Goal: Task Accomplishment & Management: Manage account settings

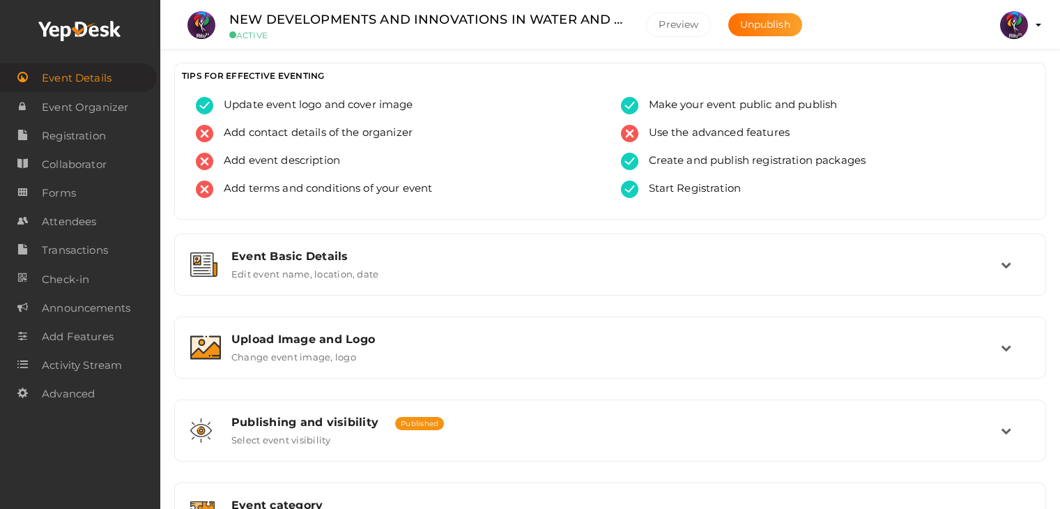
scroll to position [559, 0]
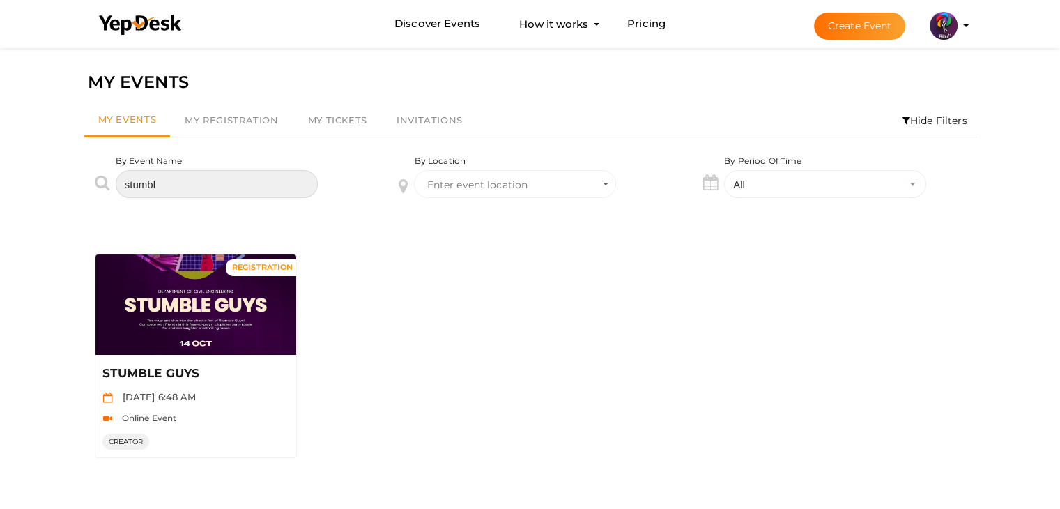
drag, startPoint x: 203, startPoint y: 173, endPoint x: 104, endPoint y: 179, distance: 99.8
click at [104, 179] on div "By Event Name stumbl" at bounding box center [226, 187] width 305 height 64
type input "cyber"
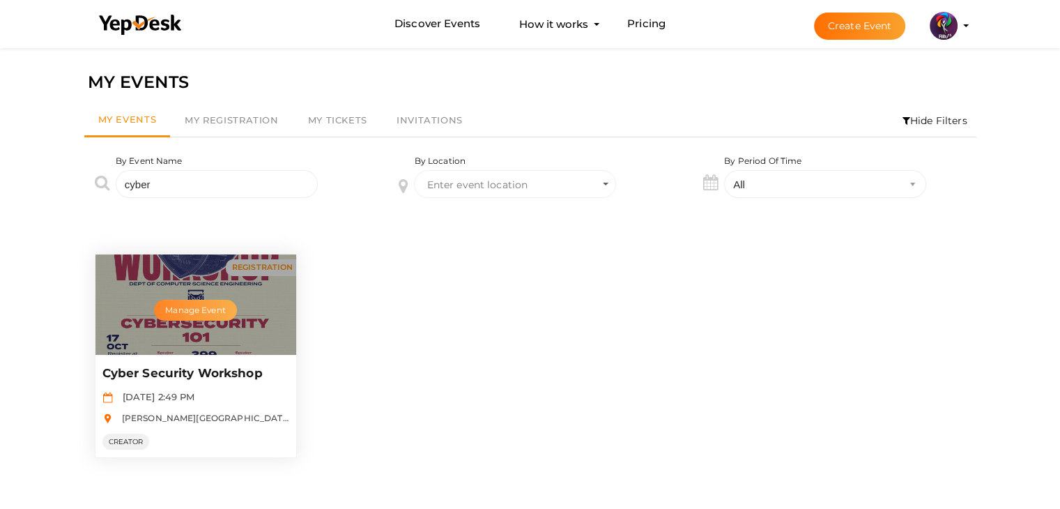
click at [204, 312] on button "Manage Event" at bounding box center [195, 310] width 82 height 21
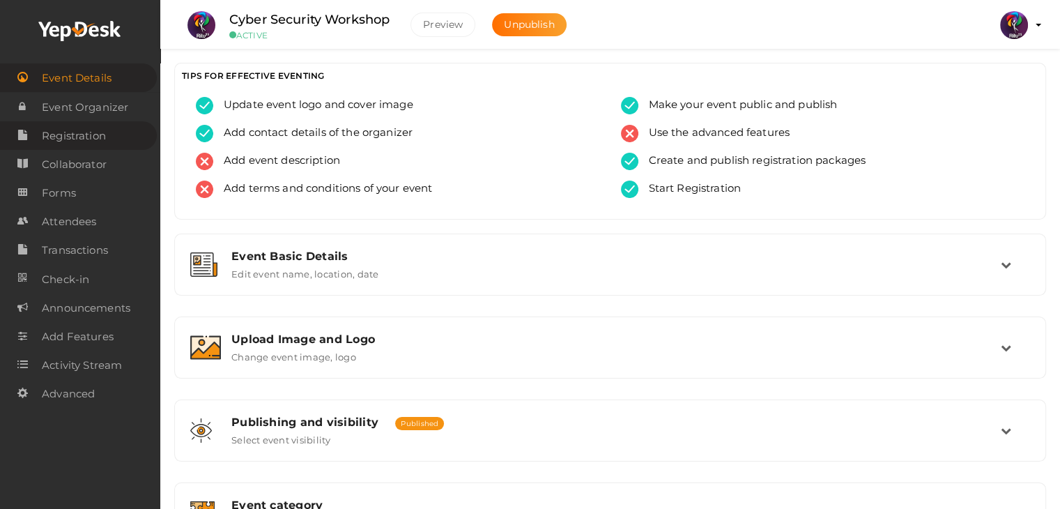
click at [90, 132] on span "Registration" at bounding box center [74, 136] width 64 height 28
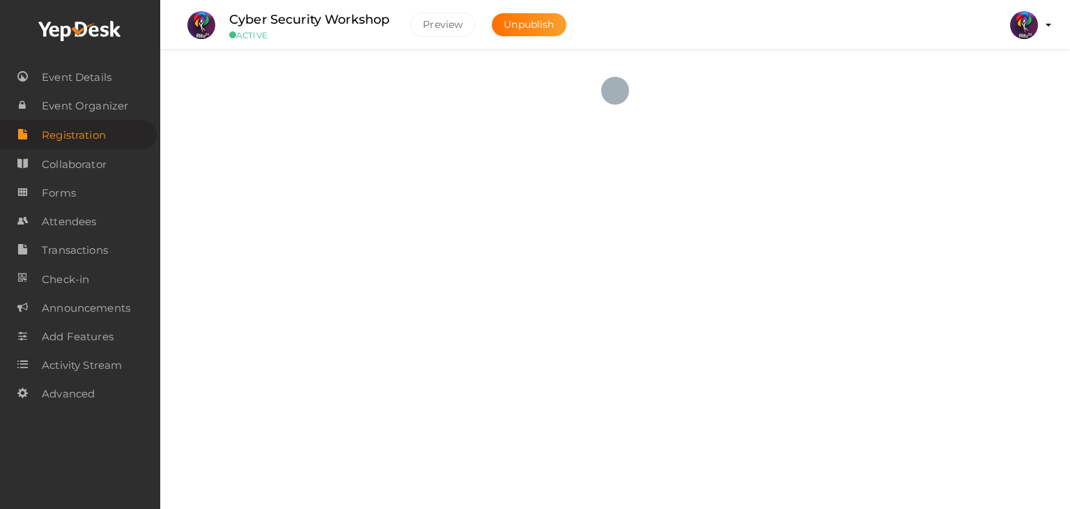
checkbox input "true"
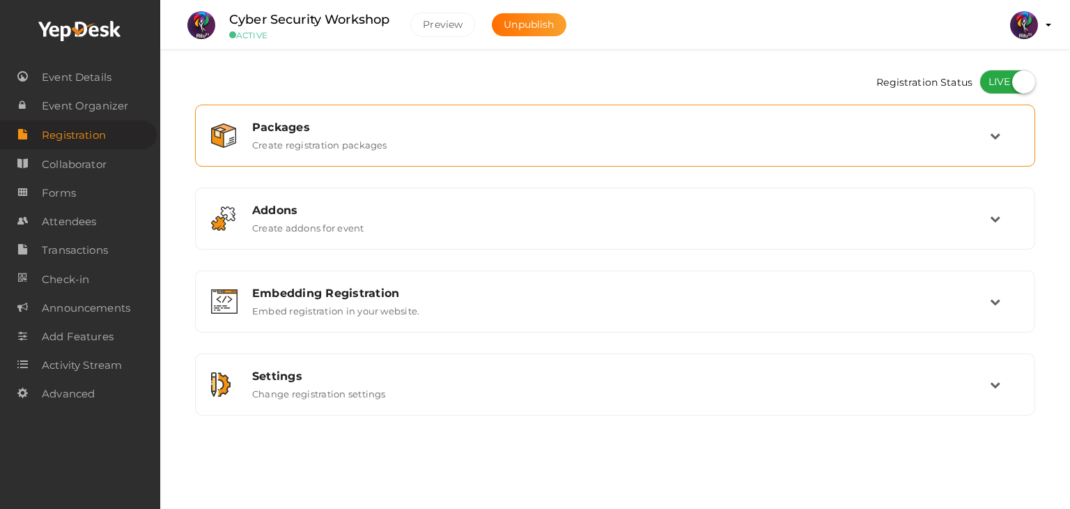
click at [389, 121] on div "Packages" at bounding box center [621, 127] width 738 height 13
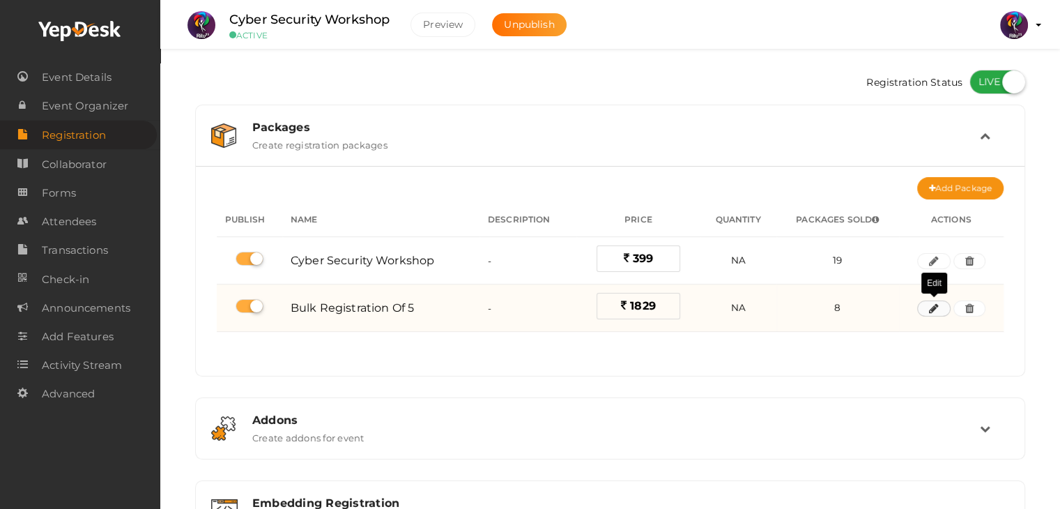
click at [932, 305] on icon "button" at bounding box center [934, 309] width 10 height 8
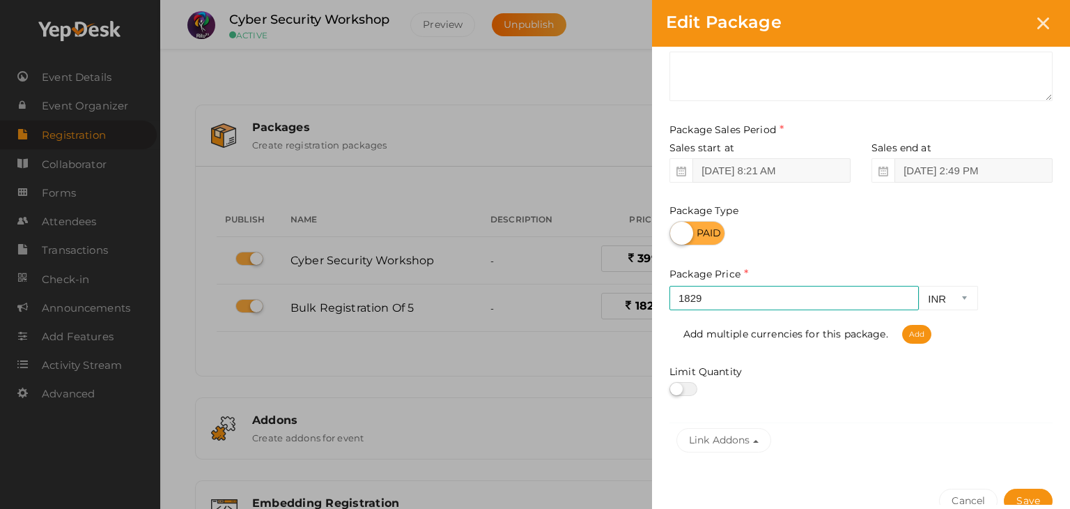
scroll to position [100, 0]
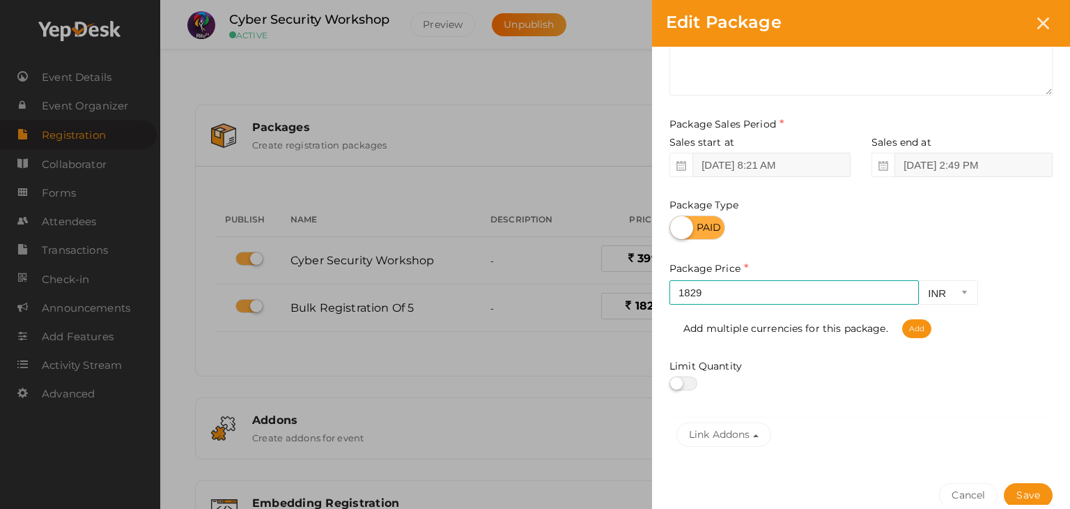
click at [685, 387] on label at bounding box center [684, 383] width 28 height 14
click at [679, 387] on input "checkbox" at bounding box center [674, 383] width 9 height 9
checkbox input "true"
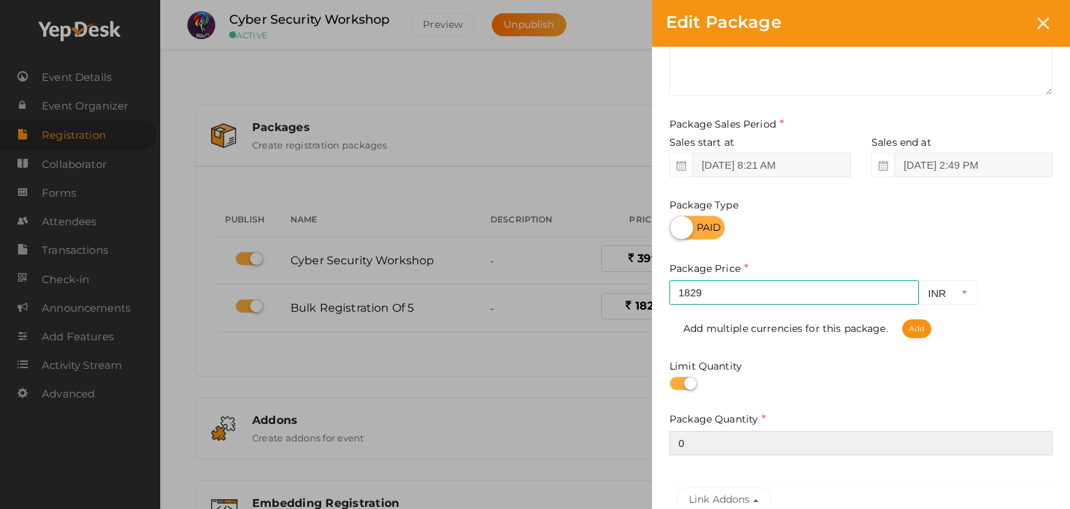
drag, startPoint x: 785, startPoint y: 441, endPoint x: 649, endPoint y: 436, distance: 135.3
click at [649, 436] on div "Edit Package Package Name Bulk Registration of 5 This field is Required. Packag…" at bounding box center [535, 254] width 1070 height 509
type input "2"
type input "10"
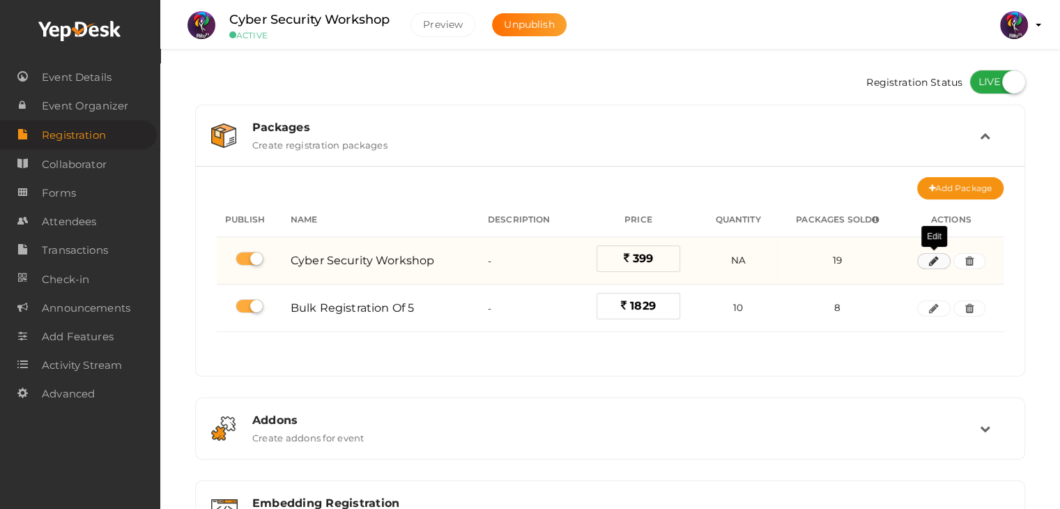
click at [929, 263] on icon "button" at bounding box center [934, 261] width 10 height 8
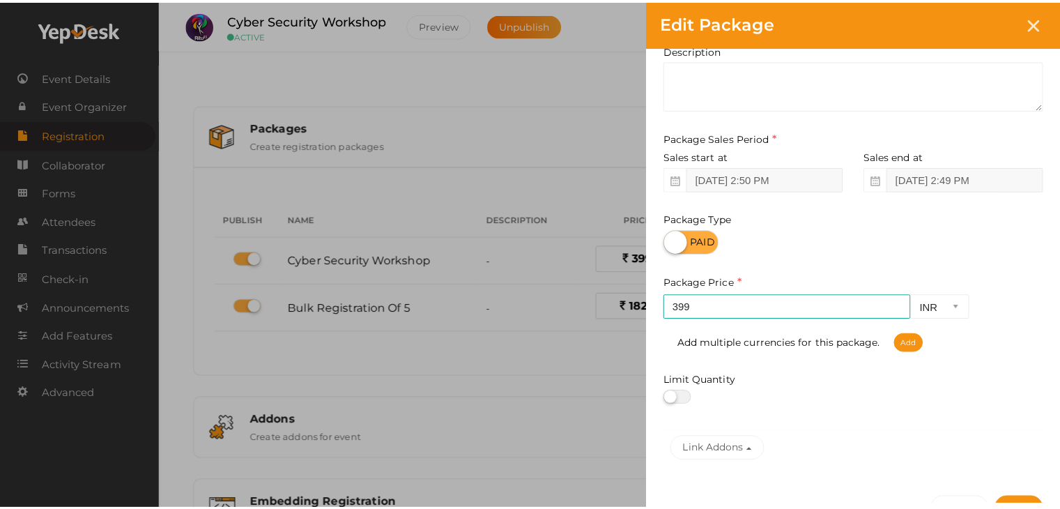
scroll to position [173, 0]
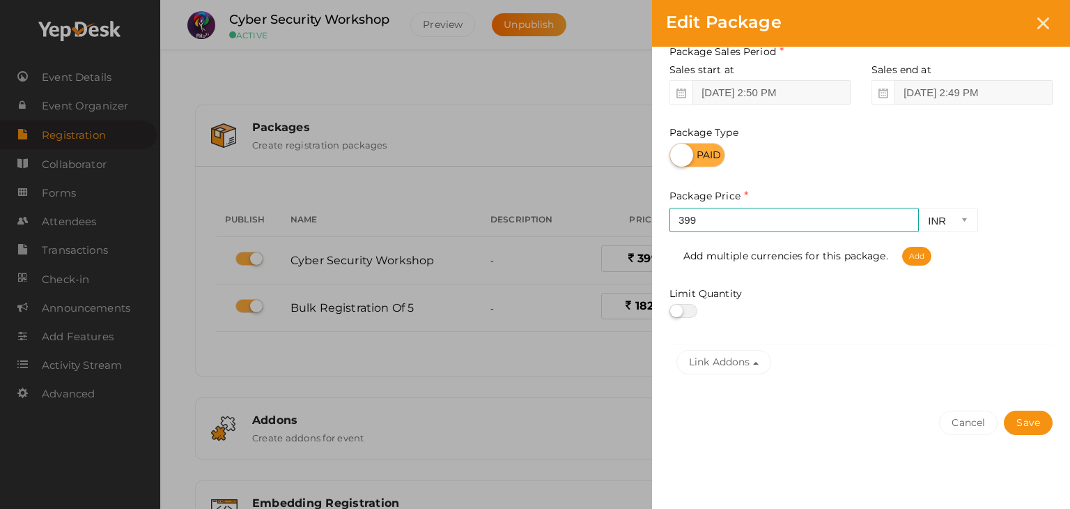
click at [693, 314] on label at bounding box center [684, 311] width 28 height 14
click at [679, 314] on input "checkbox" at bounding box center [674, 311] width 9 height 9
checkbox input "true"
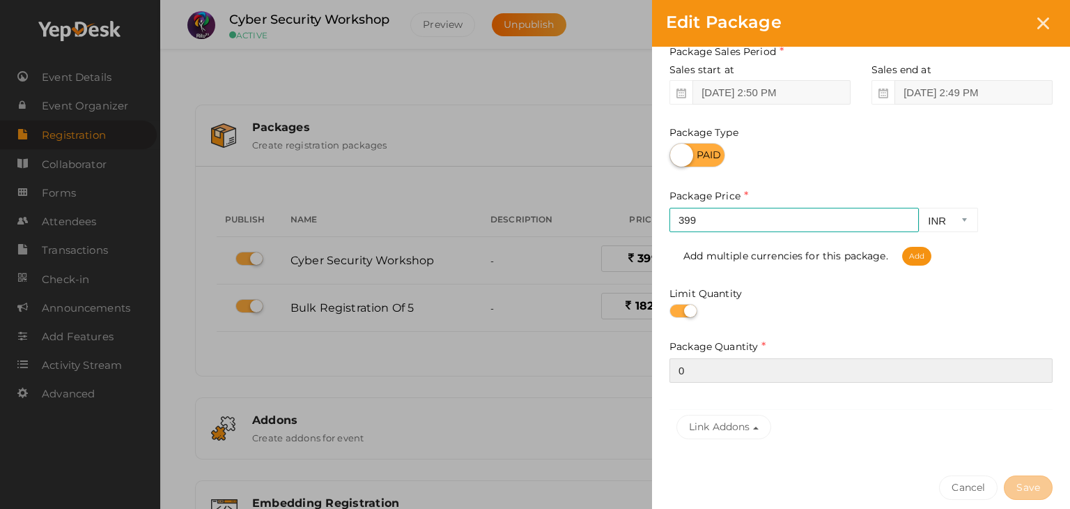
drag, startPoint x: 747, startPoint y: 373, endPoint x: 626, endPoint y: 382, distance: 120.9
click at [626, 382] on div "Edit Package Package Name Cyber Security Workshop This field is Required. Packa…" at bounding box center [535, 254] width 1070 height 509
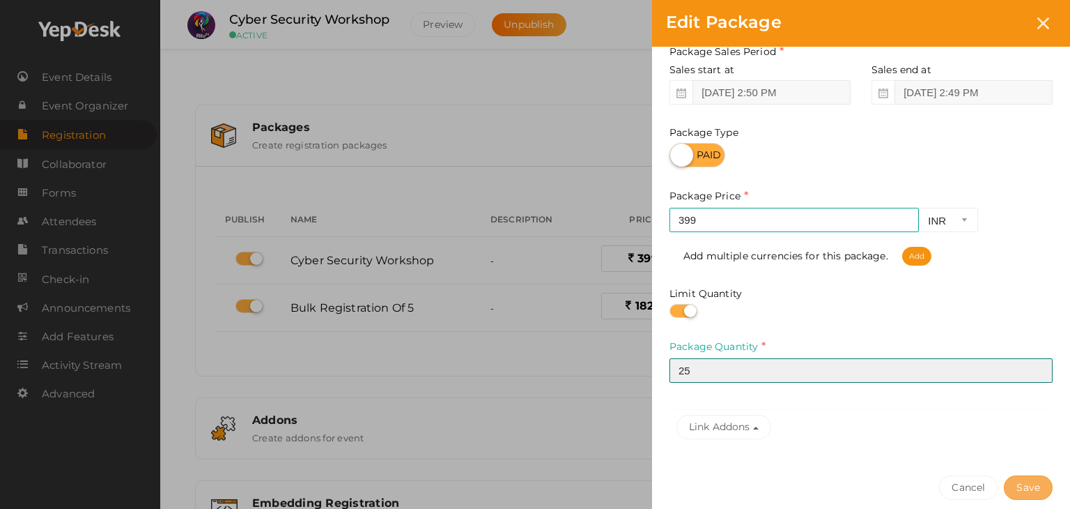
type input "25"
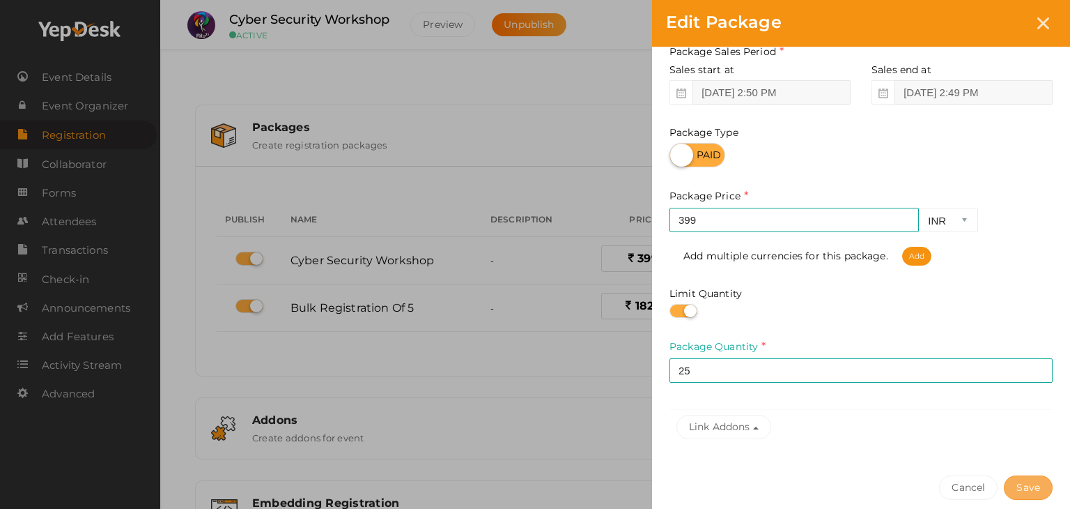
click at [1024, 487] on button "Save" at bounding box center [1028, 487] width 49 height 24
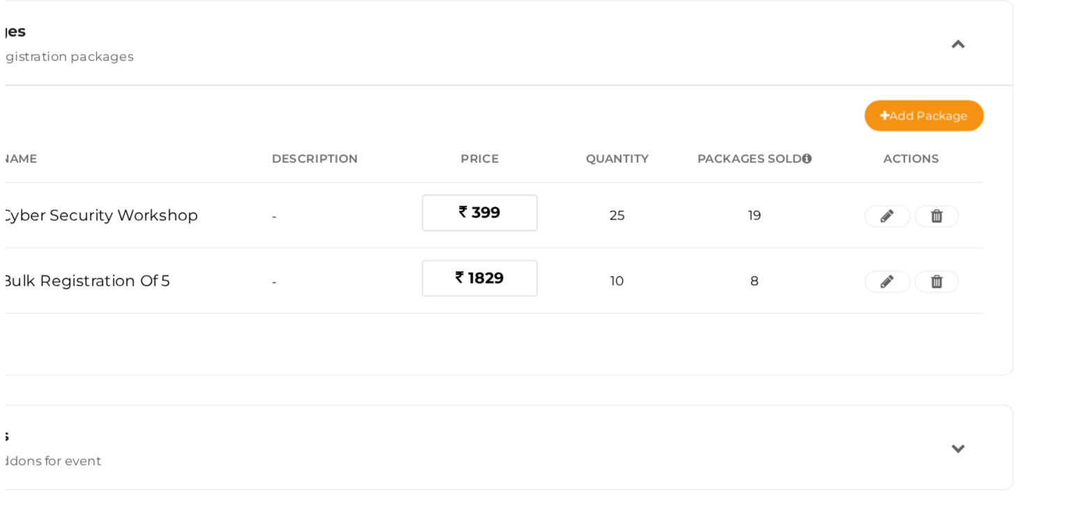
scroll to position [0, 0]
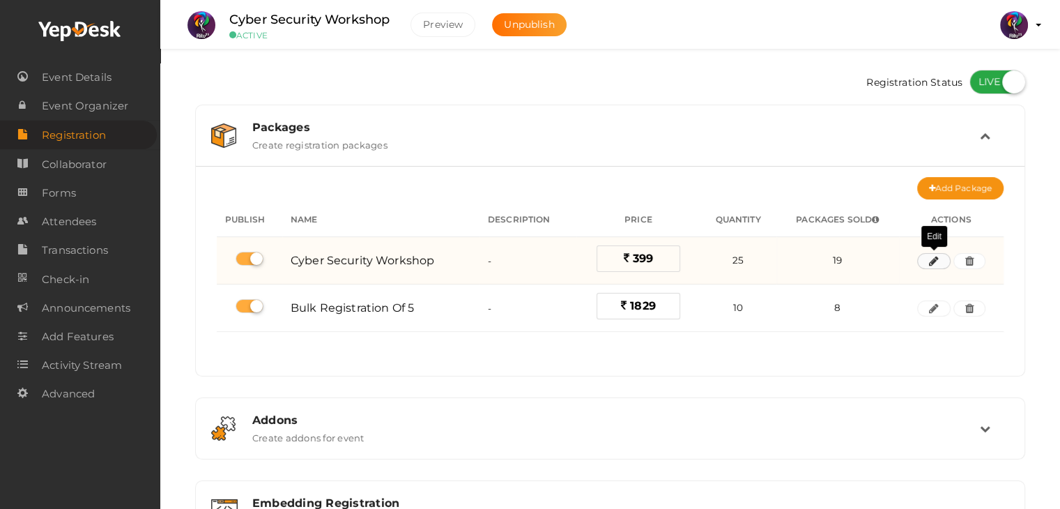
click at [932, 265] on button "button" at bounding box center [933, 261] width 33 height 17
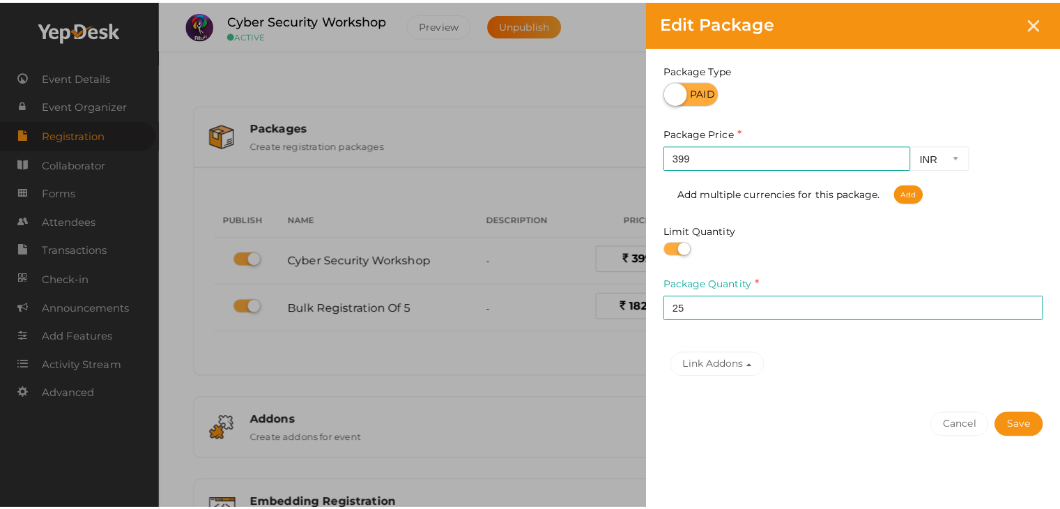
scroll to position [236, 0]
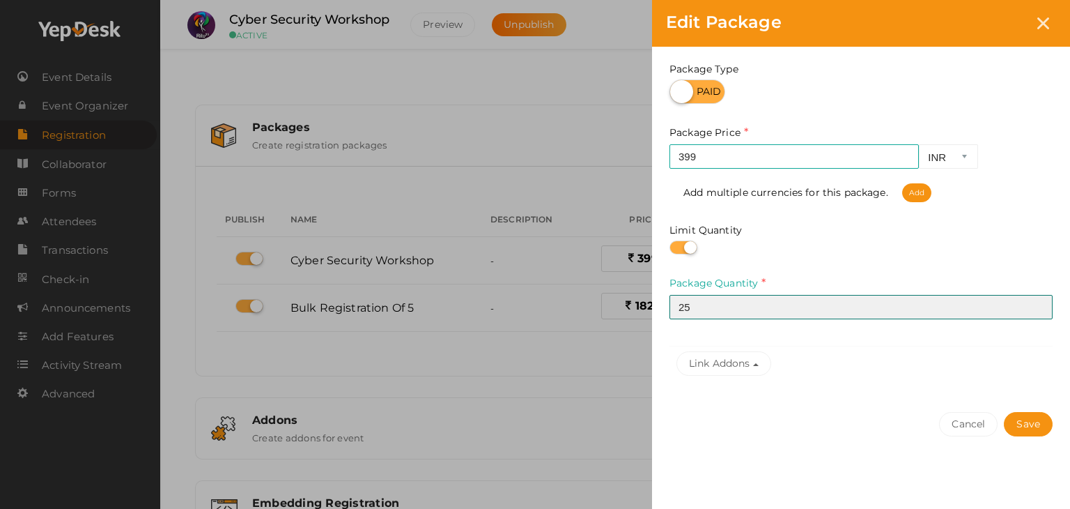
drag, startPoint x: 727, startPoint y: 318, endPoint x: 608, endPoint y: 318, distance: 119.2
click at [608, 318] on div "Edit Package Package Name Cyber Security Workshop This field is Required. Packa…" at bounding box center [535, 254] width 1070 height 509
type input "40"
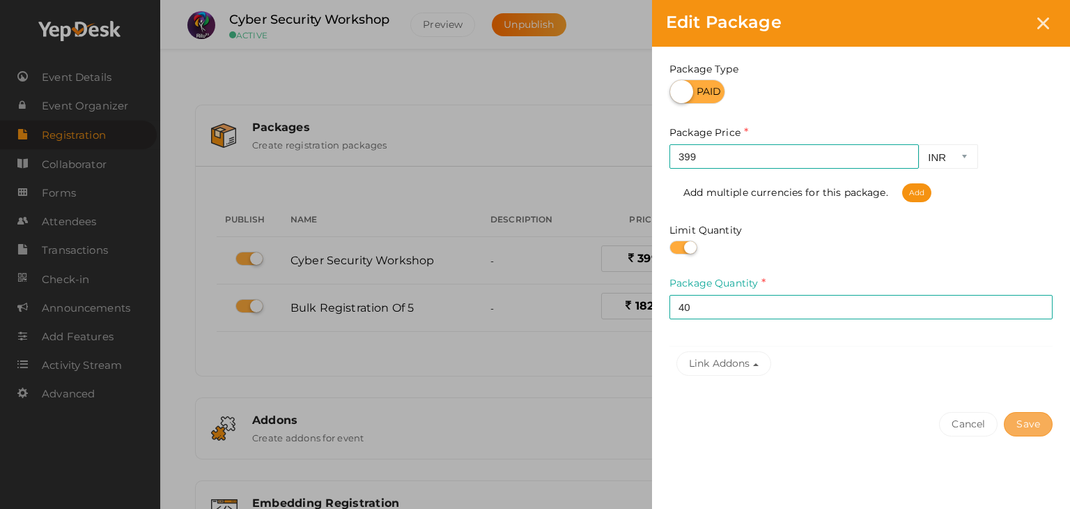
click at [1046, 422] on button "Save" at bounding box center [1028, 424] width 49 height 24
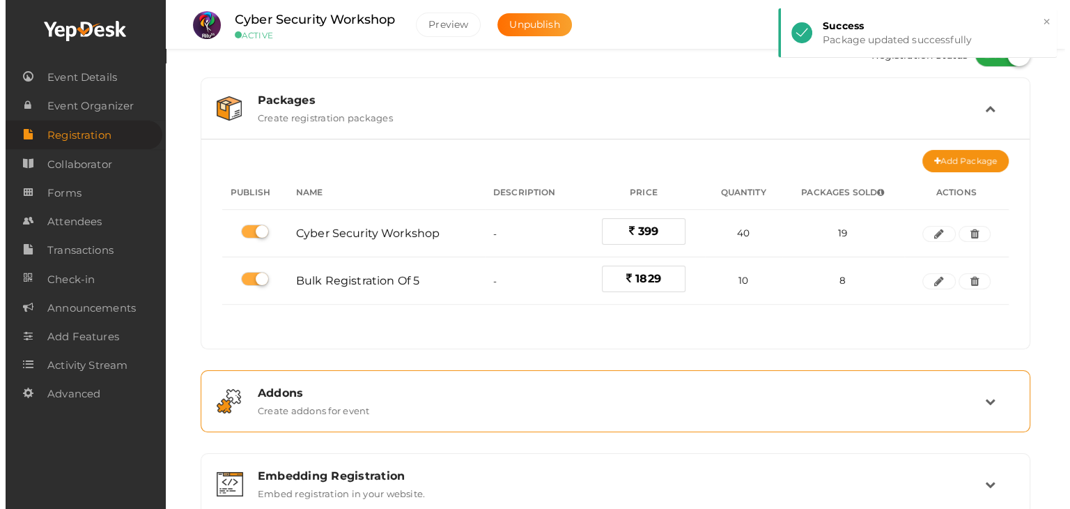
scroll to position [0, 0]
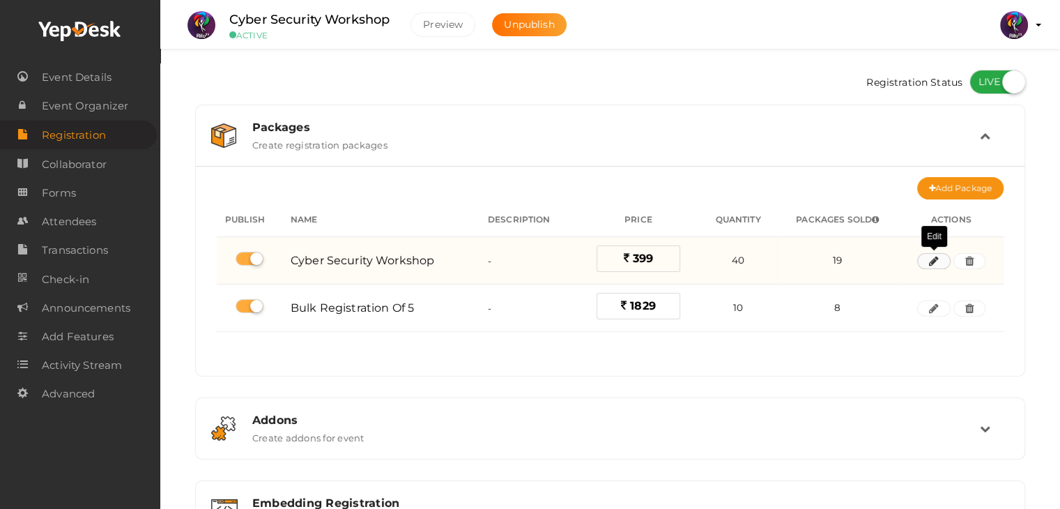
click at [926, 265] on button "button" at bounding box center [933, 261] width 33 height 17
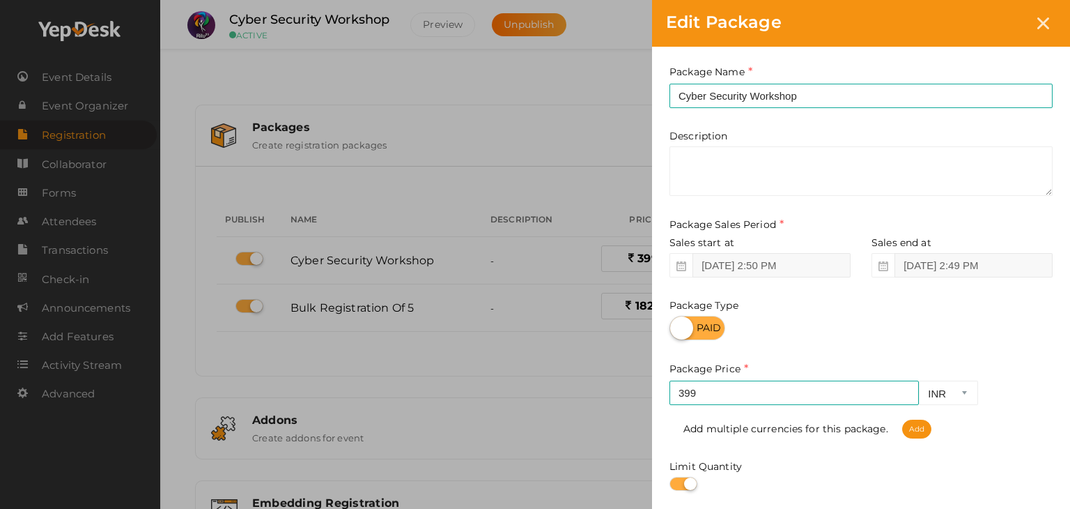
scroll to position [238, 0]
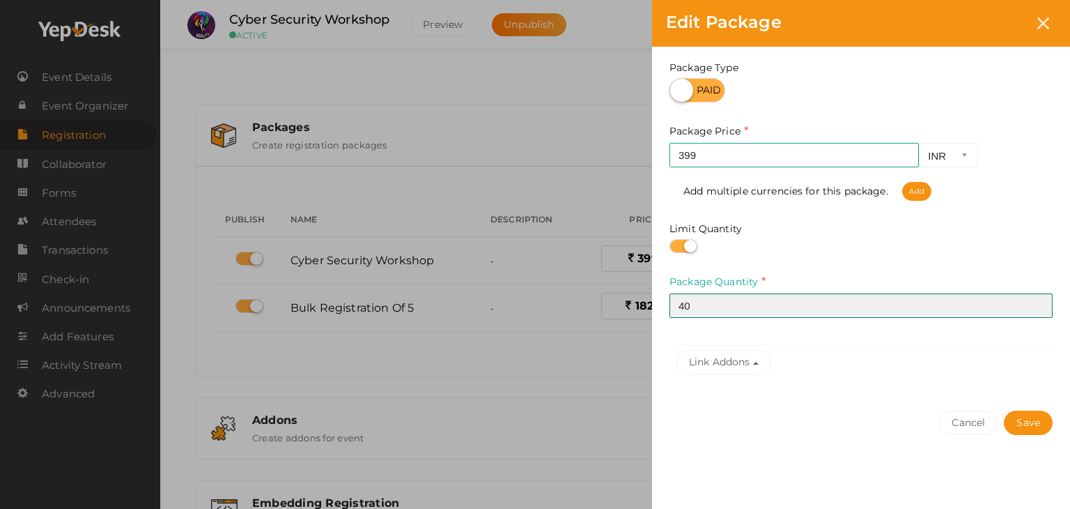
drag, startPoint x: 702, startPoint y: 307, endPoint x: 656, endPoint y: 302, distance: 46.9
click at [656, 302] on div "Package Name Cyber Security Workshop This field is Required. Package Name alrea…" at bounding box center [861, 102] width 418 height 587
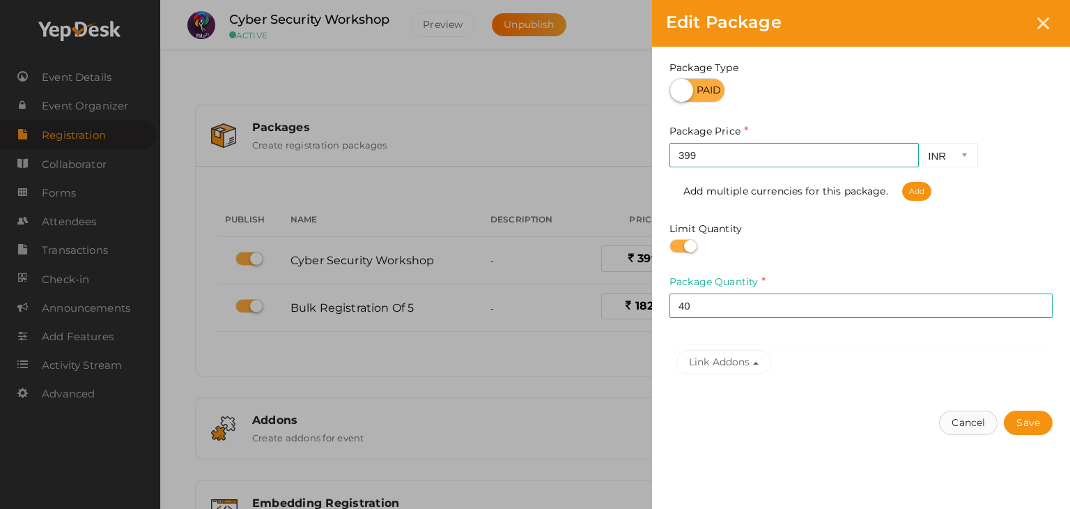
click at [971, 423] on button "Cancel" at bounding box center [968, 422] width 59 height 24
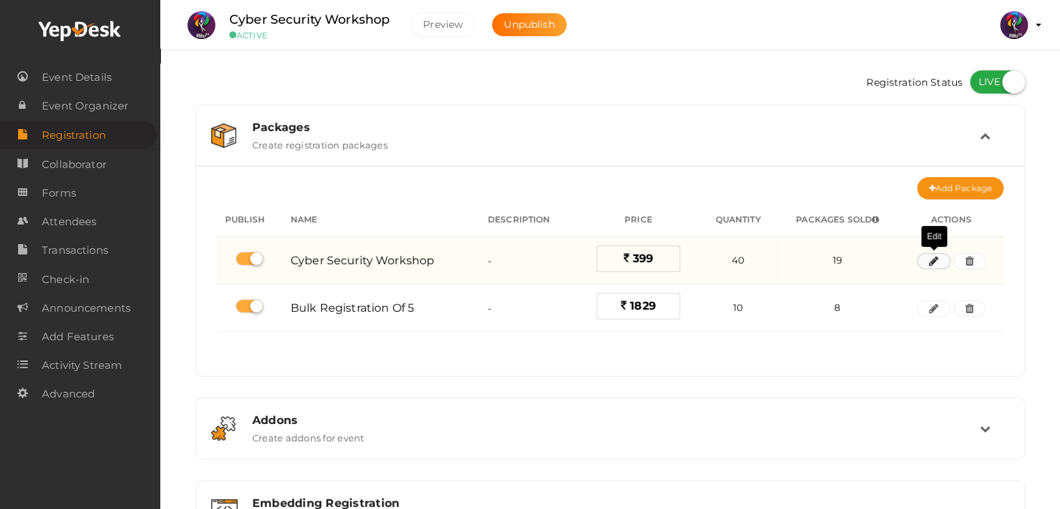
click at [937, 264] on icon "button" at bounding box center [934, 261] width 10 height 8
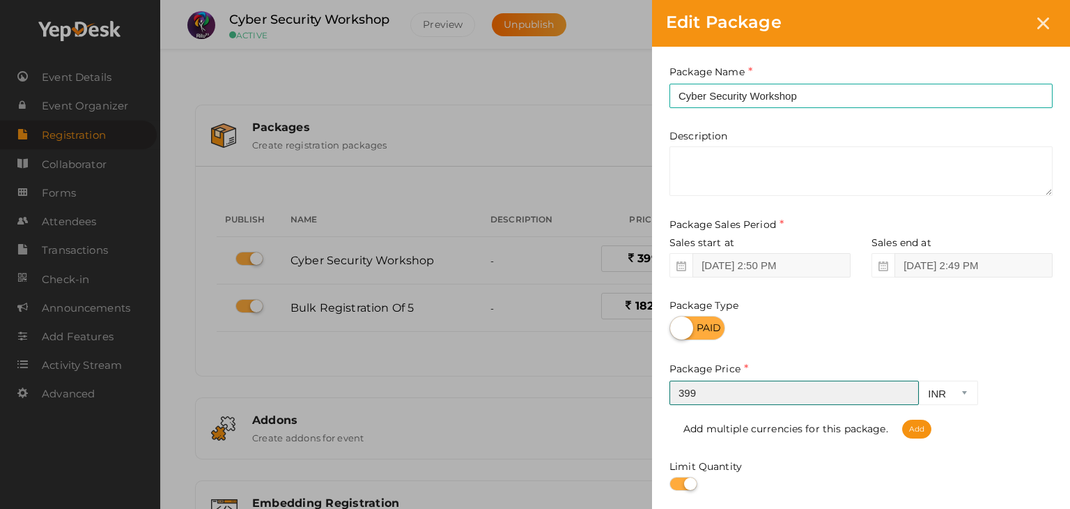
drag, startPoint x: 741, startPoint y: 391, endPoint x: 582, endPoint y: 378, distance: 159.4
click at [582, 378] on div "Edit Package Package Name Cyber Security Workshop This field is Required. Packa…" at bounding box center [535, 254] width 1070 height 509
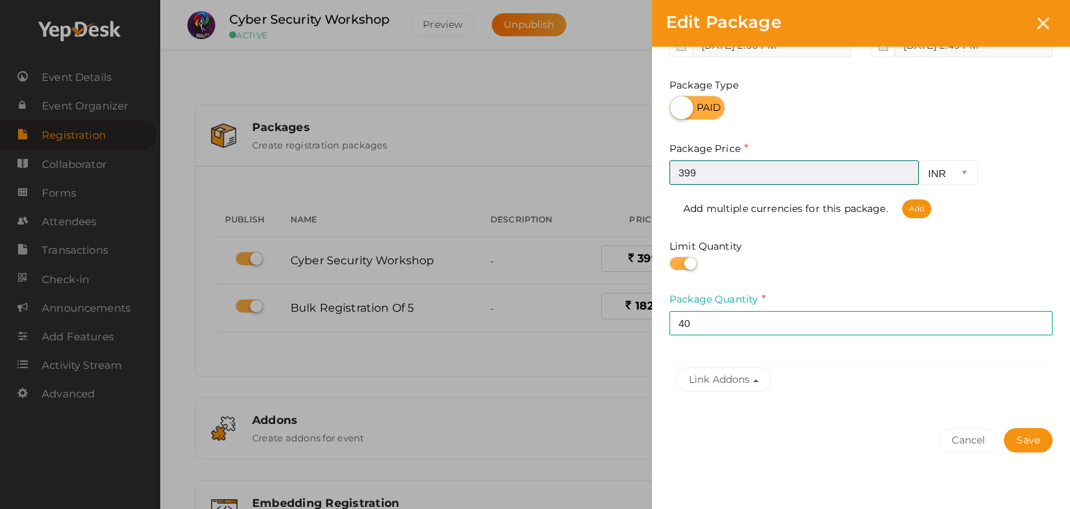
scroll to position [236, 0]
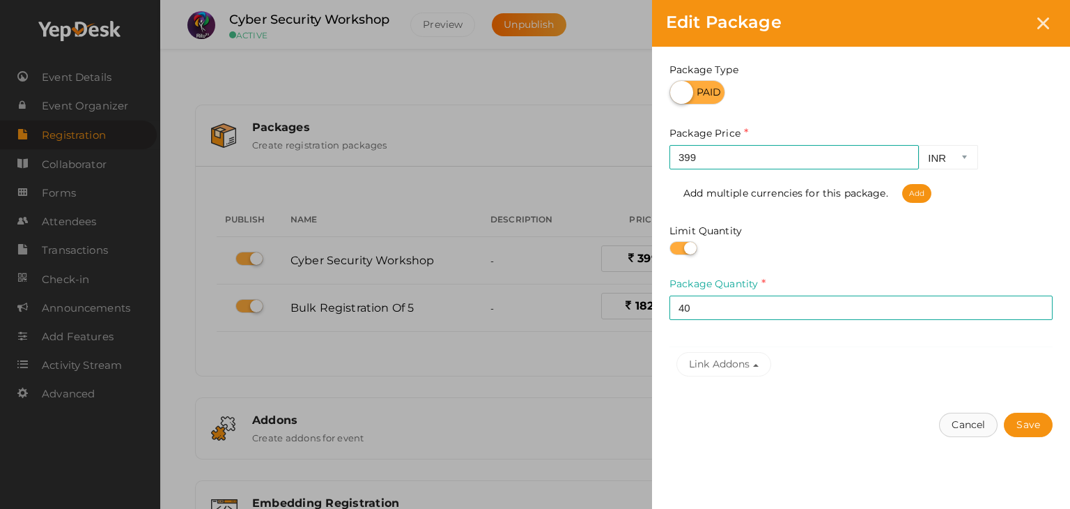
click at [976, 427] on button "Cancel" at bounding box center [968, 425] width 59 height 24
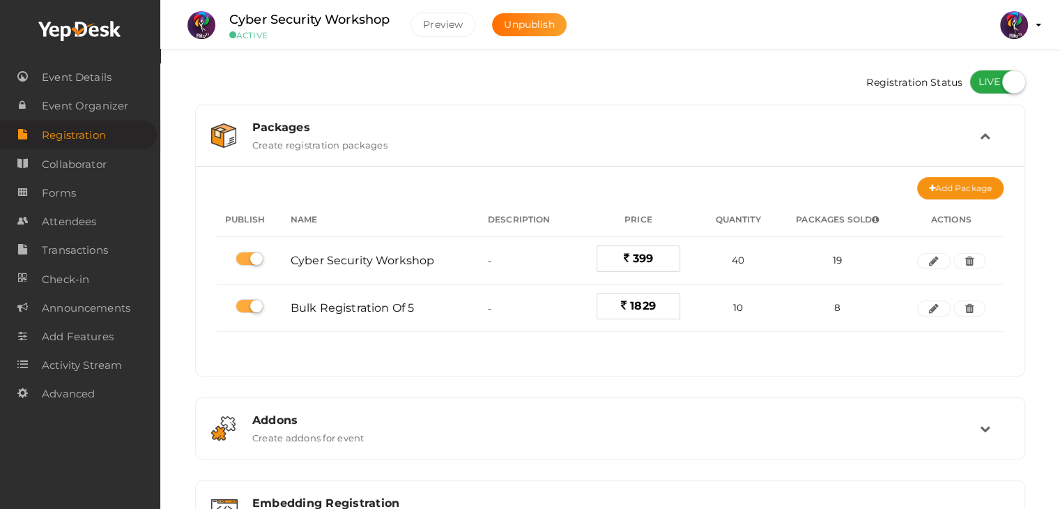
click at [861, 351] on div "No packages to display Add packages for start registration Create Package Publi…" at bounding box center [610, 278] width 787 height 174
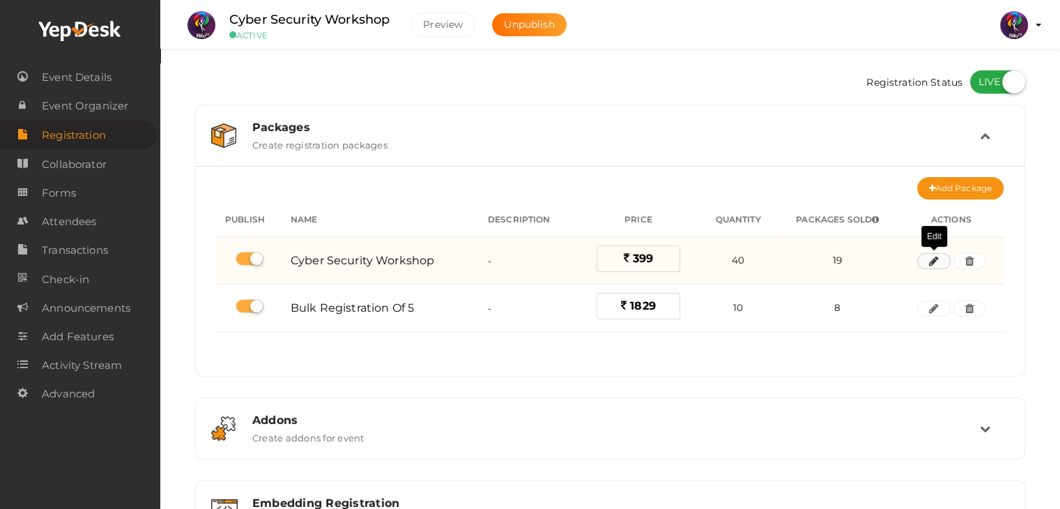
click at [931, 261] on icon "button" at bounding box center [934, 261] width 10 height 8
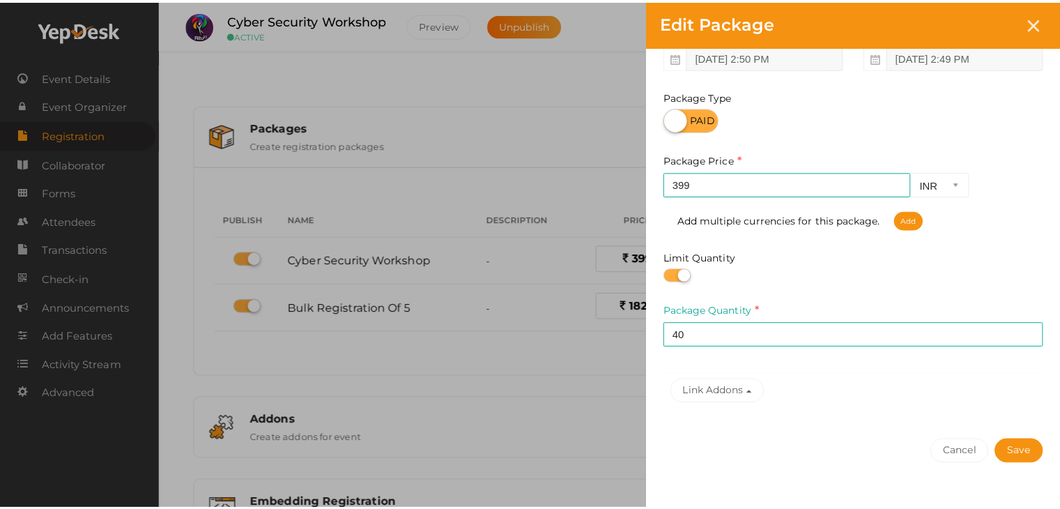
scroll to position [209, 0]
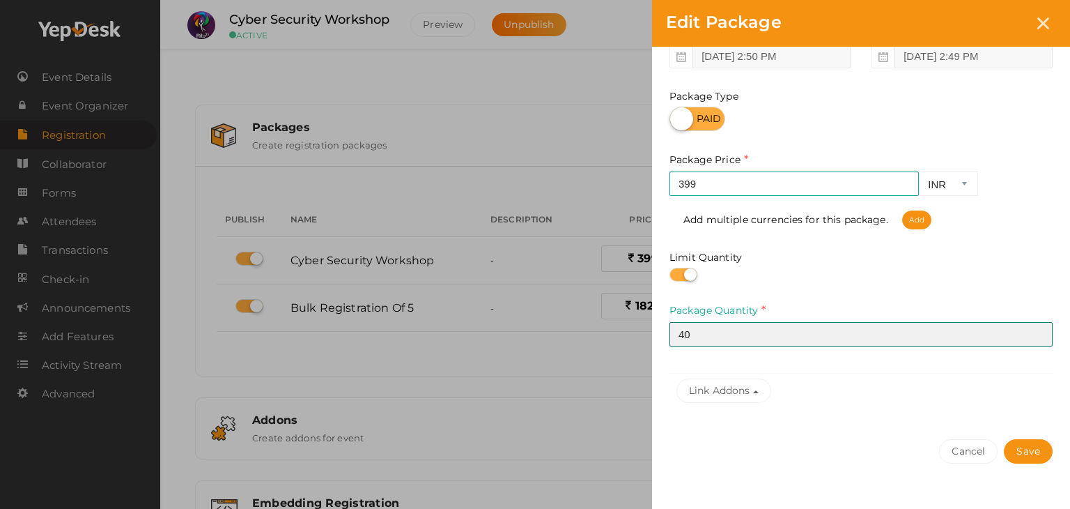
drag, startPoint x: 720, startPoint y: 333, endPoint x: 636, endPoint y: 324, distance: 84.1
click at [636, 324] on div "Edit Package Package Name Cyber Security Workshop This field is Required. Packa…" at bounding box center [535, 254] width 1070 height 509
type input "30"
click at [1004, 439] on button "Save" at bounding box center [1028, 451] width 49 height 24
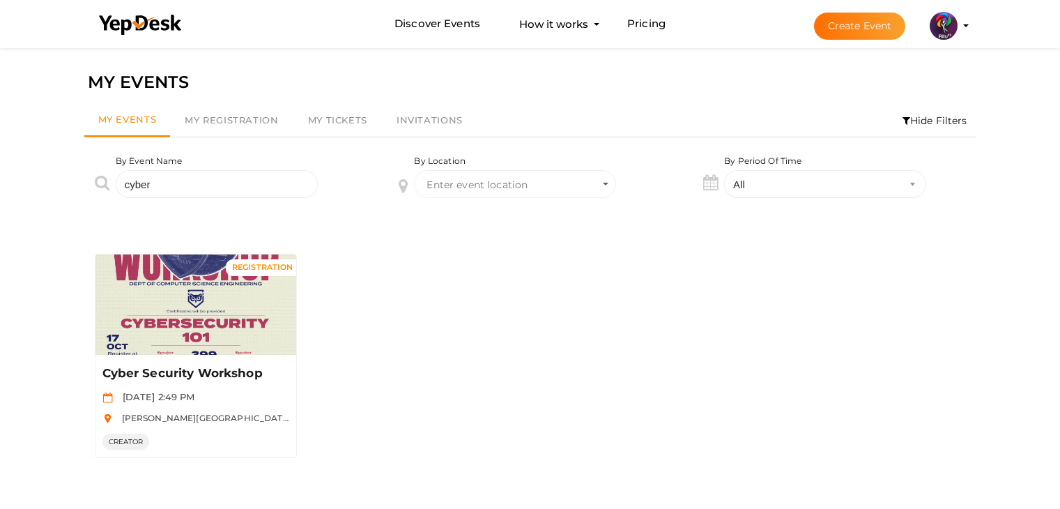
click at [74, 180] on div "By Event Name cyber" at bounding box center [226, 187] width 305 height 64
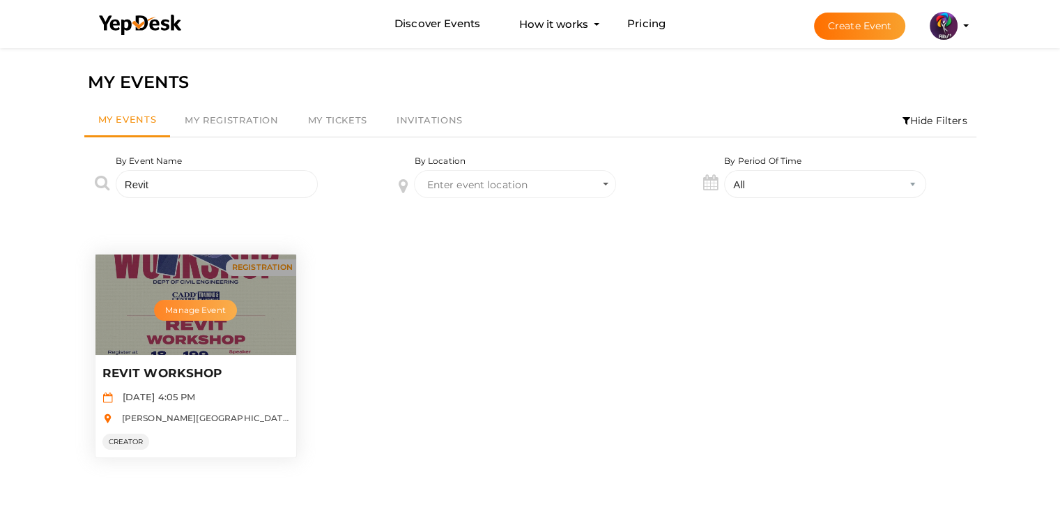
click at [193, 310] on button "Manage Event" at bounding box center [195, 310] width 82 height 21
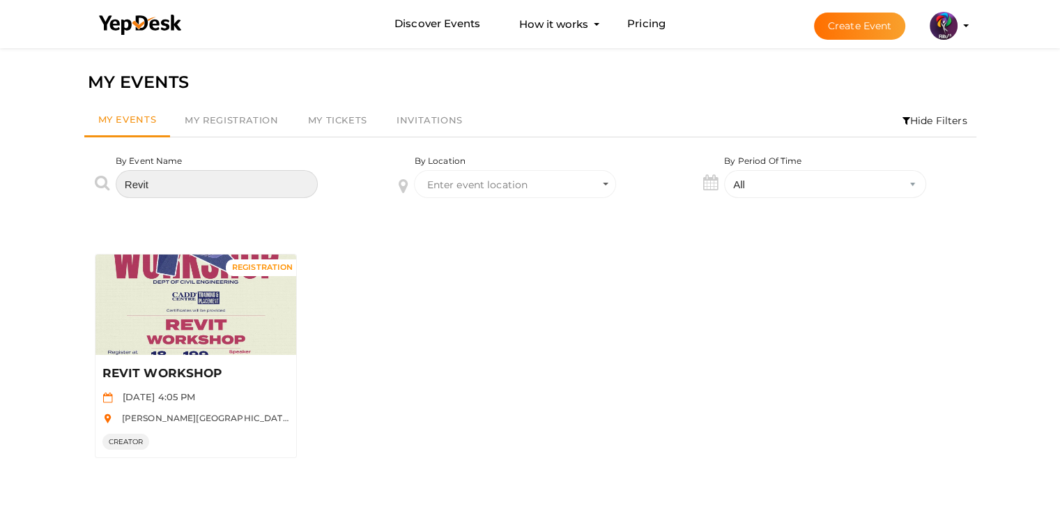
drag, startPoint x: 212, startPoint y: 194, endPoint x: 102, endPoint y: 202, distance: 110.4
click at [102, 202] on div "By Event Name Revit" at bounding box center [226, 187] width 305 height 64
type input "BIM"
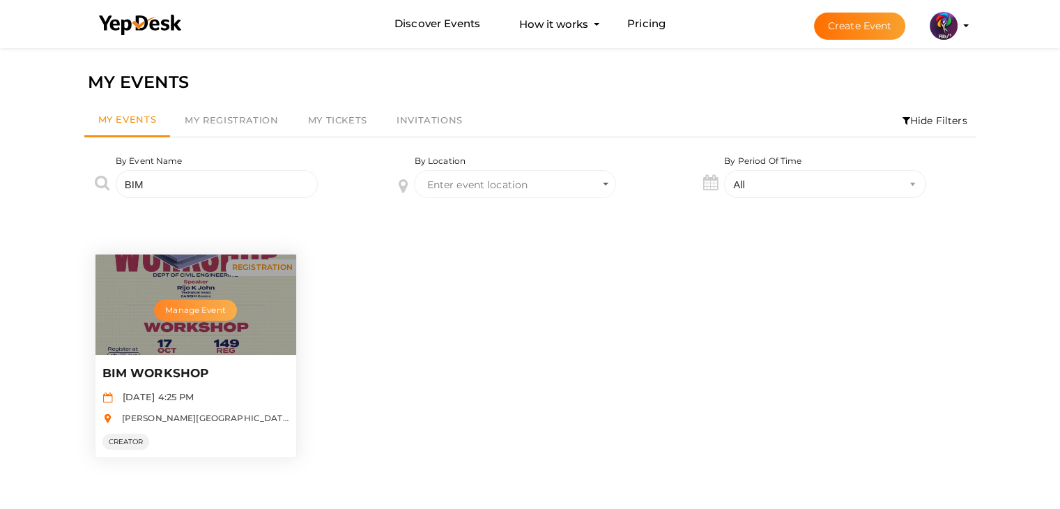
click at [200, 308] on button "Manage Event" at bounding box center [195, 310] width 82 height 21
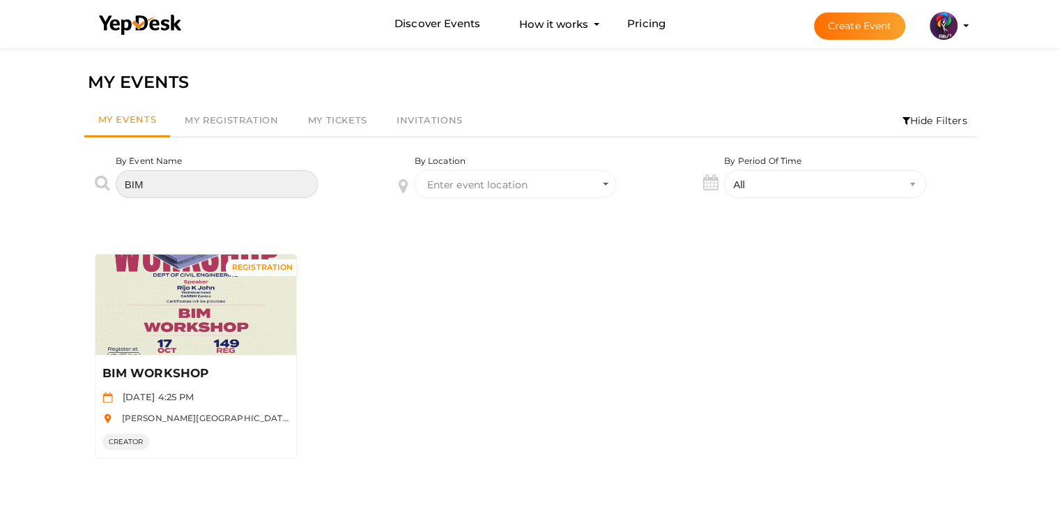
drag, startPoint x: 182, startPoint y: 182, endPoint x: 107, endPoint y: 176, distance: 75.5
click at [107, 176] on div "By Event Name BIM" at bounding box center [226, 187] width 305 height 64
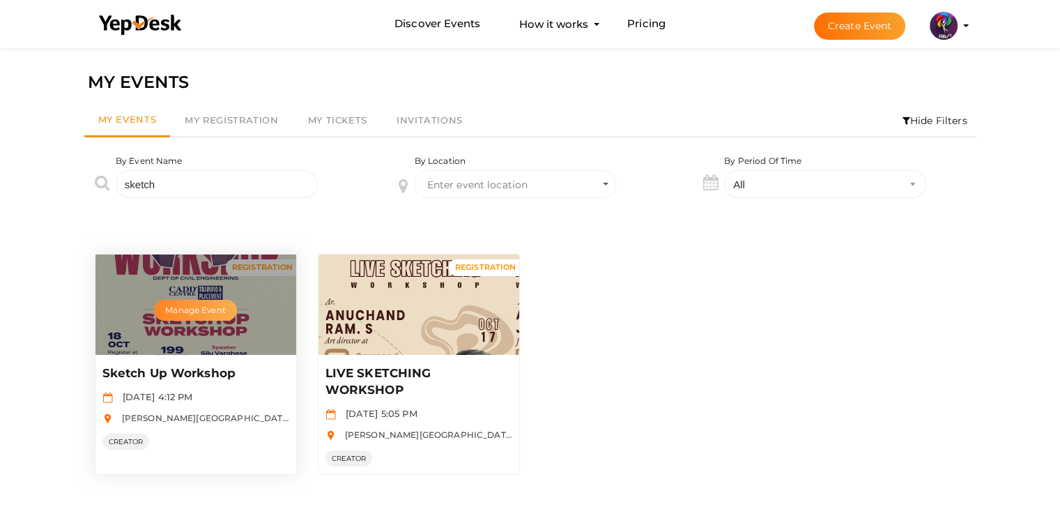
click at [199, 307] on button "Manage Event" at bounding box center [195, 310] width 82 height 21
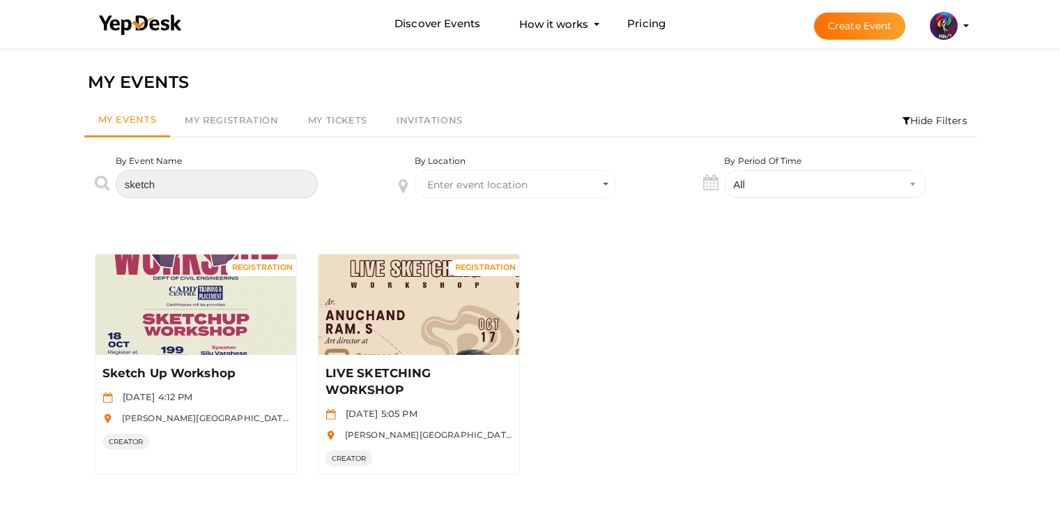
drag, startPoint x: 209, startPoint y: 175, endPoint x: 12, endPoint y: 162, distance: 197.6
click at [12, 162] on div "MY EVENTS My Events My Registration My Tickets Invitations Hide Filters By Even…" at bounding box center [530, 299] width 1060 height 509
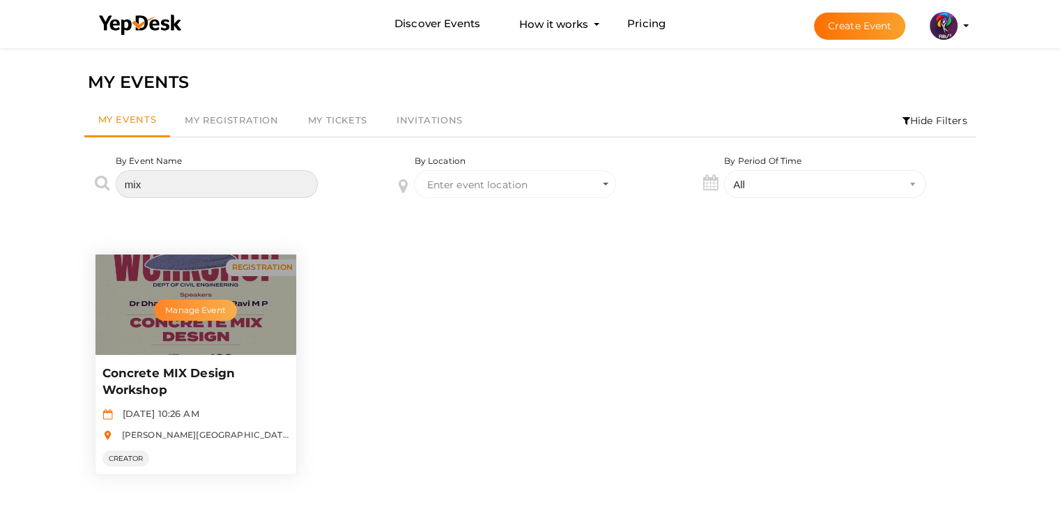
type input "mix"
click at [214, 300] on button "Manage Event" at bounding box center [195, 310] width 82 height 21
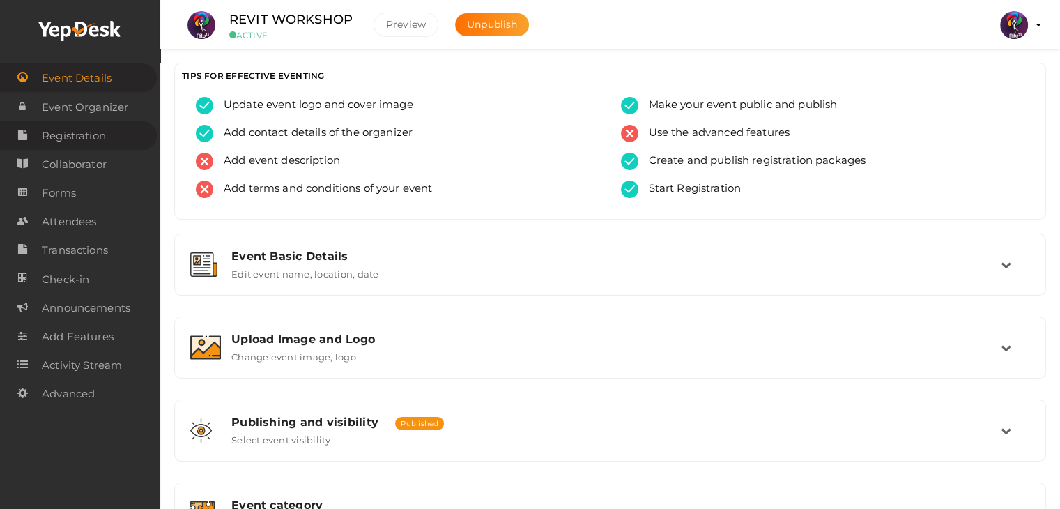
click at [92, 141] on span "Registration" at bounding box center [74, 136] width 64 height 28
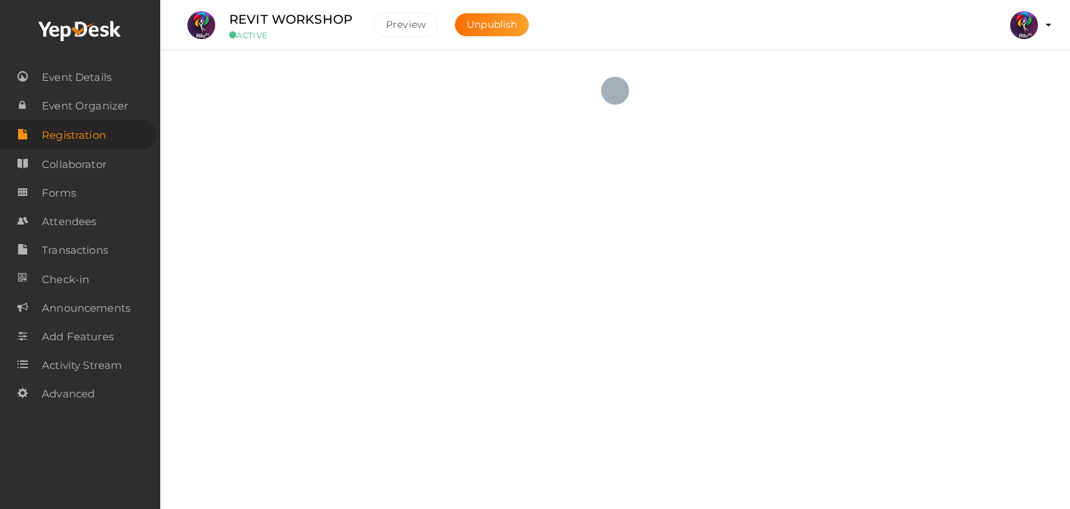
checkbox input "true"
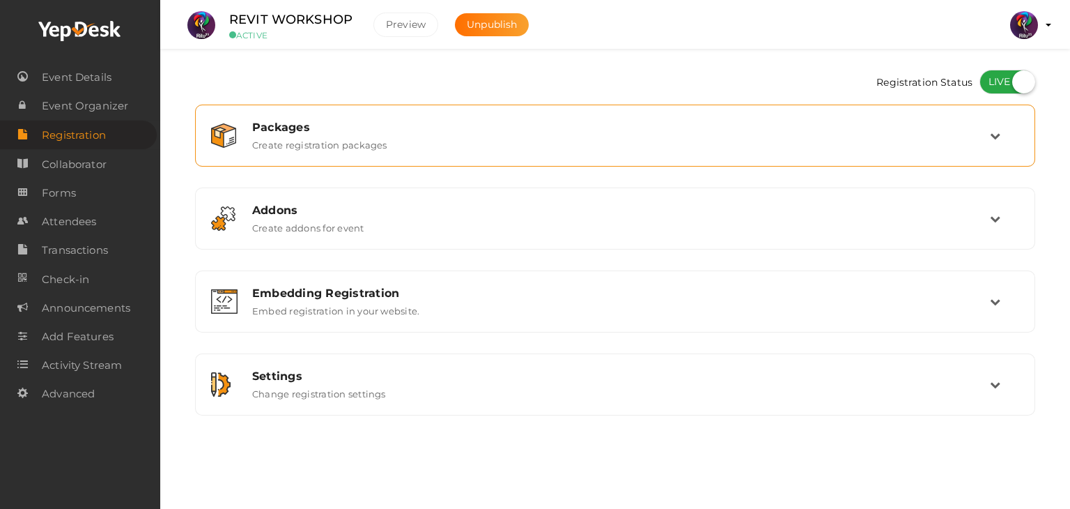
click at [590, 153] on div "Packages Create registration packages" at bounding box center [615, 135] width 825 height 47
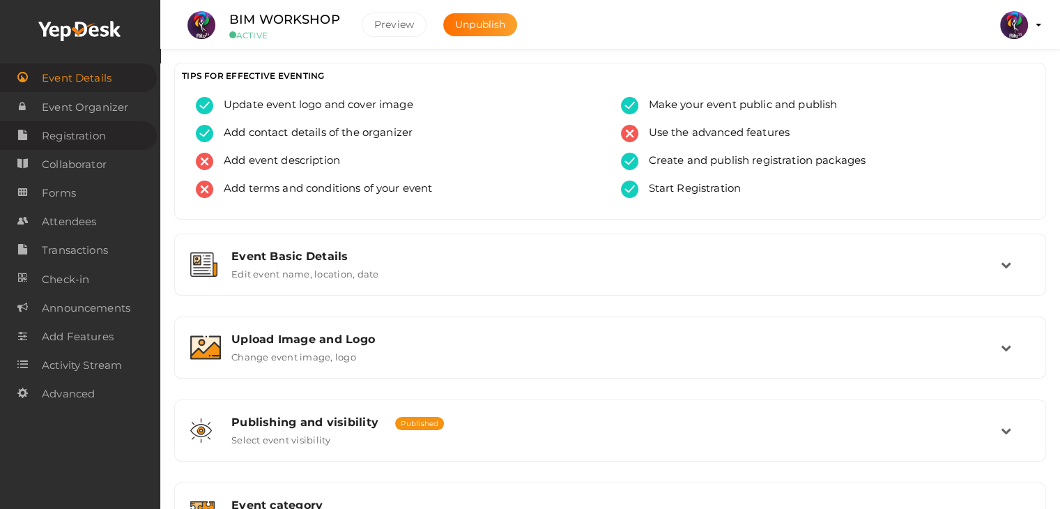
click at [102, 139] on span "Registration" at bounding box center [74, 136] width 64 height 28
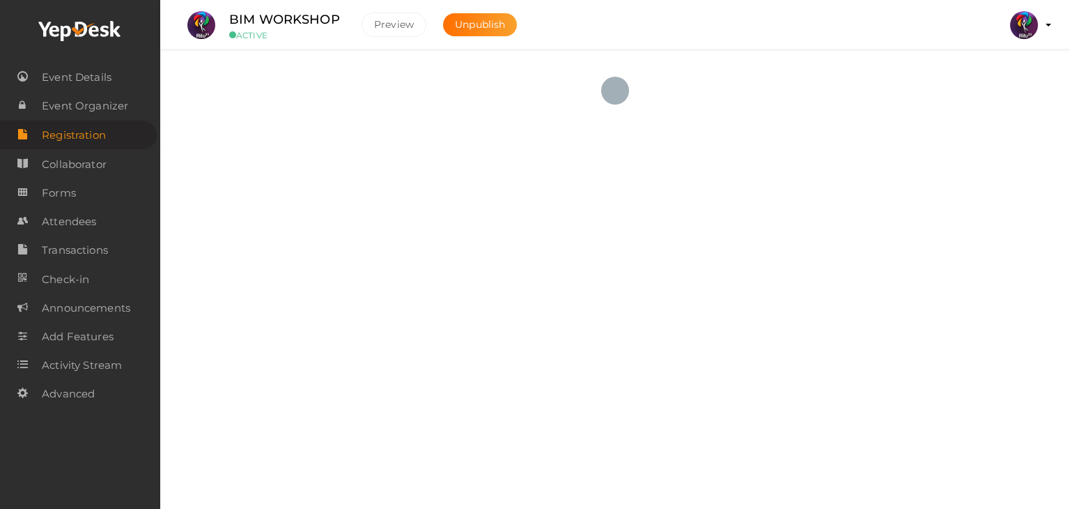
checkbox input "true"
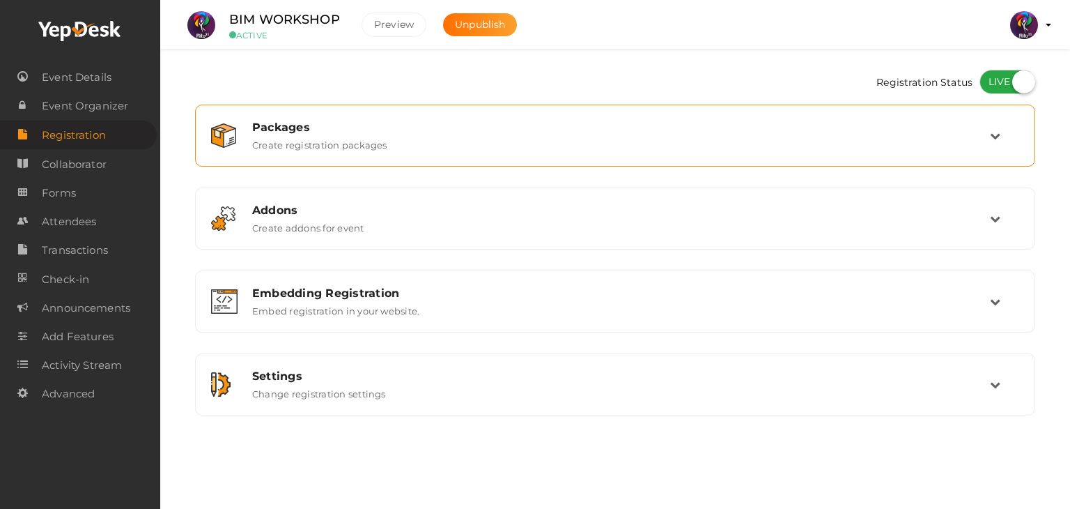
click at [645, 160] on div "Packages Create registration packages" at bounding box center [615, 136] width 840 height 62
click at [753, 122] on div "Packages" at bounding box center [621, 127] width 738 height 13
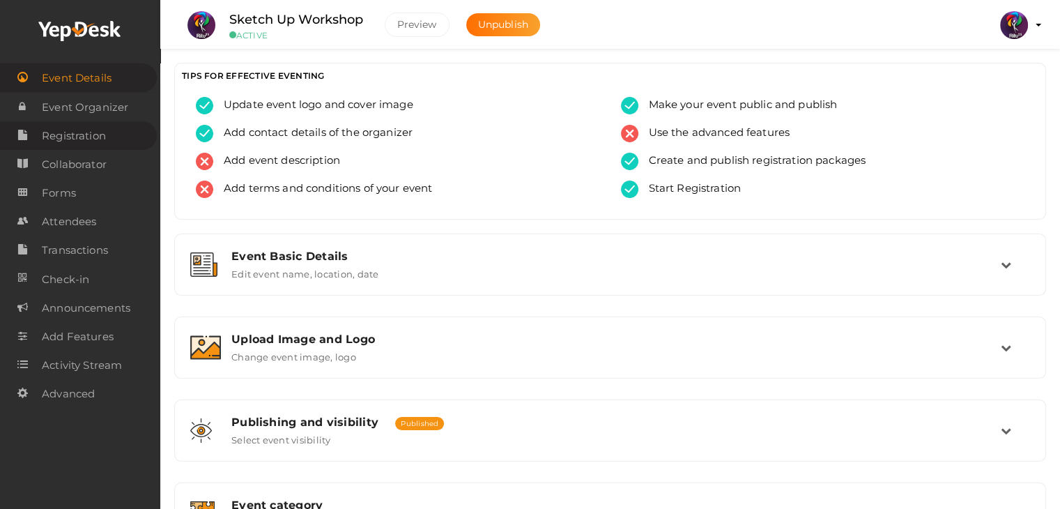
click at [116, 144] on link "Registration" at bounding box center [78, 135] width 157 height 29
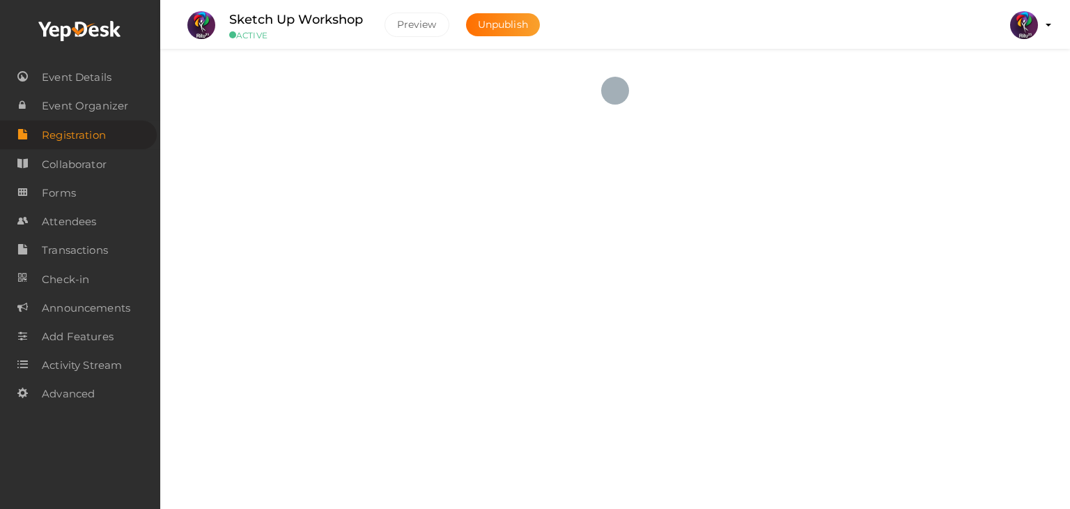
checkbox input "true"
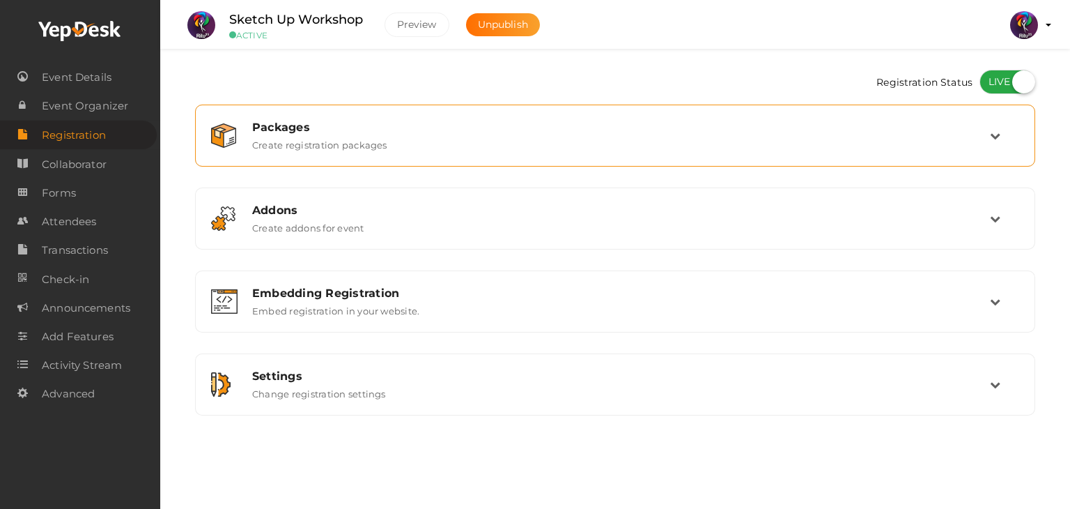
click at [619, 139] on div "Packages Create registration packages" at bounding box center [616, 136] width 748 height 30
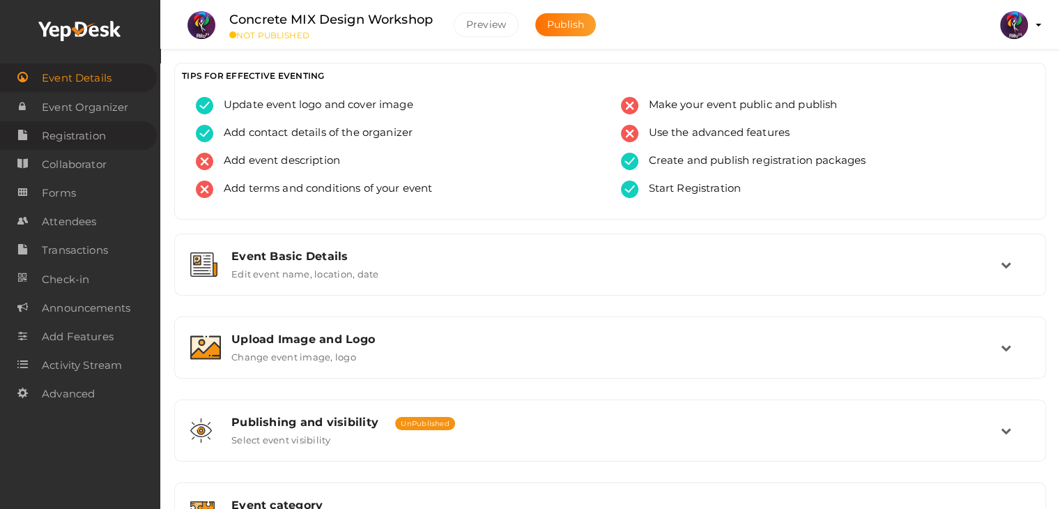
click at [118, 124] on link "Registration" at bounding box center [78, 135] width 157 height 29
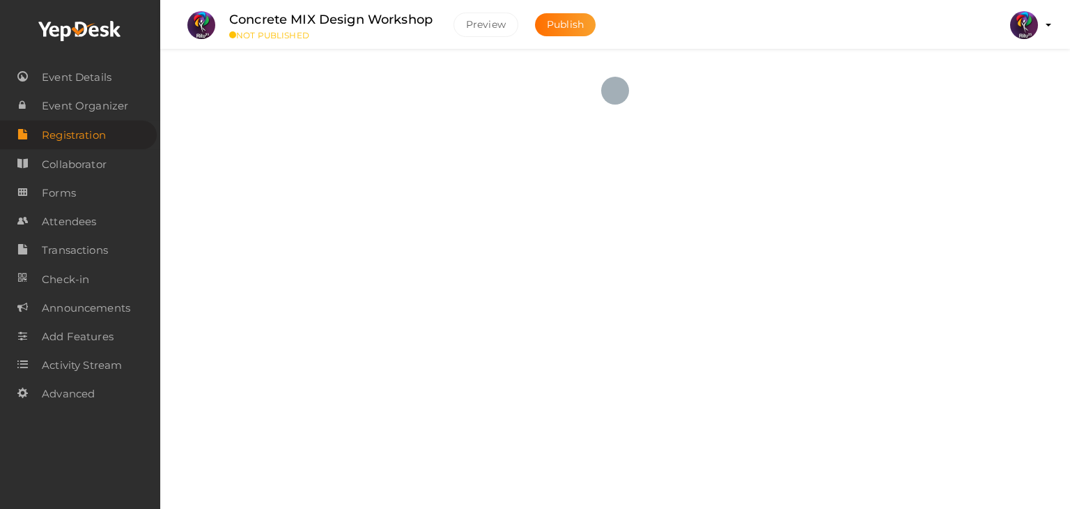
checkbox input "true"
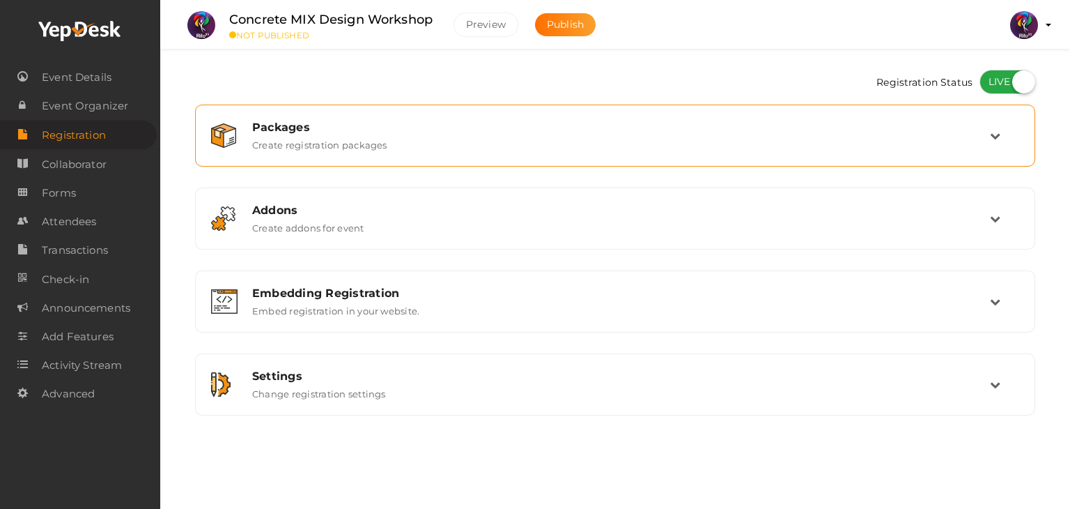
click at [930, 139] on div "Packages Create registration packages" at bounding box center [616, 136] width 748 height 30
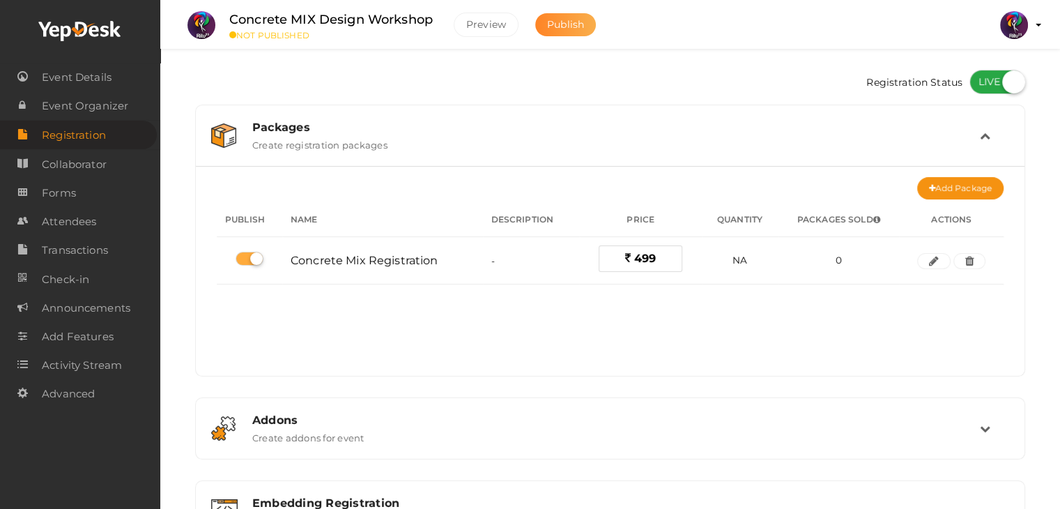
click at [594, 30] on button "Publish" at bounding box center [565, 24] width 61 height 23
click at [107, 85] on span "Event Details" at bounding box center [77, 77] width 70 height 28
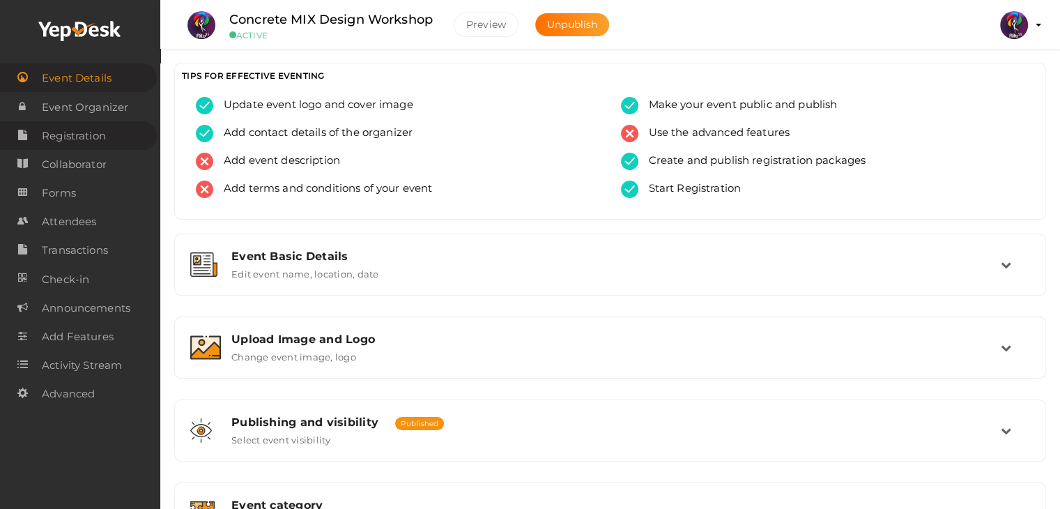
click at [95, 144] on span "Registration" at bounding box center [74, 136] width 64 height 28
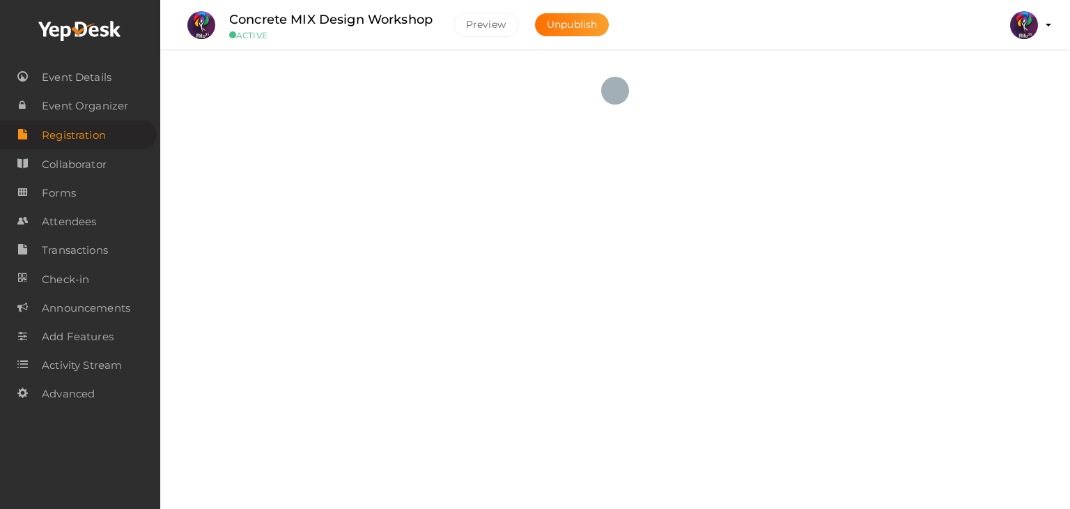
checkbox input "true"
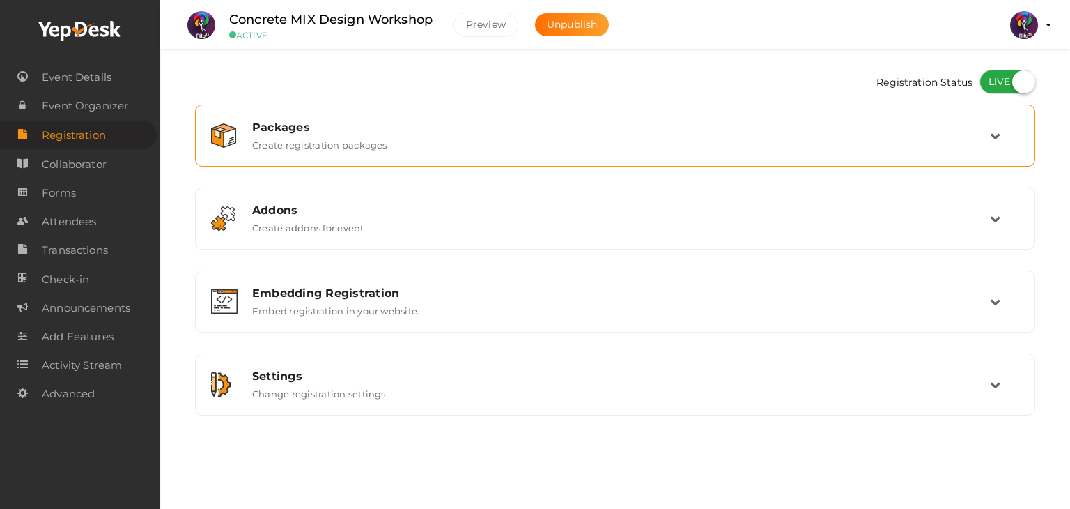
click at [472, 135] on div "Packages Create registration packages" at bounding box center [616, 136] width 748 height 30
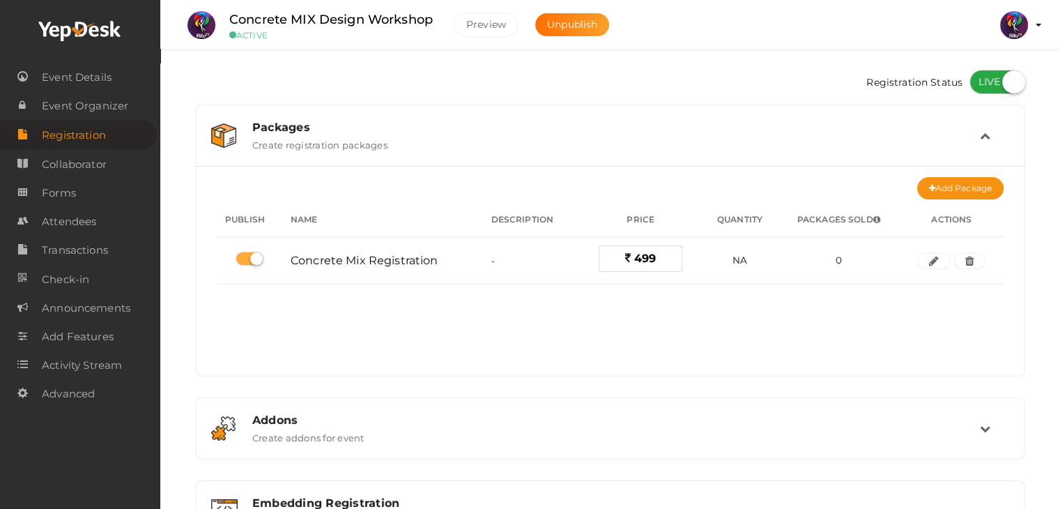
click at [472, 135] on div "Packages Create registration packages" at bounding box center [611, 136] width 738 height 30
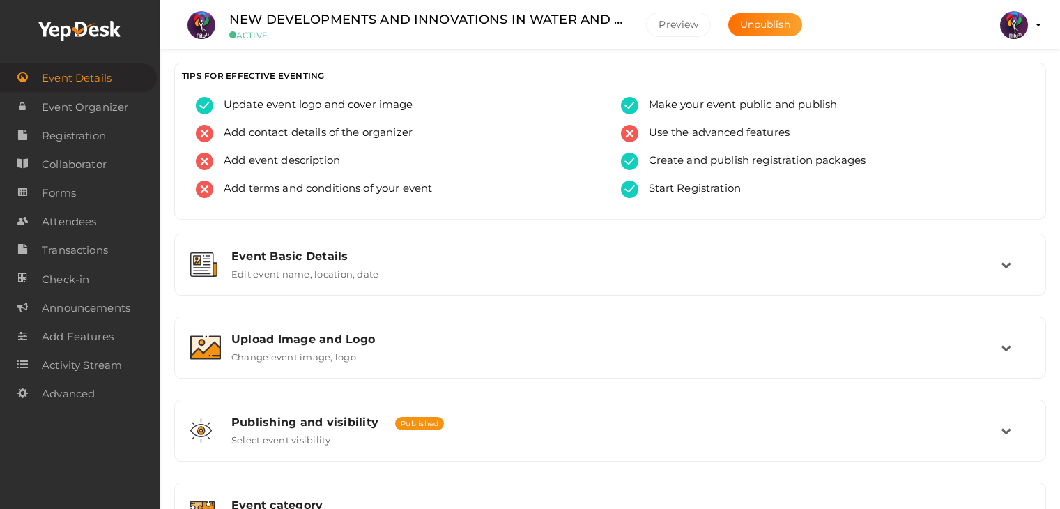
scroll to position [559, 0]
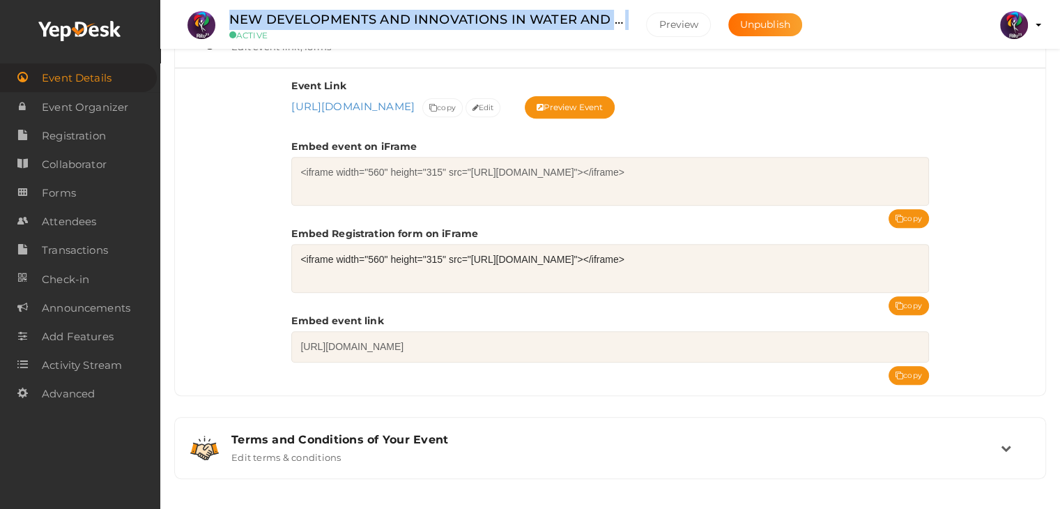
click at [600, 13] on label "NEW DEVELOPMENTS AND INNOVATIONS IN WATER AND WASTE WATER TREATMENT" at bounding box center [427, 20] width 396 height 20
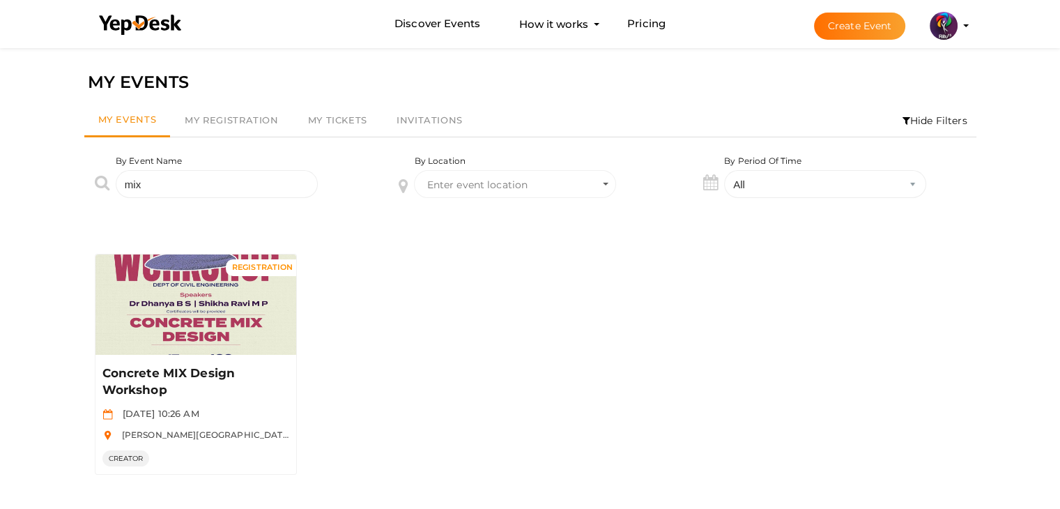
drag, startPoint x: 341, startPoint y: 189, endPoint x: 277, endPoint y: 172, distance: 66.9
click at [277, 172] on div "By Event Name mix" at bounding box center [226, 187] width 305 height 64
drag, startPoint x: 277, startPoint y: 172, endPoint x: 43, endPoint y: 168, distance: 234.2
click at [43, 168] on div "MY EVENTS My Events My Registration My Tickets Invitations Hide Filters By Even…" at bounding box center [530, 299] width 1060 height 509
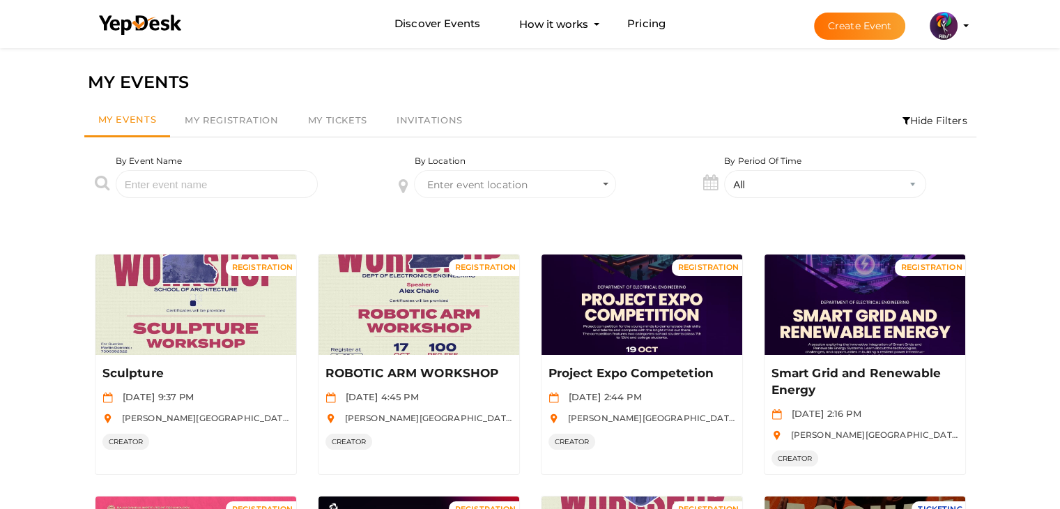
click at [843, 22] on button "Create Event" at bounding box center [860, 26] width 92 height 27
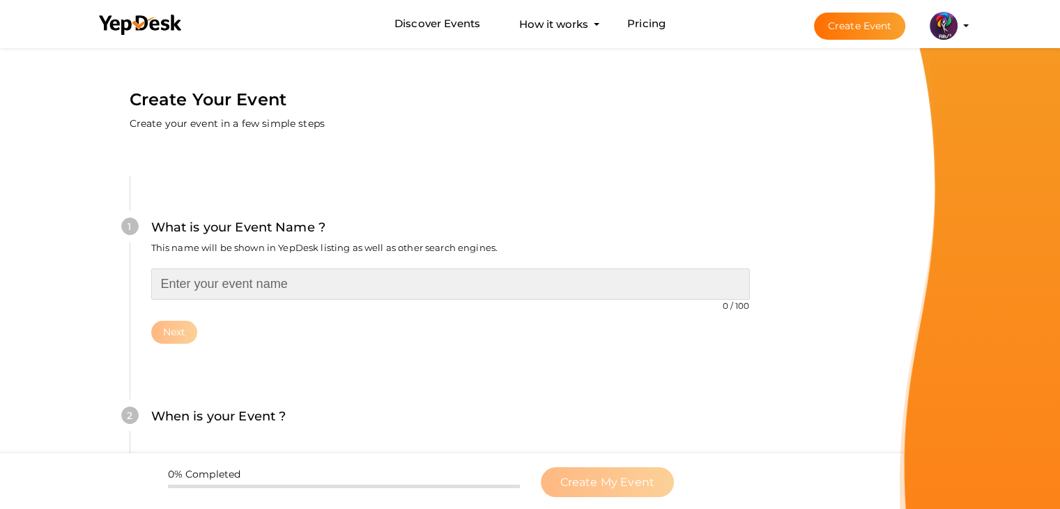
click at [340, 281] on input "text" at bounding box center [450, 283] width 599 height 31
type input "ETABS"
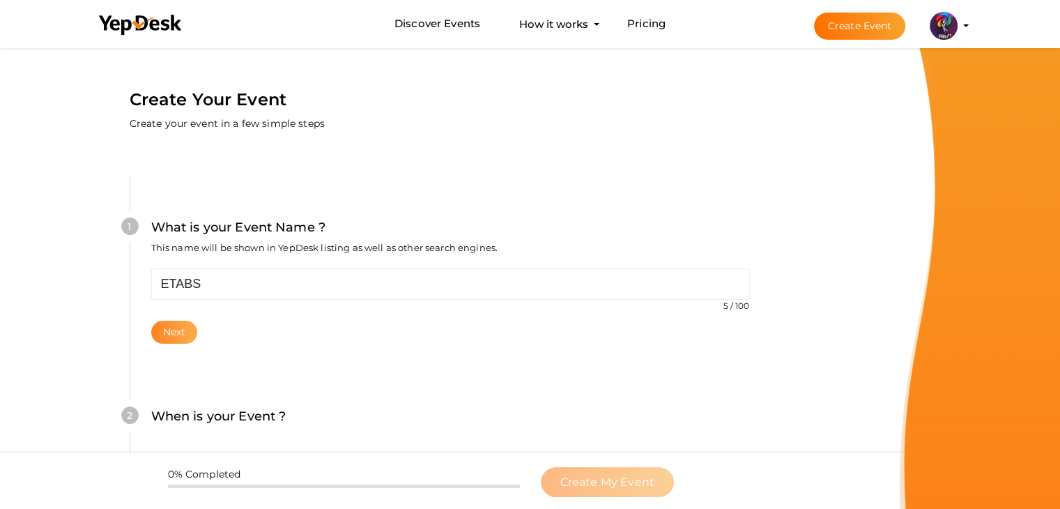
click at [157, 332] on button "Next" at bounding box center [174, 332] width 47 height 23
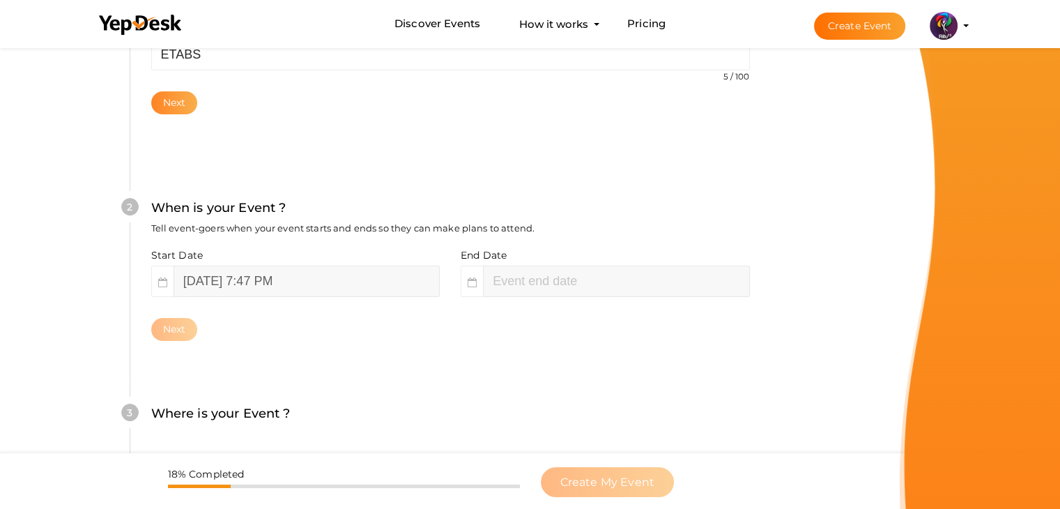
scroll to position [286, 0]
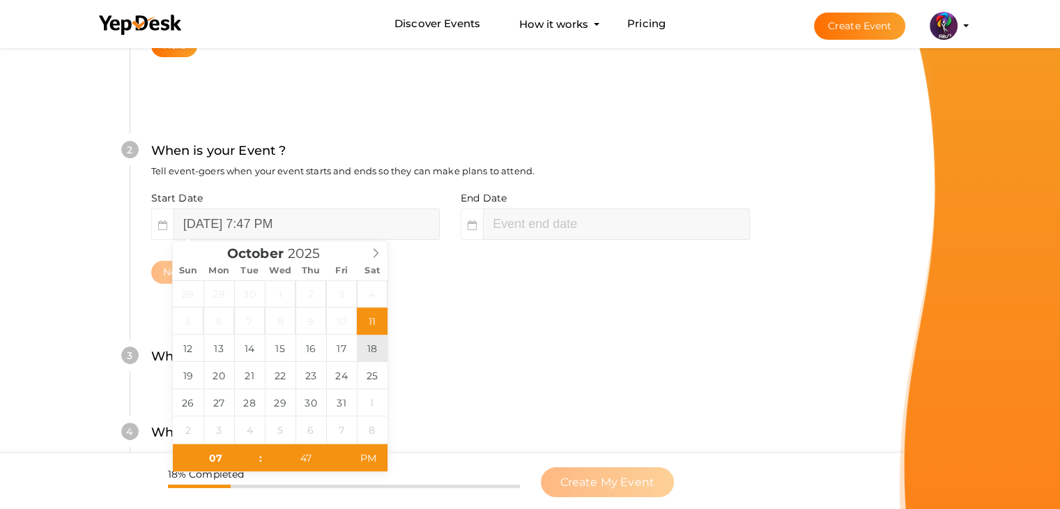
type input "October 18, 2025 7:47 PM"
type input "09"
type input "47"
click at [511, 341] on div "3 Where is your Event ? Tell event-goers where your event location is. Venue On…" at bounding box center [450, 363] width 641 height 76
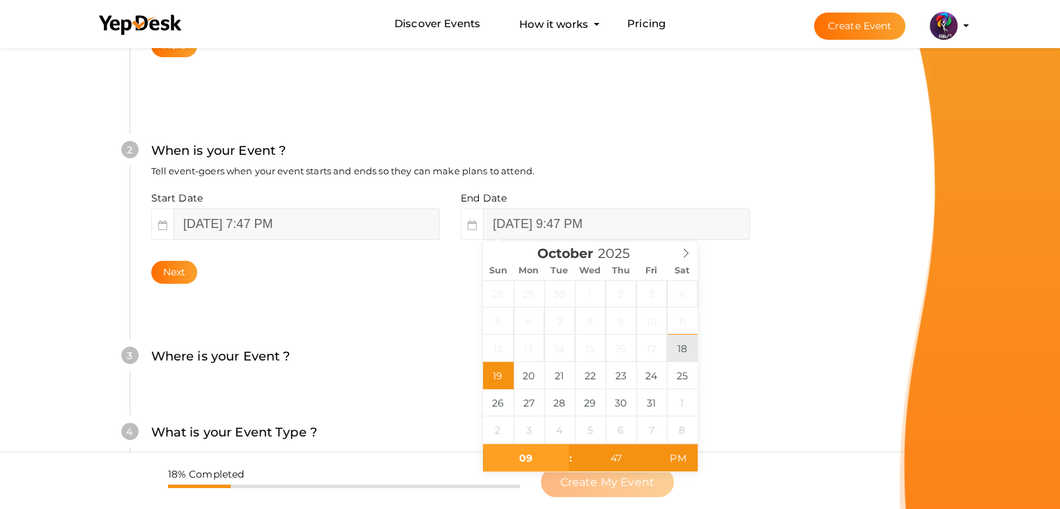
type input "October 18, 2025 9:47 PM"
click at [352, 332] on div "3 Where is your Event ? Tell event-goers where your event location is. Venue On…" at bounding box center [450, 363] width 641 height 76
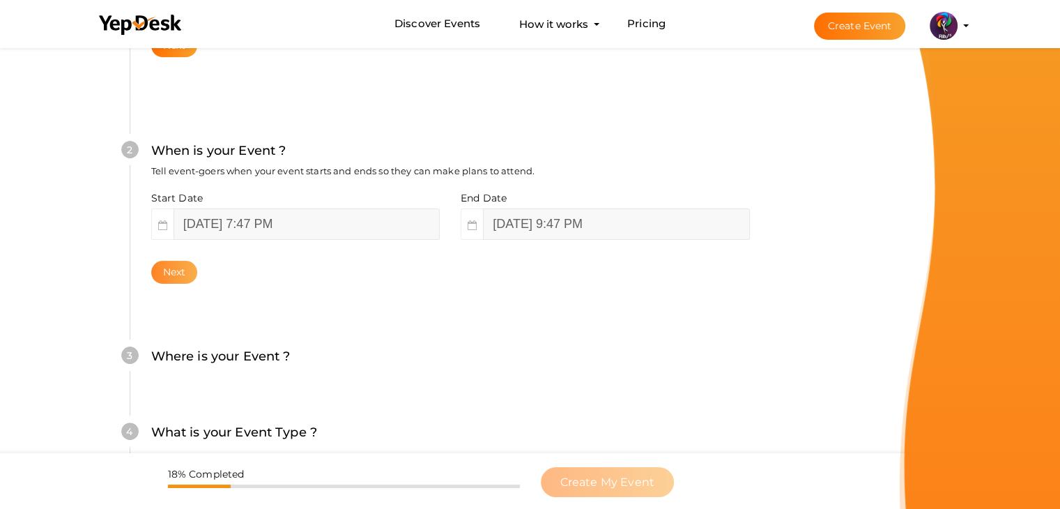
click at [183, 272] on button "Next" at bounding box center [174, 272] width 47 height 23
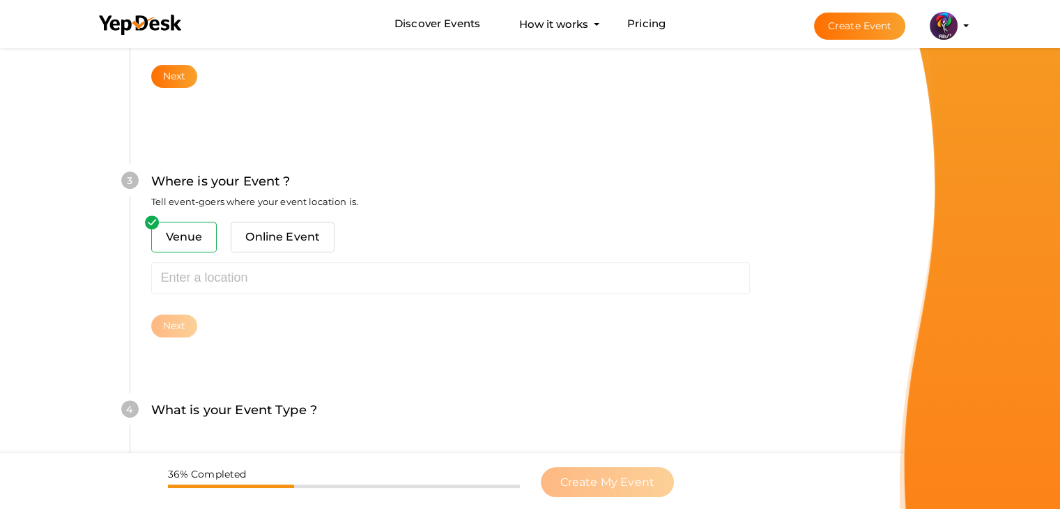
scroll to position [513, 0]
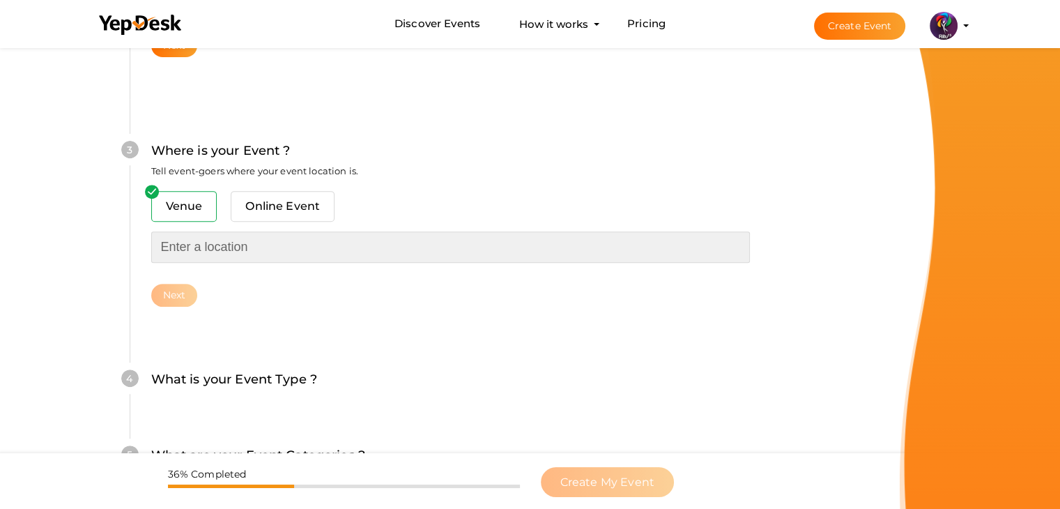
click at [217, 249] on input "text" at bounding box center [450, 246] width 599 height 31
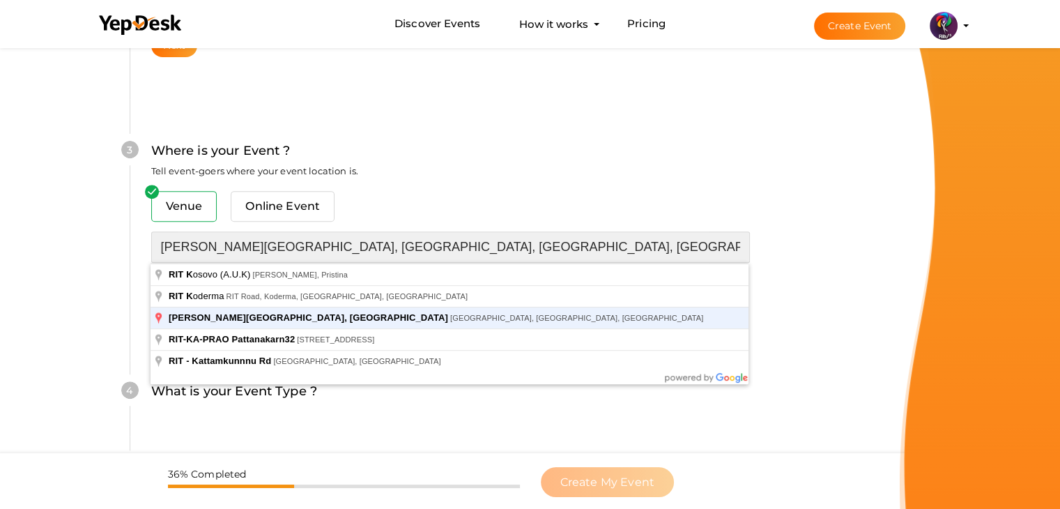
type input "[PERSON_NAME][GEOGRAPHIC_DATA], [GEOGRAPHIC_DATA], [GEOGRAPHIC_DATA], [GEOGRAPH…"
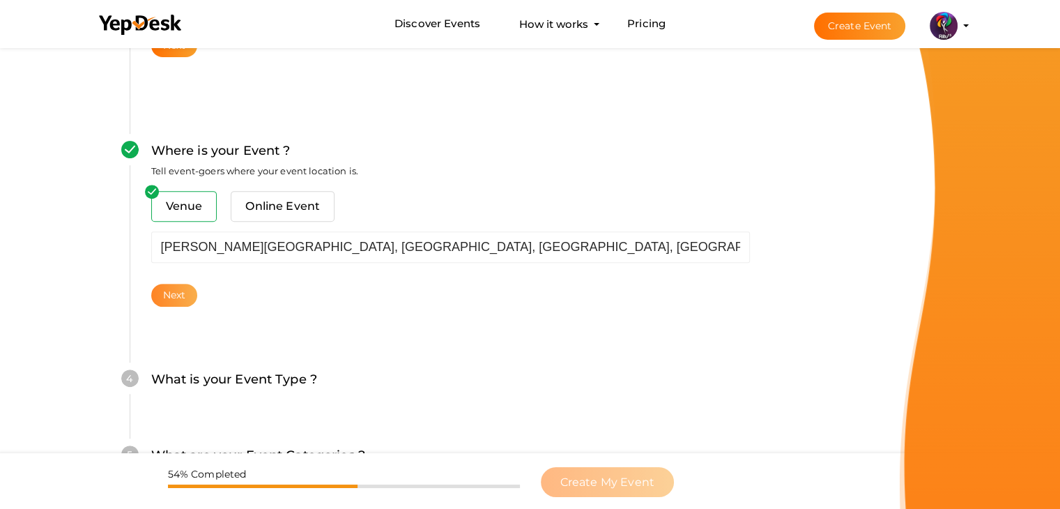
click at [169, 296] on button "Next" at bounding box center [174, 295] width 47 height 23
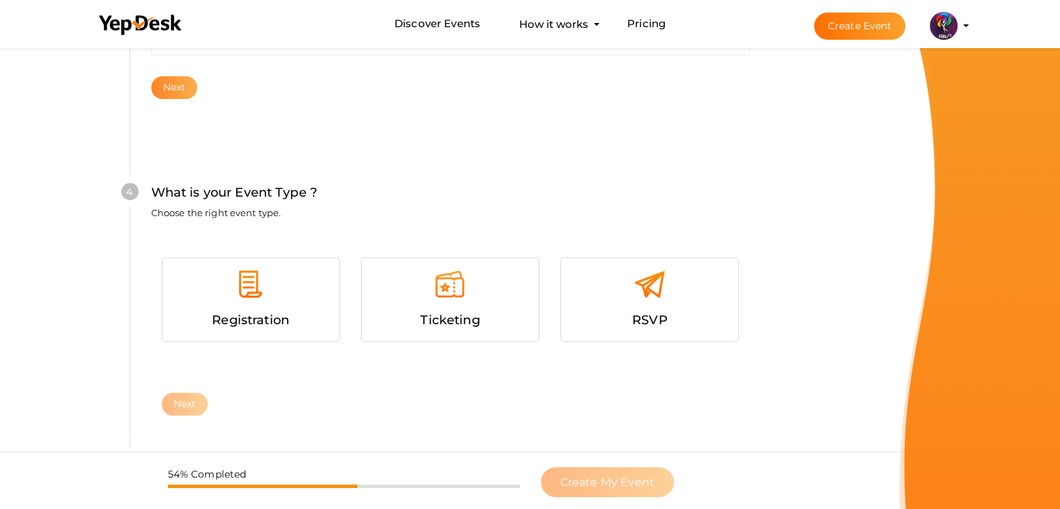
scroll to position [762, 0]
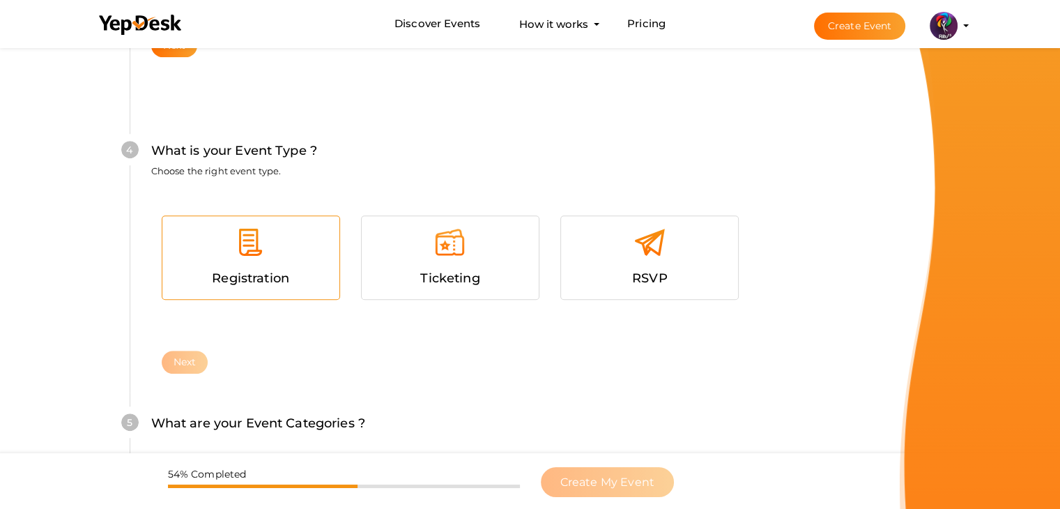
click at [257, 261] on div at bounding box center [251, 247] width 156 height 42
click at [187, 367] on button "Next" at bounding box center [185, 362] width 47 height 23
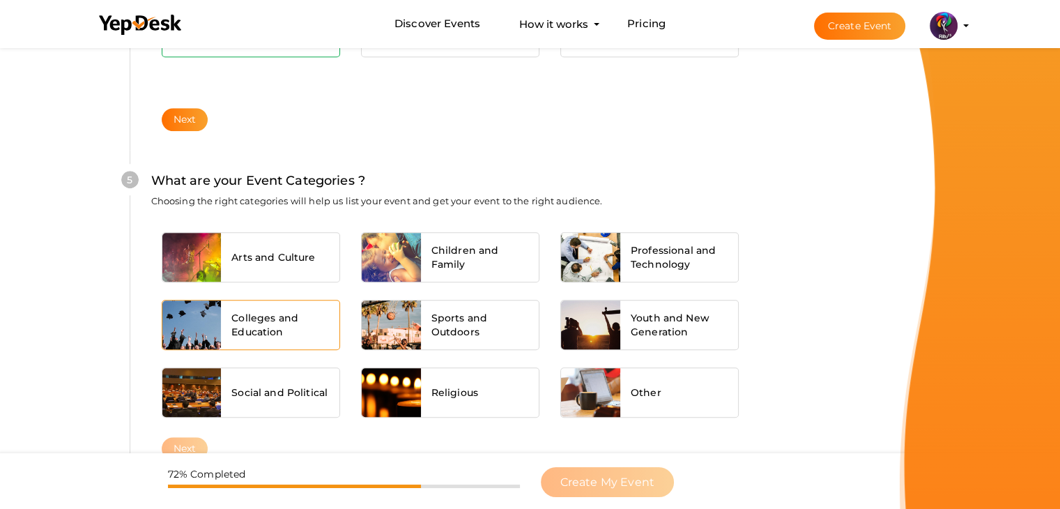
scroll to position [1054, 0]
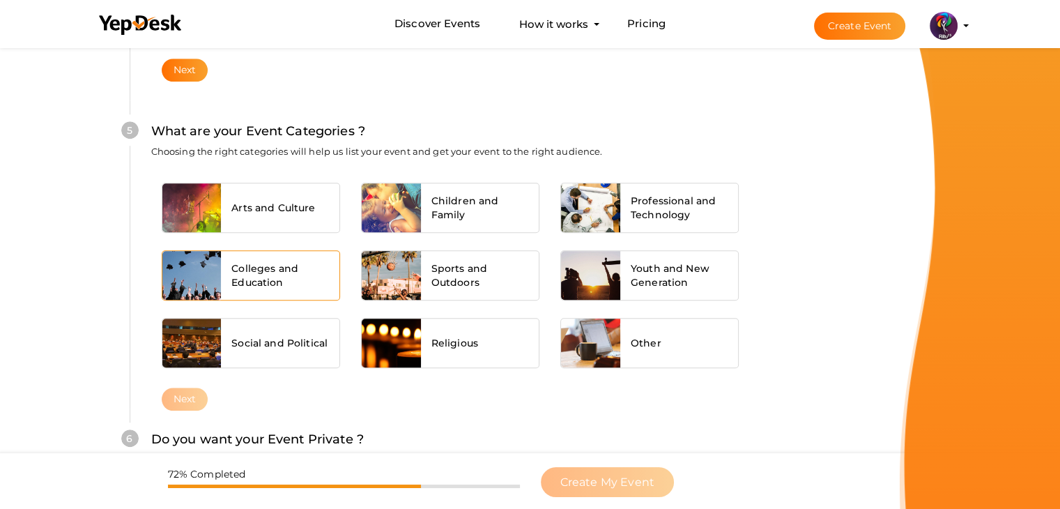
click at [284, 263] on span "Colleges and Education" at bounding box center [280, 275] width 98 height 28
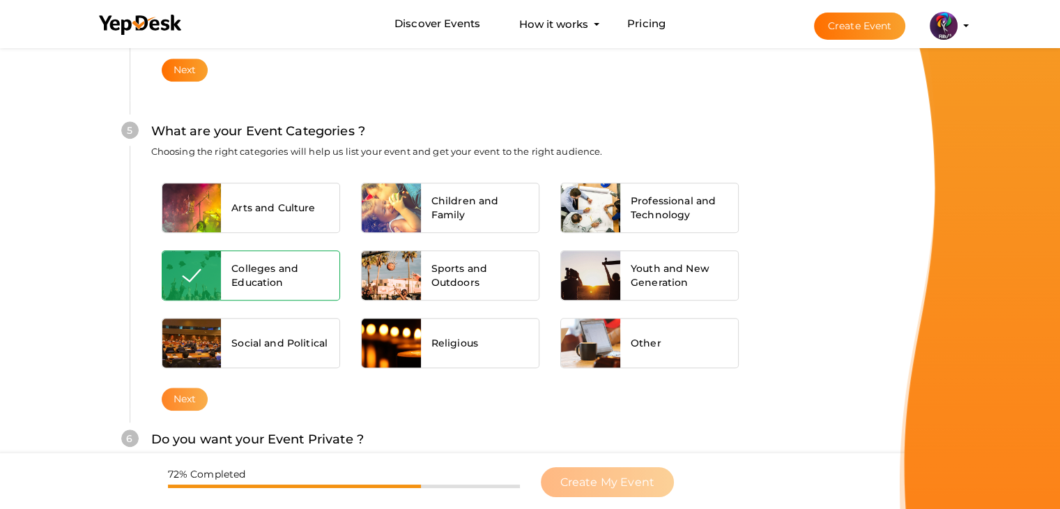
click at [192, 391] on button "Next" at bounding box center [185, 398] width 47 height 23
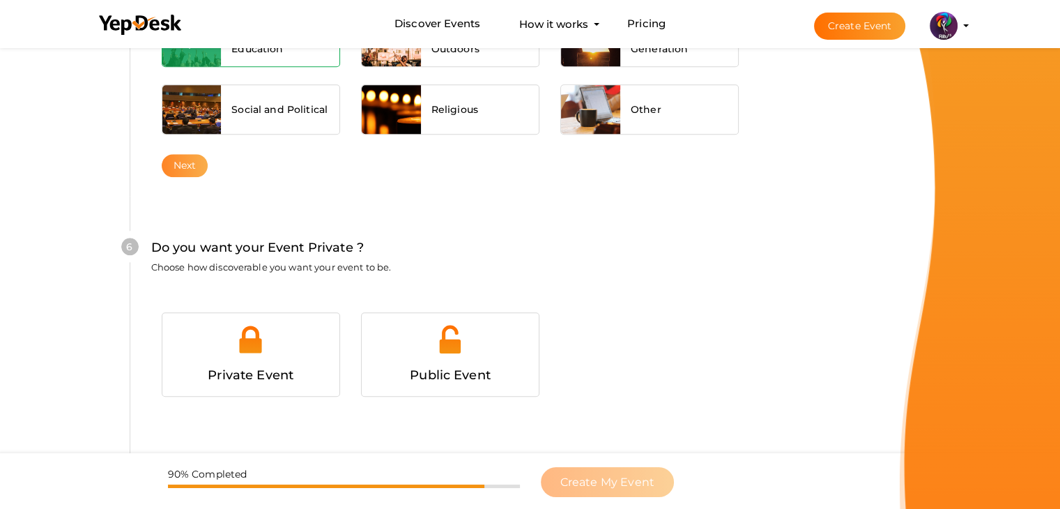
scroll to position [1360, 0]
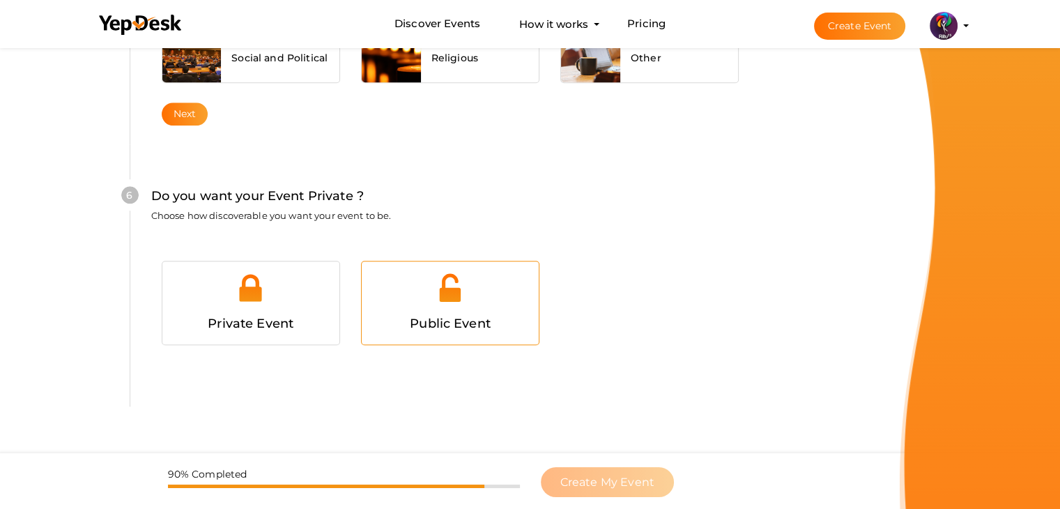
click at [444, 316] on span "Public Event" at bounding box center [450, 323] width 81 height 15
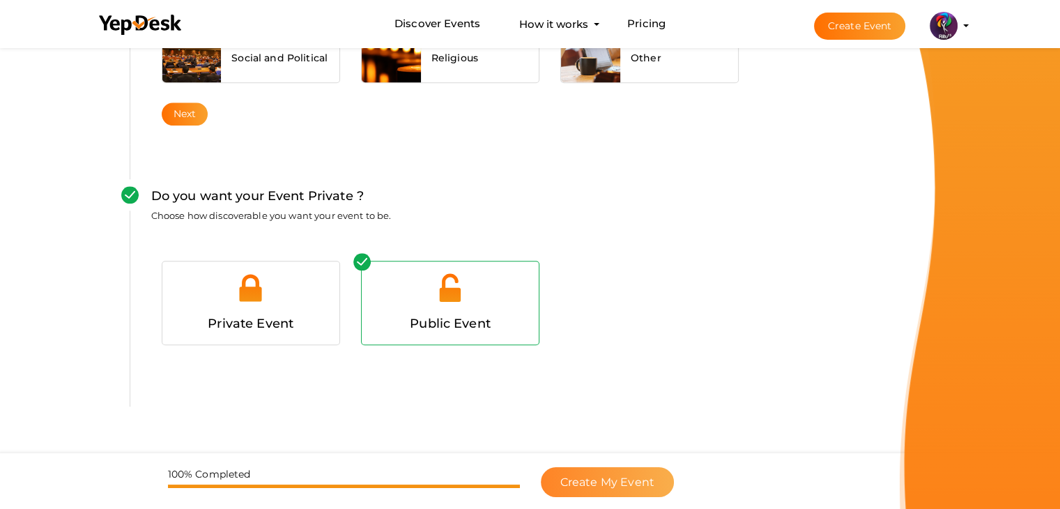
click at [630, 486] on span "Create My Event" at bounding box center [607, 481] width 94 height 13
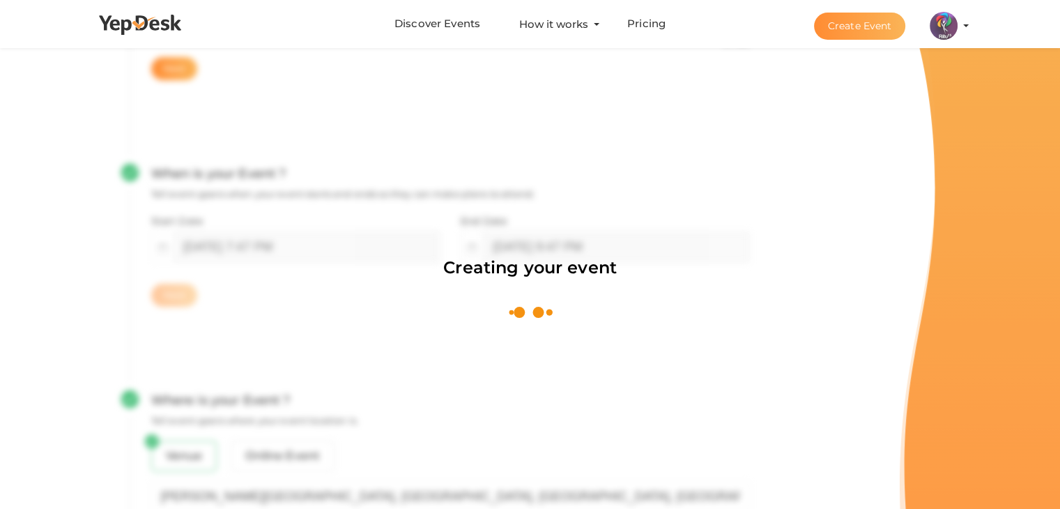
scroll to position [209, 0]
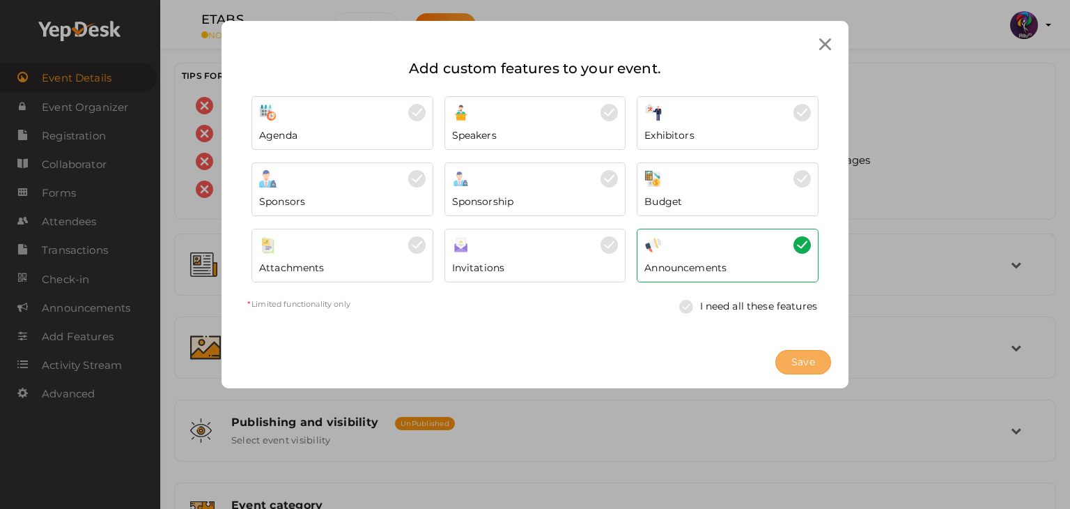
click at [803, 355] on span "Save" at bounding box center [804, 362] width 24 height 15
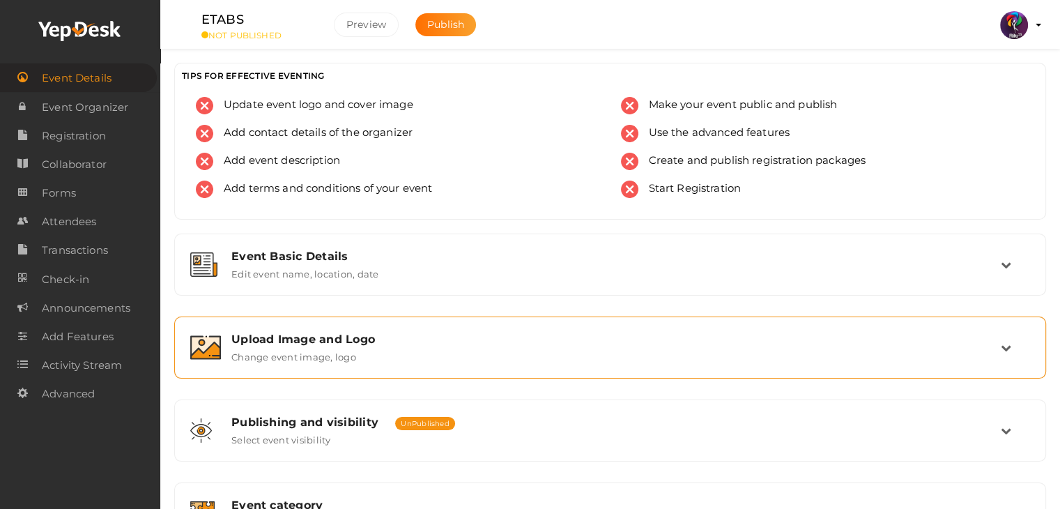
click at [294, 348] on label "Change event image, logo" at bounding box center [293, 354] width 125 height 17
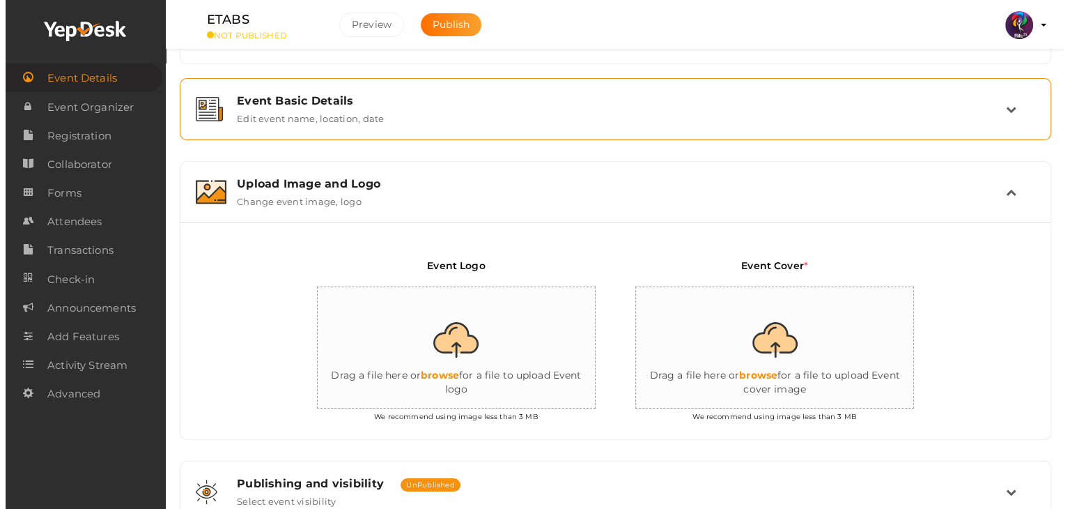
scroll to position [158, 0]
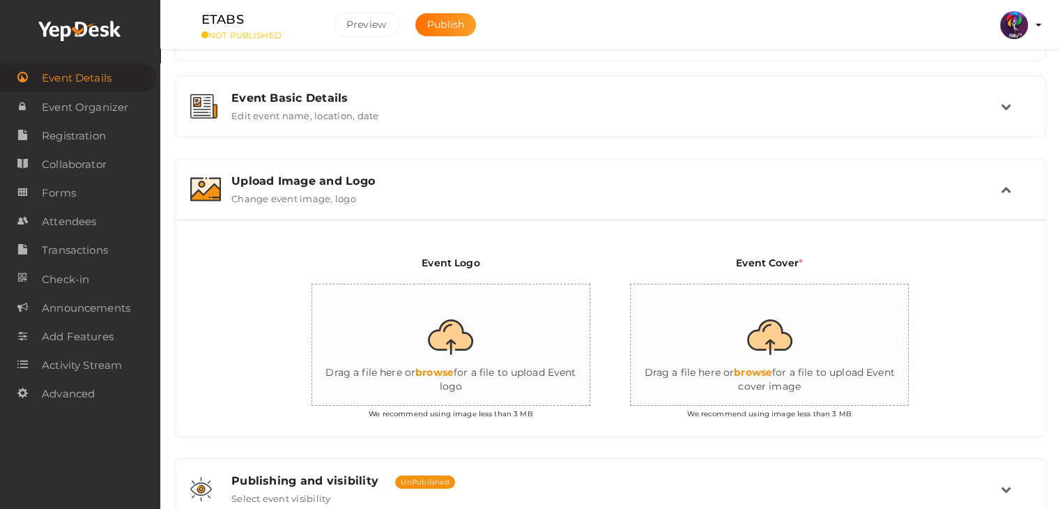
click at [489, 353] on input "file" at bounding box center [451, 345] width 279 height 122
type input "C:\fakepath\logo yepdesk (1).png"
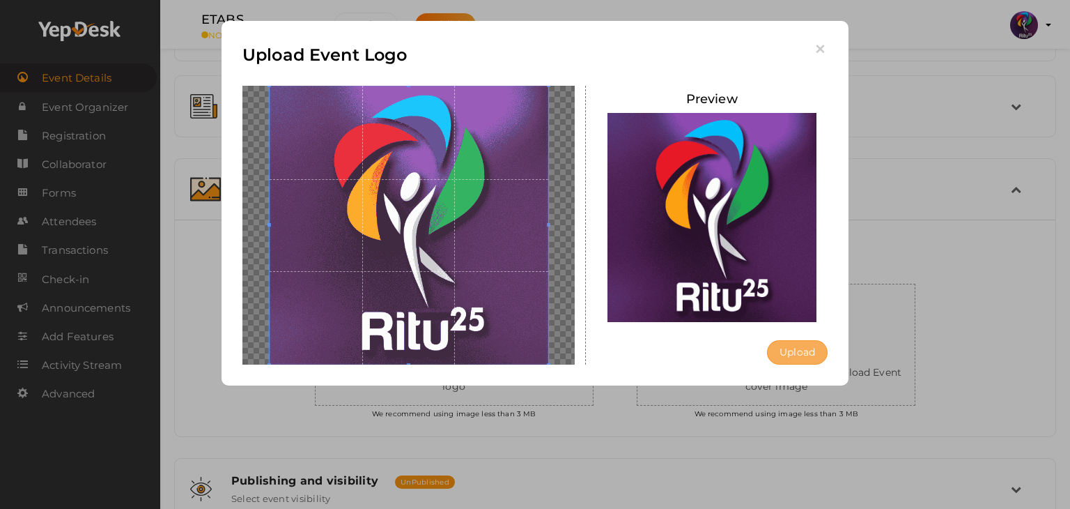
click at [811, 352] on button "Upload" at bounding box center [797, 352] width 61 height 24
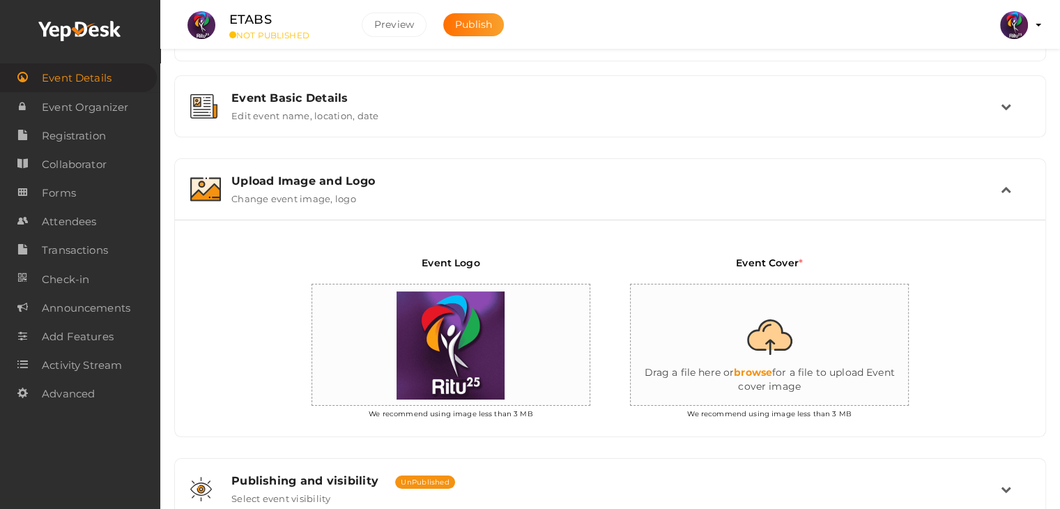
click at [811, 352] on input "file" at bounding box center [770, 345] width 279 height 122
type input "C:\fakepath\etabs.png"
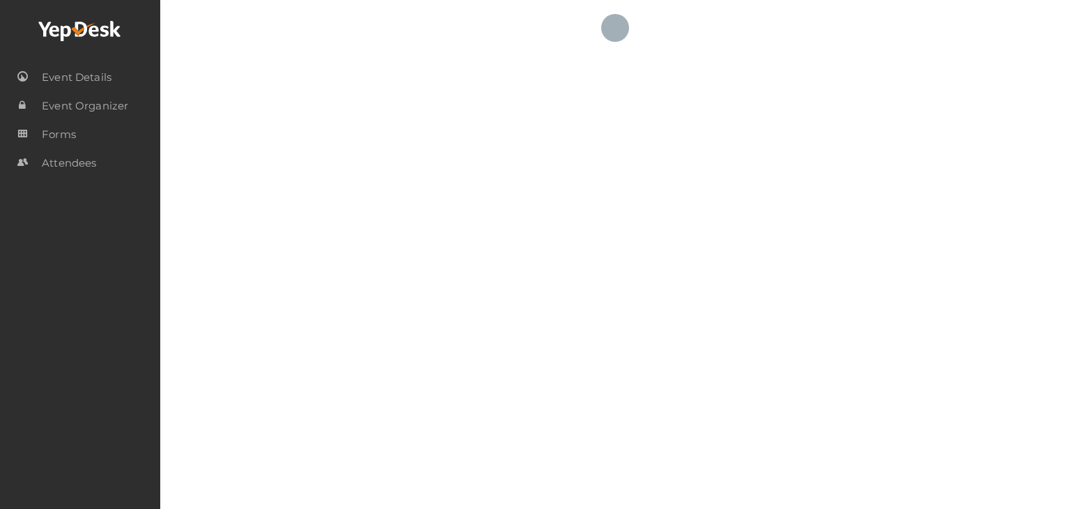
checkbox input "true"
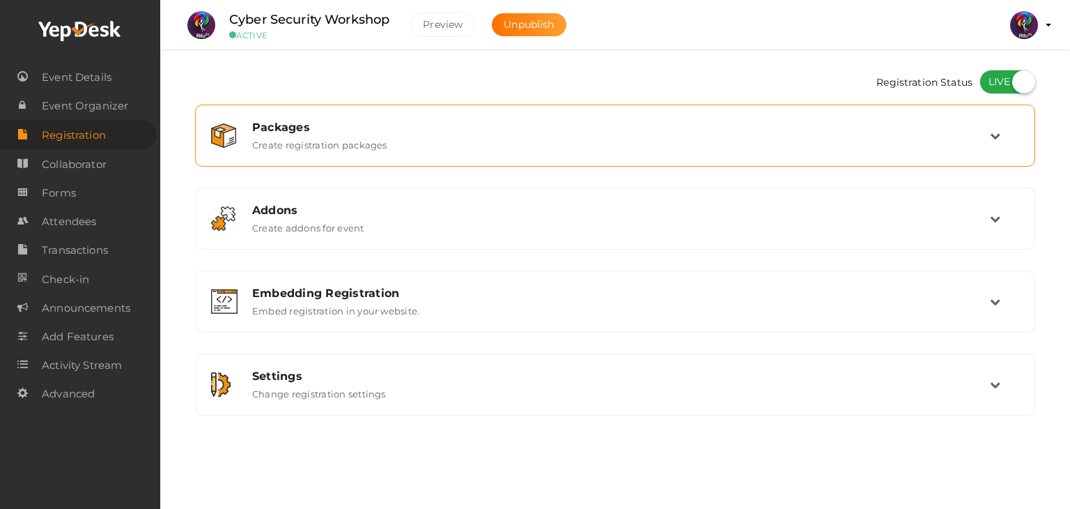
click at [431, 148] on div "Packages Create registration packages" at bounding box center [616, 136] width 748 height 30
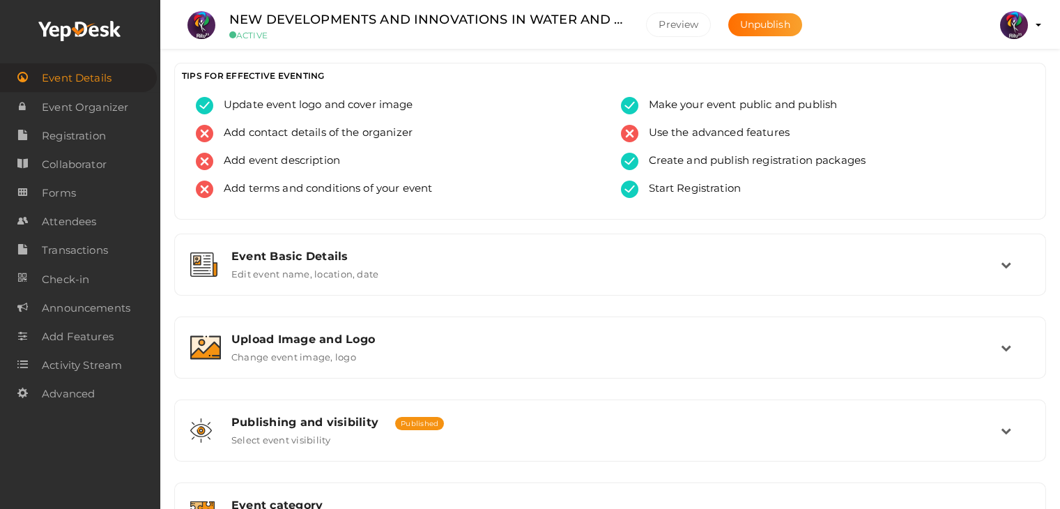
scroll to position [559, 0]
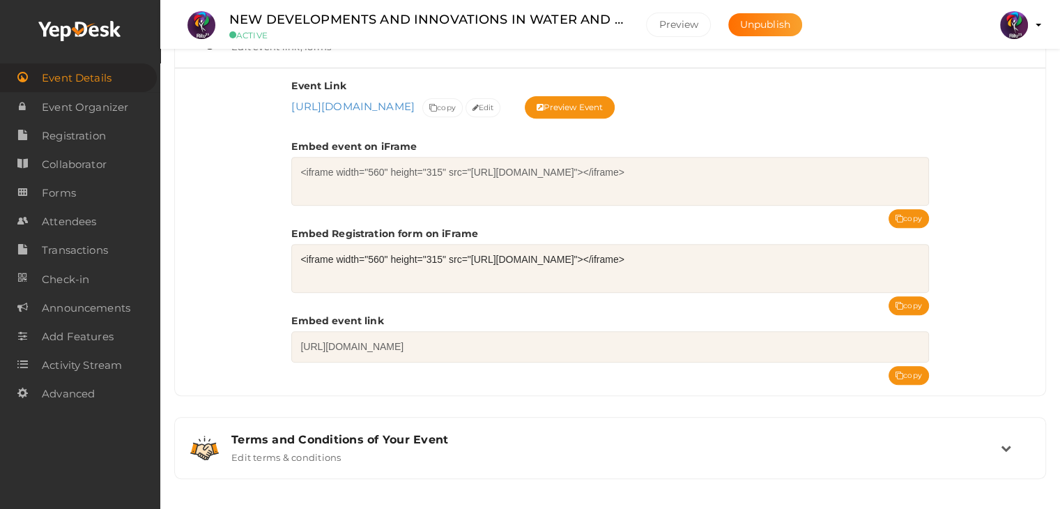
click at [74, 36] on icon at bounding box center [80, 31] width 84 height 21
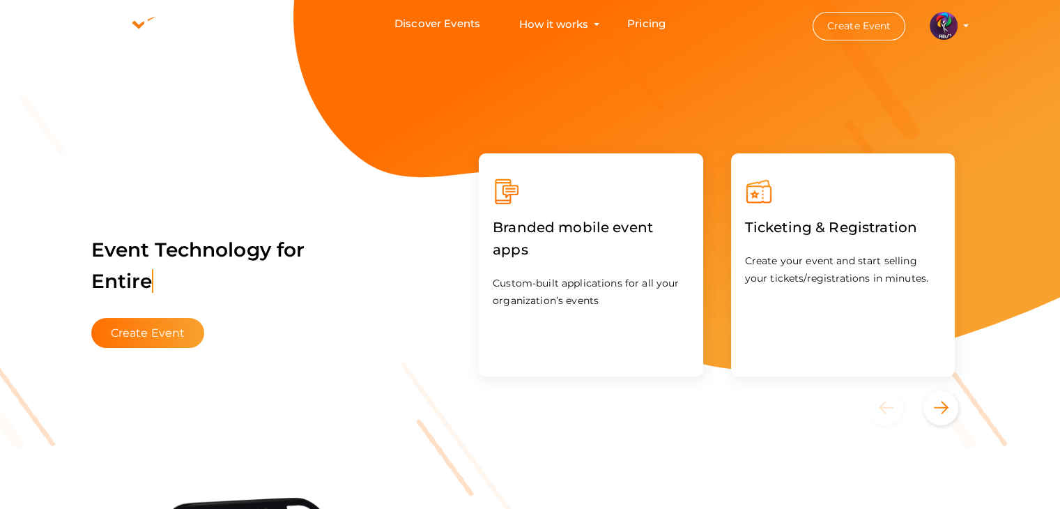
click at [950, 26] on img at bounding box center [944, 26] width 28 height 28
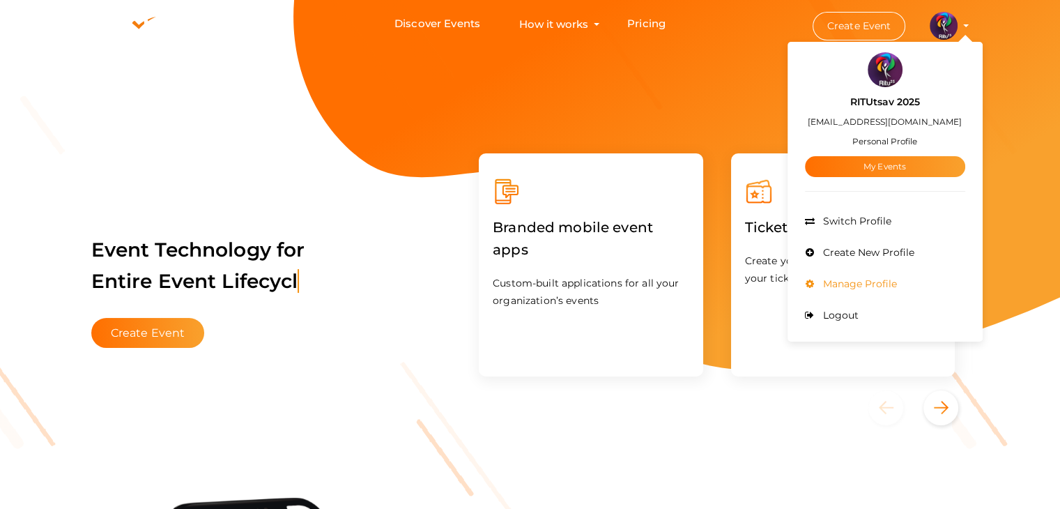
click at [864, 276] on li "Manage Profile" at bounding box center [885, 283] width 160 height 31
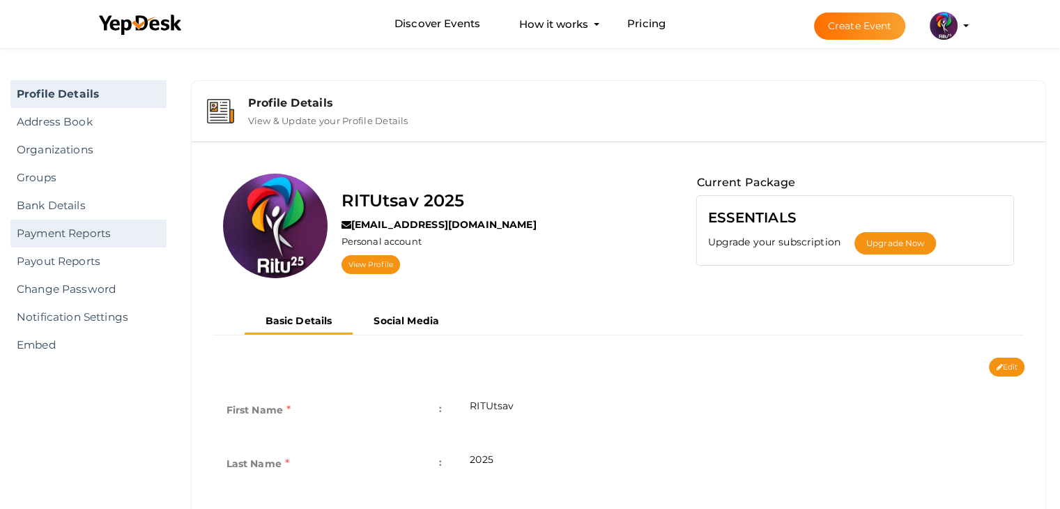
click at [72, 240] on link "Payment Reports" at bounding box center [88, 234] width 156 height 28
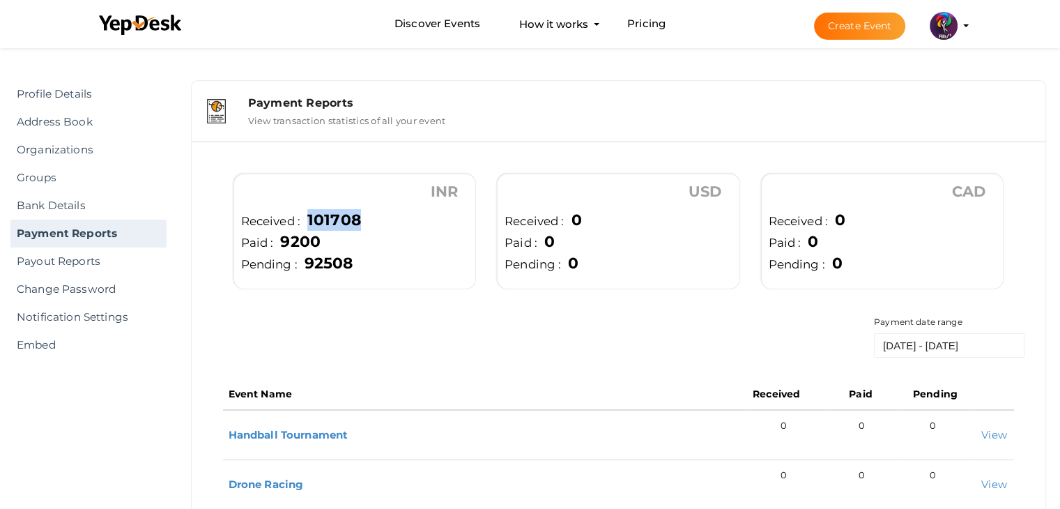
drag, startPoint x: 365, startPoint y: 223, endPoint x: 305, endPoint y: 217, distance: 60.3
click at [305, 217] on li "Received : 101708" at bounding box center [355, 205] width 228 height 49
click at [354, 220] on span "101708" at bounding box center [330, 219] width 61 height 18
drag, startPoint x: 363, startPoint y: 219, endPoint x: 307, endPoint y: 210, distance: 57.2
click at [307, 210] on li "Received : 101708" at bounding box center [355, 205] width 228 height 49
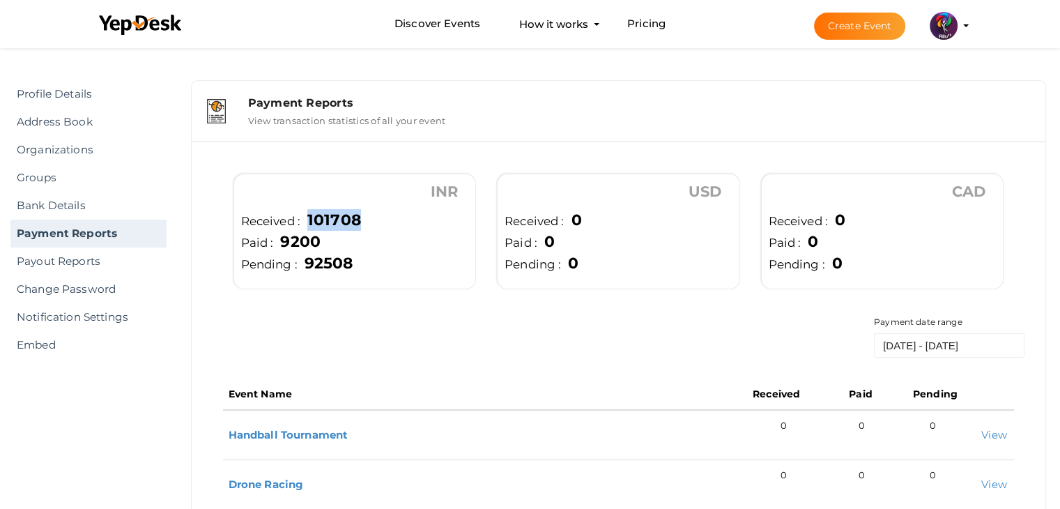
click at [371, 216] on li "Received : 101708" at bounding box center [355, 205] width 228 height 49
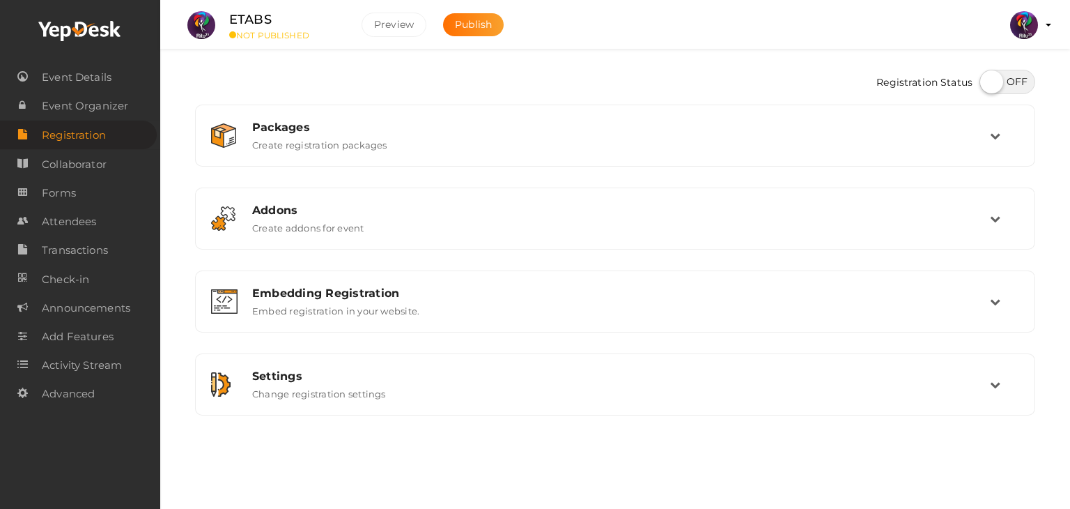
click at [989, 79] on label at bounding box center [1008, 82] width 56 height 24
click at [989, 79] on input "checkbox" at bounding box center [984, 76] width 9 height 9
checkbox input "true"
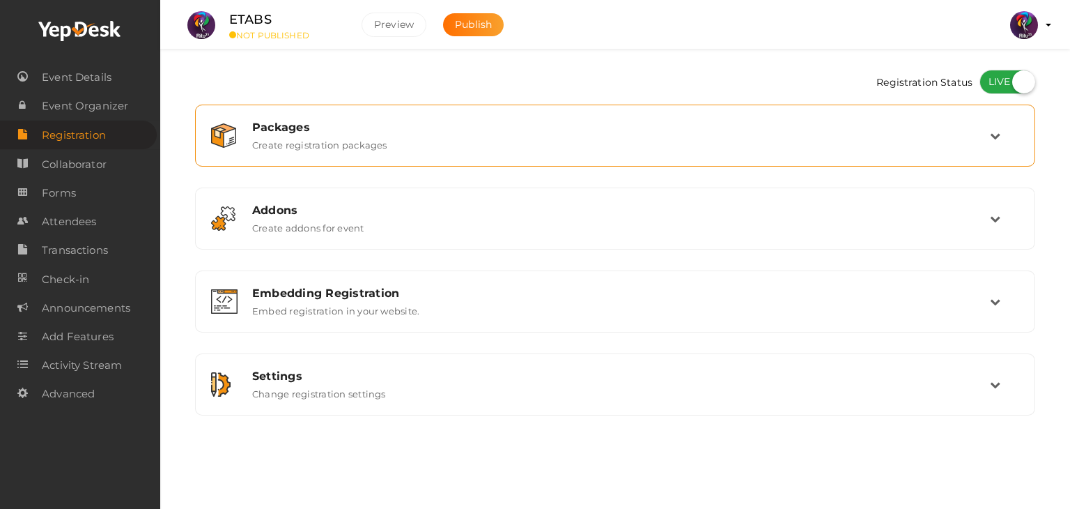
click at [953, 121] on div "Packages" at bounding box center [621, 127] width 738 height 13
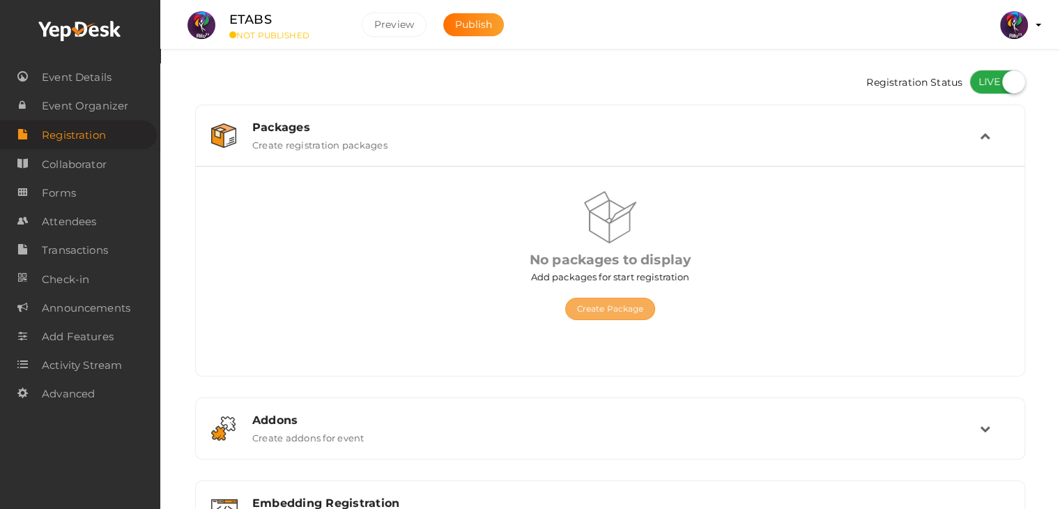
click at [619, 313] on button "Create Package" at bounding box center [610, 309] width 91 height 22
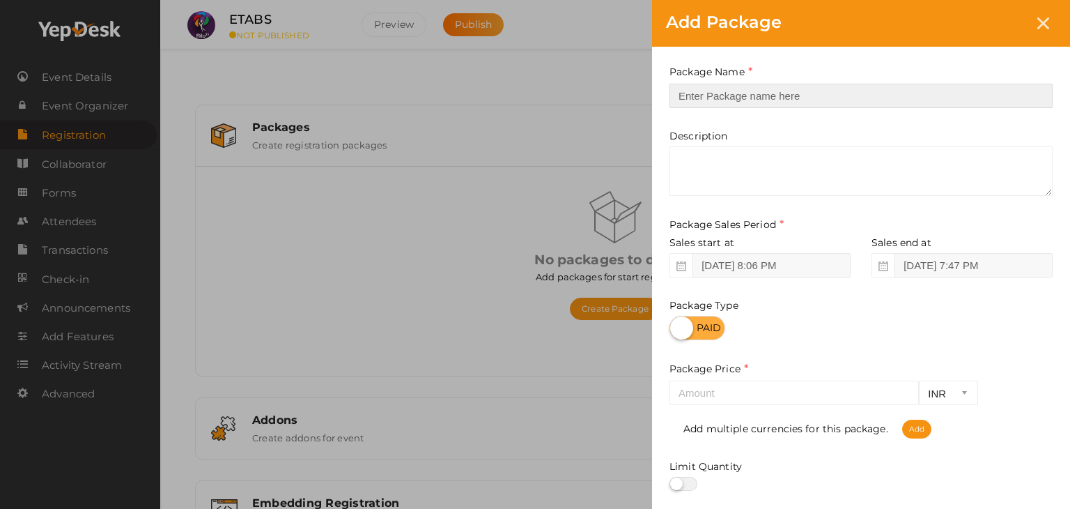
click at [750, 96] on input "text" at bounding box center [861, 96] width 383 height 24
type input "Registration"
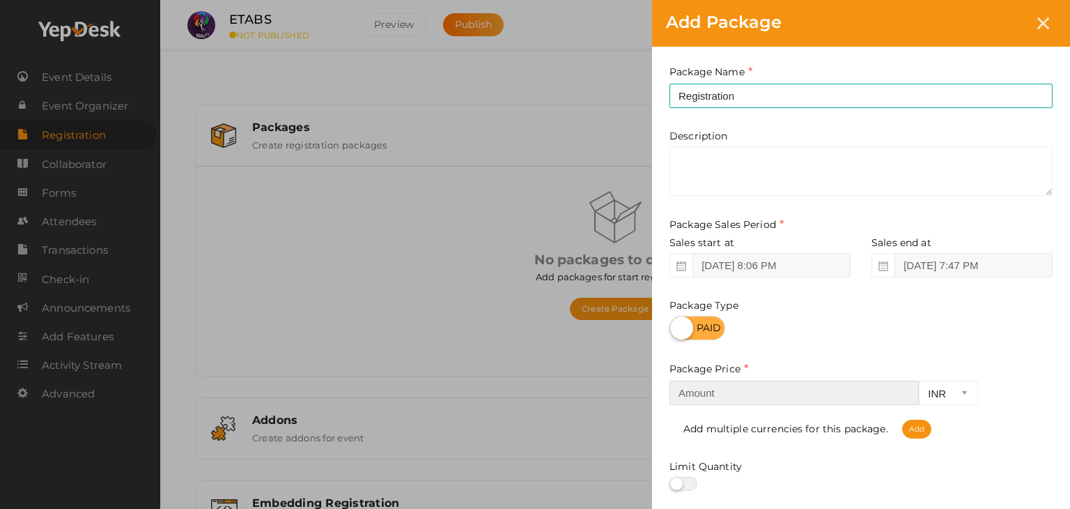
click at [778, 396] on input "number" at bounding box center [794, 392] width 249 height 24
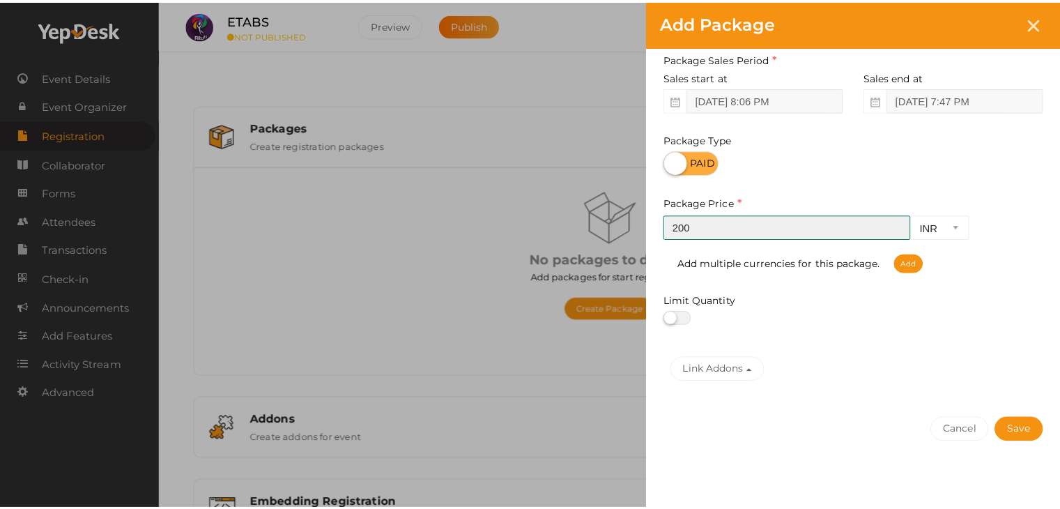
scroll to position [173, 0]
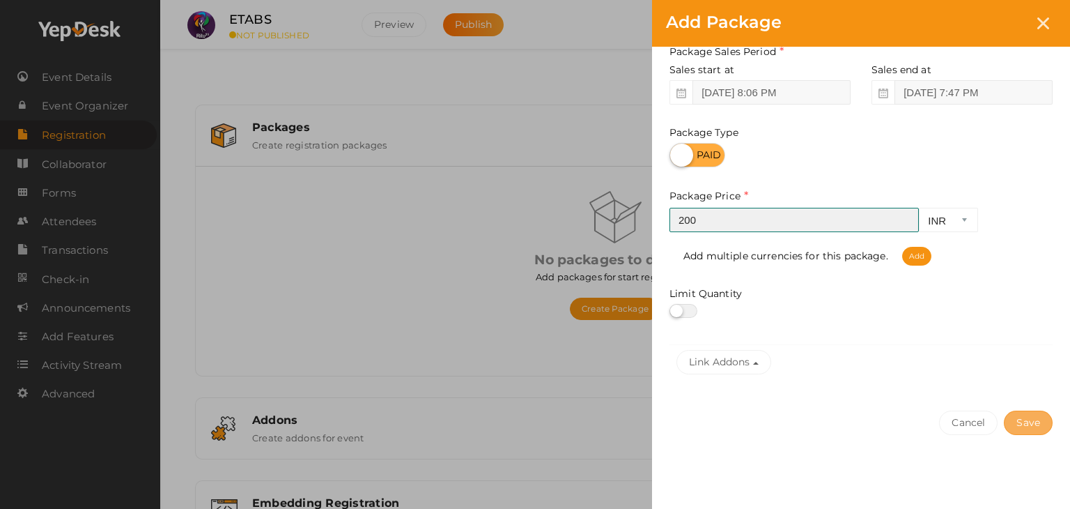
type input "200"
click at [1031, 417] on button "Save" at bounding box center [1028, 422] width 49 height 24
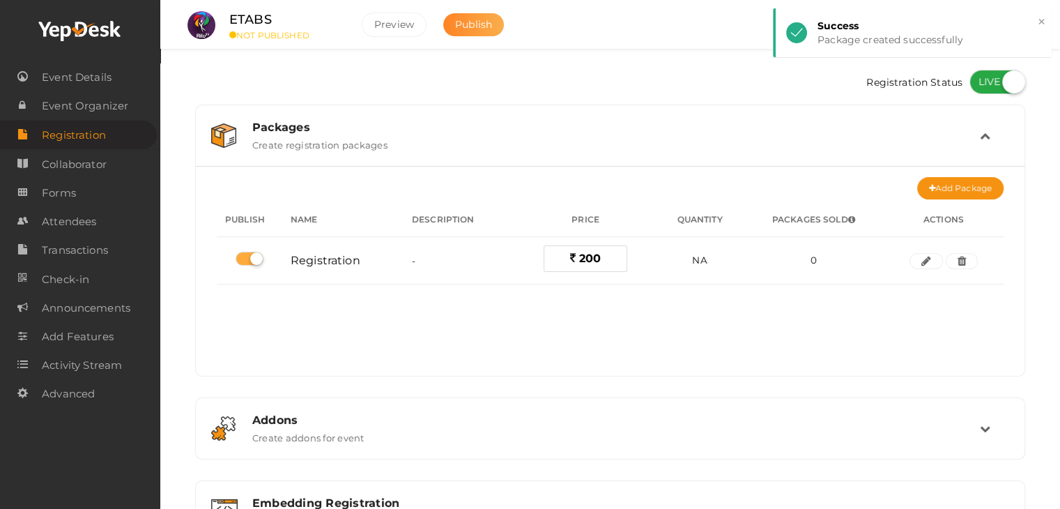
click at [485, 34] on button "Publish" at bounding box center [473, 24] width 61 height 23
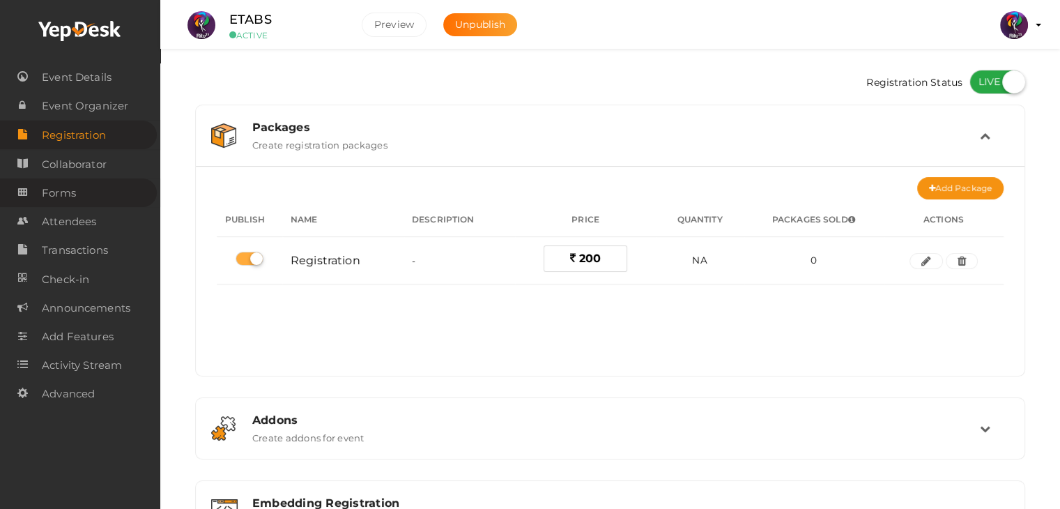
click at [89, 197] on link "Forms" at bounding box center [78, 192] width 157 height 29
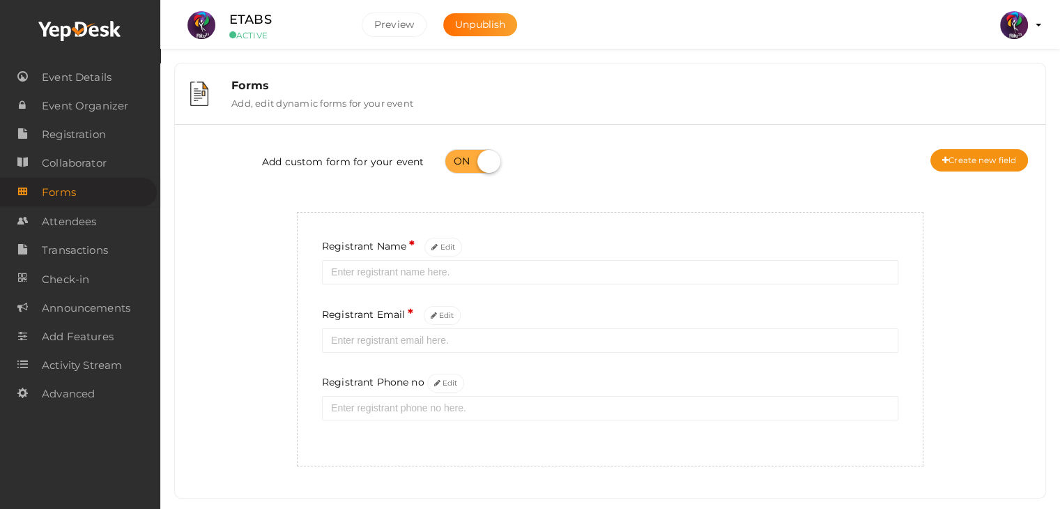
scroll to position [25, 0]
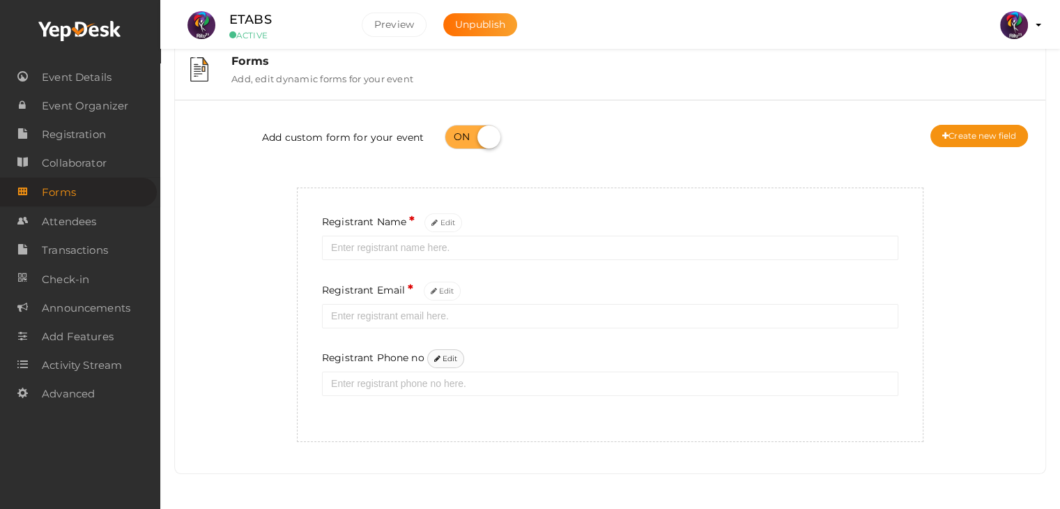
click at [444, 353] on button "Edit" at bounding box center [446, 358] width 38 height 19
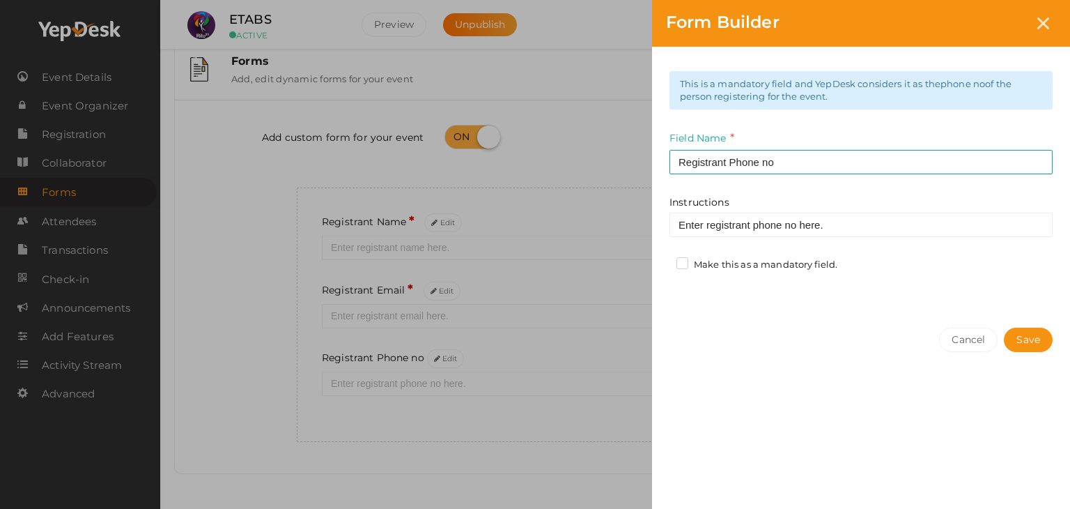
click at [738, 264] on label "Make this as a mandatory field." at bounding box center [757, 265] width 161 height 14
click at [663, 261] on input "Make this as a mandatory field." at bounding box center [663, 261] width 0 height 0
click at [1024, 338] on button "Save" at bounding box center [1028, 340] width 49 height 24
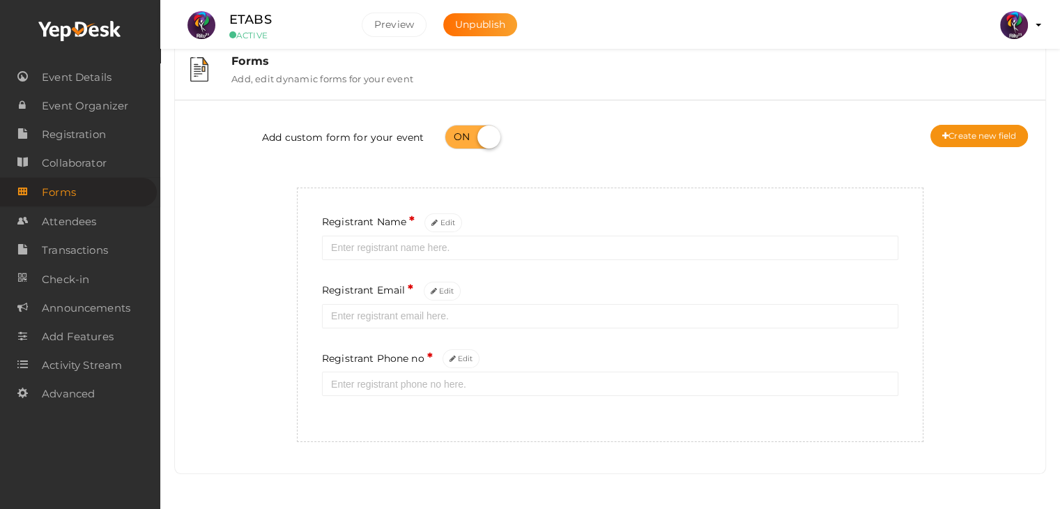
scroll to position [26, 0]
click at [996, 140] on button "Create new field" at bounding box center [979, 136] width 98 height 22
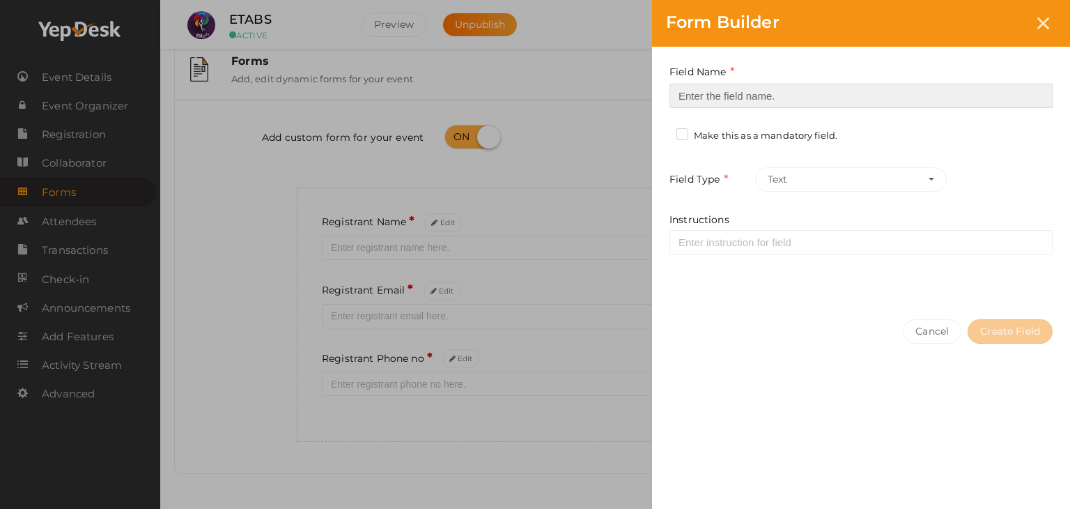
click at [800, 101] on input at bounding box center [861, 96] width 383 height 24
type input "Registrant College"
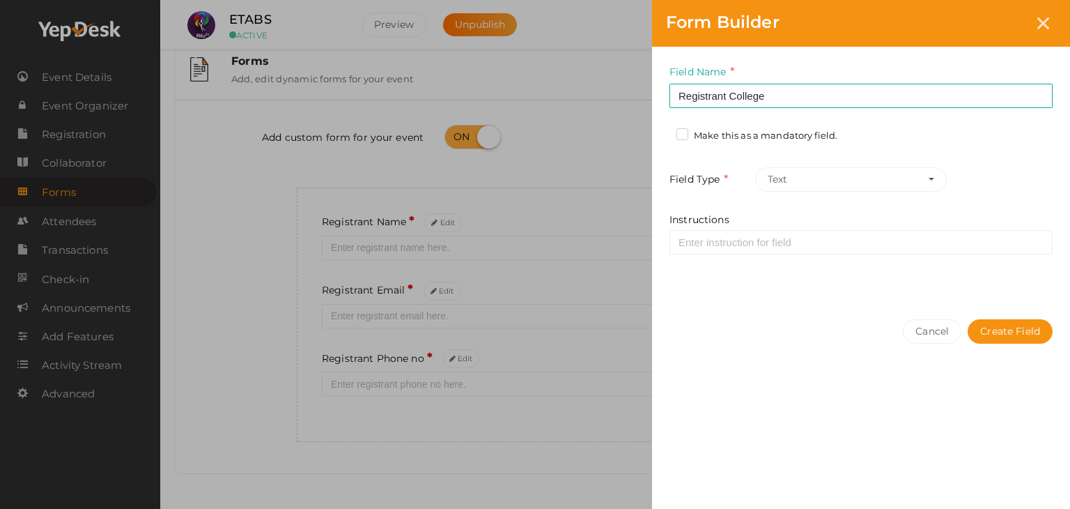
click at [718, 135] on label "Make this as a mandatory field." at bounding box center [757, 136] width 161 height 14
click at [663, 132] on input "Make this as a mandatory field." at bounding box center [663, 132] width 0 height 0
click at [1029, 333] on button "Create Field" at bounding box center [1010, 331] width 85 height 24
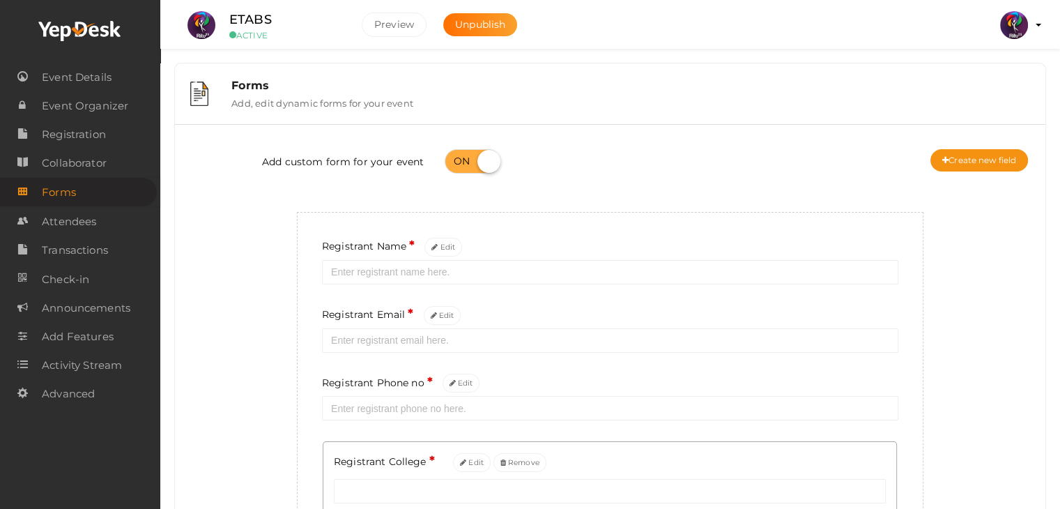
scroll to position [0, 0]
click at [988, 146] on div "Add custom form for your event Create new field" at bounding box center [609, 163] width 849 height 56
drag, startPoint x: 988, startPoint y: 146, endPoint x: 992, endPoint y: 154, distance: 9.1
click at [992, 154] on div "Add custom form for your event Create new field" at bounding box center [609, 163] width 849 height 56
click at [992, 154] on button "Create new field" at bounding box center [979, 160] width 98 height 22
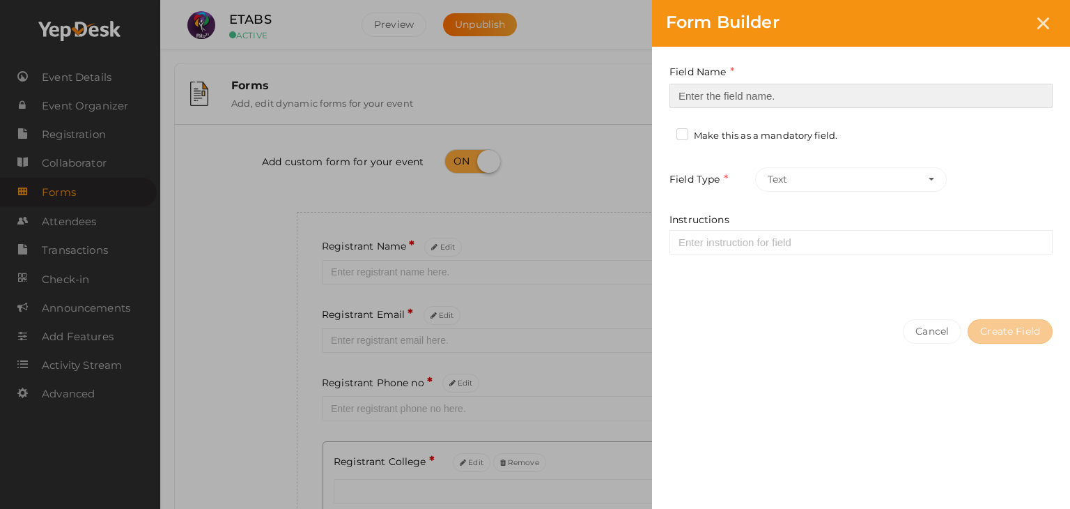
click at [838, 84] on input at bounding box center [861, 96] width 383 height 24
type input "Refferal ID"
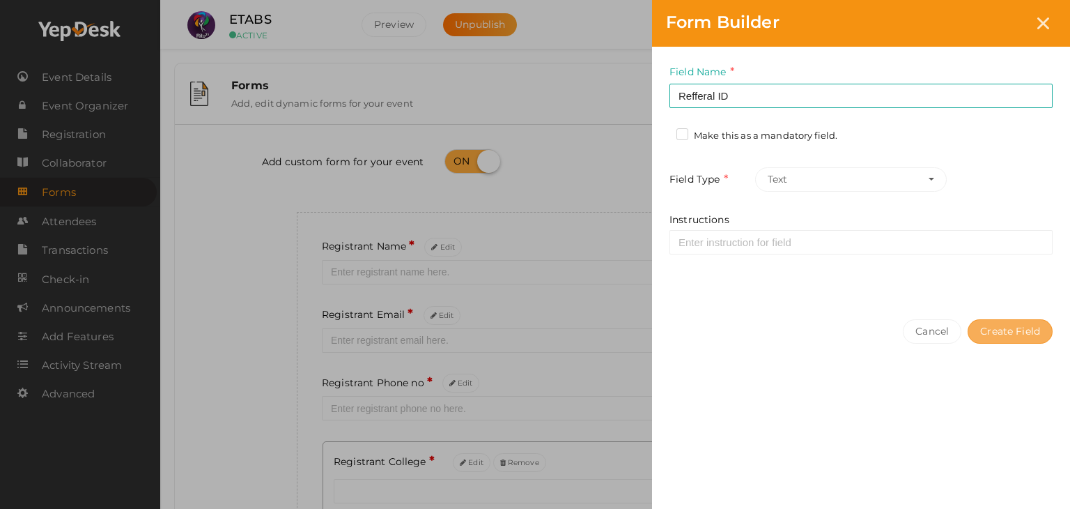
click at [1029, 319] on button "Create Field" at bounding box center [1010, 331] width 85 height 24
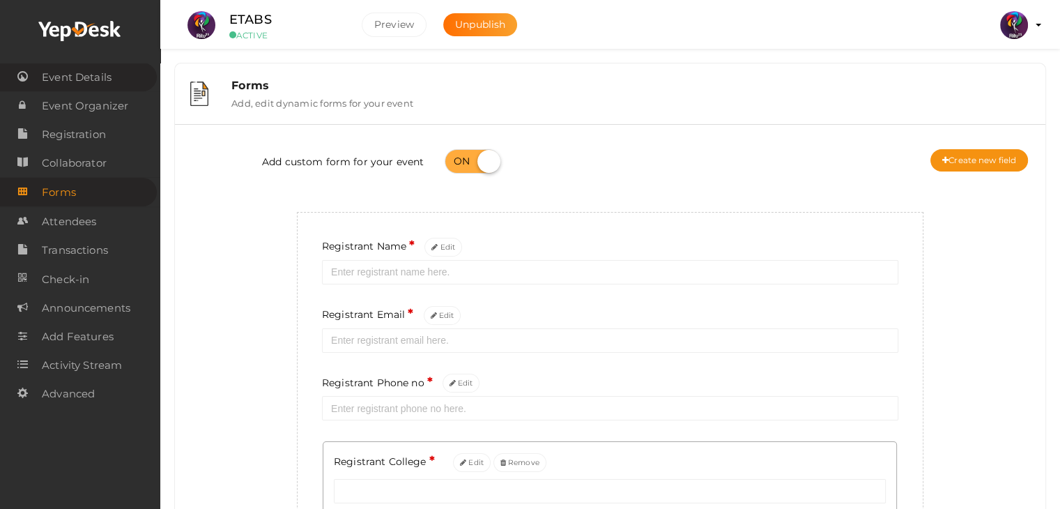
click at [100, 79] on span "Event Details" at bounding box center [77, 77] width 70 height 28
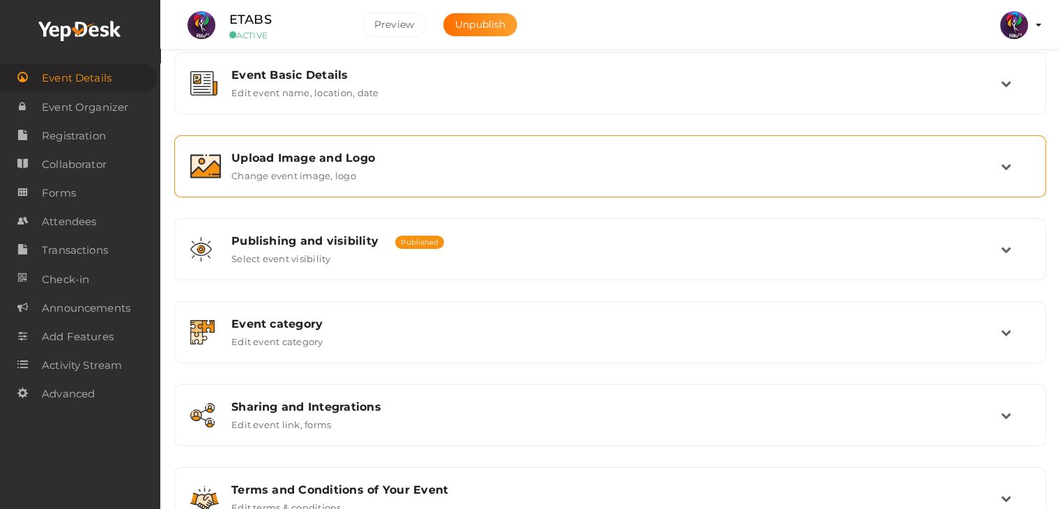
scroll to position [184, 0]
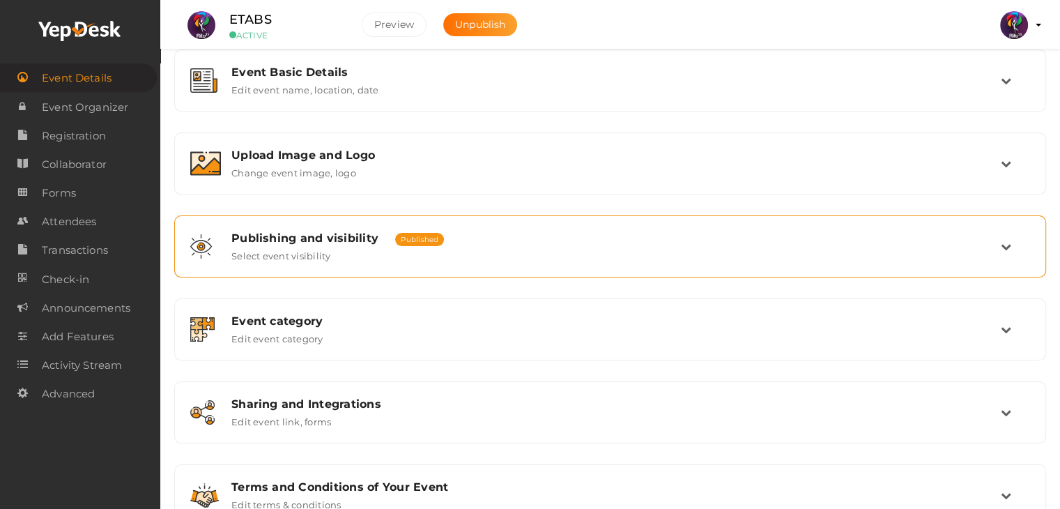
click at [493, 268] on div "Publishing and visibility Published UnPublished Select event visibility" at bounding box center [610, 246] width 872 height 62
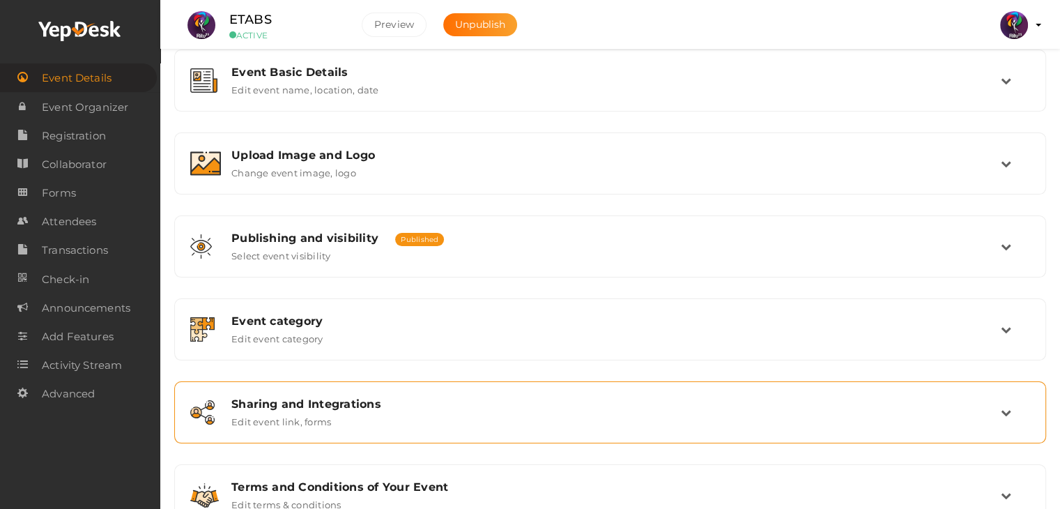
click at [501, 408] on div "Sharing and Integrations Edit event link, forms" at bounding box center [611, 412] width 780 height 30
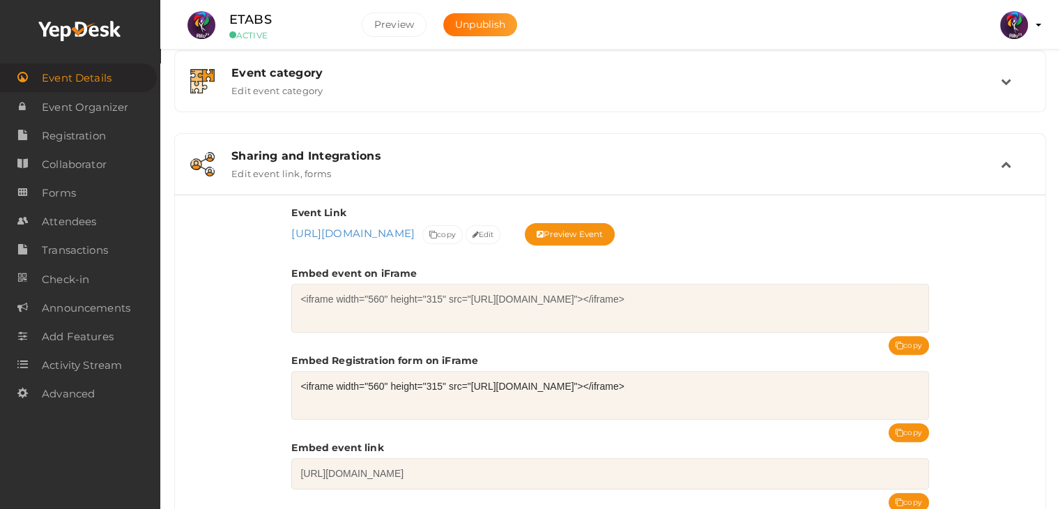
scroll to position [436, 0]
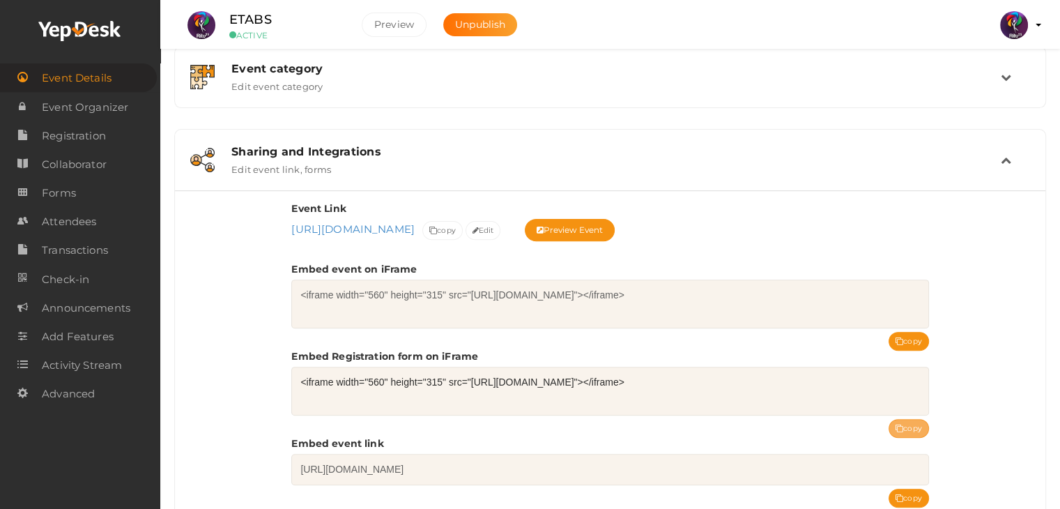
click at [910, 419] on button "copy" at bounding box center [908, 428] width 40 height 19
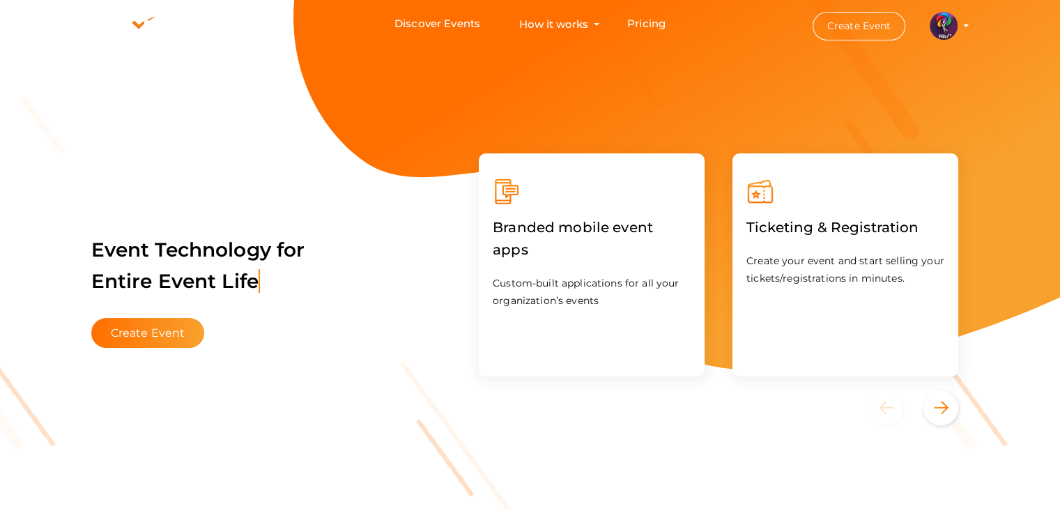
click at [164, 349] on div "Event Technology for Entire Event Life Create Event" at bounding box center [266, 282] width 378 height 159
click at [159, 320] on button "Create Event" at bounding box center [148, 333] width 114 height 30
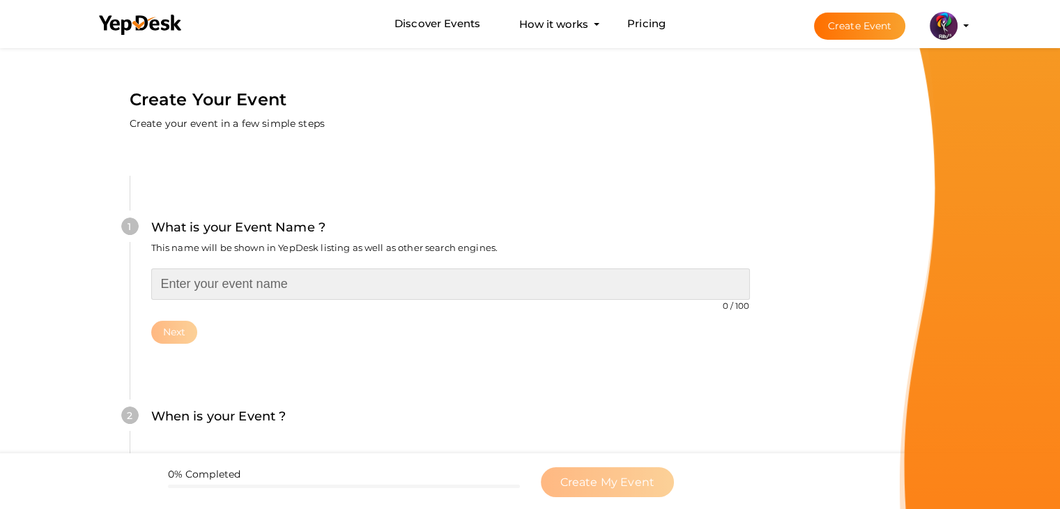
click at [309, 275] on input "text" at bounding box center [450, 283] width 599 height 31
type input "Rapid Miner"
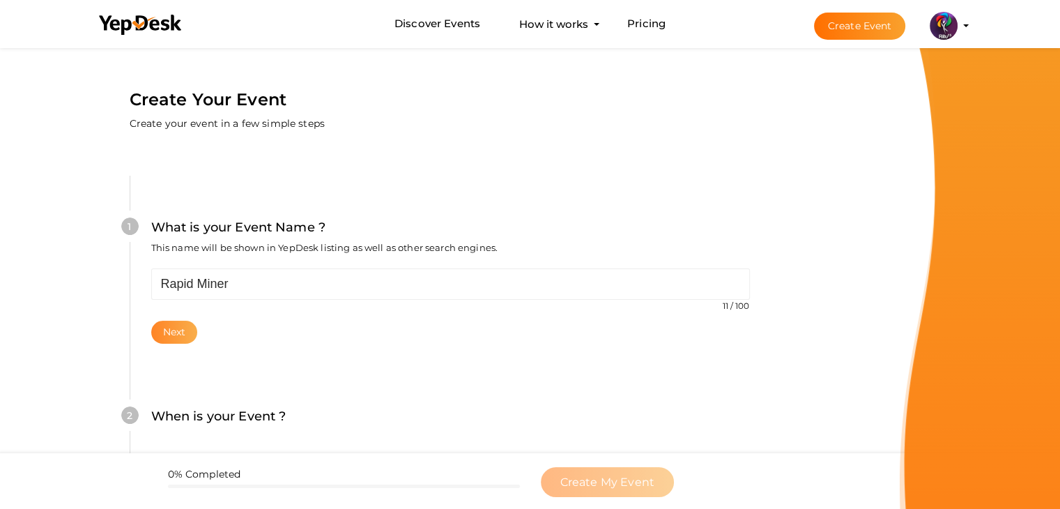
click at [167, 329] on button "Next" at bounding box center [174, 332] width 47 height 23
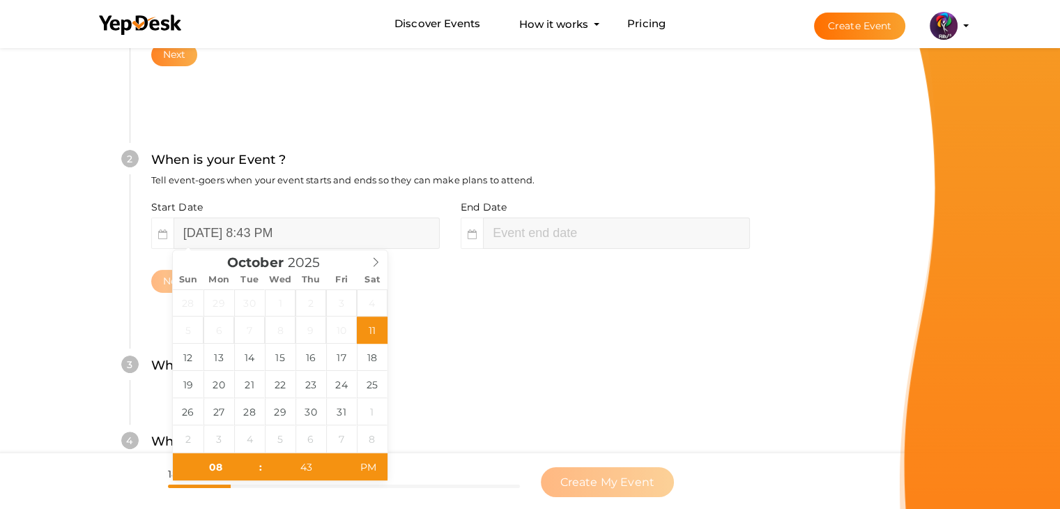
scroll to position [286, 0]
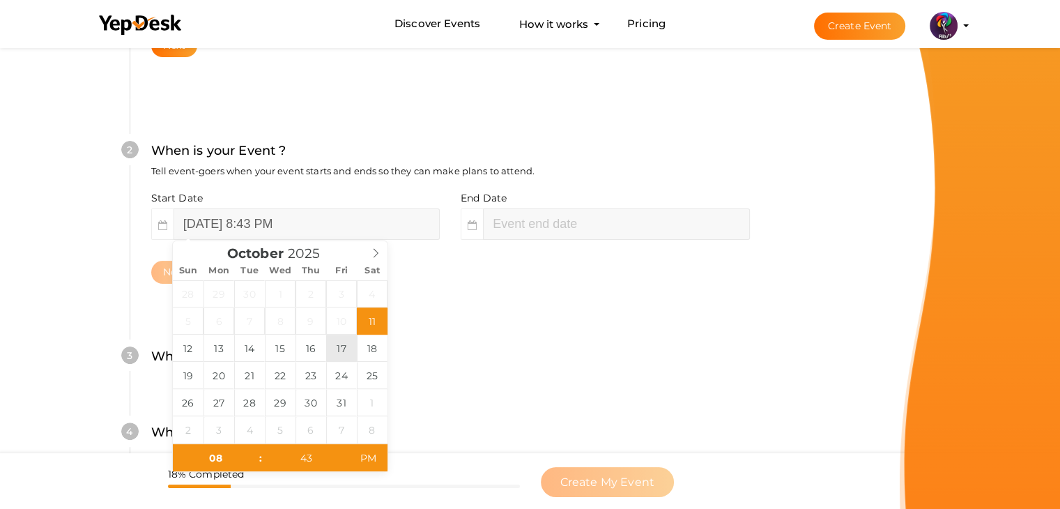
type input "[DATE] 8:43 PM"
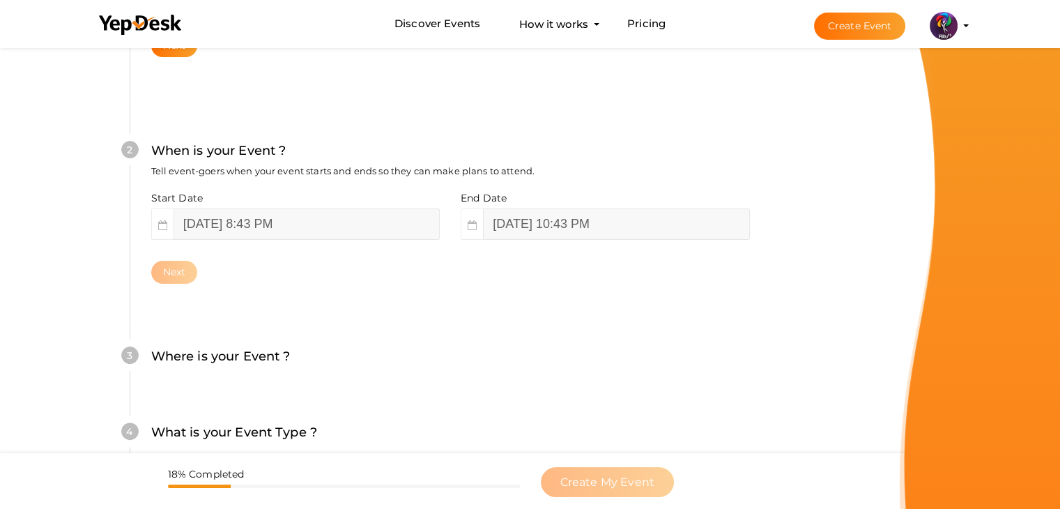
click at [545, 207] on div "End Date [DATE] 10:43 PM" at bounding box center [600, 215] width 300 height 49
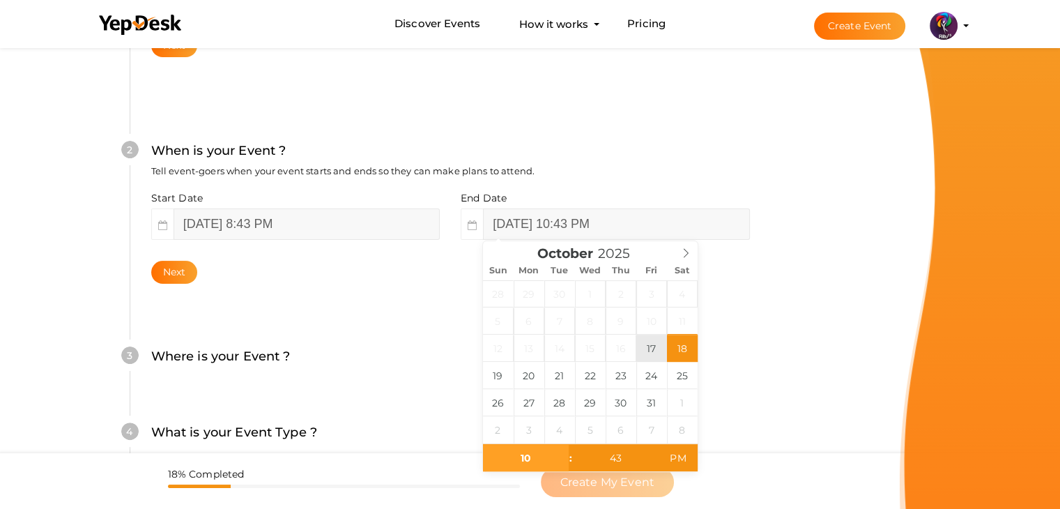
type input "[DATE] 10:43 PM"
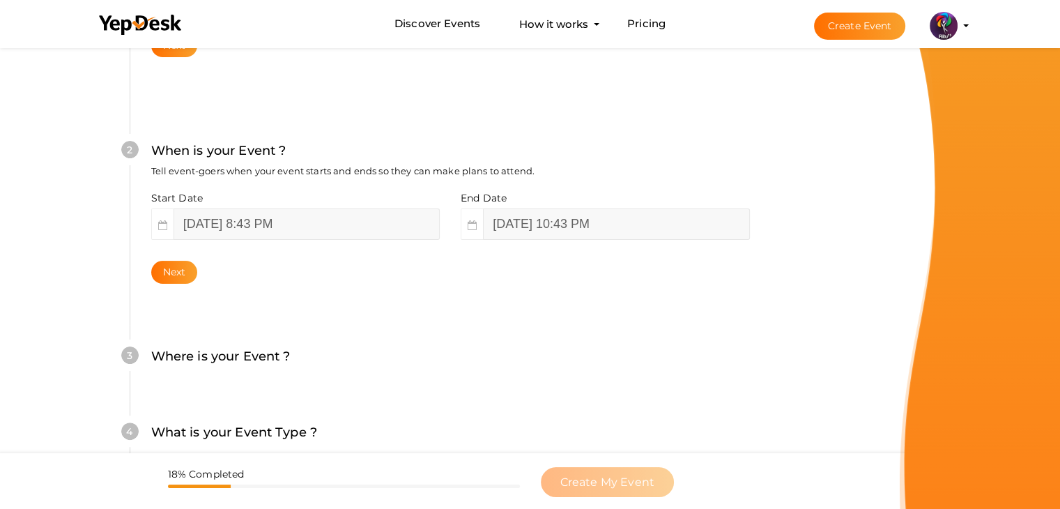
click at [195, 265] on div "Next" at bounding box center [450, 272] width 599 height 23
click at [192, 265] on button "Next" at bounding box center [174, 272] width 47 height 23
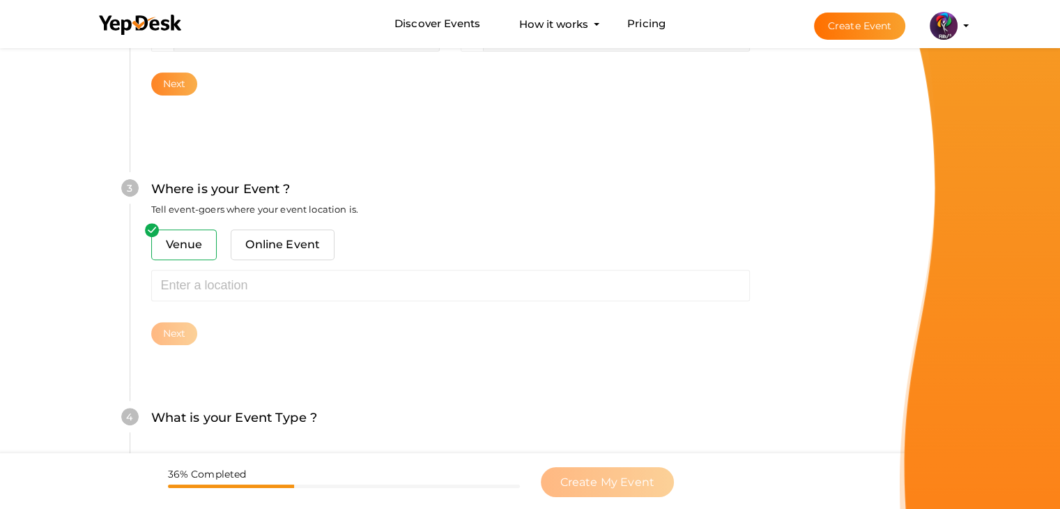
scroll to position [513, 0]
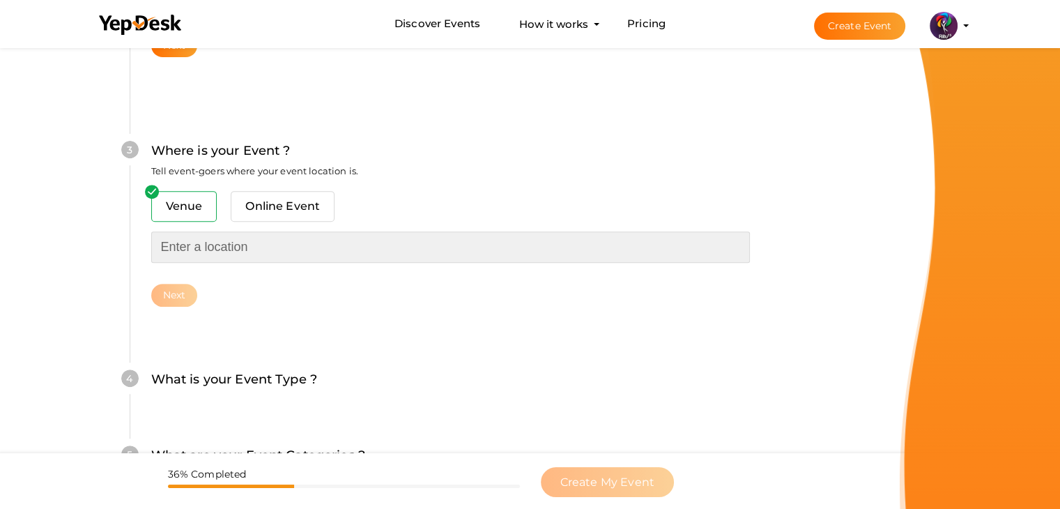
click at [231, 254] on input "text" at bounding box center [450, 246] width 599 height 31
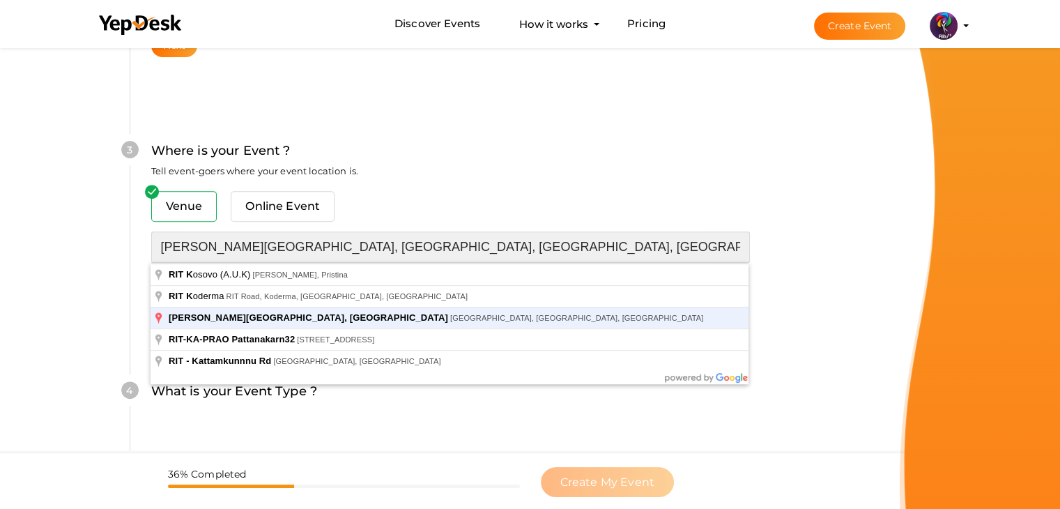
type input "[PERSON_NAME][GEOGRAPHIC_DATA], [GEOGRAPHIC_DATA], [GEOGRAPHIC_DATA], [GEOGRAPH…"
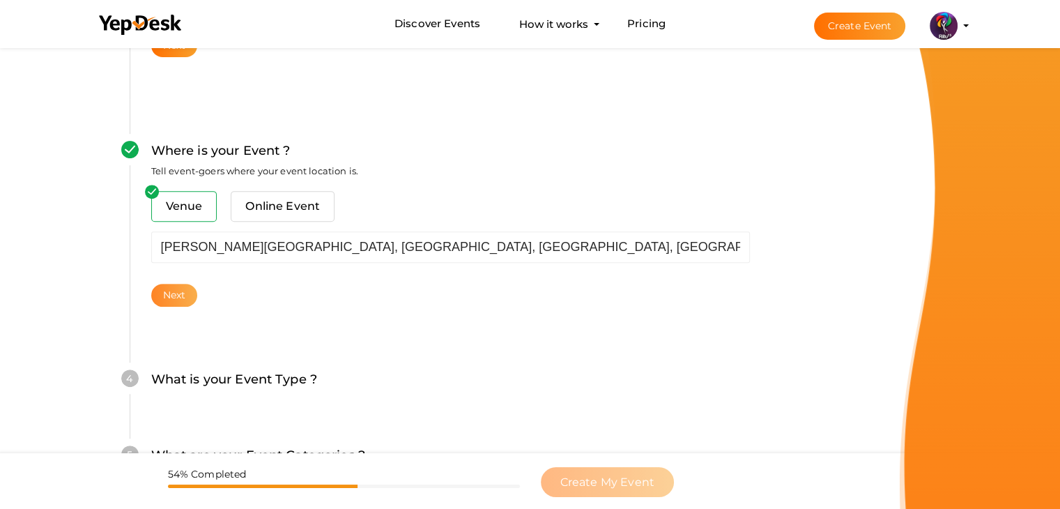
click at [181, 288] on button "Next" at bounding box center [174, 295] width 47 height 23
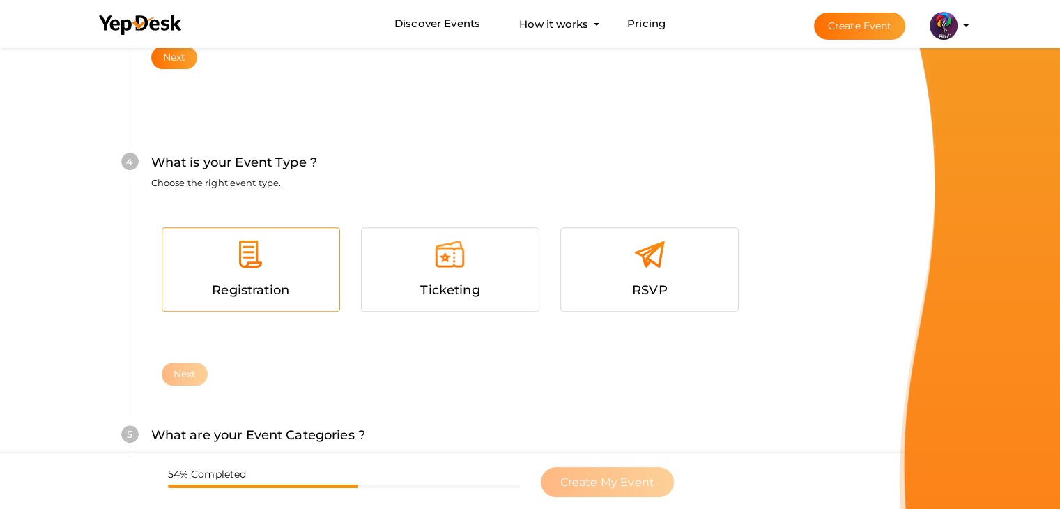
scroll to position [762, 0]
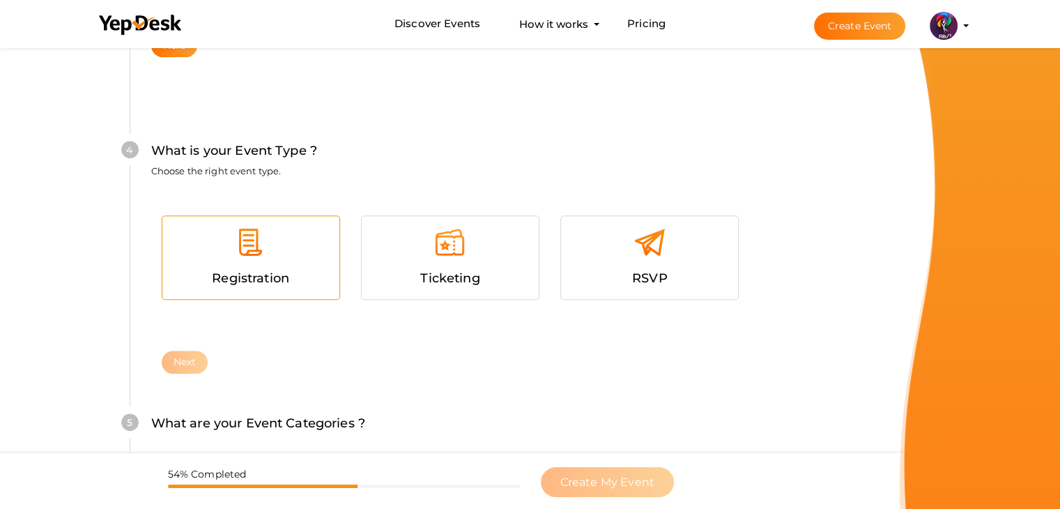
click at [248, 276] on span "Registration" at bounding box center [250, 277] width 77 height 15
click at [183, 365] on button "Next" at bounding box center [185, 362] width 47 height 23
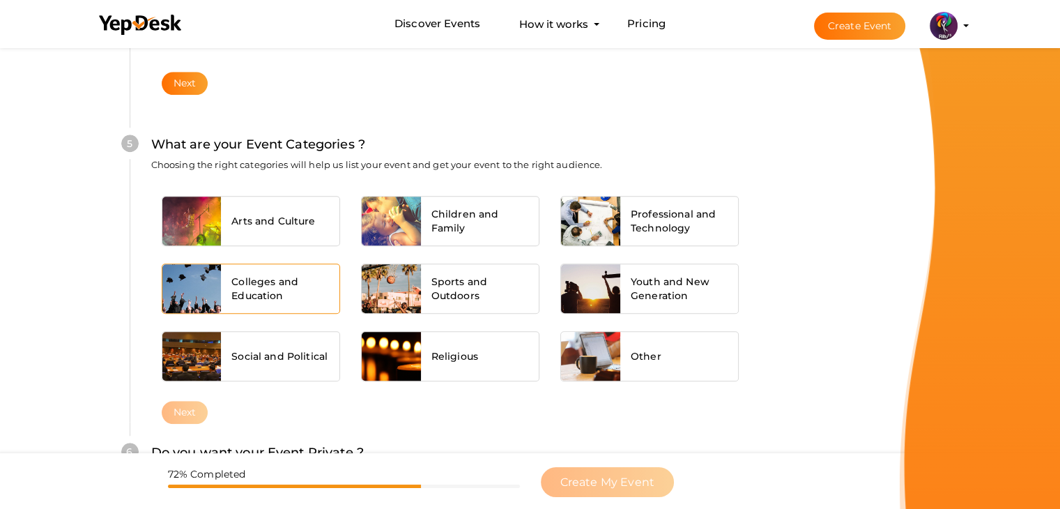
scroll to position [1054, 0]
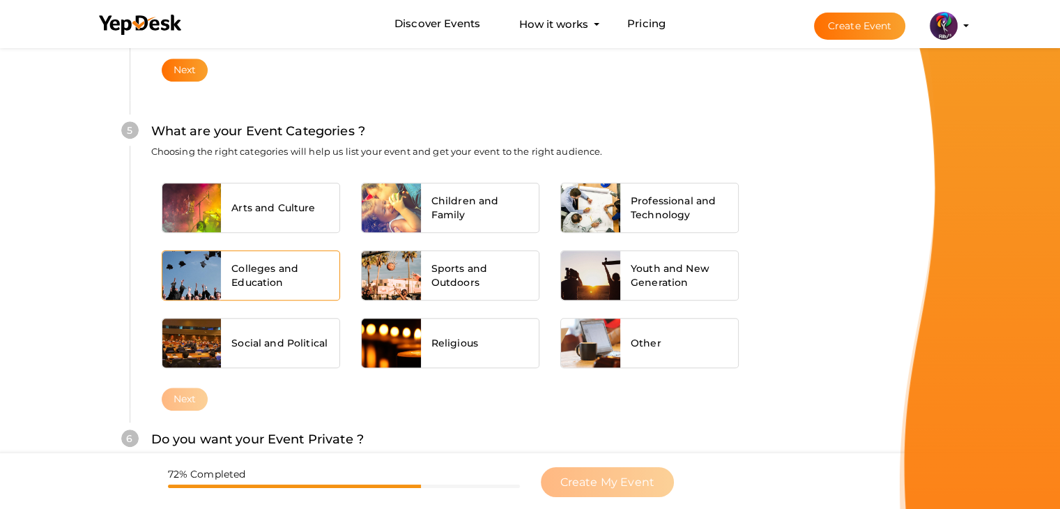
click at [277, 291] on div "Colleges and Education" at bounding box center [280, 275] width 118 height 49
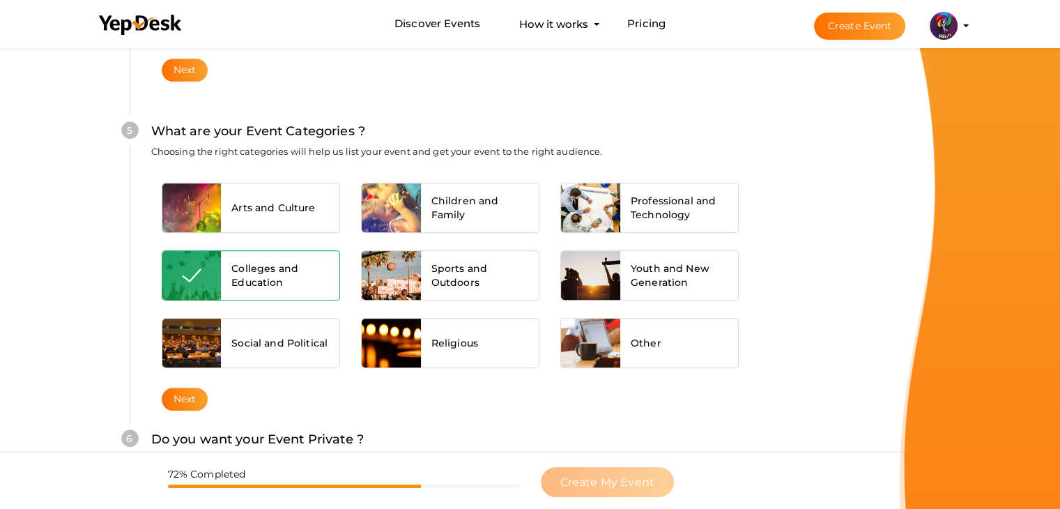
click at [185, 408] on div "6 Do you want your Event Private ? Choose how discoverable you want your event …" at bounding box center [450, 446] width 641 height 76
click at [192, 391] on button "Next" at bounding box center [185, 398] width 47 height 23
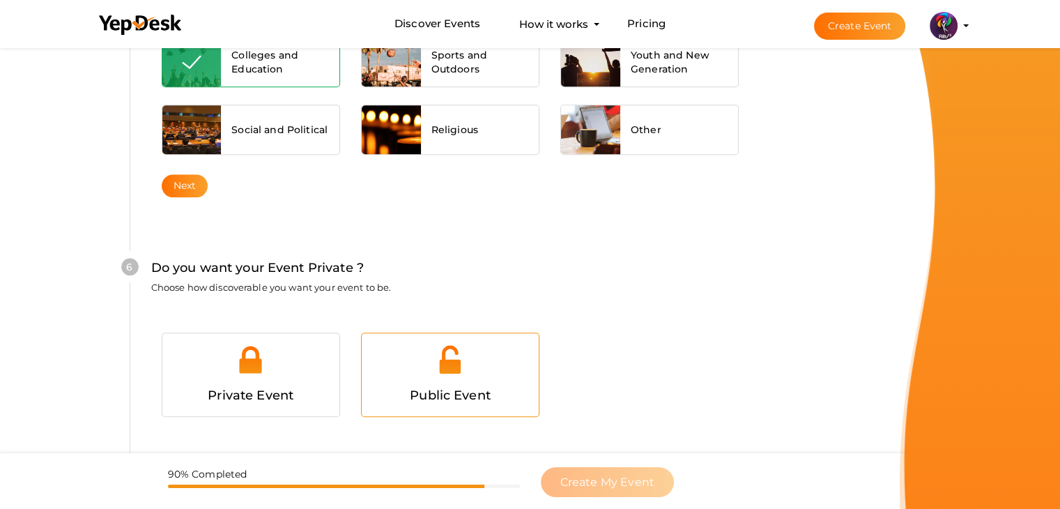
scroll to position [1360, 0]
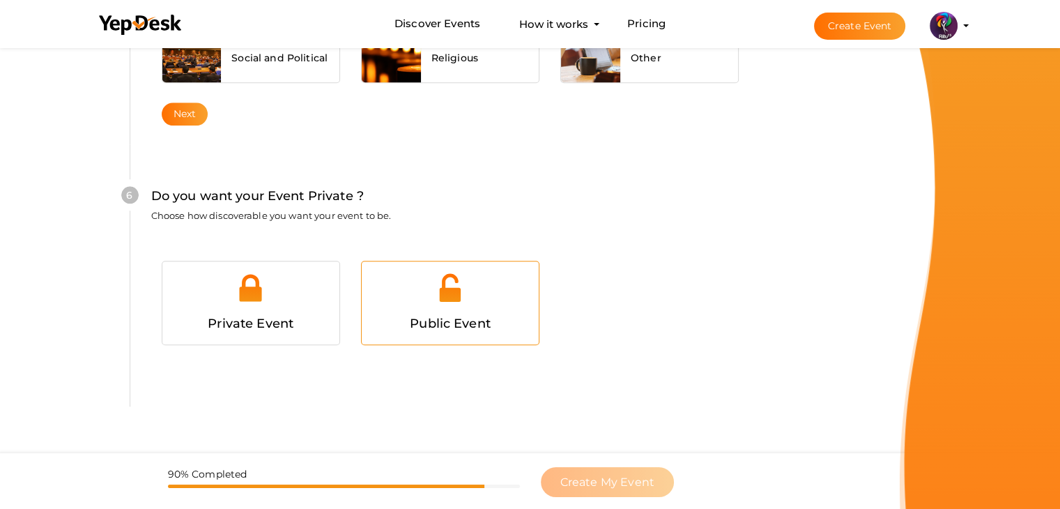
click at [473, 283] on div at bounding box center [450, 293] width 156 height 42
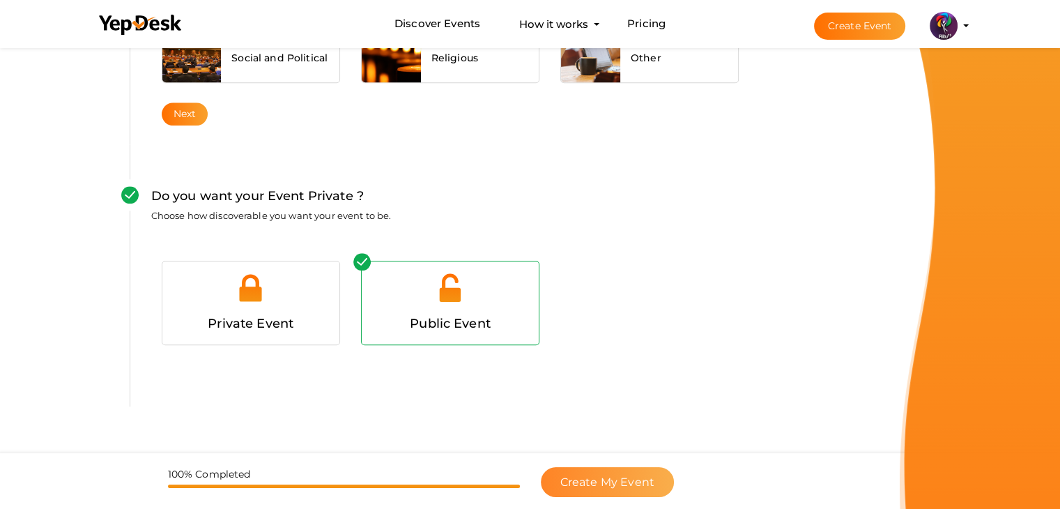
click at [604, 477] on span "Create My Event" at bounding box center [607, 481] width 94 height 13
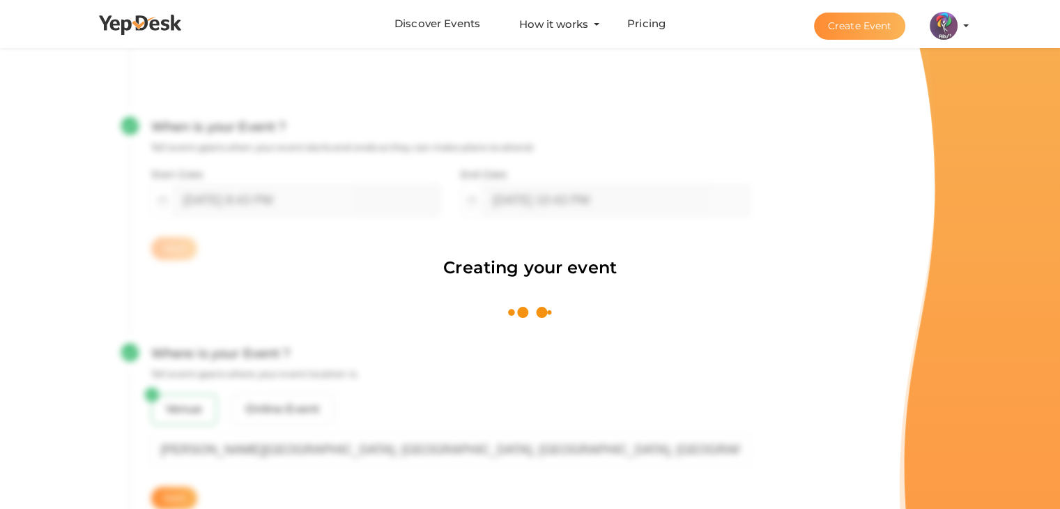
scroll to position [209, 0]
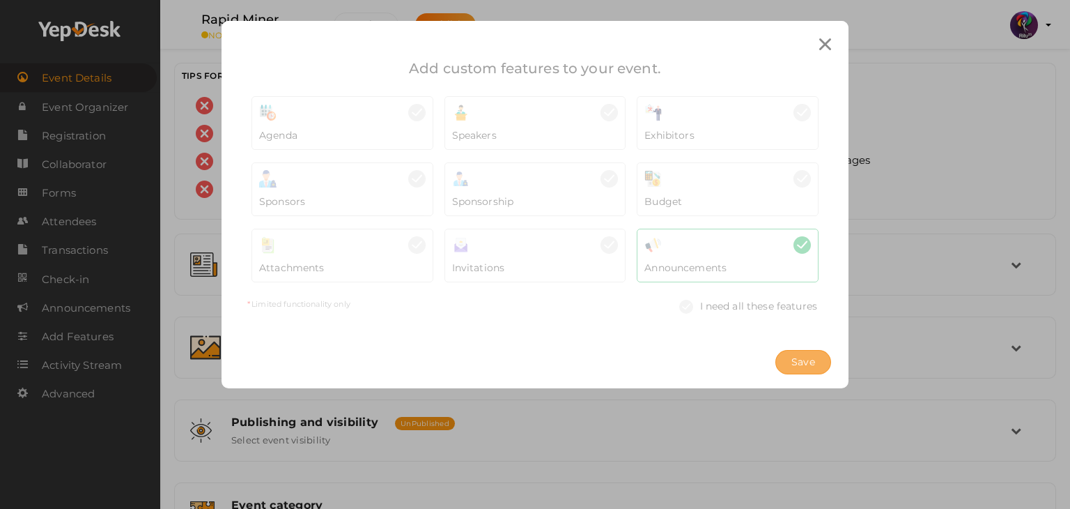
click at [787, 354] on button "Save" at bounding box center [804, 362] width 56 height 24
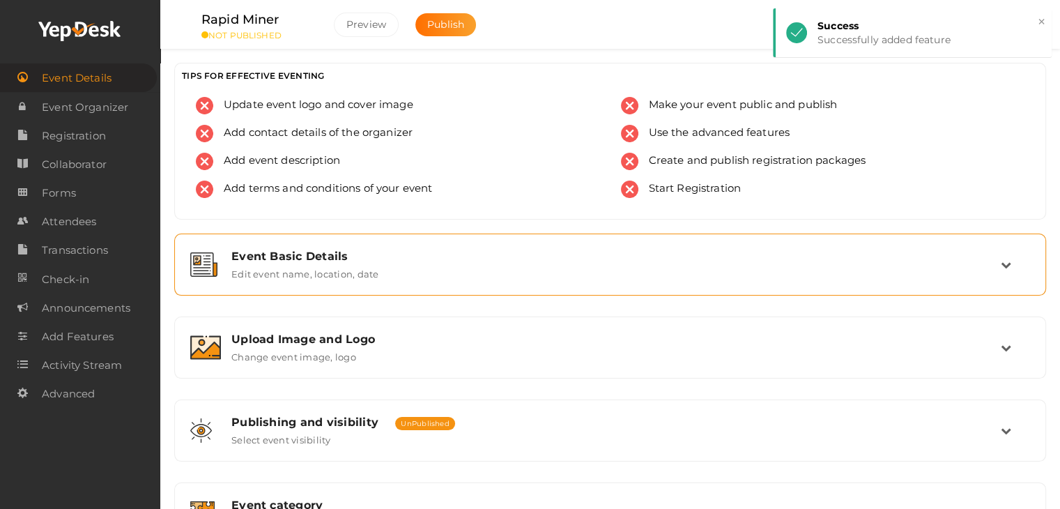
click at [745, 267] on div "Event Basic Details Edit event name, location, date" at bounding box center [611, 264] width 780 height 30
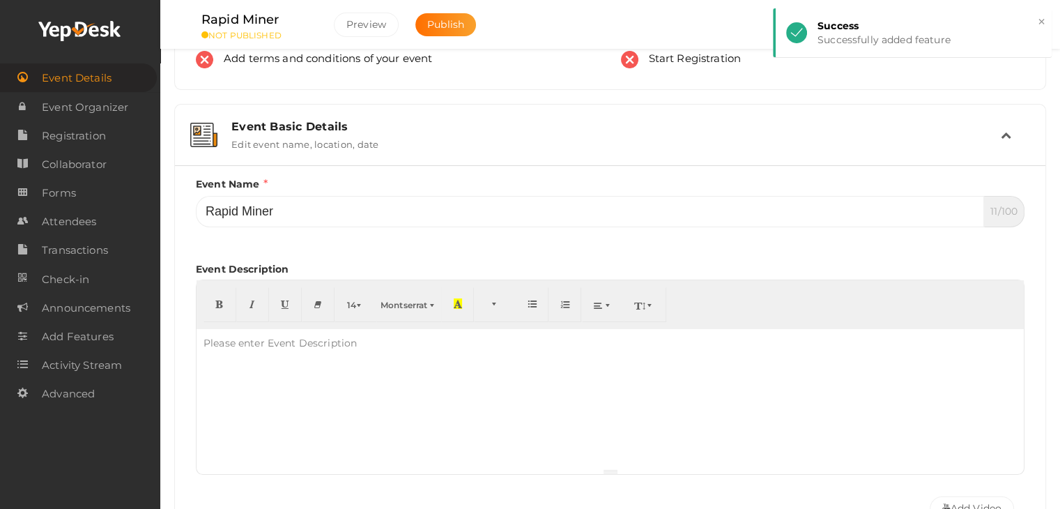
scroll to position [130, 0]
click at [764, 134] on div "Event Basic Details Edit event name, location, date" at bounding box center [611, 134] width 780 height 30
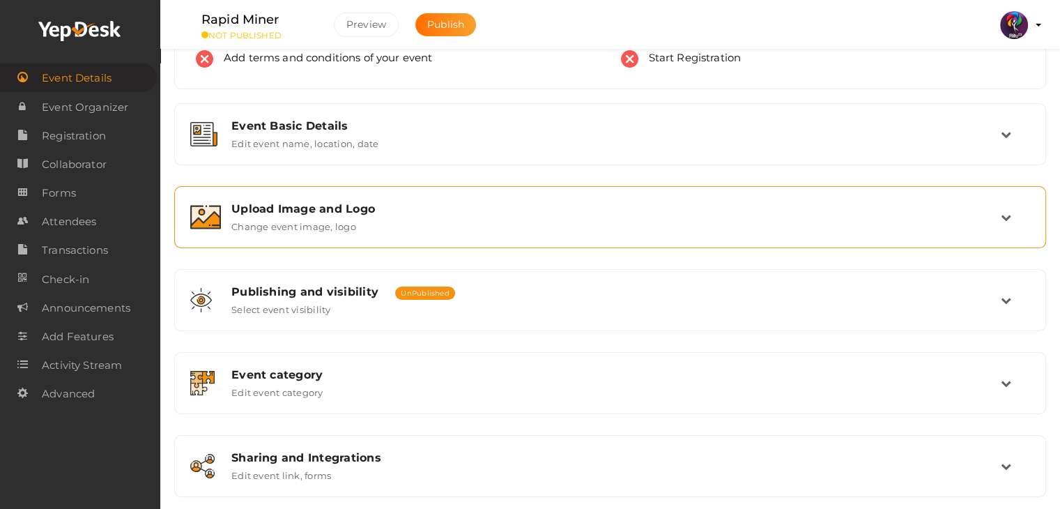
click at [301, 241] on div "Upload Image and Logo Change event image, logo" at bounding box center [610, 217] width 872 height 62
click at [369, 220] on div "Upload Image and Logo Change event image, logo" at bounding box center [611, 217] width 780 height 30
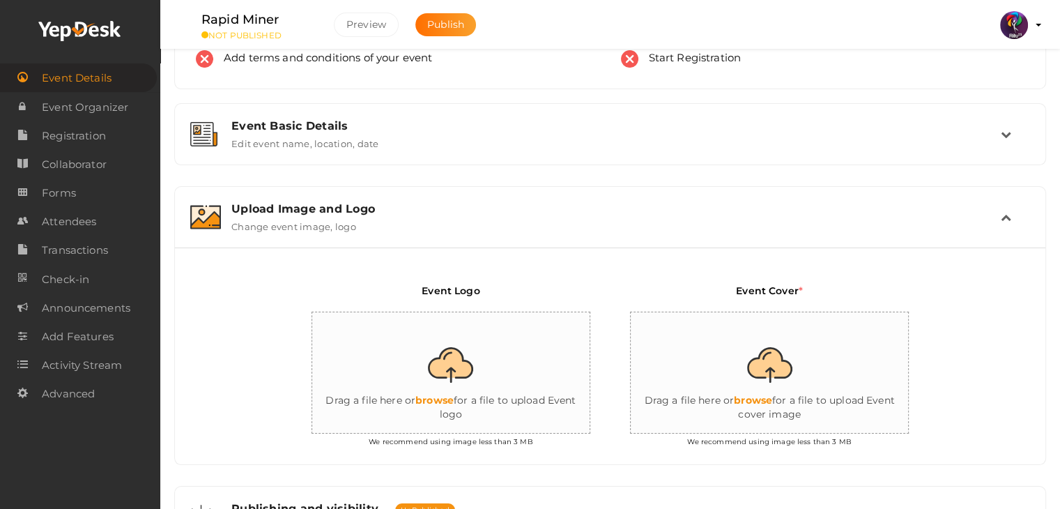
click at [443, 365] on input "file" at bounding box center [451, 373] width 279 height 122
type input "C:\fakepath\logo yepdesk (1).png"
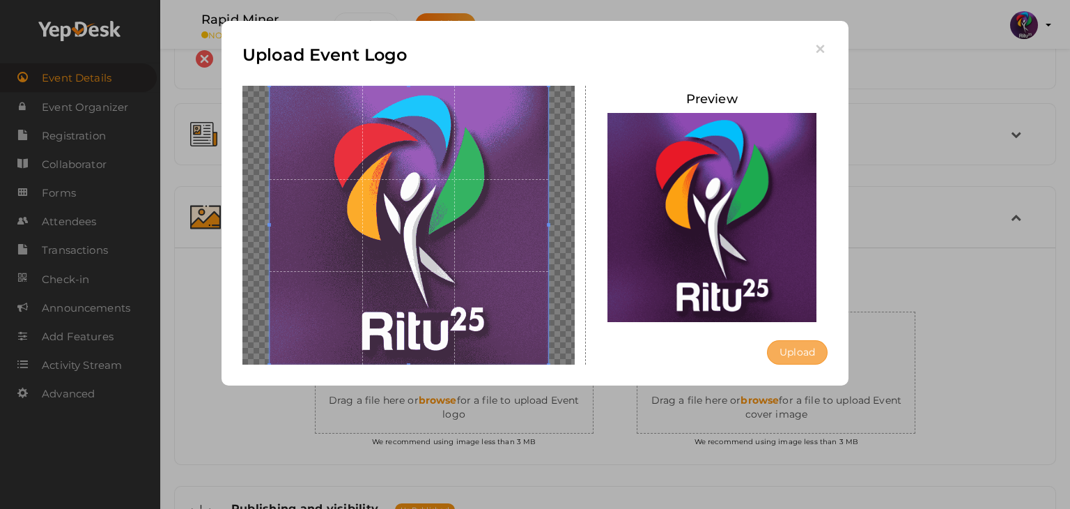
click at [822, 350] on button "Upload" at bounding box center [797, 352] width 61 height 24
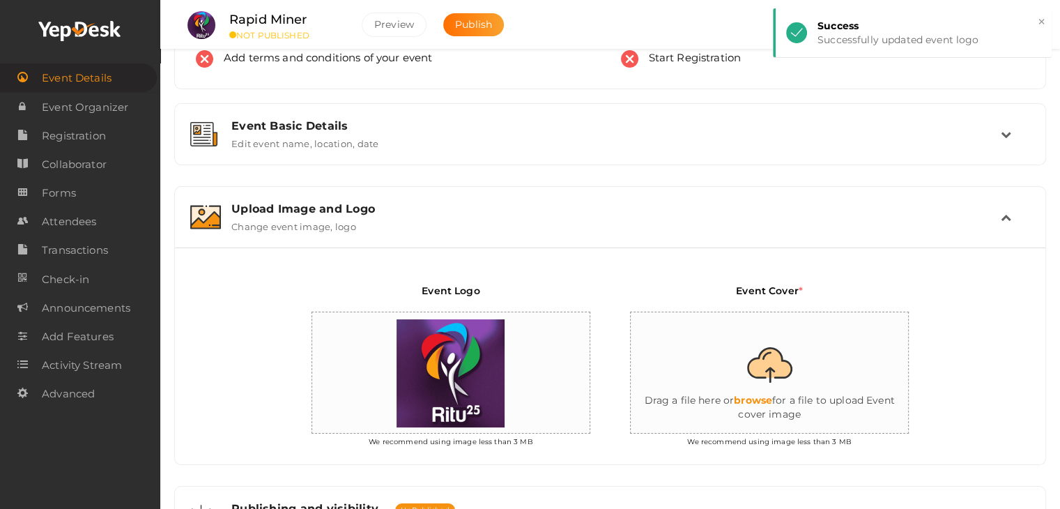
click at [785, 348] on input "file" at bounding box center [770, 373] width 279 height 122
type input "C:\fakepath\IMG-20251011-WA0127.jpg"
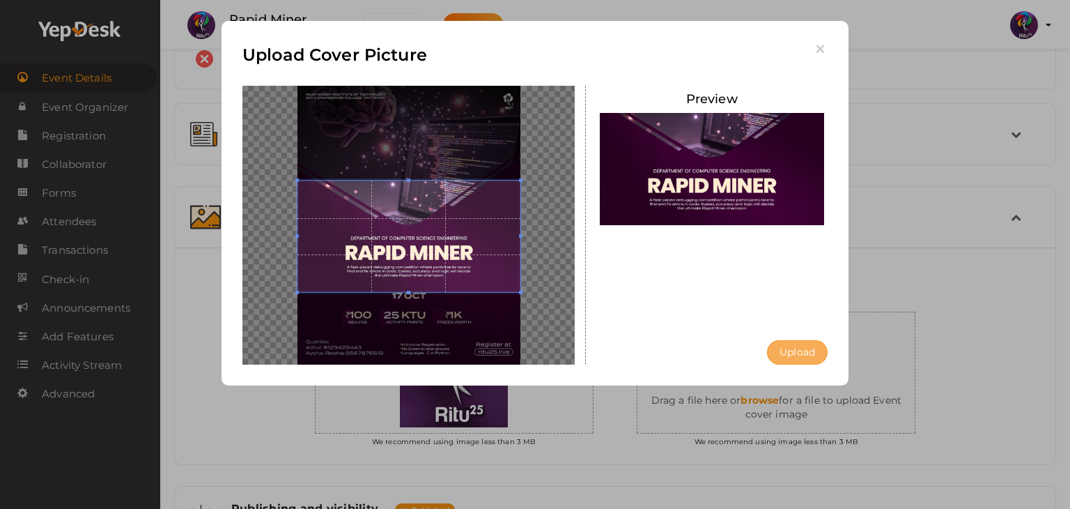
click at [822, 345] on button "Upload" at bounding box center [797, 352] width 61 height 24
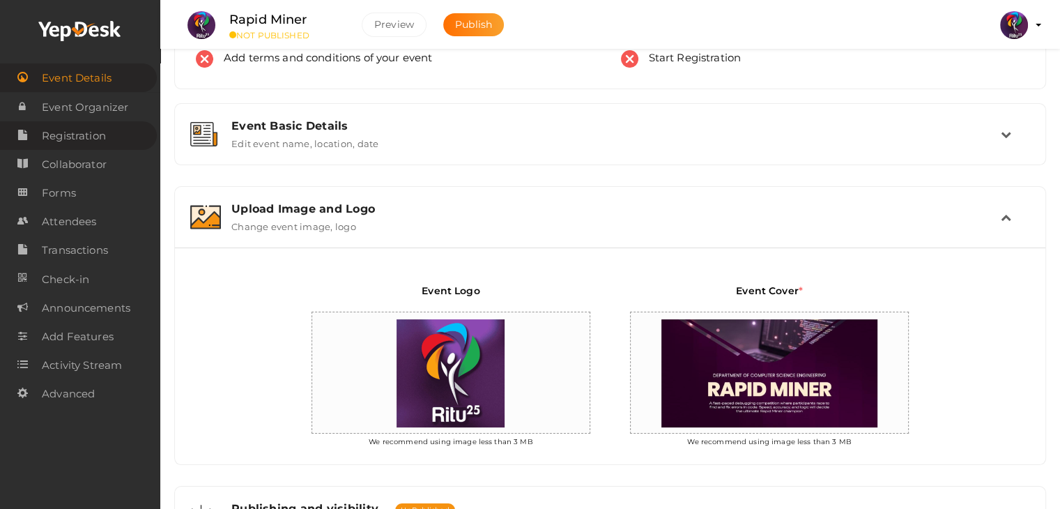
click at [79, 130] on span "Registration" at bounding box center [74, 136] width 64 height 28
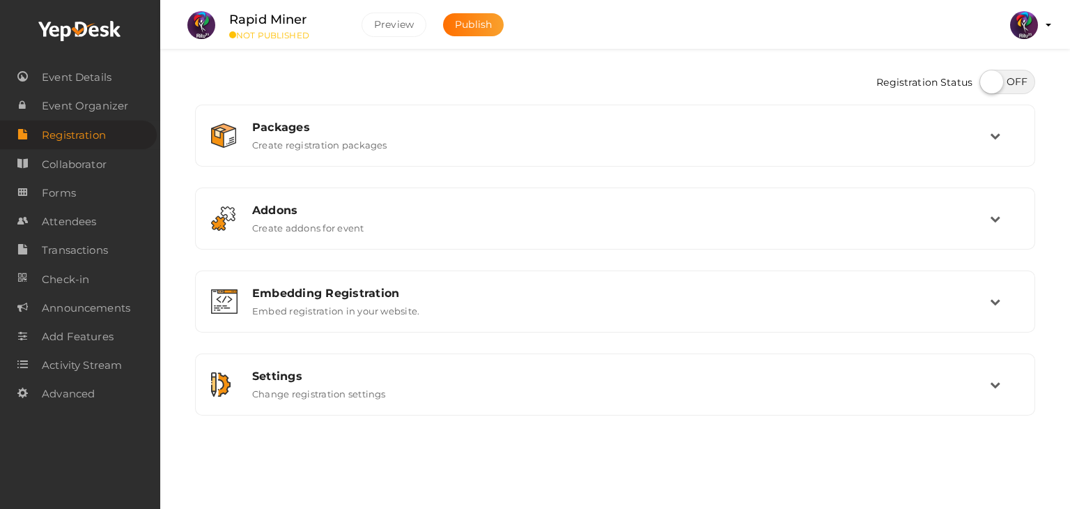
click at [994, 70] on label at bounding box center [1008, 82] width 56 height 24
click at [989, 72] on input "checkbox" at bounding box center [984, 76] width 9 height 9
checkbox input "true"
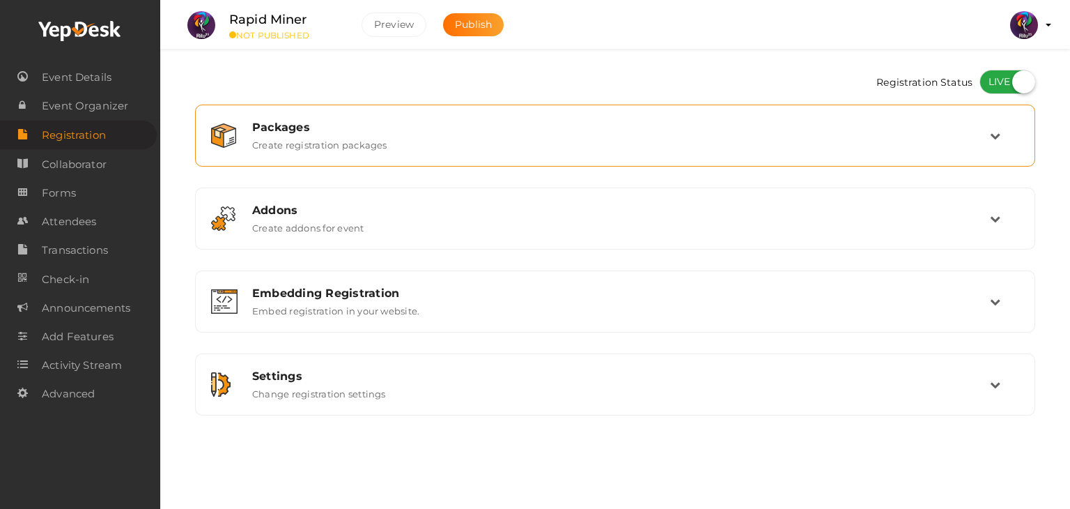
click at [964, 131] on div "Packages" at bounding box center [621, 127] width 738 height 13
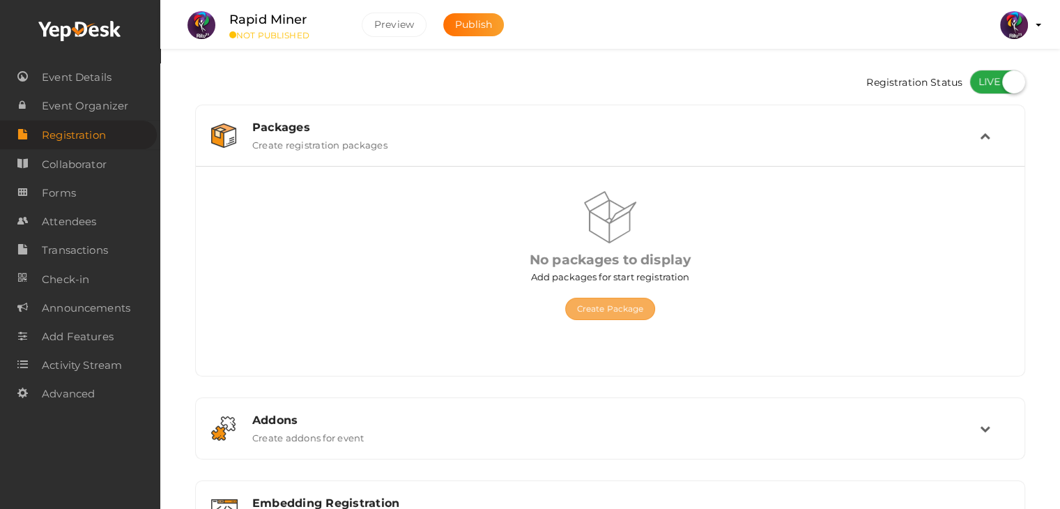
click at [640, 302] on button "Create Package" at bounding box center [610, 309] width 91 height 22
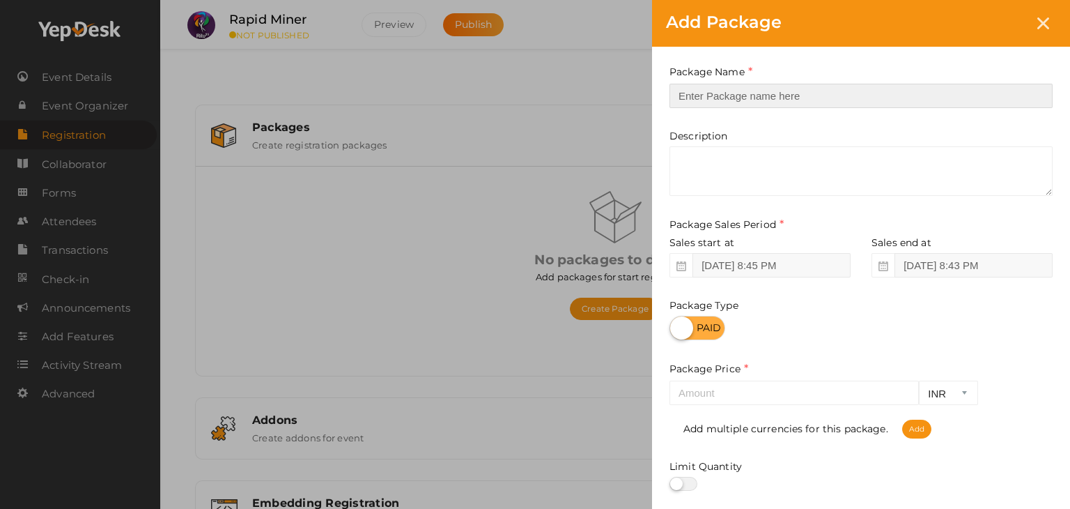
click at [753, 93] on input "text" at bounding box center [861, 96] width 383 height 24
type input "Registration"
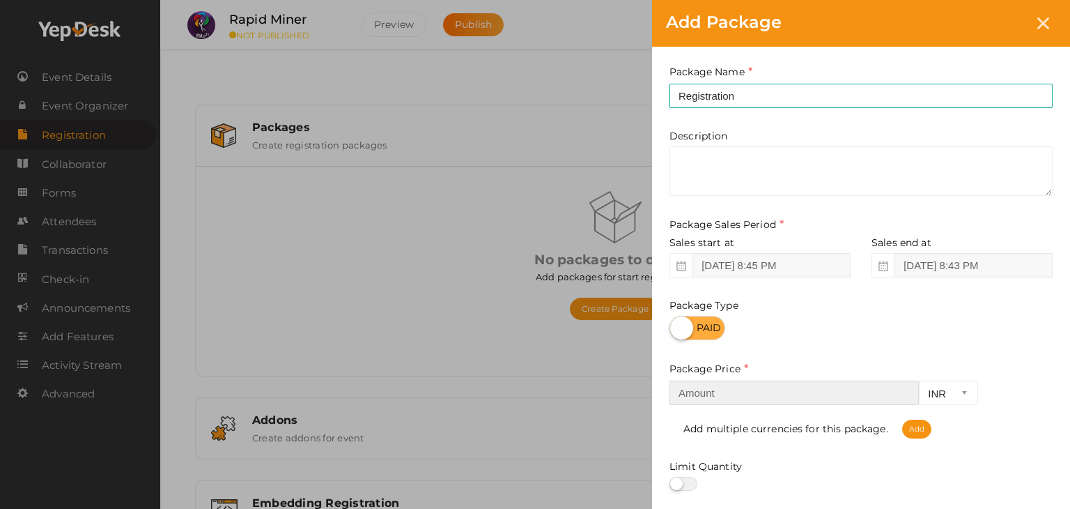
click at [794, 392] on input "number" at bounding box center [794, 392] width 249 height 24
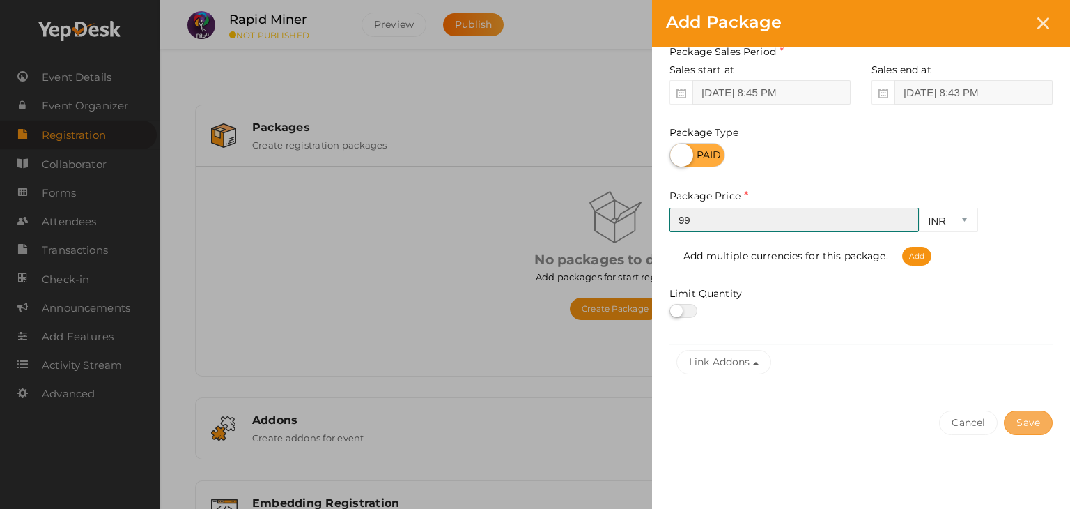
type input "99"
click at [1037, 419] on button "Save" at bounding box center [1028, 422] width 49 height 24
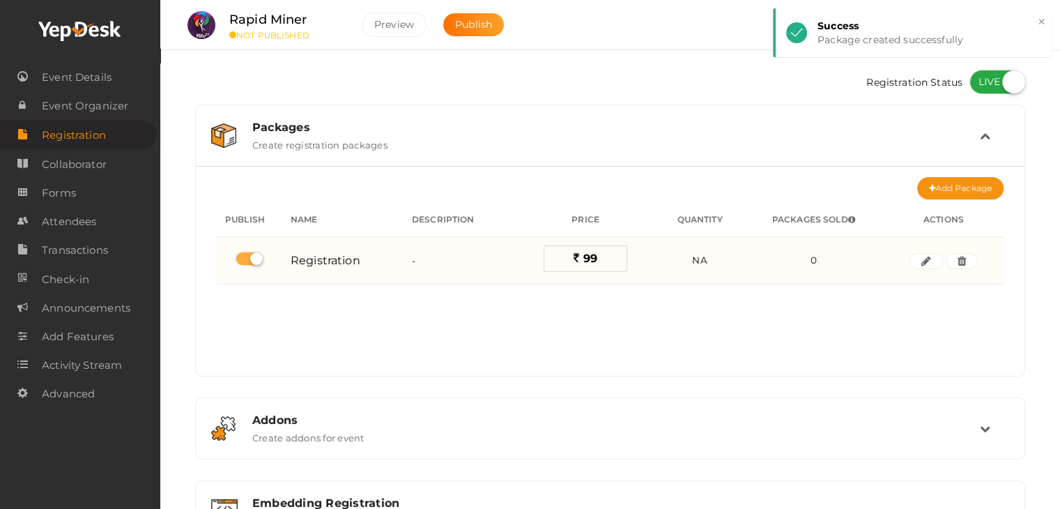
click at [594, 253] on span "99" at bounding box center [590, 258] width 14 height 13
click at [920, 254] on button "button" at bounding box center [925, 261] width 33 height 17
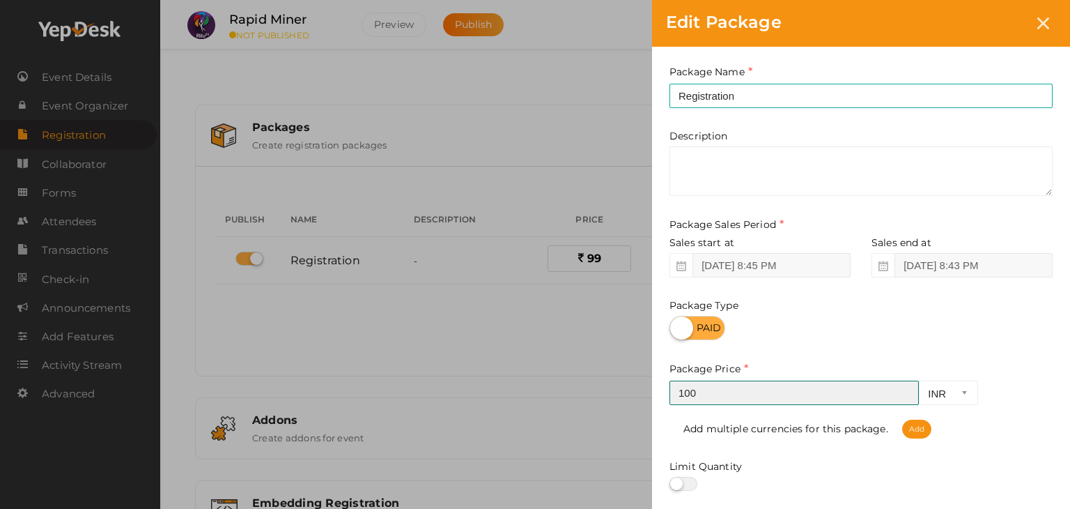
type input "100"
click at [907, 390] on input "100" at bounding box center [794, 392] width 249 height 24
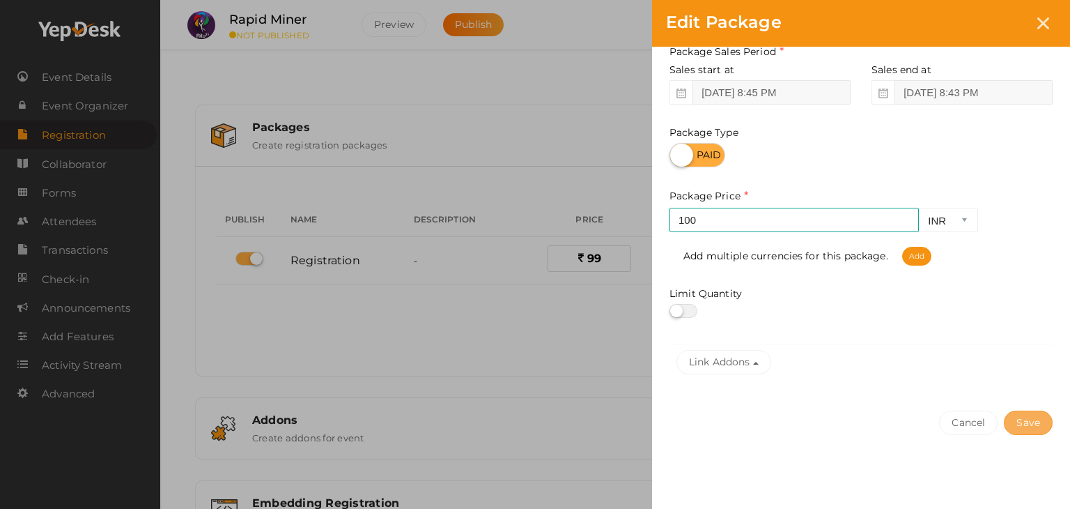
click at [1022, 416] on button "Save" at bounding box center [1028, 422] width 49 height 24
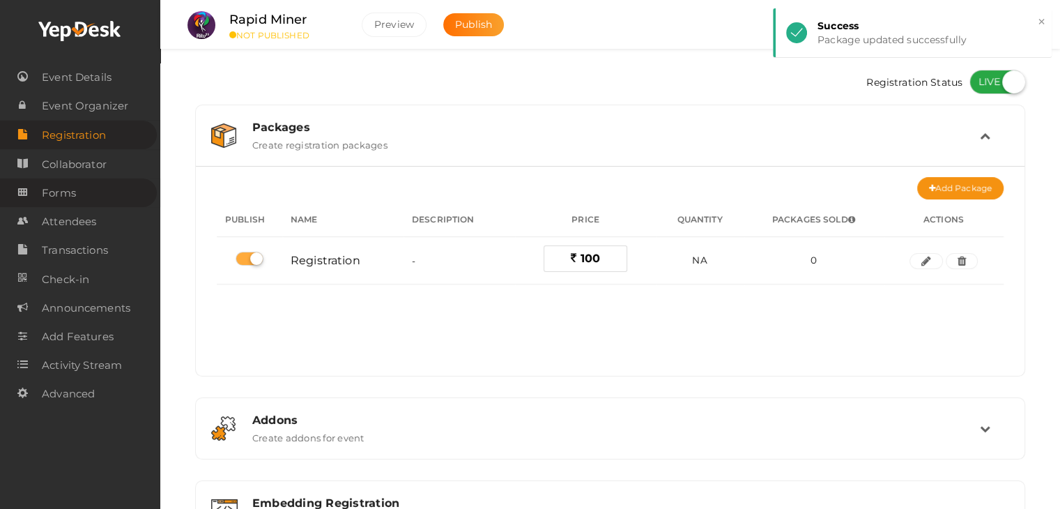
click at [93, 199] on link "Forms" at bounding box center [78, 192] width 157 height 29
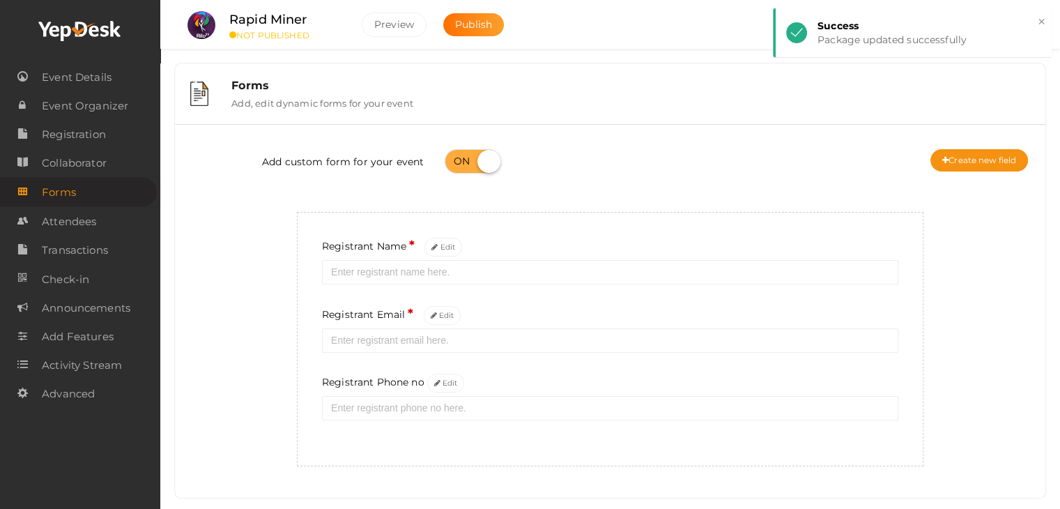
scroll to position [25, 0]
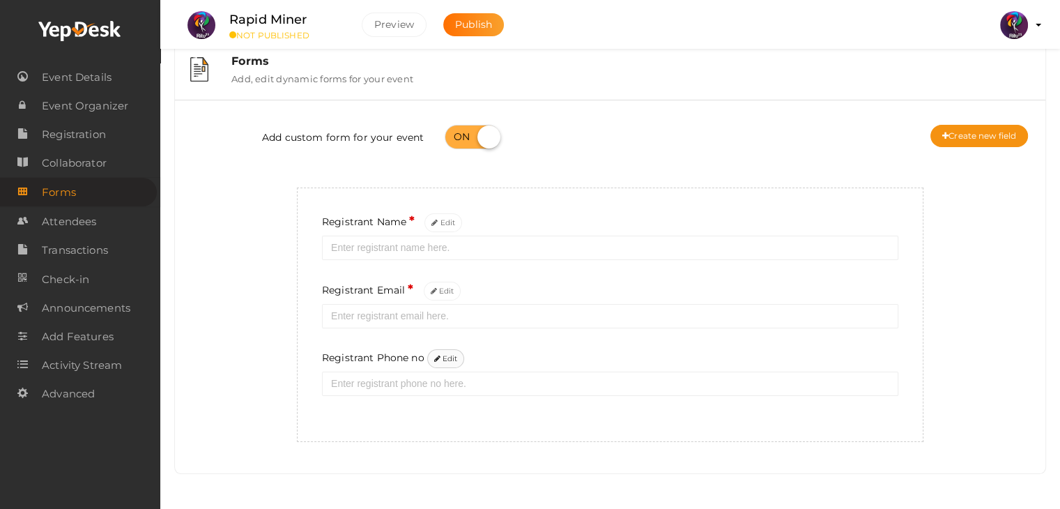
click at [446, 355] on button "Edit" at bounding box center [446, 358] width 38 height 19
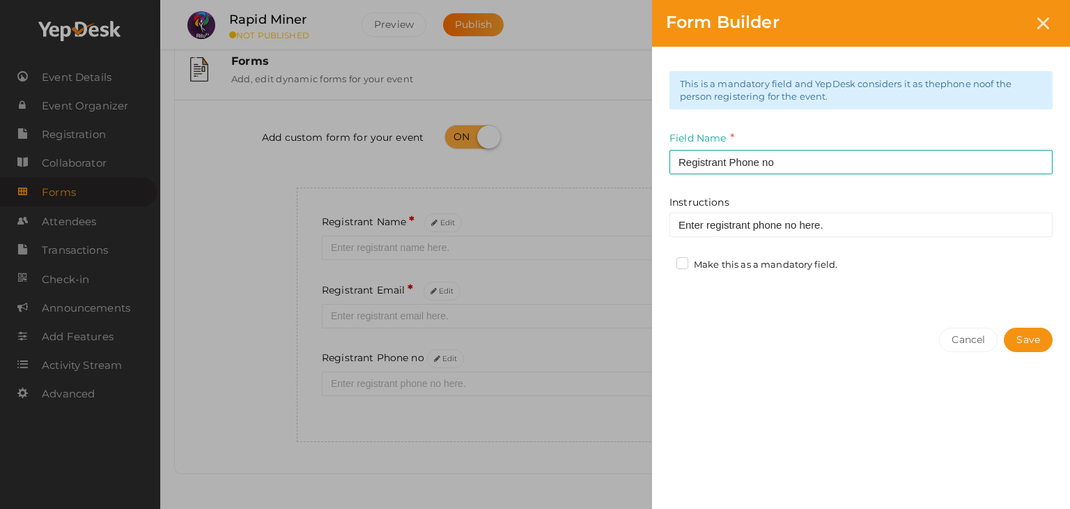
click at [685, 262] on label "Make this as a mandatory field." at bounding box center [757, 265] width 161 height 14
click at [663, 261] on input "Make this as a mandatory field." at bounding box center [663, 261] width 0 height 0
click at [1023, 349] on button "Save" at bounding box center [1028, 340] width 49 height 24
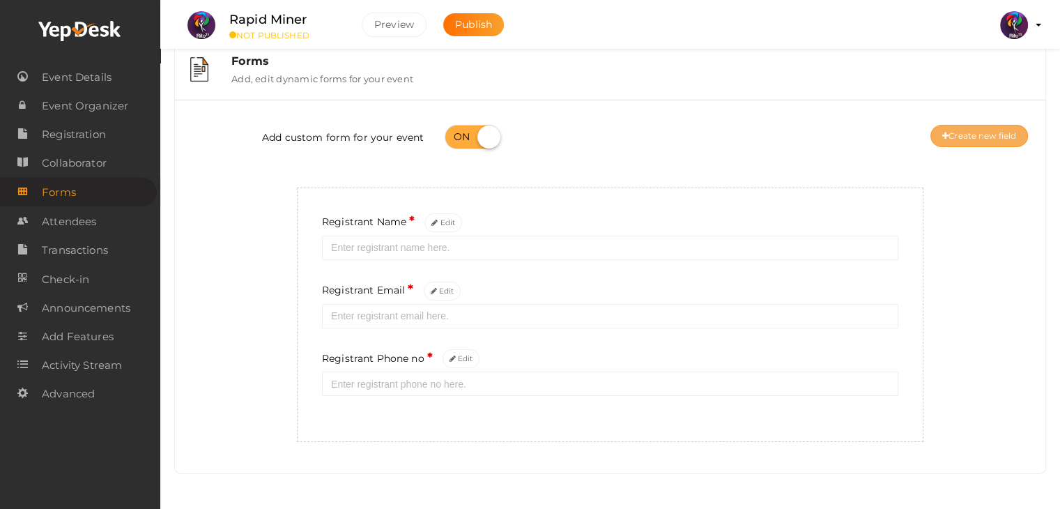
click at [994, 125] on button "Create new field" at bounding box center [979, 136] width 98 height 22
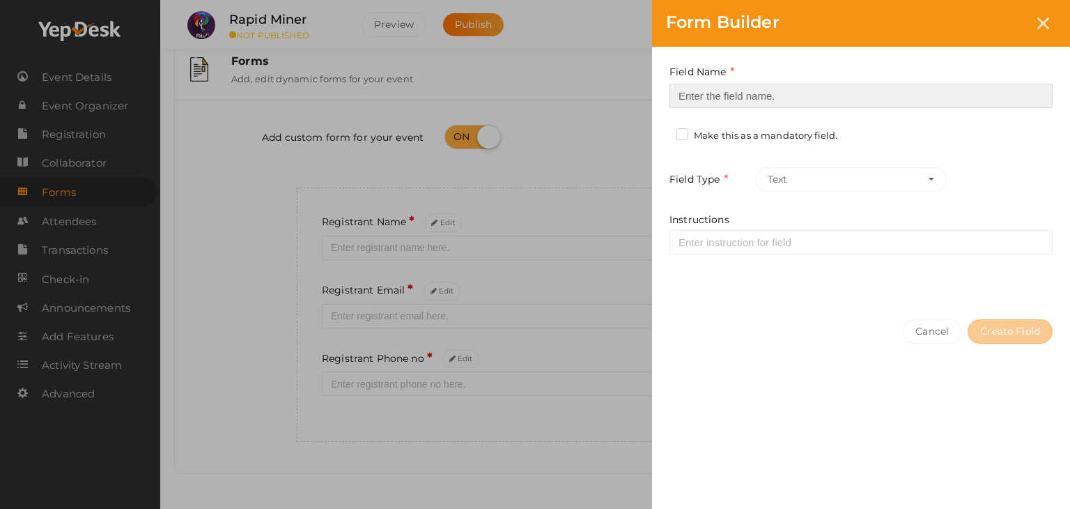
click at [797, 92] on input at bounding box center [861, 96] width 383 height 24
type input "Registrant College"
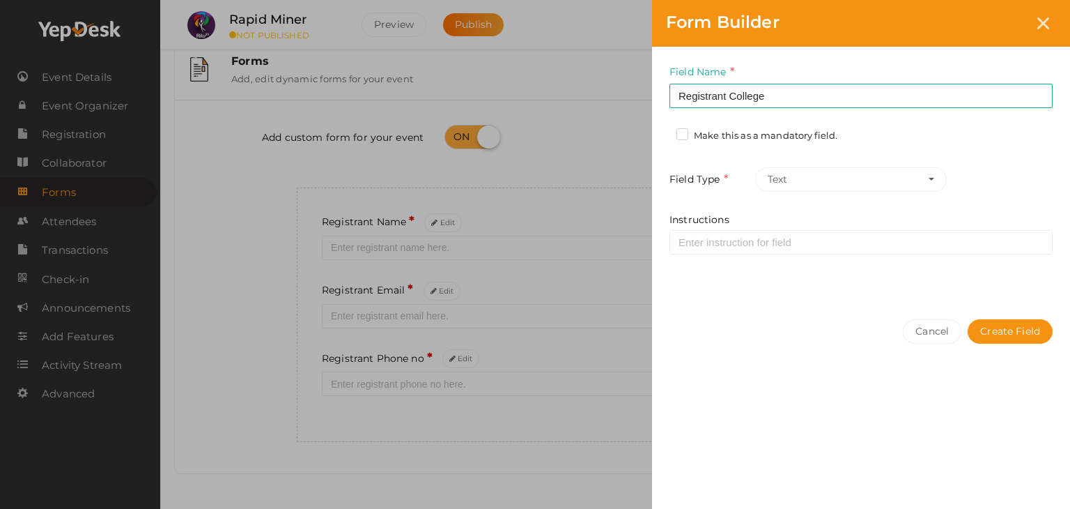
click at [796, 138] on label "Make this as a mandatory field." at bounding box center [757, 136] width 161 height 14
click at [663, 132] on input "Make this as a mandatory field." at bounding box center [663, 132] width 0 height 0
click at [1012, 321] on button "Create Field" at bounding box center [1010, 331] width 85 height 24
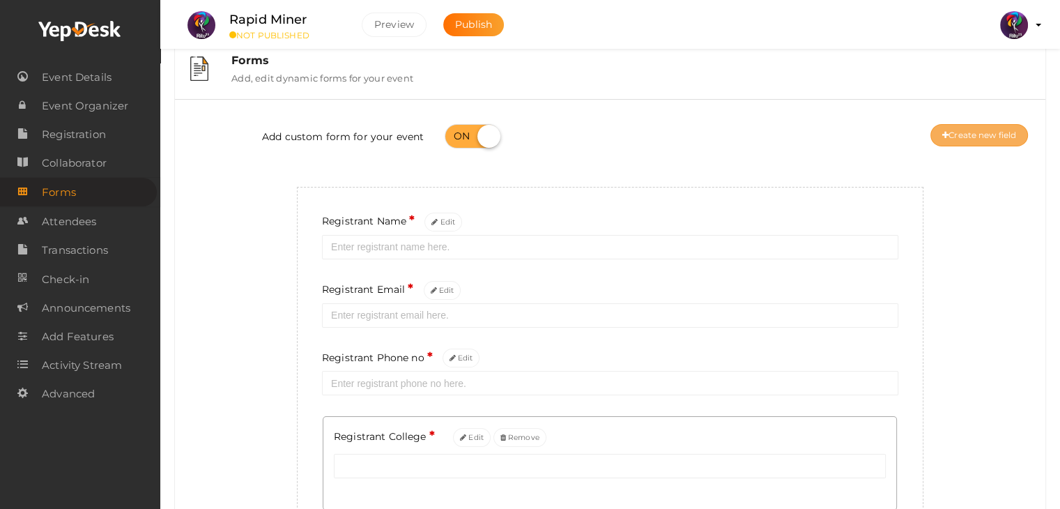
click at [978, 137] on button "Create new field" at bounding box center [979, 135] width 98 height 22
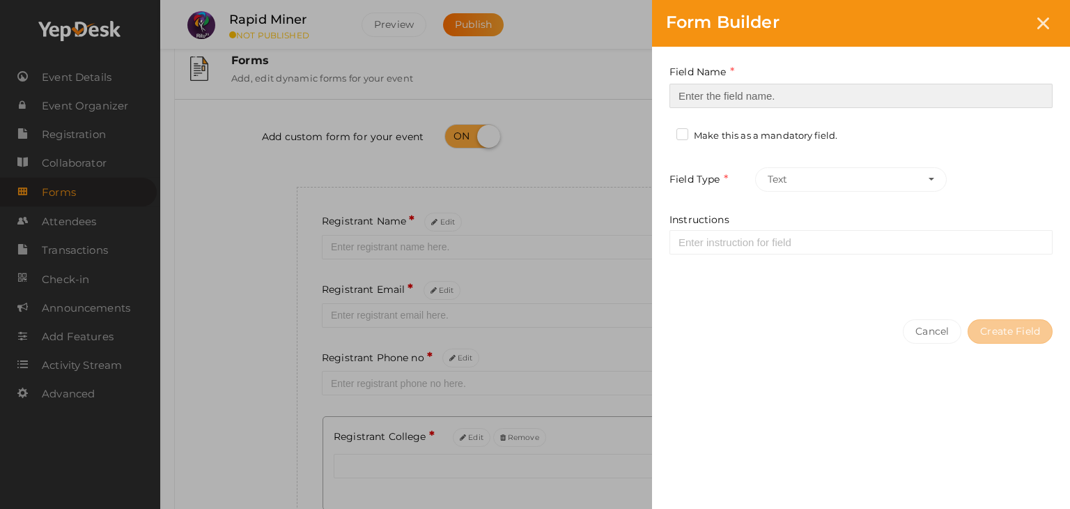
click at [781, 103] on input at bounding box center [861, 96] width 383 height 24
type input "Refferal ID"
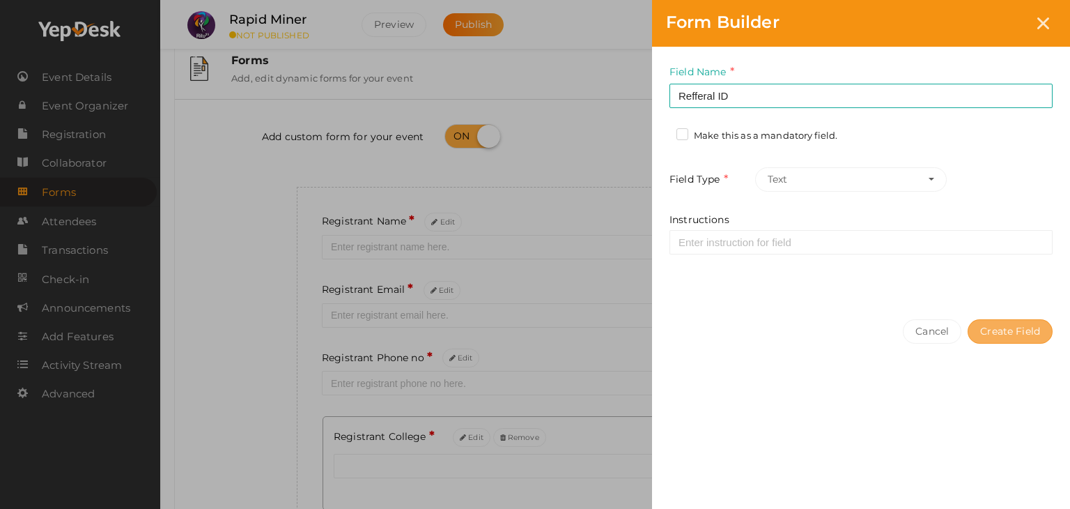
click at [1007, 333] on button "Create Field" at bounding box center [1010, 331] width 85 height 24
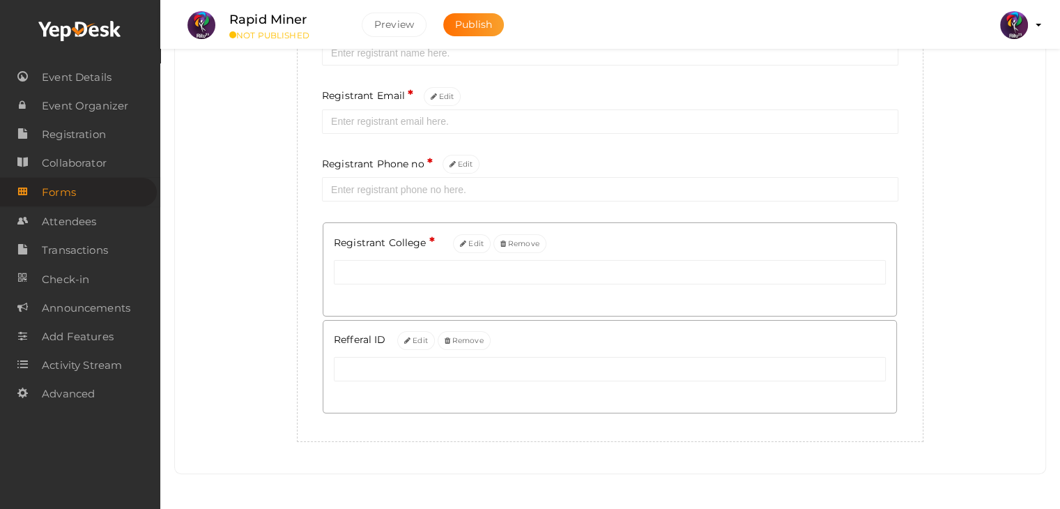
scroll to position [0, 0]
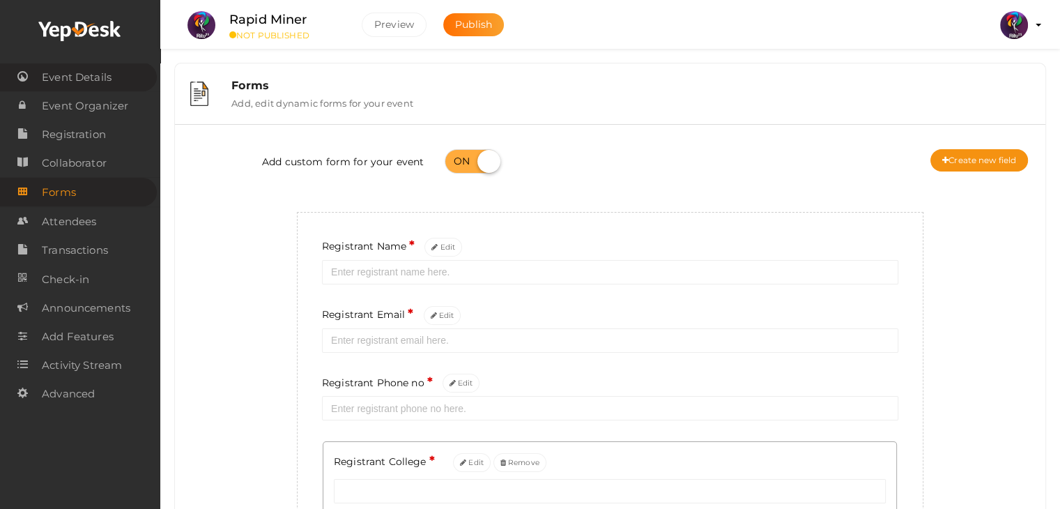
click at [115, 88] on link "Event Details" at bounding box center [78, 77] width 157 height 29
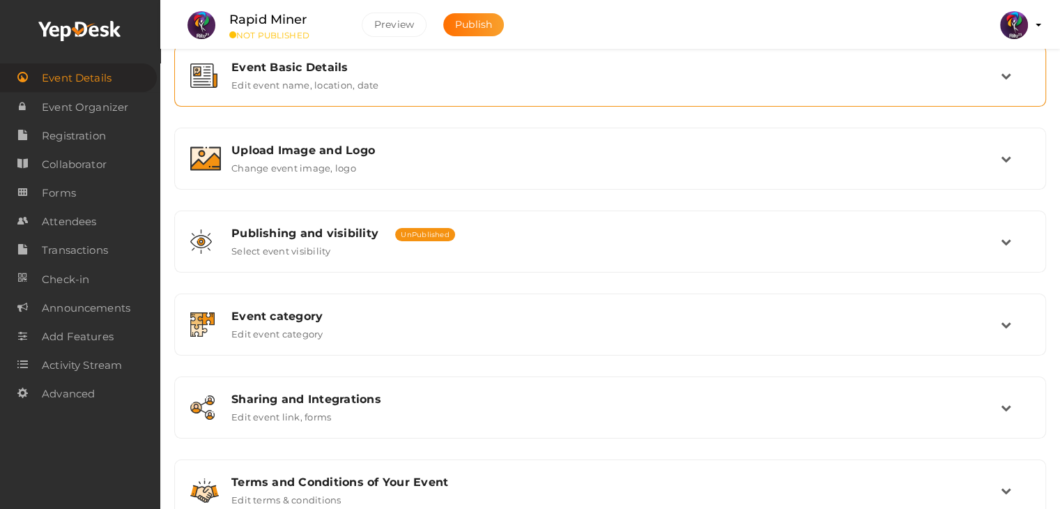
scroll to position [235, 0]
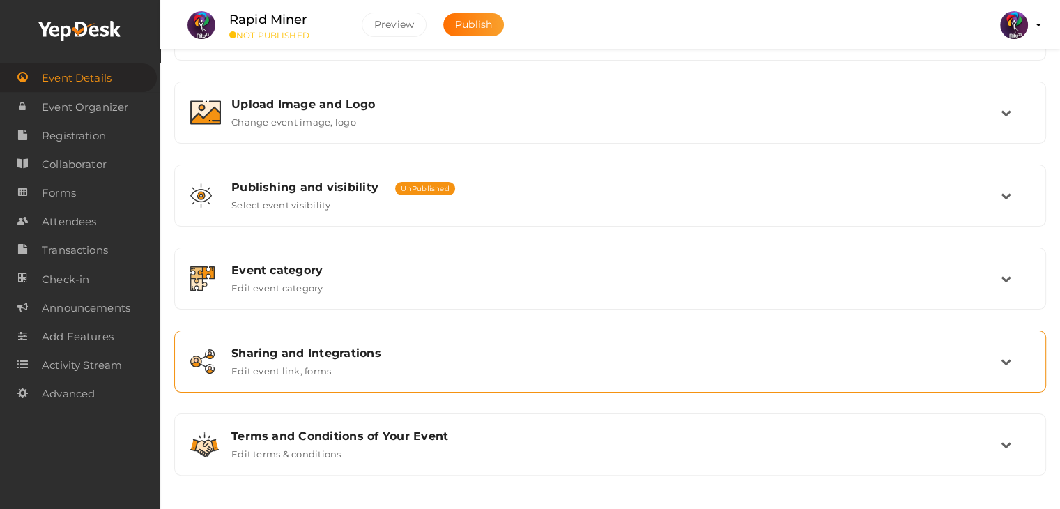
click at [441, 346] on div "Sharing and Integrations" at bounding box center [615, 352] width 769 height 13
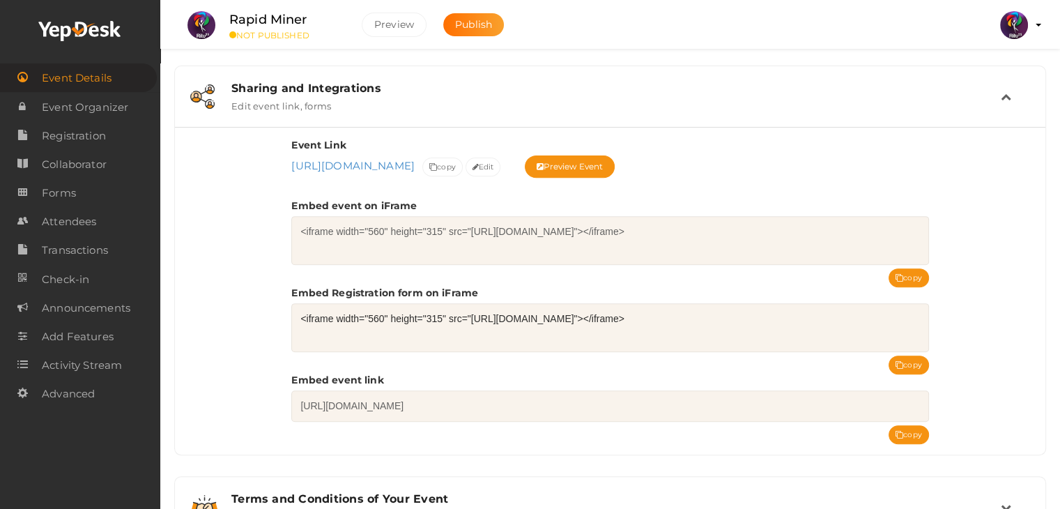
scroll to position [502, 0]
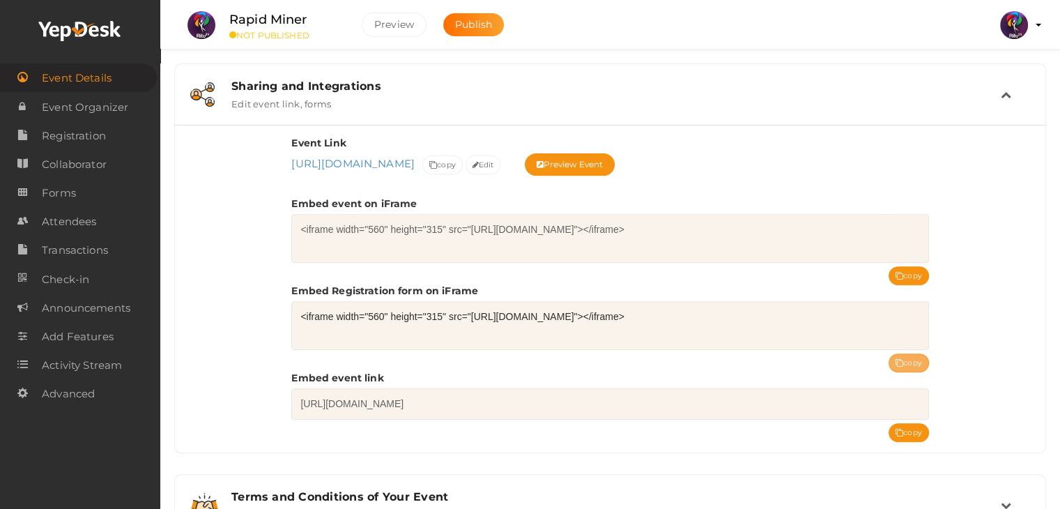
click at [914, 354] on button "copy" at bounding box center [908, 362] width 40 height 19
click at [491, 20] on span "Publish" at bounding box center [473, 24] width 37 height 13
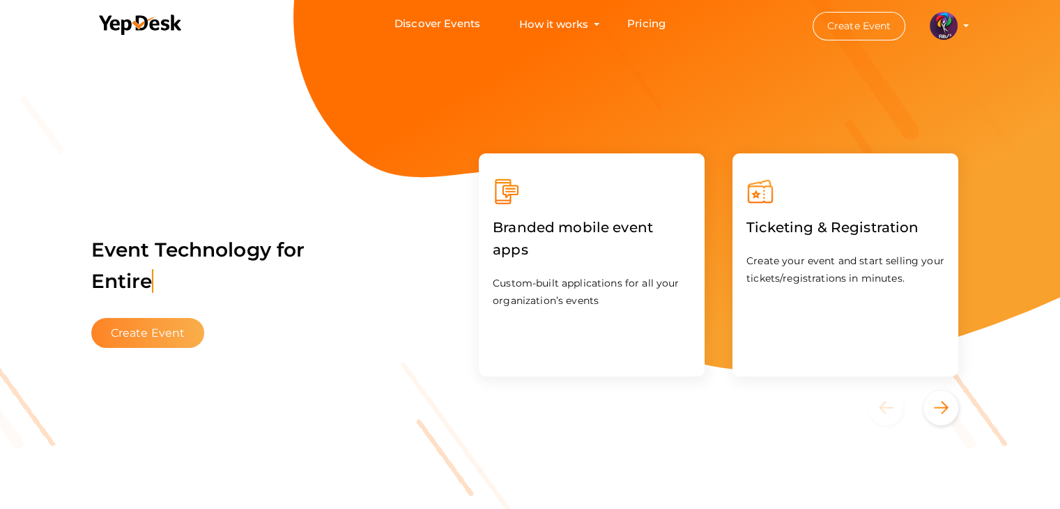
click at [142, 333] on button "Create Event" at bounding box center [148, 333] width 114 height 30
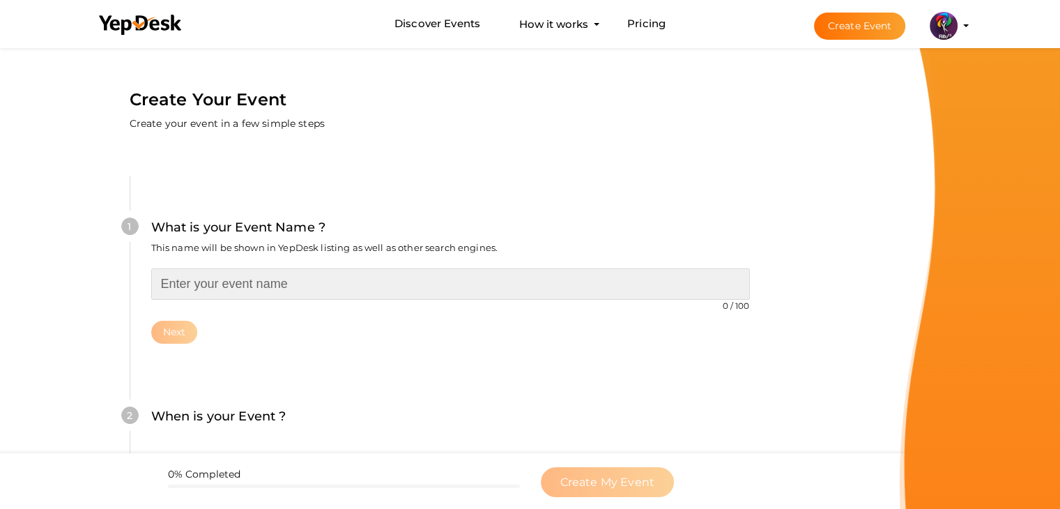
click at [285, 297] on input "text" at bounding box center [450, 283] width 599 height 31
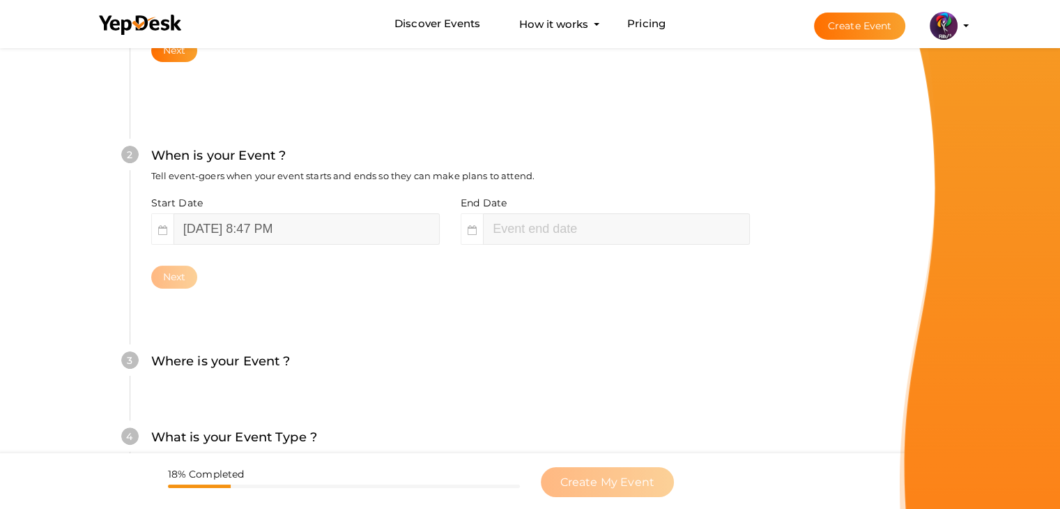
scroll to position [286, 0]
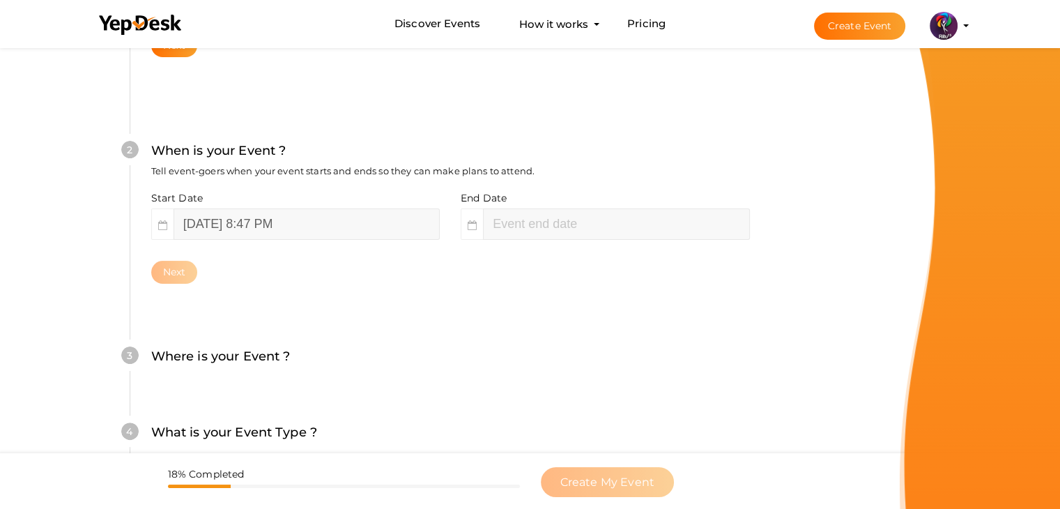
type input "Endless Escape"
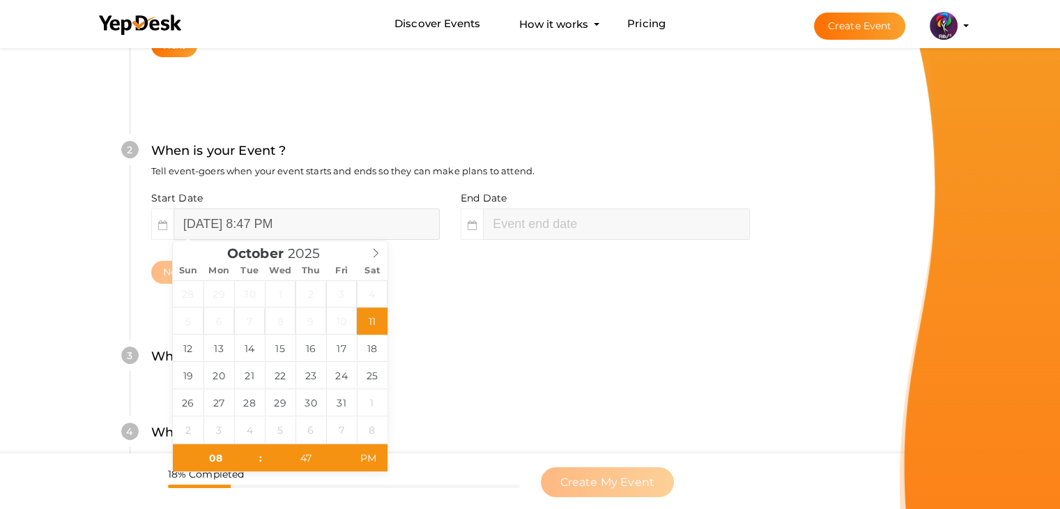
click at [298, 213] on input "[DATE] 8:47 PM" at bounding box center [307, 223] width 266 height 31
type input "[DATE] 8:47 PM"
type input "10"
type input "47"
click at [546, 213] on input "[DATE] 10:47 PM" at bounding box center [616, 223] width 266 height 31
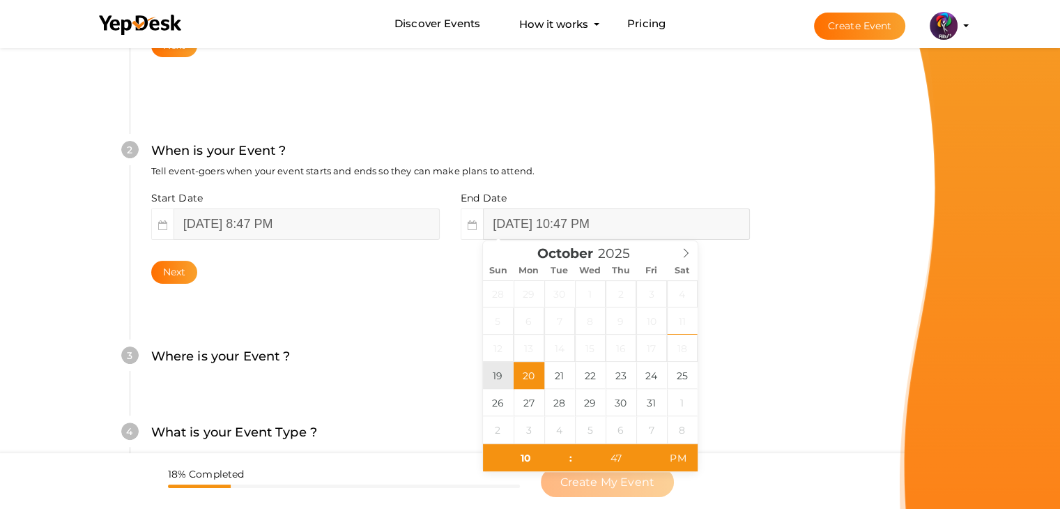
drag, startPoint x: 541, startPoint y: 371, endPoint x: 482, endPoint y: 375, distance: 58.6
type input "[DATE] 10:47 PM"
drag, startPoint x: 482, startPoint y: 375, endPoint x: 387, endPoint y: 302, distance: 119.7
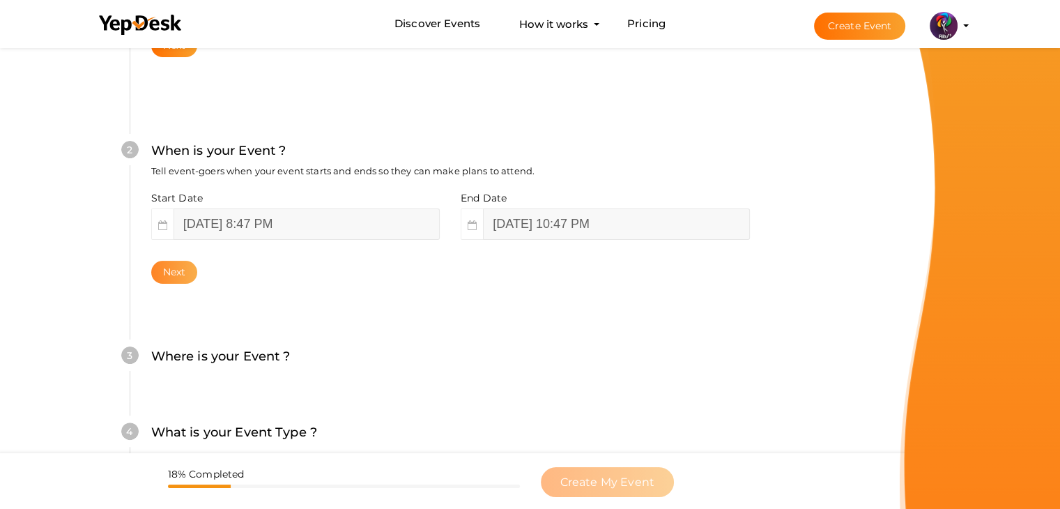
click at [164, 277] on button "Next" at bounding box center [174, 272] width 47 height 23
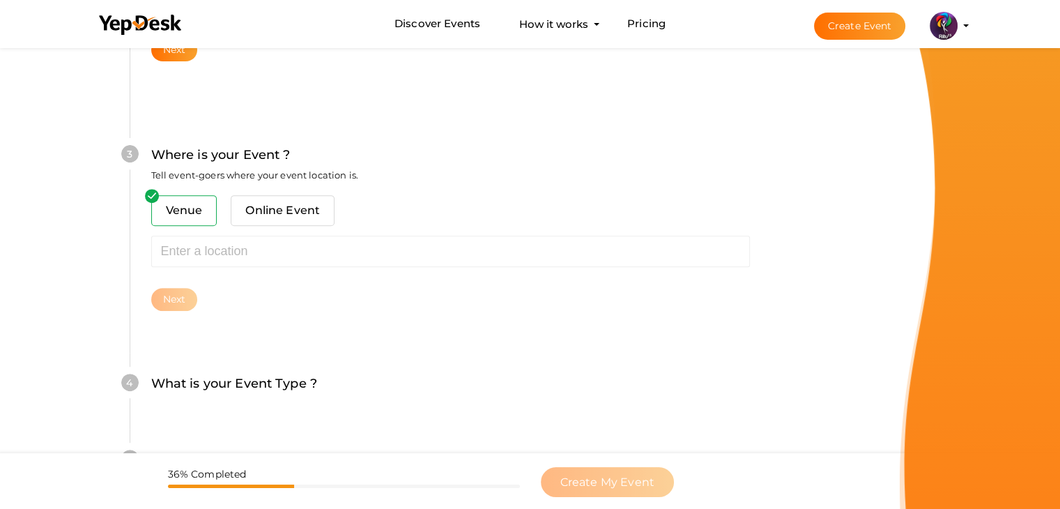
scroll to position [513, 0]
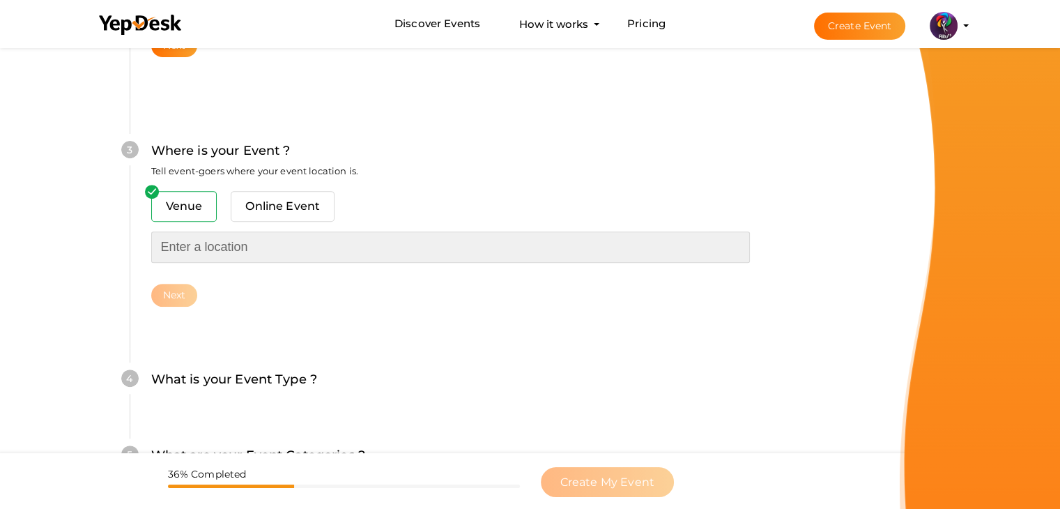
click at [229, 249] on input "text" at bounding box center [450, 246] width 599 height 31
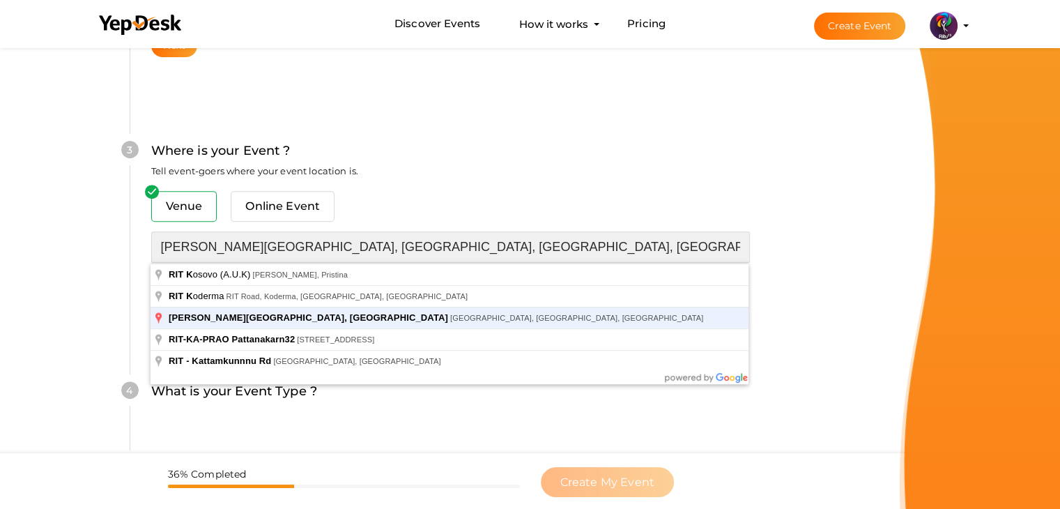
type input "[PERSON_NAME][GEOGRAPHIC_DATA], [GEOGRAPHIC_DATA], [GEOGRAPHIC_DATA], [GEOGRAPH…"
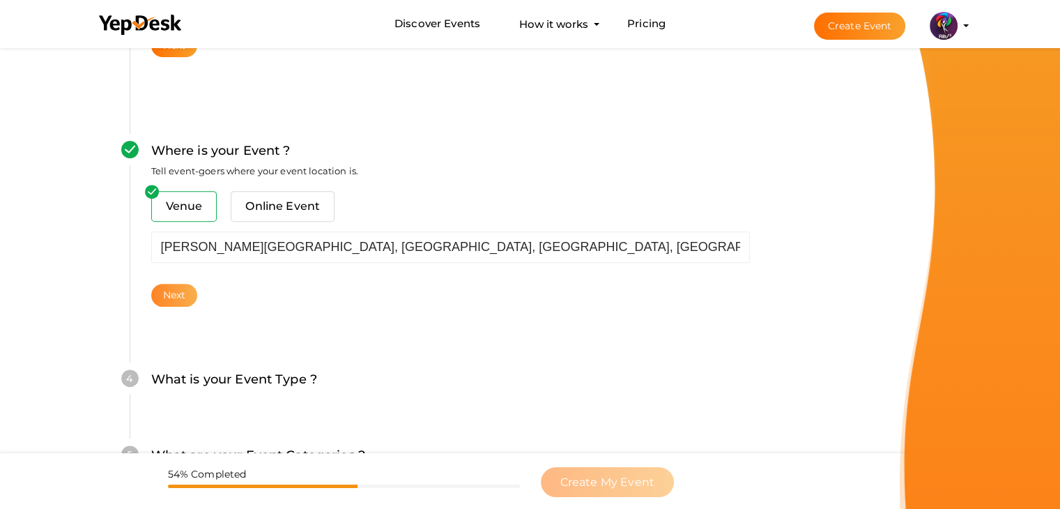
click at [178, 291] on button "Next" at bounding box center [174, 295] width 47 height 23
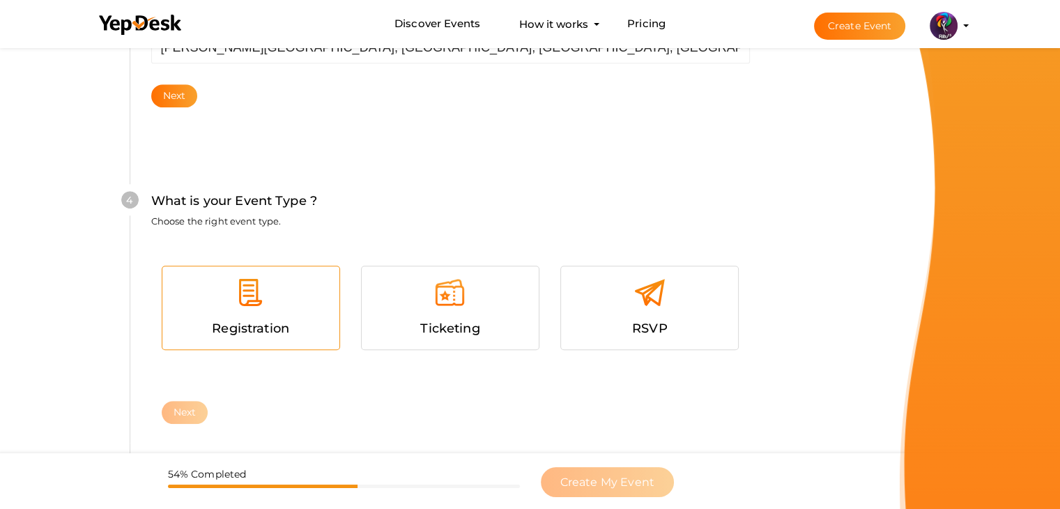
scroll to position [762, 0]
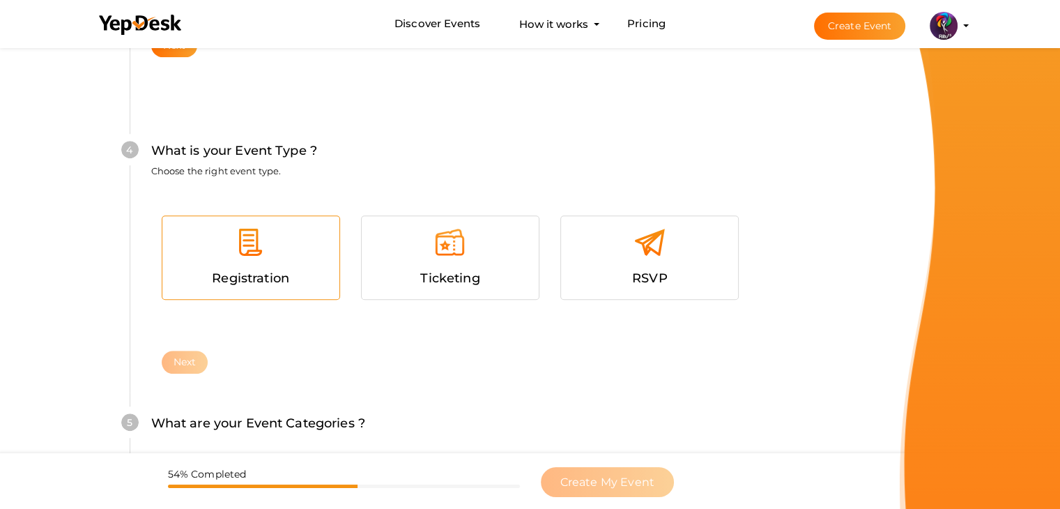
click at [257, 262] on div at bounding box center [251, 247] width 156 height 42
click at [196, 359] on button "Next" at bounding box center [185, 362] width 47 height 23
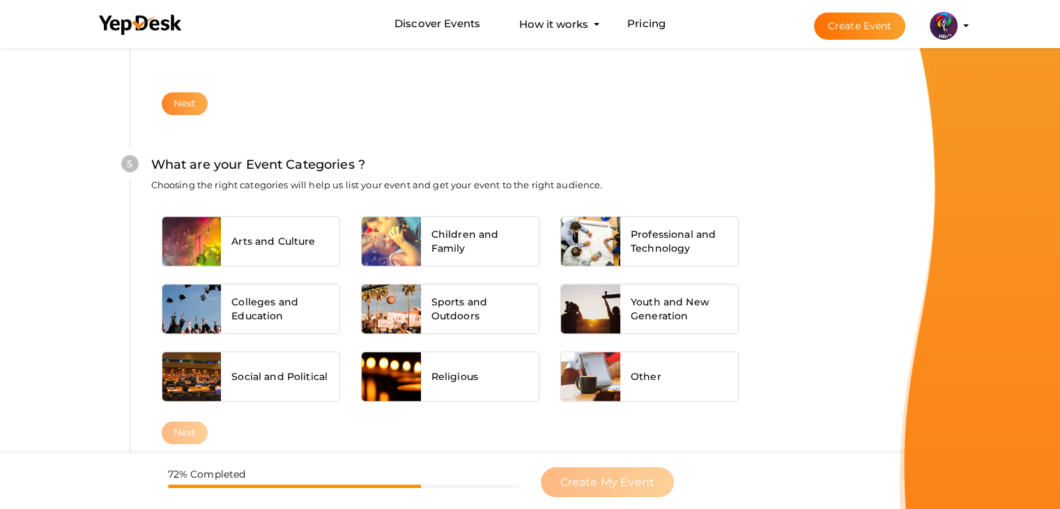
scroll to position [1054, 0]
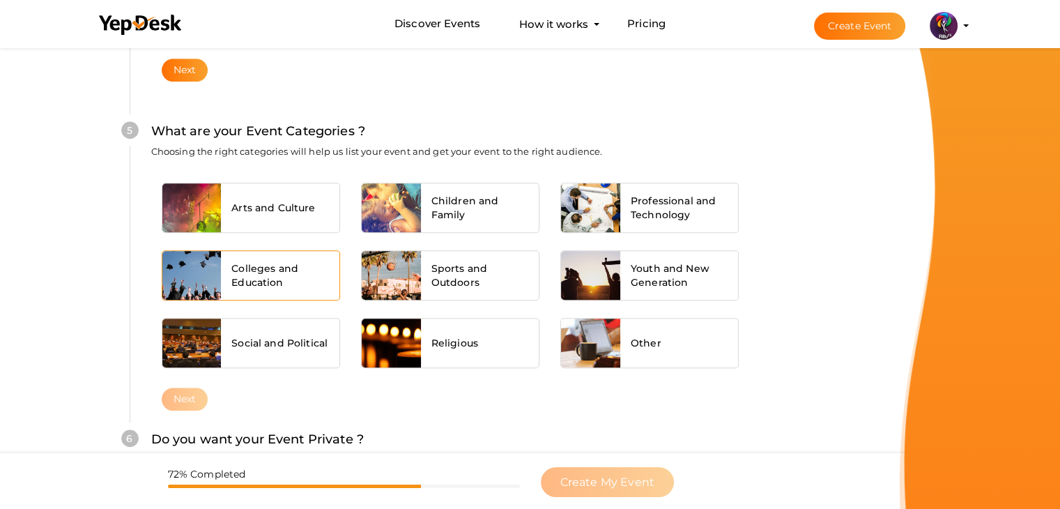
click at [280, 254] on div "Colleges and Education" at bounding box center [280, 275] width 118 height 49
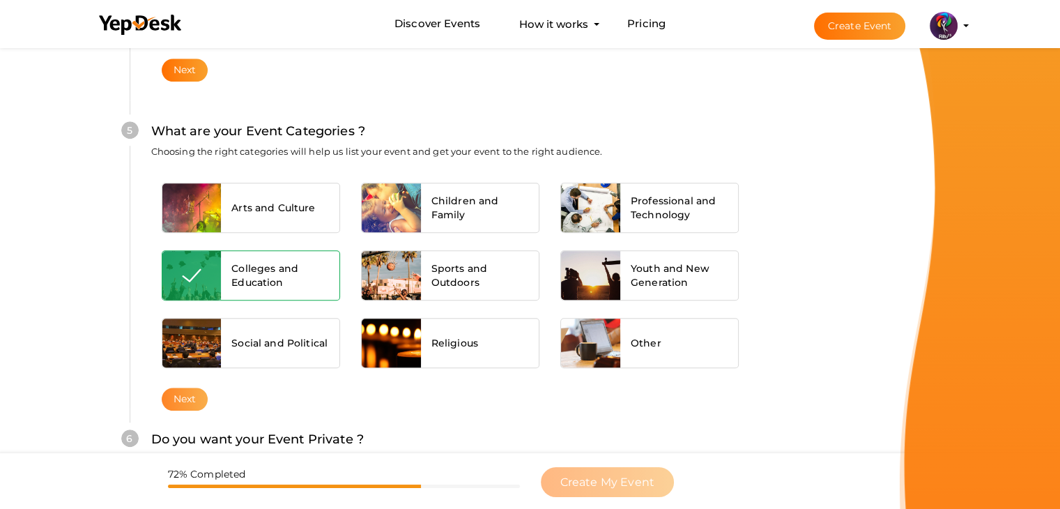
click at [182, 392] on button "Next" at bounding box center [185, 398] width 47 height 23
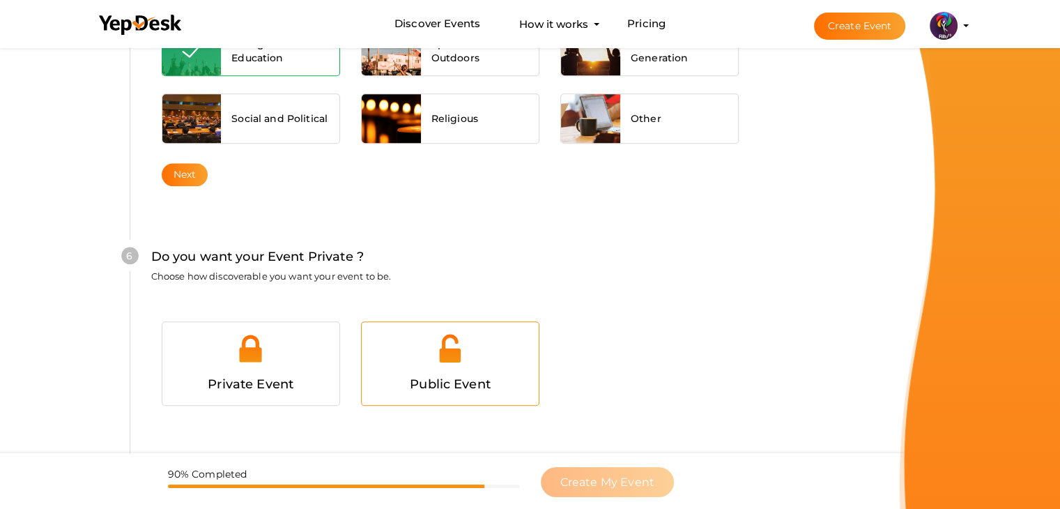
scroll to position [1360, 0]
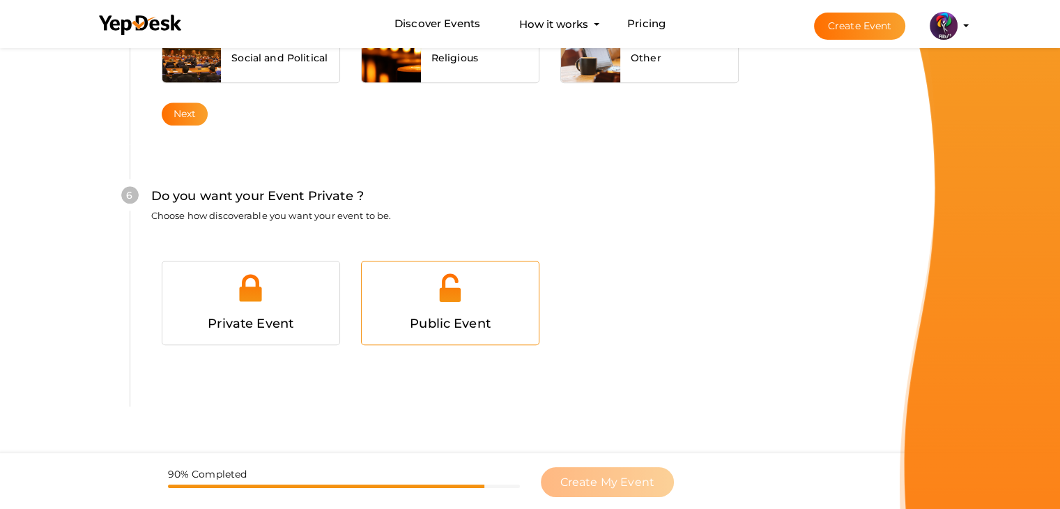
click at [413, 316] on span "Public Event" at bounding box center [450, 323] width 81 height 15
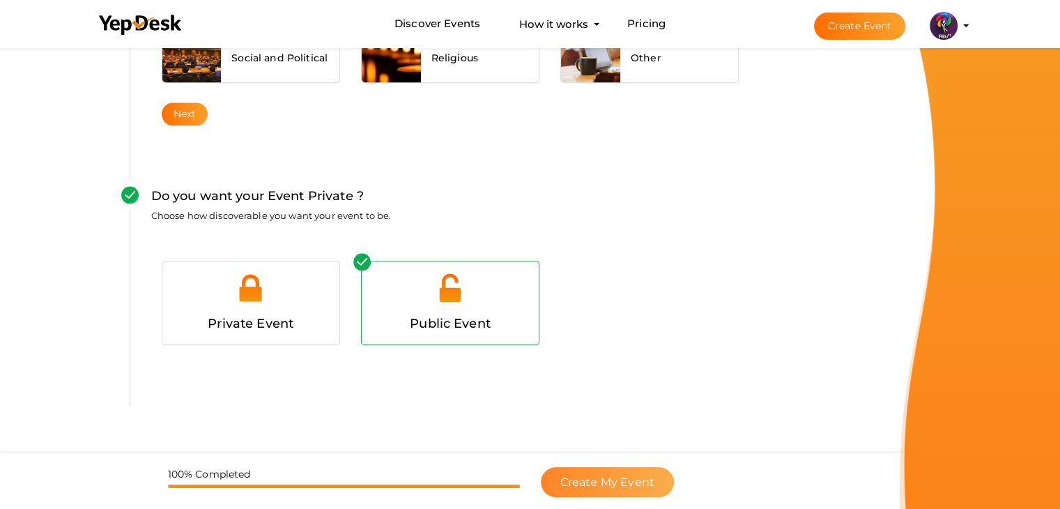
click at [599, 472] on button "Create My Event" at bounding box center [607, 482] width 133 height 30
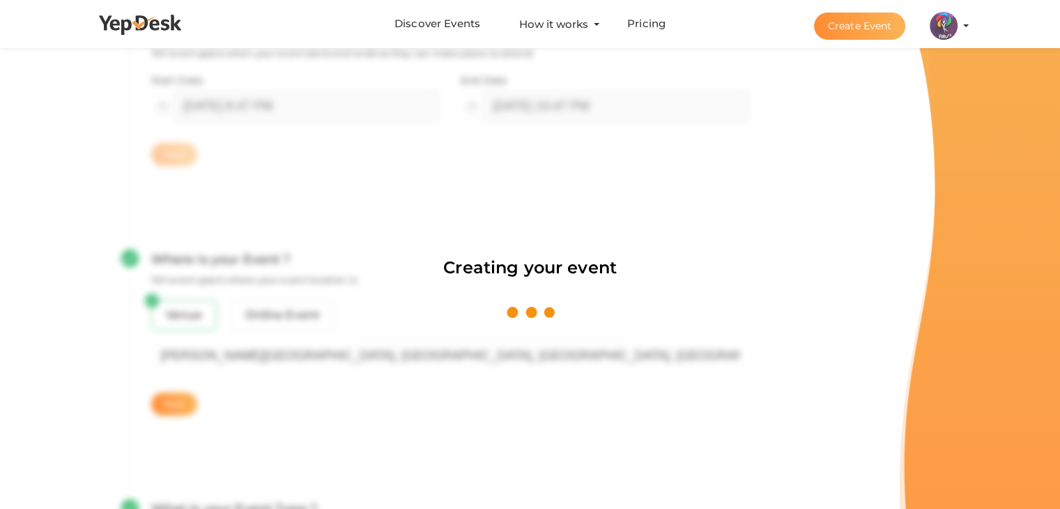
scroll to position [209, 0]
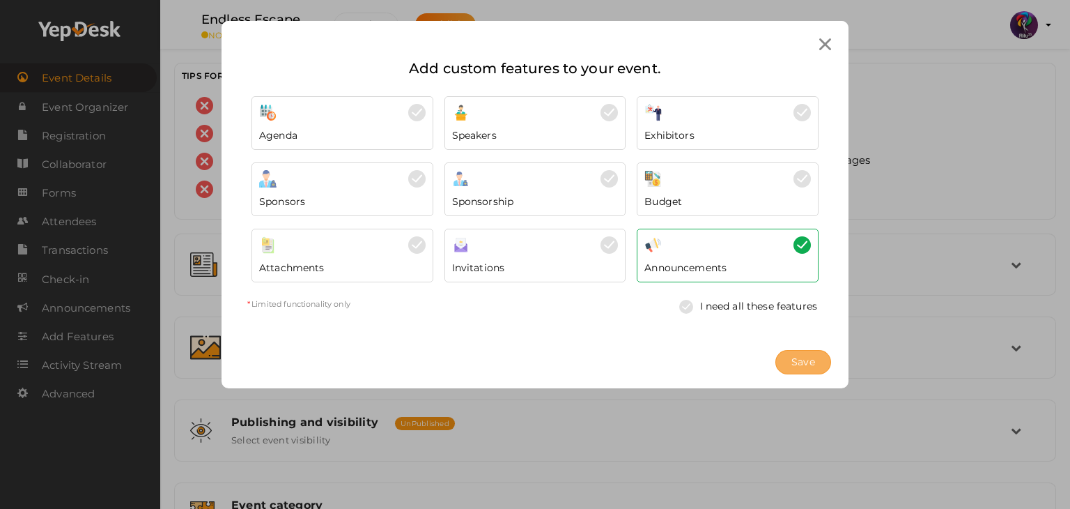
click at [806, 357] on span "Save" at bounding box center [804, 362] width 24 height 15
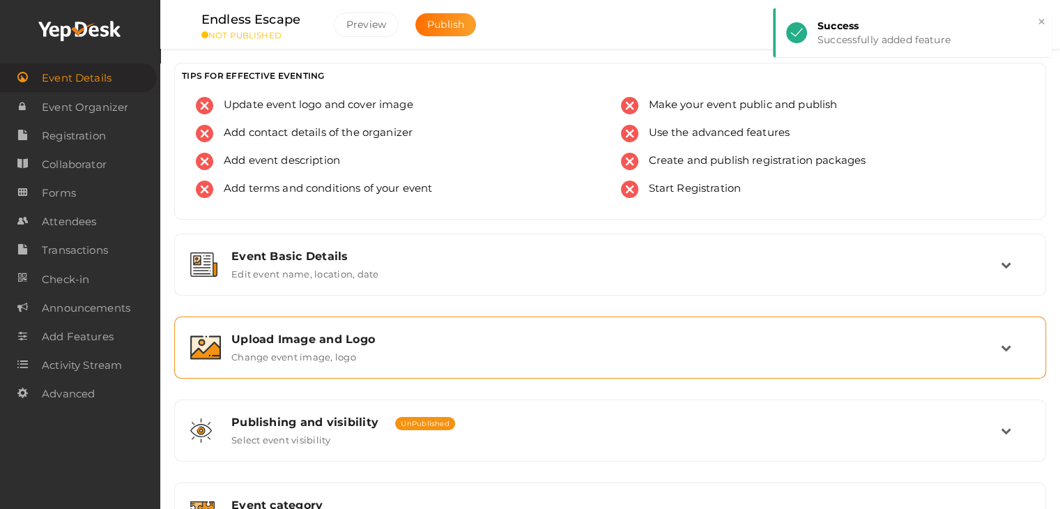
click at [518, 328] on div "Upload Image and Logo Change event image, logo" at bounding box center [610, 347] width 856 height 47
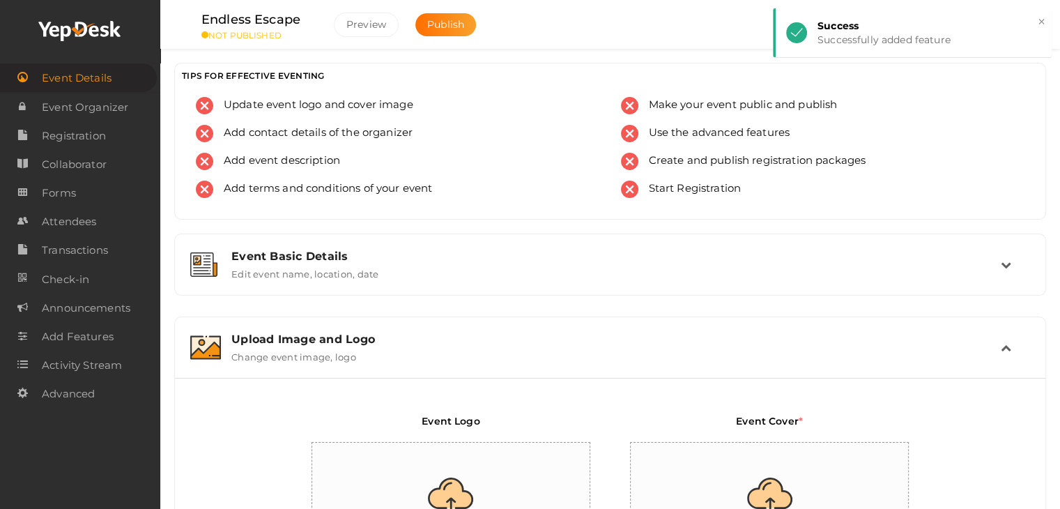
scroll to position [118, 0]
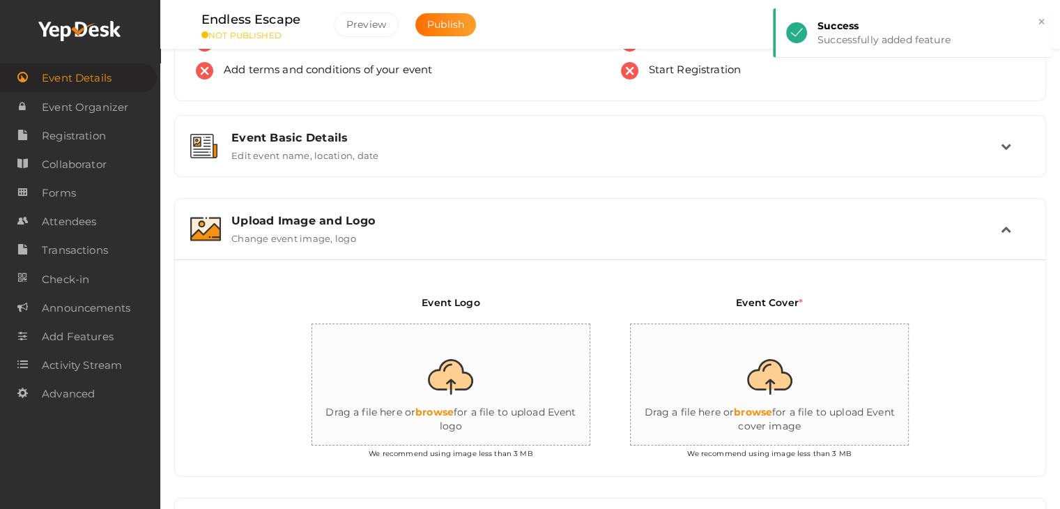
click at [518, 328] on input "file" at bounding box center [451, 385] width 279 height 122
type input "C:\fakepath\logo yepdesk (1).png"
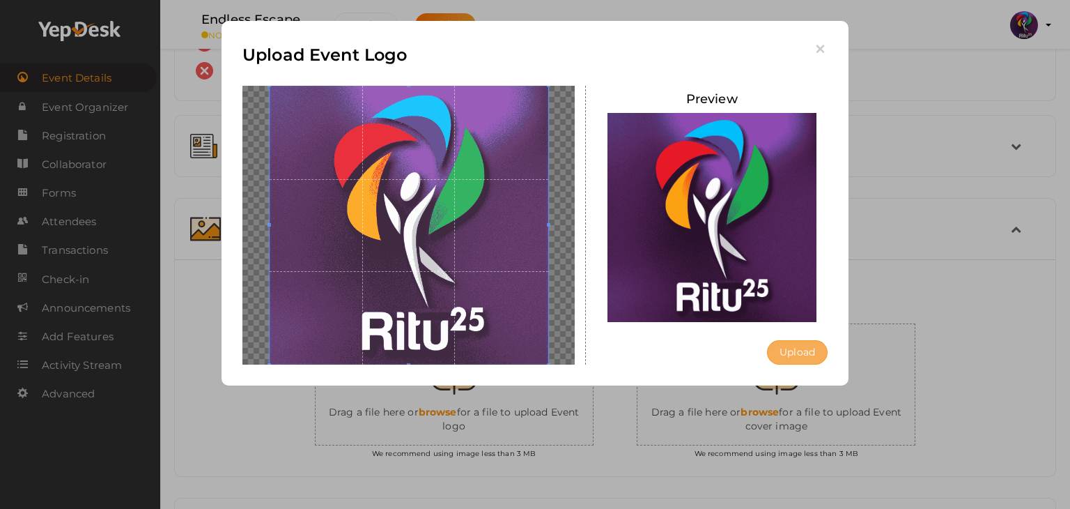
click at [797, 360] on button "Upload" at bounding box center [797, 352] width 61 height 24
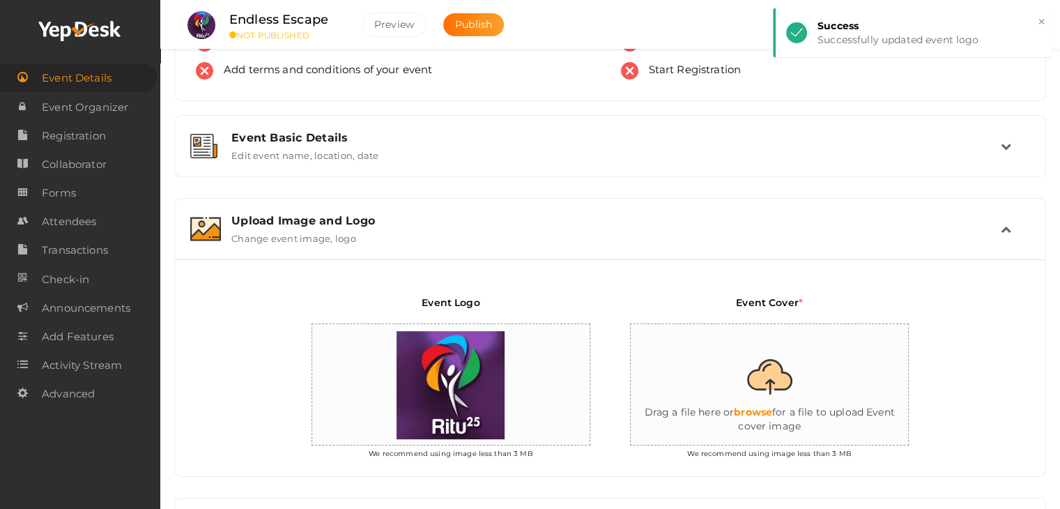
click at [803, 401] on input "file" at bounding box center [770, 385] width 279 height 122
type input "C:\fakepath\IMG-20251011-WA0131.jpg"
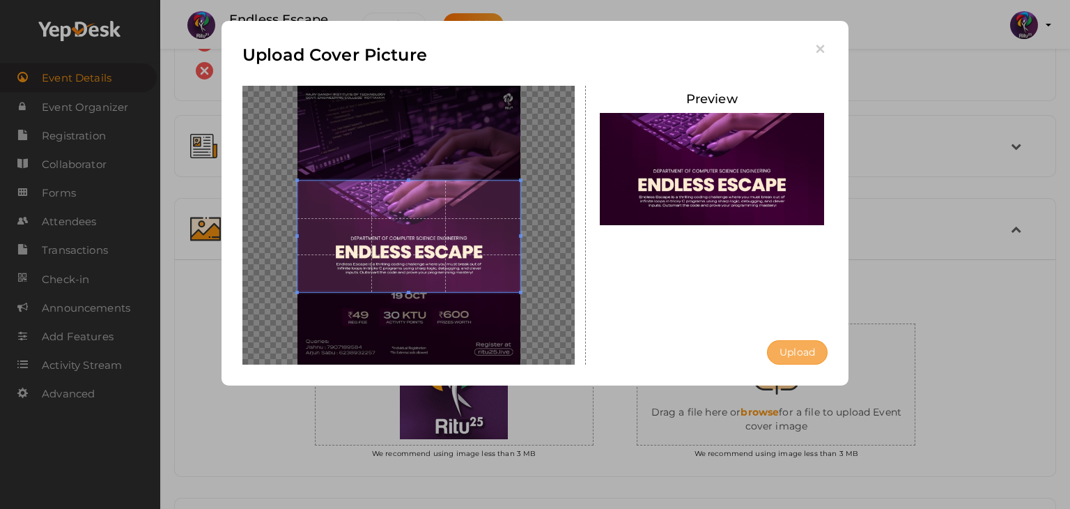
click at [792, 348] on button "Upload" at bounding box center [797, 352] width 61 height 24
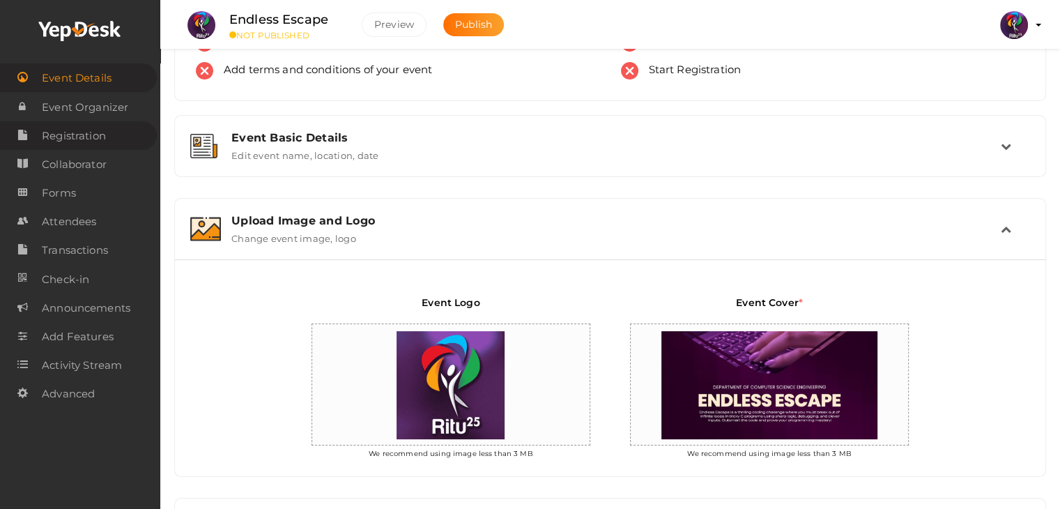
click at [89, 140] on span "Registration" at bounding box center [74, 136] width 64 height 28
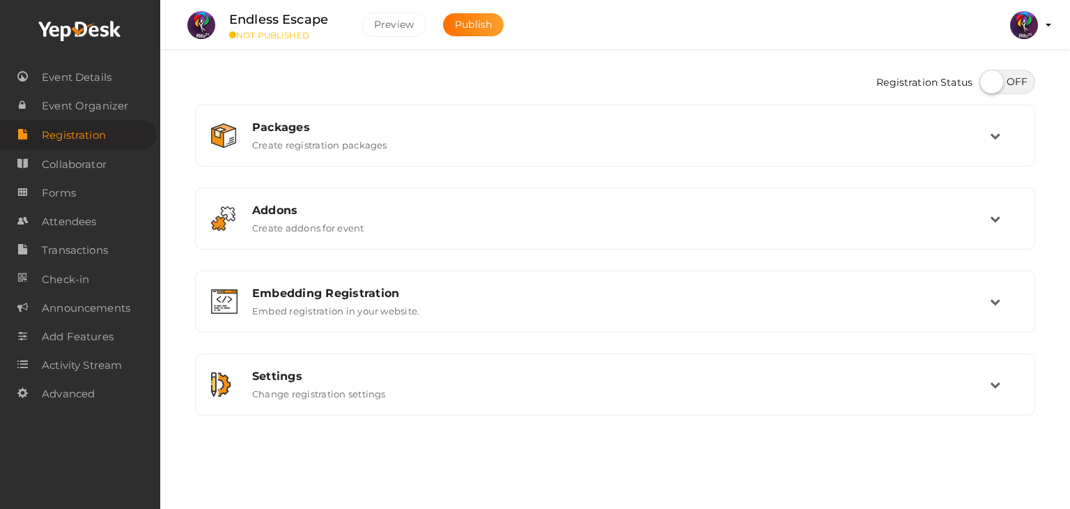
click at [997, 78] on label at bounding box center [1008, 82] width 56 height 24
click at [989, 78] on input "checkbox" at bounding box center [984, 76] width 9 height 9
checkbox input "true"
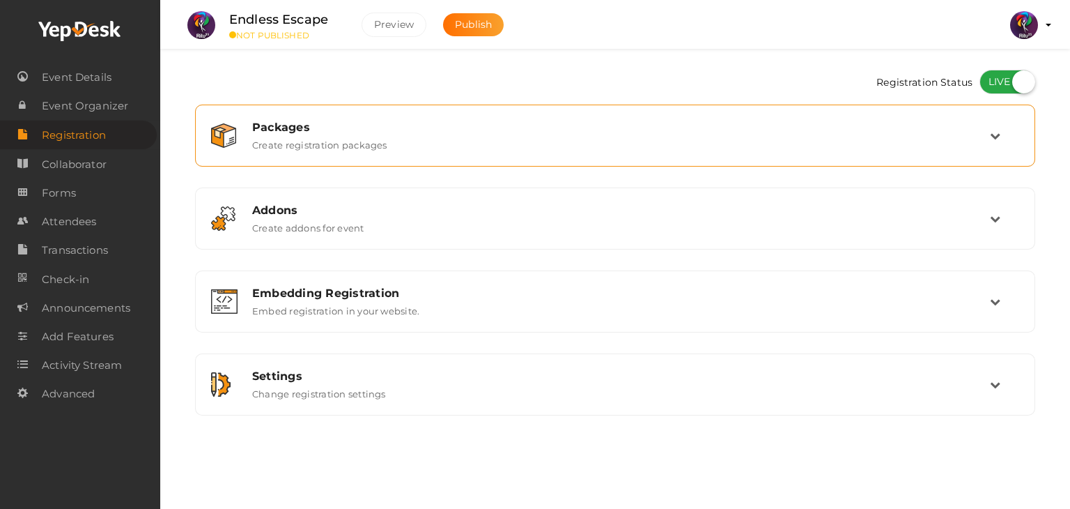
click at [931, 140] on div "Packages Create registration packages" at bounding box center [616, 136] width 748 height 30
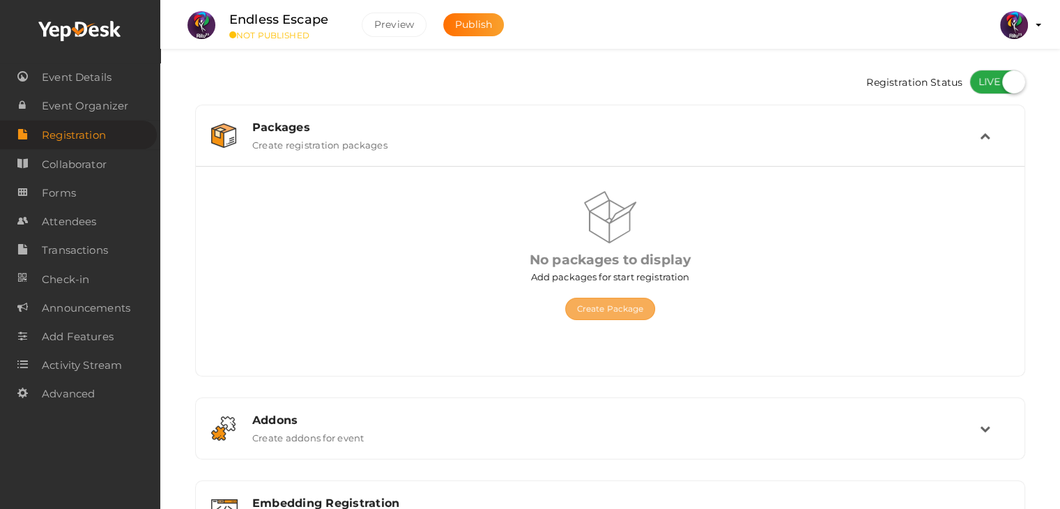
click at [625, 310] on button "Create Package" at bounding box center [610, 309] width 91 height 22
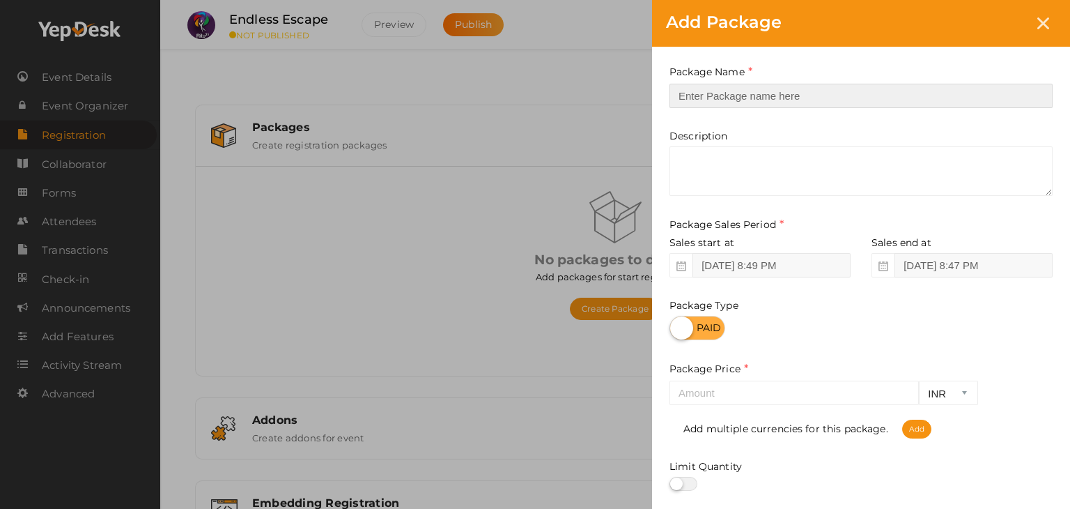
click at [741, 90] on input "text" at bounding box center [861, 96] width 383 height 24
type input "Registration"
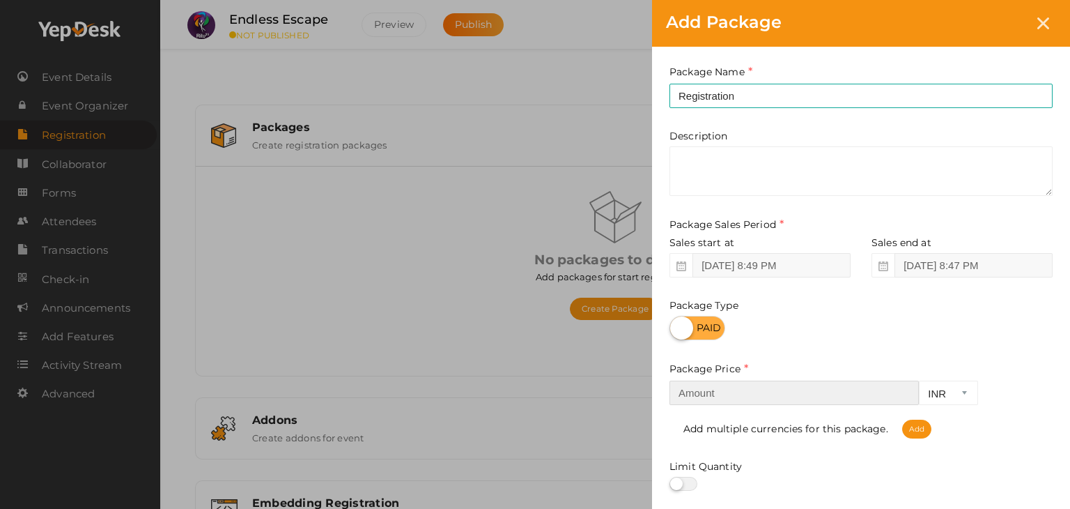
click at [783, 401] on input "number" at bounding box center [794, 392] width 249 height 24
click at [706, 396] on input "number" at bounding box center [794, 392] width 249 height 24
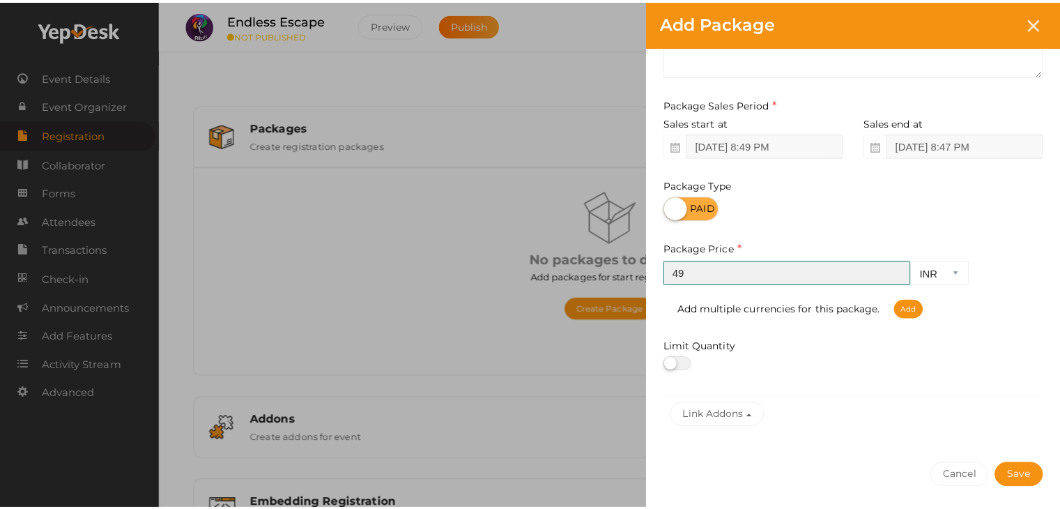
scroll to position [173, 0]
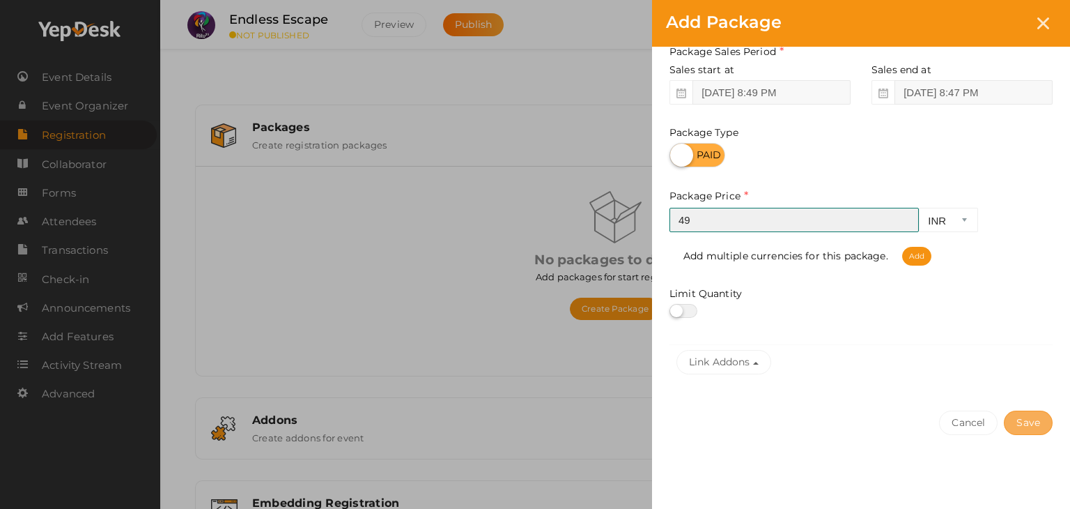
type input "49"
click at [1017, 413] on button "Save" at bounding box center [1028, 422] width 49 height 24
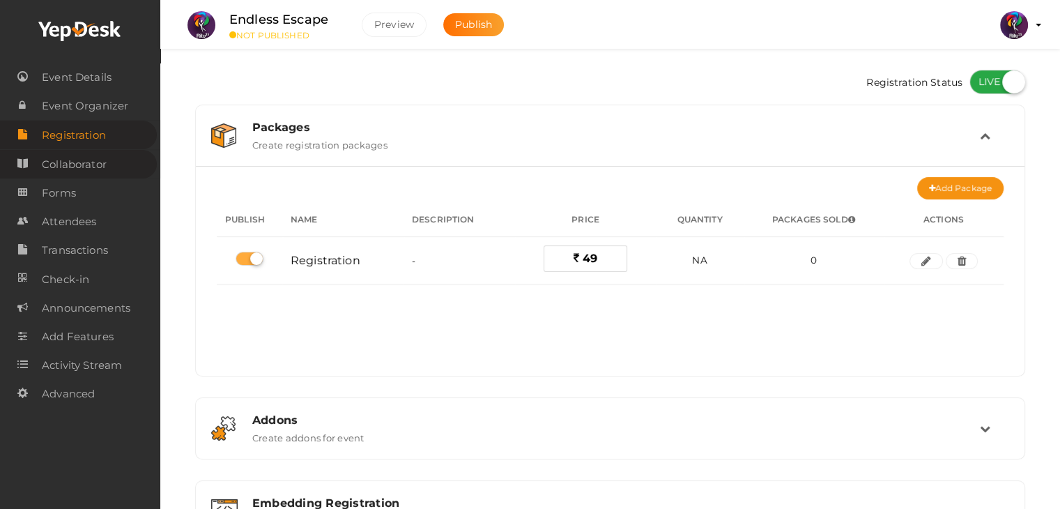
click at [86, 161] on span "Collaborator" at bounding box center [74, 165] width 65 height 28
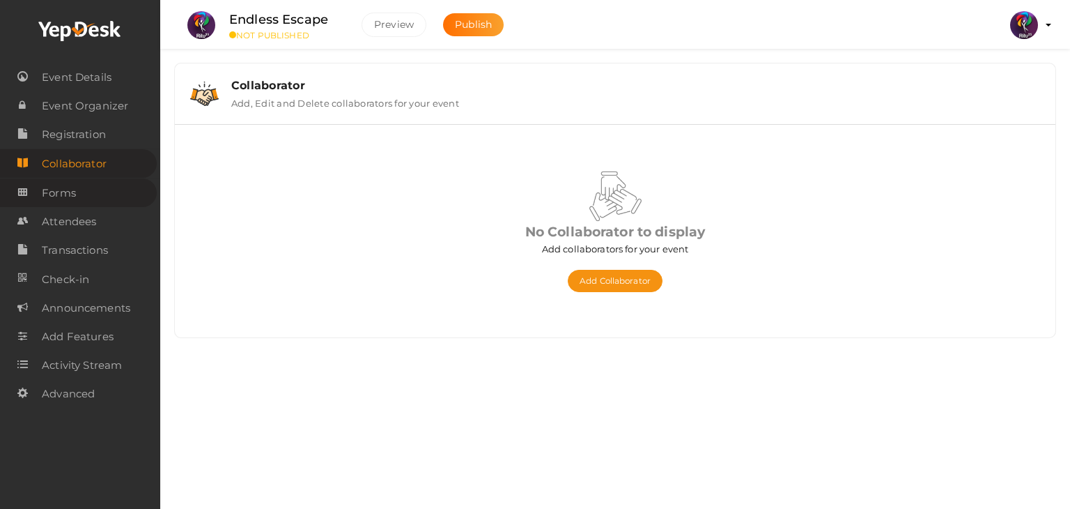
click at [84, 187] on link "Forms" at bounding box center [78, 192] width 157 height 29
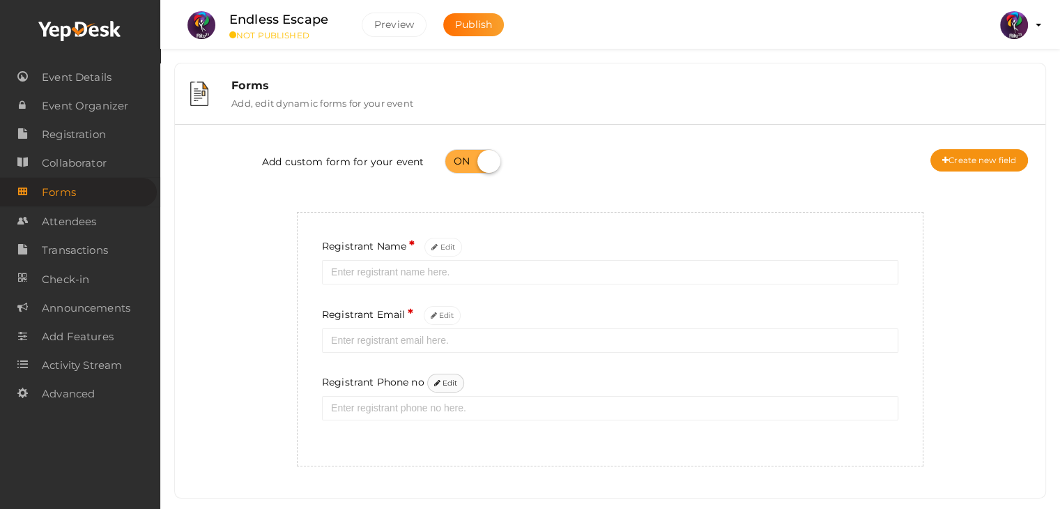
click at [438, 387] on button "Edit" at bounding box center [446, 383] width 38 height 19
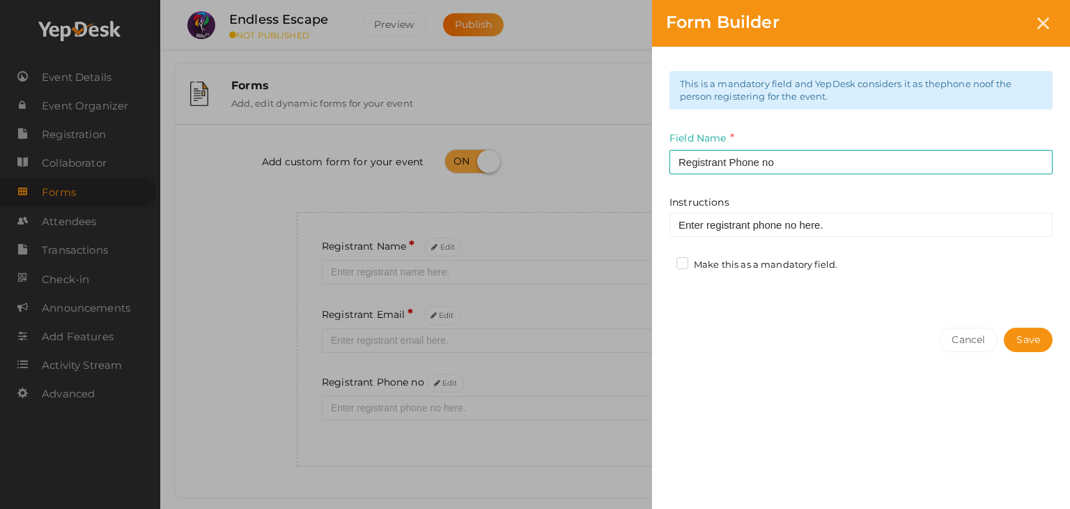
click at [834, 253] on div "This is a mandatory field and YepDesk considers it as the phone no of the perso…" at bounding box center [861, 180] width 418 height 267
click at [811, 265] on label "Make this as a mandatory field." at bounding box center [757, 265] width 161 height 14
click at [663, 261] on input "Make this as a mandatory field." at bounding box center [663, 261] width 0 height 0
click at [1038, 332] on button "Save" at bounding box center [1028, 340] width 49 height 24
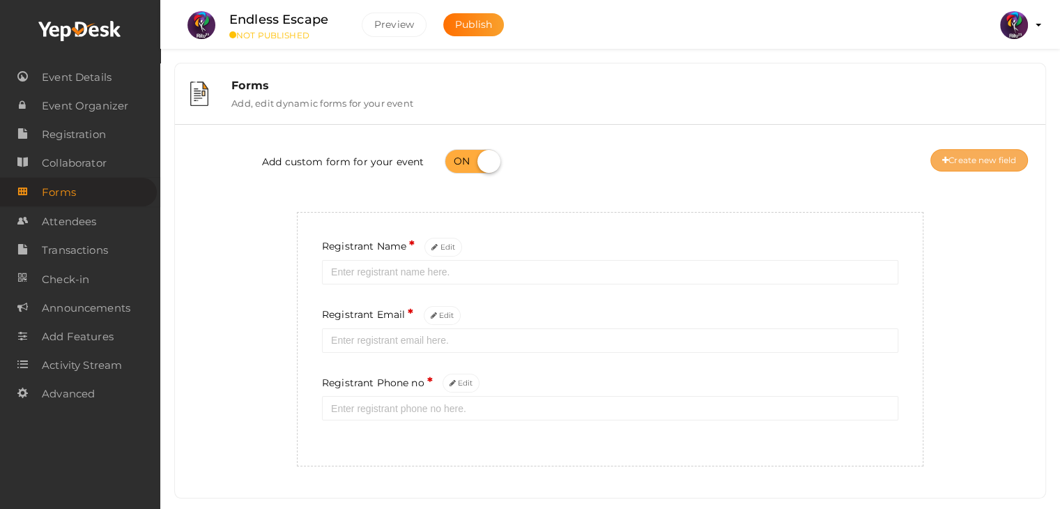
click at [965, 153] on button "Create new field" at bounding box center [979, 160] width 98 height 22
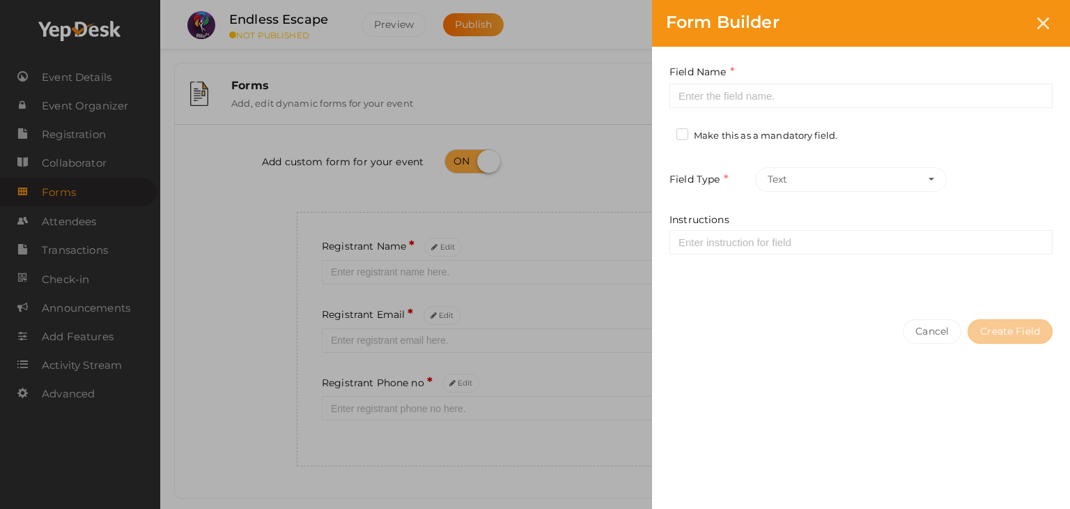
click at [965, 153] on div "Field Name Required. Form field name already used. Make this as a mandatory fie…" at bounding box center [861, 176] width 418 height 259
click at [858, 86] on div "Field Name Required. Form field name already used." at bounding box center [861, 86] width 383 height 44
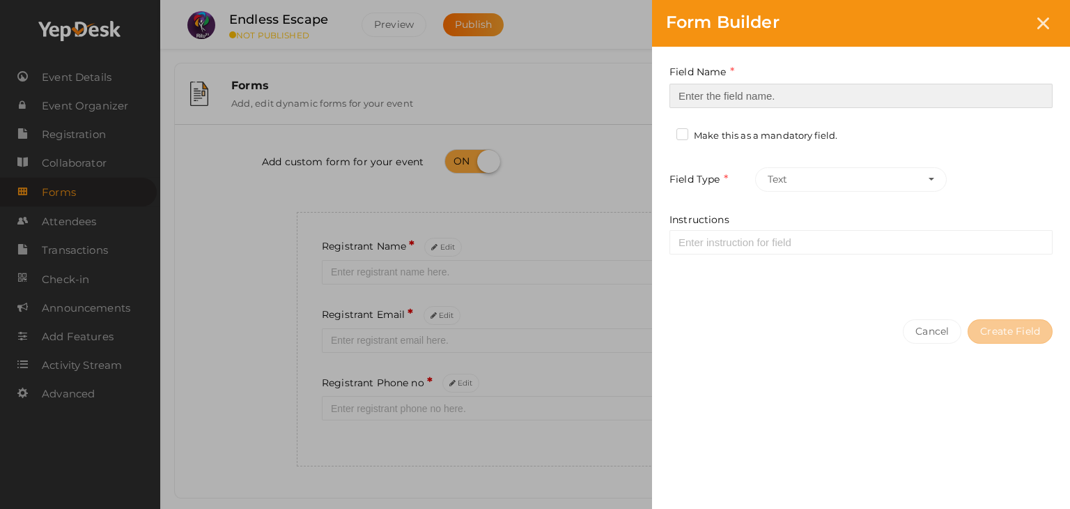
click at [858, 86] on input at bounding box center [861, 96] width 383 height 24
type input "Refferal ID"
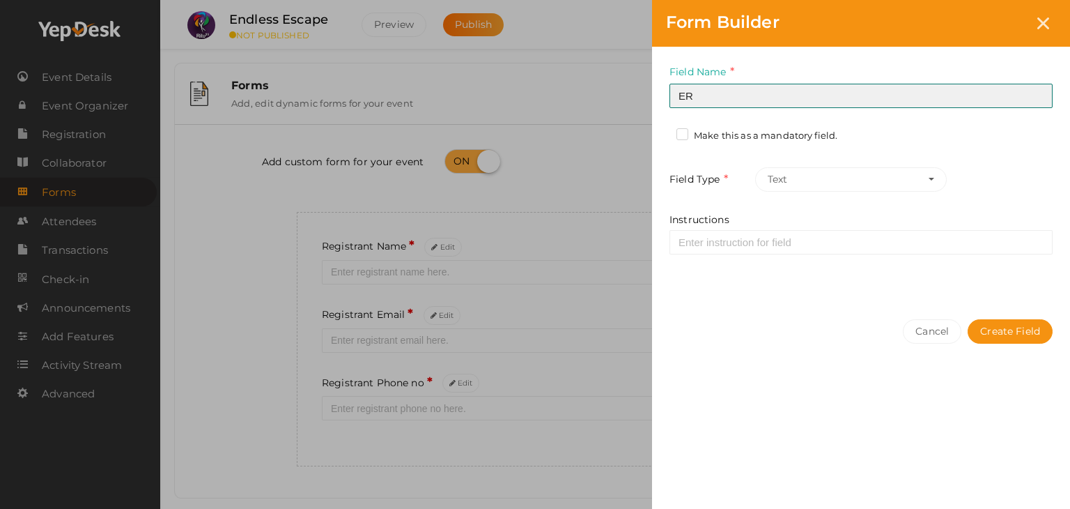
type input "E"
type input "Registrant College"
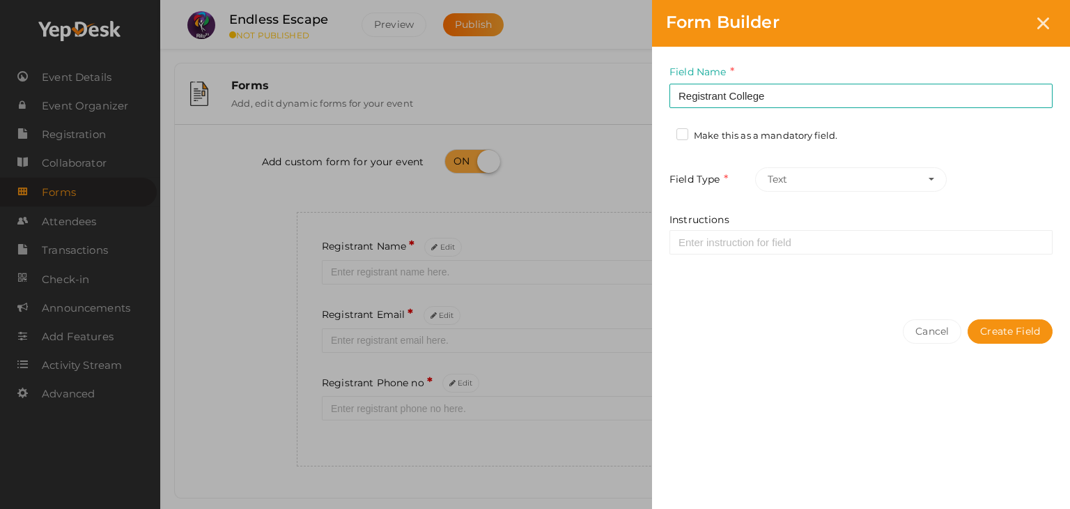
click at [686, 132] on label "Make this as a mandatory field." at bounding box center [757, 136] width 161 height 14
click at [663, 132] on input "Make this as a mandatory field." at bounding box center [663, 132] width 0 height 0
click at [1004, 316] on div "Cancel Create Field" at bounding box center [861, 359] width 418 height 108
click at [1005, 321] on button "Create Field" at bounding box center [1010, 331] width 85 height 24
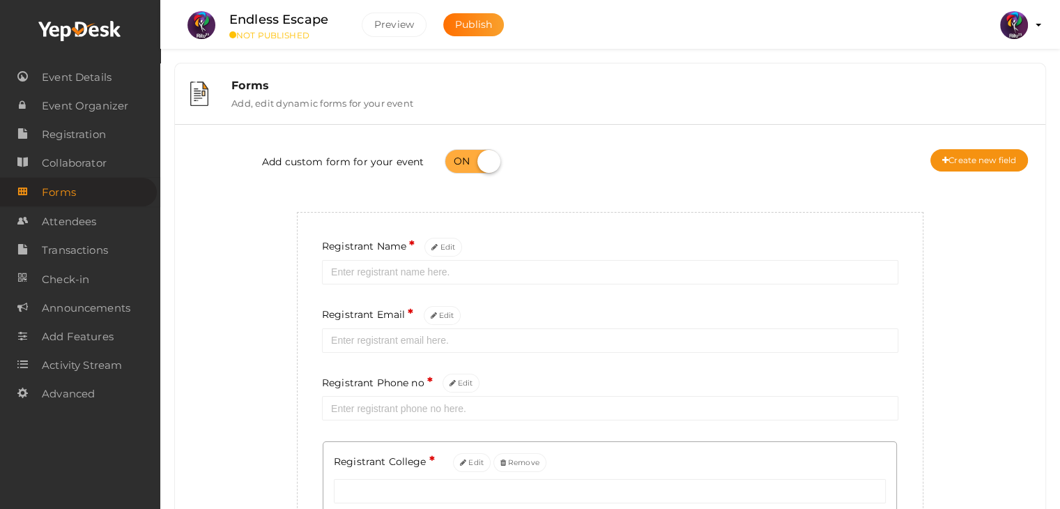
scroll to position [95, 0]
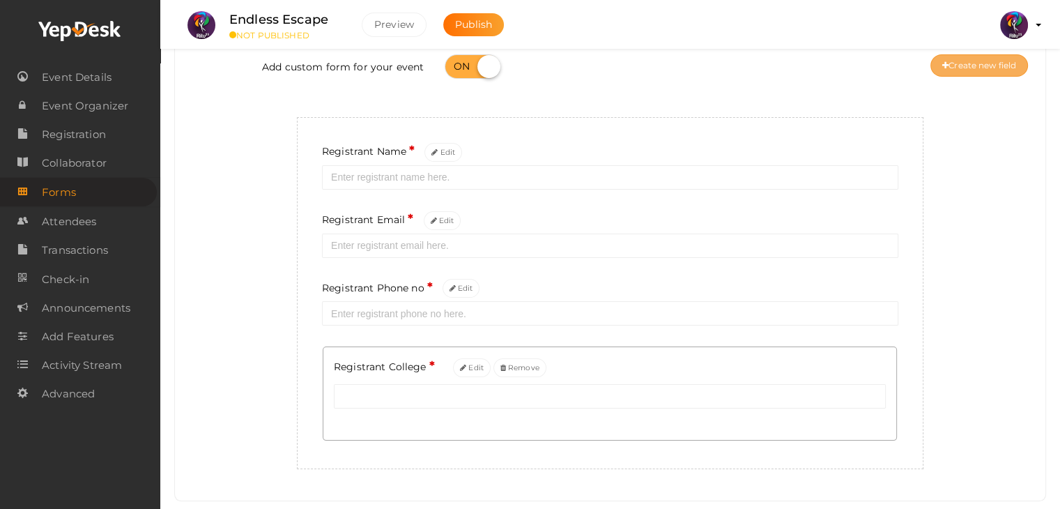
click at [969, 59] on button "Create new field" at bounding box center [979, 65] width 98 height 22
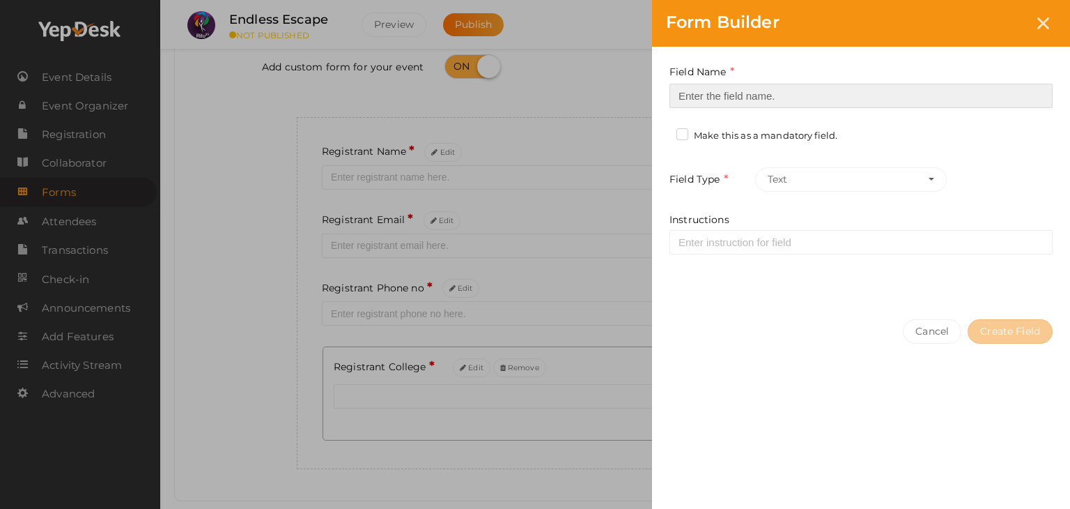
click at [824, 95] on input at bounding box center [861, 96] width 383 height 24
type input "Refferal ID"
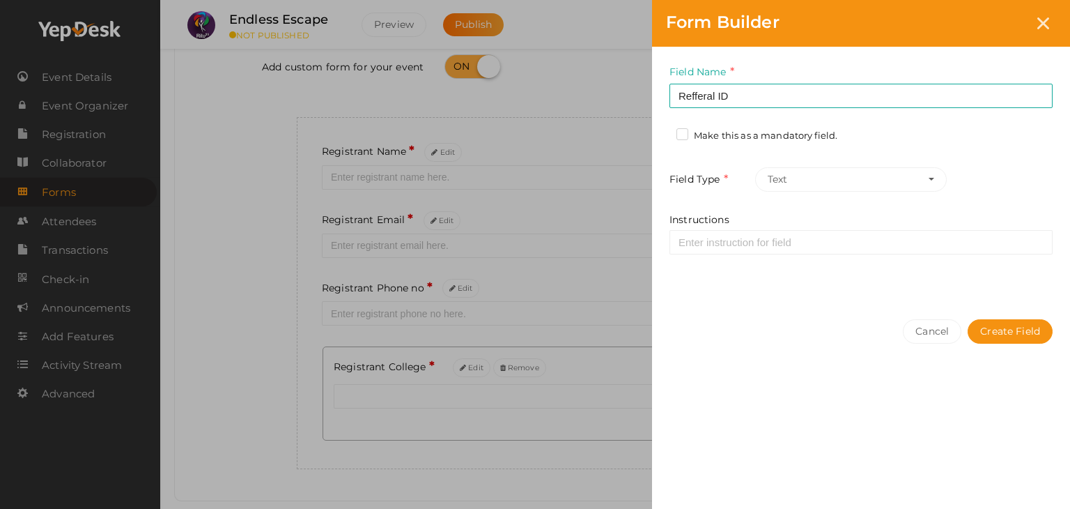
click at [734, 130] on label "Make this as a mandatory field." at bounding box center [757, 136] width 161 height 14
click at [663, 132] on input "Make this as a mandatory field." at bounding box center [663, 132] width 0 height 0
click at [734, 130] on label "Make this as a mandatory field." at bounding box center [757, 136] width 161 height 14
click at [663, 132] on input "Make this as a mandatory field." at bounding box center [663, 132] width 0 height 0
click at [1008, 319] on button "Create Field" at bounding box center [1010, 331] width 85 height 24
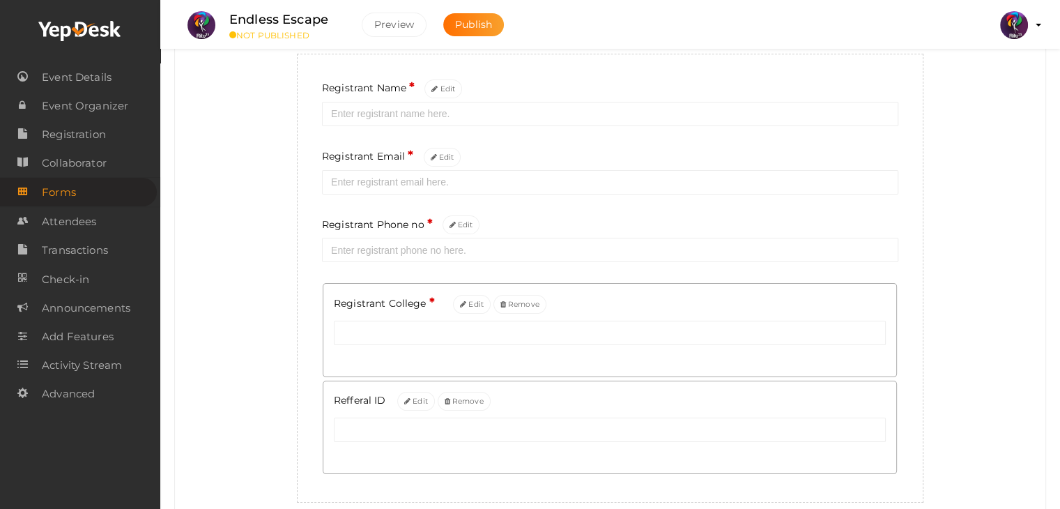
scroll to position [156, 0]
click at [58, 130] on span "Registration" at bounding box center [74, 135] width 64 height 28
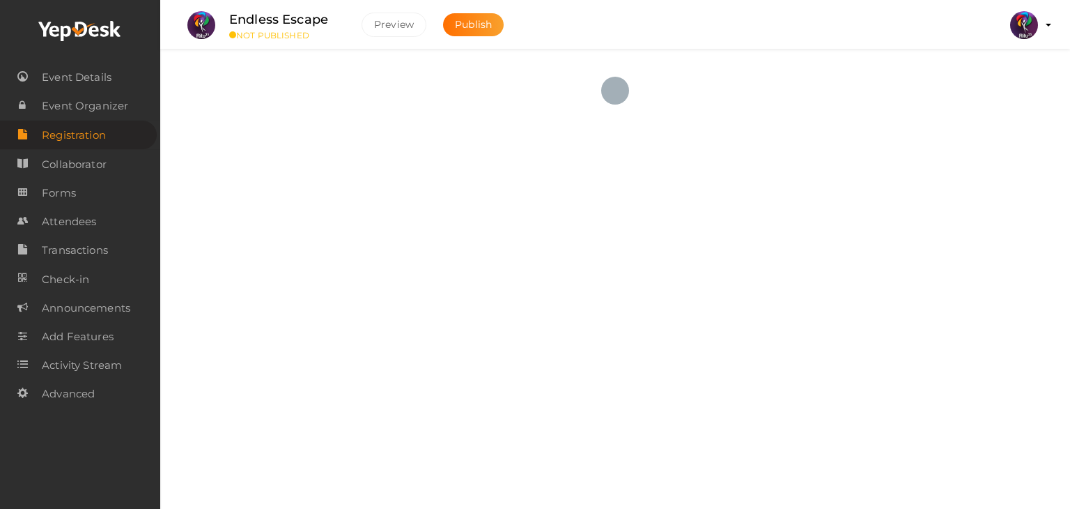
checkbox input "true"
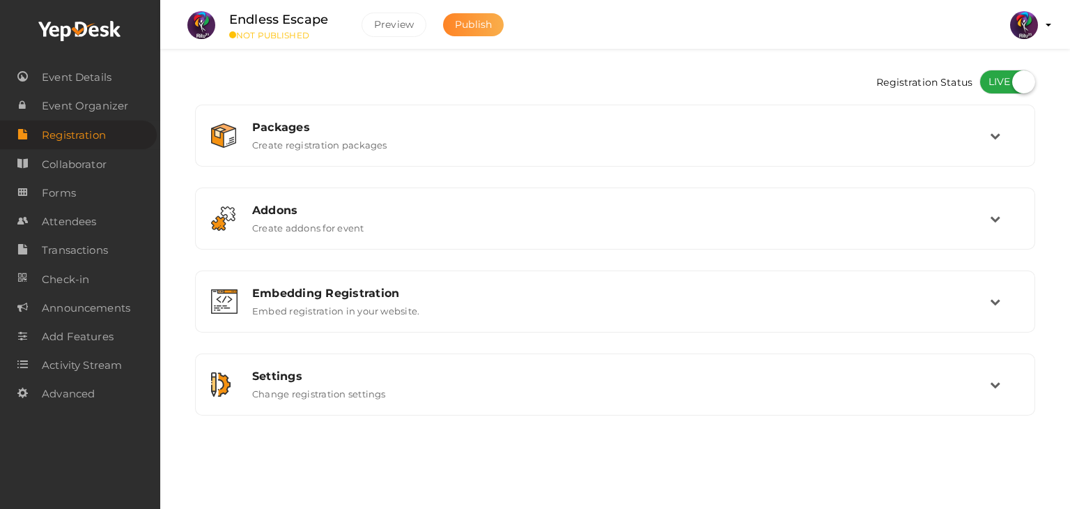
click at [488, 33] on button "Publish" at bounding box center [473, 24] width 61 height 23
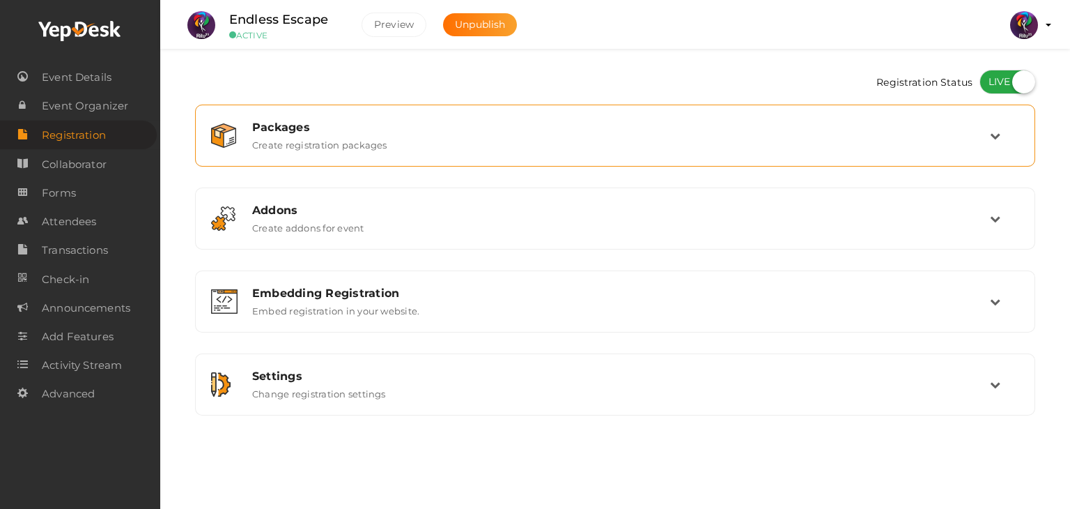
click at [316, 147] on label "Create registration packages" at bounding box center [319, 142] width 135 height 17
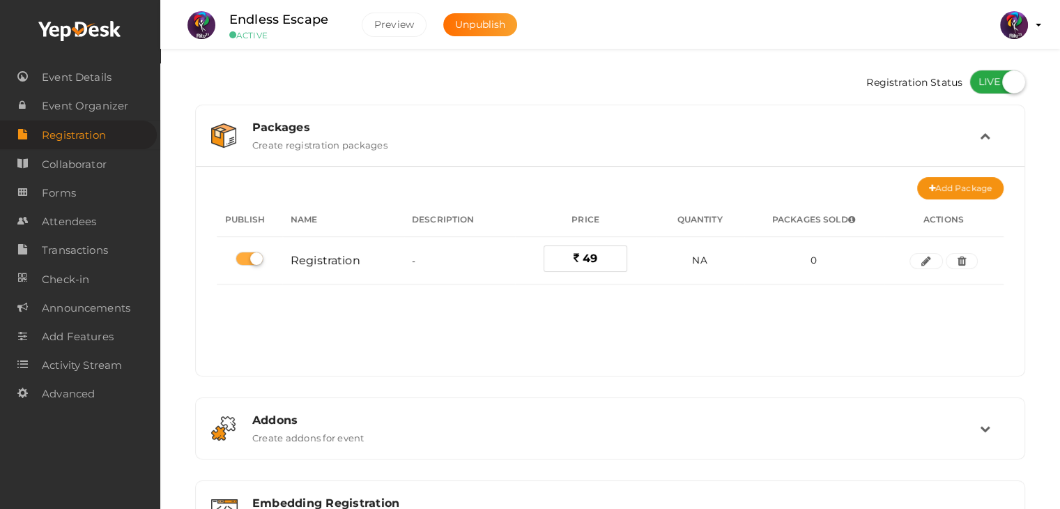
click at [316, 147] on label "Create registration packages" at bounding box center [319, 142] width 135 height 17
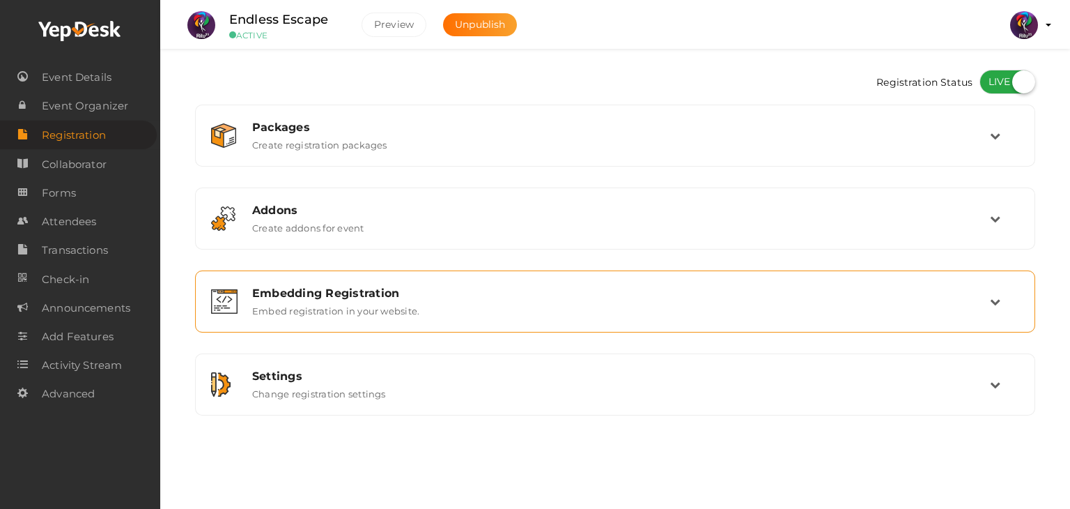
click at [314, 307] on label "Embed registration in your website." at bounding box center [335, 308] width 167 height 17
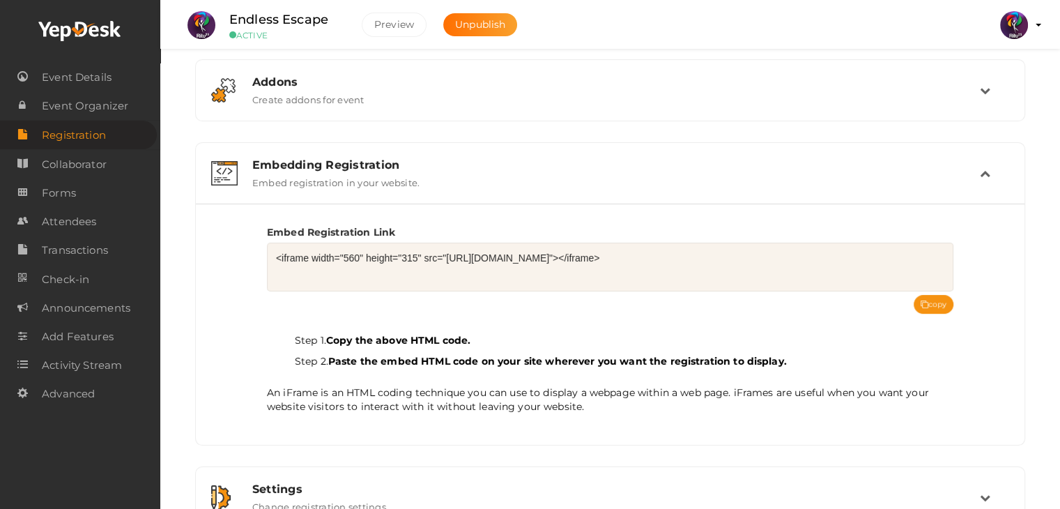
scroll to position [132, 0]
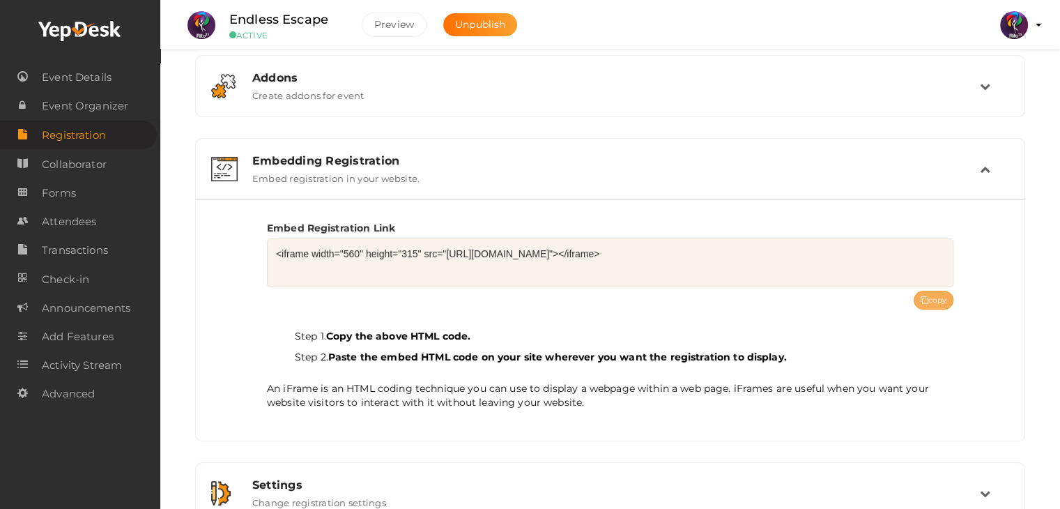
click at [928, 303] on button "copy" at bounding box center [934, 300] width 40 height 19
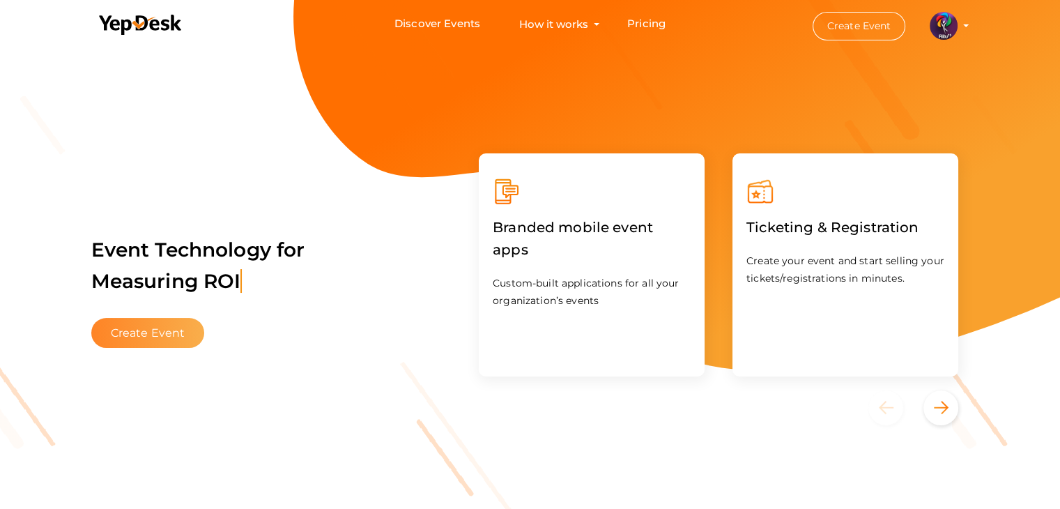
click at [131, 324] on button "Create Event" at bounding box center [148, 333] width 114 height 30
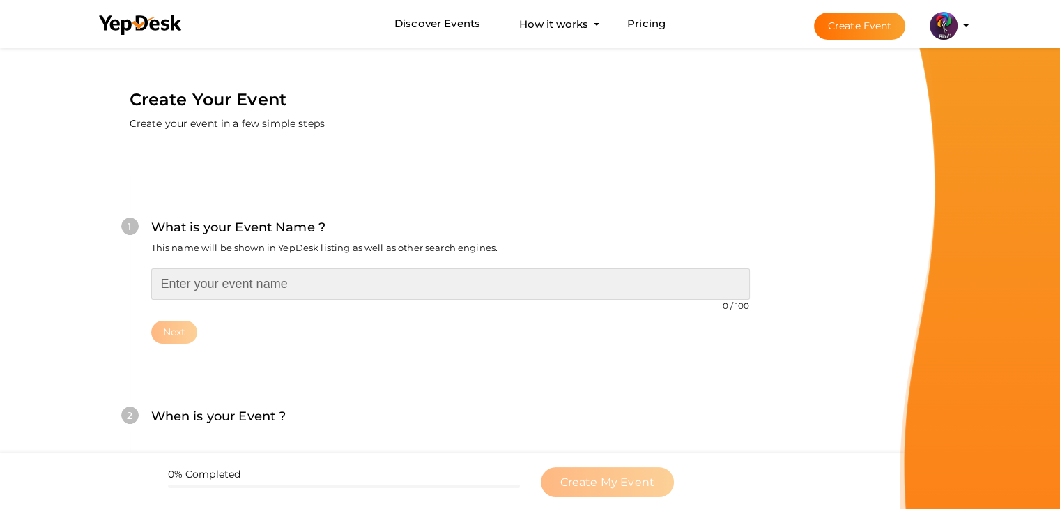
click at [231, 290] on input "text" at bounding box center [450, 283] width 599 height 31
type input "c"
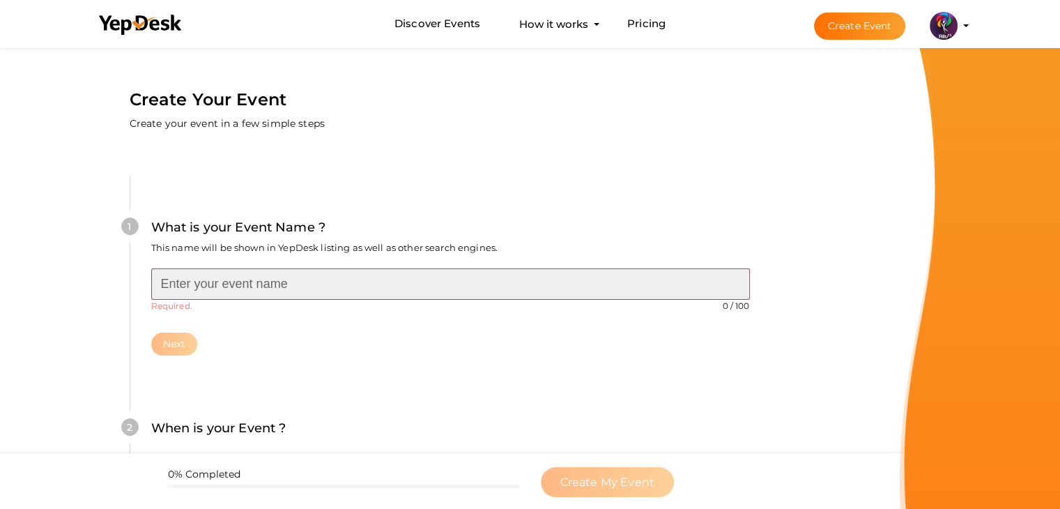
type input "c"
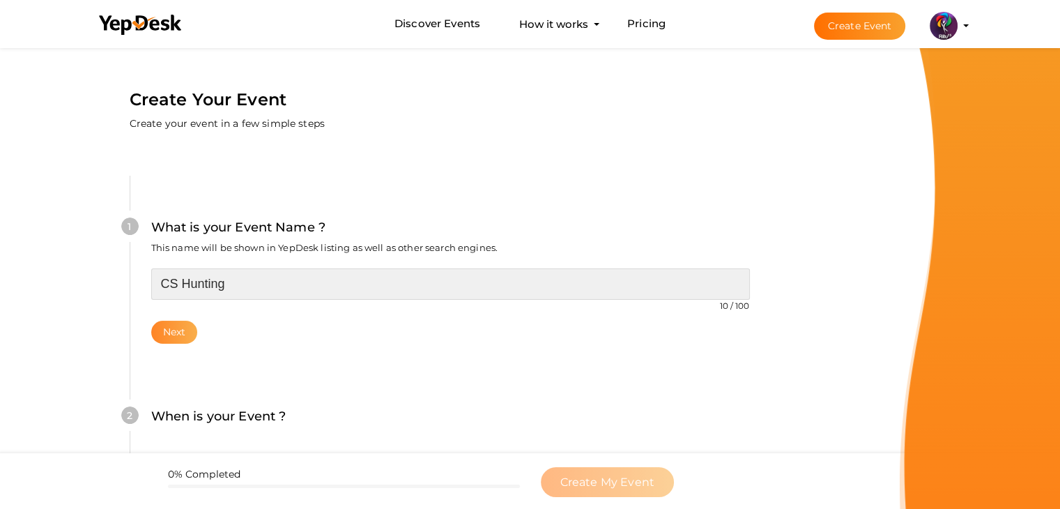
type input "CS Hunting"
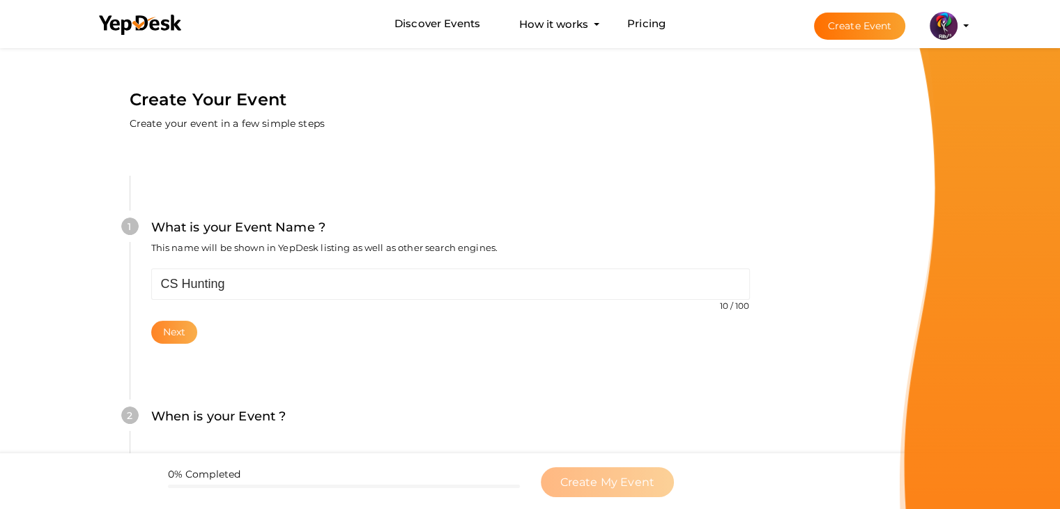
click at [180, 332] on button "Next" at bounding box center [174, 332] width 47 height 23
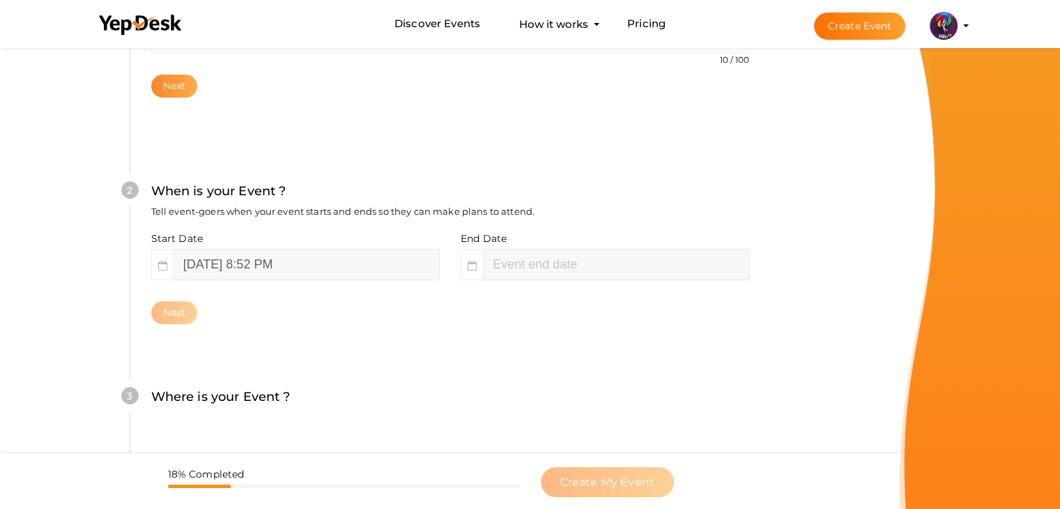
scroll to position [286, 0]
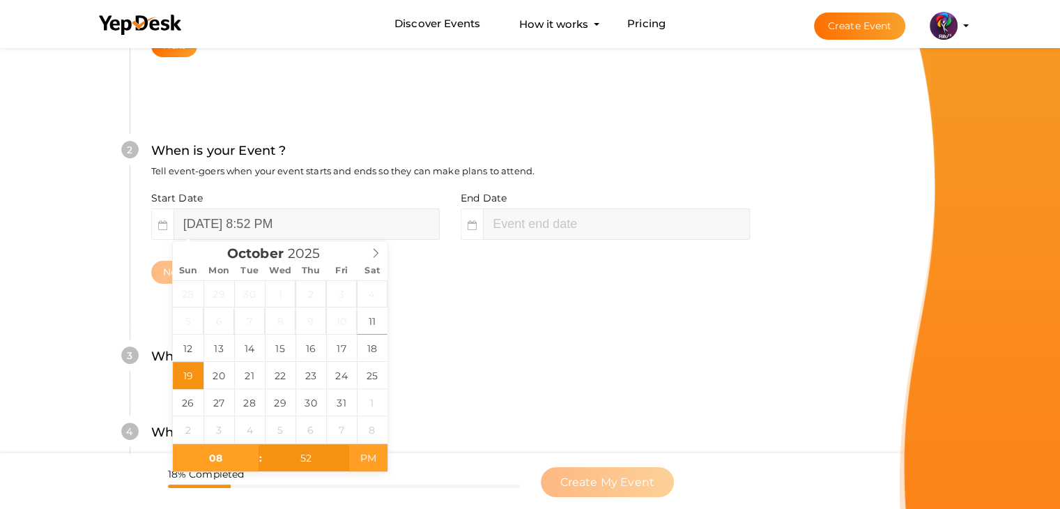
type input "October 19, 2025 8:52 AM"
click at [371, 467] on span "AM" at bounding box center [368, 458] width 38 height 28
type input "10"
type input "52"
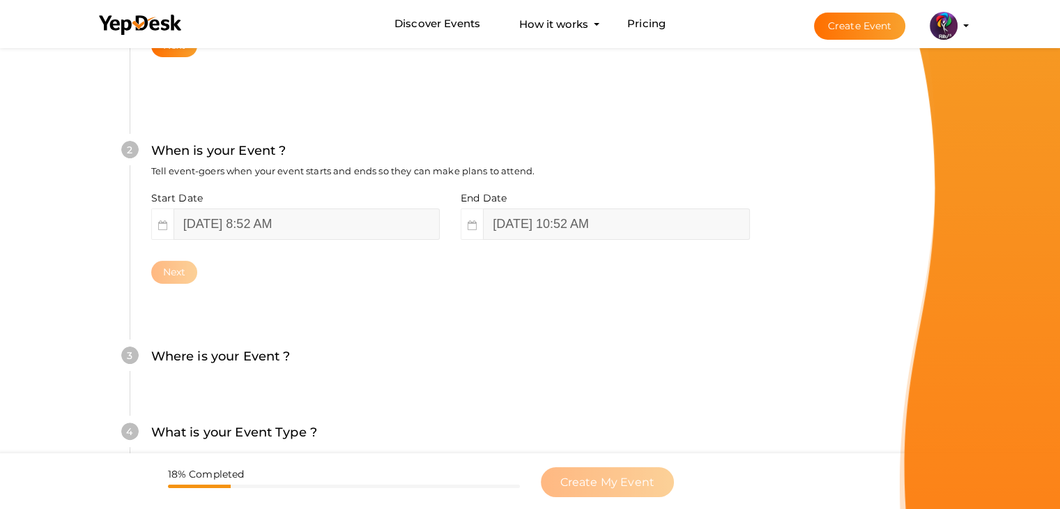
click at [477, 385] on div "3 Where is your Event ? Tell event-goers where your event location is. Venue On…" at bounding box center [450, 363] width 641 height 76
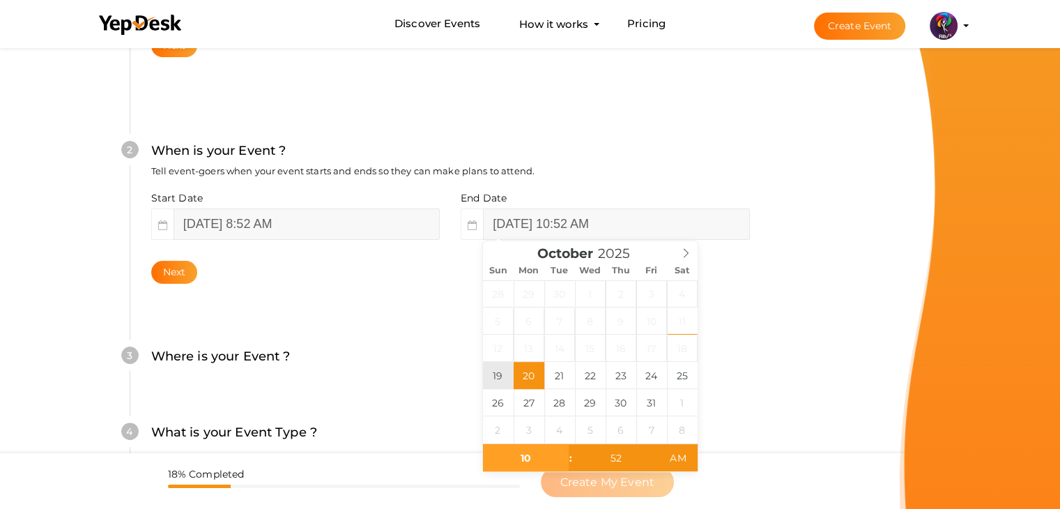
type input "October 19, 2025 10:52 AM"
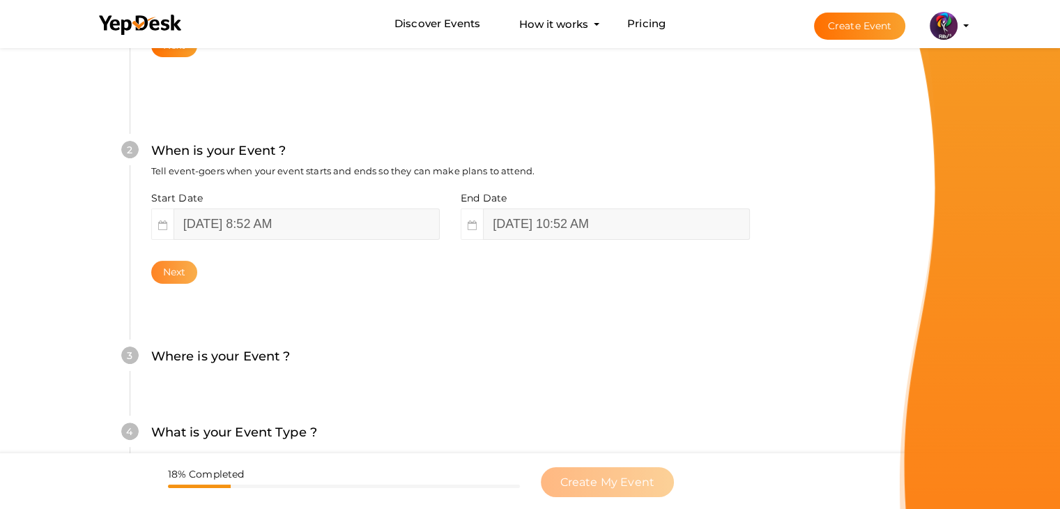
click at [174, 265] on button "Next" at bounding box center [174, 272] width 47 height 23
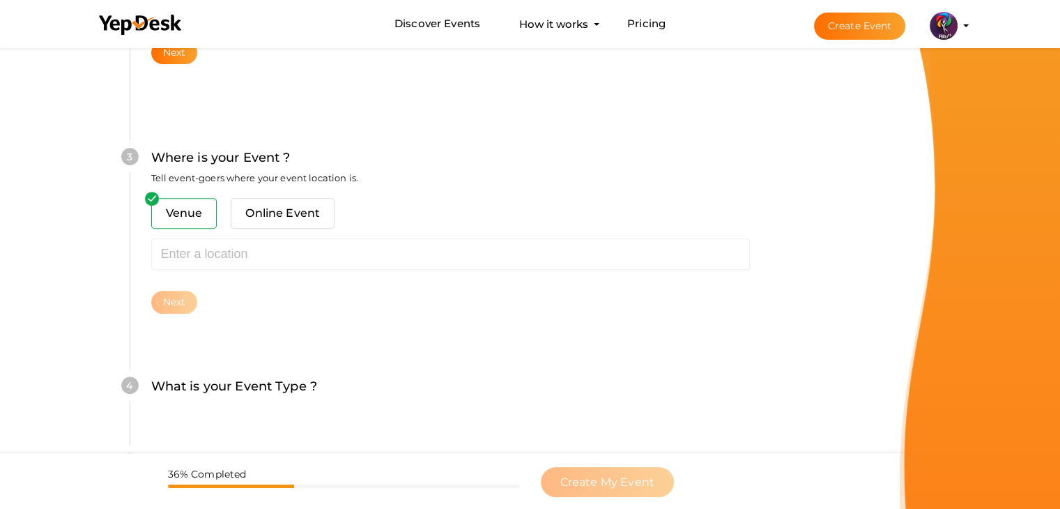
scroll to position [513, 0]
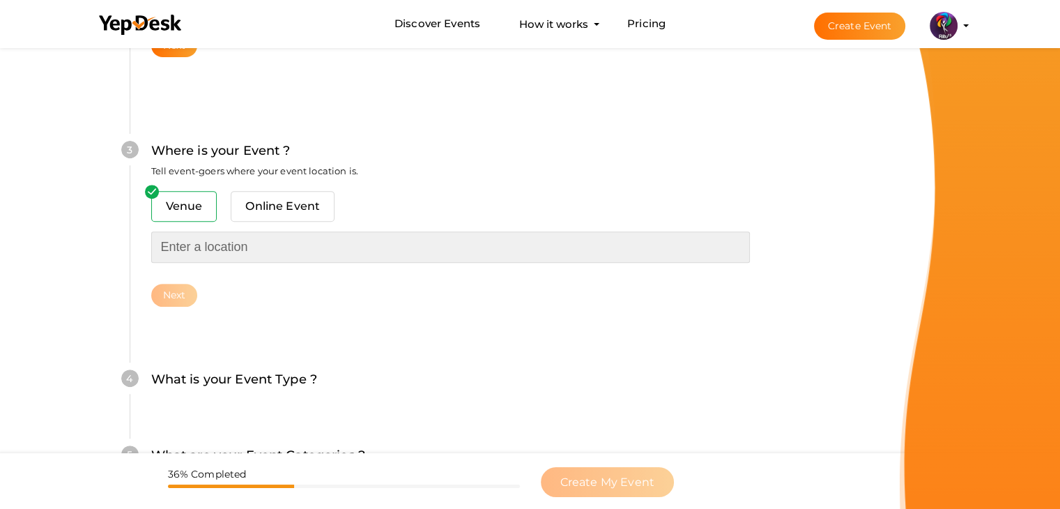
click at [252, 249] on input "text" at bounding box center [450, 246] width 599 height 31
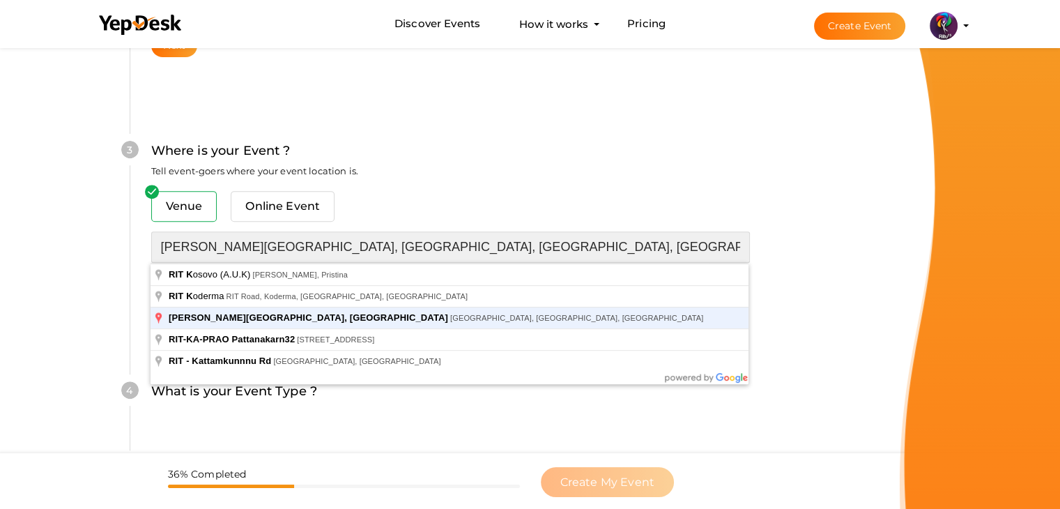
type input "[PERSON_NAME][GEOGRAPHIC_DATA], [GEOGRAPHIC_DATA], [GEOGRAPHIC_DATA], [GEOGRAPH…"
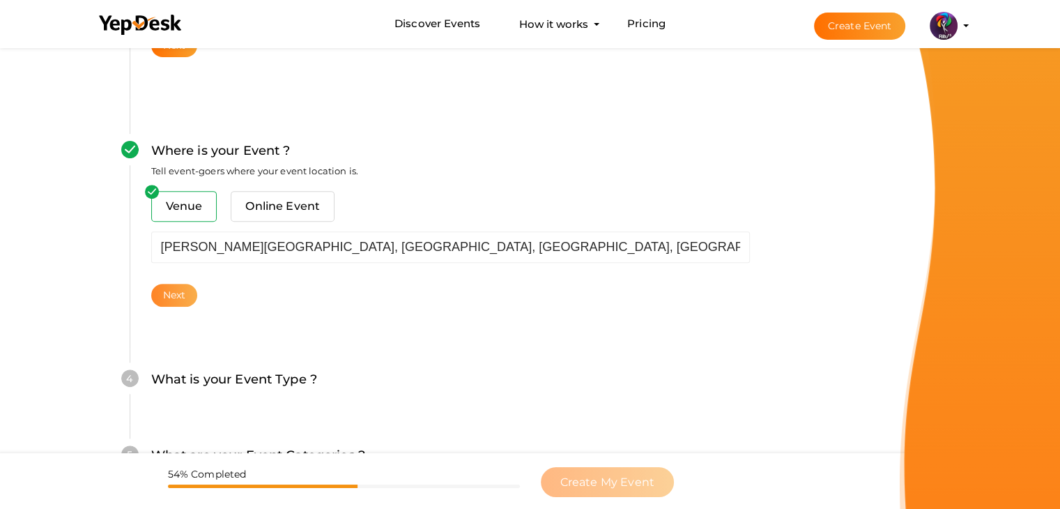
click at [151, 299] on button "Next" at bounding box center [174, 295] width 47 height 23
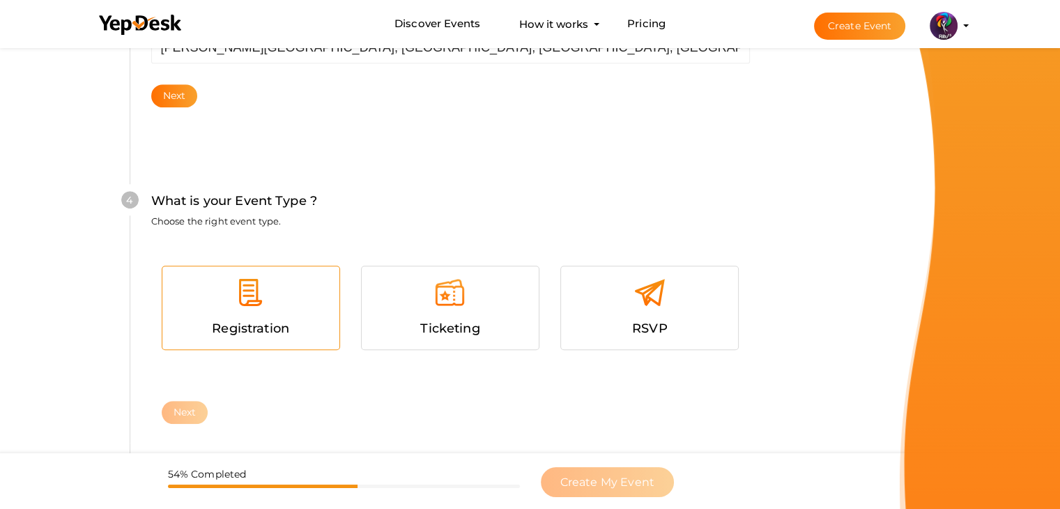
scroll to position [762, 0]
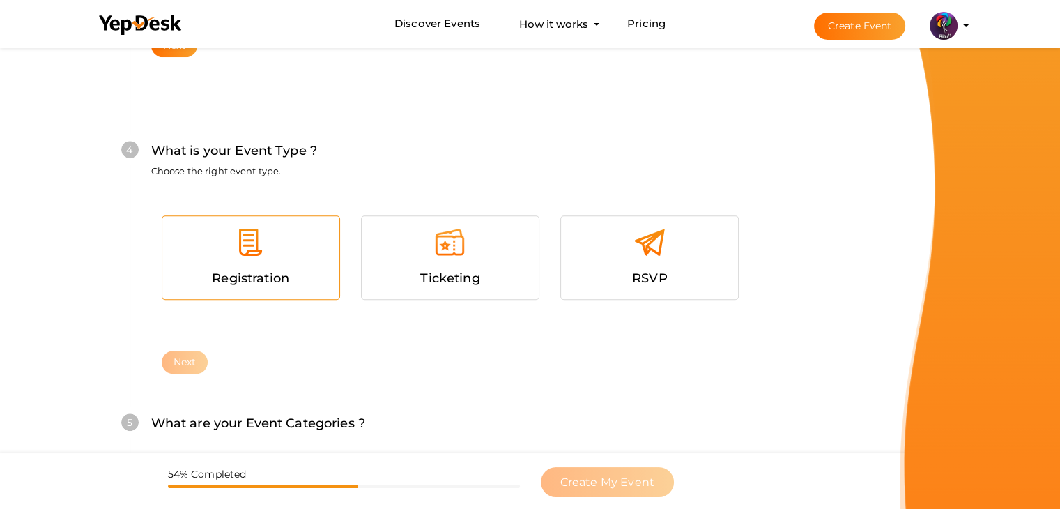
click at [268, 253] on div at bounding box center [251, 247] width 156 height 42
click at [179, 362] on button "Next" at bounding box center [185, 362] width 47 height 23
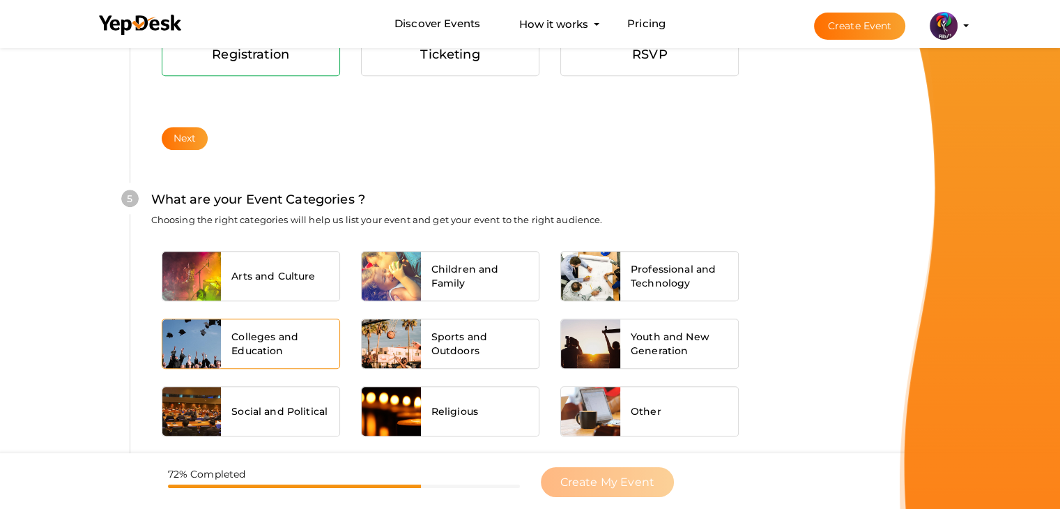
scroll to position [1054, 0]
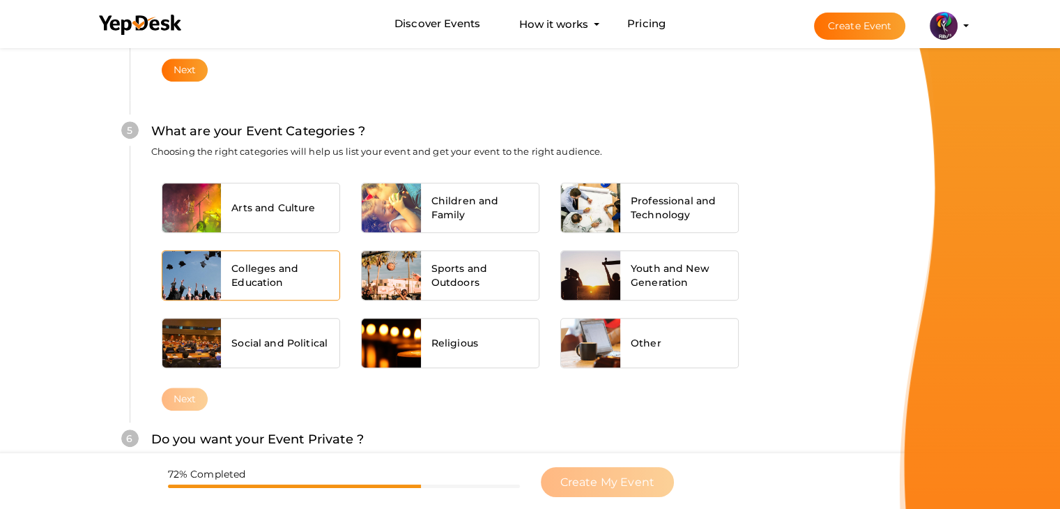
click at [295, 257] on div "Colleges and Education" at bounding box center [280, 275] width 118 height 49
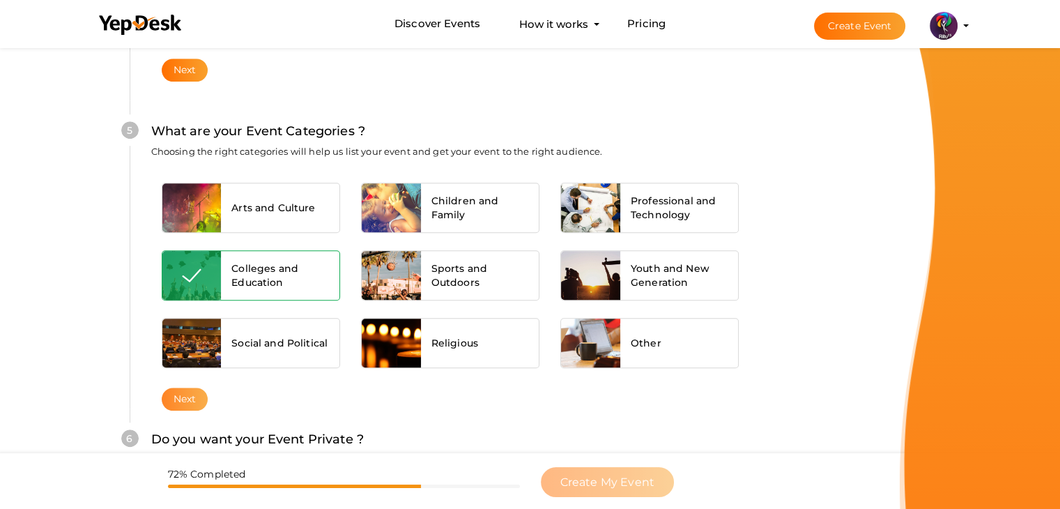
click at [176, 403] on button "Next" at bounding box center [185, 398] width 47 height 23
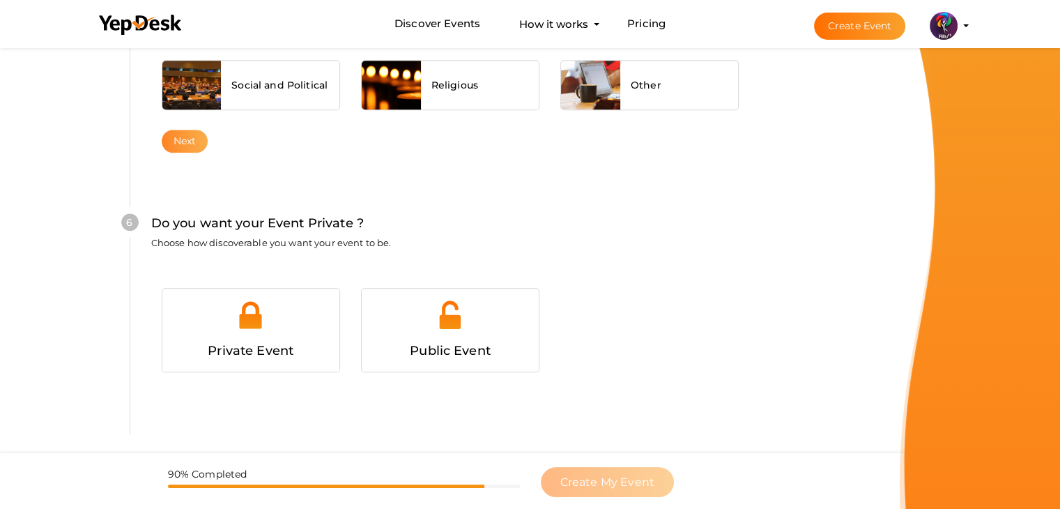
scroll to position [1360, 0]
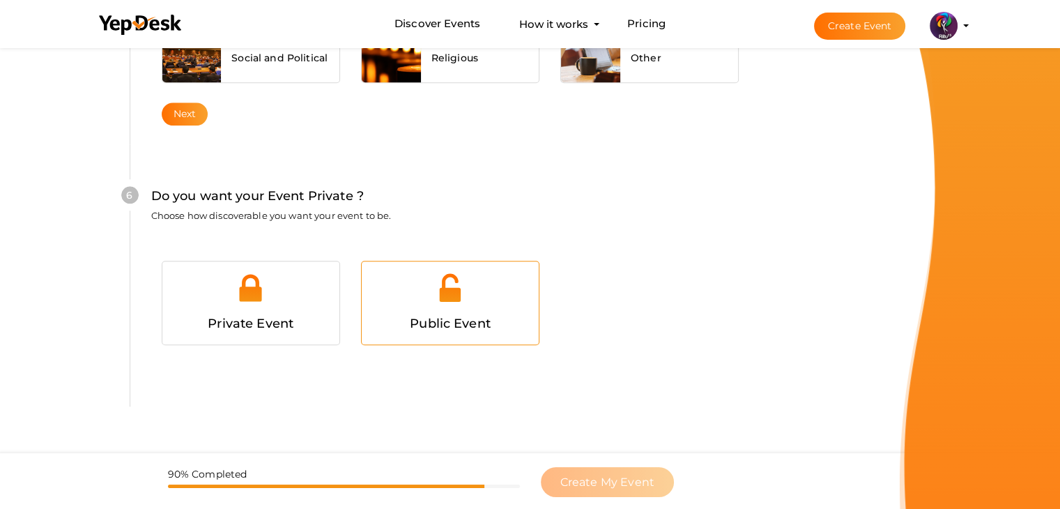
click at [455, 291] on img at bounding box center [449, 287] width 31 height 31
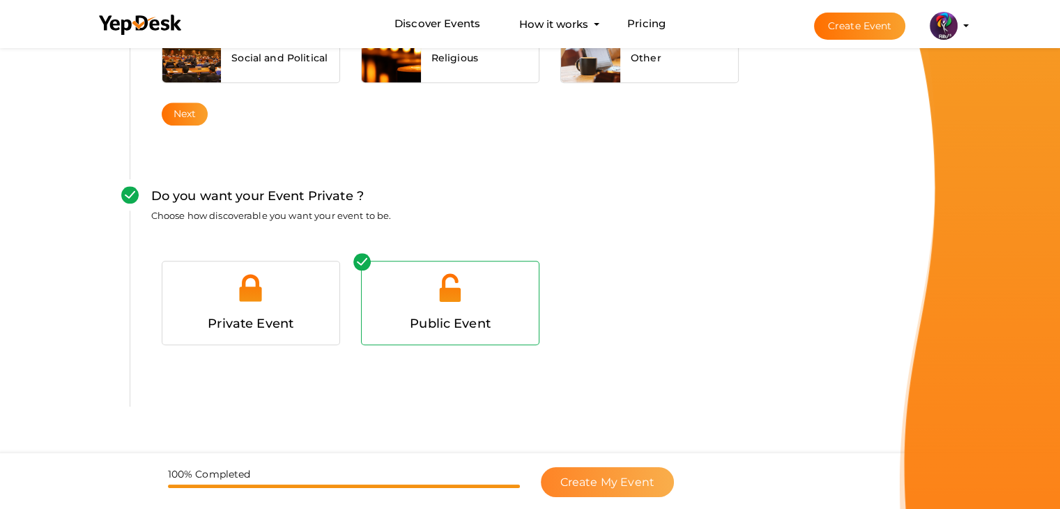
click at [620, 469] on button "Create My Event" at bounding box center [607, 482] width 133 height 30
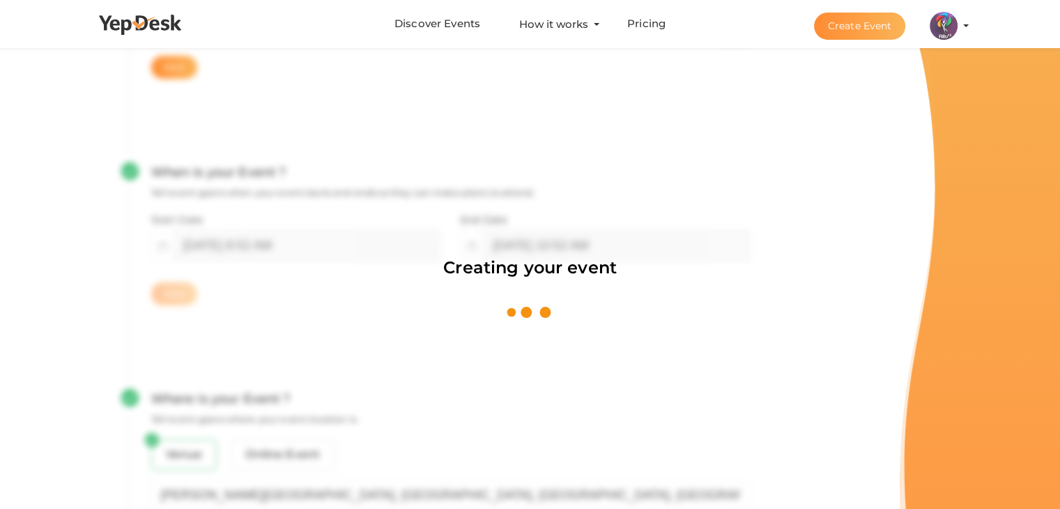
scroll to position [209, 0]
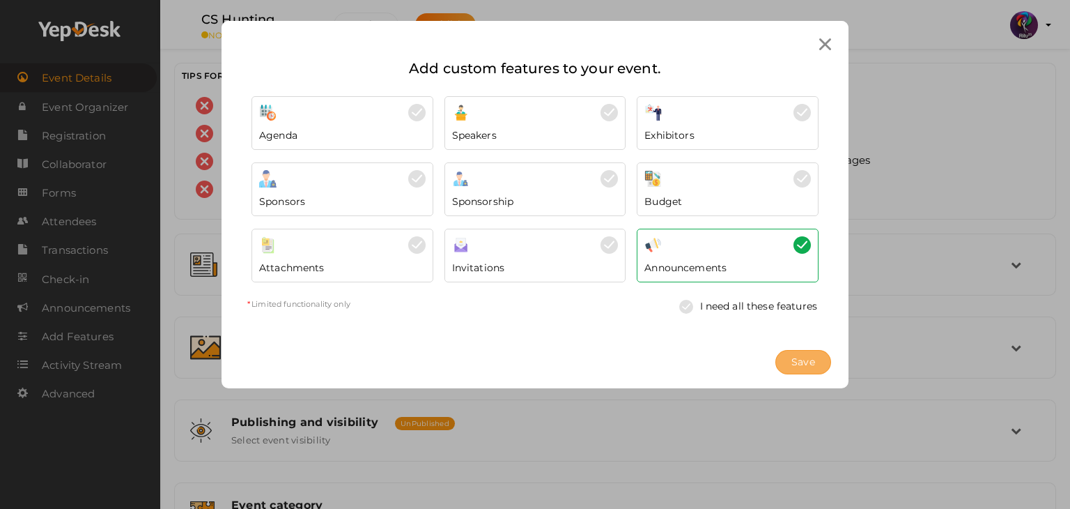
click at [804, 360] on span "Save" at bounding box center [804, 362] width 24 height 15
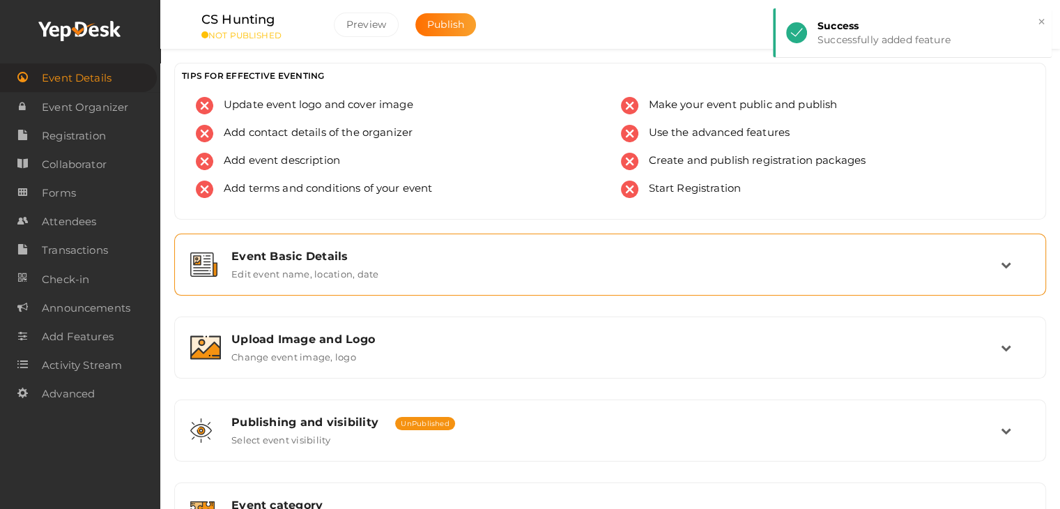
click at [783, 275] on div "Event Basic Details Edit event name, location, date" at bounding box center [611, 264] width 780 height 30
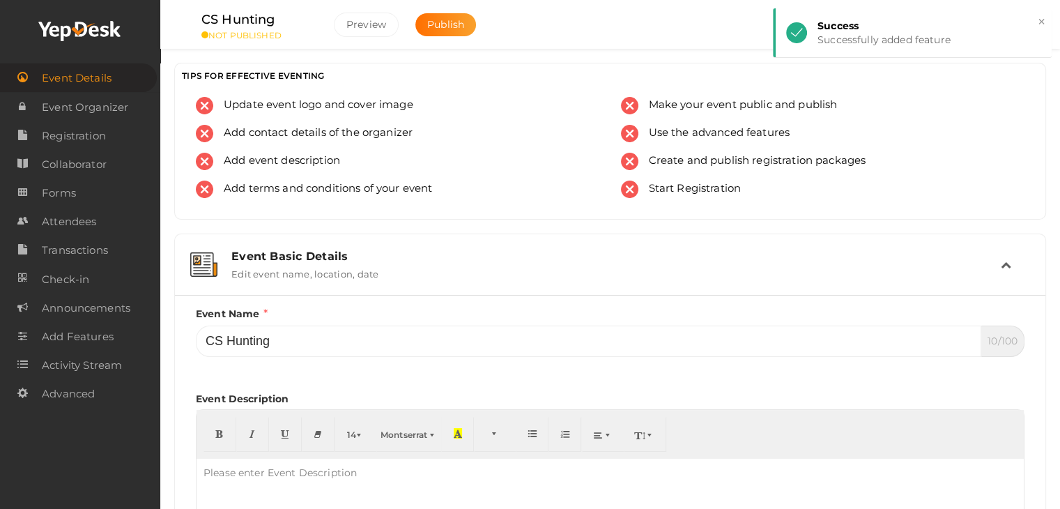
click at [783, 275] on div "Event Basic Details Edit event name, location, date" at bounding box center [611, 264] width 780 height 30
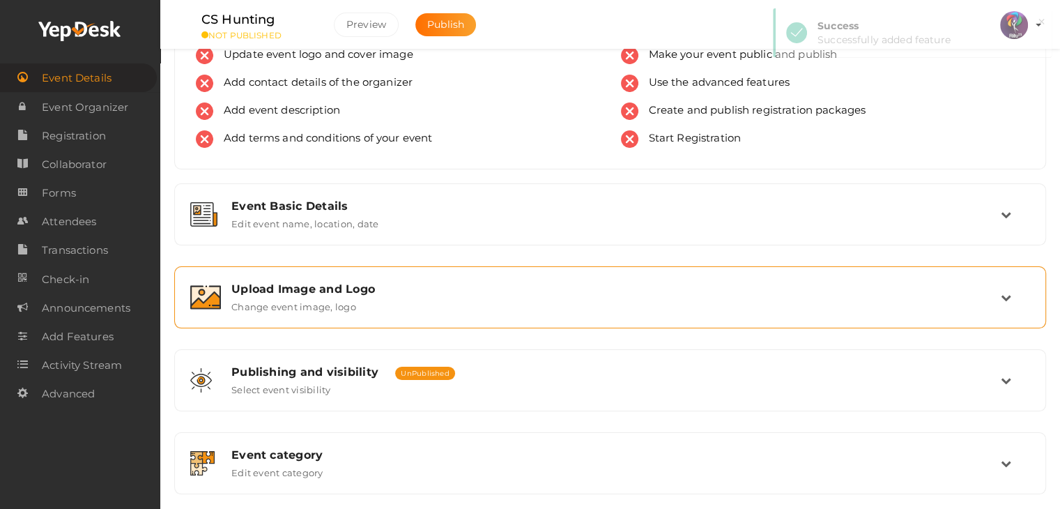
scroll to position [61, 0]
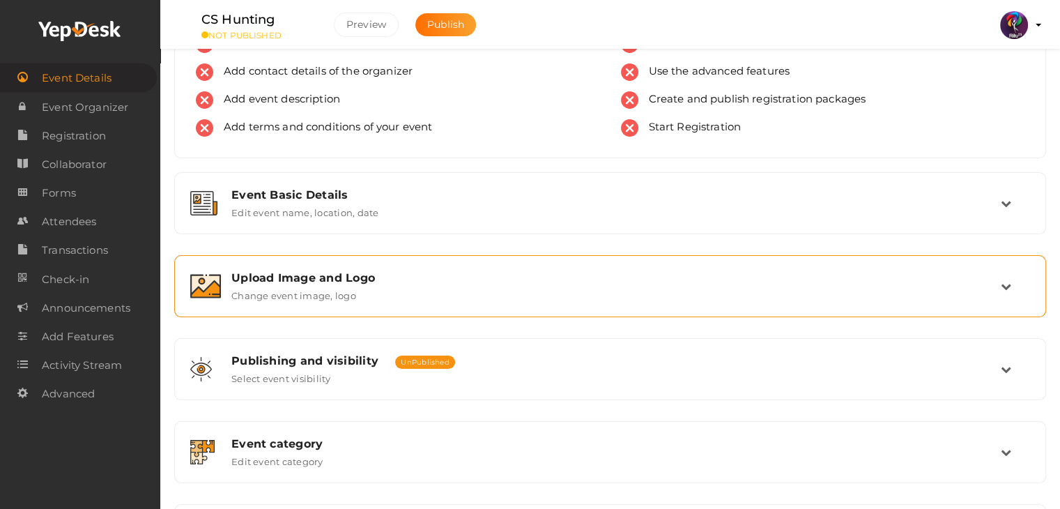
click at [700, 288] on div "Upload Image and Logo Change event image, logo" at bounding box center [611, 286] width 780 height 30
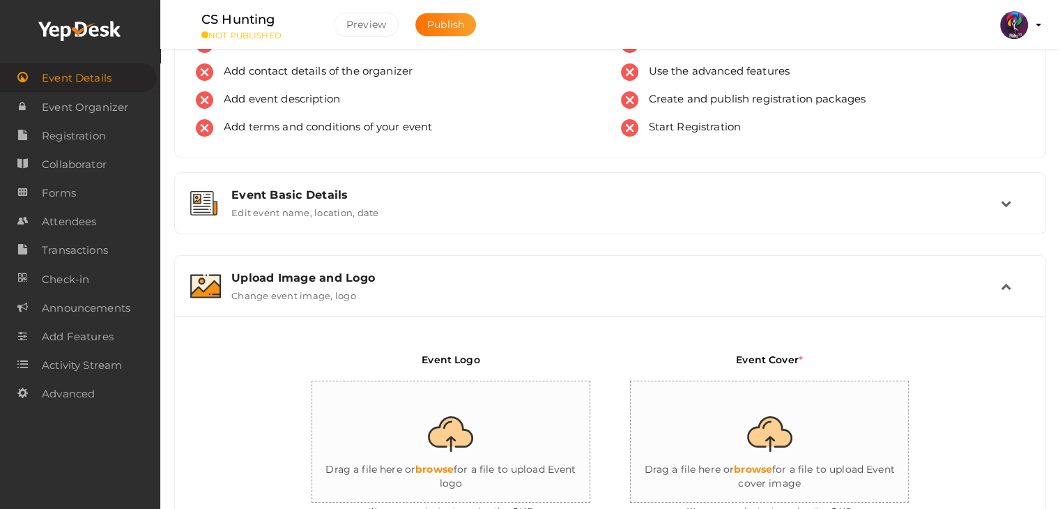
click at [516, 455] on input "file" at bounding box center [451, 442] width 279 height 122
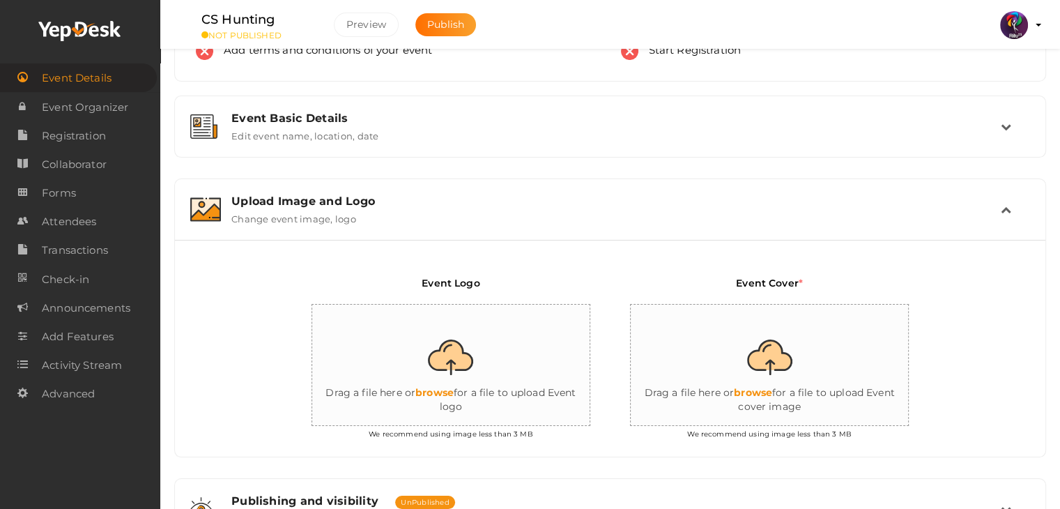
scroll to position [137, 0]
click at [475, 380] on input "file" at bounding box center [451, 367] width 279 height 122
type input "C:\fakepath\logo yepdesk (1).png"
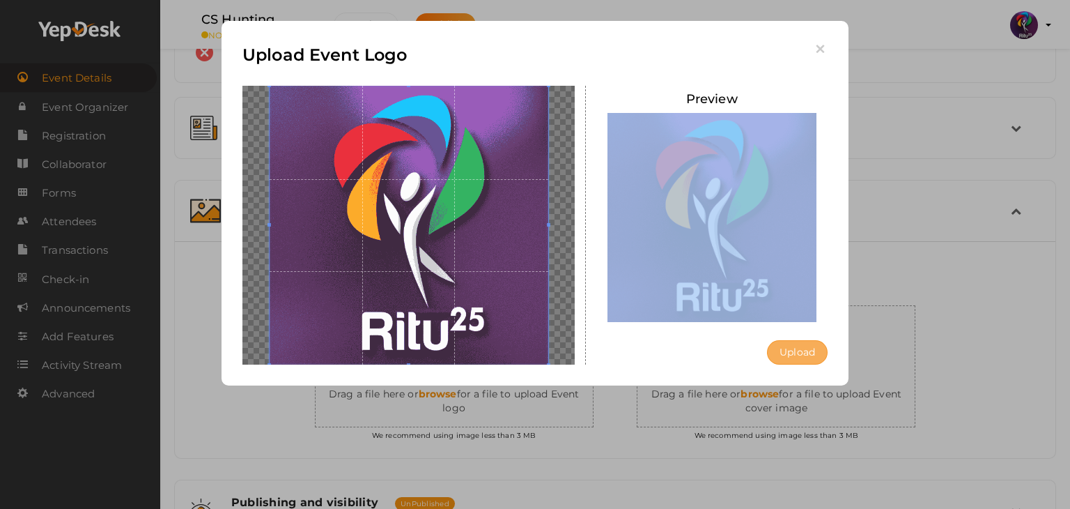
drag, startPoint x: 788, startPoint y: 338, endPoint x: 790, endPoint y: 347, distance: 9.3
click at [790, 347] on div "Preview Upload" at bounding box center [712, 225] width 232 height 279
click at [790, 347] on button "Upload" at bounding box center [797, 352] width 61 height 24
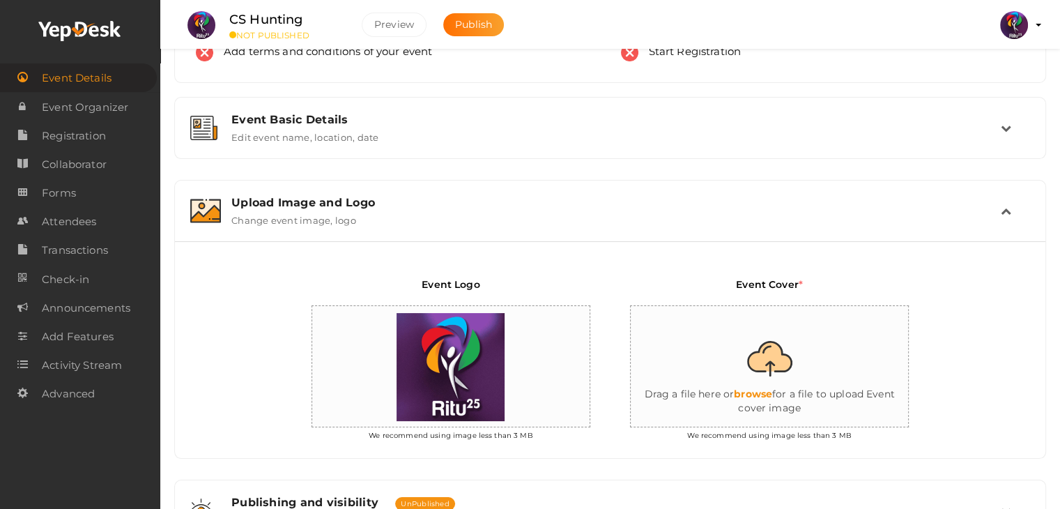
click at [730, 418] on input "file" at bounding box center [770, 367] width 279 height 122
type input "C:\fakepath\IMG-20251011-WA0141.jpg"
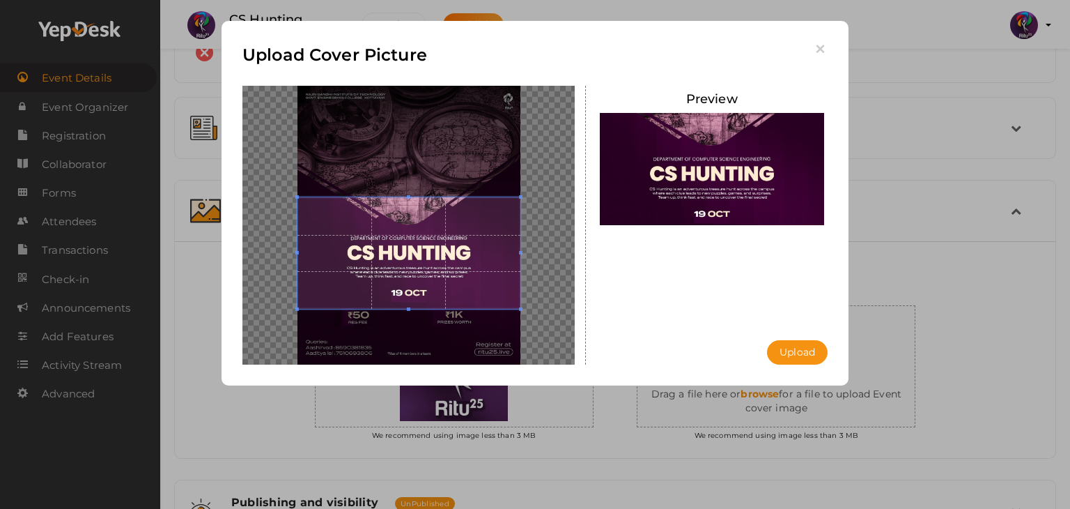
drag, startPoint x: 472, startPoint y: 257, endPoint x: 472, endPoint y: 270, distance: 12.6
click at [472, 270] on span at bounding box center [409, 252] width 223 height 111
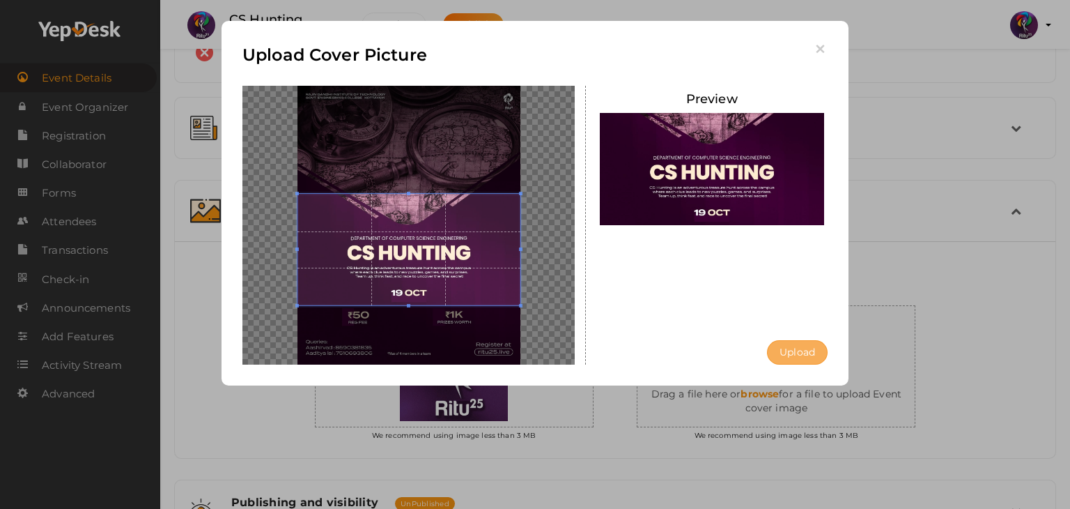
click at [808, 346] on button "Upload" at bounding box center [797, 352] width 61 height 24
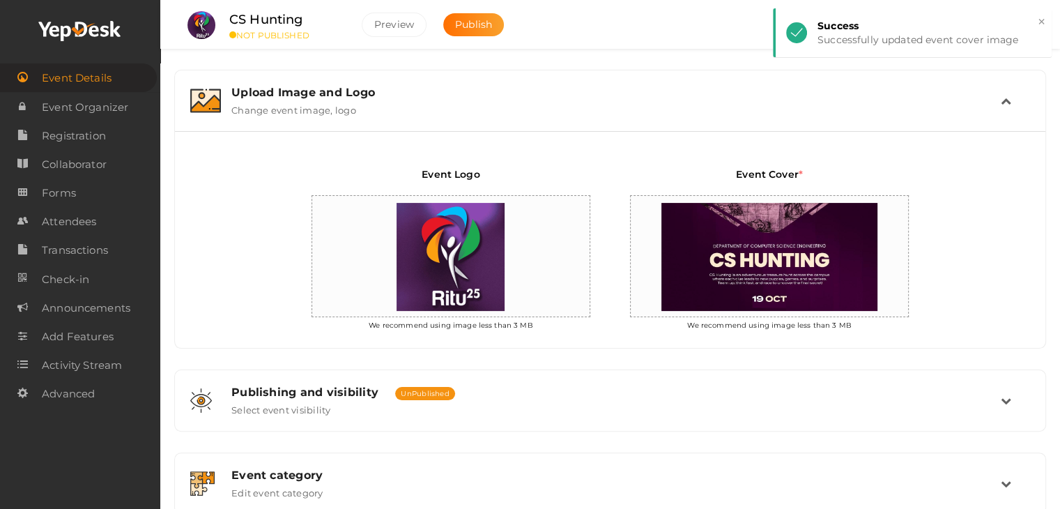
scroll to position [249, 0]
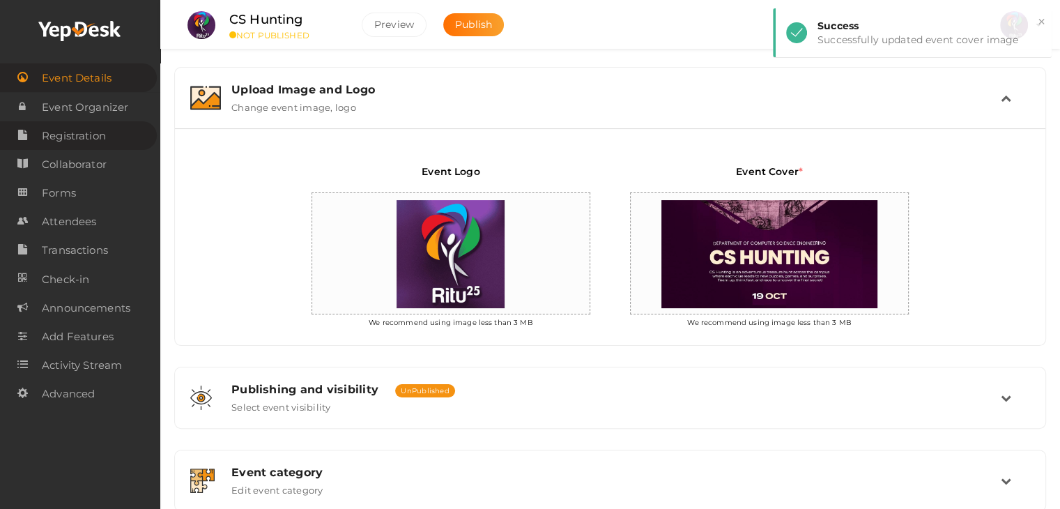
click at [100, 132] on span "Registration" at bounding box center [74, 136] width 64 height 28
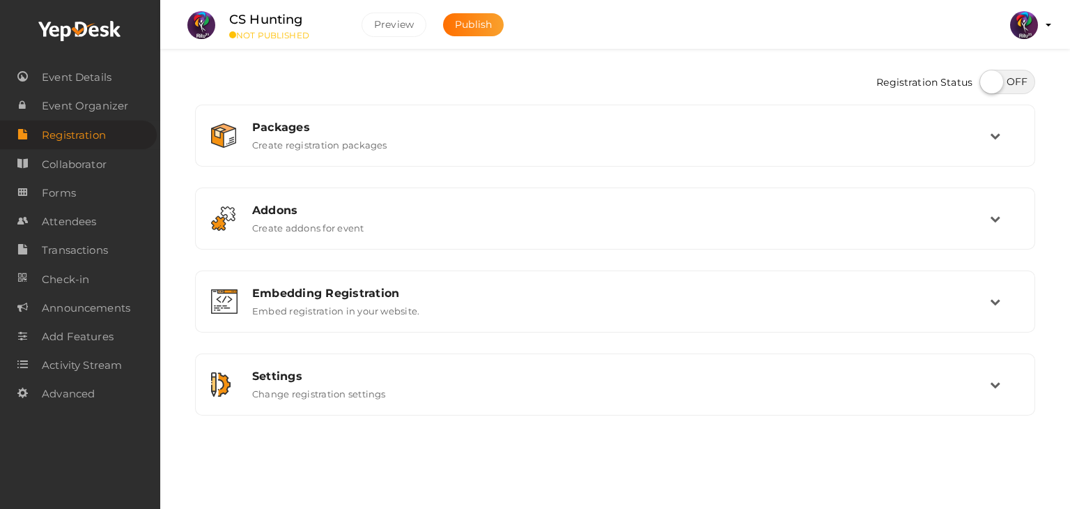
click at [1012, 82] on label at bounding box center [1008, 82] width 56 height 24
click at [989, 82] on input "checkbox" at bounding box center [984, 76] width 9 height 9
checkbox input "true"
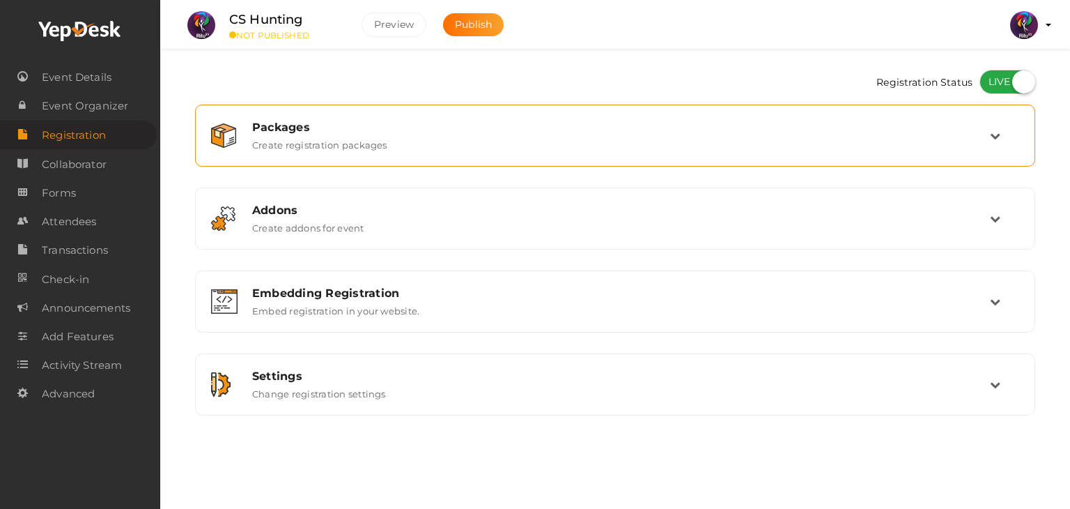
click at [984, 112] on div "Packages Create registration packages" at bounding box center [615, 135] width 825 height 47
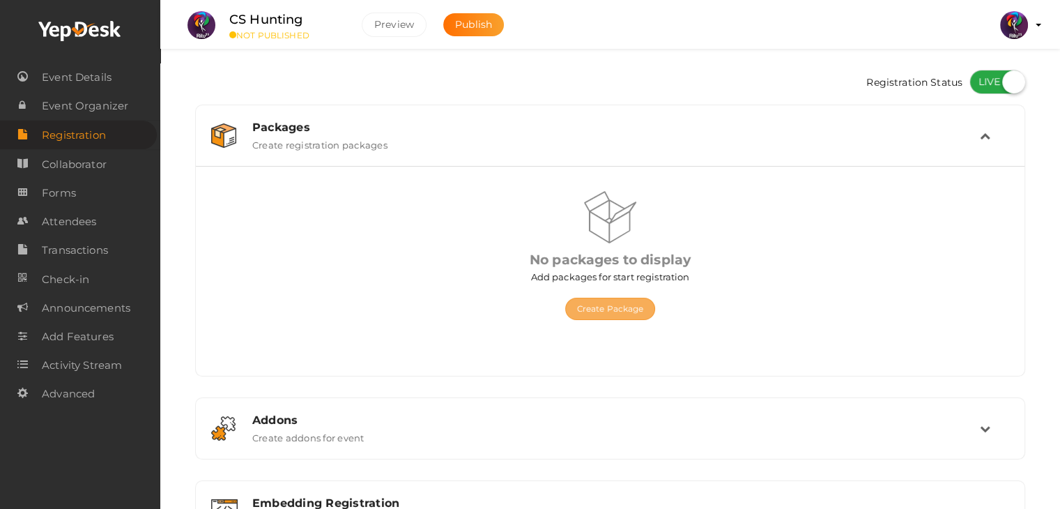
click at [629, 305] on button "Create Package" at bounding box center [610, 309] width 91 height 22
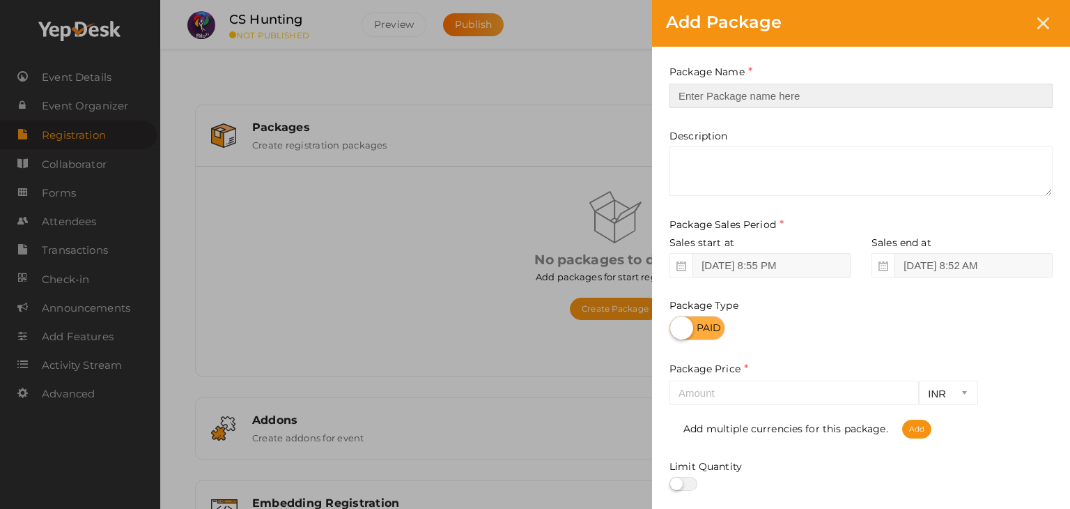
click at [805, 105] on input "text" at bounding box center [861, 96] width 383 height 24
type input "Registration"
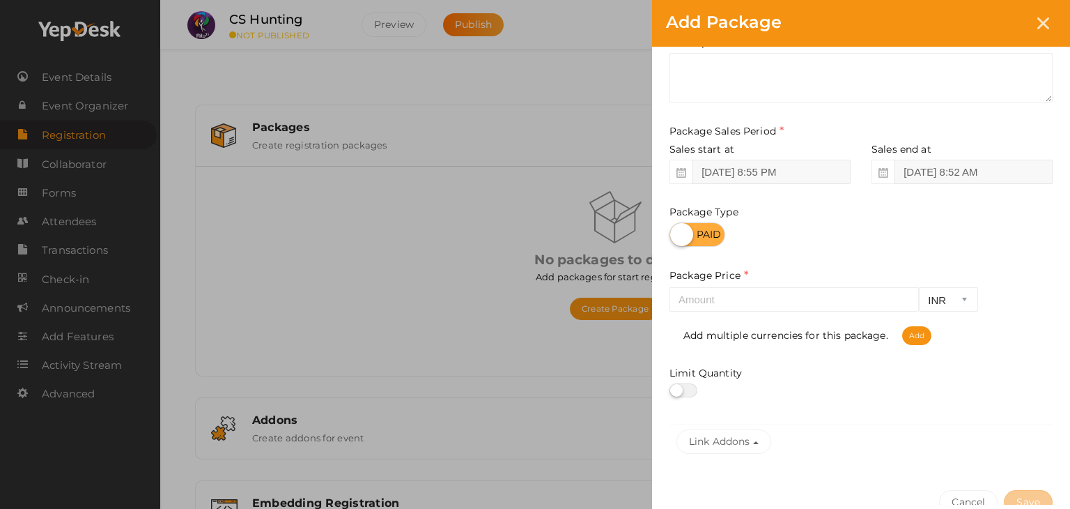
scroll to position [94, 0]
click at [769, 304] on input "number" at bounding box center [794, 298] width 249 height 24
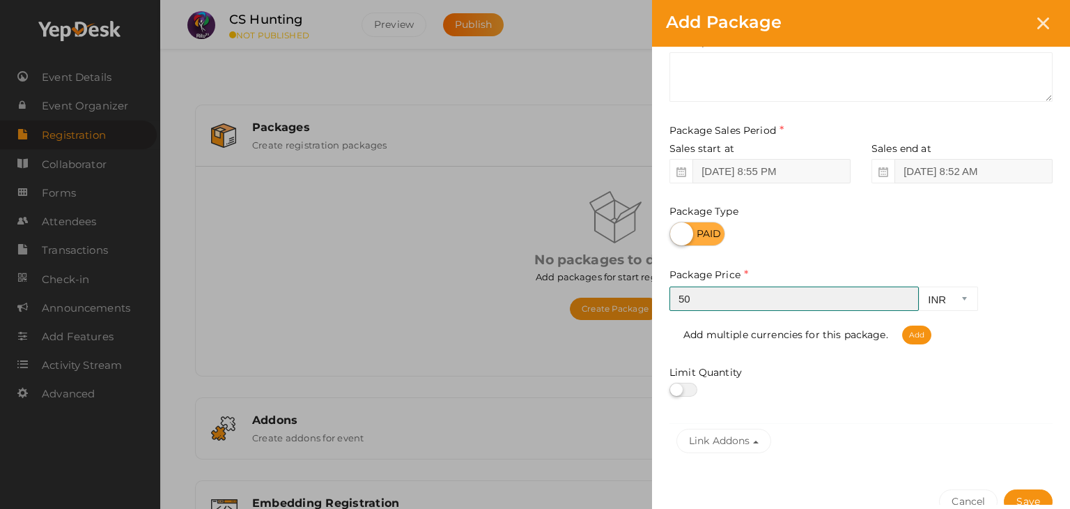
type input "50"
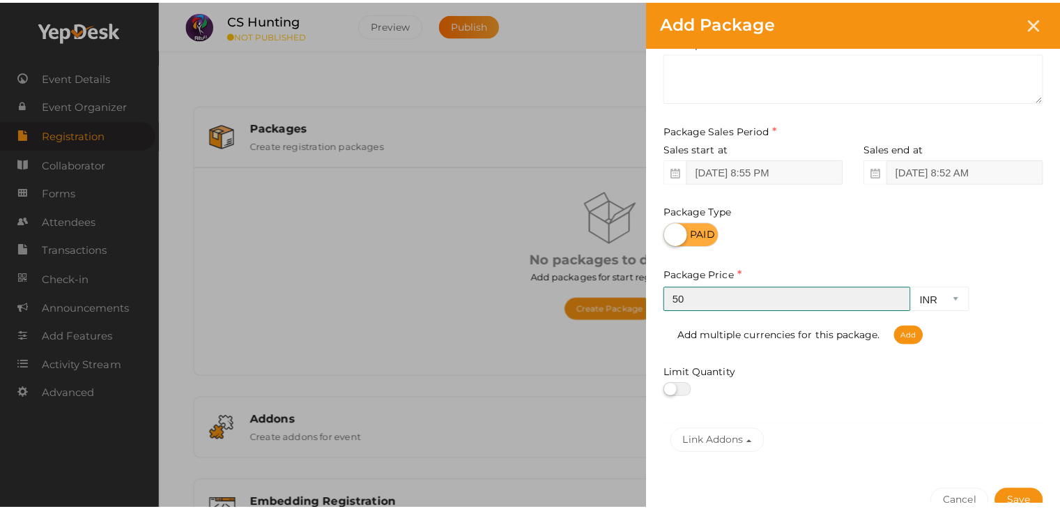
scroll to position [173, 0]
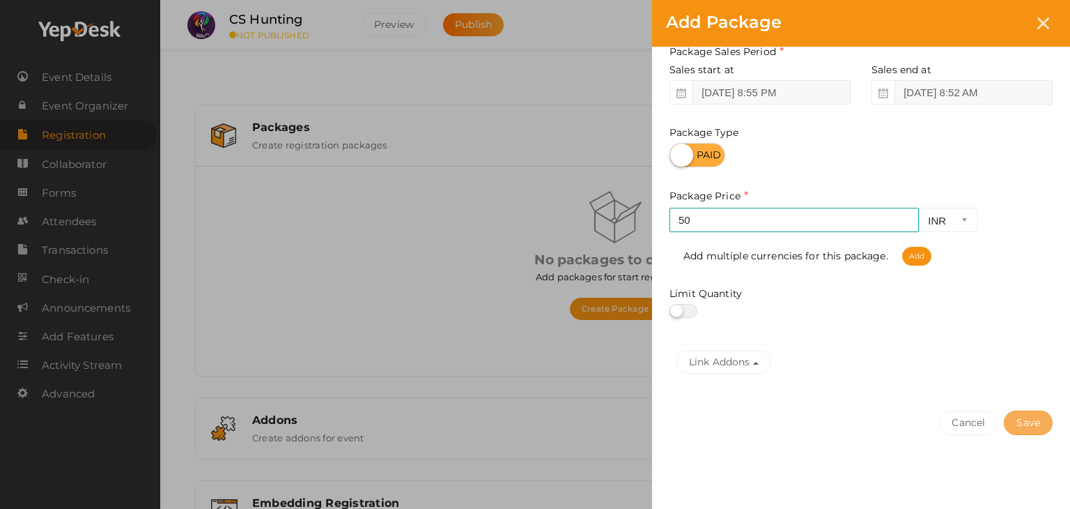
click at [1021, 424] on button "Save" at bounding box center [1028, 422] width 49 height 24
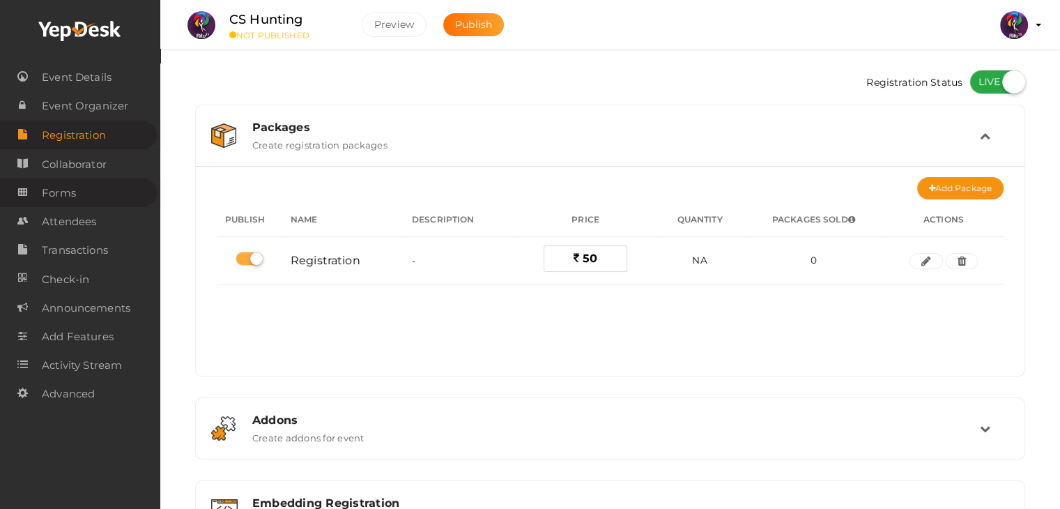
click at [94, 183] on link "Forms" at bounding box center [78, 192] width 157 height 29
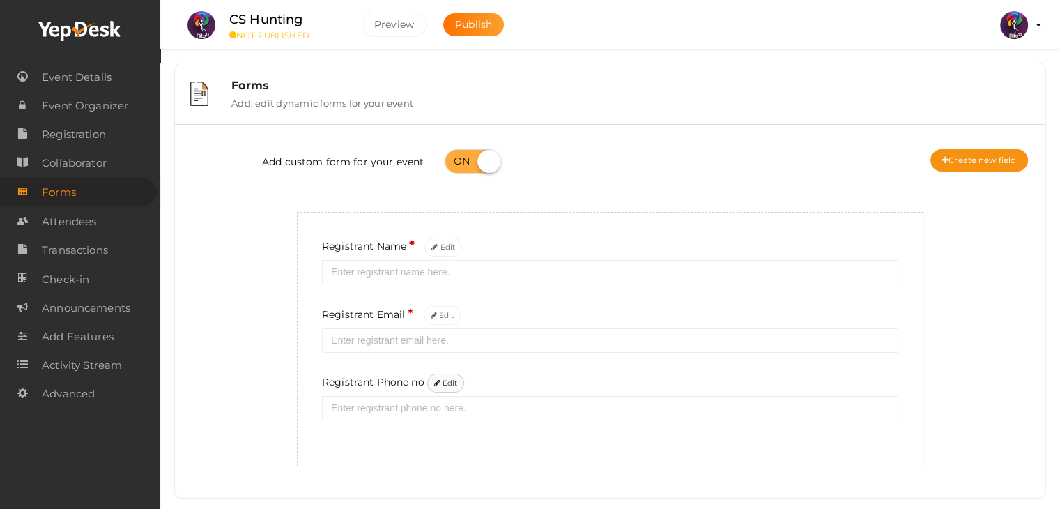
click at [452, 381] on button "Edit" at bounding box center [446, 383] width 38 height 19
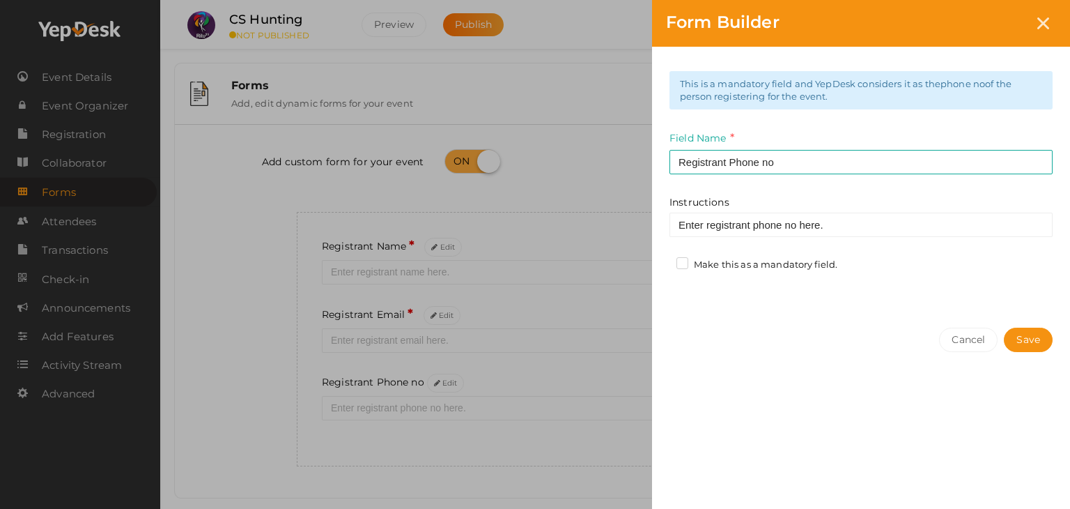
click at [750, 263] on label "Make this as a mandatory field." at bounding box center [757, 265] width 161 height 14
click at [663, 261] on input "Make this as a mandatory field." at bounding box center [663, 261] width 0 height 0
click at [1044, 341] on button "Save" at bounding box center [1028, 340] width 49 height 24
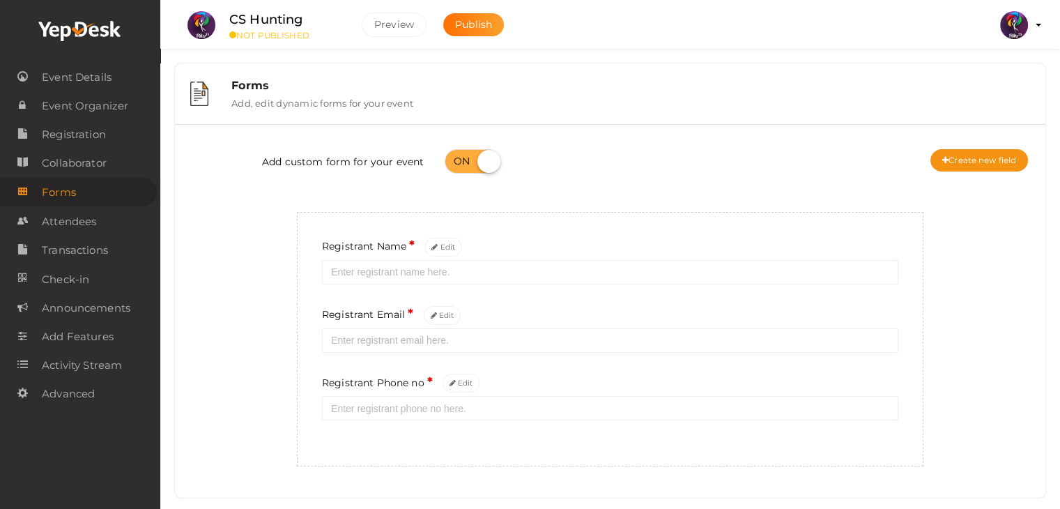
scroll to position [26, 0]
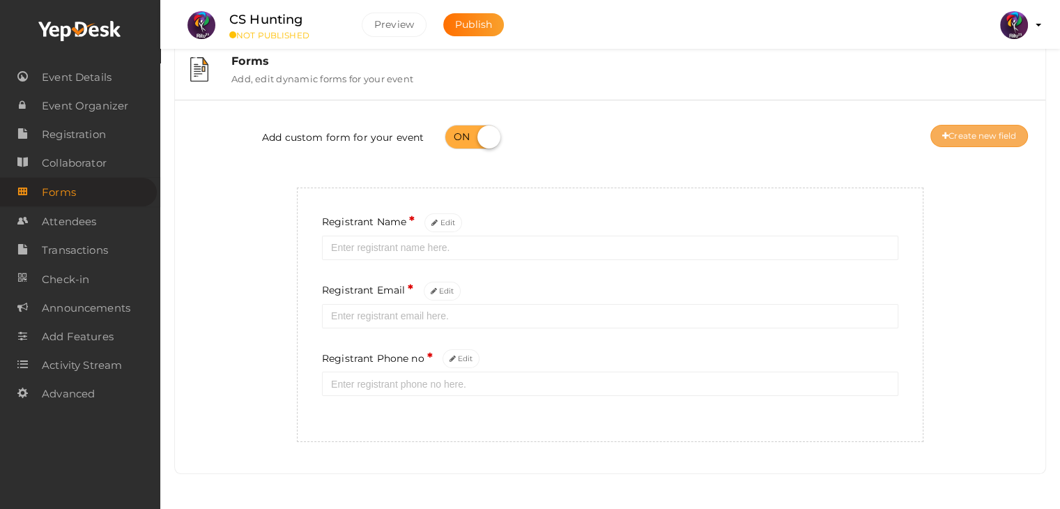
click at [973, 125] on div "Add custom form for your event Create new field" at bounding box center [609, 139] width 849 height 56
click at [973, 125] on button "Create new field" at bounding box center [979, 136] width 98 height 22
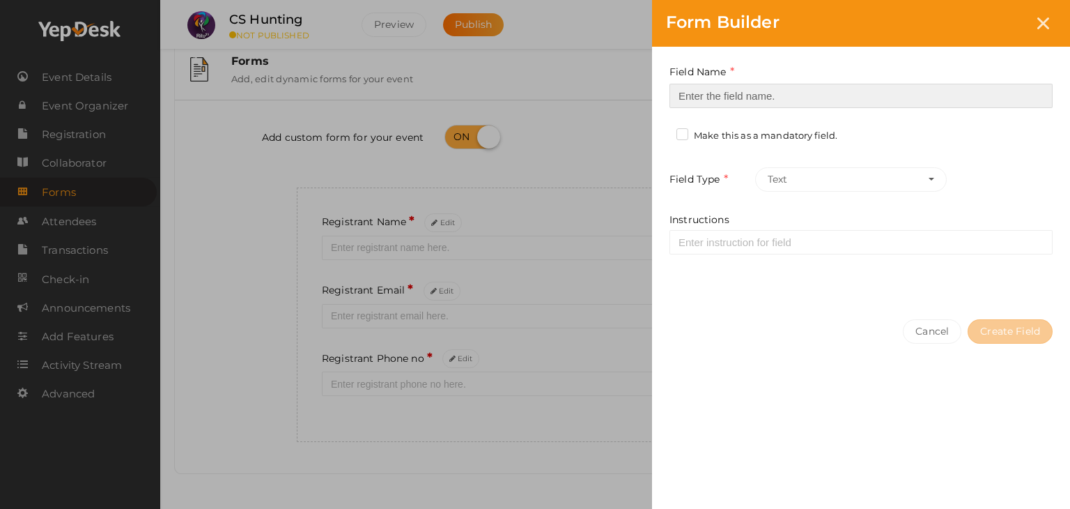
click at [845, 92] on input at bounding box center [861, 96] width 383 height 24
type input "Registrant College"
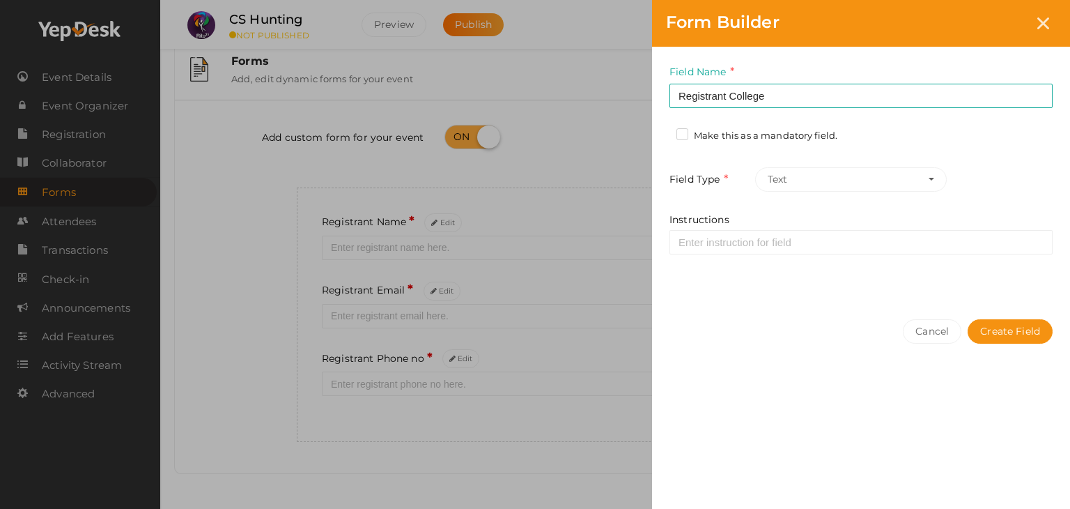
click at [806, 138] on label "Make this as a mandatory field." at bounding box center [757, 136] width 161 height 14
click at [663, 132] on input "Make this as a mandatory field." at bounding box center [663, 132] width 0 height 0
click at [1009, 326] on button "Create Field" at bounding box center [1010, 331] width 85 height 24
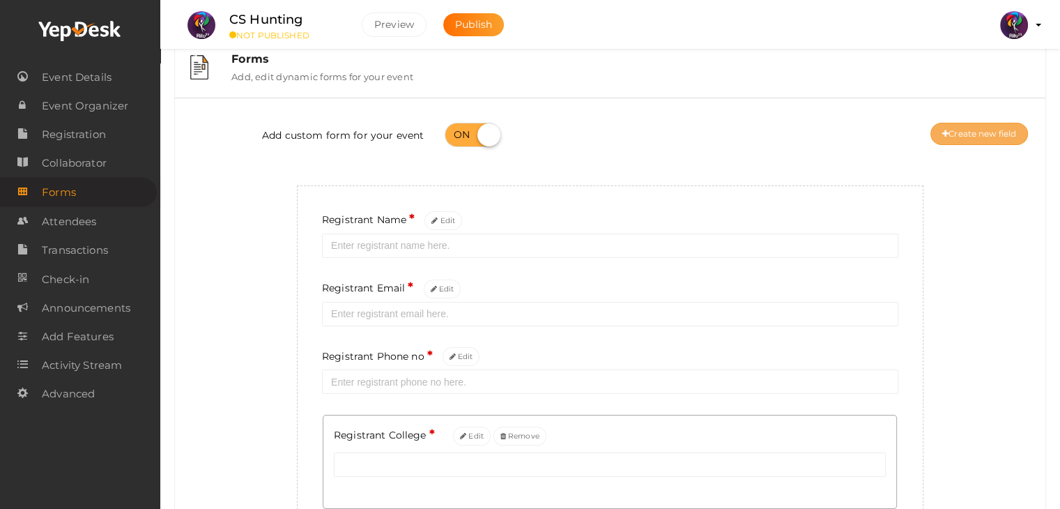
click at [996, 123] on button "Create new field" at bounding box center [979, 134] width 98 height 22
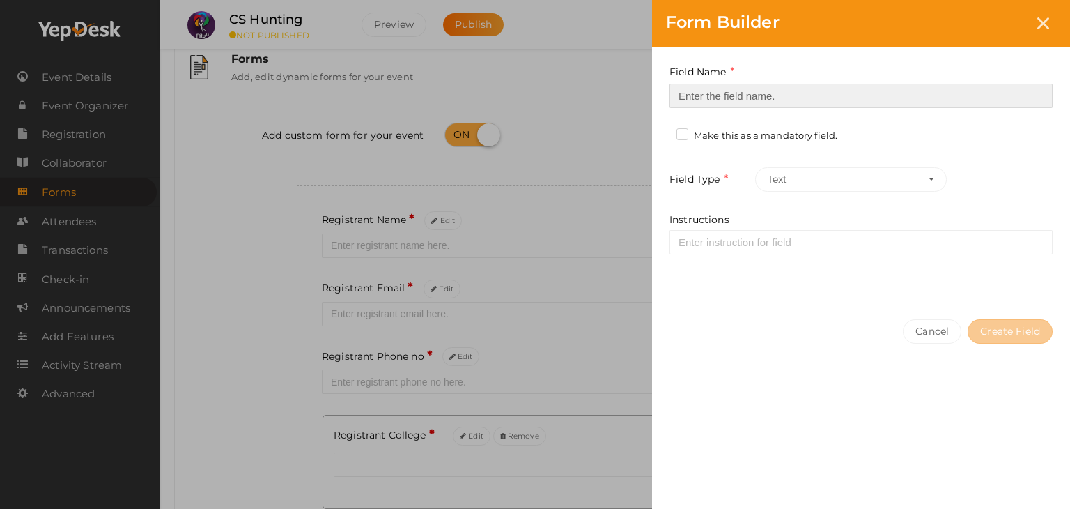
click at [909, 93] on input at bounding box center [861, 96] width 383 height 24
type input "Refferal ID"
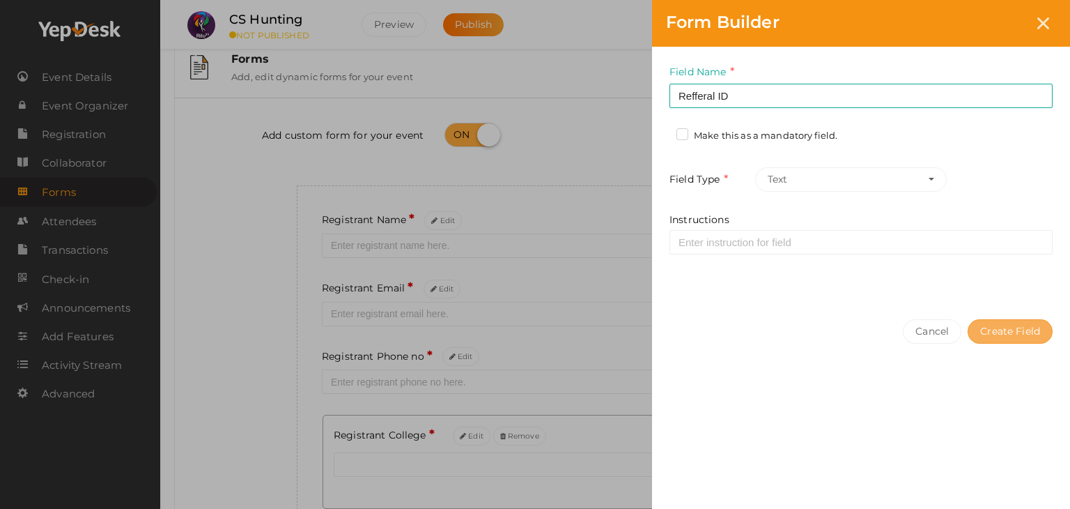
click at [1029, 324] on button "Create Field" at bounding box center [1010, 331] width 85 height 24
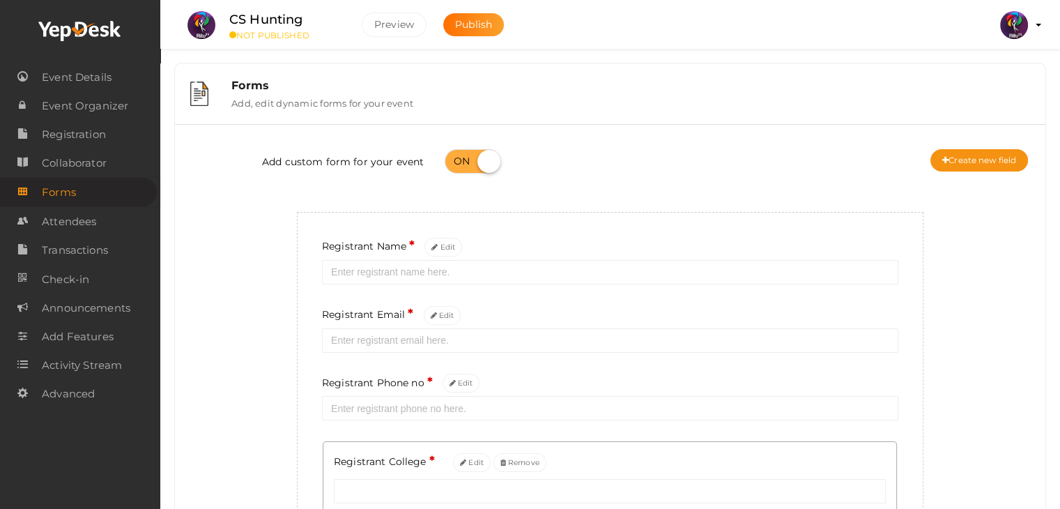
scroll to position [220, 0]
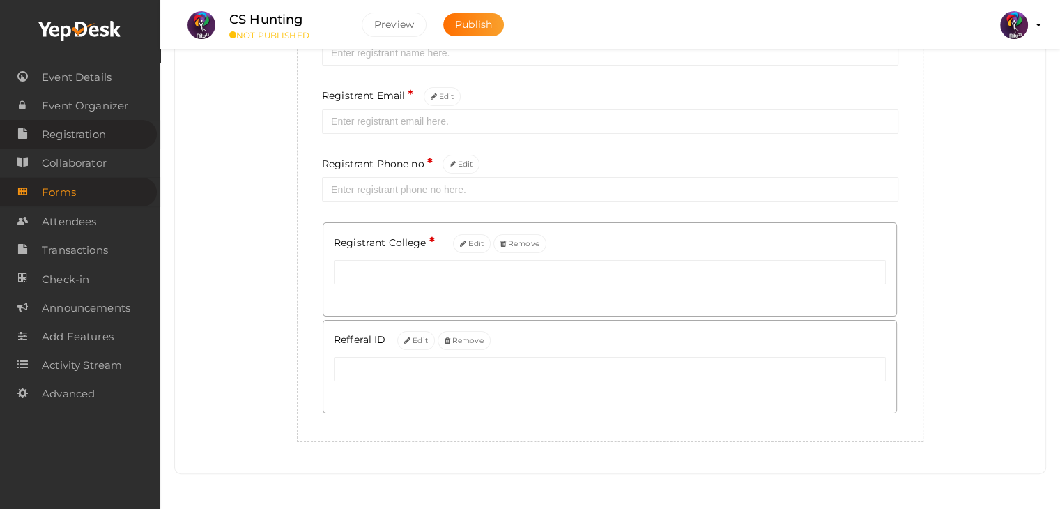
click at [91, 134] on span "Registration" at bounding box center [74, 135] width 64 height 28
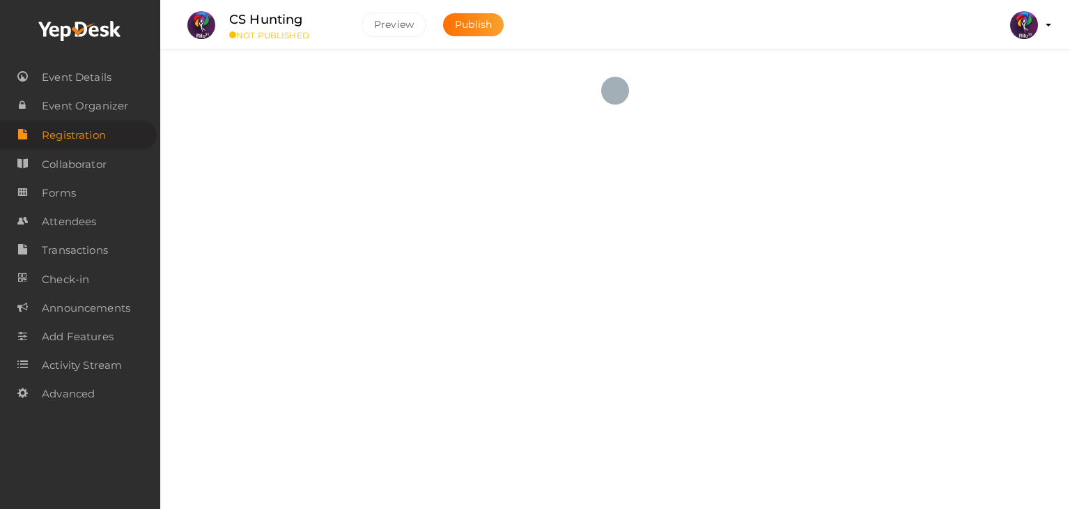
checkbox input "true"
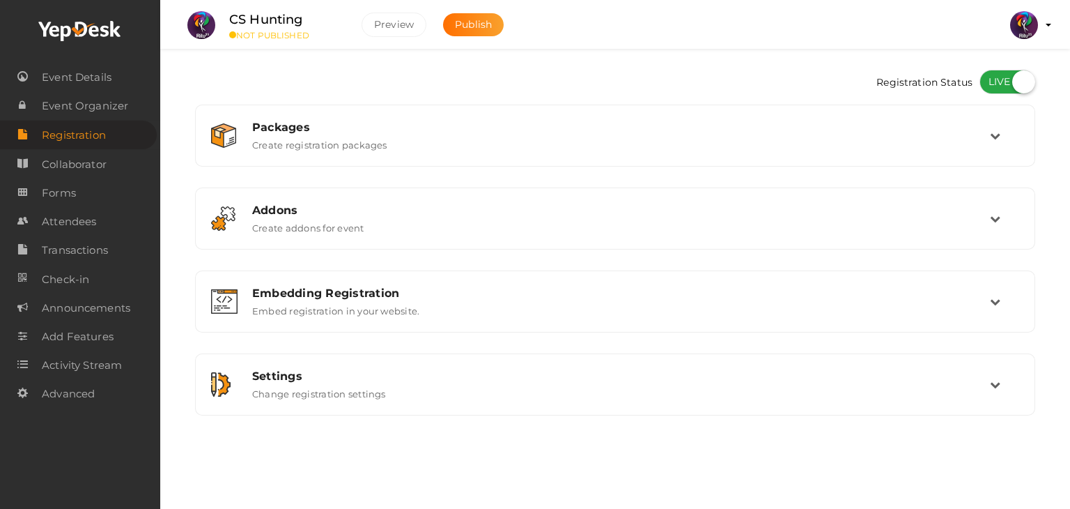
click at [482, 36] on div "Preview Publish" at bounding box center [433, 25] width 156 height 24
click at [491, 20] on span "Publish" at bounding box center [473, 24] width 37 height 13
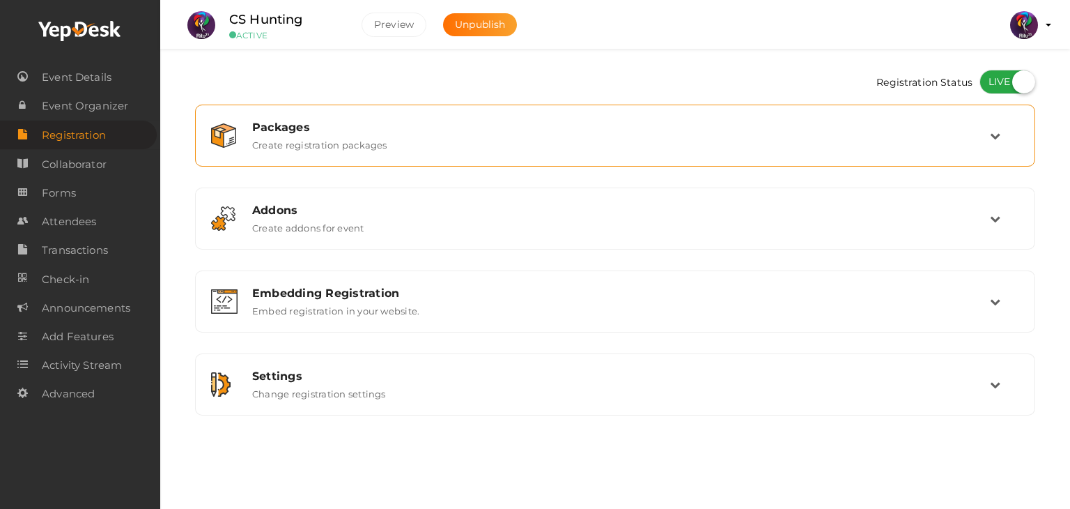
click at [817, 137] on div "Packages Create registration packages" at bounding box center [616, 136] width 748 height 30
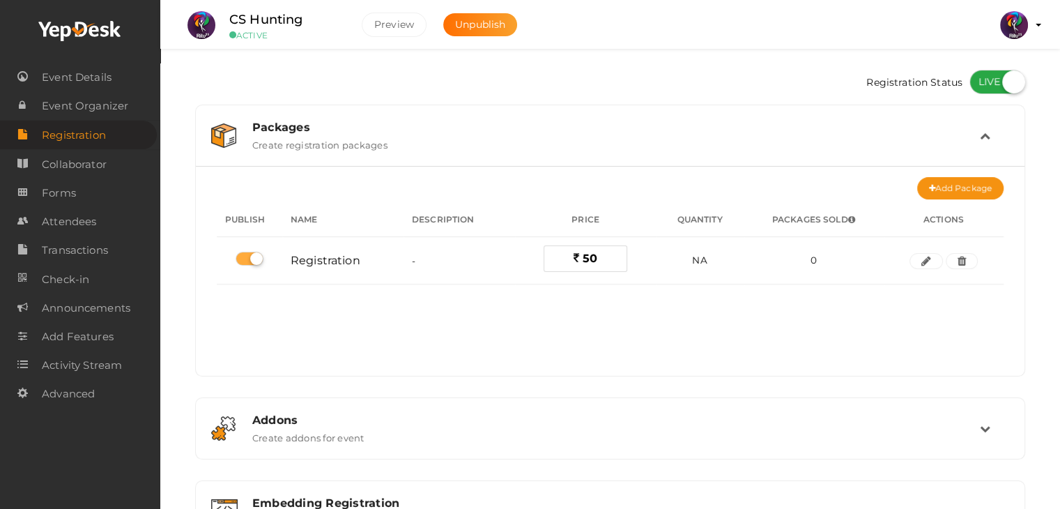
click at [817, 137] on div "Packages Create registration packages" at bounding box center [611, 136] width 738 height 30
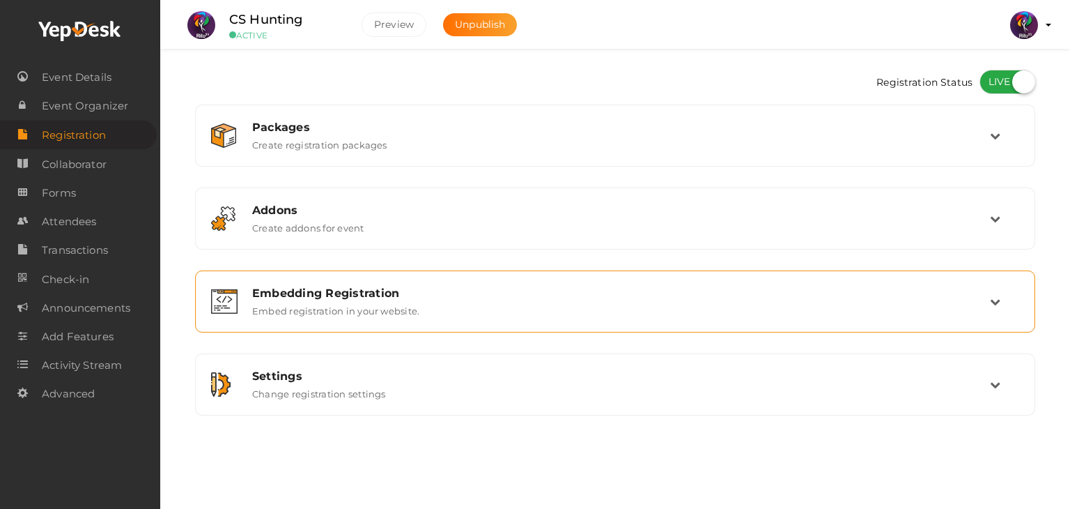
click at [385, 316] on div "Embedding Registration Embed registration in your website." at bounding box center [615, 301] width 825 height 47
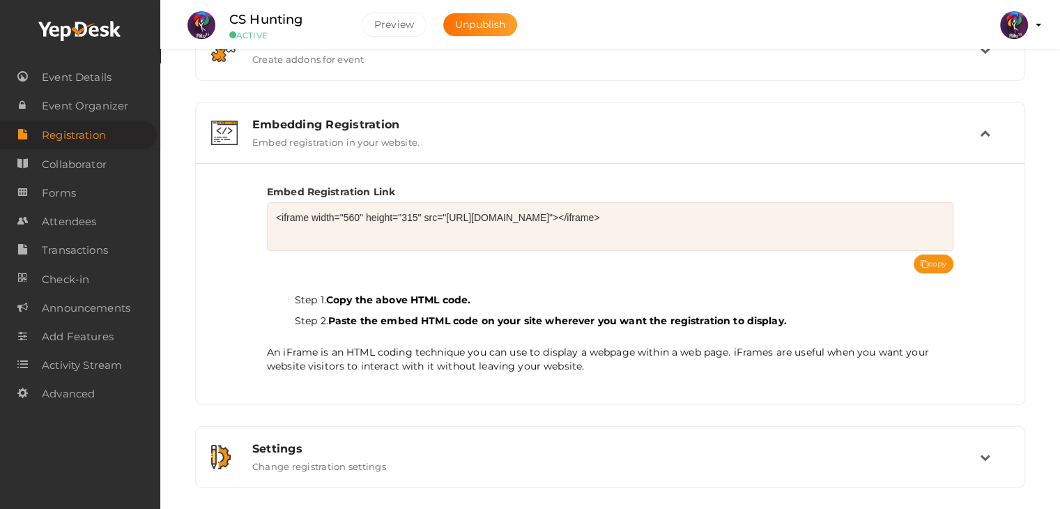
scroll to position [171, 0]
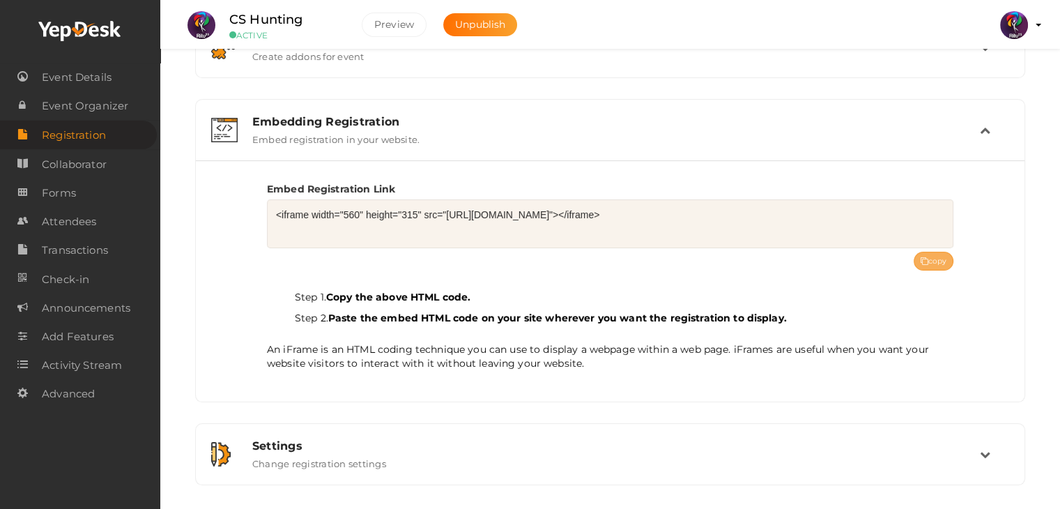
click at [939, 254] on button "copy" at bounding box center [934, 261] width 40 height 19
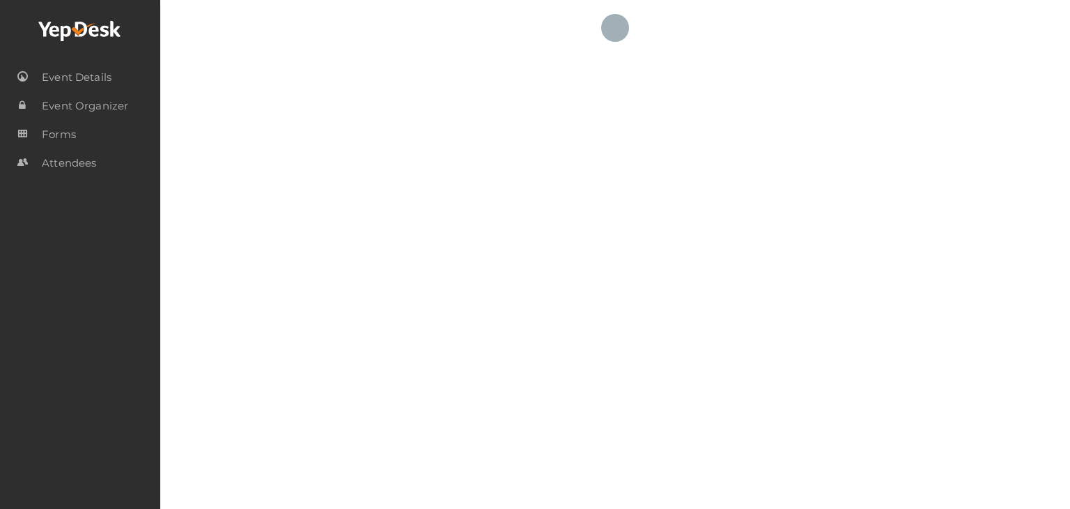
checkbox input "true"
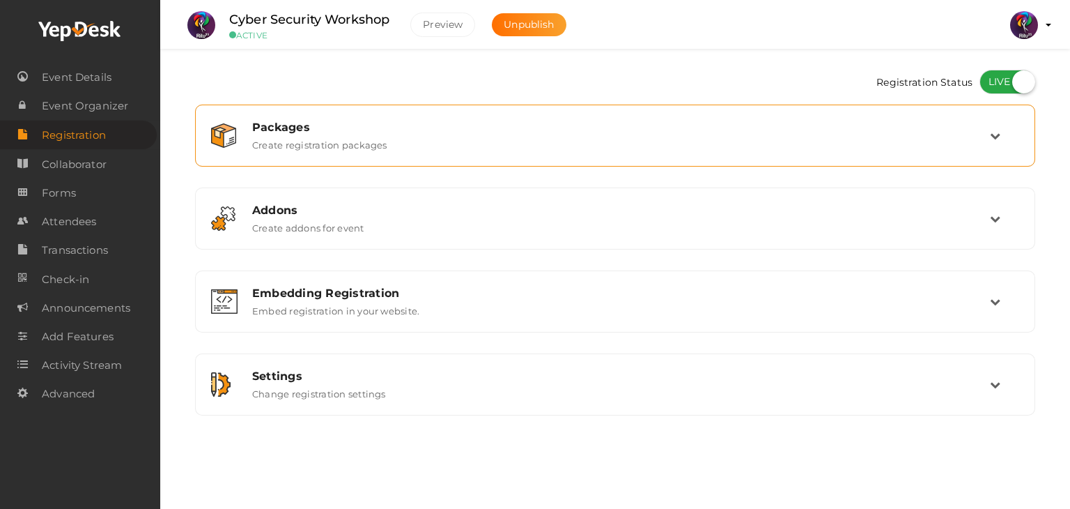
click at [726, 137] on div "Packages Create registration packages" at bounding box center [616, 136] width 748 height 30
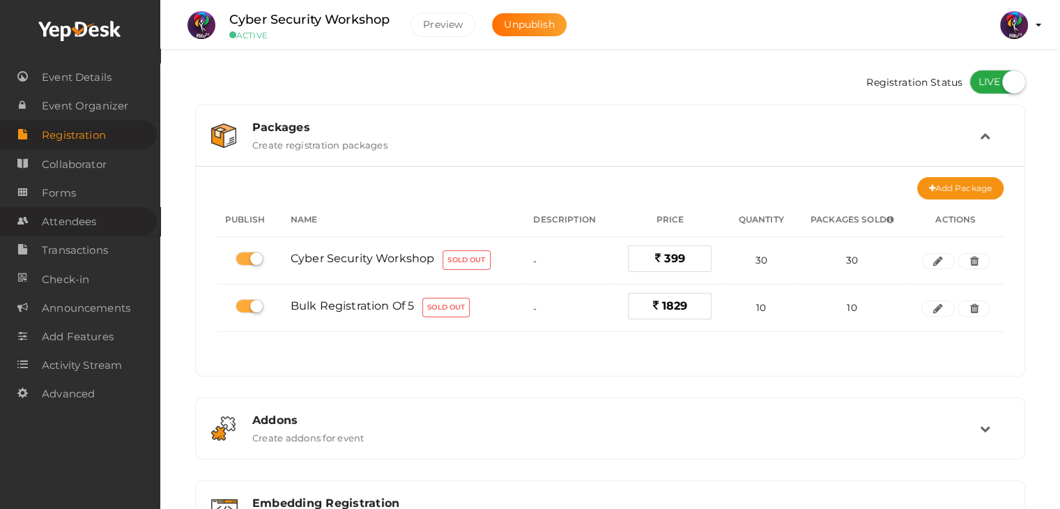
click at [86, 221] on span "Attendees" at bounding box center [69, 222] width 54 height 28
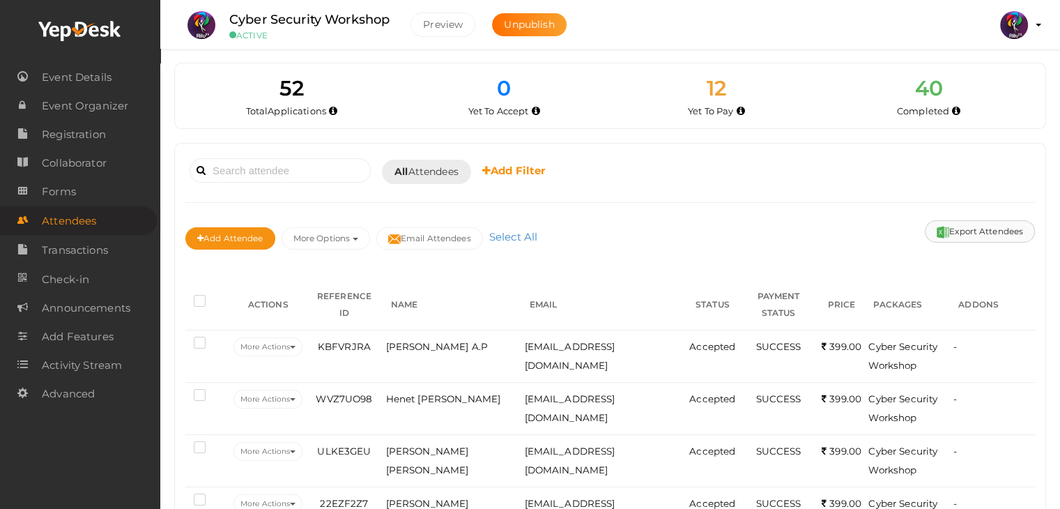
drag, startPoint x: 992, startPoint y: 227, endPoint x: 942, endPoint y: 229, distance: 49.5
click at [942, 229] on div "Add Attendee More Options Publish to Facebook Resend Invites Invite Attendees A…" at bounding box center [609, 240] width 849 height 47
click at [942, 229] on img at bounding box center [943, 232] width 13 height 13
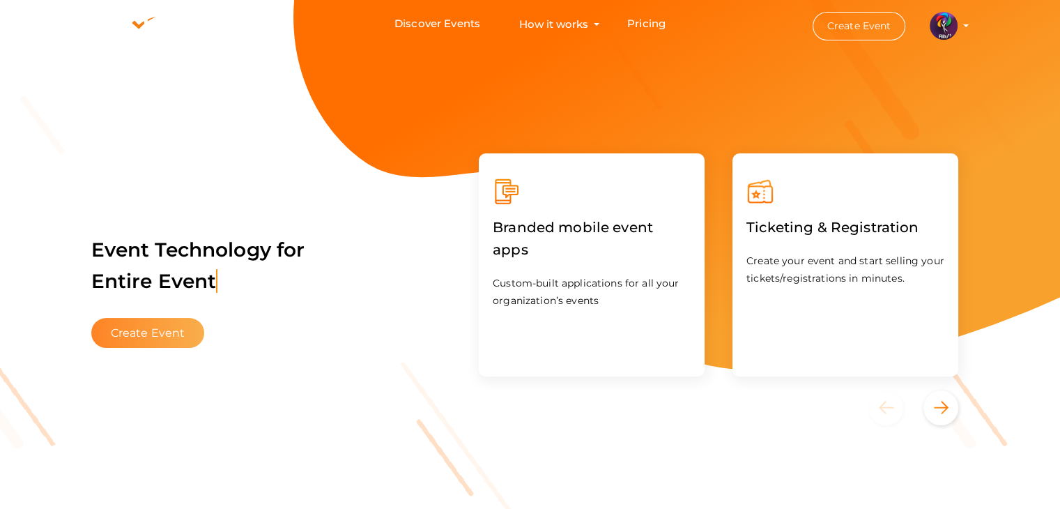
click at [159, 344] on button "Create Event" at bounding box center [148, 333] width 114 height 30
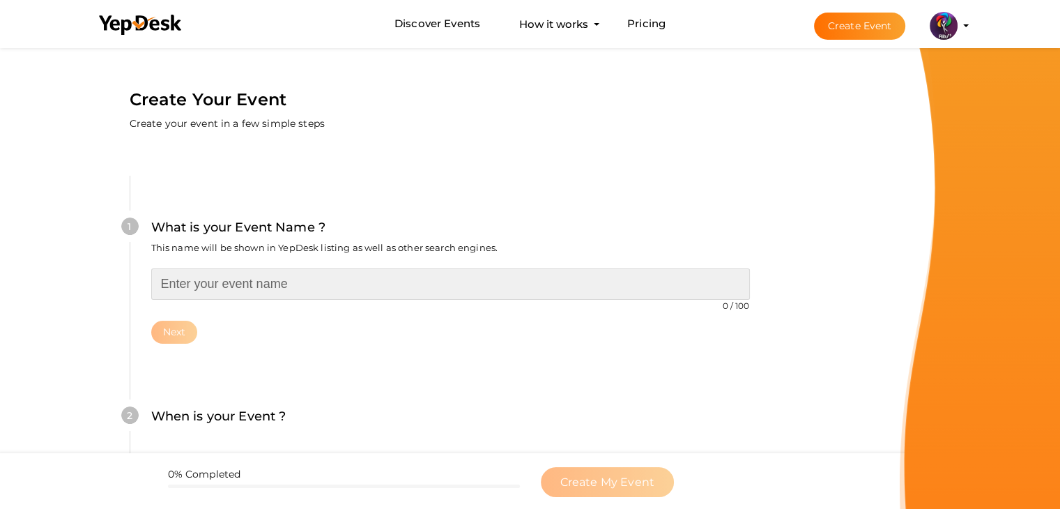
click at [280, 289] on input "text" at bounding box center [450, 283] width 599 height 31
type input "Code Flip"
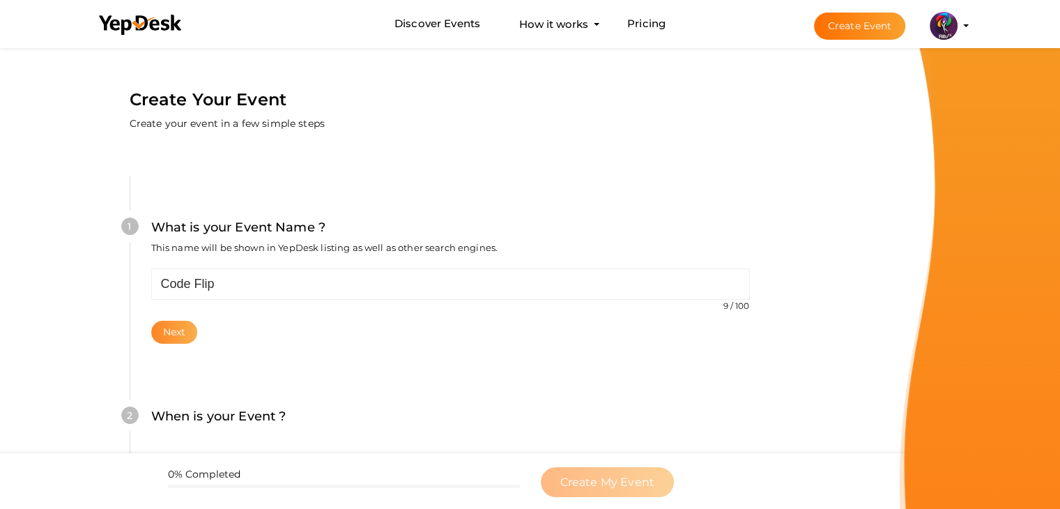
click at [178, 332] on button "Next" at bounding box center [174, 332] width 47 height 23
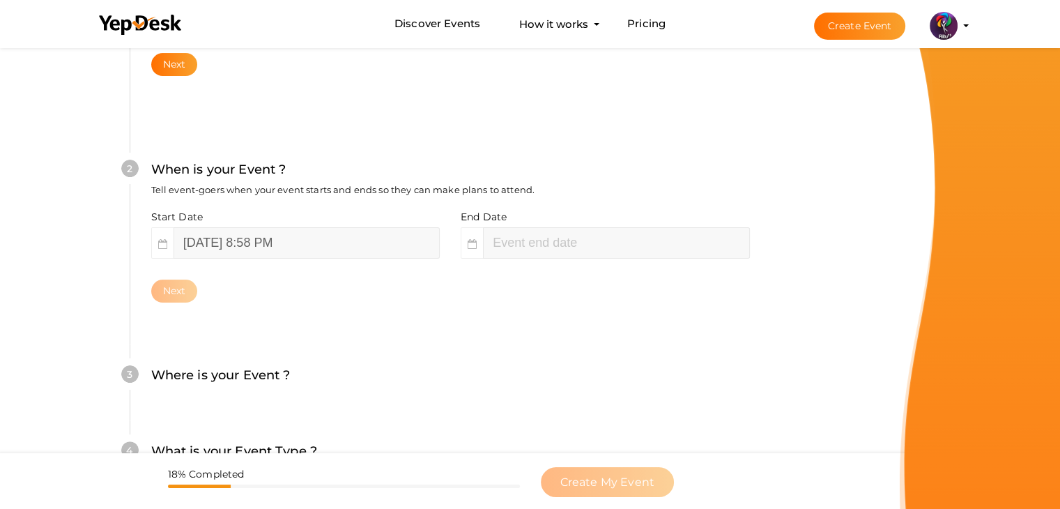
scroll to position [286, 0]
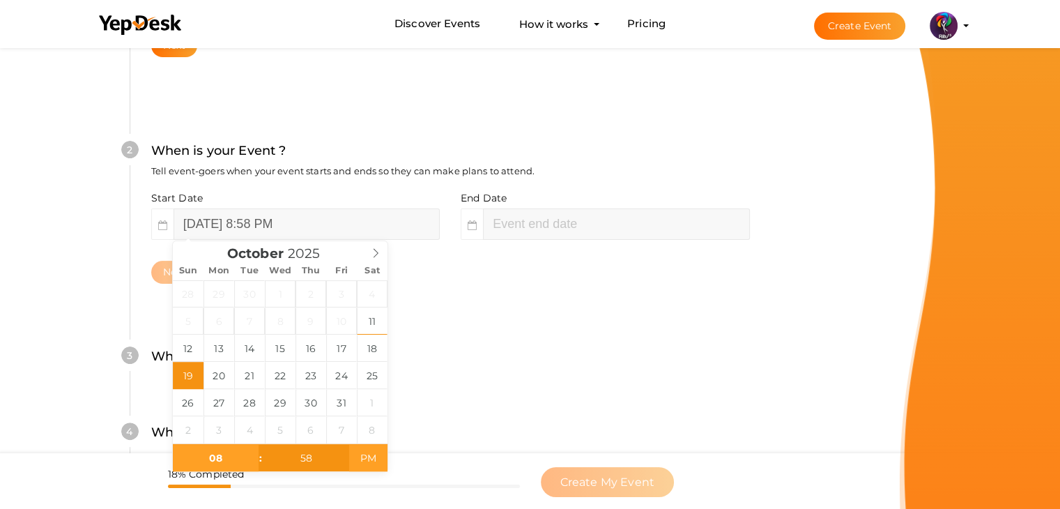
type input "October 19, 2025 8:58 AM"
click at [368, 449] on span "AM" at bounding box center [368, 458] width 38 height 28
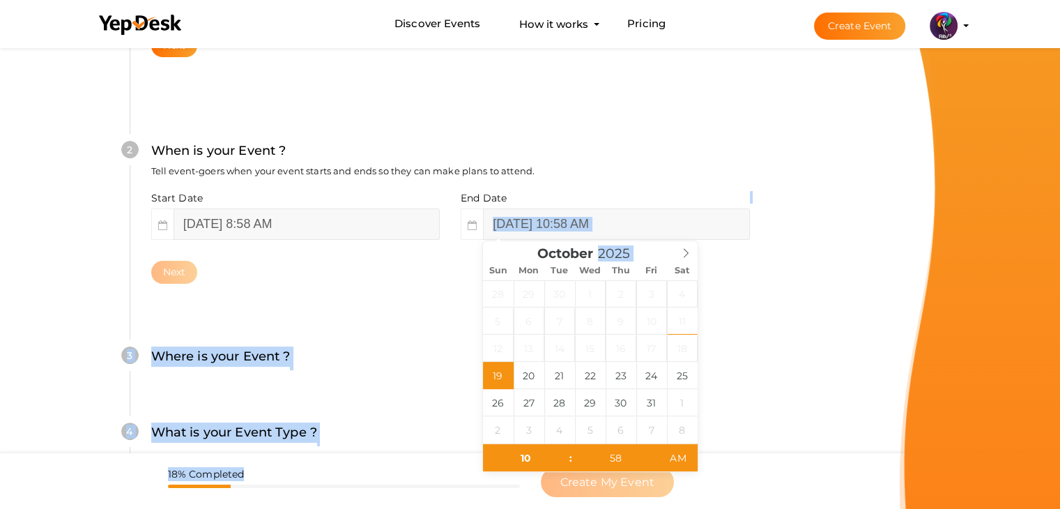
drag, startPoint x: 511, startPoint y: 246, endPoint x: 527, endPoint y: 213, distance: 36.5
click at [527, 213] on div "Start Date October 19, 2025 8:58 AM End Date October 19, 2025 10:58 AM Next" at bounding box center [450, 237] width 599 height 93
type input "October 19, 2025 10:58 PM"
click at [684, 454] on span "PM" at bounding box center [678, 458] width 38 height 28
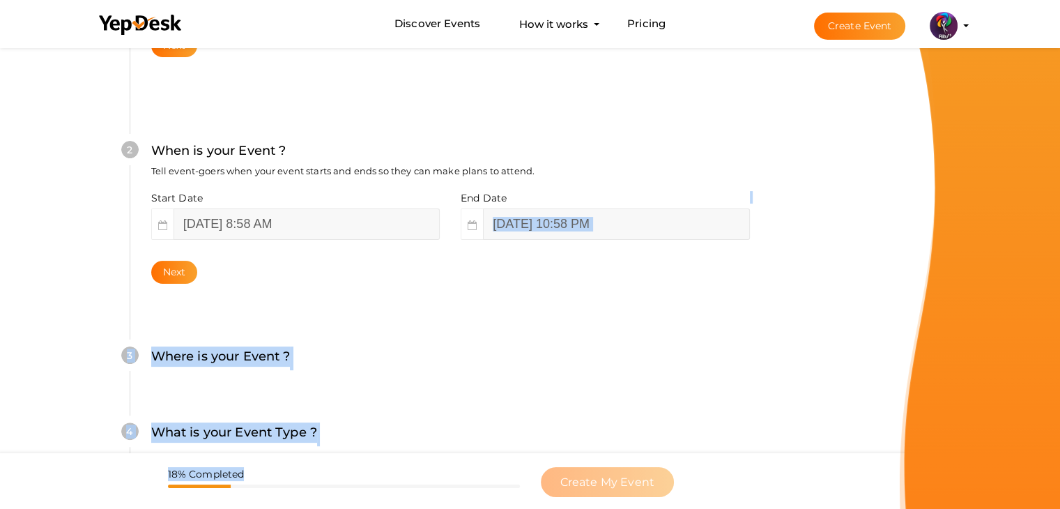
click at [744, 344] on div "3 Where is your Event ? Tell event-goers where your event location is. Venue On…" at bounding box center [450, 363] width 641 height 76
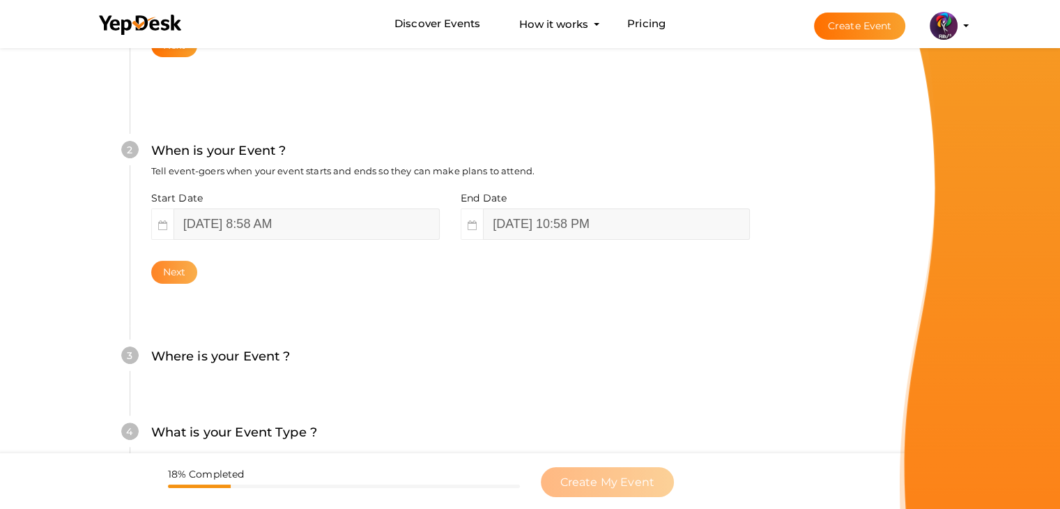
click at [171, 276] on button "Next" at bounding box center [174, 272] width 47 height 23
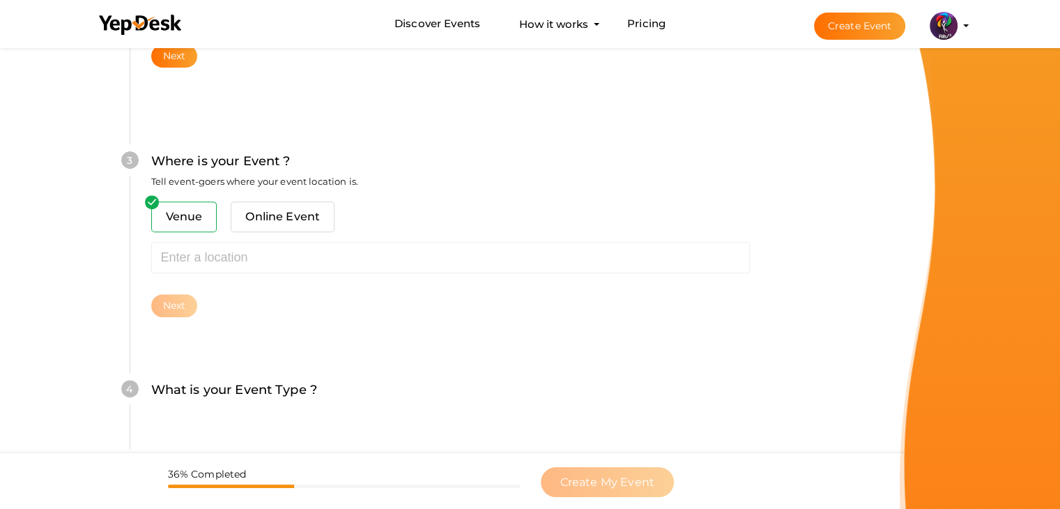
scroll to position [513, 0]
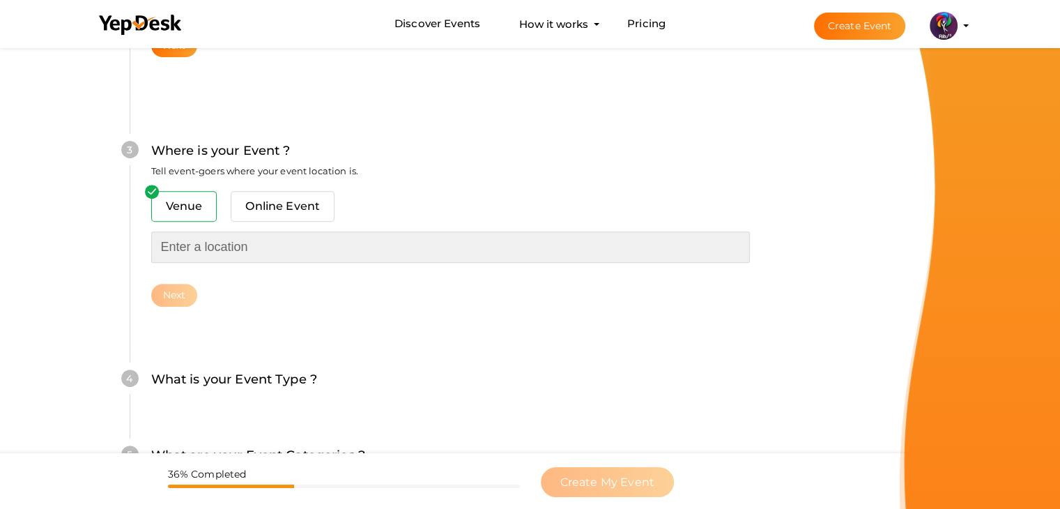
click at [255, 258] on input "text" at bounding box center [450, 246] width 599 height 31
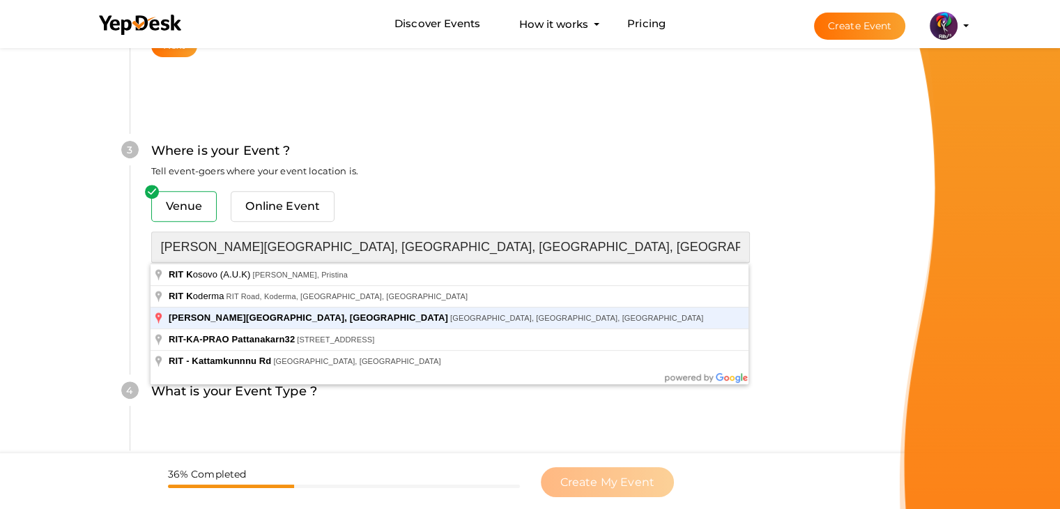
type input "[PERSON_NAME][GEOGRAPHIC_DATA], [GEOGRAPHIC_DATA], [GEOGRAPHIC_DATA], [GEOGRAPH…"
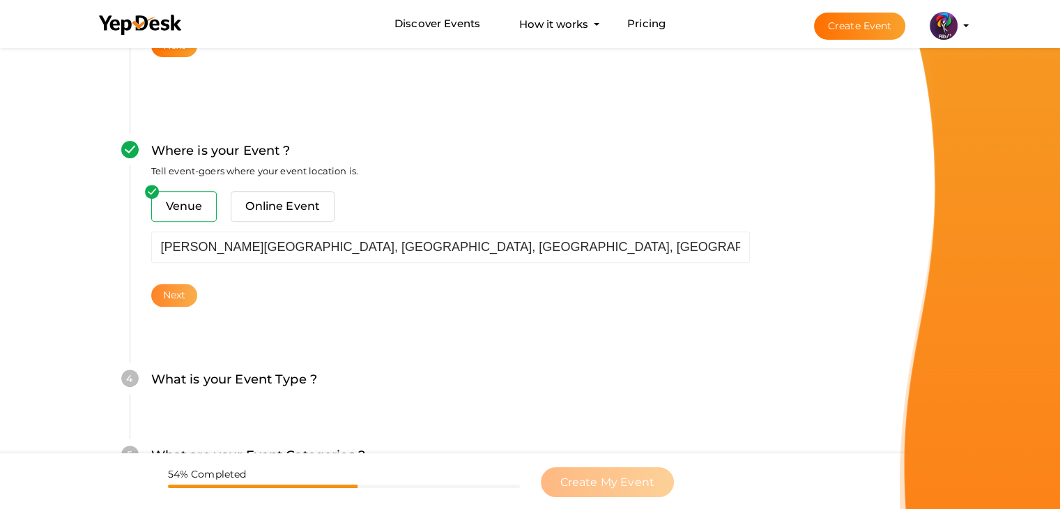
click at [179, 291] on button "Next" at bounding box center [174, 295] width 47 height 23
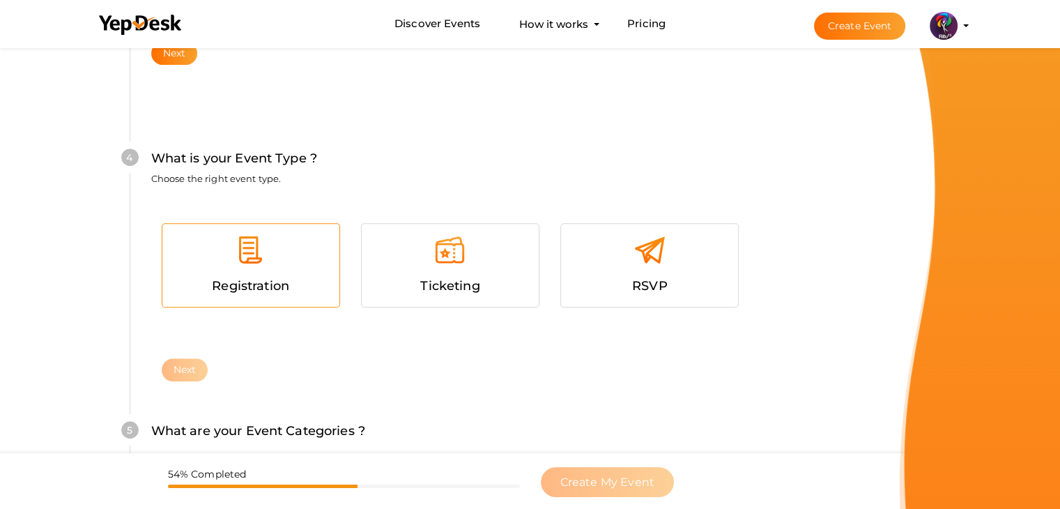
scroll to position [762, 0]
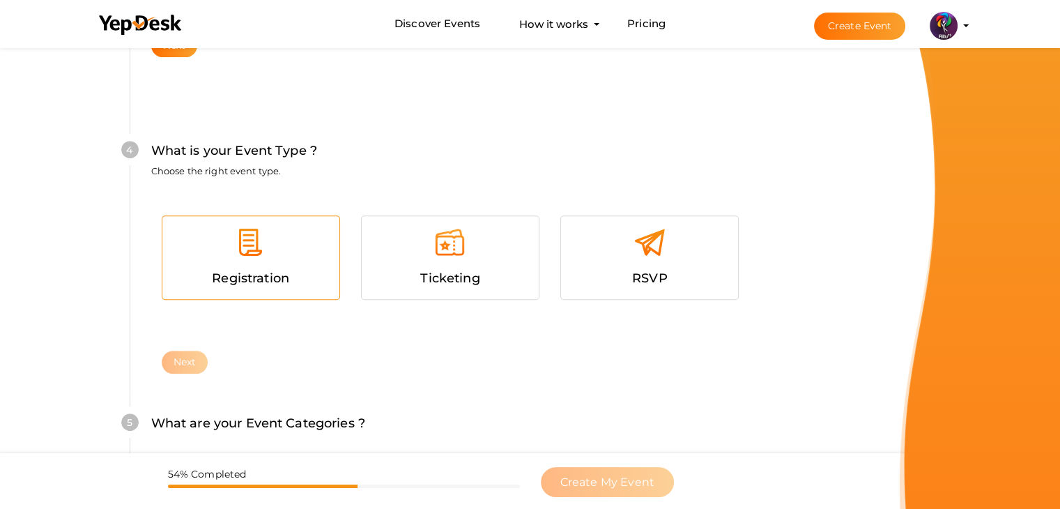
click at [300, 256] on div at bounding box center [251, 247] width 156 height 42
click at [177, 362] on button "Next" at bounding box center [185, 362] width 47 height 23
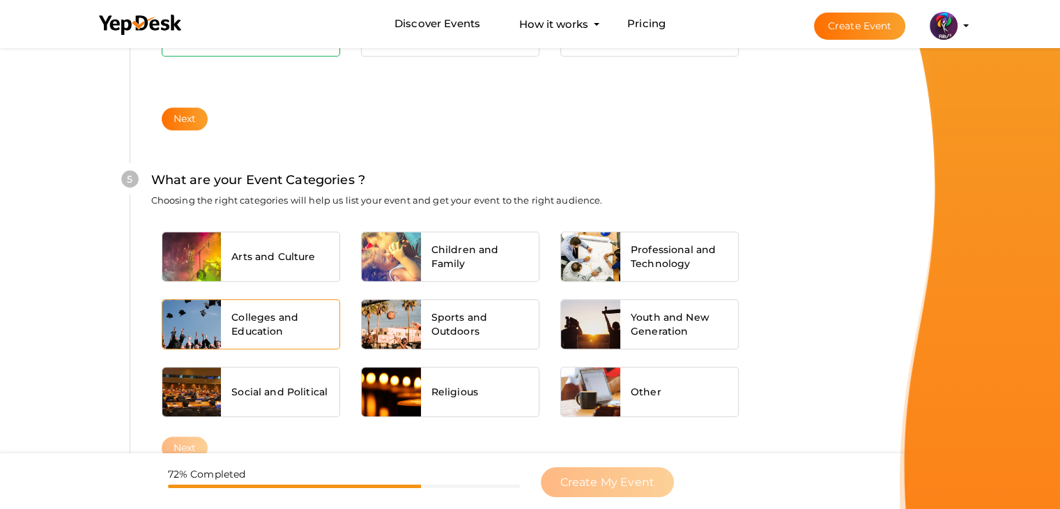
scroll to position [1054, 0]
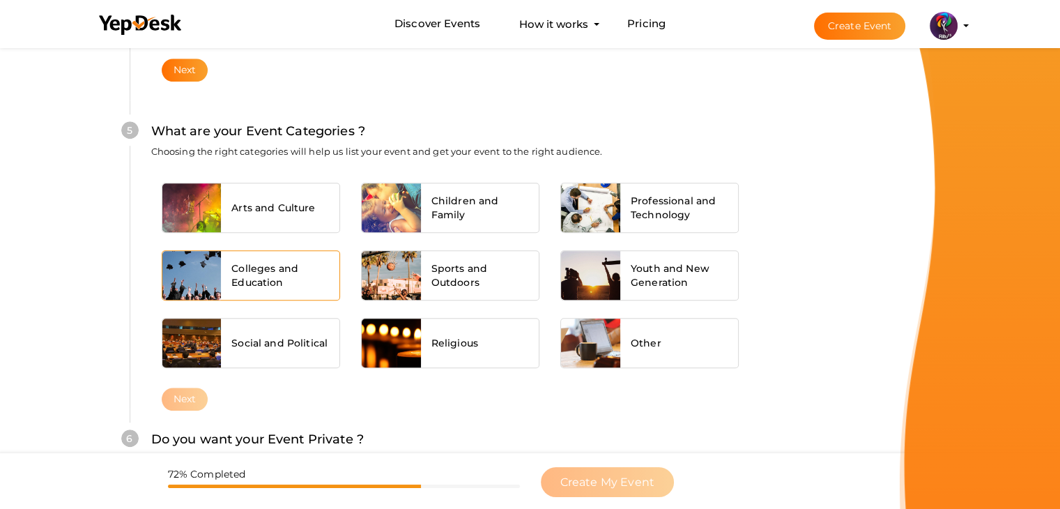
click at [275, 279] on span "Colleges and Education" at bounding box center [280, 275] width 98 height 28
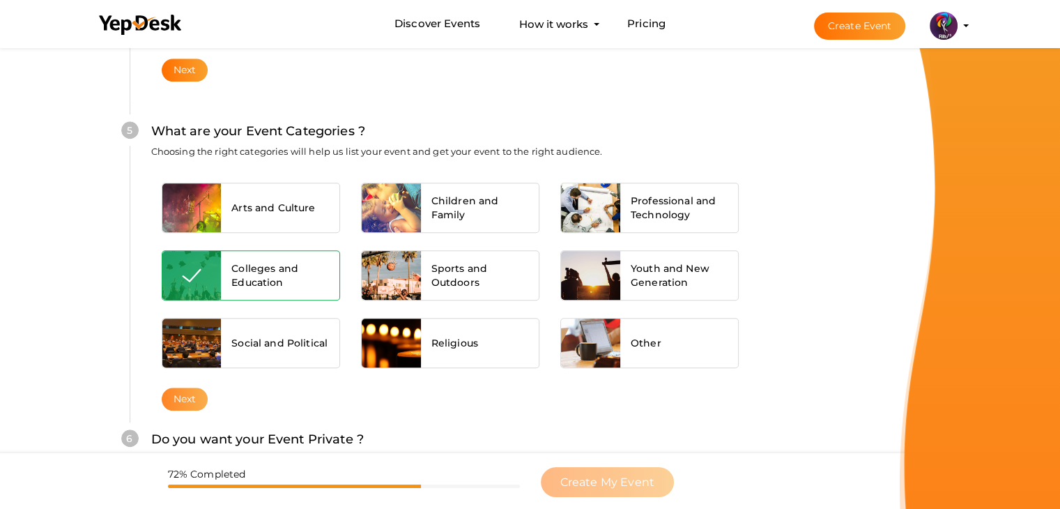
click at [180, 396] on button "Next" at bounding box center [185, 398] width 47 height 23
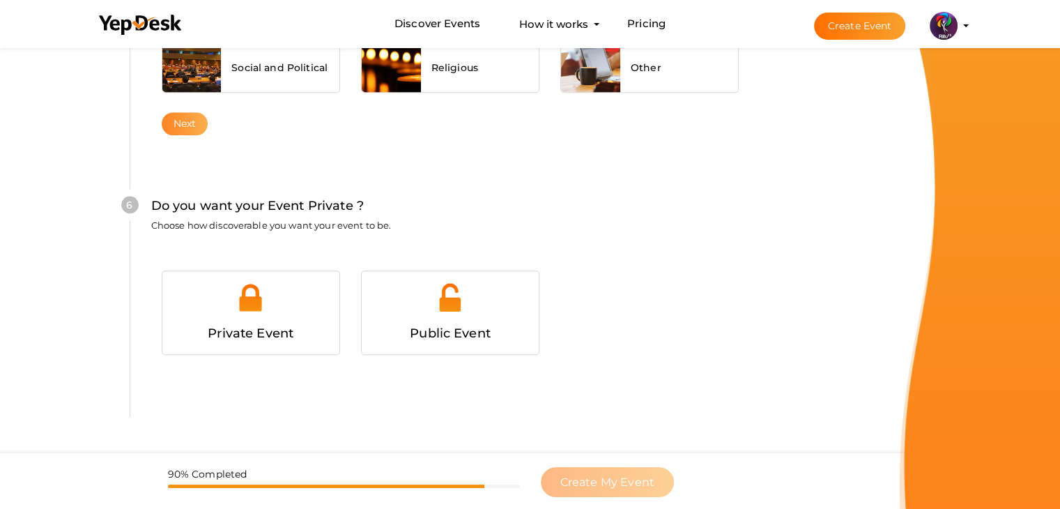
scroll to position [1360, 0]
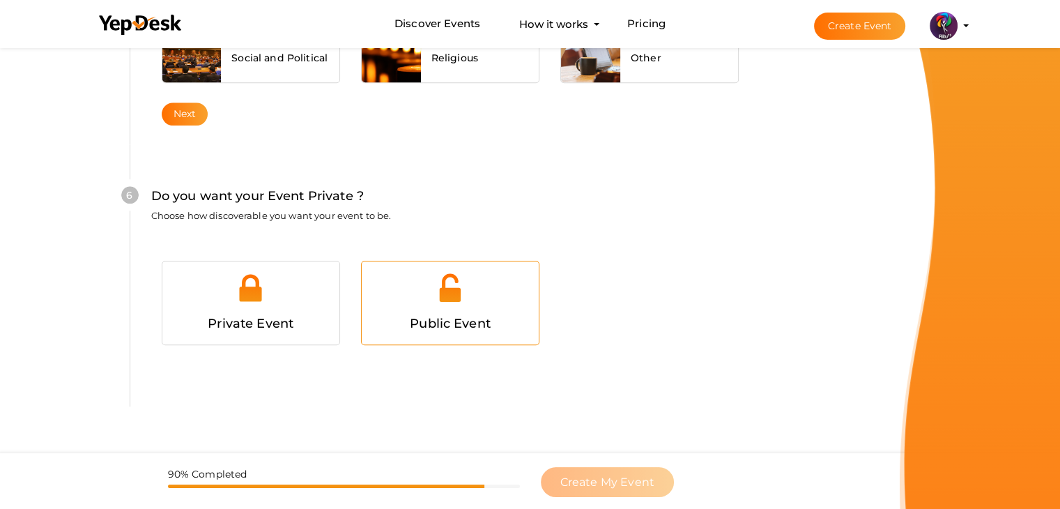
click at [498, 314] on div "Public Event" at bounding box center [450, 324] width 156 height 20
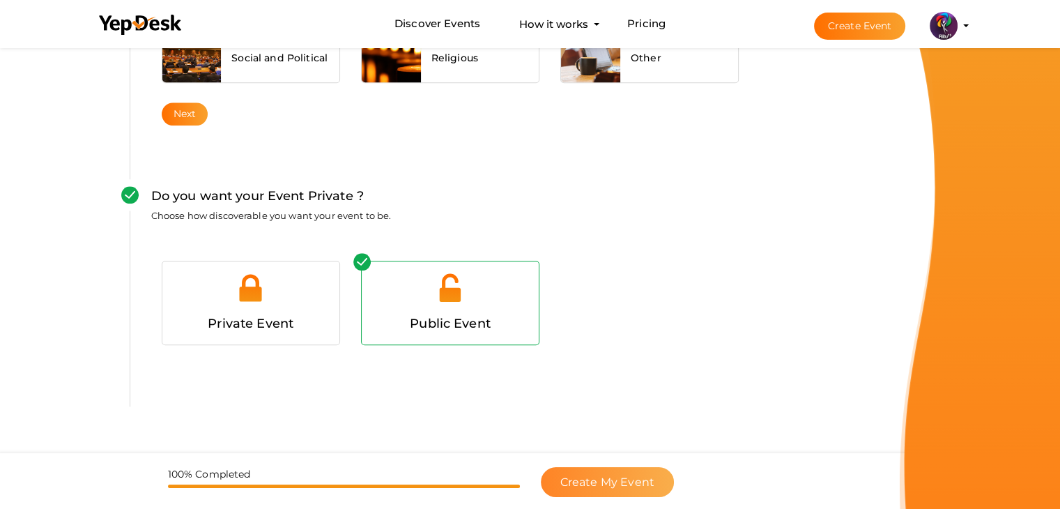
click at [603, 478] on span "Create My Event" at bounding box center [607, 481] width 94 height 13
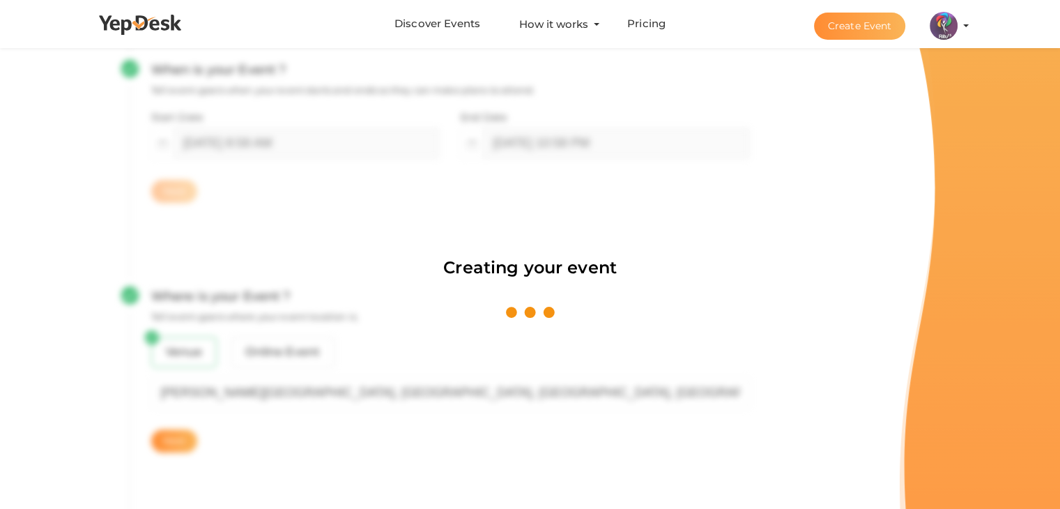
scroll to position [209, 0]
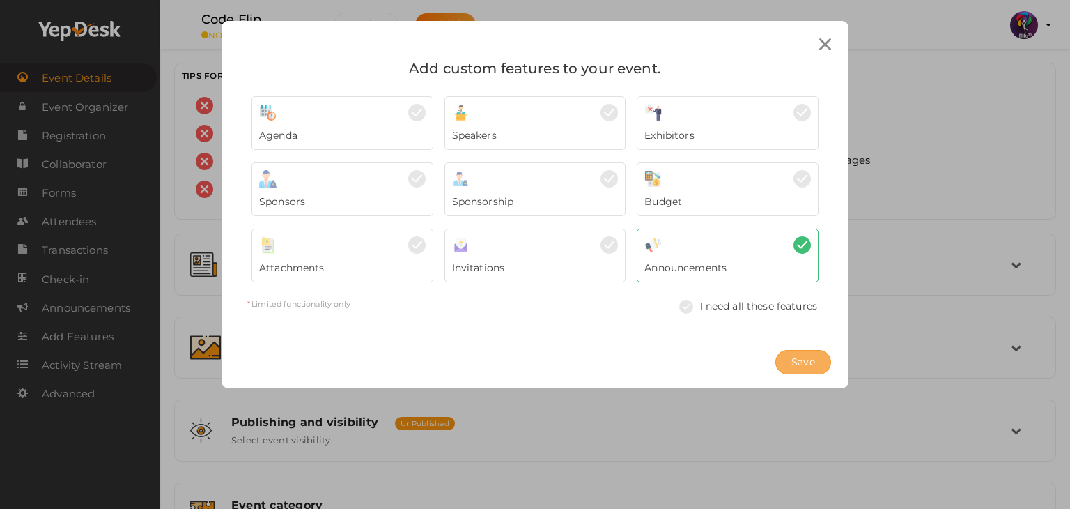
click at [800, 367] on span "Save" at bounding box center [804, 362] width 24 height 15
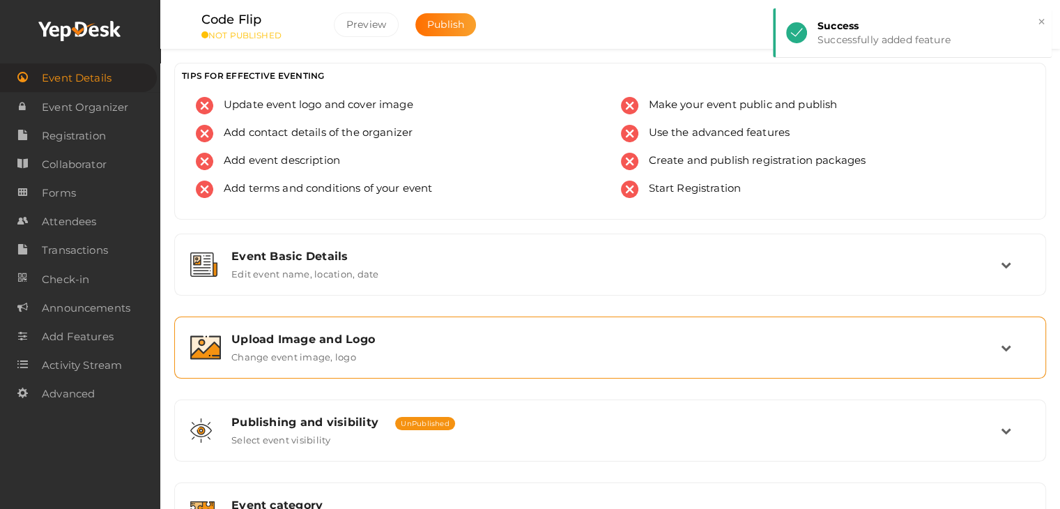
click at [631, 356] on div "Upload Image and Logo Change event image, logo" at bounding box center [611, 347] width 780 height 30
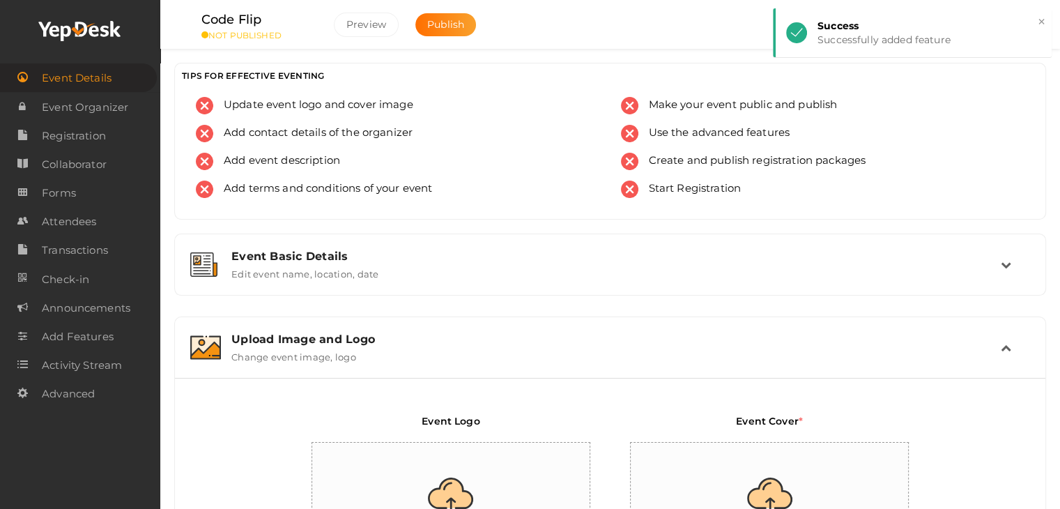
scroll to position [181, 0]
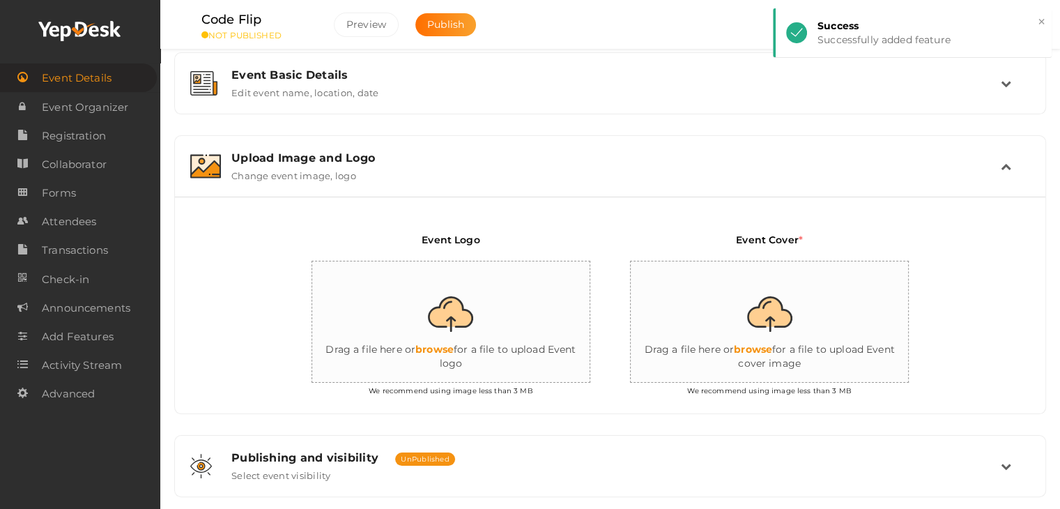
click at [497, 308] on input "file" at bounding box center [451, 322] width 279 height 122
type input "C:\fakepath\logo yepdesk (1).png"
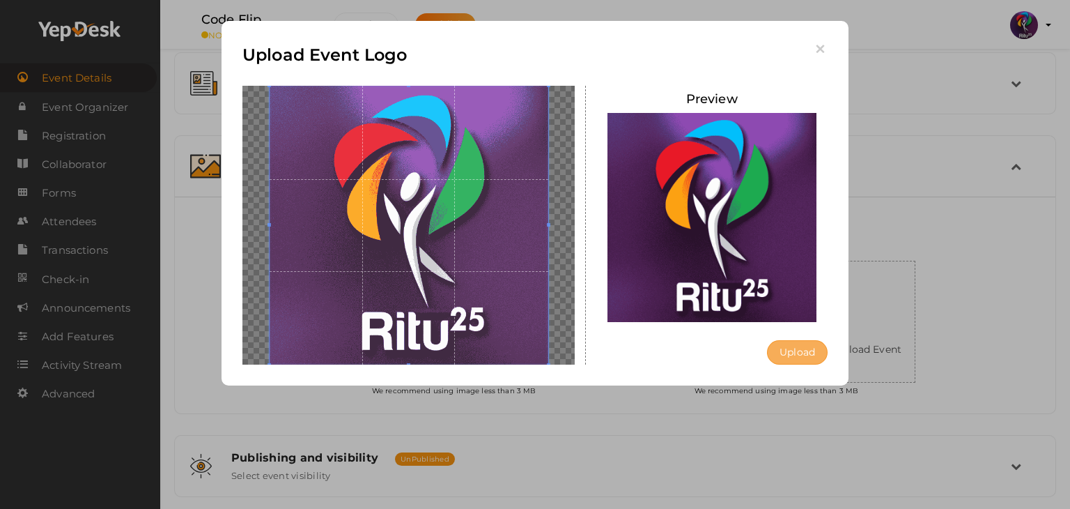
click at [818, 357] on button "Upload" at bounding box center [797, 352] width 61 height 24
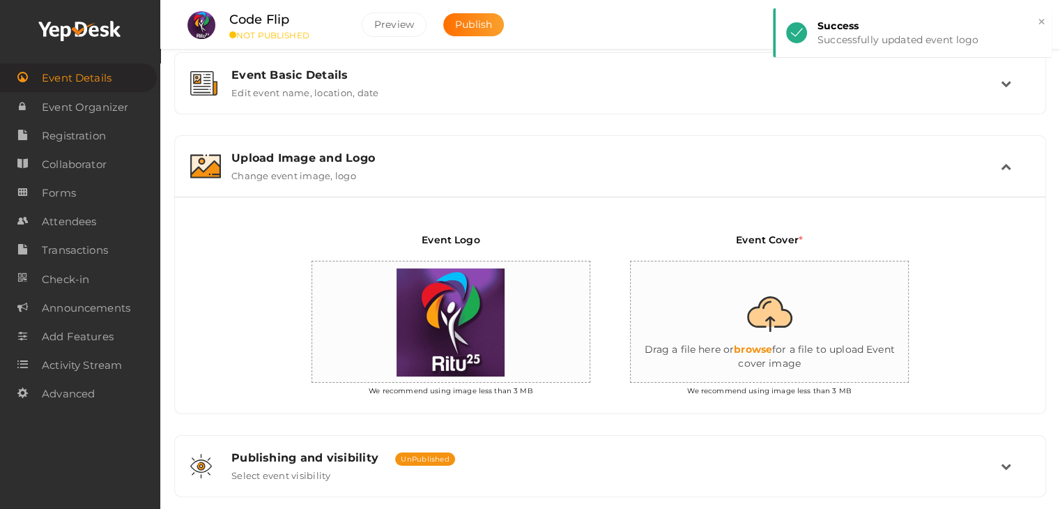
click at [734, 328] on input "file" at bounding box center [770, 322] width 279 height 122
type input "C:\fakepath\IMG-20251011-WA0136.jpg"
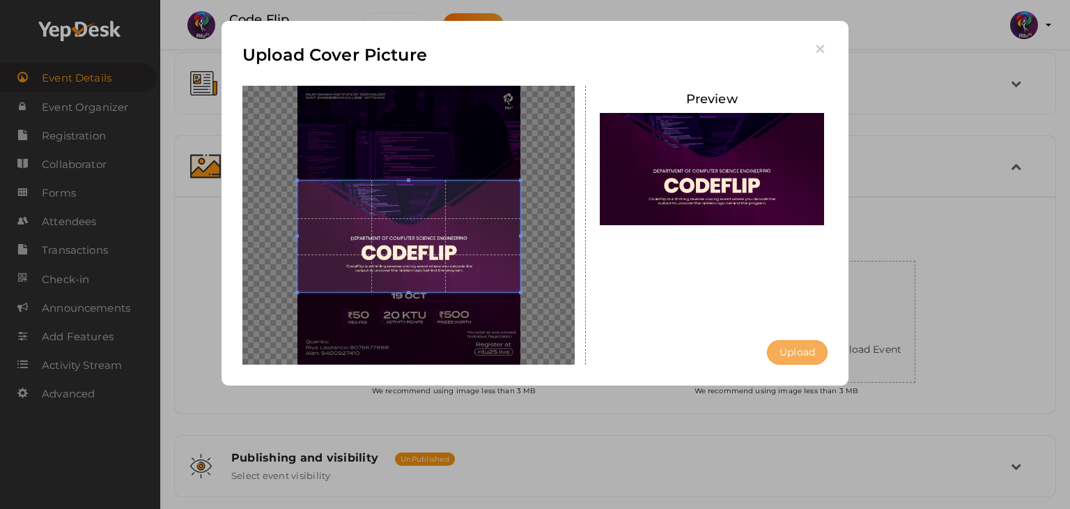
click at [823, 351] on button "Upload" at bounding box center [797, 352] width 61 height 24
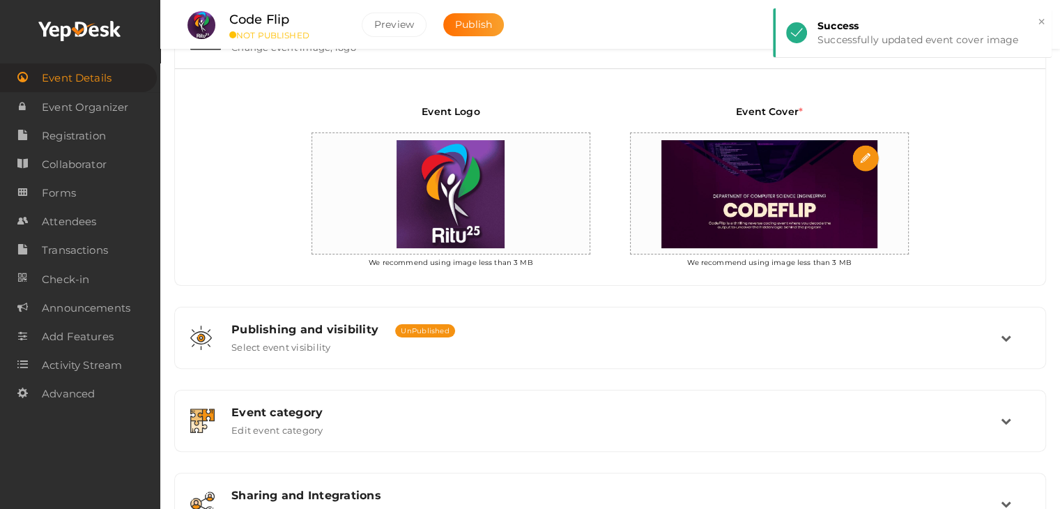
scroll to position [312, 0]
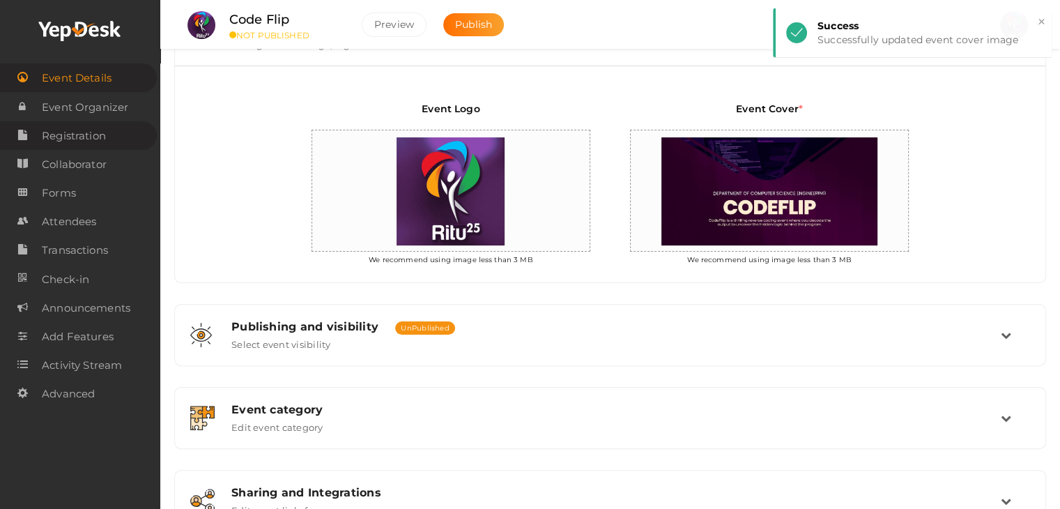
click at [128, 135] on link "Registration" at bounding box center [78, 135] width 157 height 29
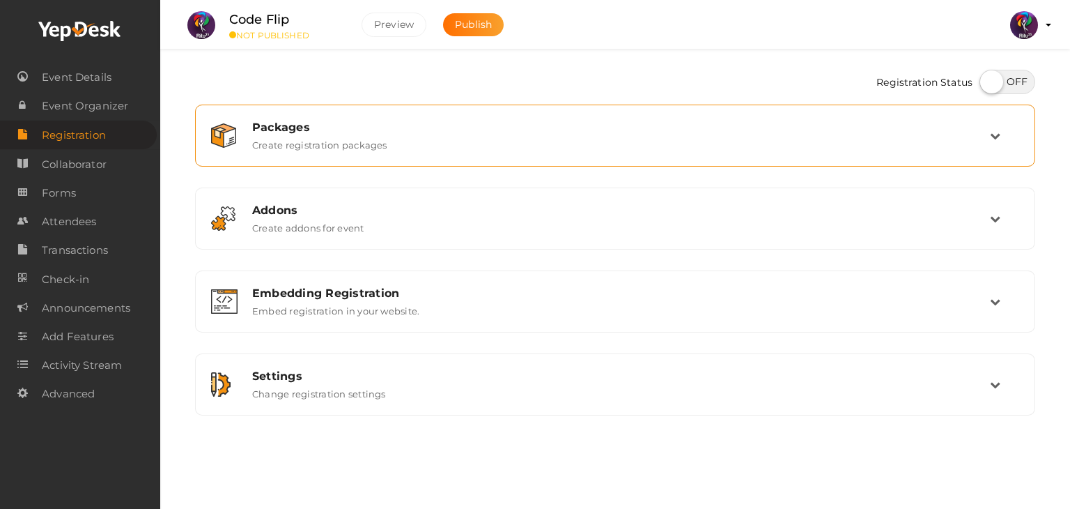
click at [356, 139] on label "Create registration packages" at bounding box center [319, 142] width 135 height 17
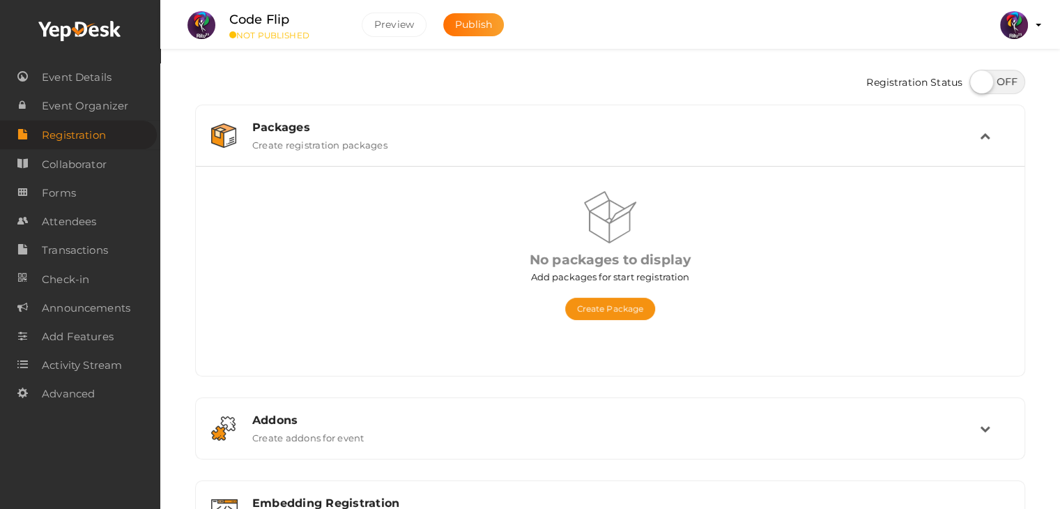
click at [989, 72] on label at bounding box center [997, 82] width 56 height 24
click at [978, 72] on input "checkbox" at bounding box center [973, 76] width 9 height 9
checkbox input "true"
click at [624, 313] on button "Create Package" at bounding box center [610, 309] width 91 height 22
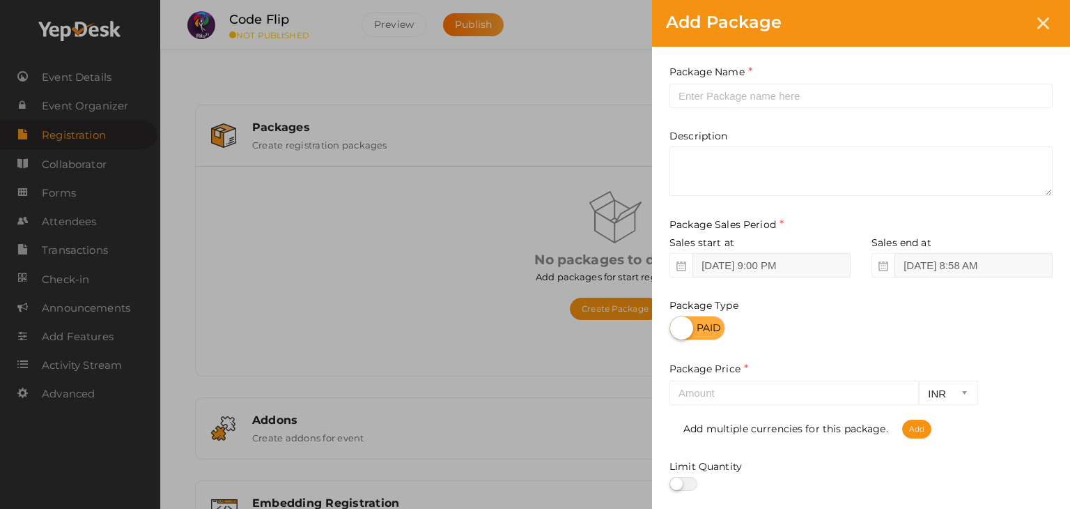
drag, startPoint x: 740, startPoint y: 82, endPoint x: 740, endPoint y: 89, distance: 7.7
click at [740, 89] on div "Package Name This field is Required. Package Name already used." at bounding box center [861, 86] width 383 height 44
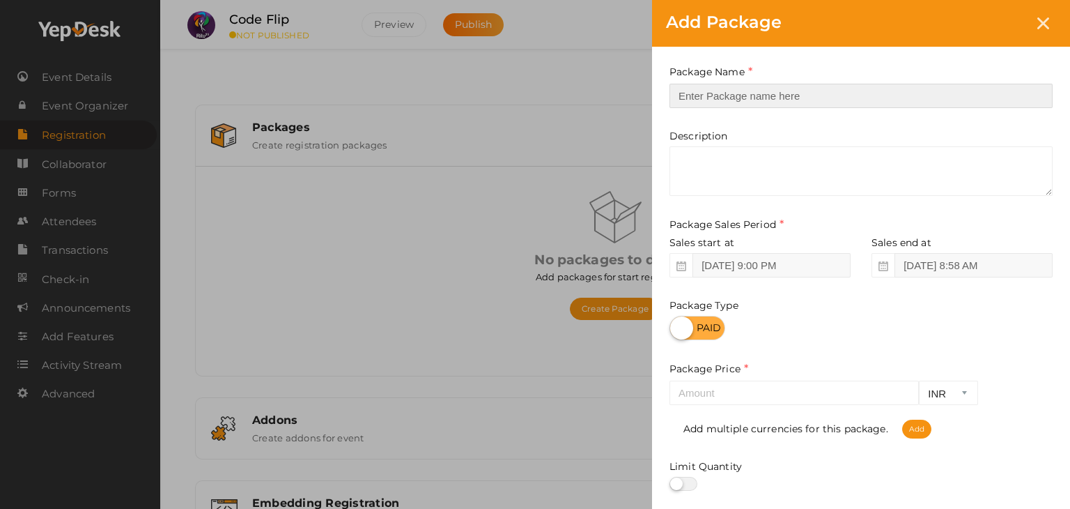
click at [740, 89] on input "text" at bounding box center [861, 96] width 383 height 24
type input "Registration"
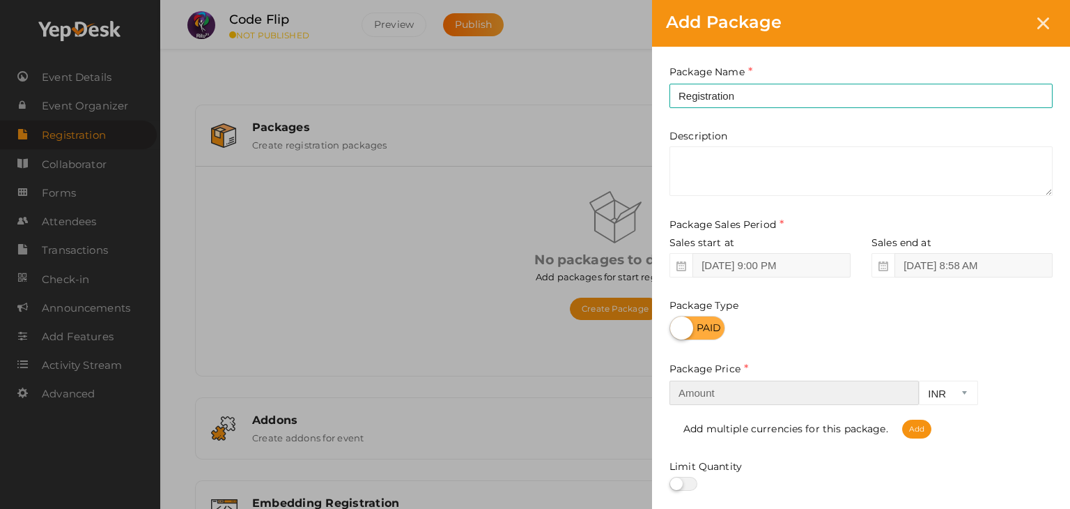
click at [770, 396] on input "number" at bounding box center [794, 392] width 249 height 24
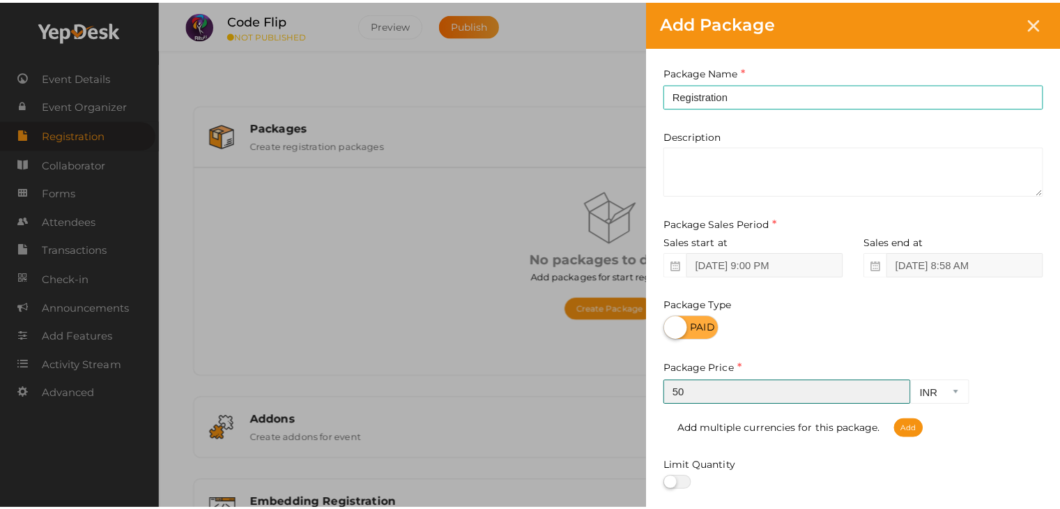
scroll to position [173, 0]
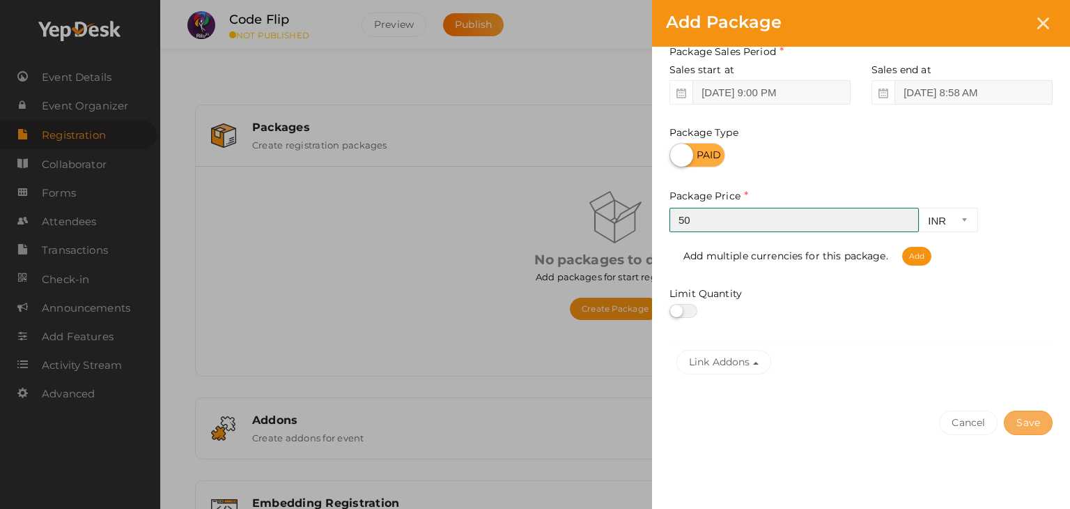
type input "50"
click at [1026, 415] on button "Save" at bounding box center [1028, 422] width 49 height 24
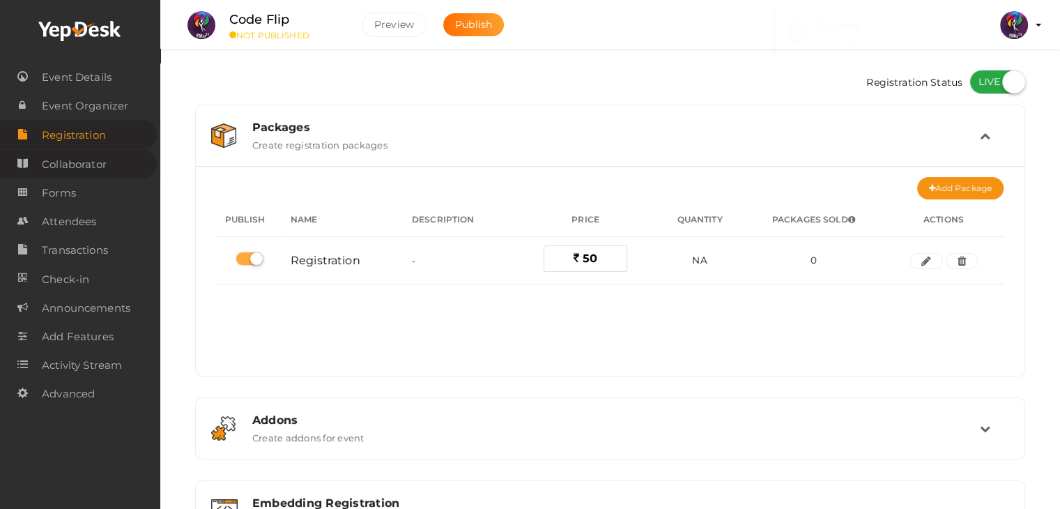
click at [98, 174] on span "Collaborator" at bounding box center [74, 165] width 65 height 28
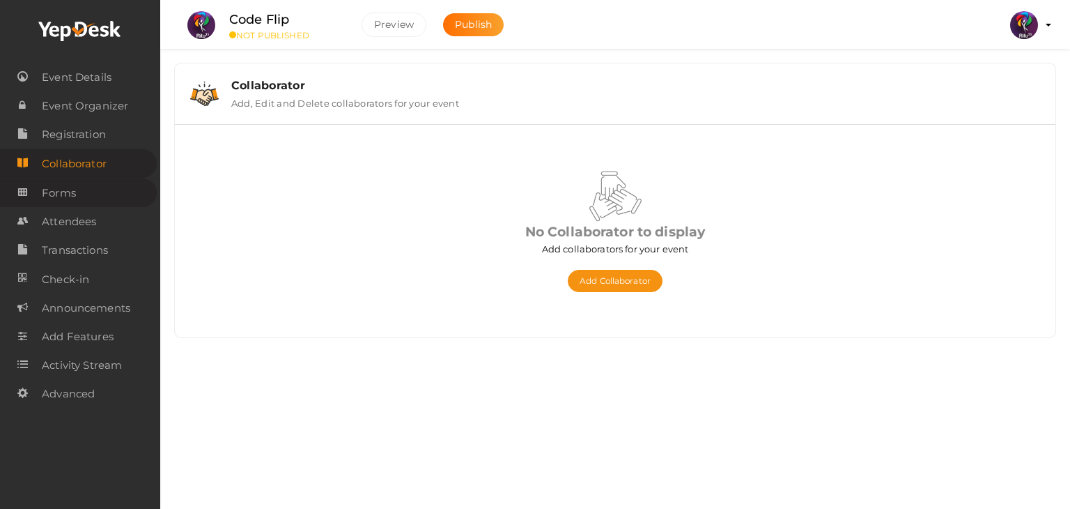
click at [98, 184] on link "Forms" at bounding box center [78, 192] width 157 height 29
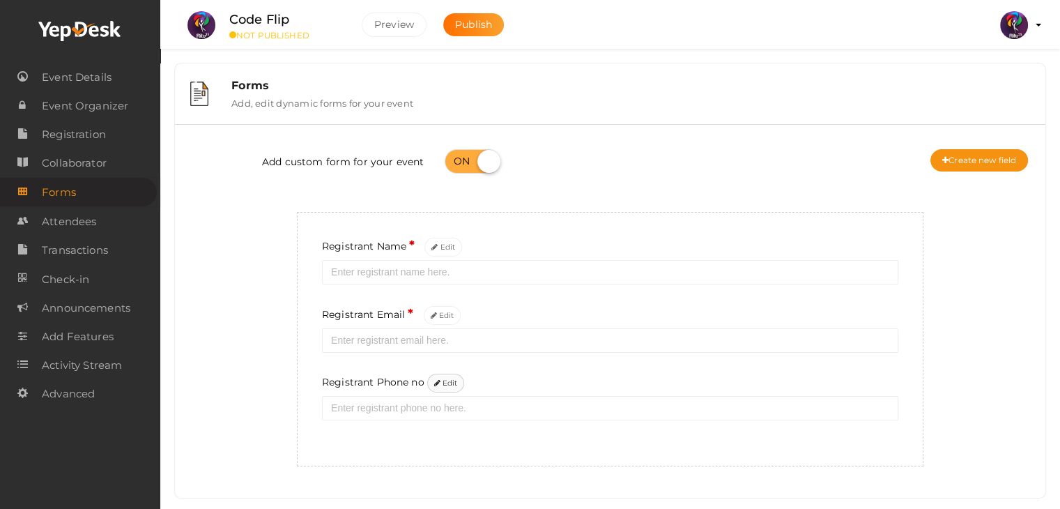
click at [445, 378] on button "Edit" at bounding box center [446, 383] width 38 height 19
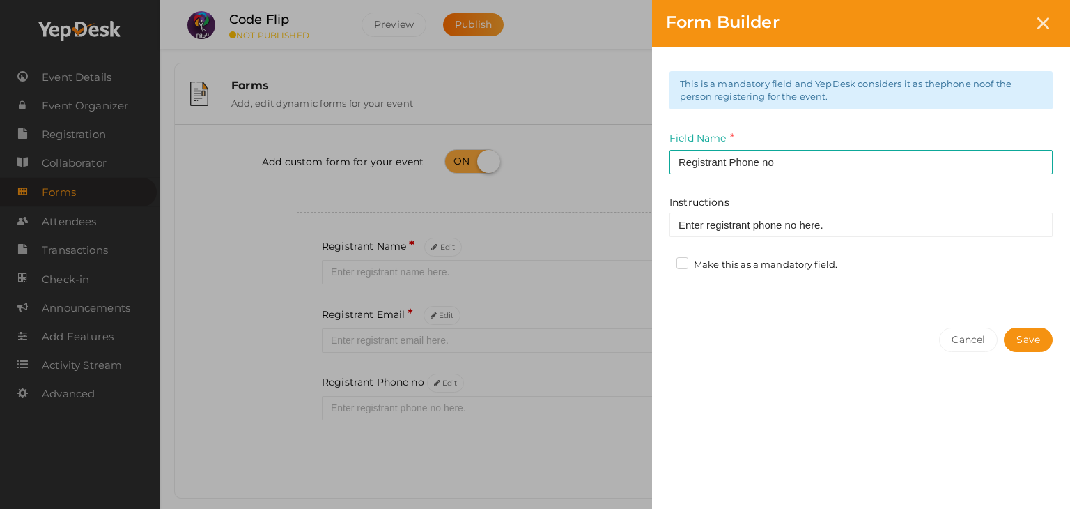
click at [677, 261] on div "Make this as a mandatory field." at bounding box center [759, 266] width 178 height 17
click at [677, 261] on label "Make this as a mandatory field." at bounding box center [757, 265] width 161 height 14
click at [663, 261] on input "Make this as a mandatory field." at bounding box center [663, 261] width 0 height 0
click at [1037, 342] on button "Save" at bounding box center [1028, 340] width 49 height 24
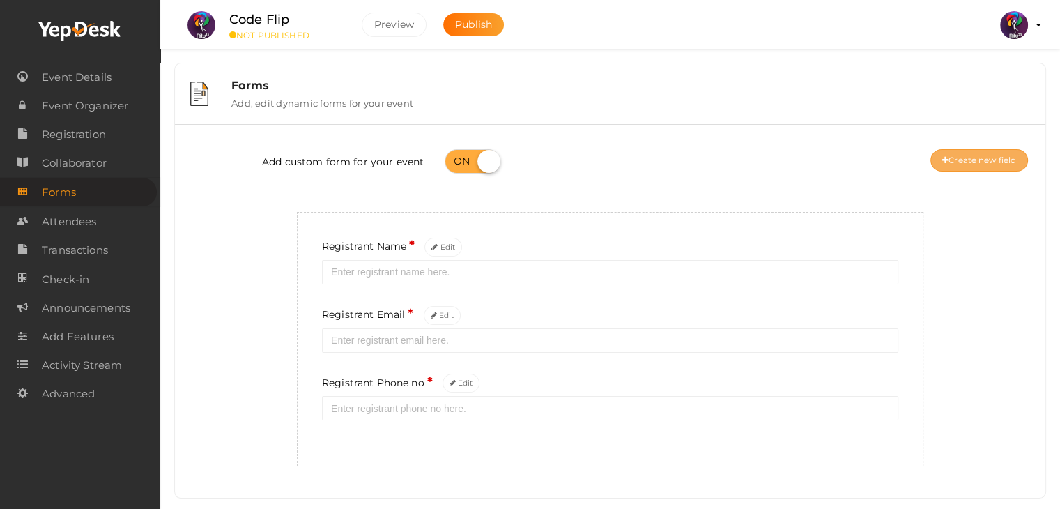
click at [978, 152] on button "Create new field" at bounding box center [979, 160] width 98 height 22
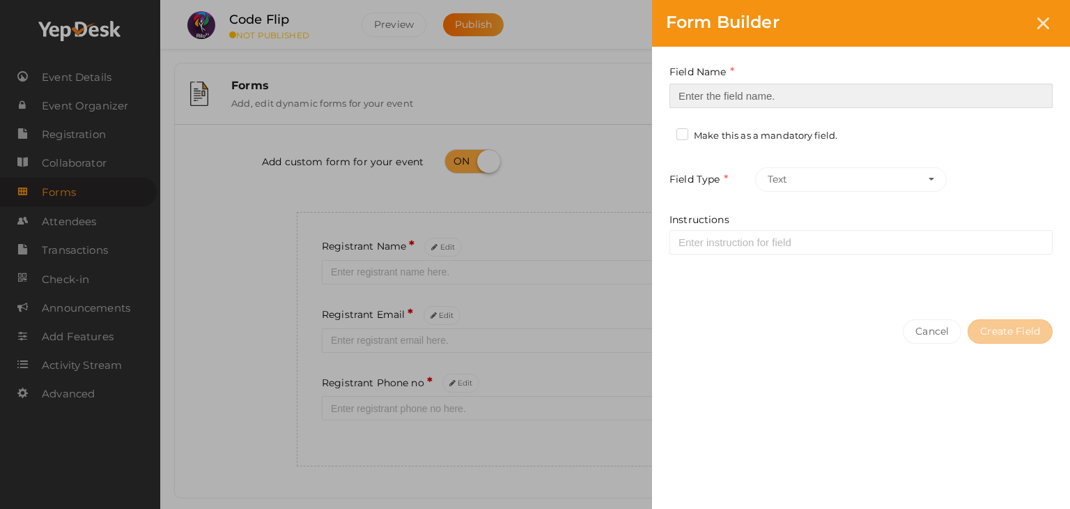
click at [763, 95] on input at bounding box center [861, 96] width 383 height 24
type input "Registrant College"
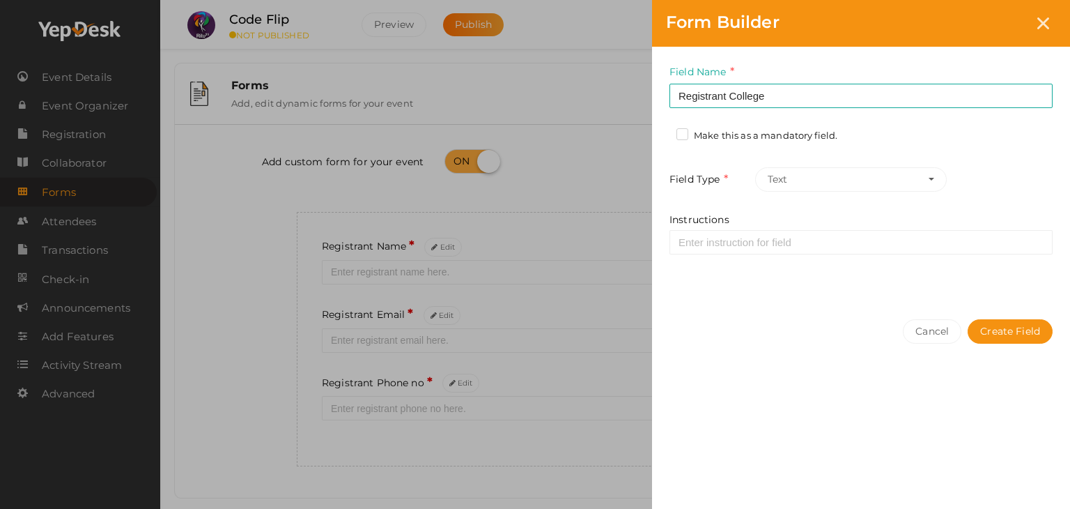
click at [752, 141] on label "Make this as a mandatory field." at bounding box center [757, 136] width 161 height 14
click at [663, 132] on input "Make this as a mandatory field." at bounding box center [663, 132] width 0 height 0
click at [990, 332] on button "Create Field" at bounding box center [1010, 331] width 85 height 24
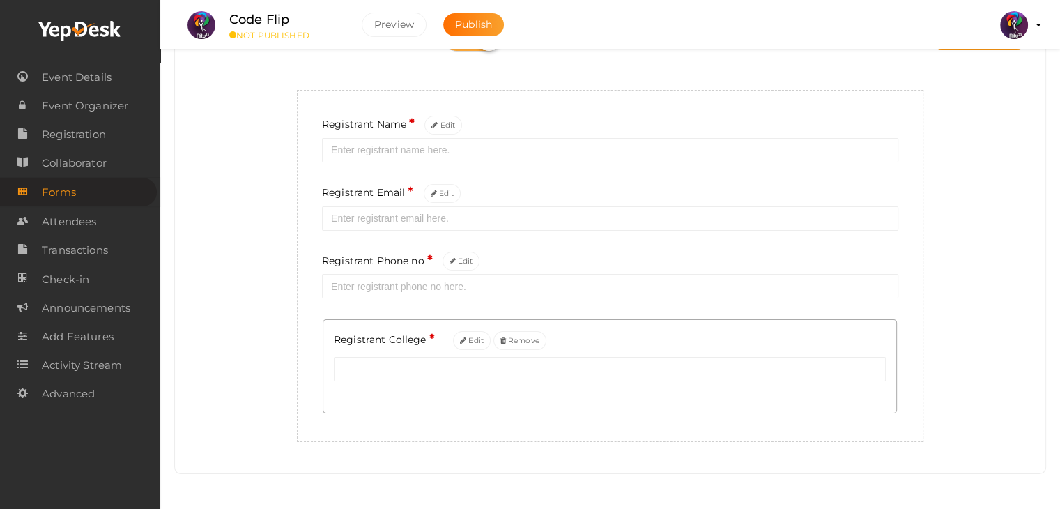
scroll to position [84, 0]
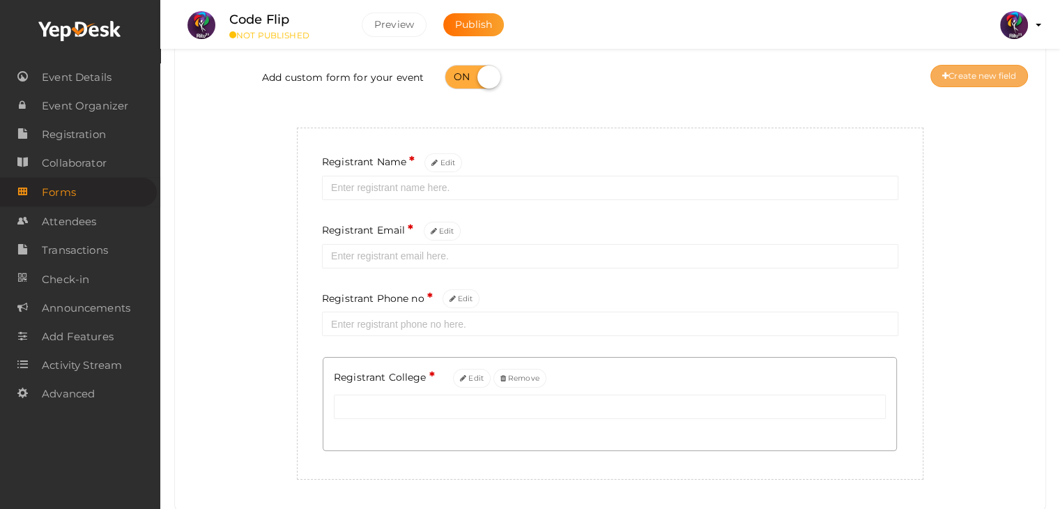
click at [965, 85] on button "Create new field" at bounding box center [979, 76] width 98 height 22
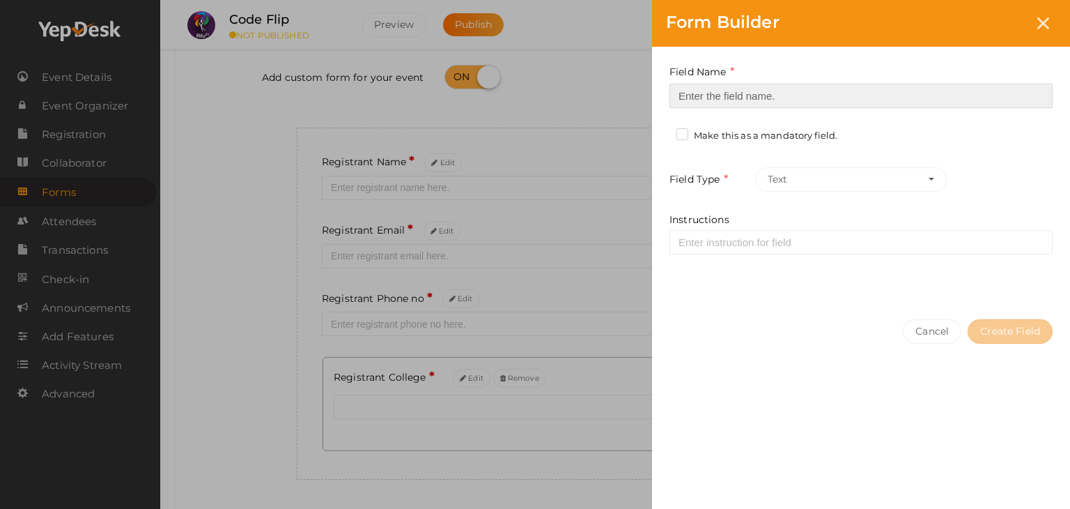
click at [739, 100] on input at bounding box center [861, 96] width 383 height 24
type input "Refferal ID"
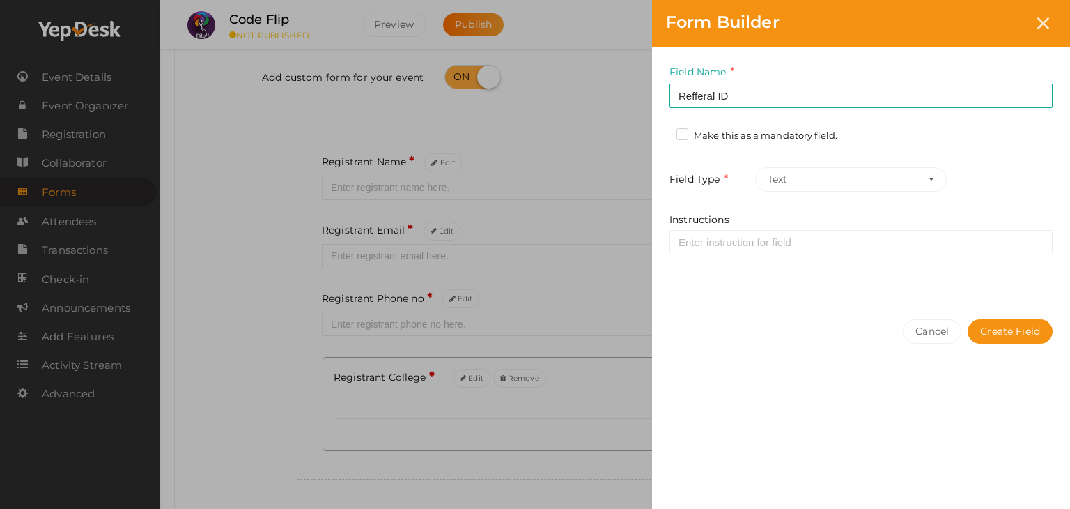
click at [807, 137] on label "Make this as a mandatory field." at bounding box center [757, 136] width 161 height 14
click at [663, 132] on input "Make this as a mandatory field." at bounding box center [663, 132] width 0 height 0
click at [1006, 325] on button "Create Field" at bounding box center [1010, 331] width 85 height 24
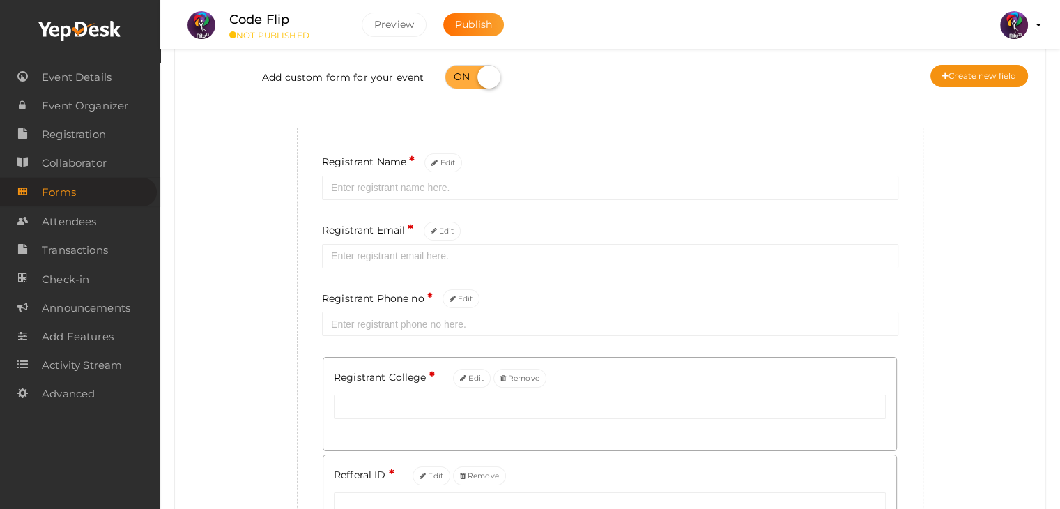
scroll to position [171, 0]
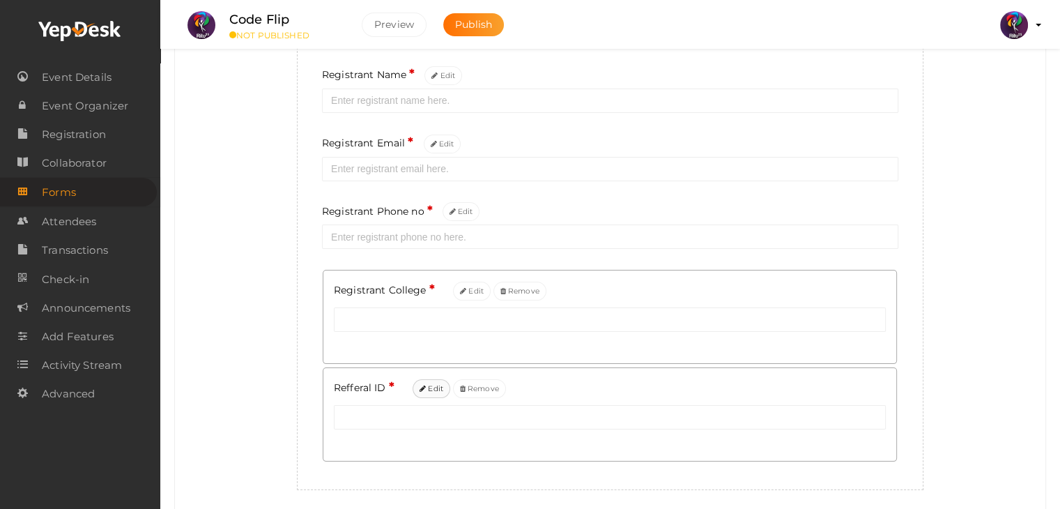
drag, startPoint x: 436, startPoint y: 399, endPoint x: 426, endPoint y: 390, distance: 13.3
click at [426, 390] on button "Edit" at bounding box center [432, 388] width 38 height 19
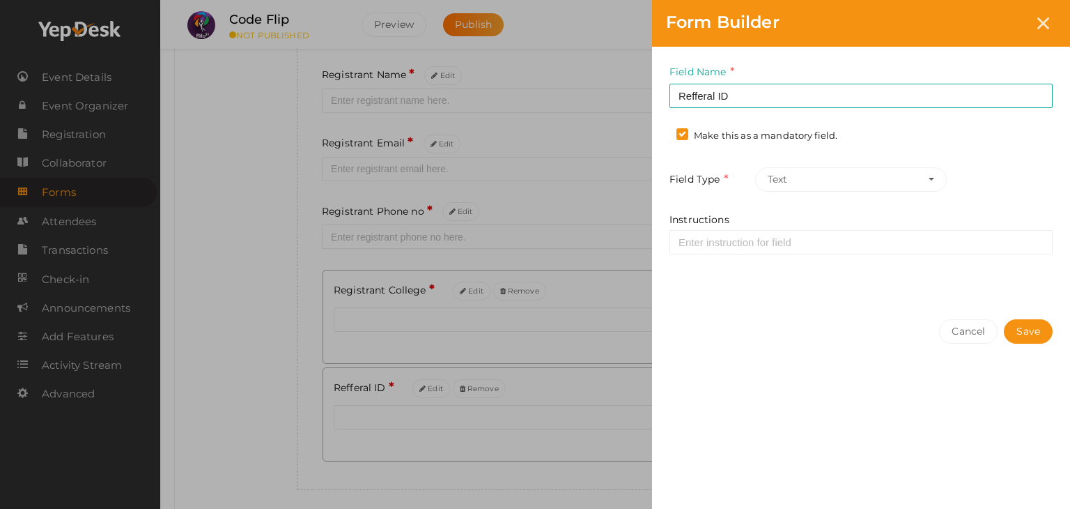
click at [686, 130] on label "Make this as a mandatory field." at bounding box center [757, 136] width 161 height 14
click at [663, 132] on input "Make this as a mandatory field." at bounding box center [663, 132] width 0 height 0
click at [1035, 330] on button "Save" at bounding box center [1028, 331] width 49 height 24
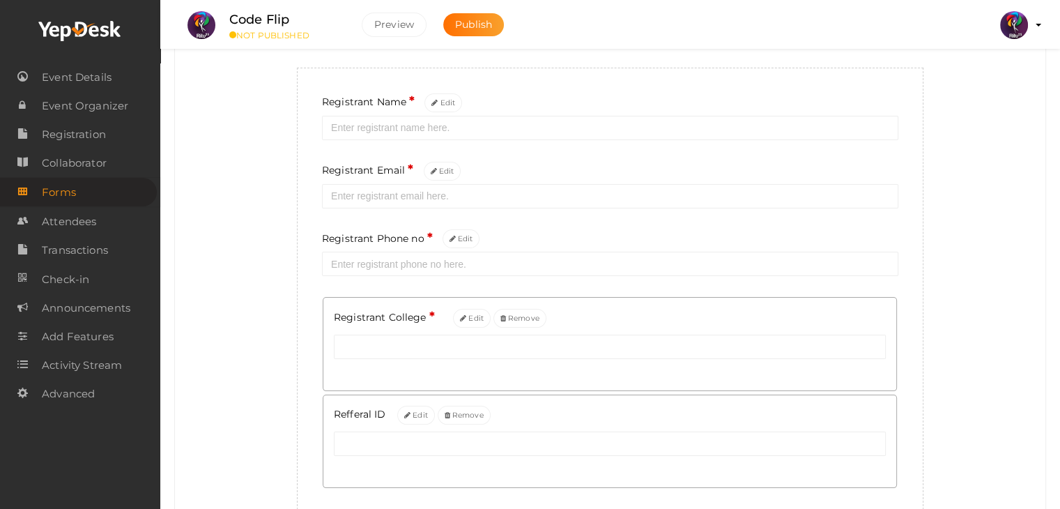
scroll to position [220, 0]
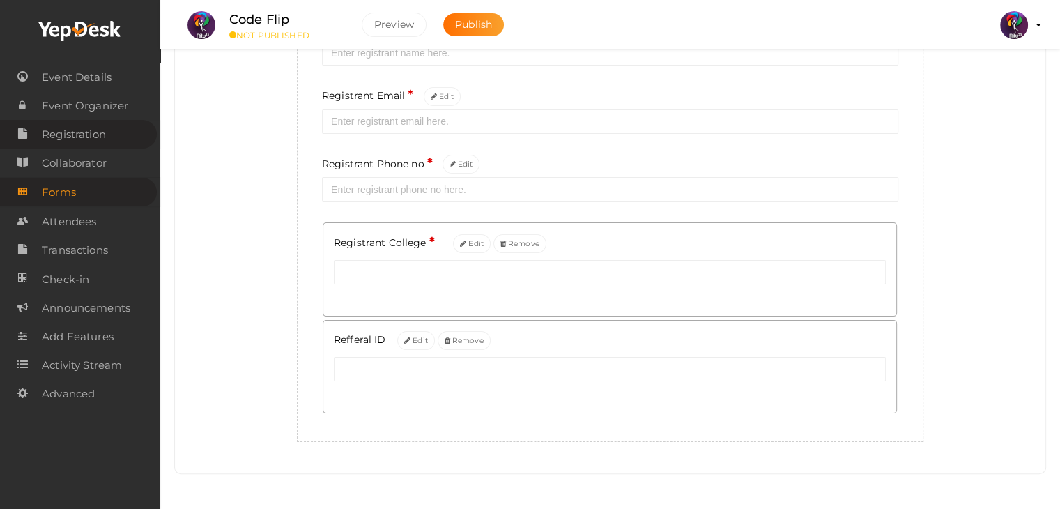
click at [113, 129] on link "Registration" at bounding box center [78, 134] width 157 height 29
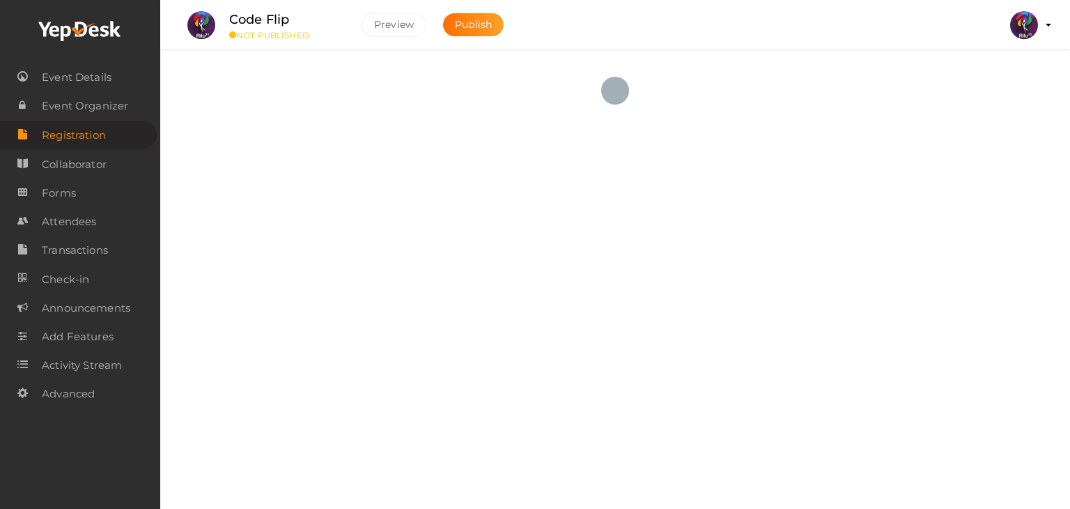
checkbox input "true"
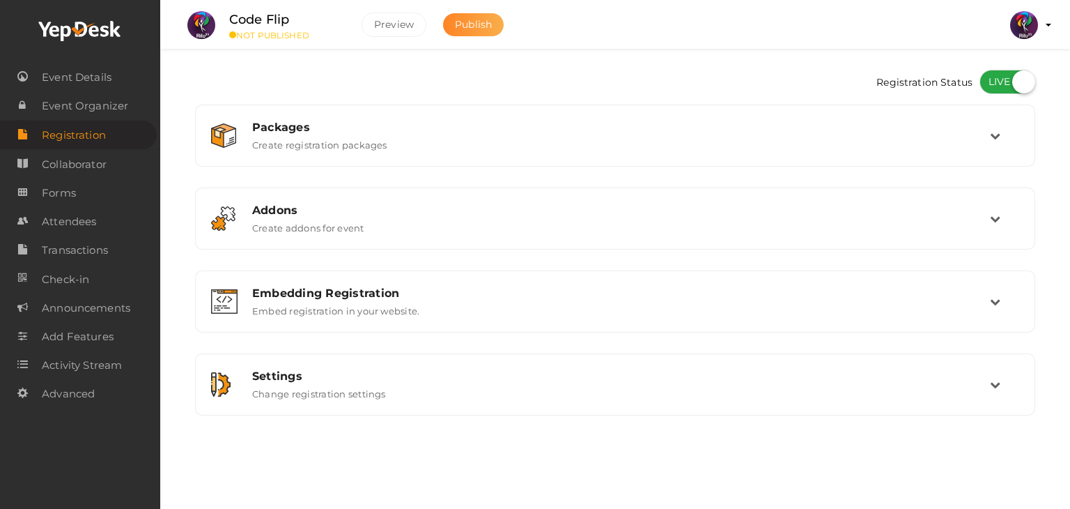
click at [493, 14] on button "Publish" at bounding box center [473, 24] width 61 height 23
click at [97, 221] on link "Attendees" at bounding box center [78, 221] width 157 height 29
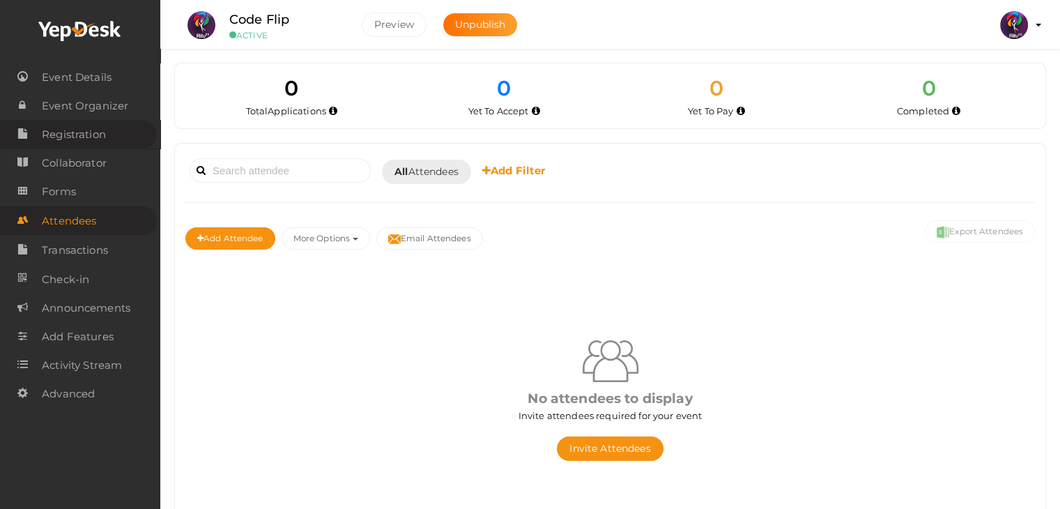
click at [88, 148] on span "Registration" at bounding box center [74, 135] width 64 height 28
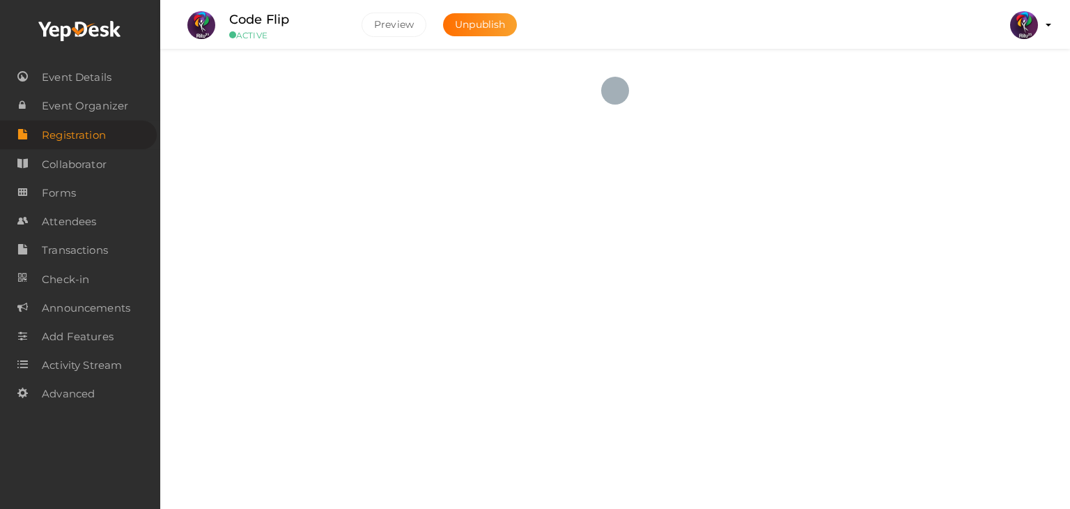
checkbox input "true"
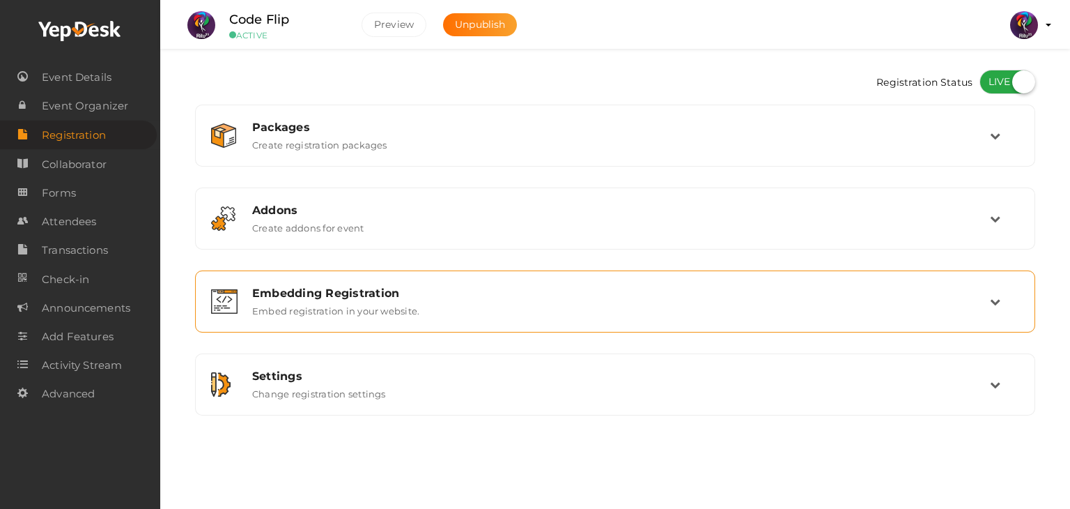
click at [468, 298] on div "Embedding Registration" at bounding box center [621, 292] width 738 height 13
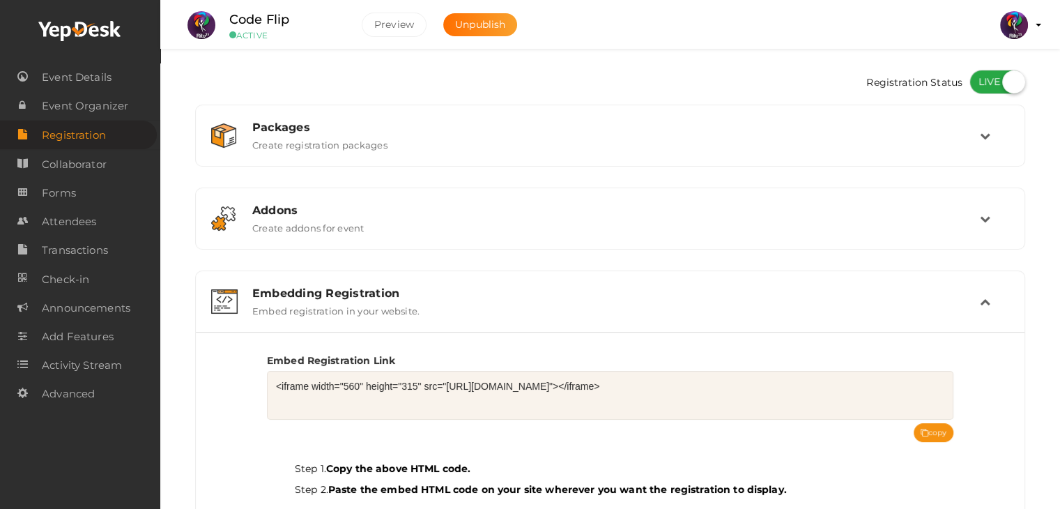
scroll to position [217, 0]
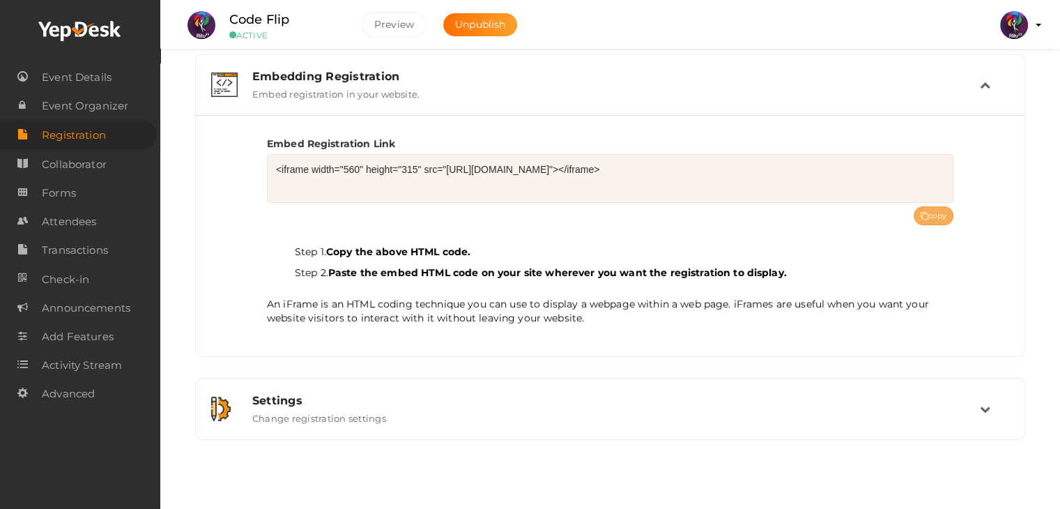
click at [926, 221] on button "copy" at bounding box center [934, 215] width 40 height 19
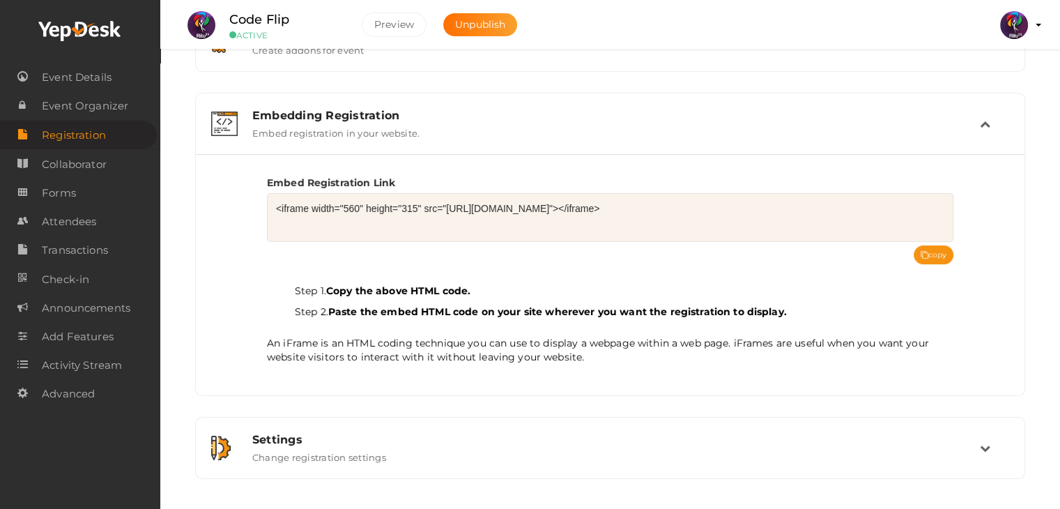
scroll to position [0, 0]
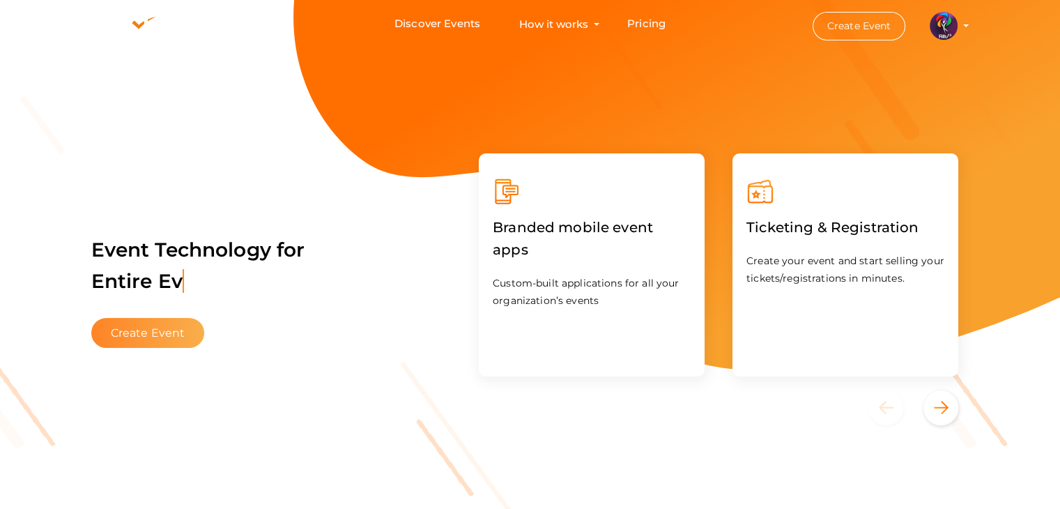
click at [168, 324] on button "Create Event" at bounding box center [148, 333] width 114 height 30
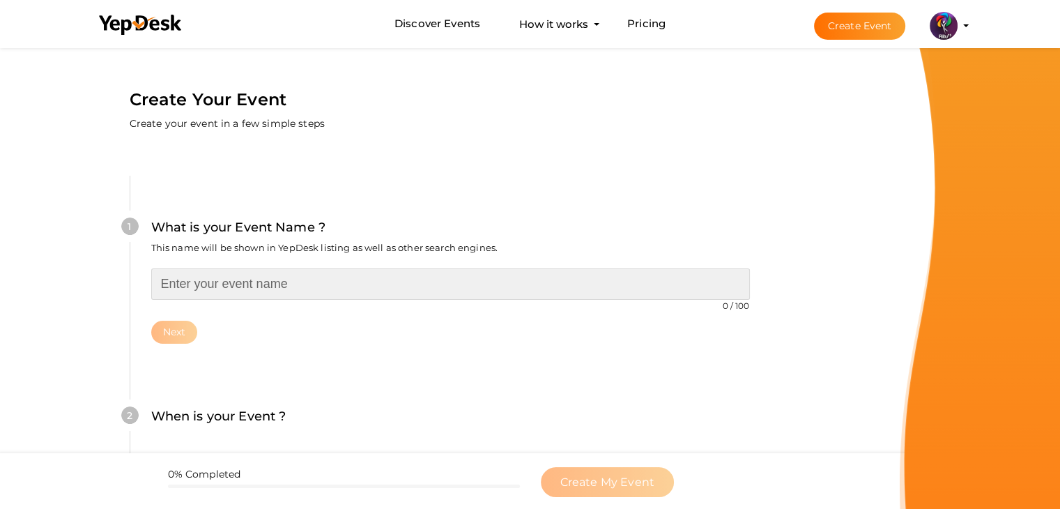
click at [223, 285] on input "text" at bounding box center [450, 283] width 599 height 31
type input "BITQUEST"
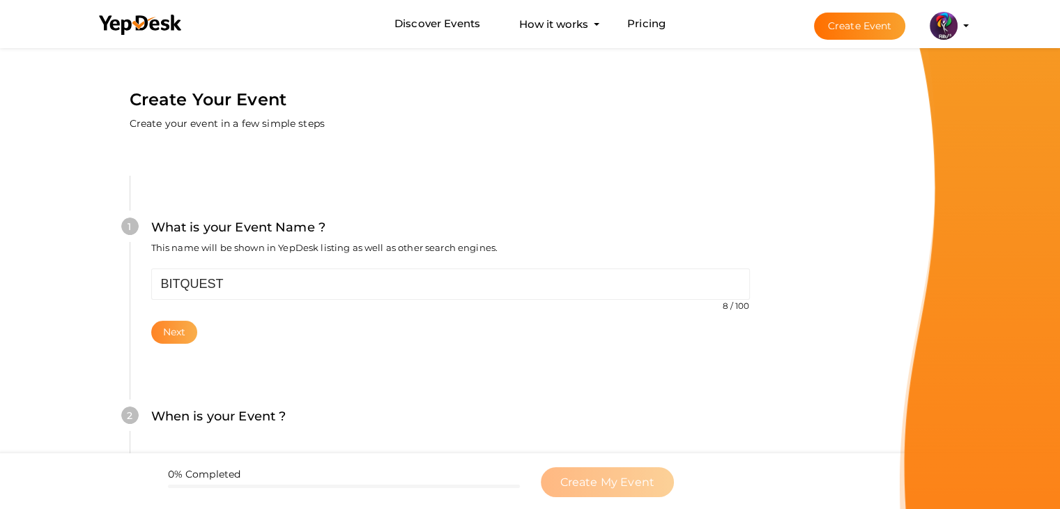
click at [181, 328] on button "Next" at bounding box center [174, 332] width 47 height 23
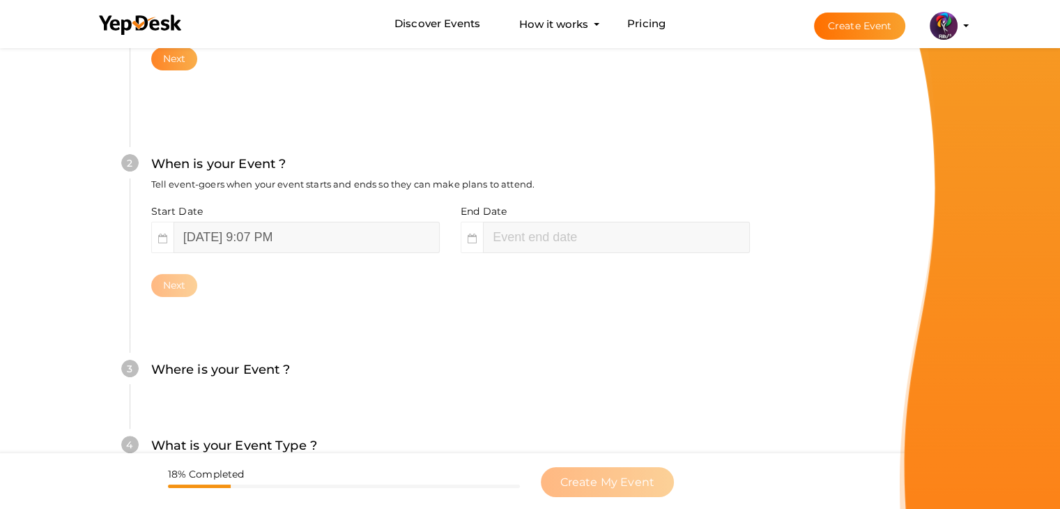
scroll to position [286, 0]
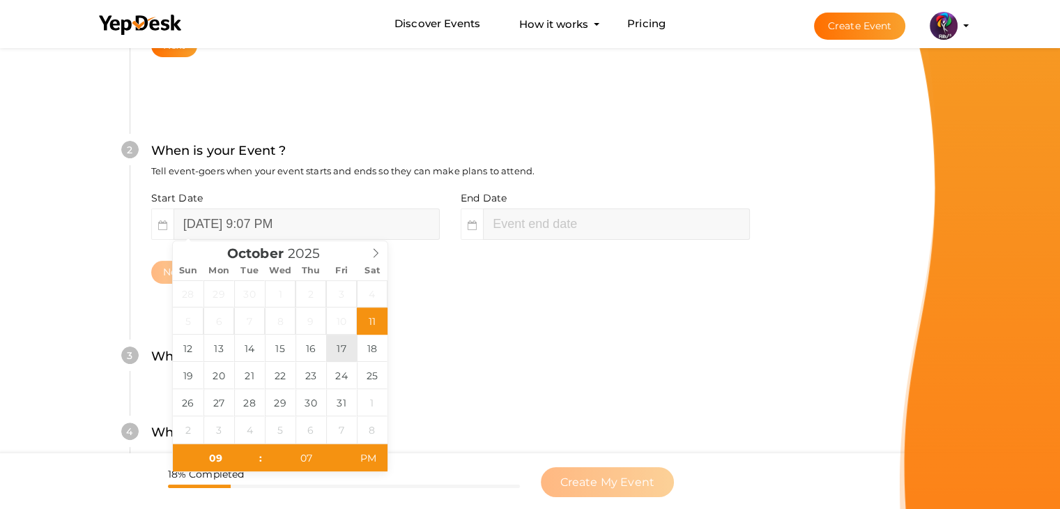
type input "October 17, 2025 9:07 PM"
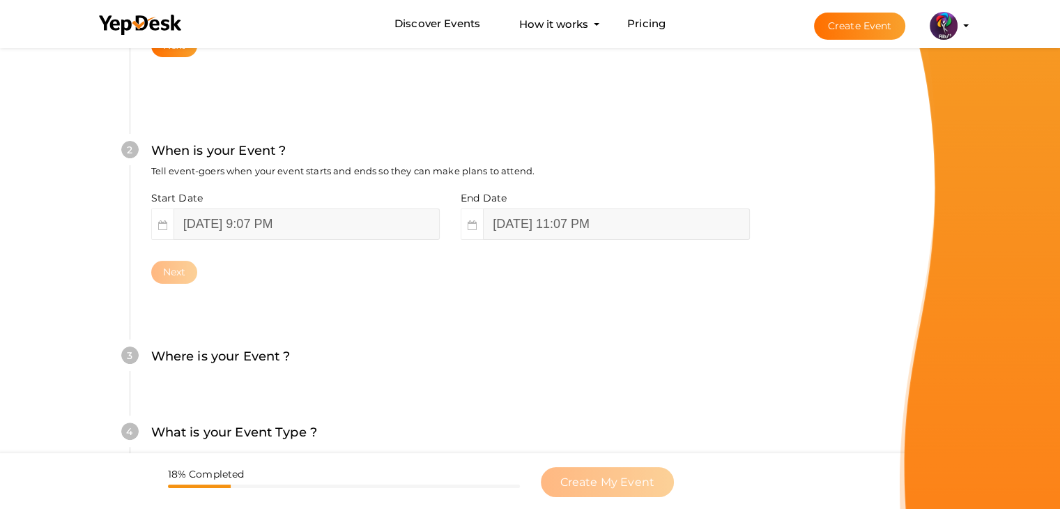
click at [426, 313] on div "2 When is your Event ? Tell event-goers when your event starts and ends so they…" at bounding box center [450, 212] width 641 height 226
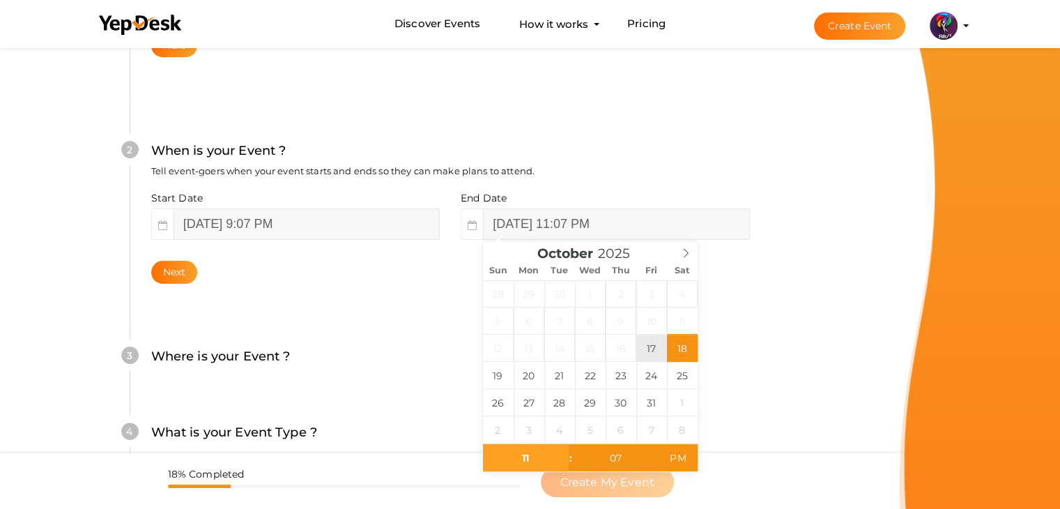
type input "October 17, 2025 11:07 PM"
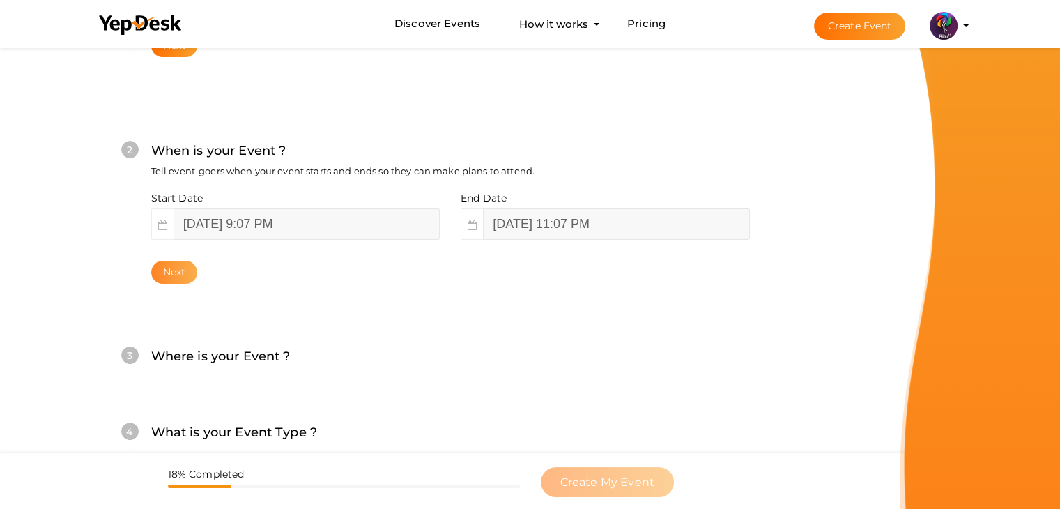
drag, startPoint x: 351, startPoint y: 296, endPoint x: 155, endPoint y: 269, distance: 198.4
click at [155, 269] on div "2 When is your Event ? Tell event-goers when your event starts and ends so they…" at bounding box center [450, 212] width 641 height 226
click at [155, 269] on button "Next" at bounding box center [174, 272] width 47 height 23
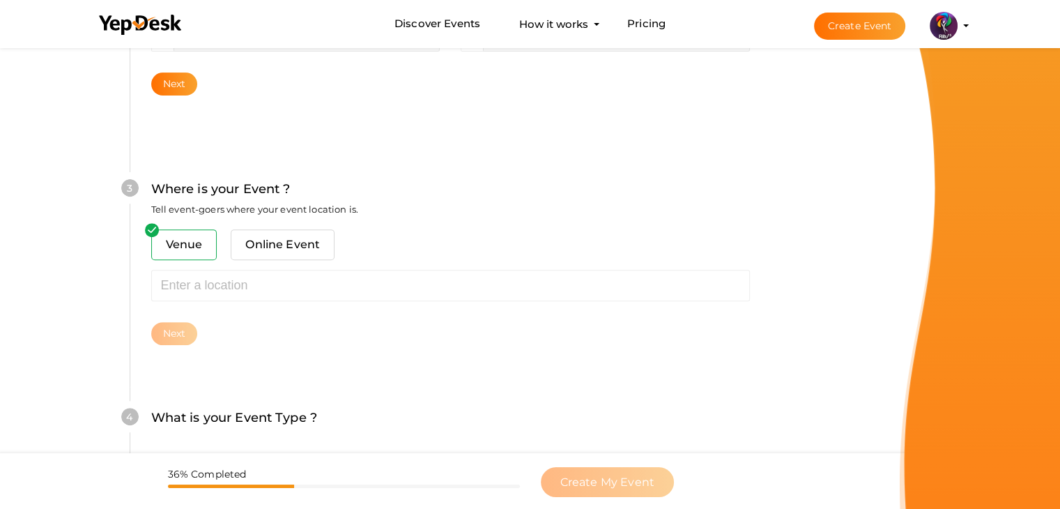
scroll to position [513, 0]
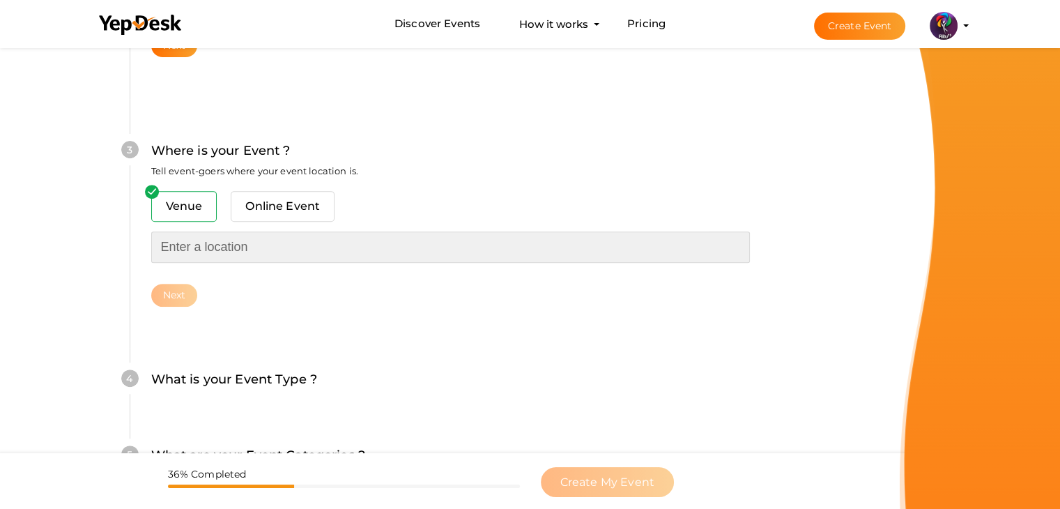
click at [268, 251] on input "text" at bounding box center [450, 246] width 599 height 31
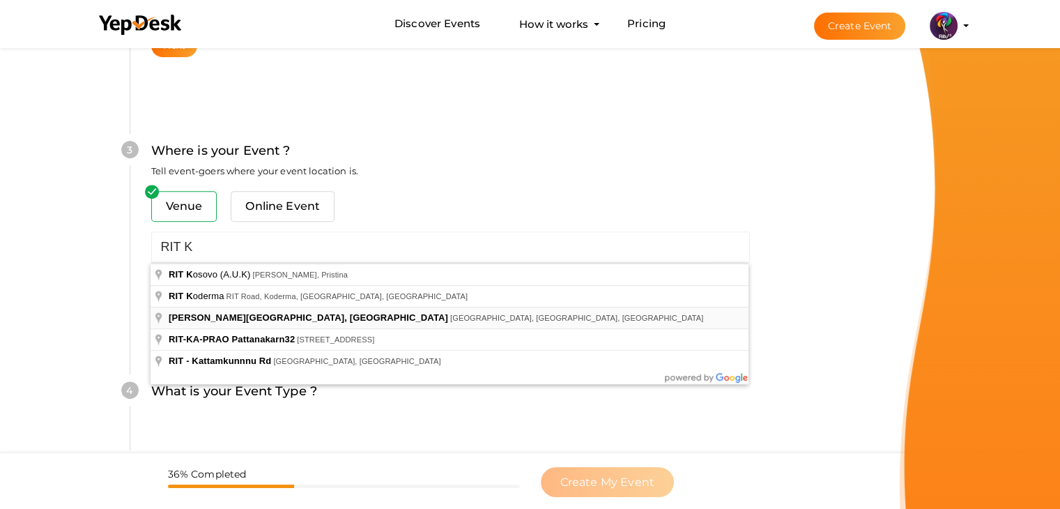
type input "[PERSON_NAME][GEOGRAPHIC_DATA], [GEOGRAPHIC_DATA], [GEOGRAPHIC_DATA], [GEOGRAPH…"
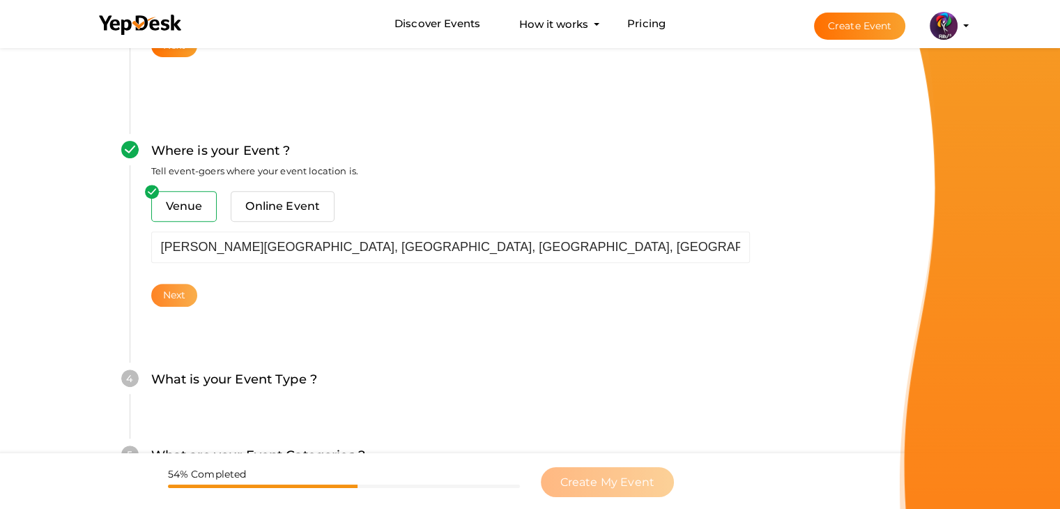
click at [188, 288] on button "Next" at bounding box center [174, 295] width 47 height 23
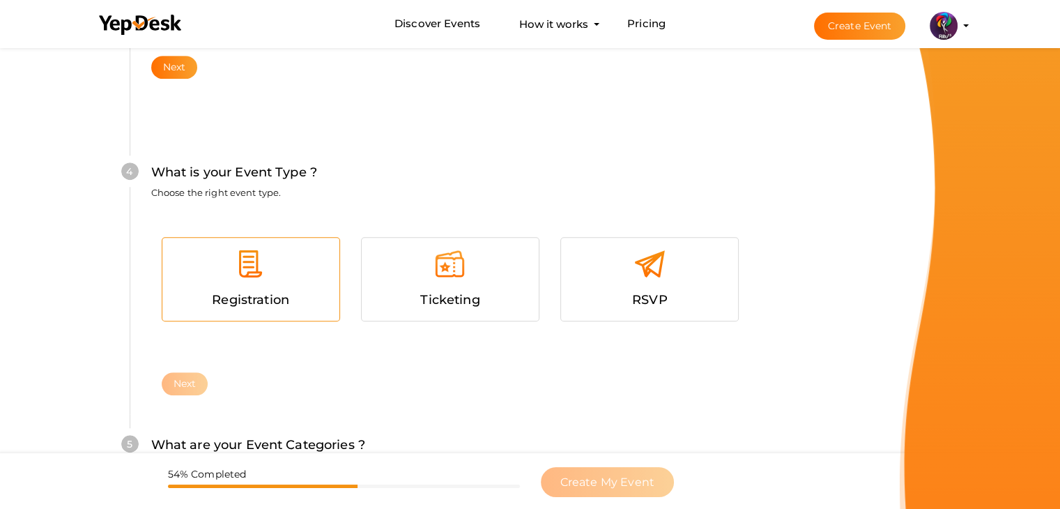
scroll to position [762, 0]
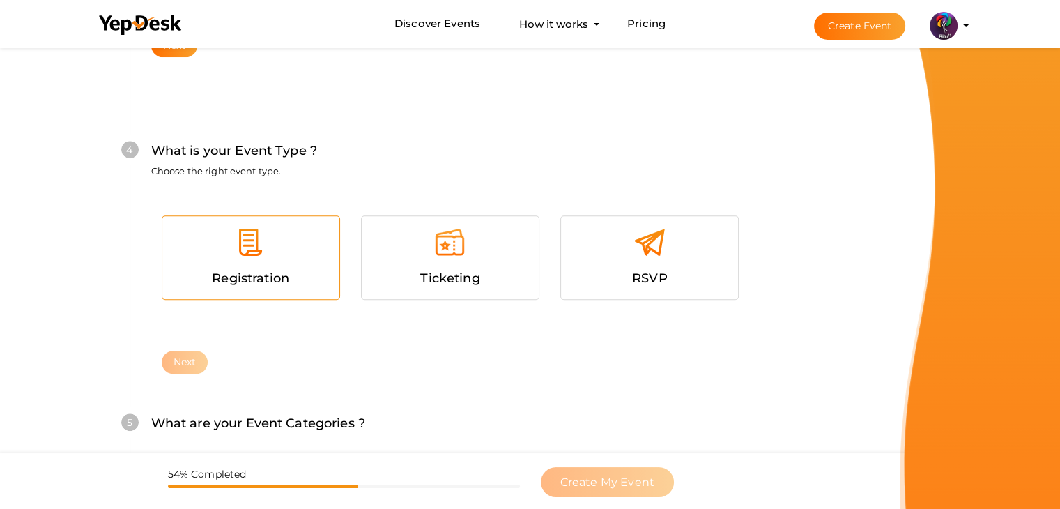
click at [262, 265] on div at bounding box center [251, 247] width 156 height 42
click at [196, 353] on button "Next" at bounding box center [185, 362] width 47 height 23
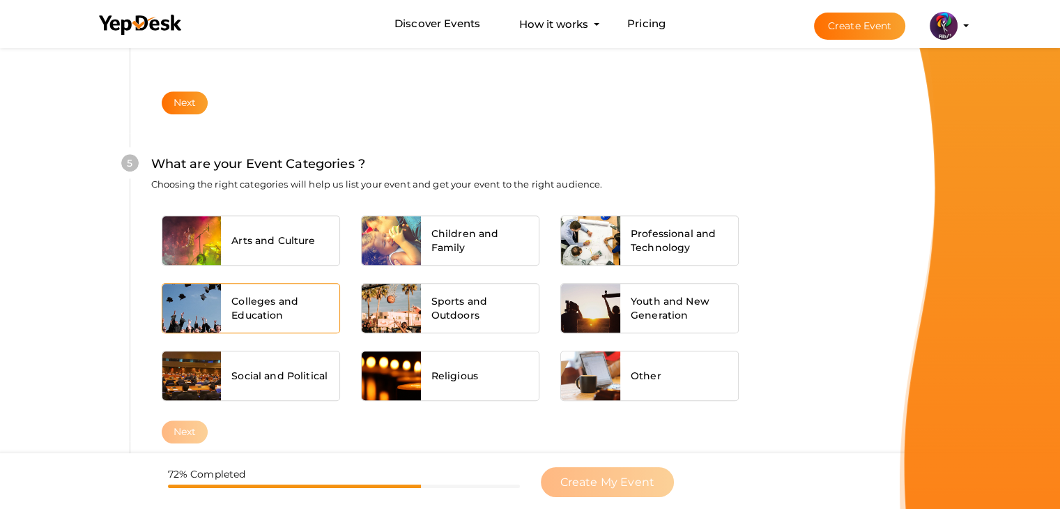
scroll to position [1054, 0]
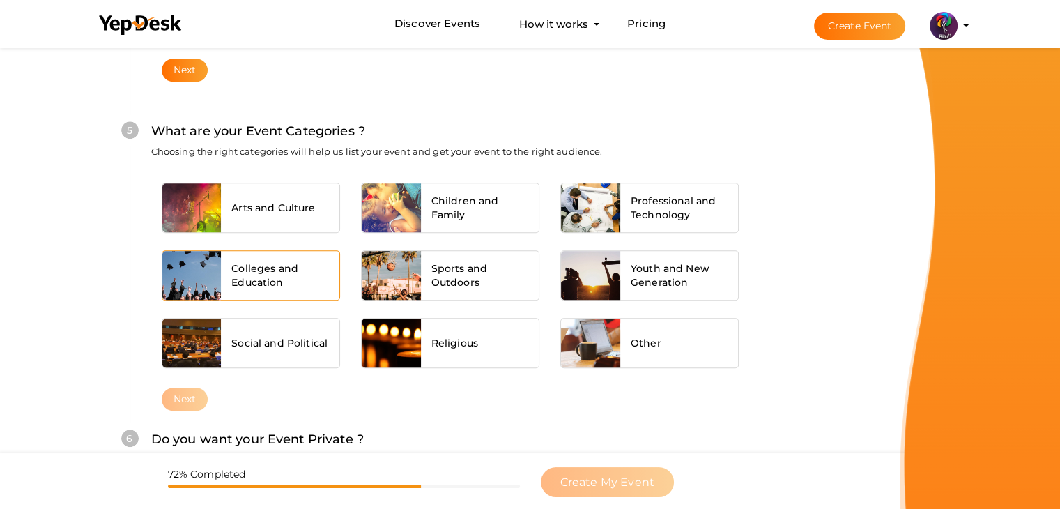
click at [287, 288] on div "Colleges and Education" at bounding box center [280, 275] width 118 height 49
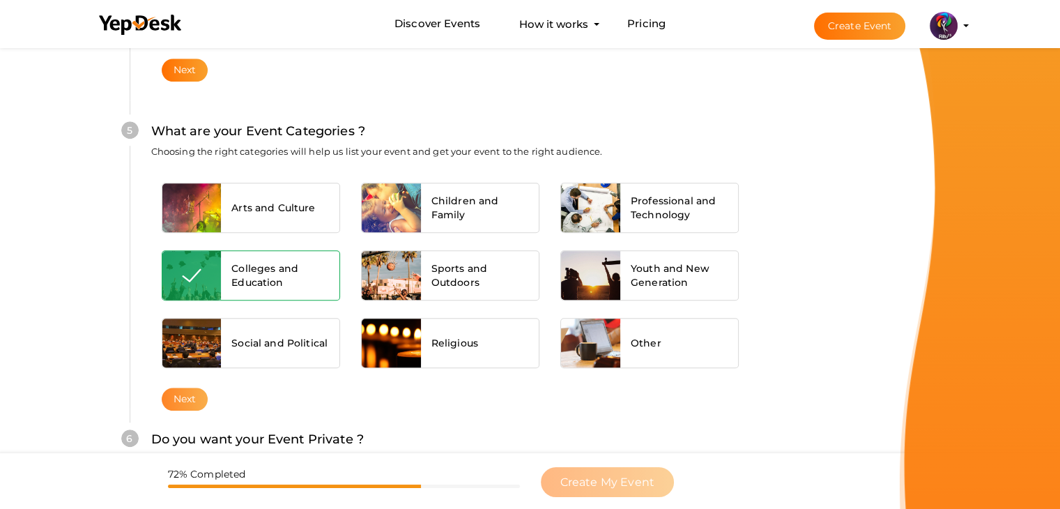
click at [194, 403] on button "Next" at bounding box center [185, 398] width 47 height 23
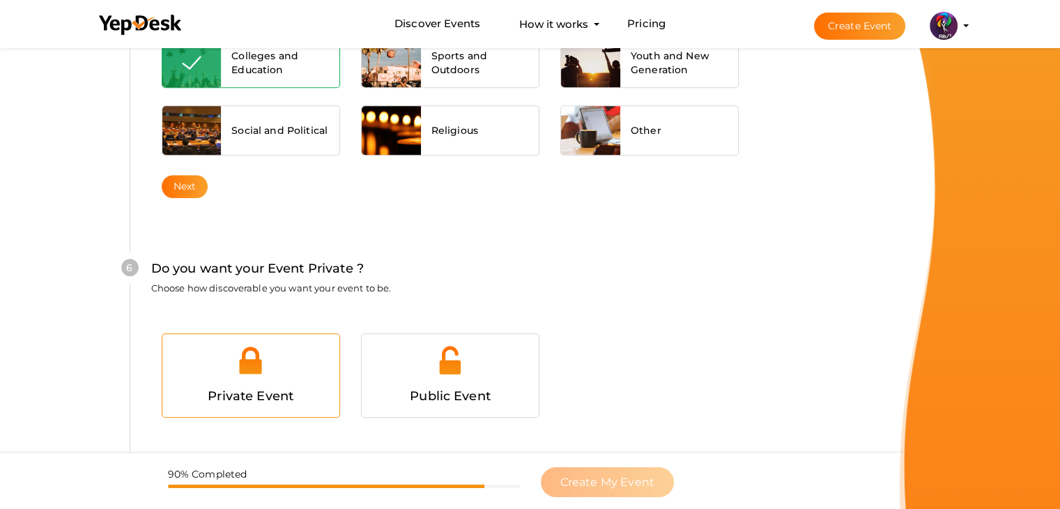
scroll to position [1360, 0]
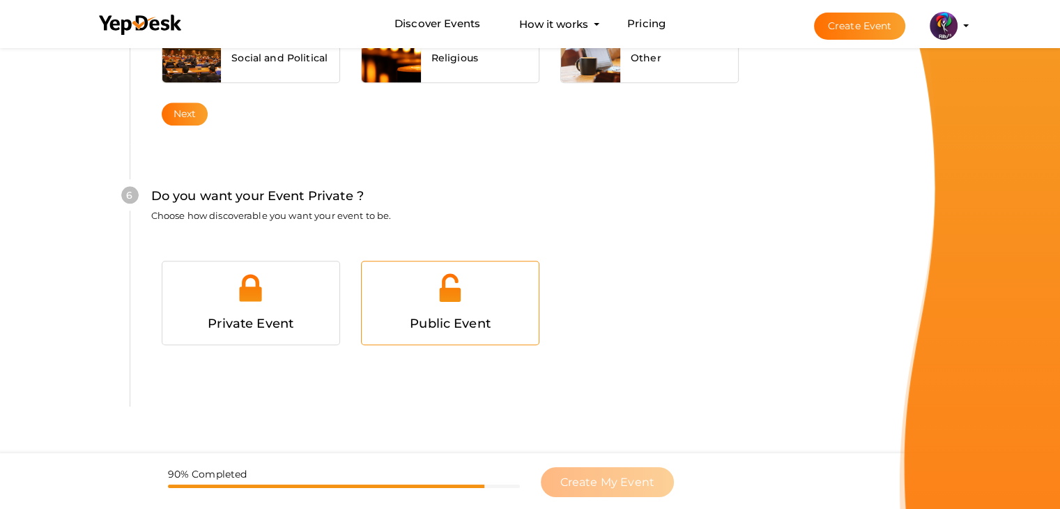
click at [454, 302] on div at bounding box center [450, 293] width 156 height 42
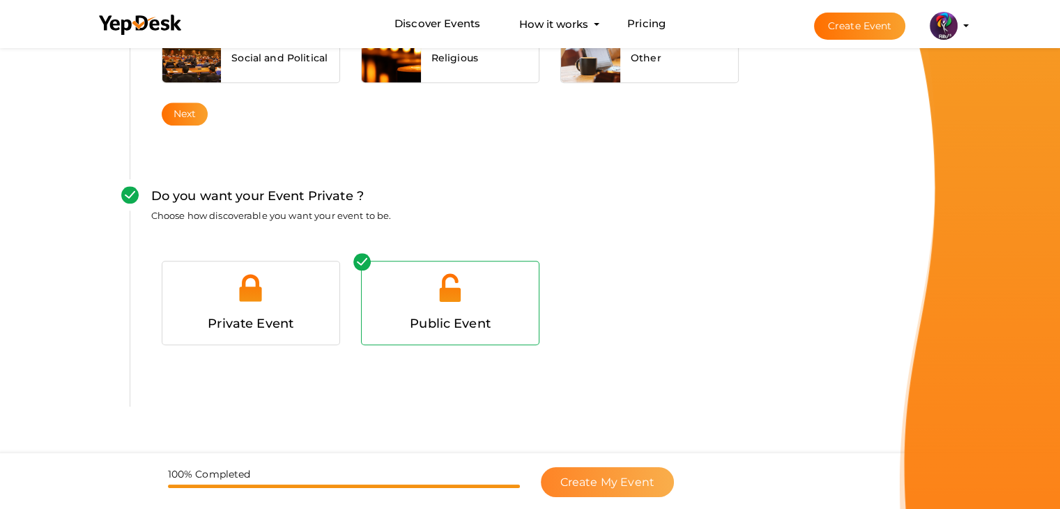
click at [625, 478] on span "Create My Event" at bounding box center [607, 481] width 94 height 13
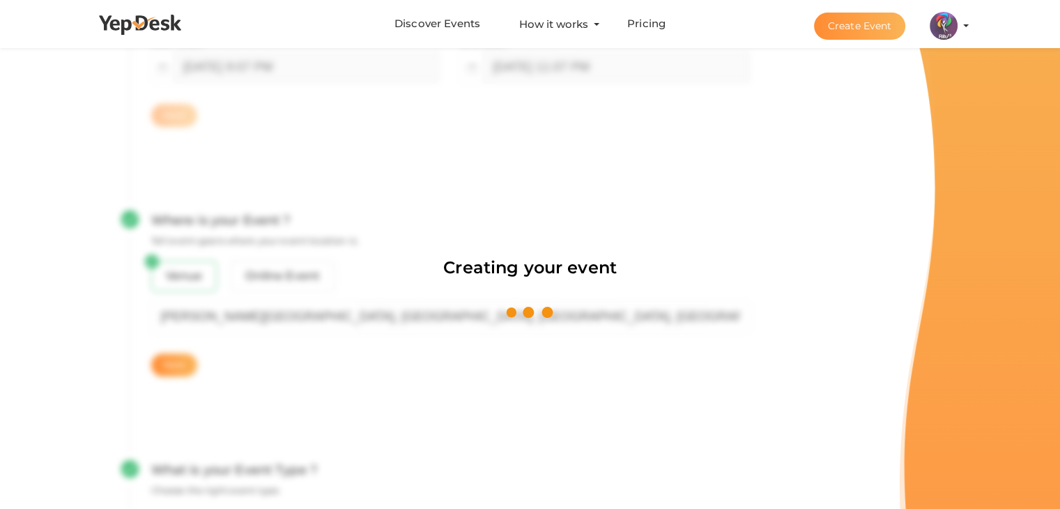
scroll to position [209, 0]
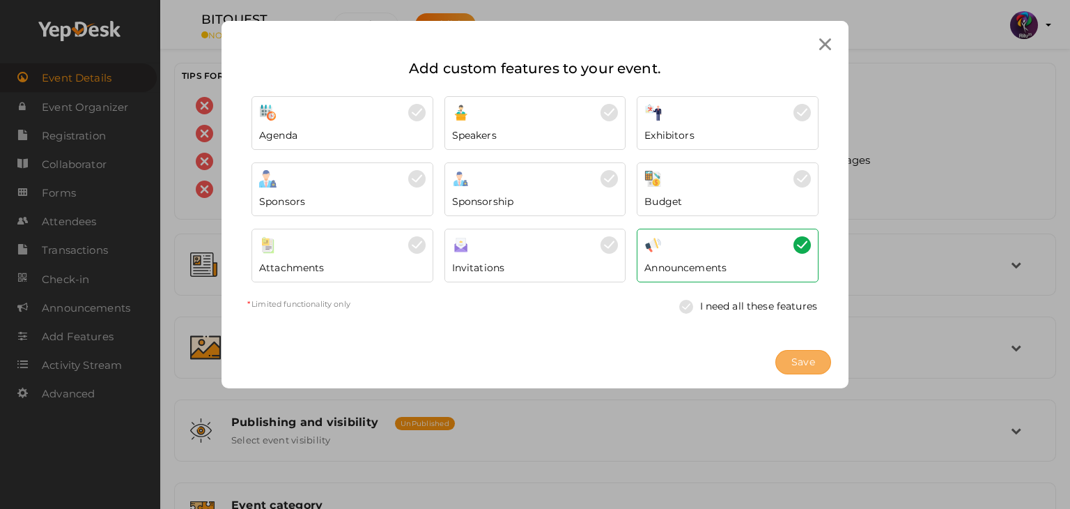
click at [796, 366] on span "Save" at bounding box center [804, 362] width 24 height 15
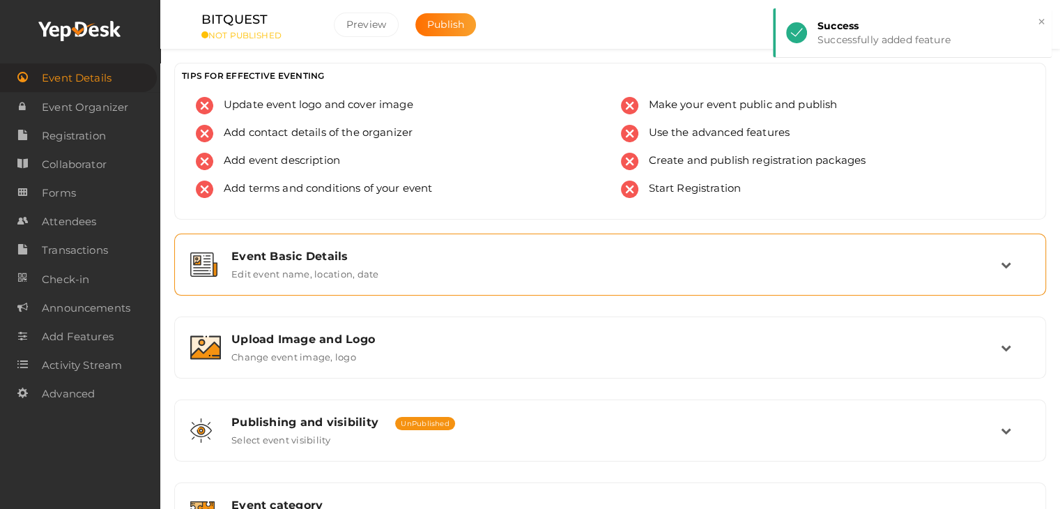
click at [796, 270] on div "Event Basic Details Edit event name, location, date" at bounding box center [611, 264] width 780 height 30
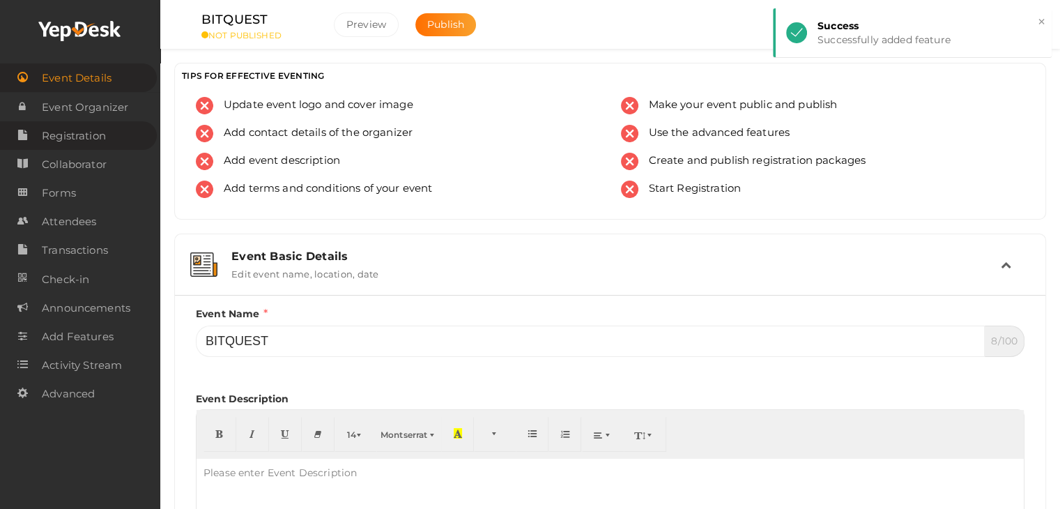
click at [100, 137] on span "Registration" at bounding box center [74, 136] width 64 height 28
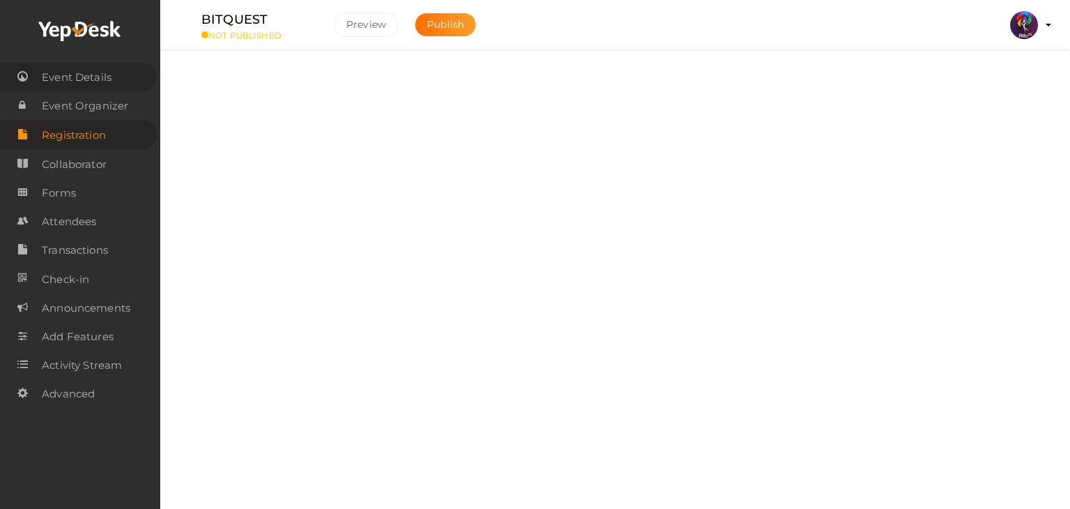
click at [77, 76] on span "Event Details" at bounding box center [77, 77] width 70 height 28
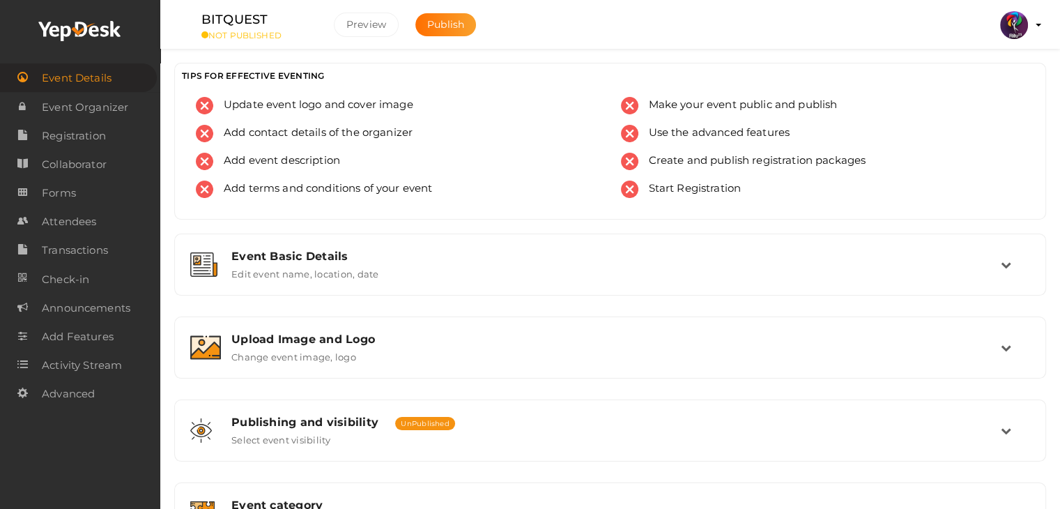
scroll to position [14, 0]
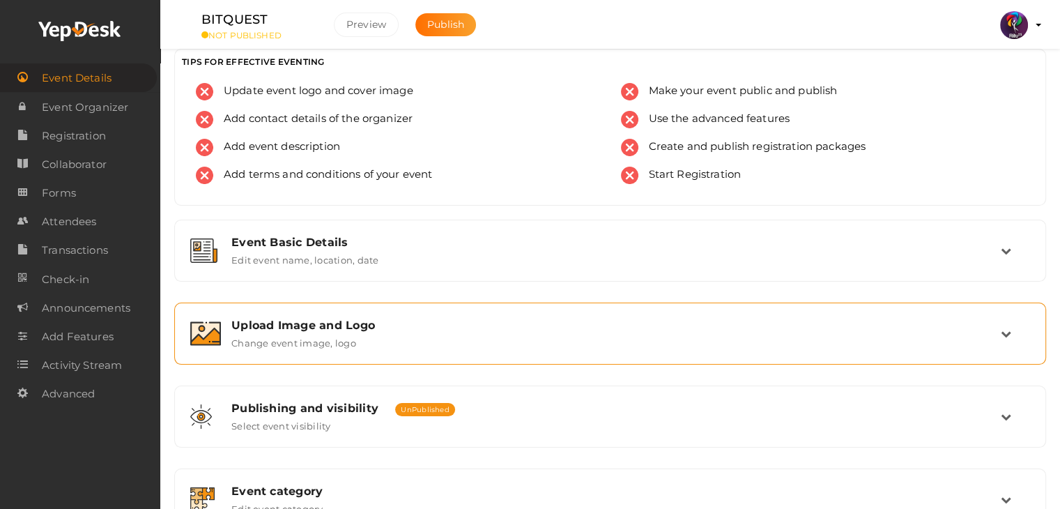
click at [392, 321] on div "Upload Image and Logo" at bounding box center [615, 324] width 769 height 13
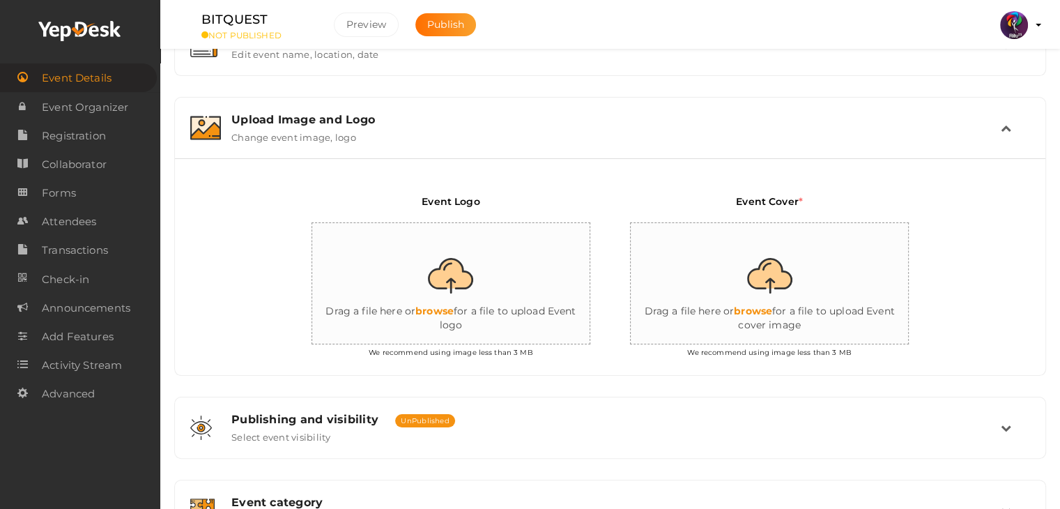
scroll to position [223, 0]
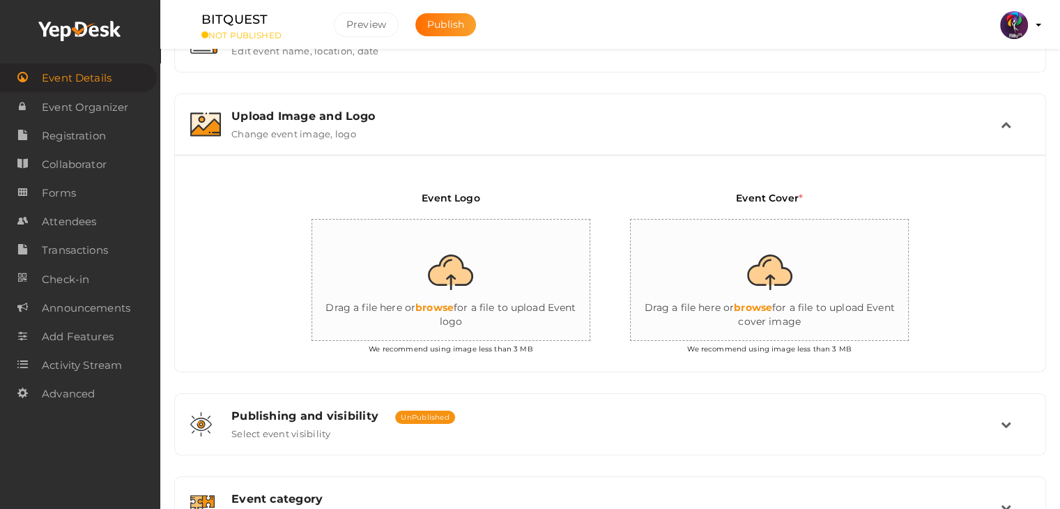
click at [449, 288] on input "file" at bounding box center [451, 281] width 279 height 122
type input "C:\fakepath\logo yepdesk (1).png"
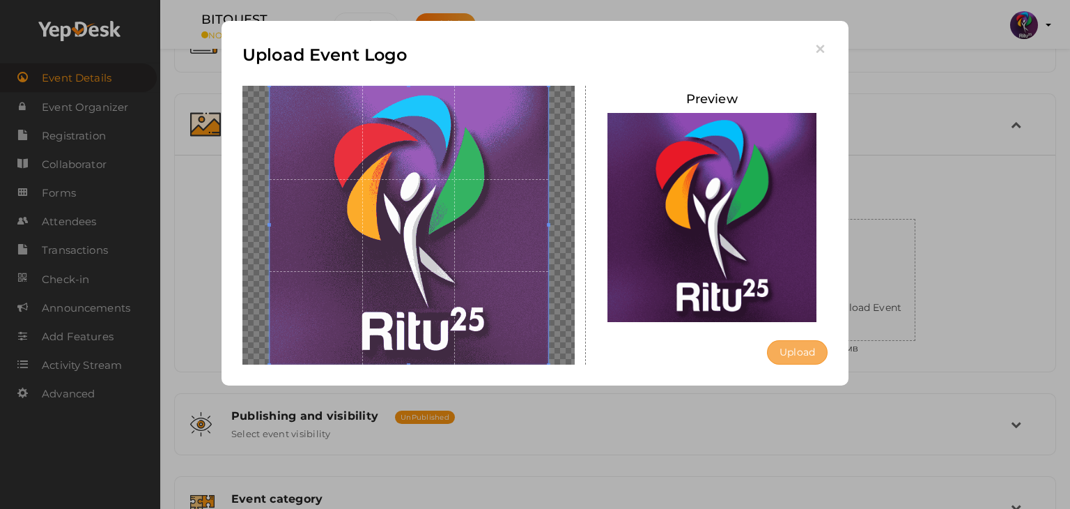
click at [783, 347] on button "Upload" at bounding box center [797, 352] width 61 height 24
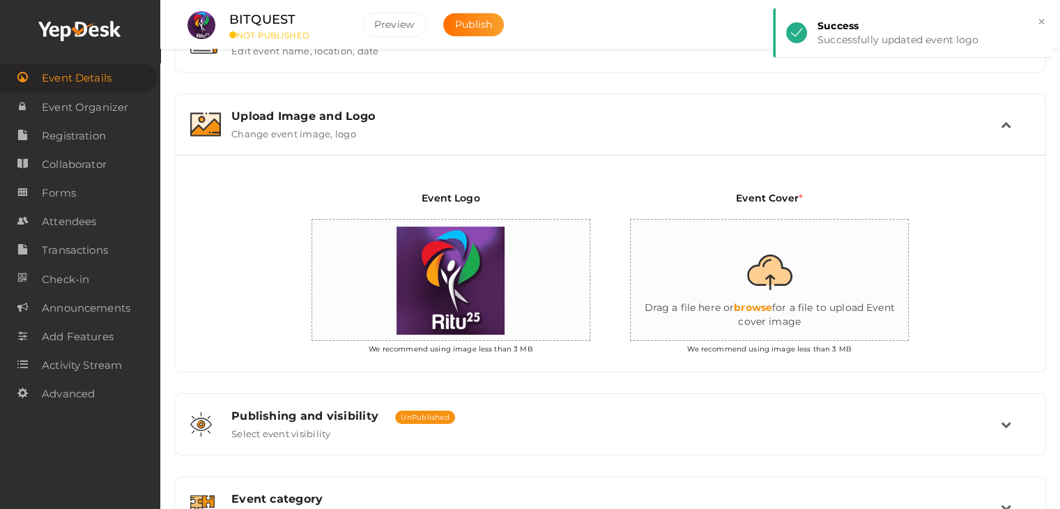
click at [841, 285] on input "file" at bounding box center [770, 281] width 279 height 122
type input "C:\fakepath\IMG-20251011-WA0128.jpg"
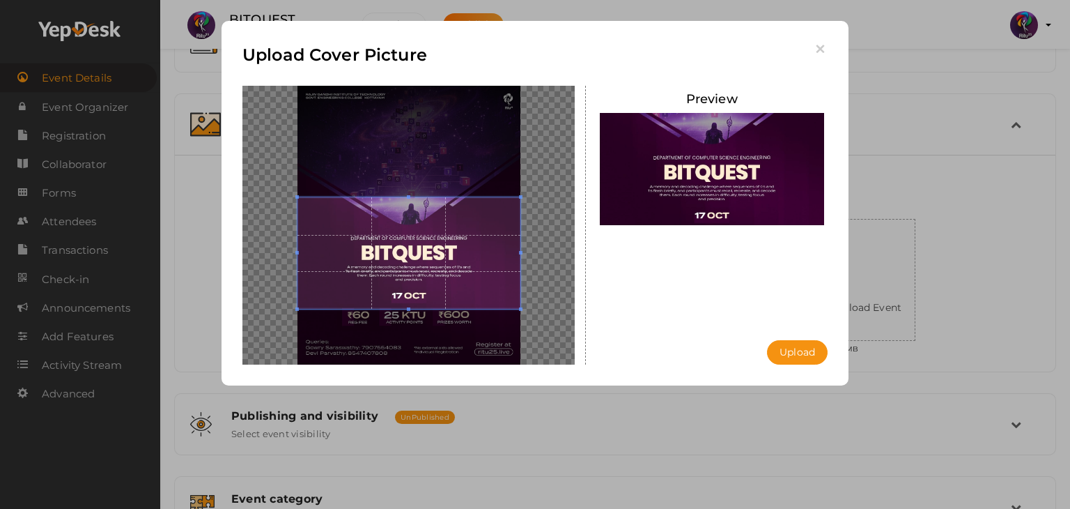
drag, startPoint x: 408, startPoint y: 249, endPoint x: 410, endPoint y: 272, distance: 22.4
click at [410, 272] on span at bounding box center [409, 252] width 223 height 111
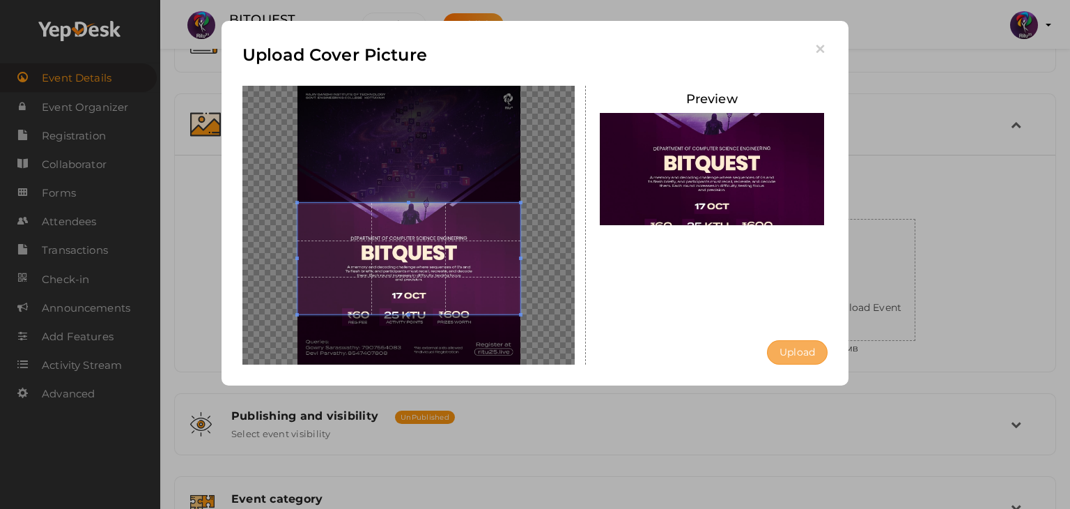
click at [799, 353] on button "Upload" at bounding box center [797, 352] width 61 height 24
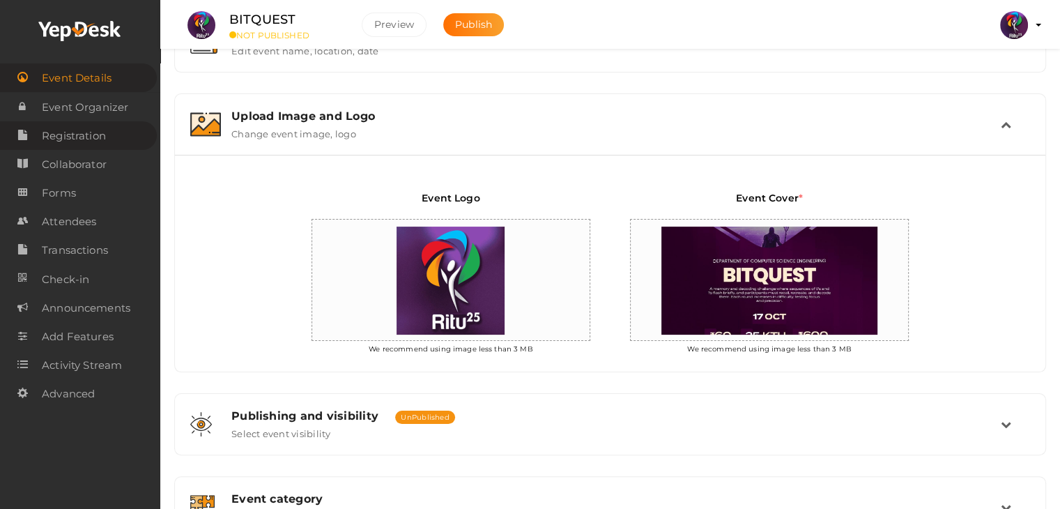
click at [95, 125] on span "Registration" at bounding box center [74, 136] width 64 height 28
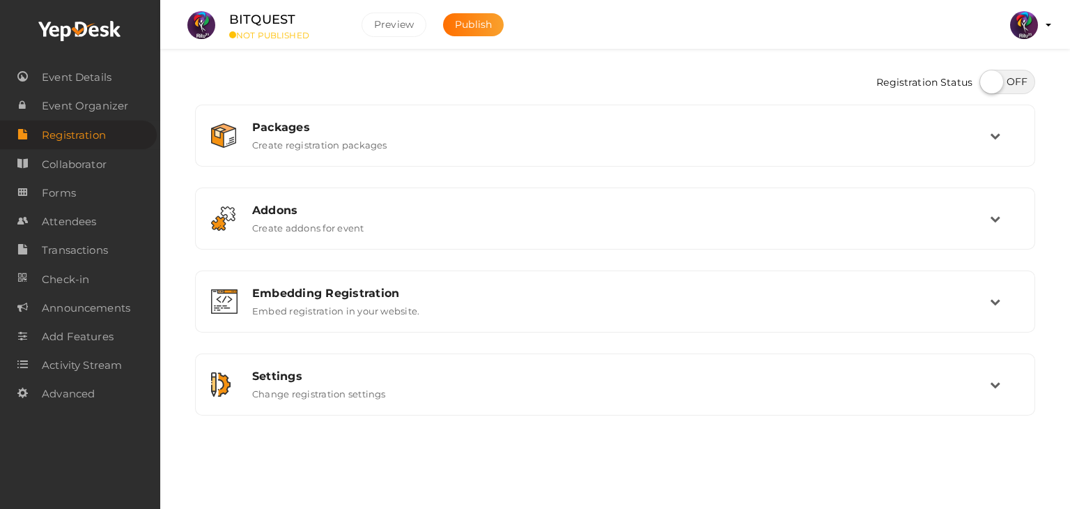
click at [1010, 86] on label at bounding box center [1008, 82] width 56 height 24
click at [989, 82] on input "checkbox" at bounding box center [984, 76] width 9 height 9
checkbox input "true"
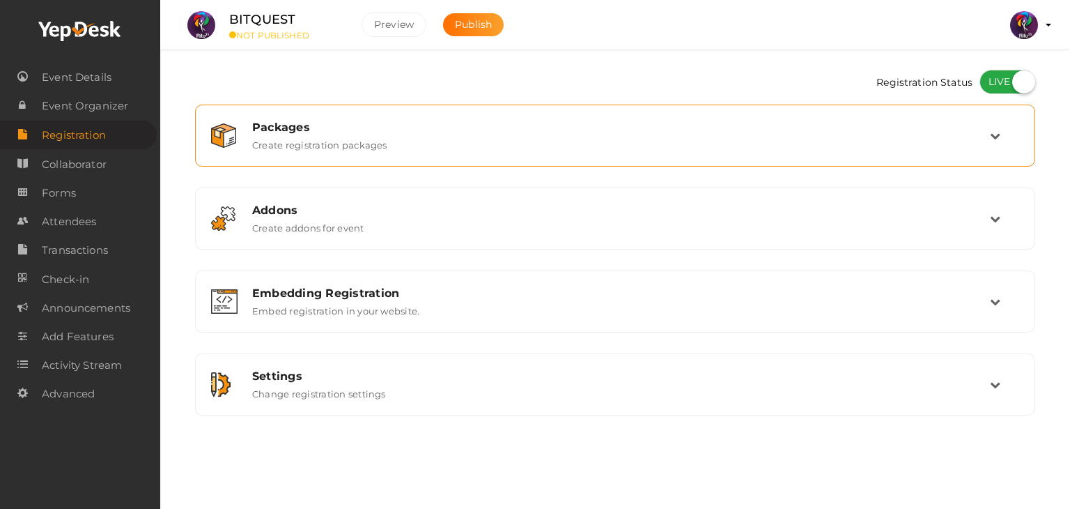
click at [925, 148] on div "Packages Create registration packages" at bounding box center [616, 136] width 748 height 30
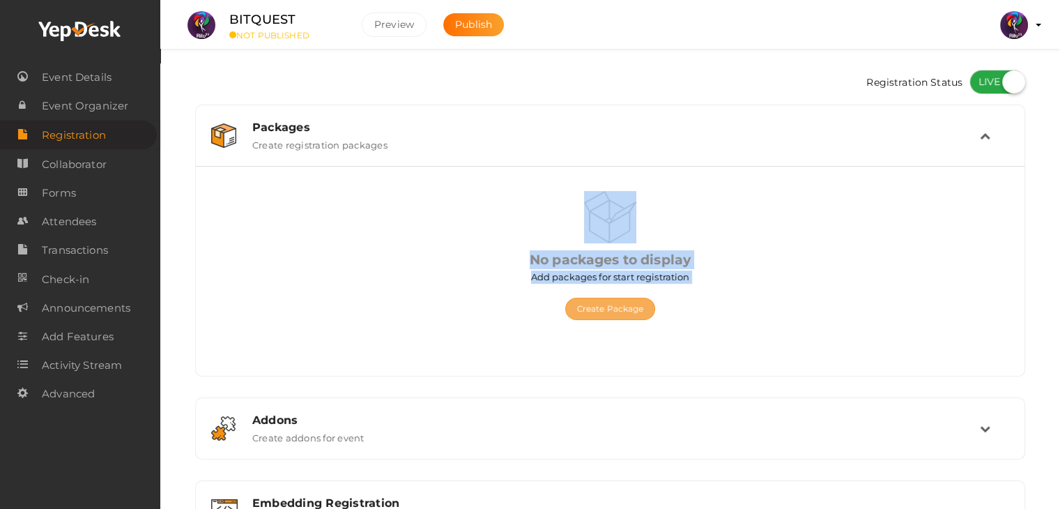
click at [630, 314] on div "No packages to display Add packages for start registration Create Package Publi…" at bounding box center [610, 278] width 787 height 174
click at [630, 314] on button "Create Package" at bounding box center [610, 309] width 91 height 22
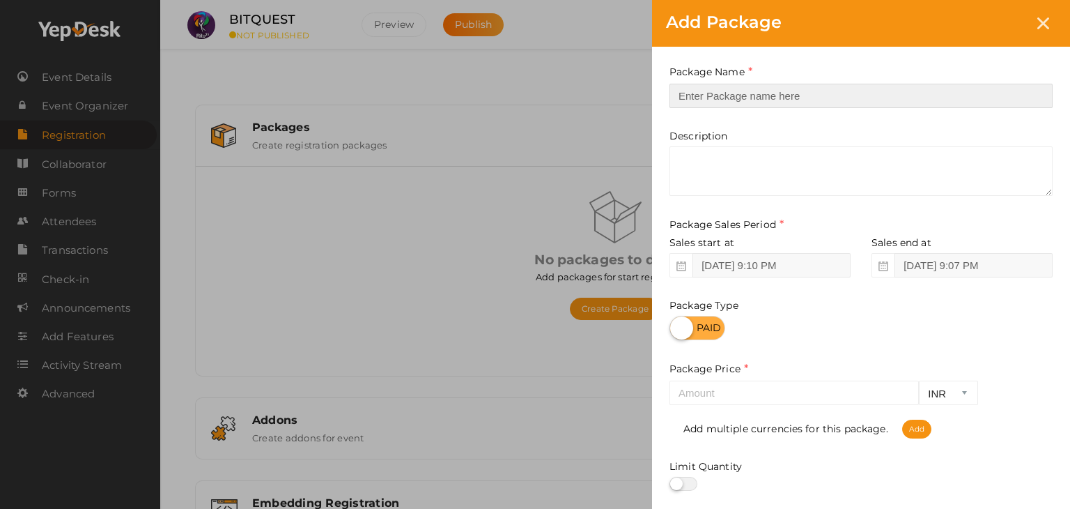
click at [825, 92] on input "text" at bounding box center [861, 96] width 383 height 24
type input "Registration"
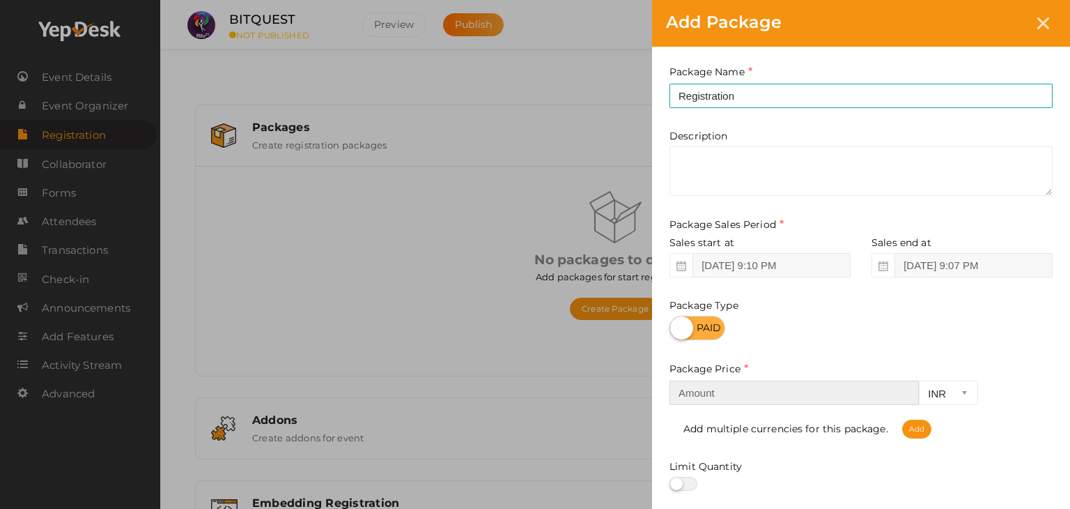
click at [746, 396] on input "number" at bounding box center [794, 392] width 249 height 24
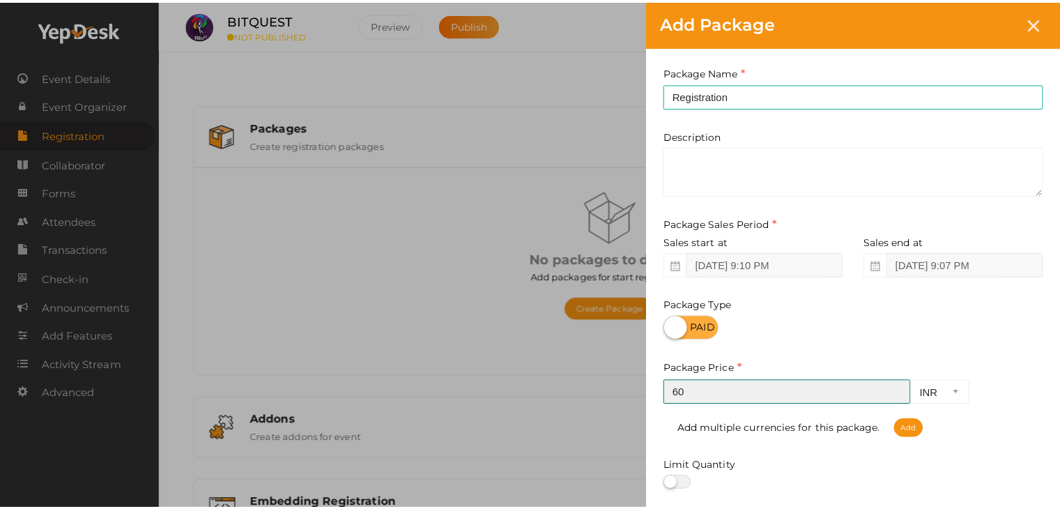
scroll to position [173, 0]
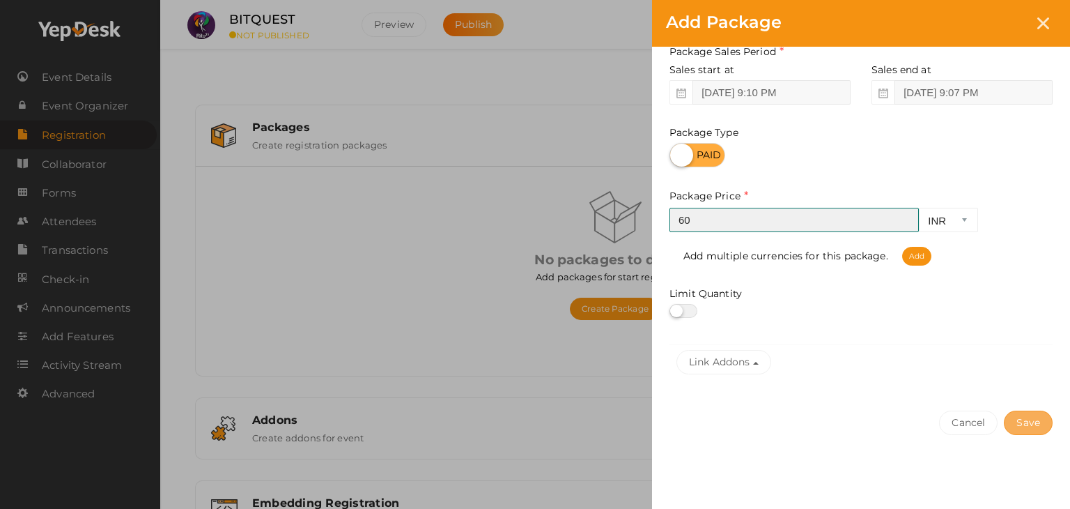
type input "60"
click at [1029, 422] on button "Save" at bounding box center [1028, 422] width 49 height 24
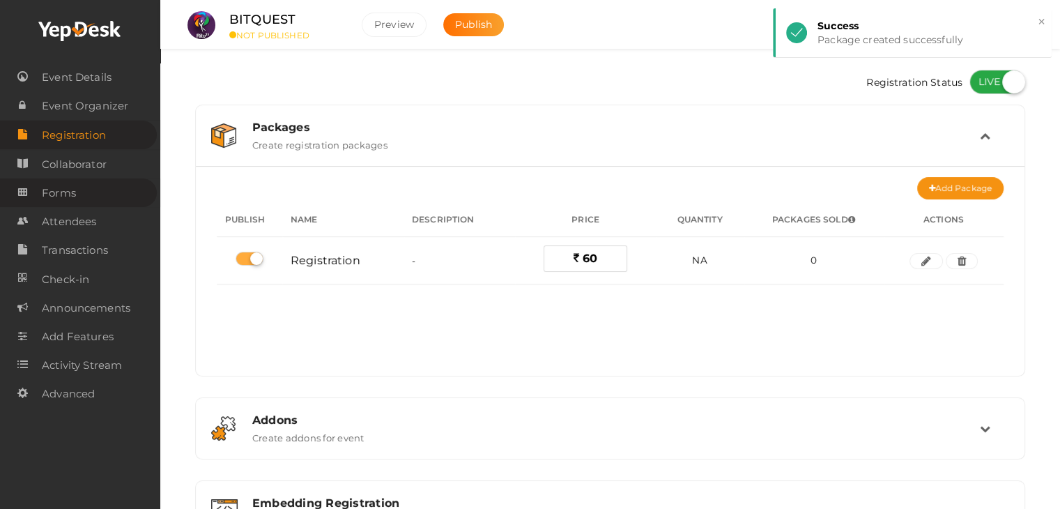
click at [79, 190] on link "Forms" at bounding box center [78, 192] width 157 height 29
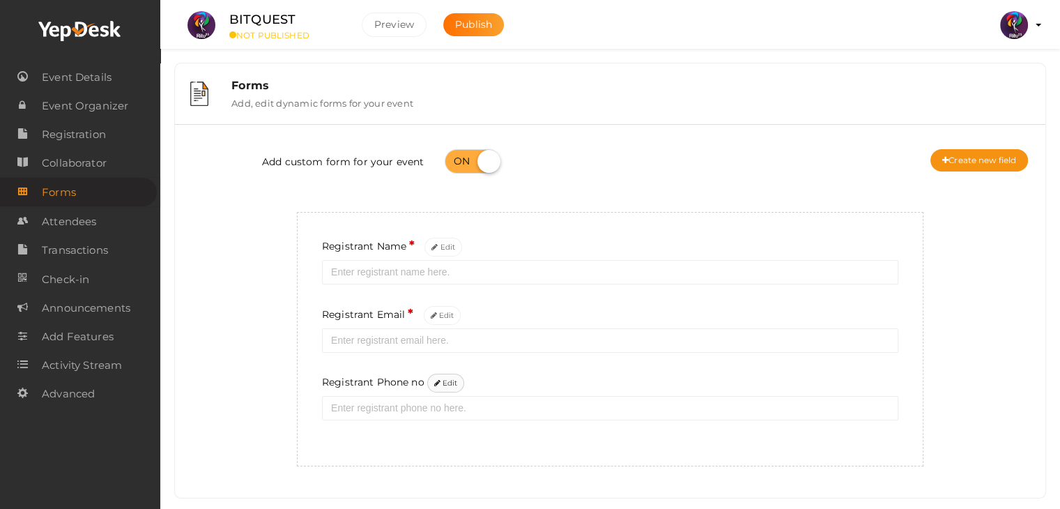
click at [449, 383] on button "Edit" at bounding box center [446, 383] width 38 height 19
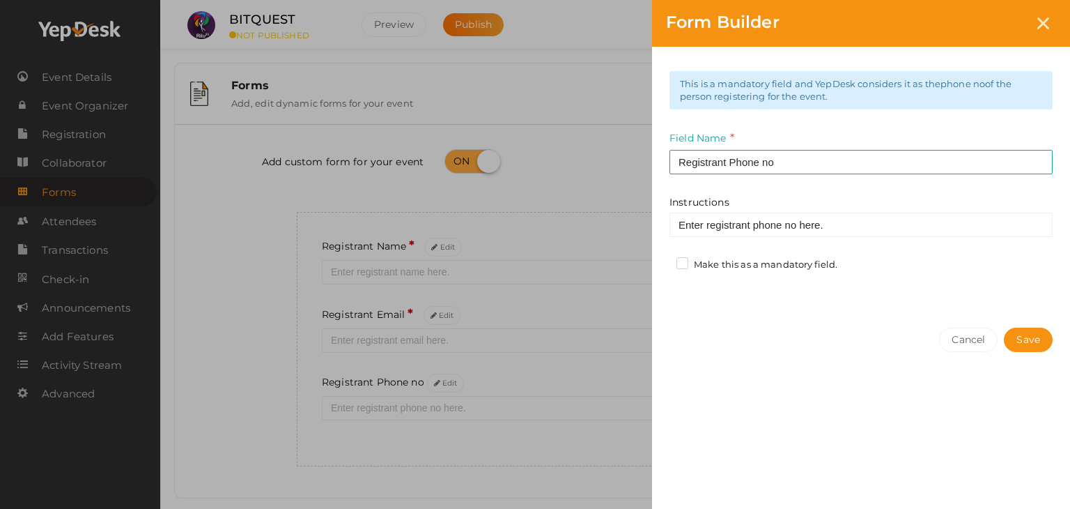
click at [684, 268] on label "Make this as a mandatory field." at bounding box center [757, 265] width 161 height 14
click at [663, 261] on input "Make this as a mandatory field." at bounding box center [663, 261] width 0 height 0
click at [1033, 332] on button "Save" at bounding box center [1028, 340] width 49 height 24
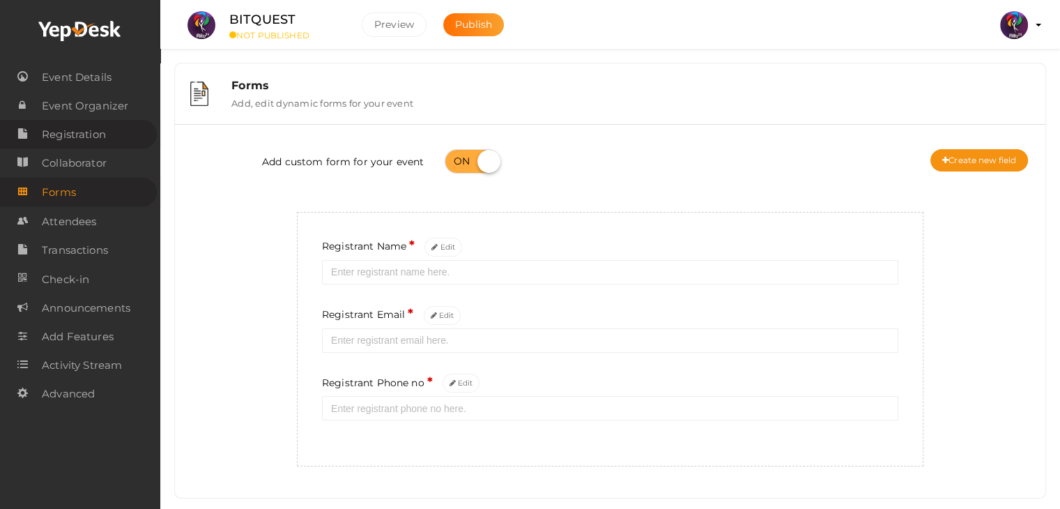
click at [79, 137] on span "Registration" at bounding box center [74, 135] width 64 height 28
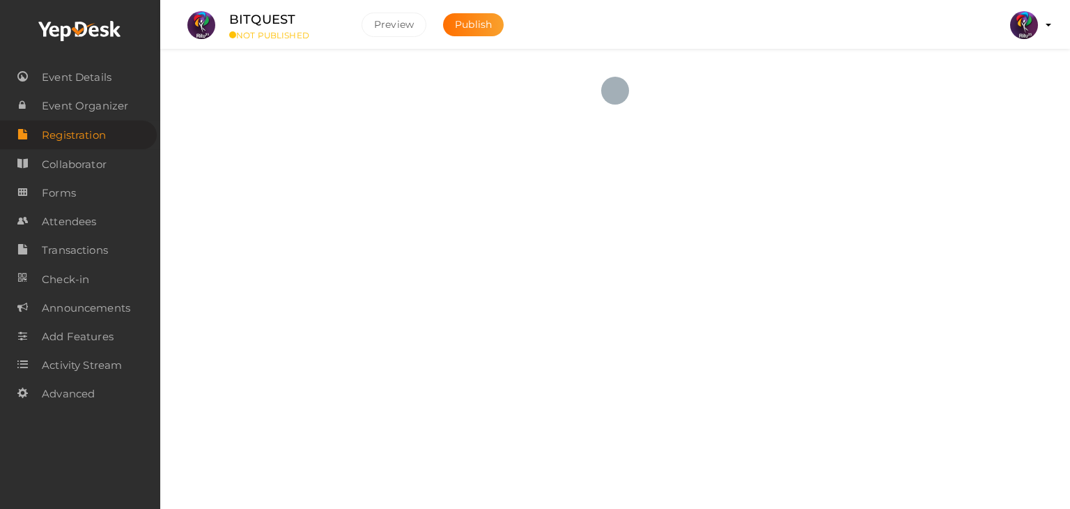
checkbox input "true"
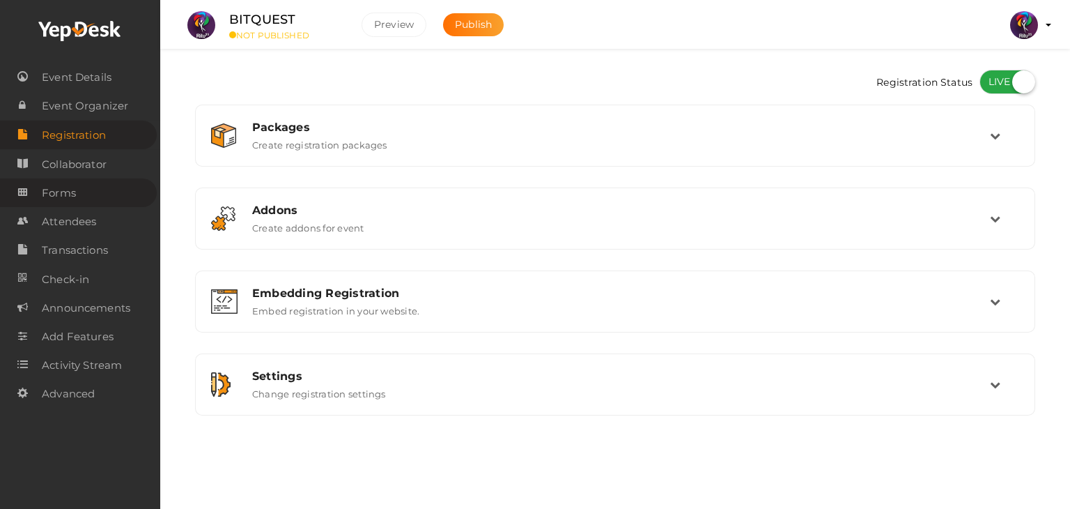
click at [91, 201] on link "Forms" at bounding box center [78, 192] width 157 height 29
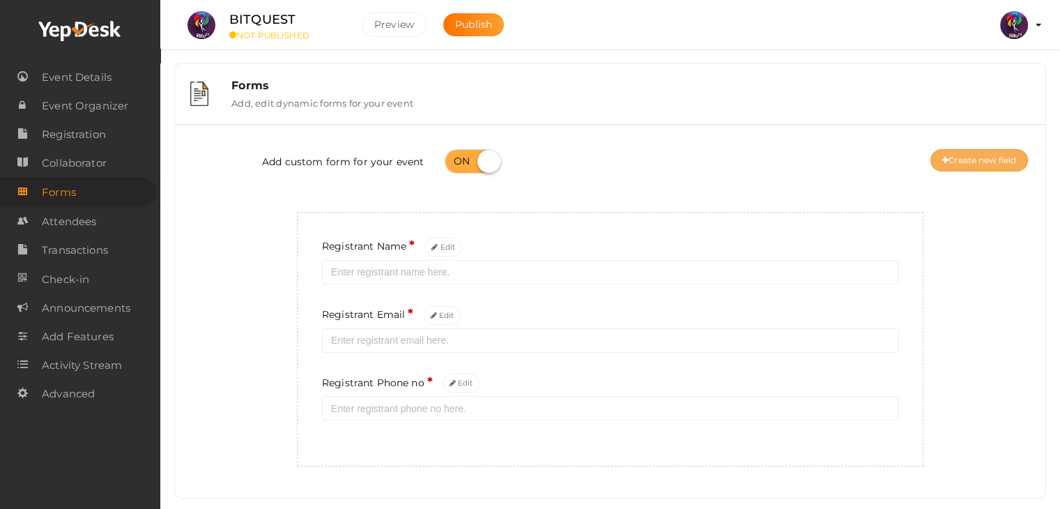
click at [972, 156] on button "Create new field" at bounding box center [979, 160] width 98 height 22
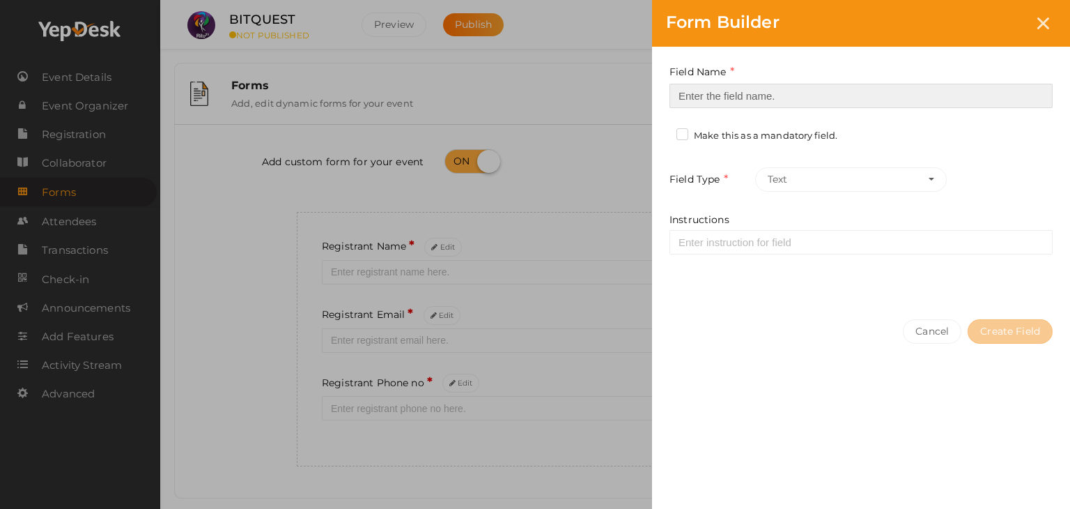
click at [822, 97] on input at bounding box center [861, 96] width 383 height 24
type input "Registrant College"
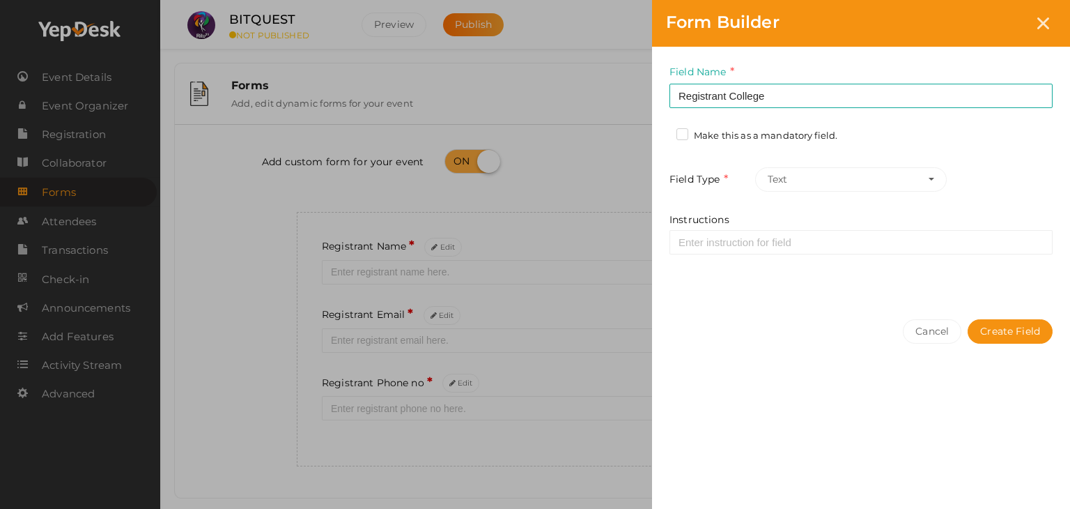
click at [769, 132] on label "Make this as a mandatory field." at bounding box center [757, 136] width 161 height 14
click at [663, 132] on input "Make this as a mandatory field." at bounding box center [663, 132] width 0 height 0
click at [1019, 328] on button "Create Field" at bounding box center [1010, 331] width 85 height 24
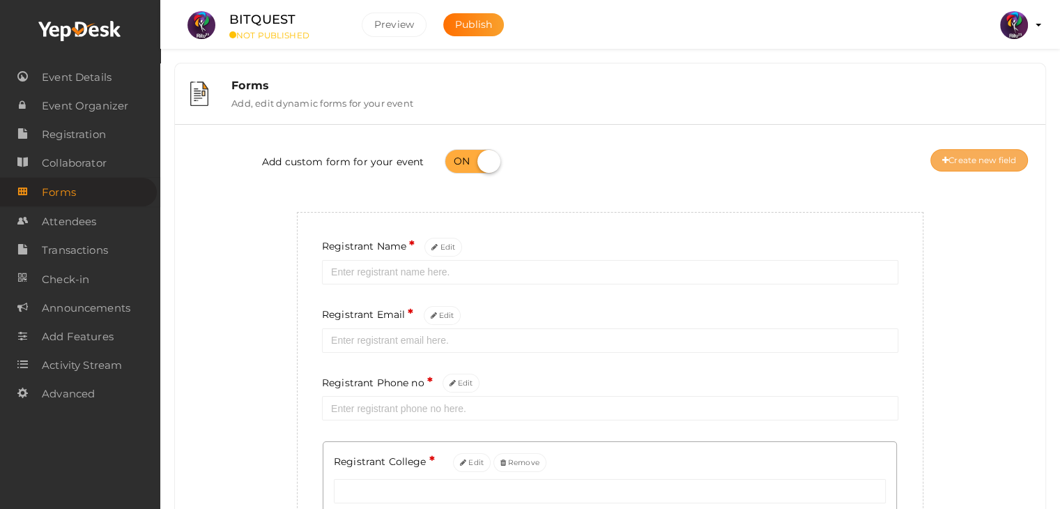
click at [963, 157] on button "Create new field" at bounding box center [979, 160] width 98 height 22
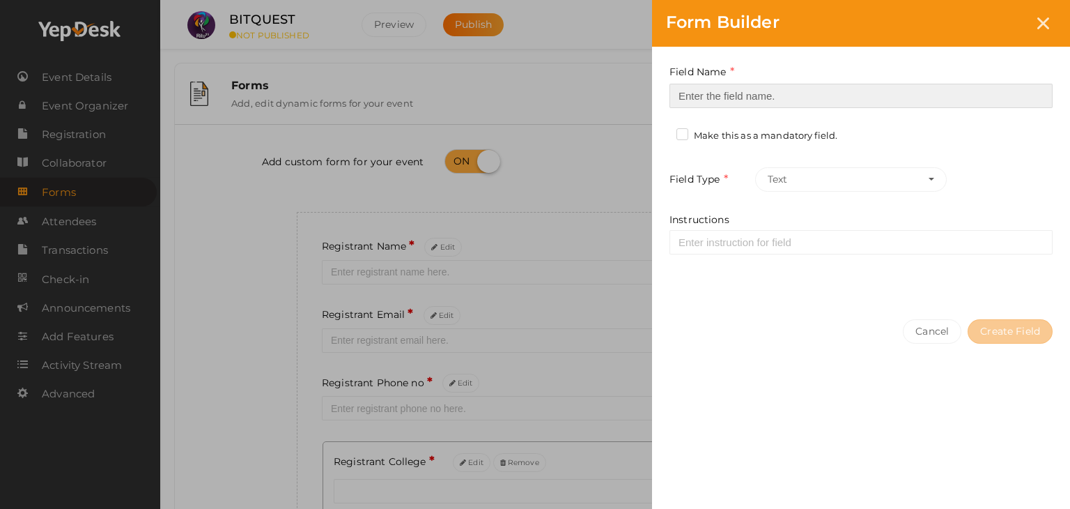
click at [904, 92] on input at bounding box center [861, 96] width 383 height 24
type input "Refferal ID"
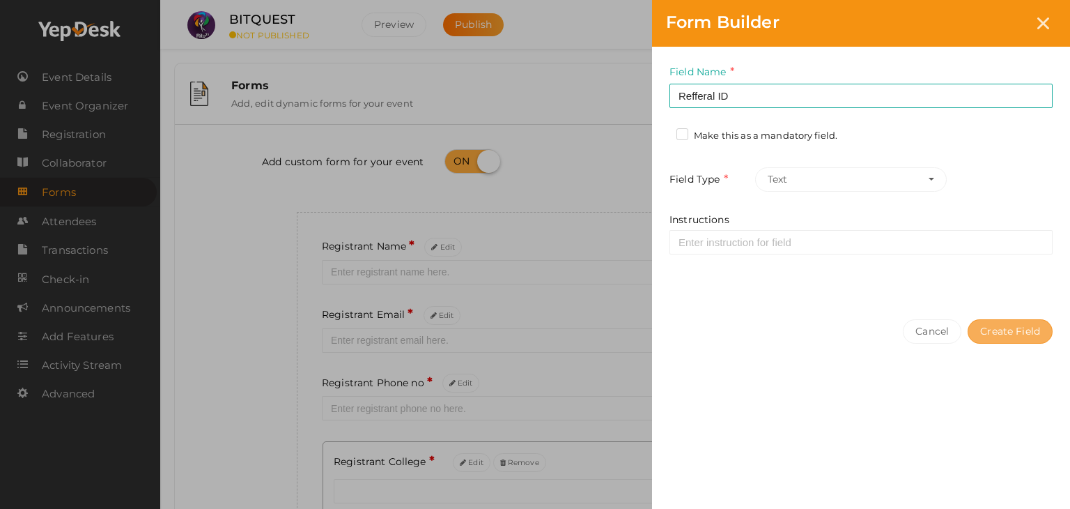
click at [1003, 323] on button "Create Field" at bounding box center [1010, 331] width 85 height 24
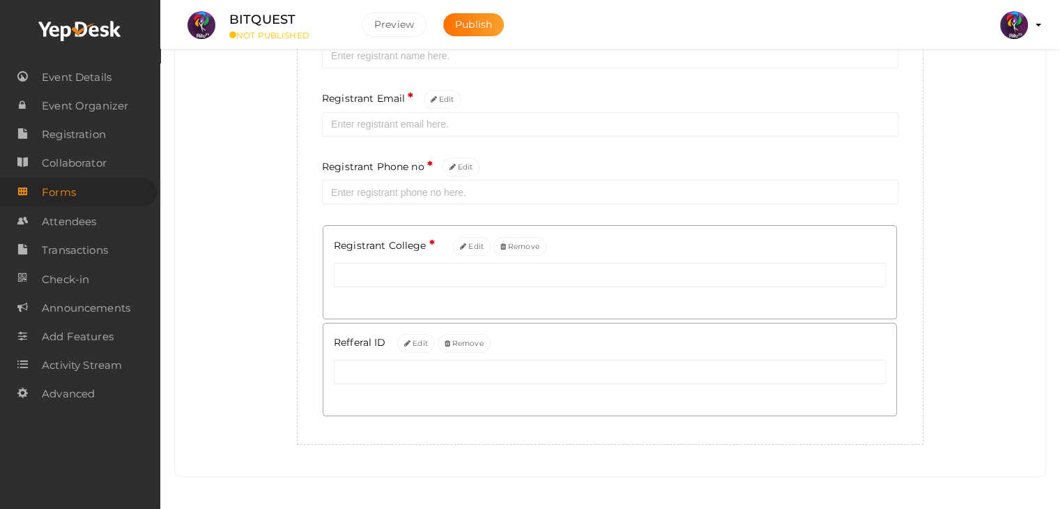
scroll to position [220, 0]
click at [98, 72] on span "Event Details" at bounding box center [77, 77] width 70 height 28
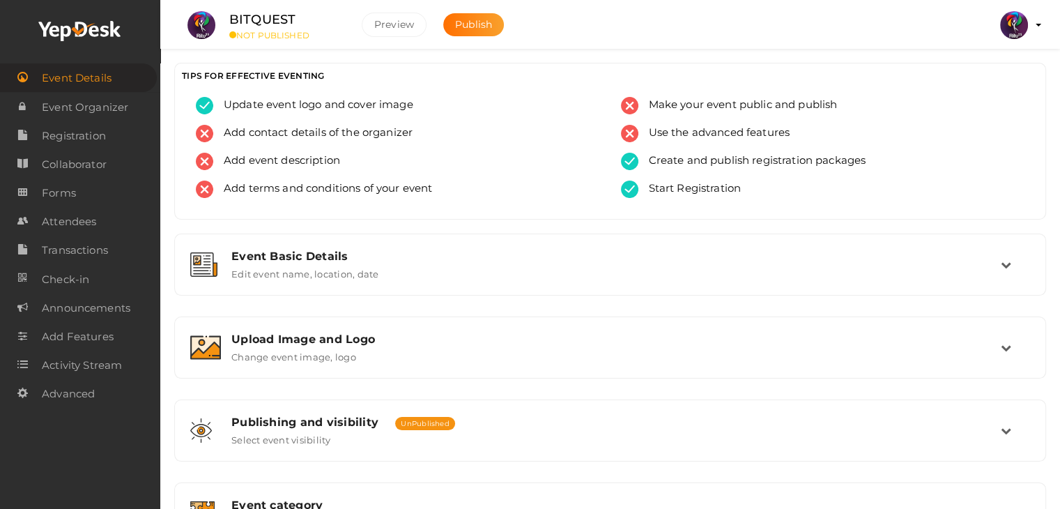
scroll to position [235, 0]
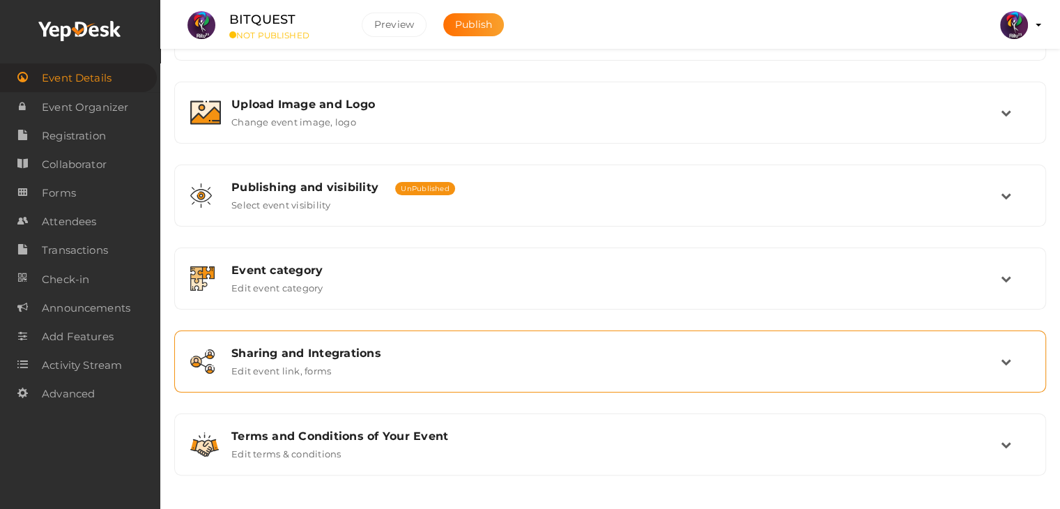
click at [429, 363] on div "Sharing and Integrations Edit event link, forms" at bounding box center [611, 361] width 780 height 30
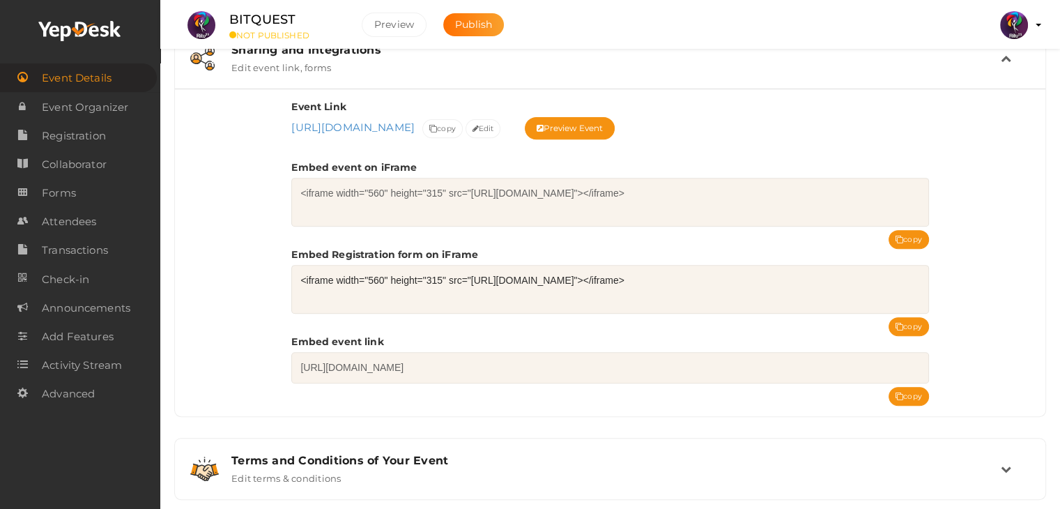
scroll to position [541, 0]
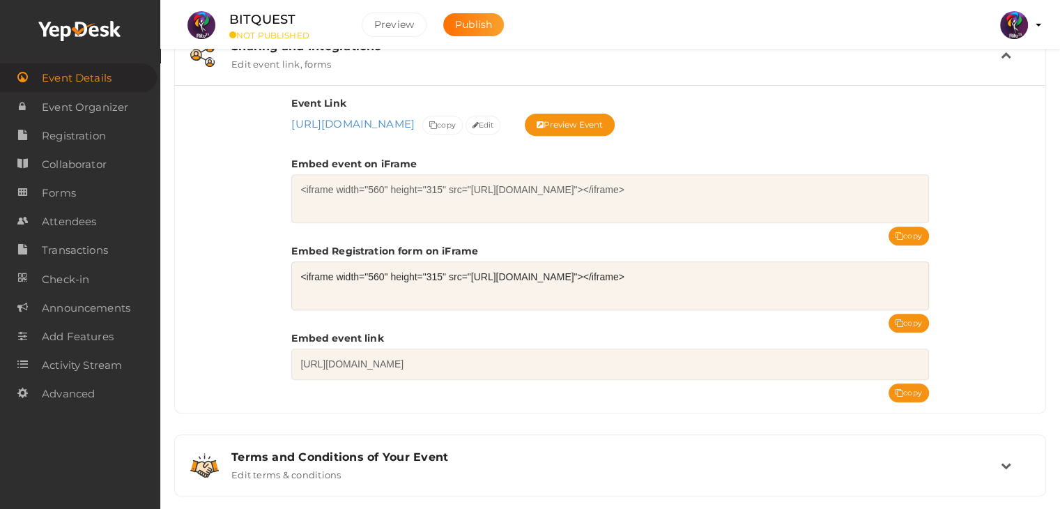
click at [898, 306] on textarea "<iframe width="560" height="315" src="https://www.yepdesk.com/embed/open-regist…" at bounding box center [609, 285] width 637 height 49
click at [901, 315] on button "copy" at bounding box center [908, 323] width 40 height 19
click at [473, 24] on span "Publish" at bounding box center [473, 24] width 37 height 13
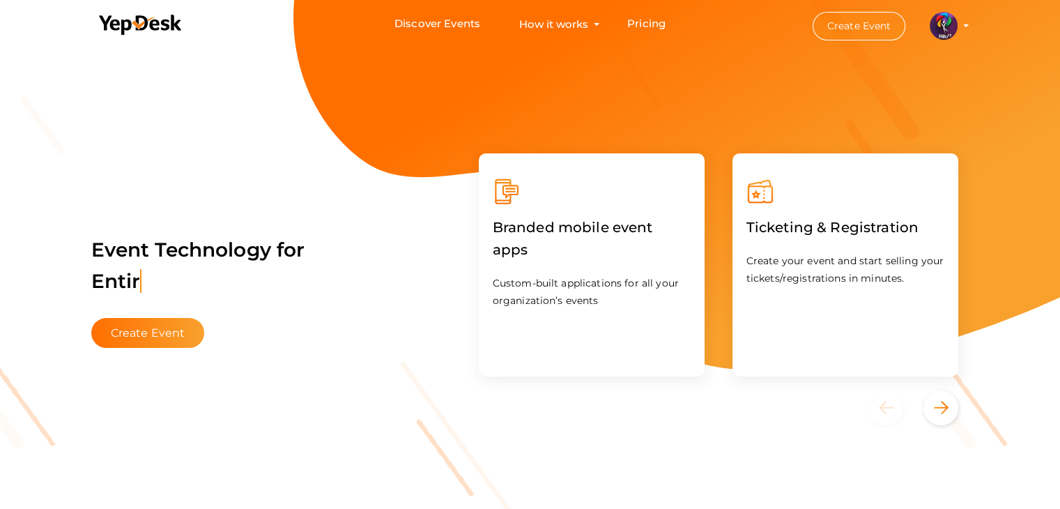
click at [859, 25] on button "Create Event" at bounding box center [859, 26] width 93 height 29
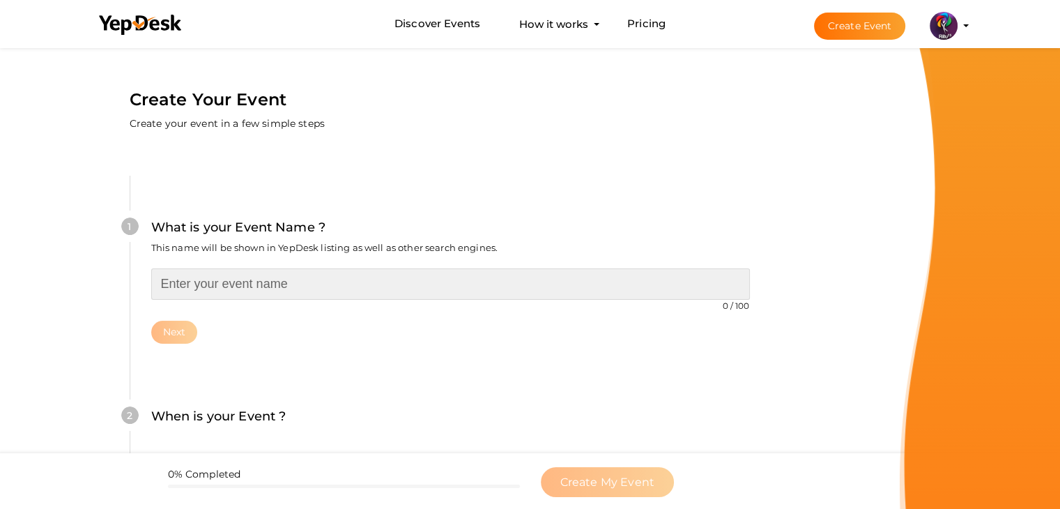
click at [552, 279] on input "text" at bounding box center [450, 283] width 599 height 31
type input "AI logo animation"
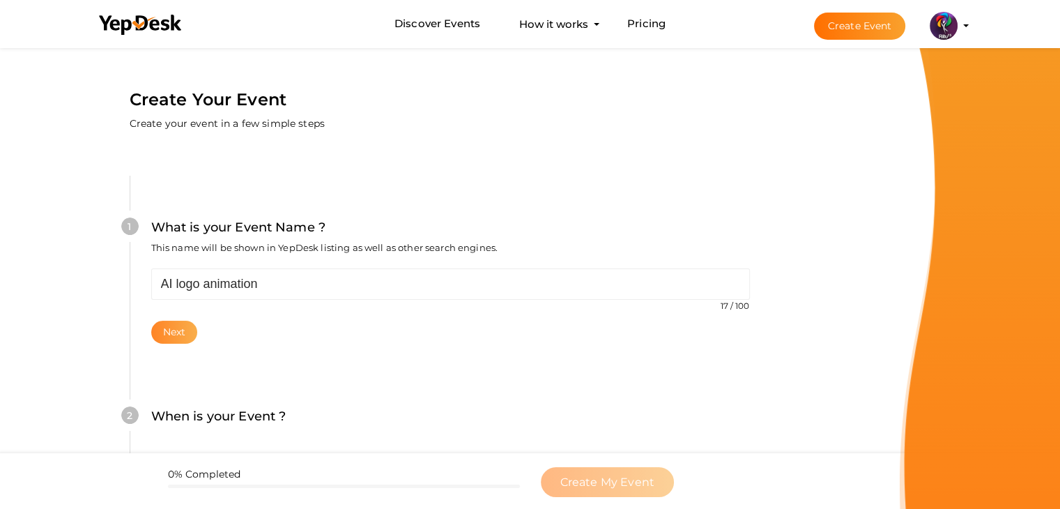
click at [186, 334] on button "Next" at bounding box center [174, 332] width 47 height 23
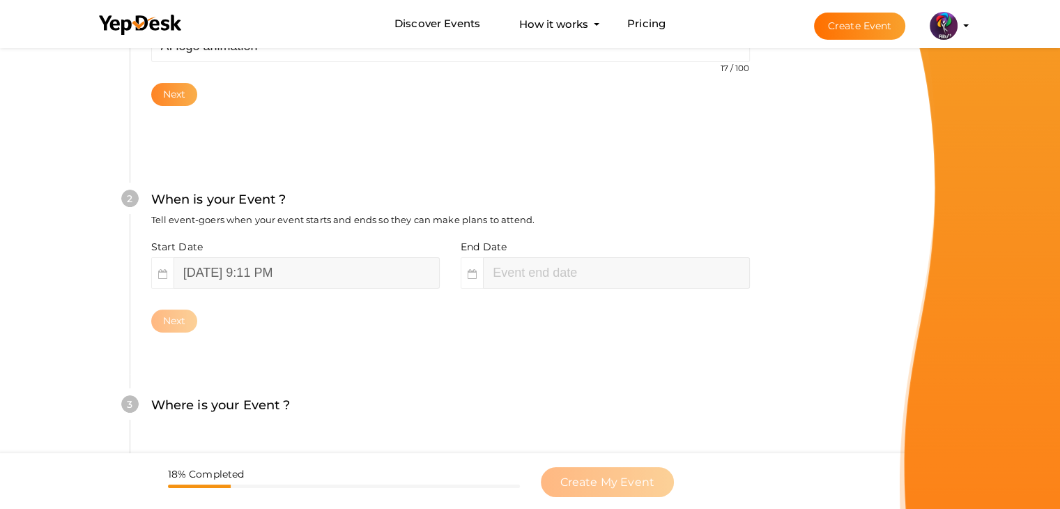
scroll to position [286, 0]
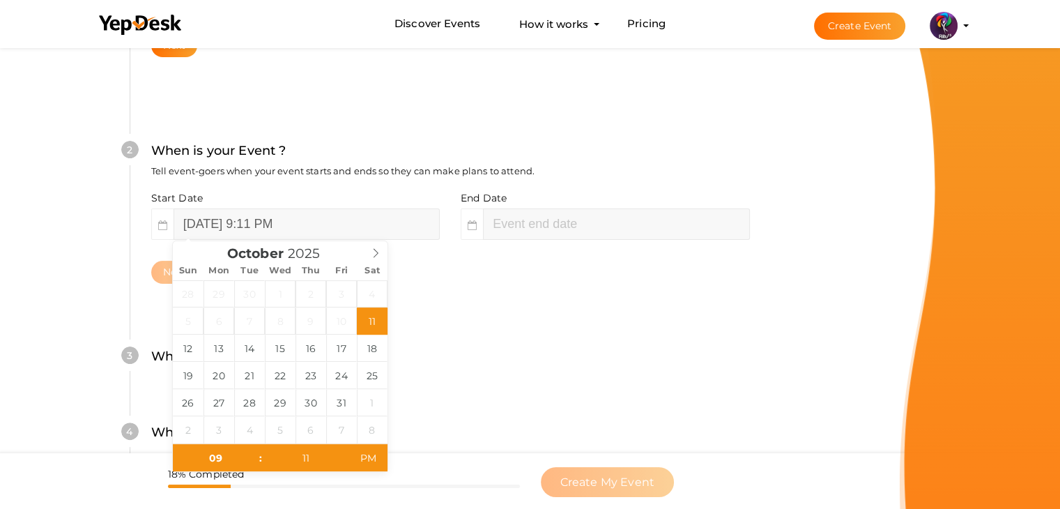
type input "11"
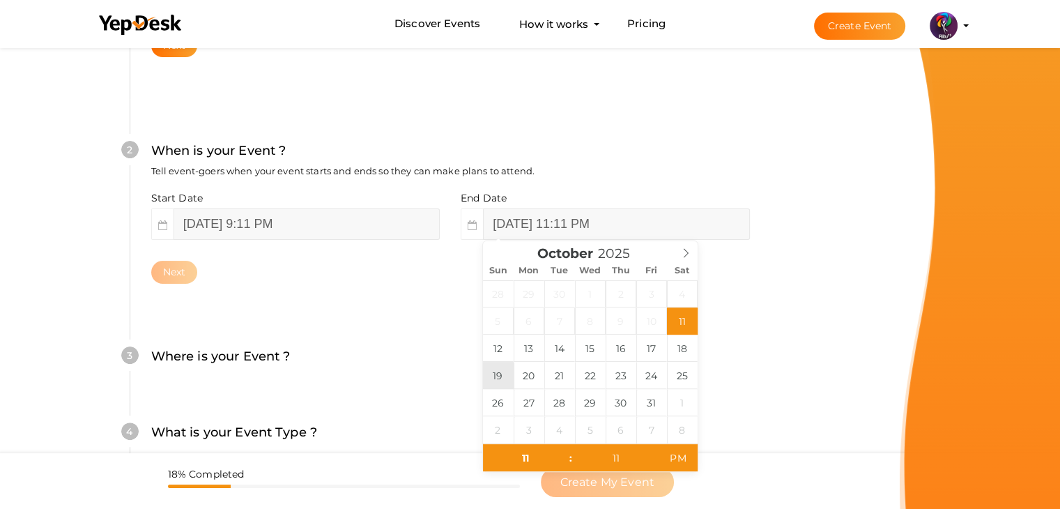
type input "[DATE] 11:11 PM"
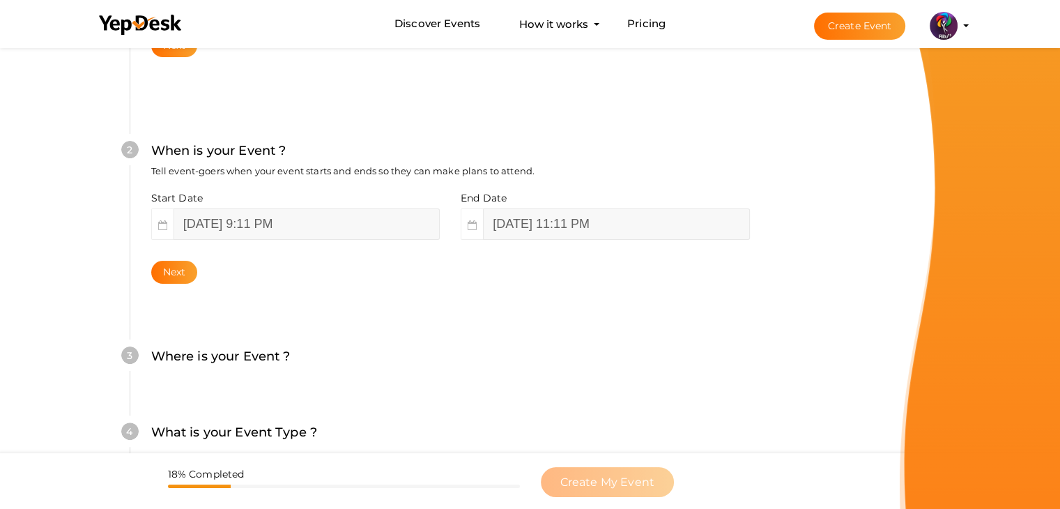
click at [764, 313] on div "2 When is your Event ? Tell event-goers when your event starts and ends so they…" at bounding box center [450, 212] width 641 height 226
click at [184, 268] on button "Next" at bounding box center [174, 272] width 47 height 23
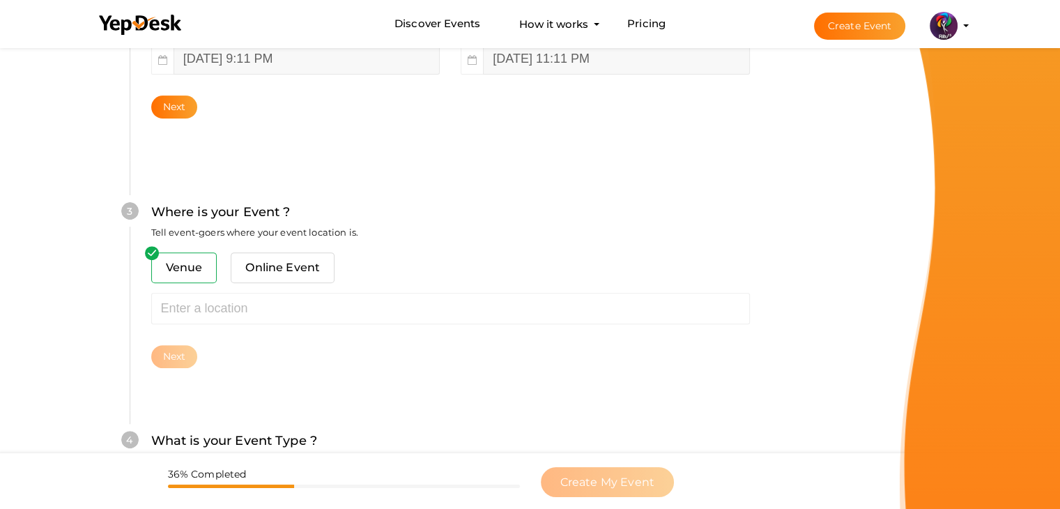
scroll to position [513, 0]
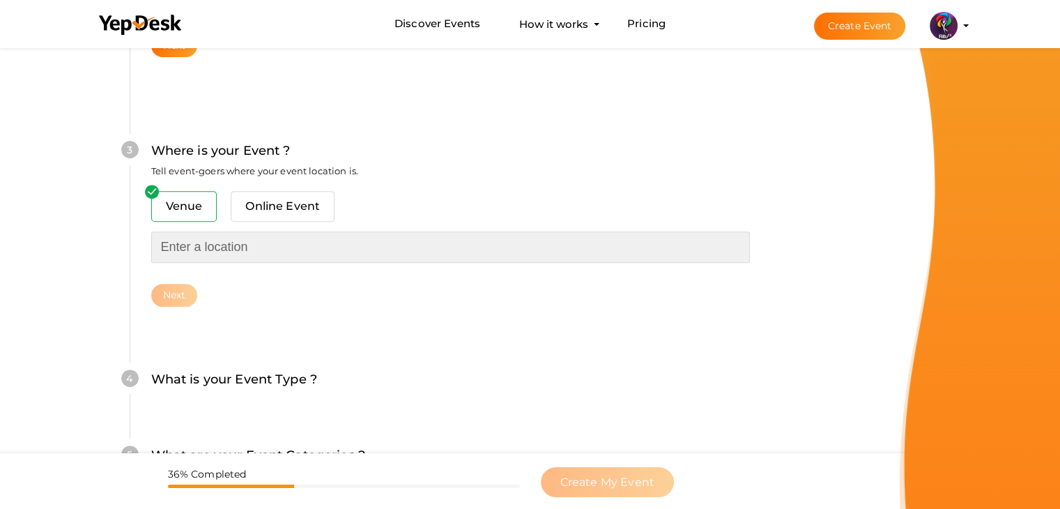
click at [222, 257] on input "text" at bounding box center [450, 246] width 599 height 31
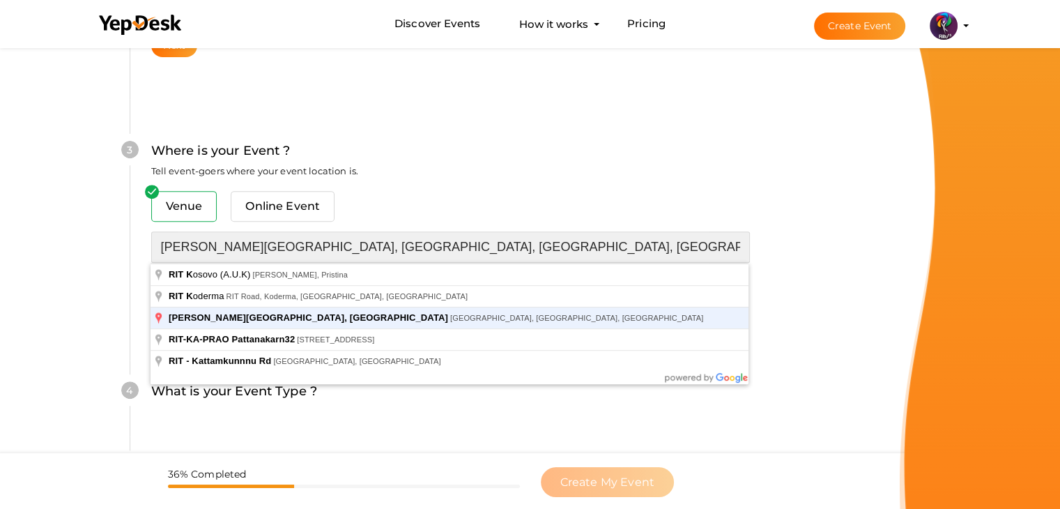
type input "[PERSON_NAME][GEOGRAPHIC_DATA], [GEOGRAPHIC_DATA], [GEOGRAPHIC_DATA], [GEOGRAPH…"
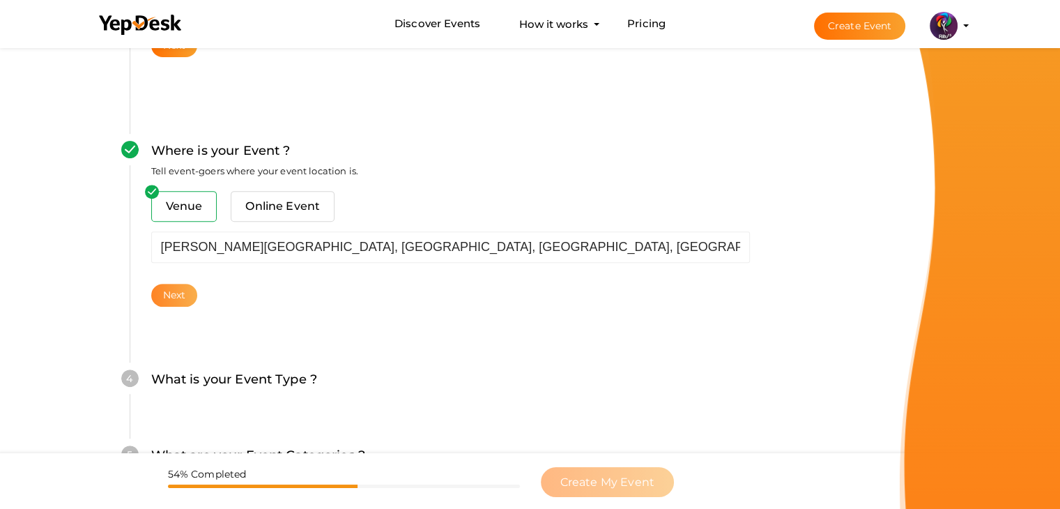
click at [167, 285] on button "Next" at bounding box center [174, 295] width 47 height 23
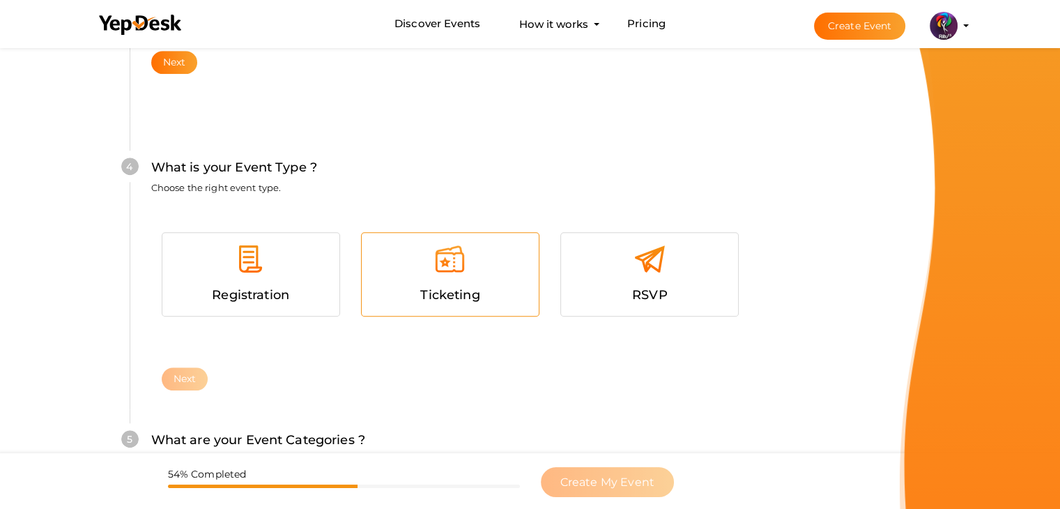
scroll to position [762, 0]
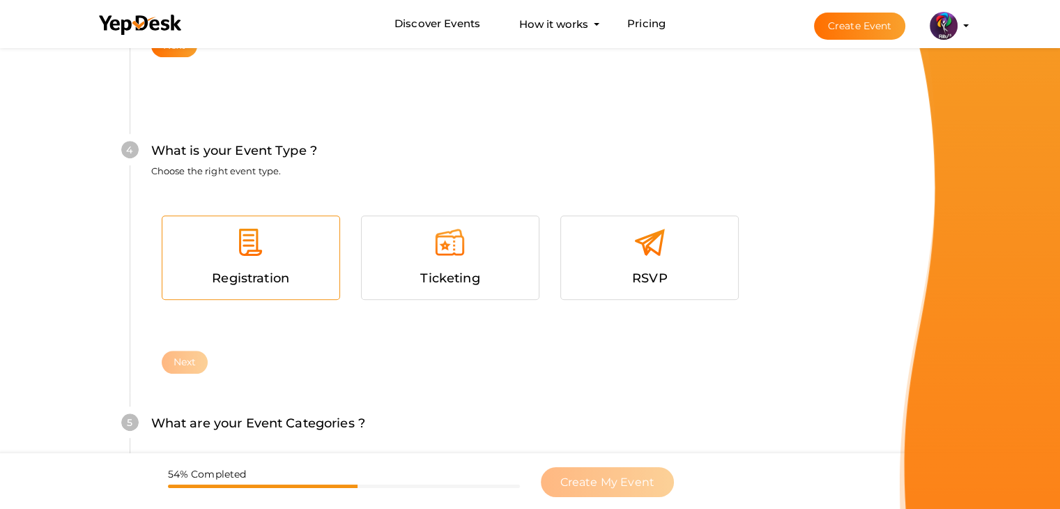
click at [297, 226] on div at bounding box center [251, 247] width 156 height 42
click at [190, 356] on button "Next" at bounding box center [185, 362] width 47 height 23
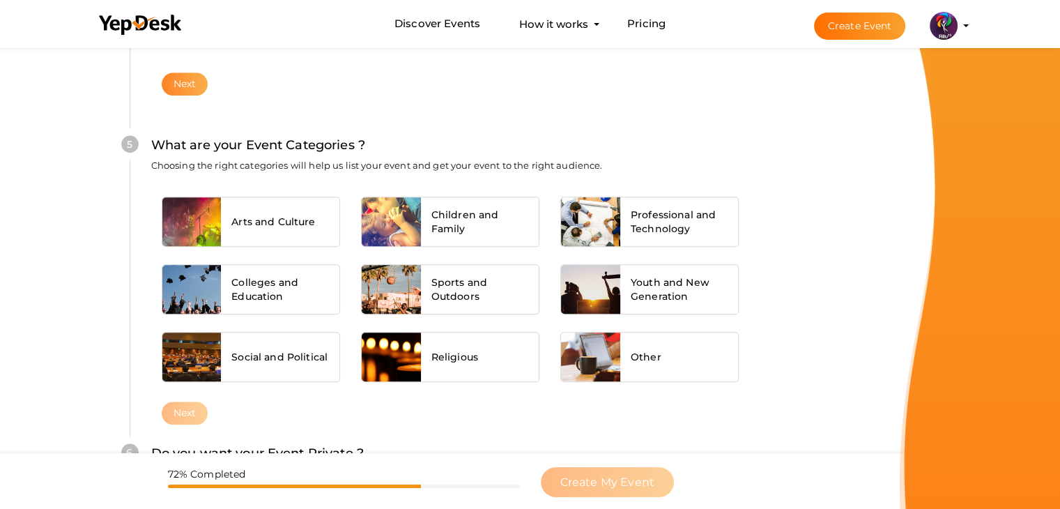
scroll to position [1054, 0]
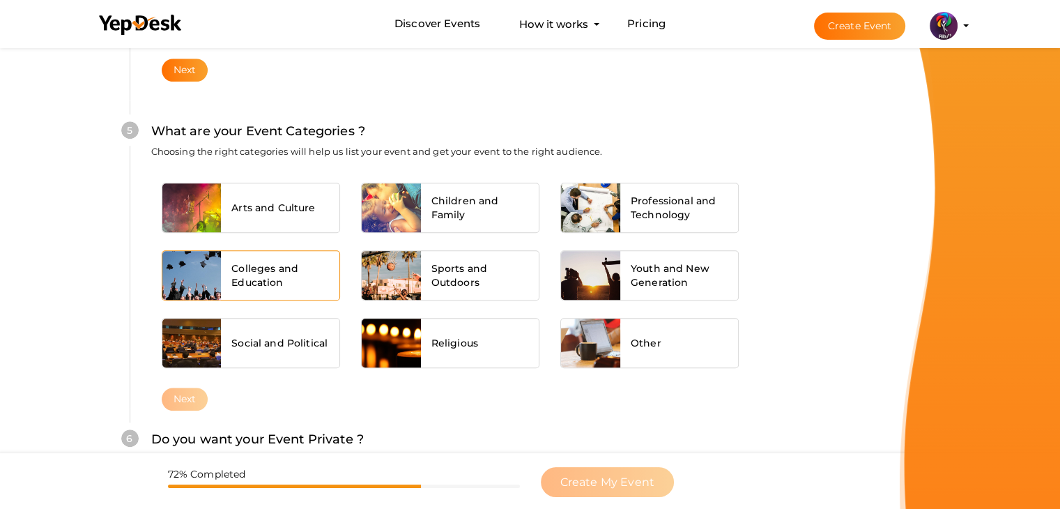
click at [273, 272] on span "Colleges and Education" at bounding box center [280, 275] width 98 height 28
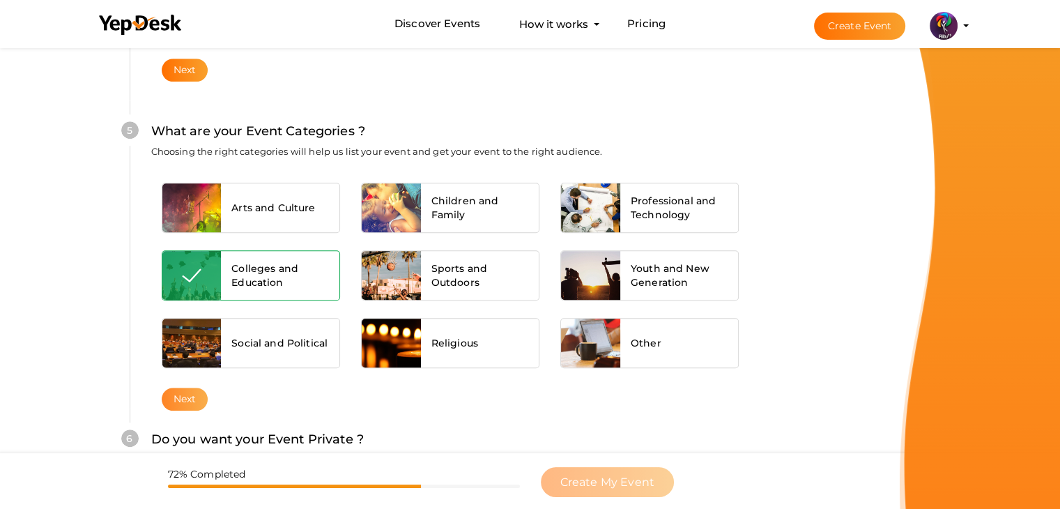
click at [169, 393] on button "Next" at bounding box center [185, 398] width 47 height 23
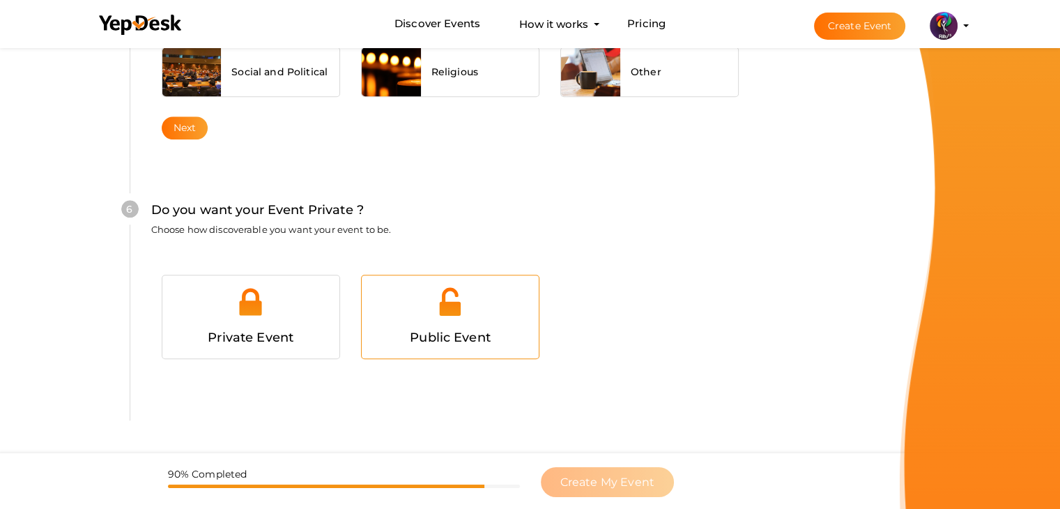
scroll to position [1360, 0]
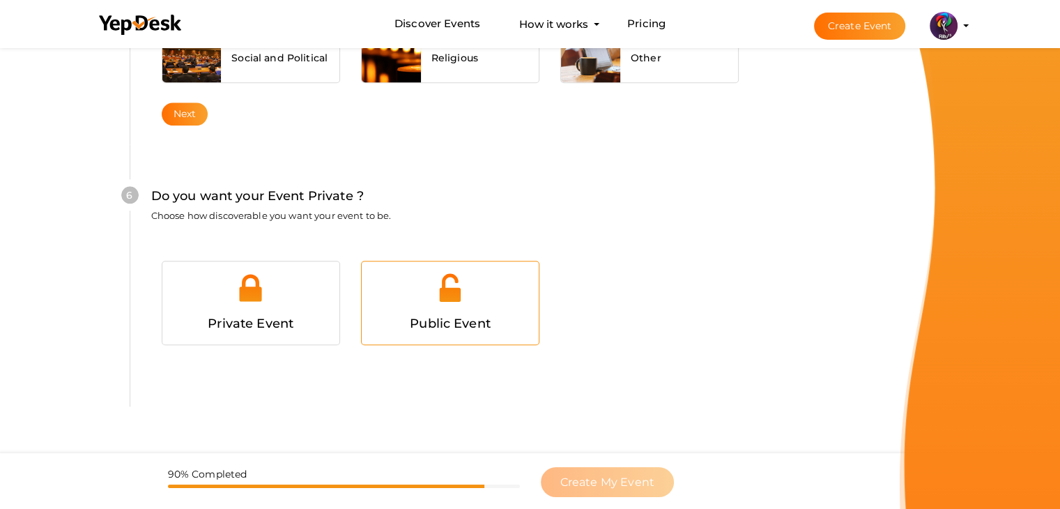
click at [438, 328] on div "Public Event" at bounding box center [450, 324] width 156 height 20
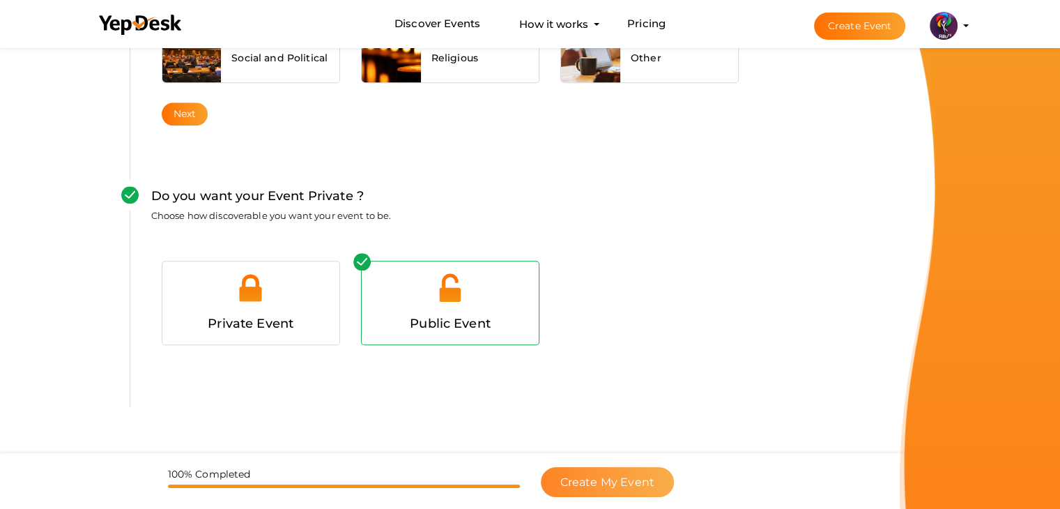
click at [624, 475] on span "Create My Event" at bounding box center [607, 481] width 94 height 13
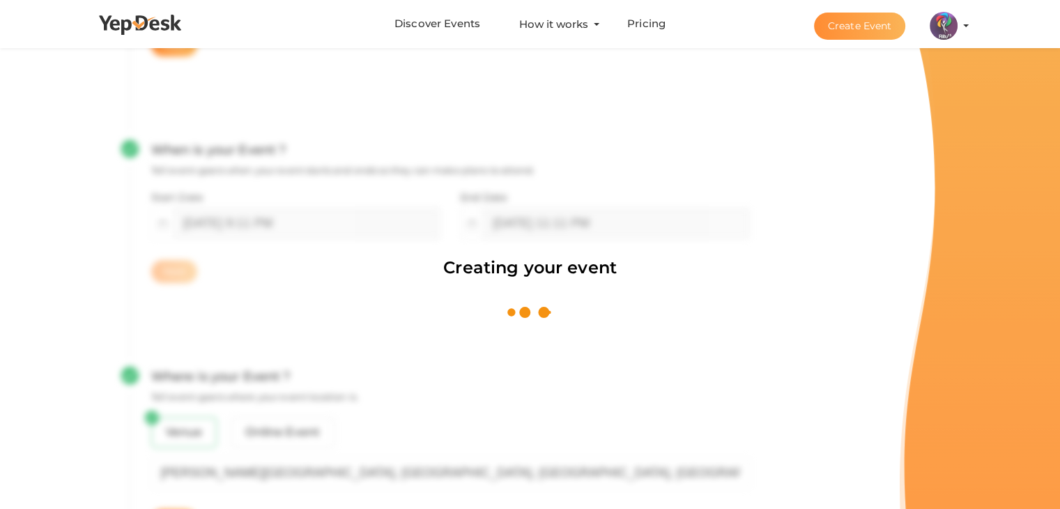
scroll to position [209, 0]
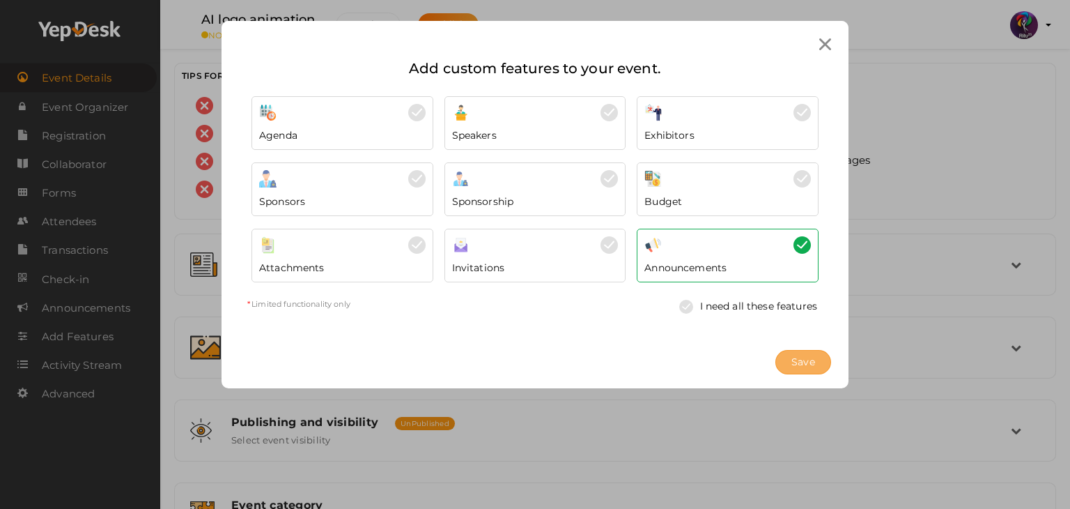
click at [813, 373] on button "Save" at bounding box center [804, 362] width 56 height 24
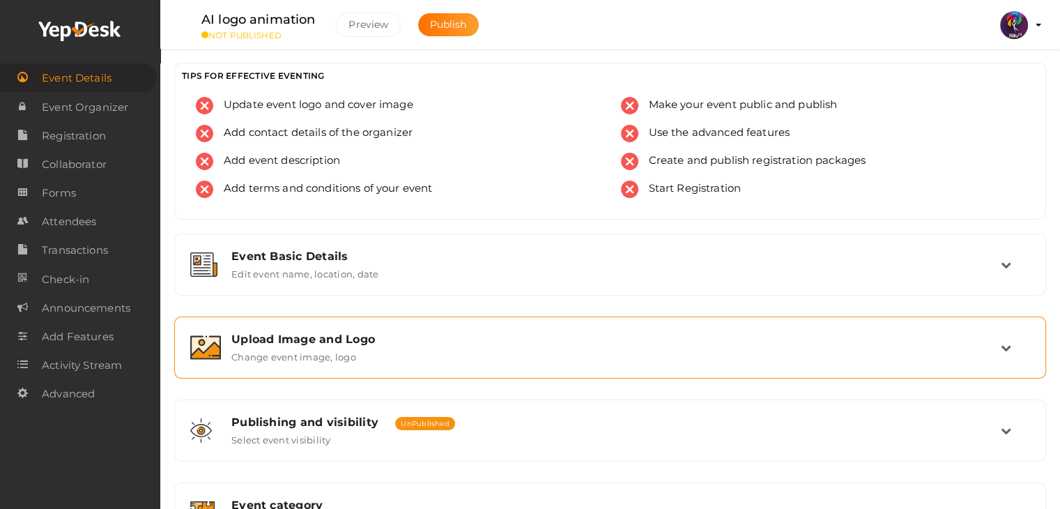
click at [377, 375] on div "Upload Image and Logo Change event image, logo" at bounding box center [610, 347] width 872 height 62
click at [394, 359] on div "Upload Image and Logo Change event image, logo" at bounding box center [611, 347] width 780 height 30
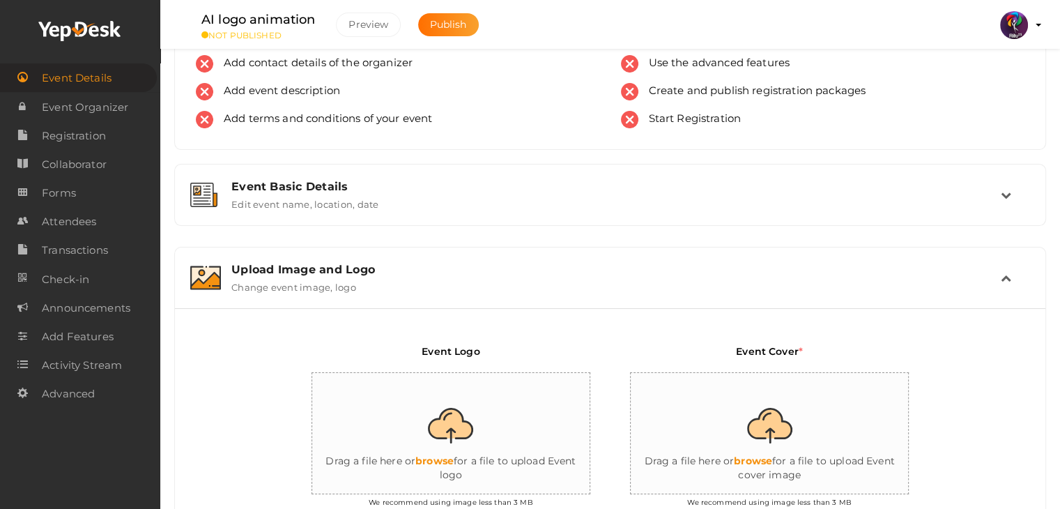
scroll to position [70, 0]
click at [469, 414] on input "file" at bounding box center [451, 434] width 279 height 122
click at [554, 436] on input "file" at bounding box center [451, 434] width 279 height 122
type input "C:\fakepath\logo yepdesk (1).png"
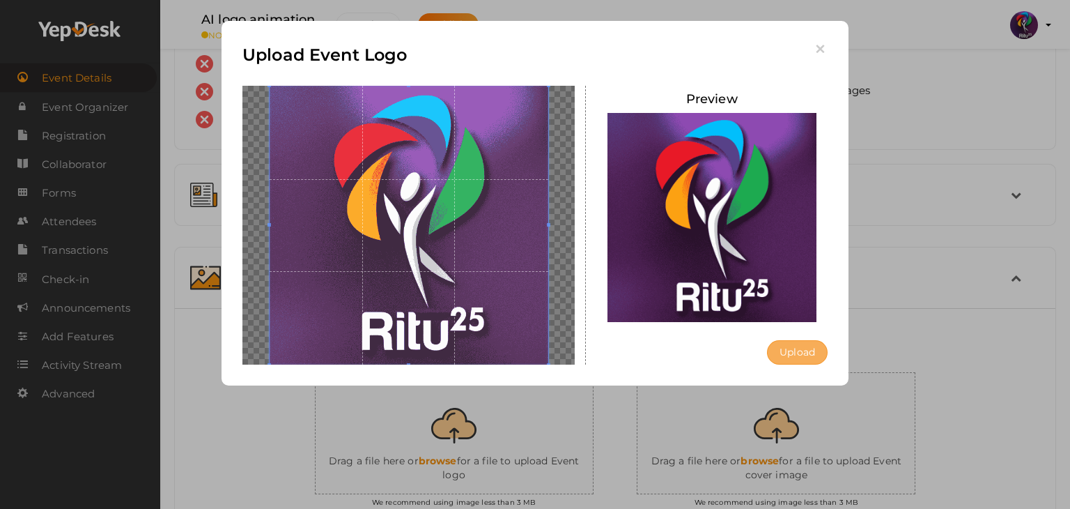
click at [797, 356] on button "Upload" at bounding box center [797, 352] width 61 height 24
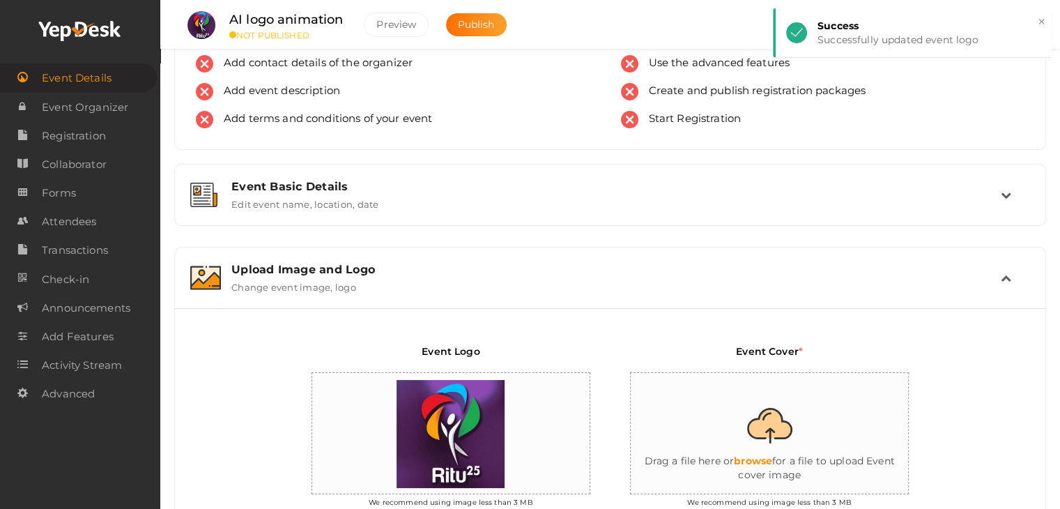
click at [764, 455] on input "file" at bounding box center [770, 434] width 279 height 122
type input "C:\fakepath\IMG-20251011-WA0133.jpg"
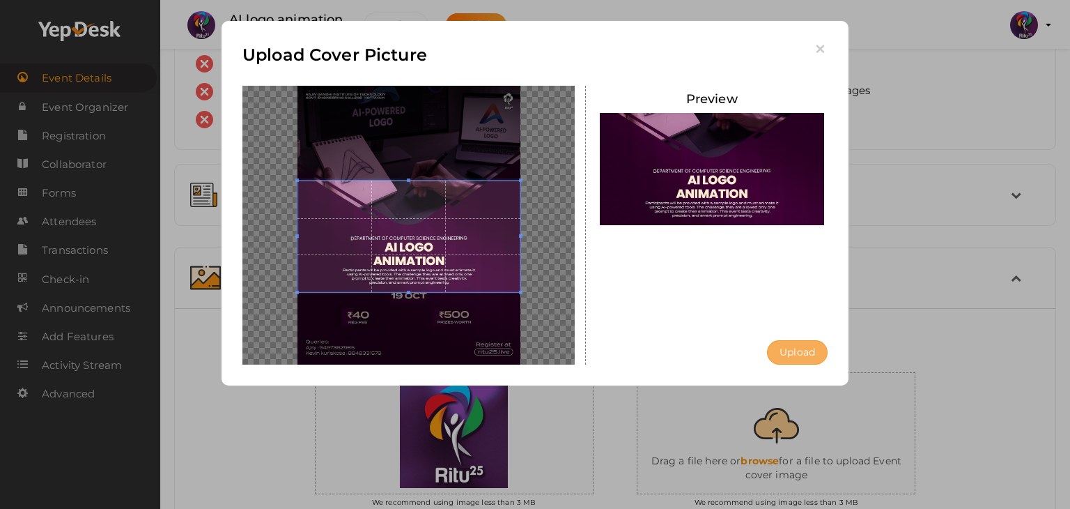
click at [797, 344] on button "Upload" at bounding box center [797, 352] width 61 height 24
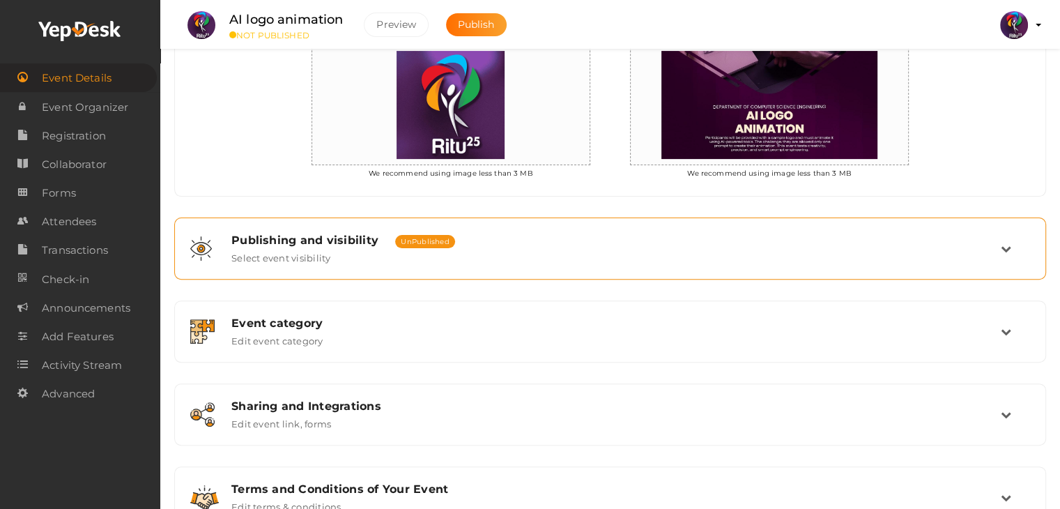
scroll to position [400, 0]
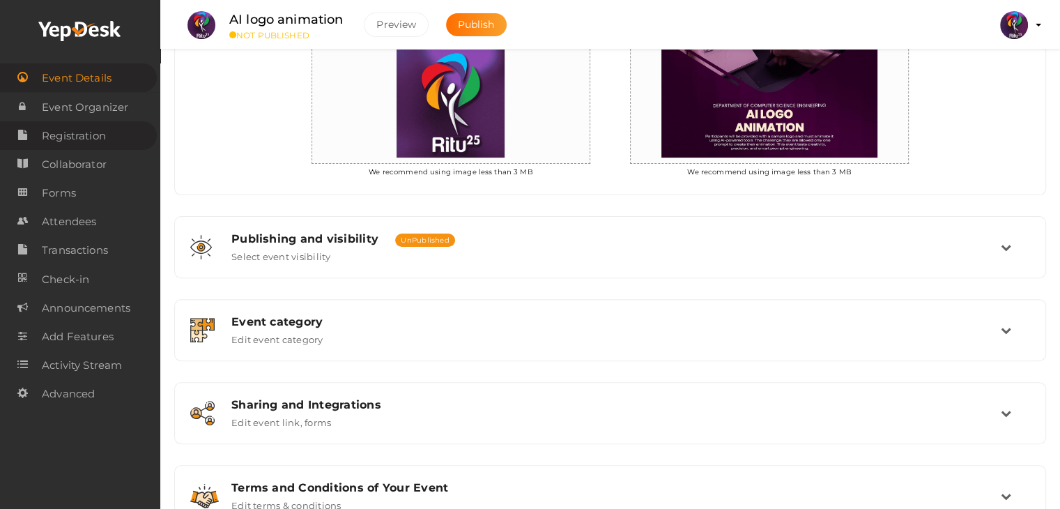
click at [100, 129] on span "Registration" at bounding box center [74, 136] width 64 height 28
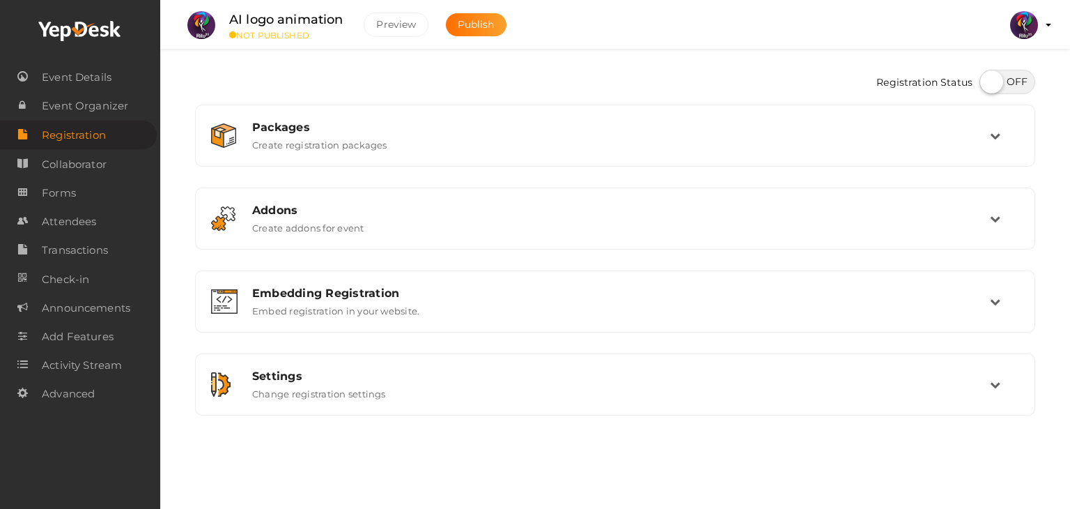
click at [1012, 73] on label at bounding box center [1008, 82] width 56 height 24
click at [989, 73] on input "checkbox" at bounding box center [984, 76] width 9 height 9
checkbox input "true"
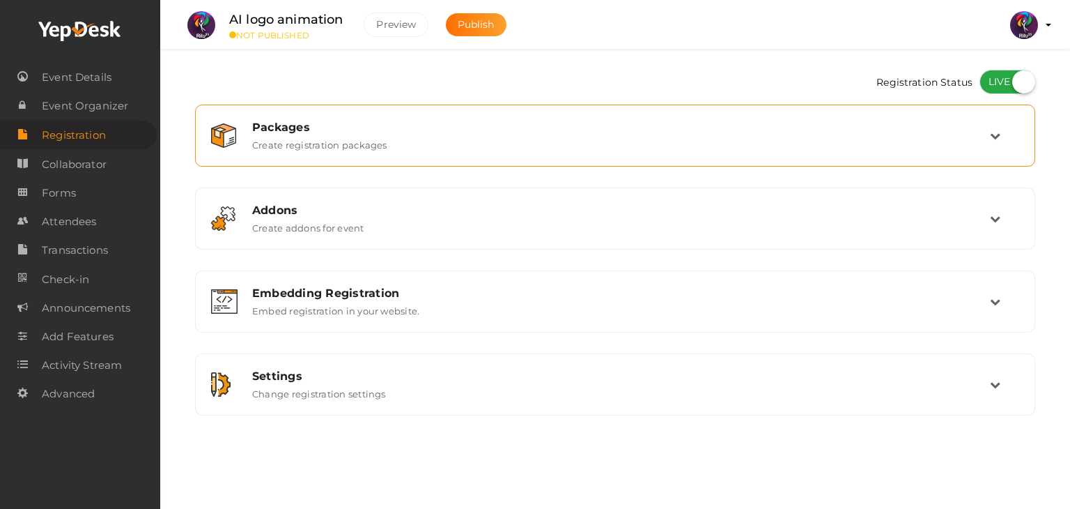
click at [987, 118] on div "Packages Create registration packages" at bounding box center [615, 135] width 825 height 47
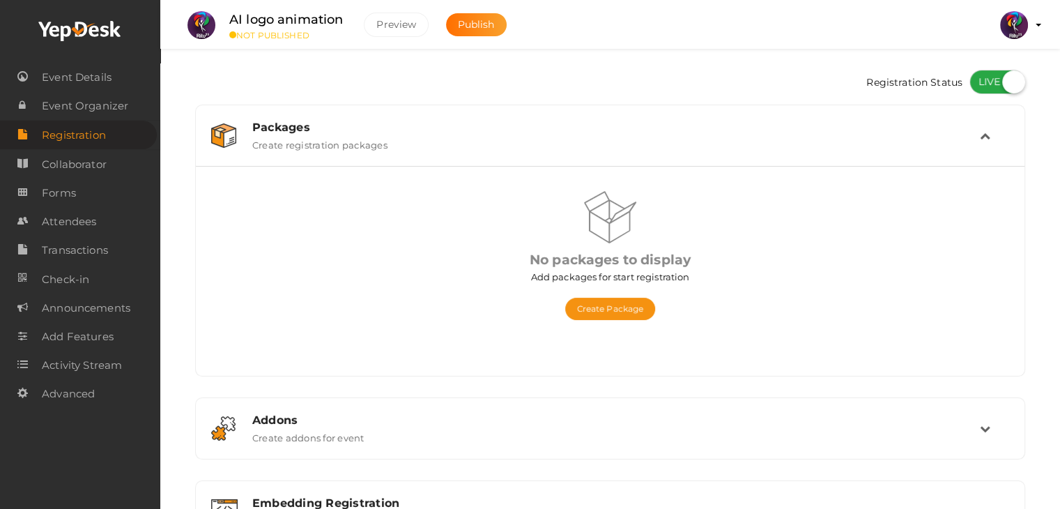
click at [615, 291] on div "Create Package" at bounding box center [610, 302] width 373 height 36
click at [619, 305] on button "Create Package" at bounding box center [610, 309] width 91 height 22
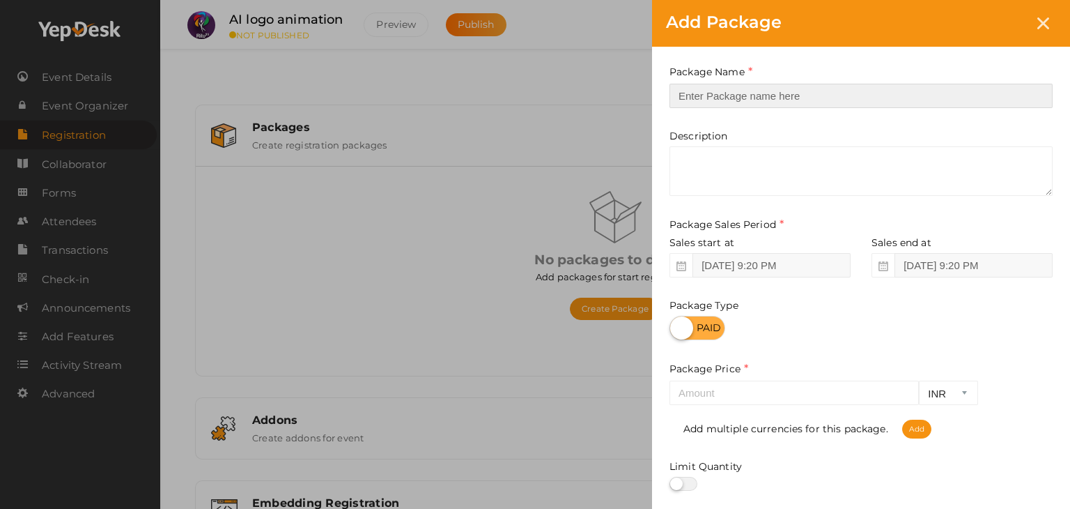
click at [765, 103] on input "text" at bounding box center [861, 96] width 383 height 24
type input "Registration"
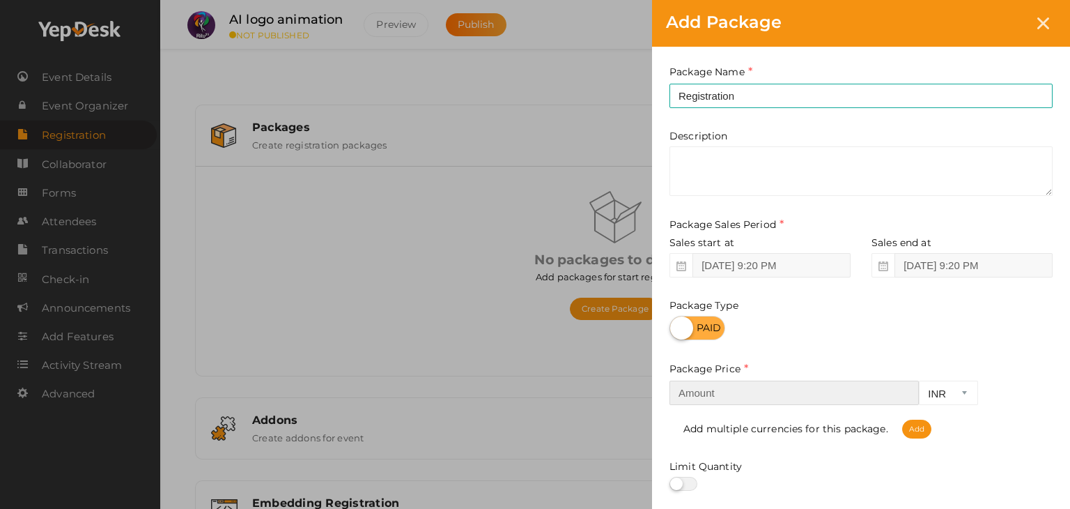
click at [743, 389] on input "number" at bounding box center [794, 392] width 249 height 24
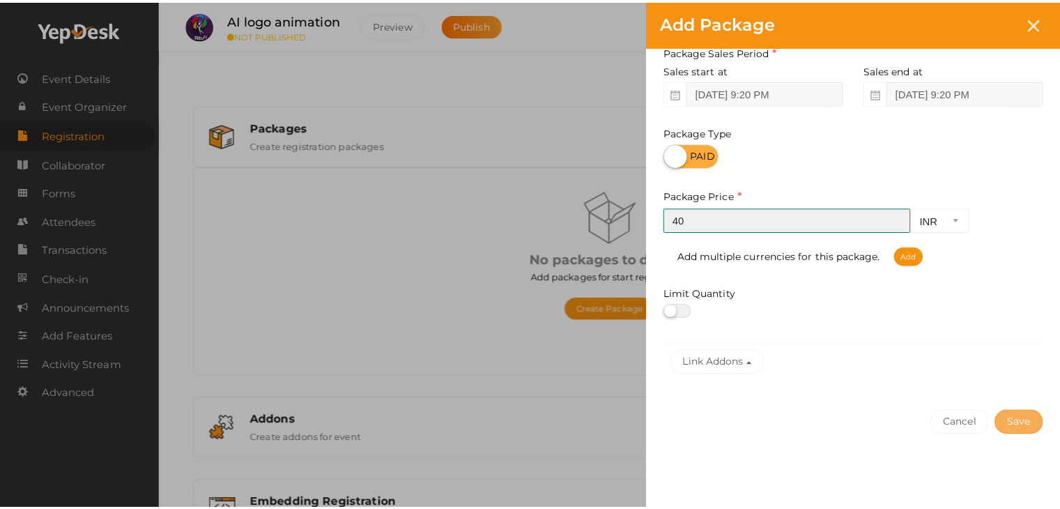
scroll to position [173, 0]
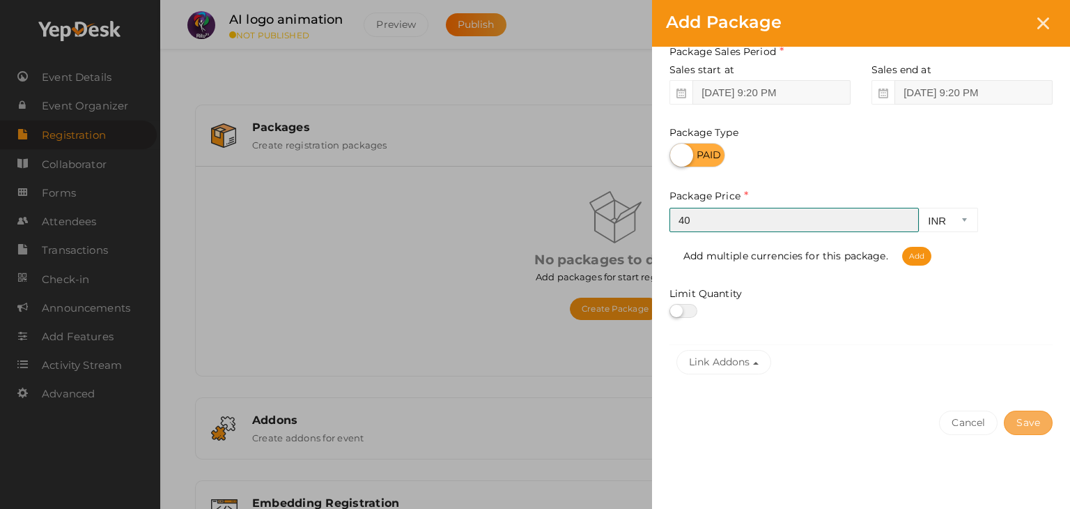
type input "40"
click at [1040, 422] on button "Save" at bounding box center [1028, 422] width 49 height 24
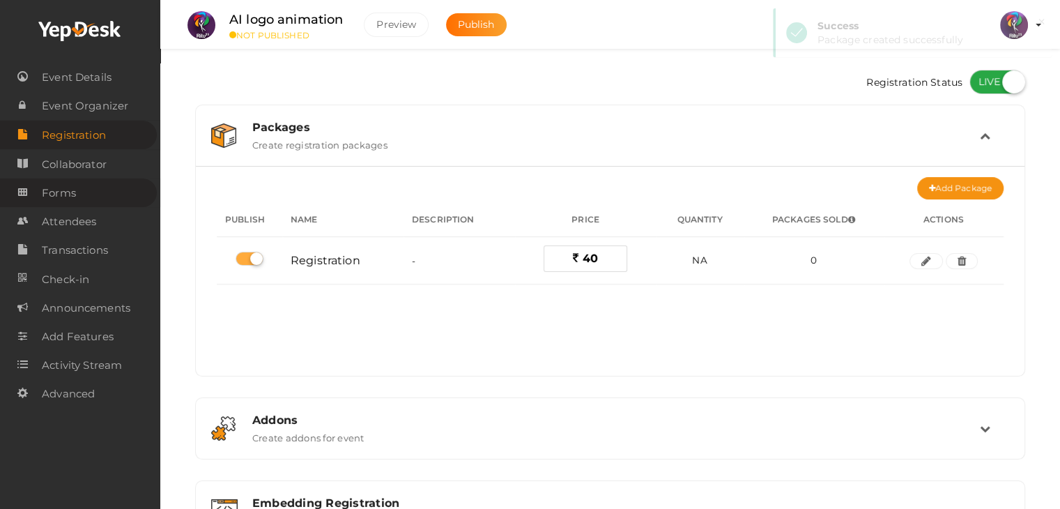
click at [103, 190] on link "Forms" at bounding box center [78, 192] width 157 height 29
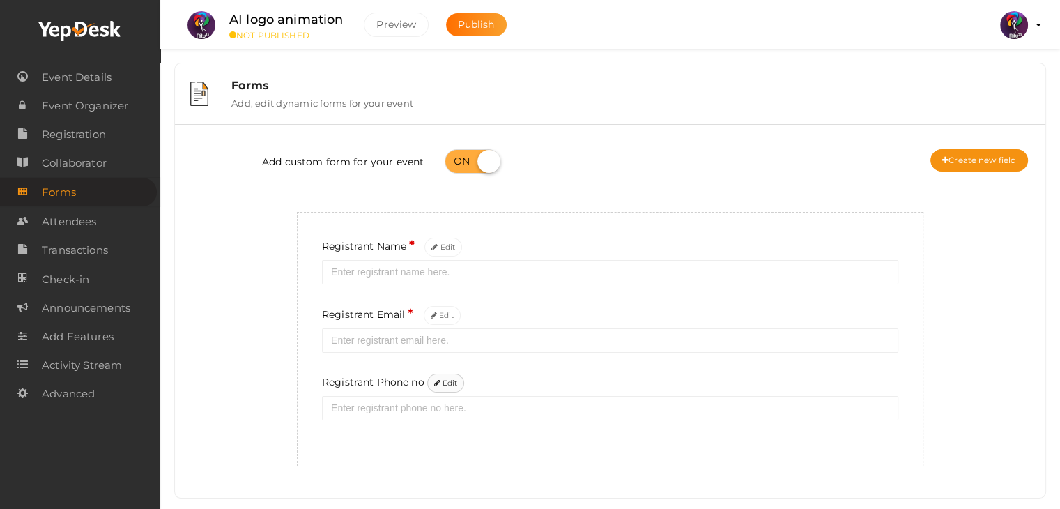
click at [452, 383] on button "Edit" at bounding box center [446, 383] width 38 height 19
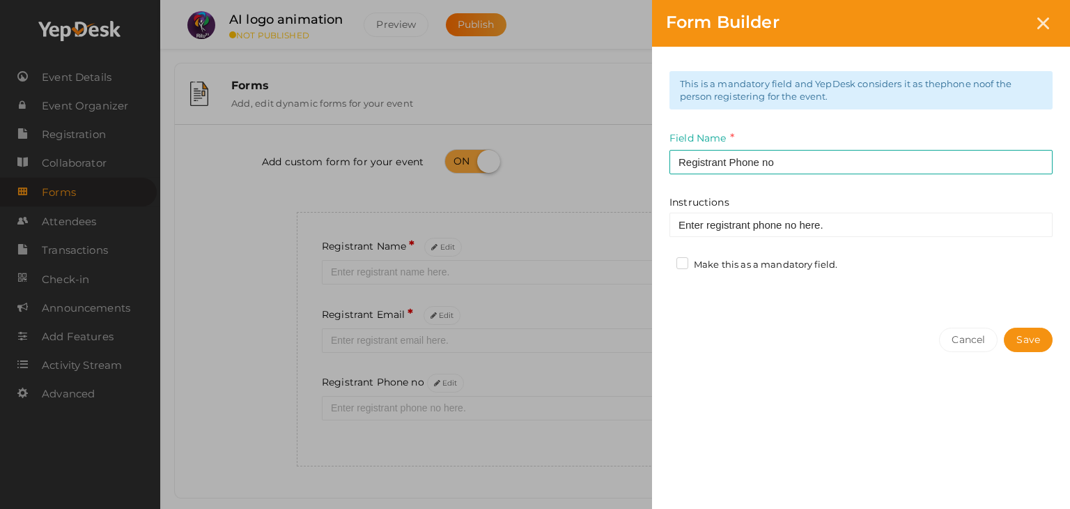
click at [683, 268] on label "Make this as a mandatory field." at bounding box center [757, 265] width 161 height 14
click at [663, 261] on input "Make this as a mandatory field." at bounding box center [663, 261] width 0 height 0
click at [1031, 346] on button "Save" at bounding box center [1028, 340] width 49 height 24
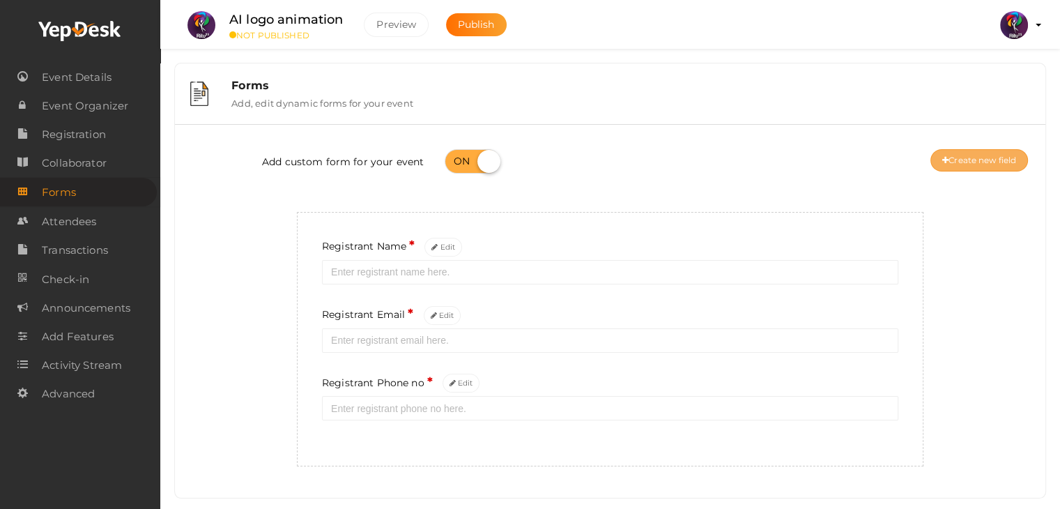
click at [985, 163] on button "Create new field" at bounding box center [979, 160] width 98 height 22
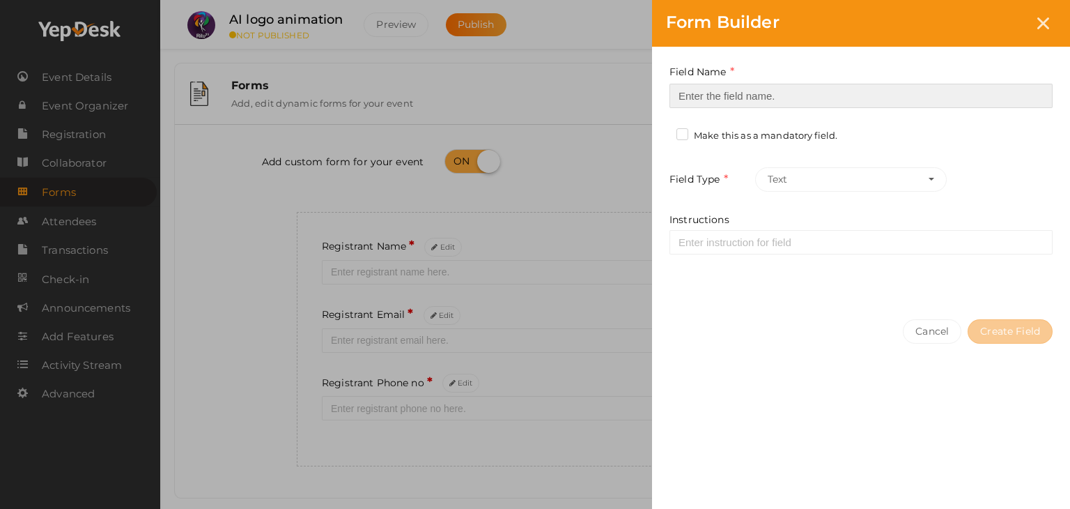
click at [819, 102] on input at bounding box center [861, 96] width 383 height 24
type input "Registrant College"
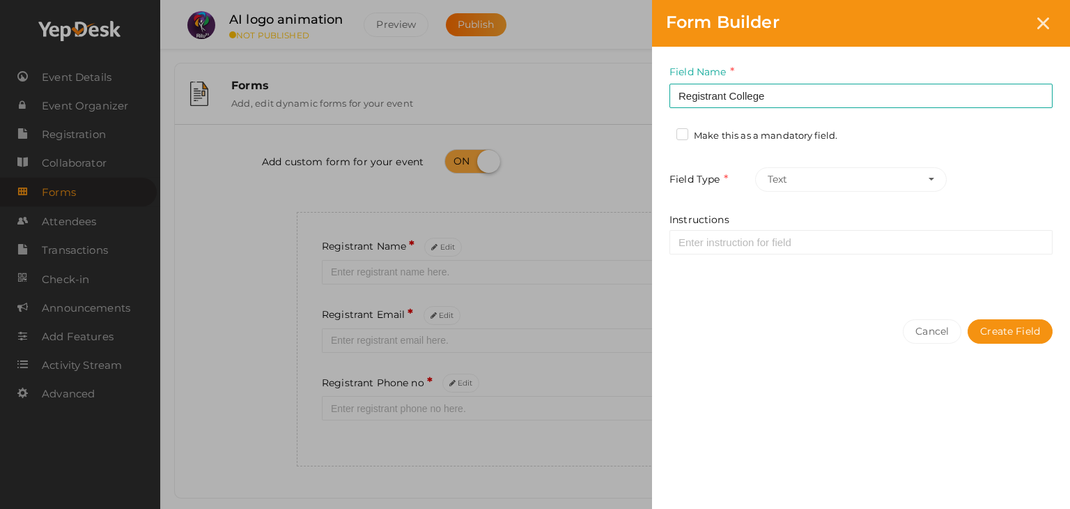
click at [796, 132] on label "Make this as a mandatory field." at bounding box center [757, 136] width 161 height 14
click at [663, 132] on input "Make this as a mandatory field." at bounding box center [663, 132] width 0 height 0
click at [1015, 323] on button "Create Field" at bounding box center [1010, 331] width 85 height 24
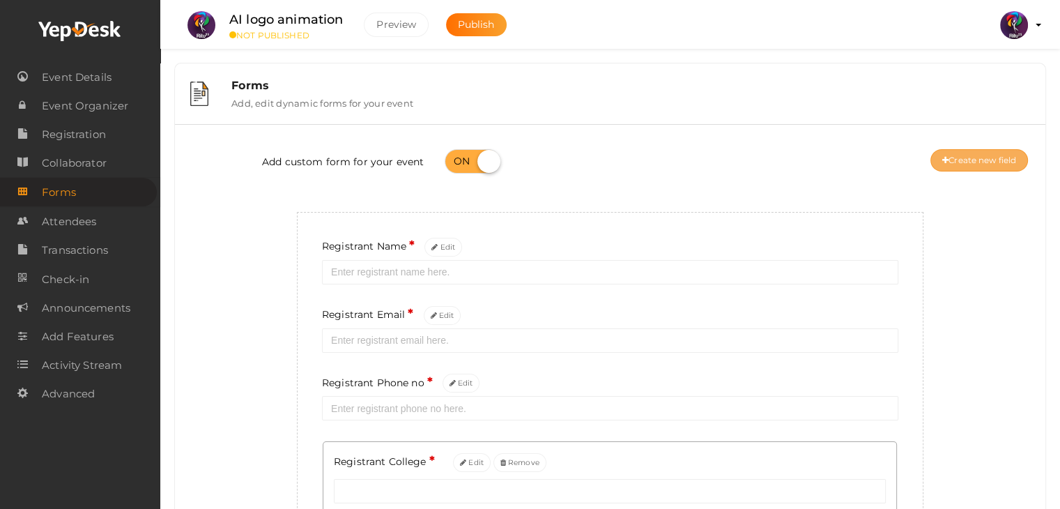
click at [984, 162] on button "Create new field" at bounding box center [979, 160] width 98 height 22
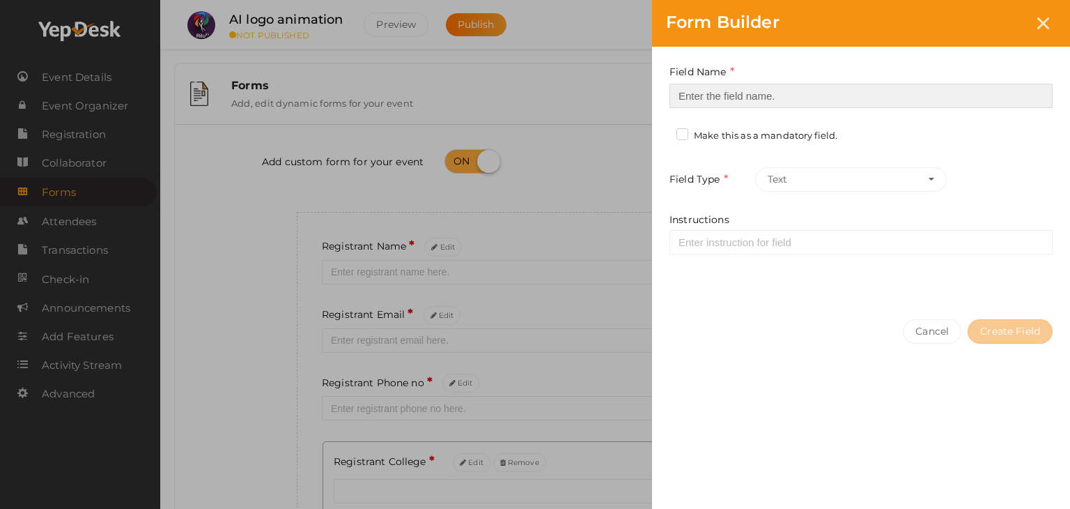
click at [848, 93] on input at bounding box center [861, 96] width 383 height 24
type input "Refferal ID"
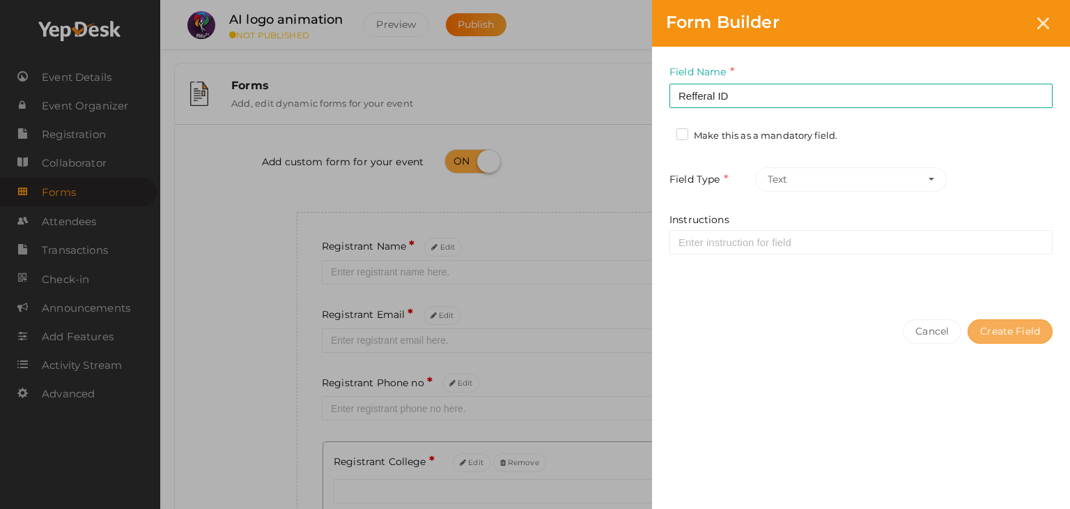
click at [1031, 325] on button "Create Field" at bounding box center [1010, 331] width 85 height 24
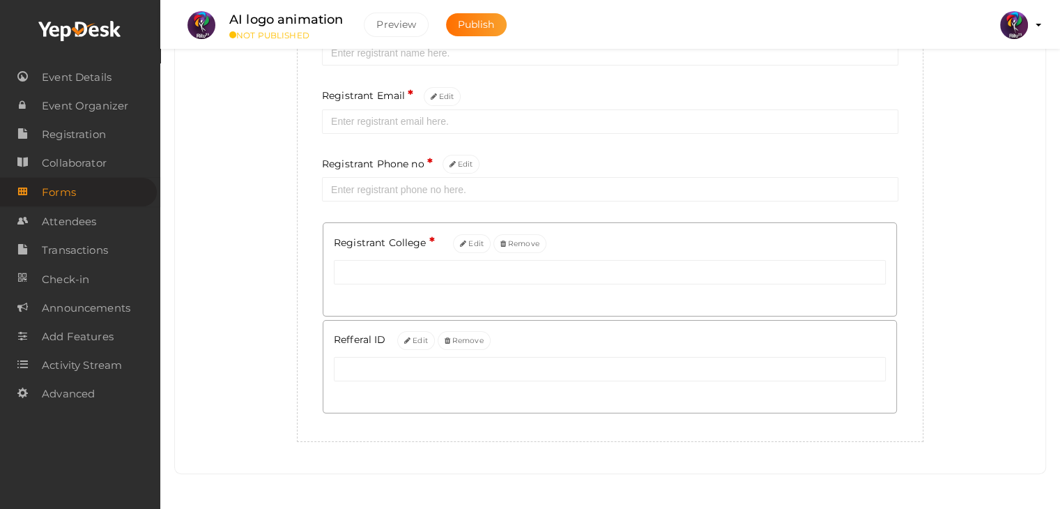
scroll to position [220, 0]
click at [490, 26] on span "Publish" at bounding box center [476, 24] width 37 height 13
click at [98, 133] on span "Registration" at bounding box center [74, 135] width 64 height 28
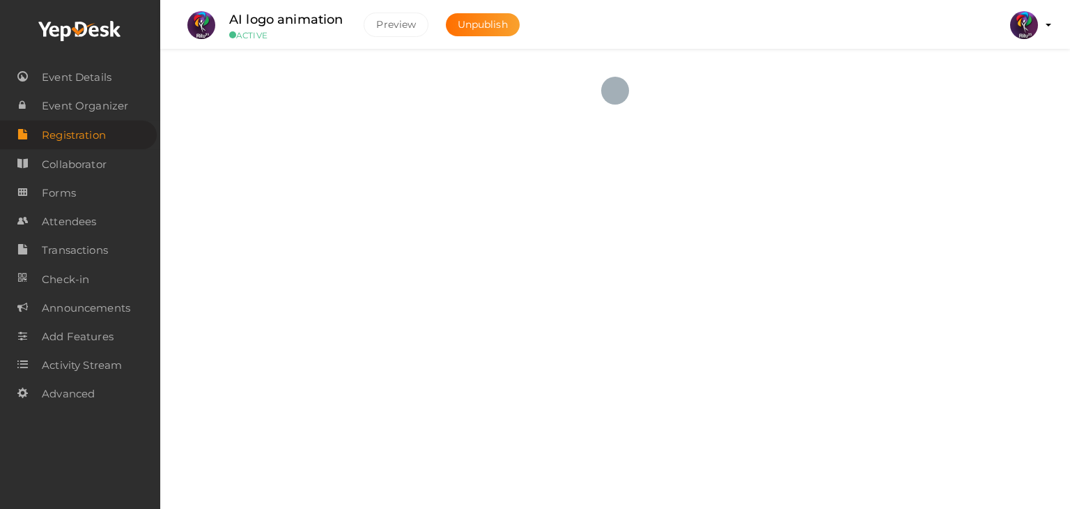
checkbox input "true"
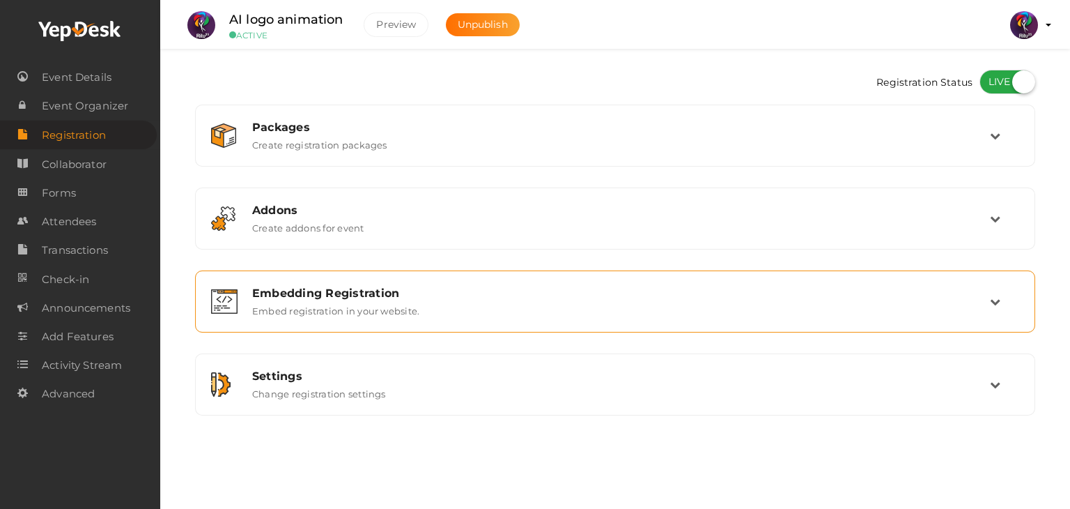
click at [575, 307] on div "Embedding Registration Embed registration in your website." at bounding box center [616, 301] width 748 height 30
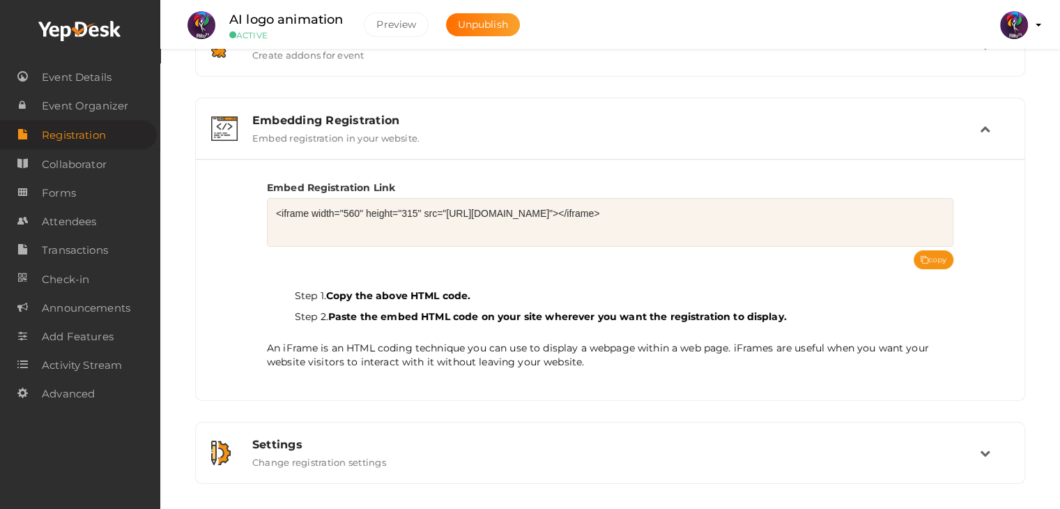
scroll to position [177, 0]
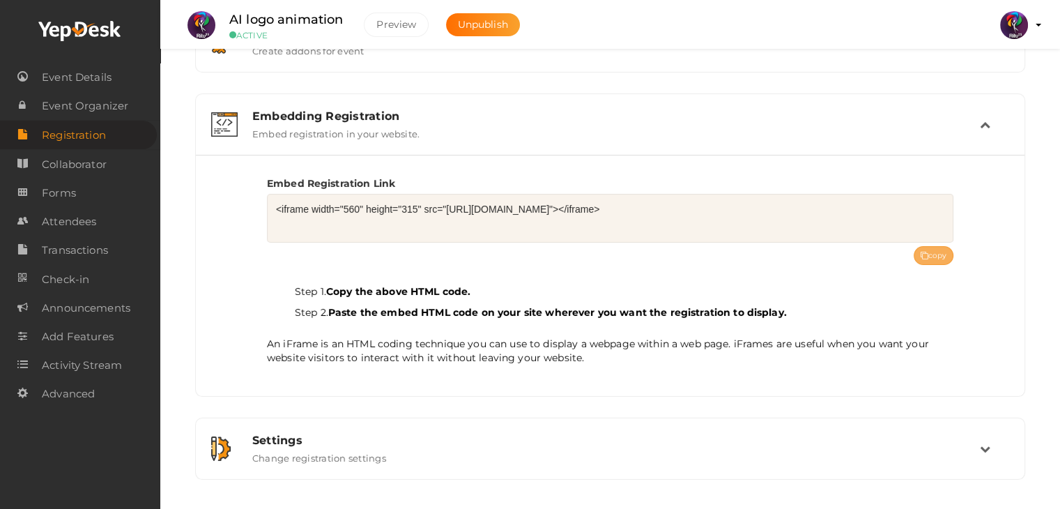
click at [936, 260] on button "copy" at bounding box center [934, 255] width 40 height 19
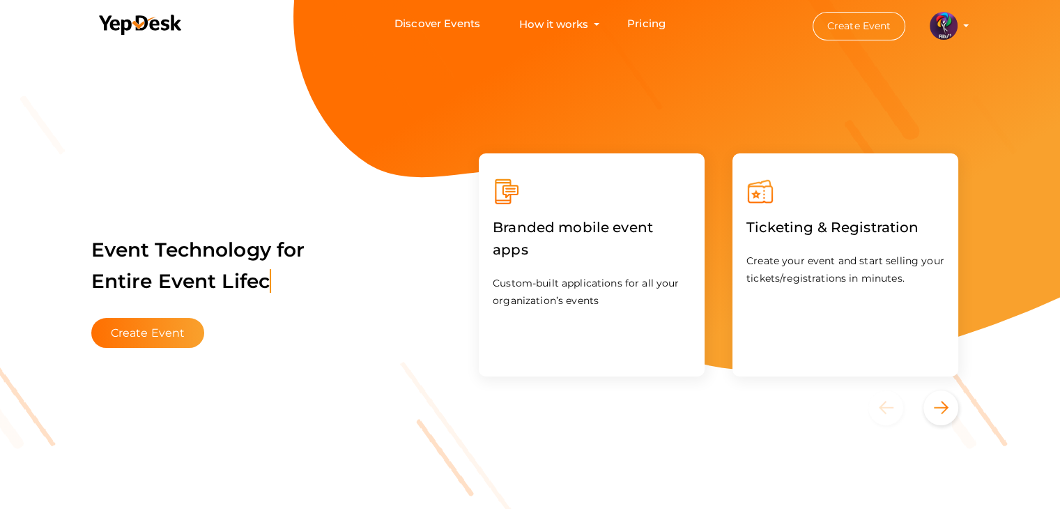
click at [858, 25] on button "Create Event" at bounding box center [859, 26] width 93 height 29
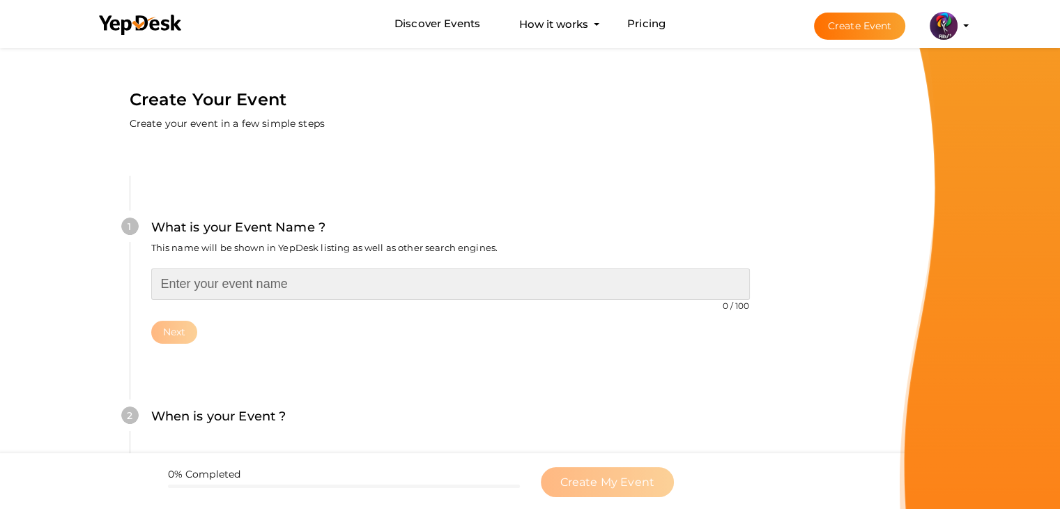
click at [269, 276] on input "text" at bounding box center [450, 283] width 599 height 31
type input "LAST SCREAM"
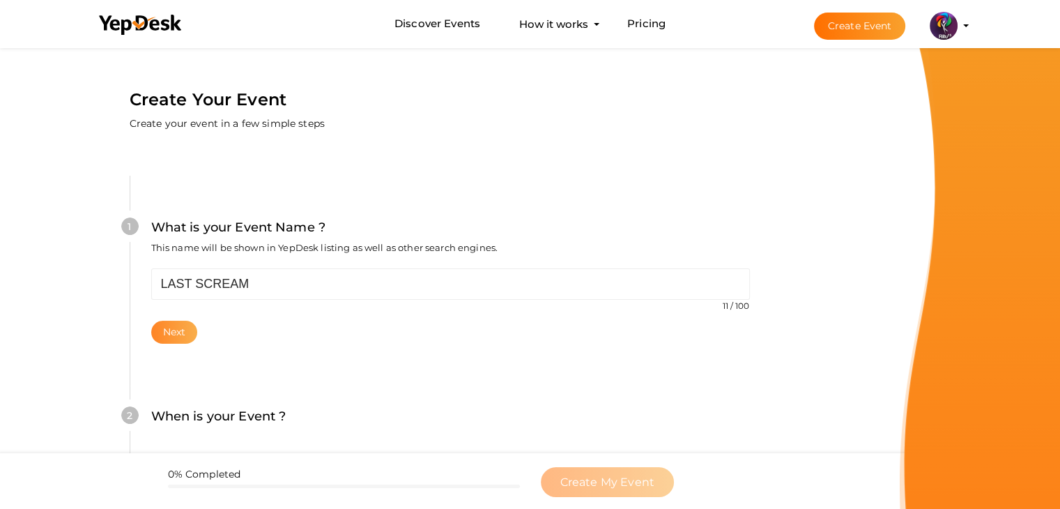
click at [187, 330] on button "Next" at bounding box center [174, 332] width 47 height 23
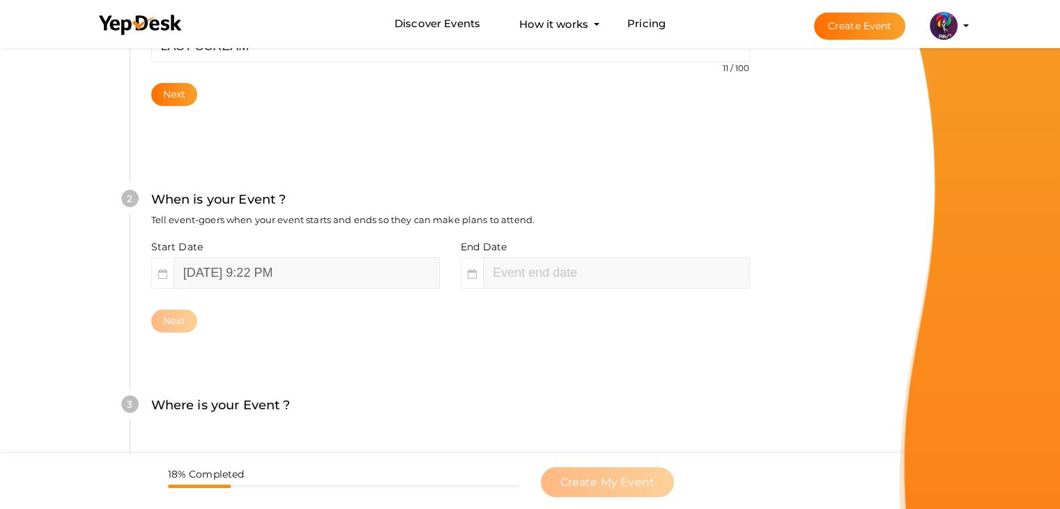
scroll to position [286, 0]
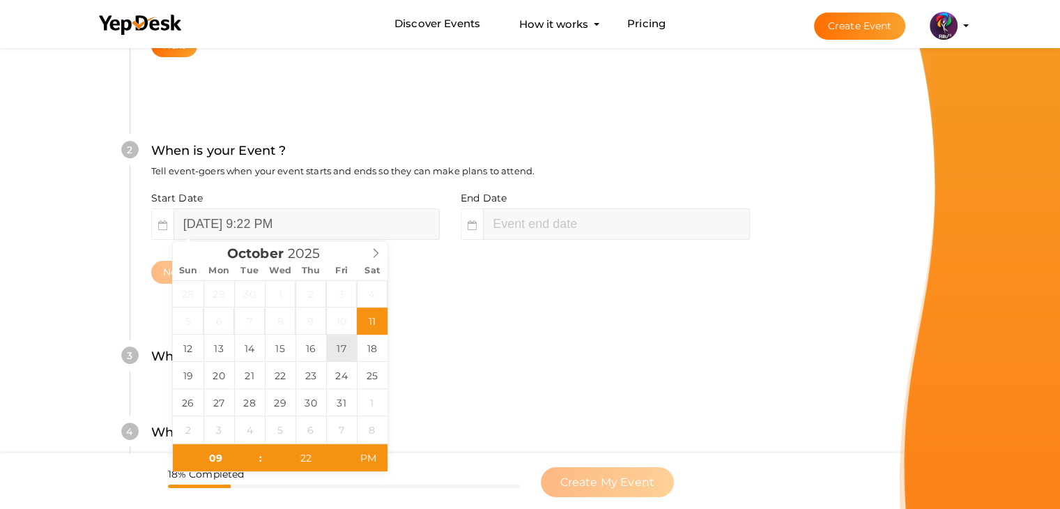
type input "[DATE] 9:22 PM"
type input "11"
type input "22"
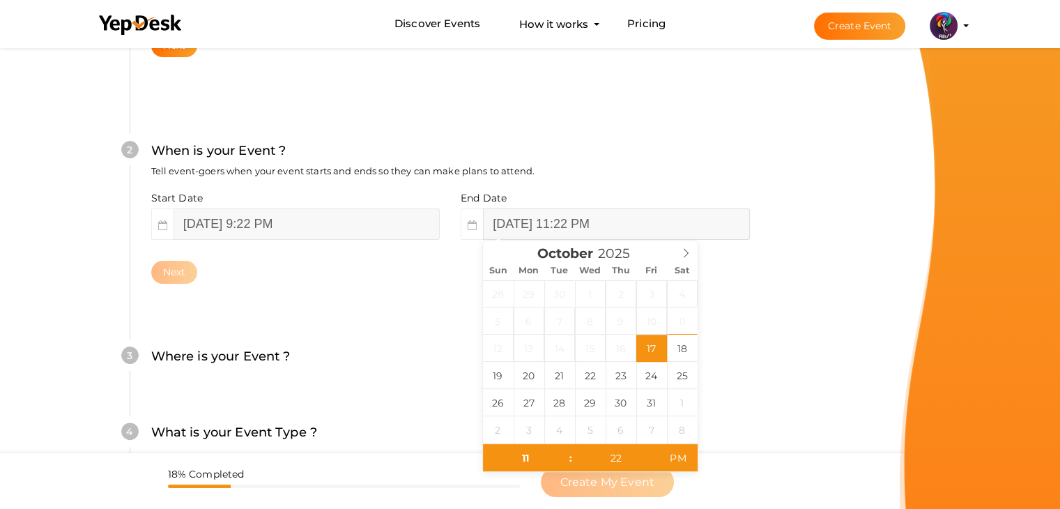
click at [564, 215] on input "[DATE] 11:22 PM" at bounding box center [616, 223] width 266 height 31
type input "[DATE] 11:22 PM"
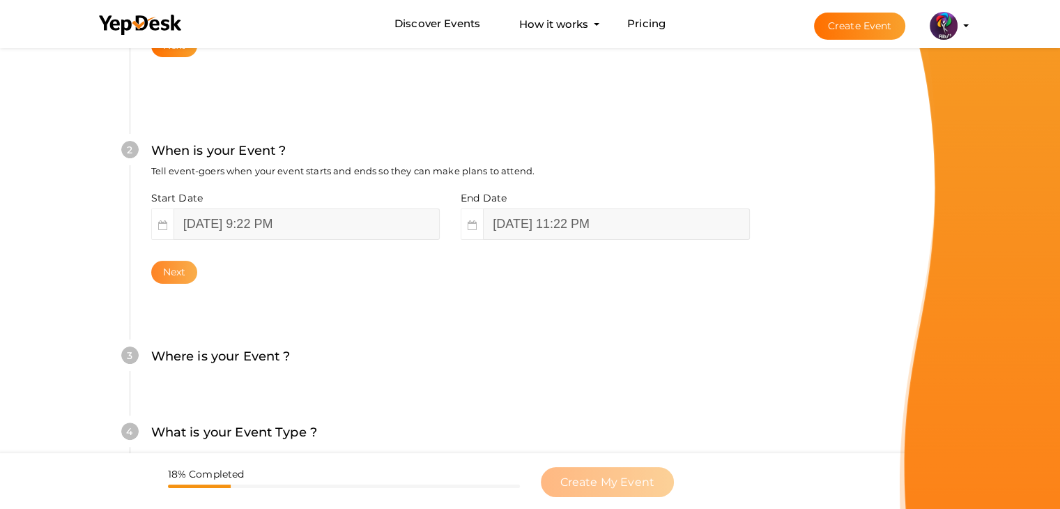
click at [183, 265] on button "Next" at bounding box center [174, 272] width 47 height 23
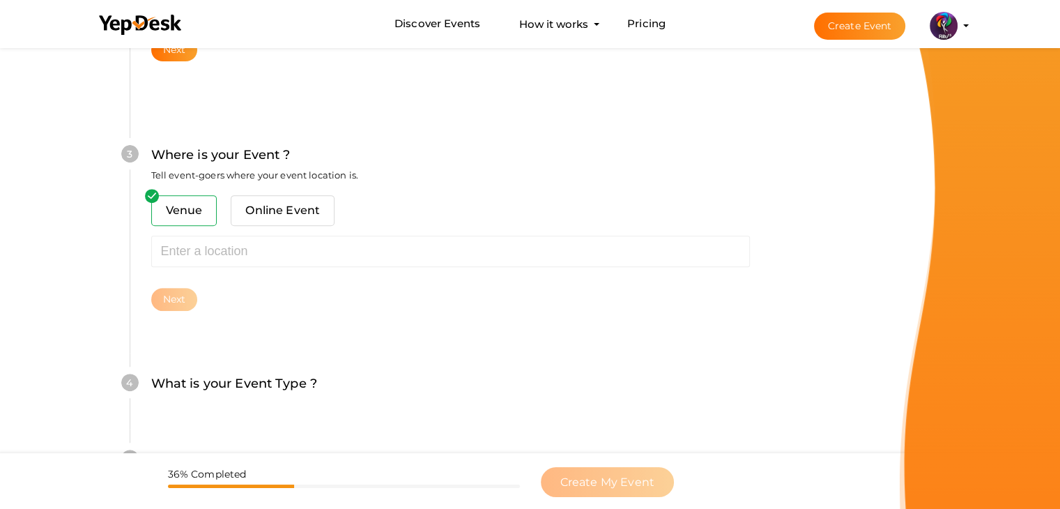
scroll to position [513, 0]
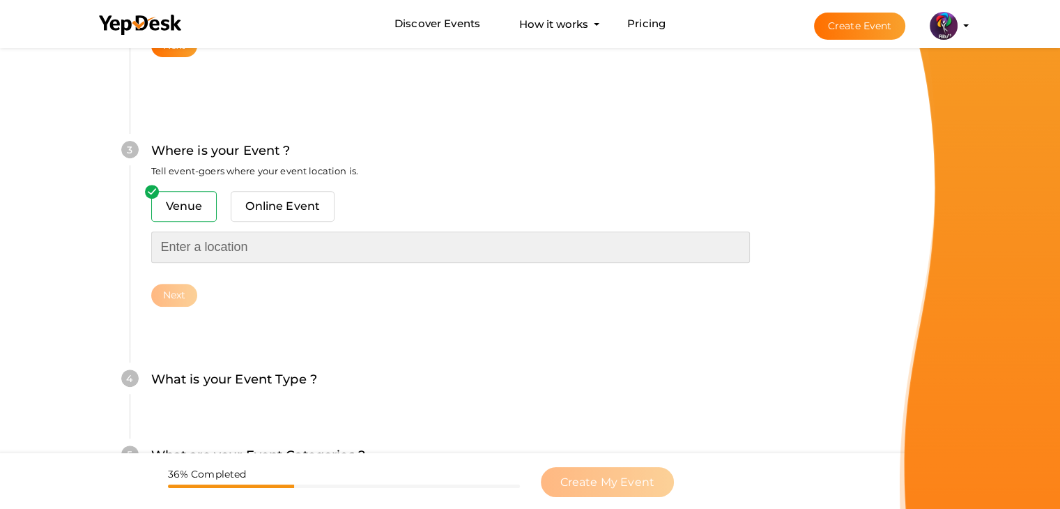
click at [279, 260] on input "text" at bounding box center [450, 246] width 599 height 31
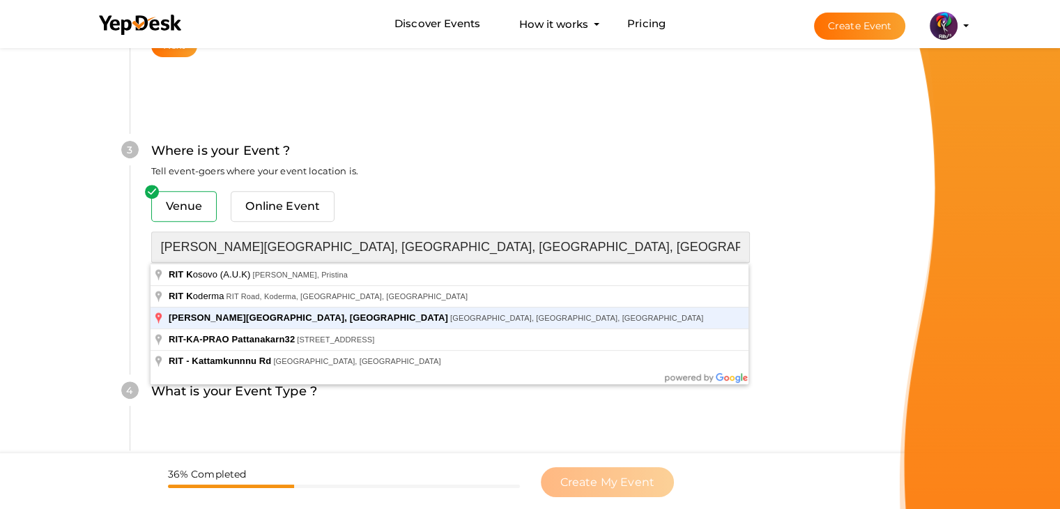
type input "[PERSON_NAME][GEOGRAPHIC_DATA], [GEOGRAPHIC_DATA], [GEOGRAPHIC_DATA], [GEOGRAPH…"
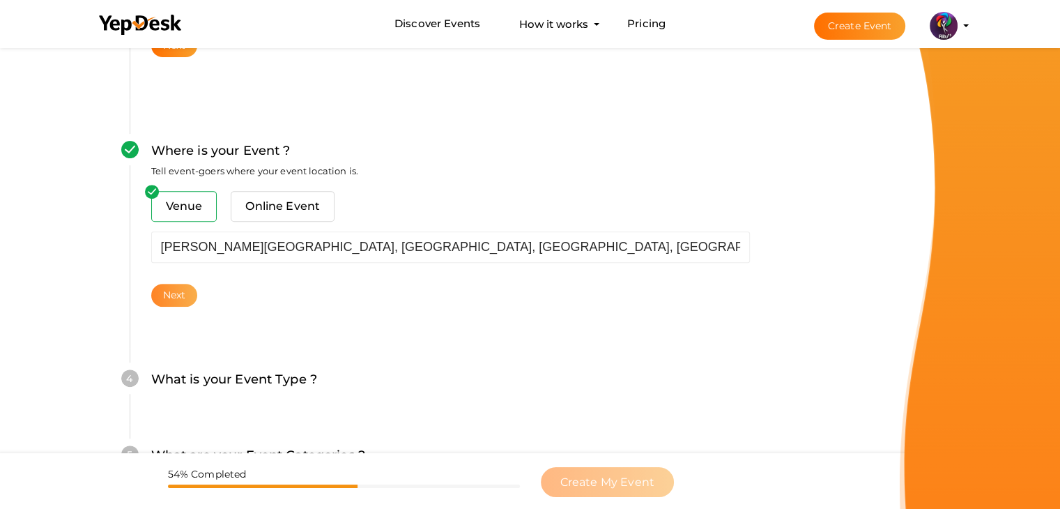
click at [178, 288] on button "Next" at bounding box center [174, 295] width 47 height 23
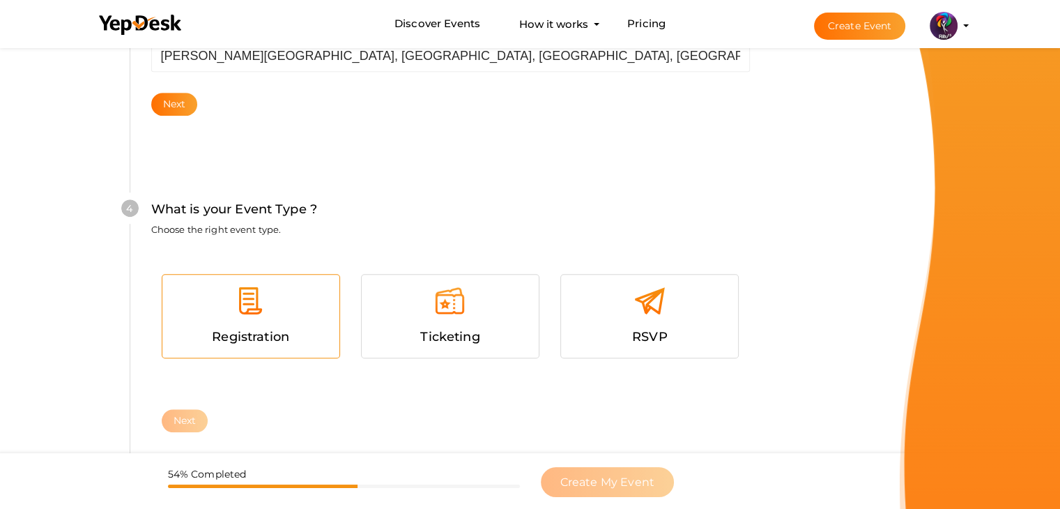
scroll to position [762, 0]
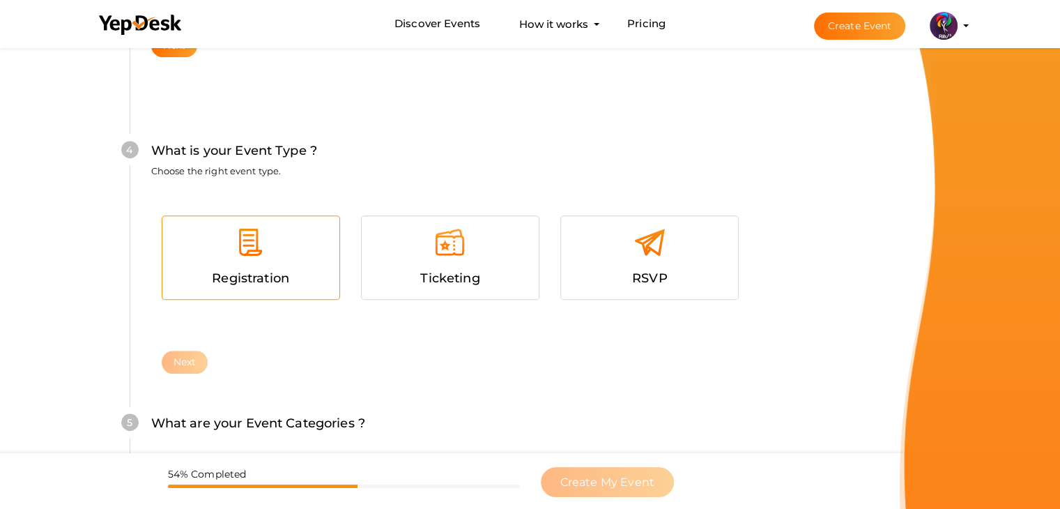
click at [298, 259] on div at bounding box center [251, 247] width 156 height 42
click at [194, 355] on button "Next" at bounding box center [185, 362] width 47 height 23
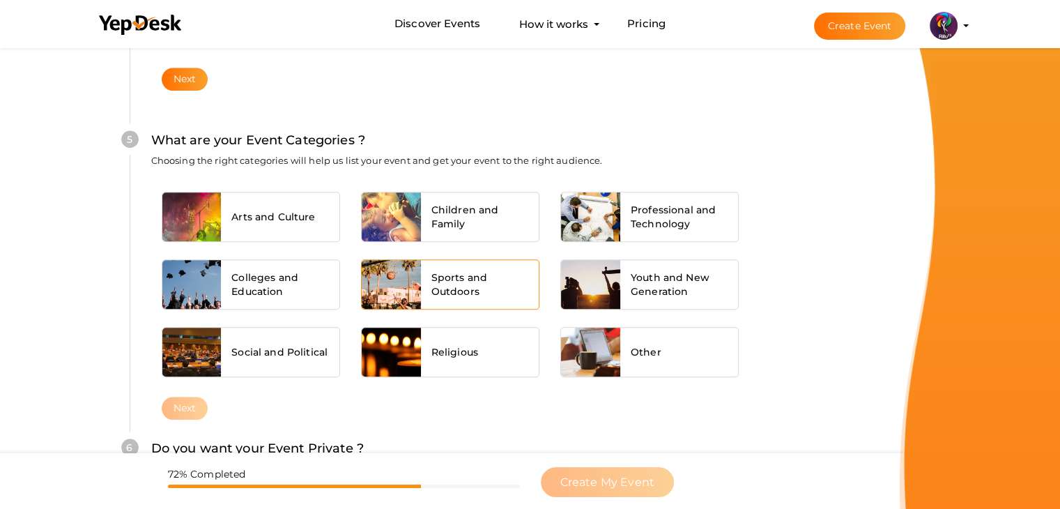
scroll to position [1054, 0]
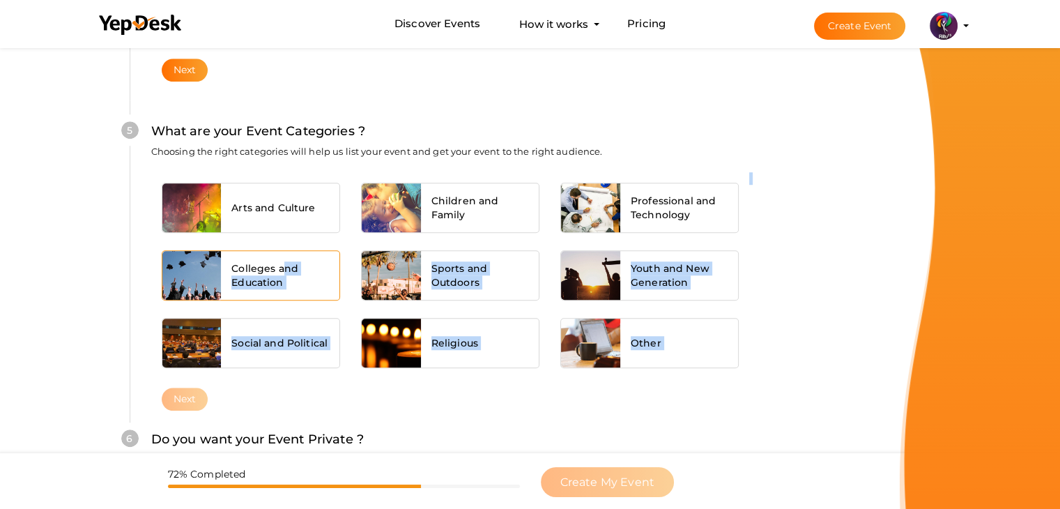
drag, startPoint x: 277, startPoint y: 302, endPoint x: 284, endPoint y: 271, distance: 32.1
click at [284, 271] on div "Arts and Culture Children and Family Professional and Technology Colleges and E…" at bounding box center [450, 279] width 599 height 215
click at [284, 271] on span "Colleges and Education" at bounding box center [280, 275] width 98 height 28
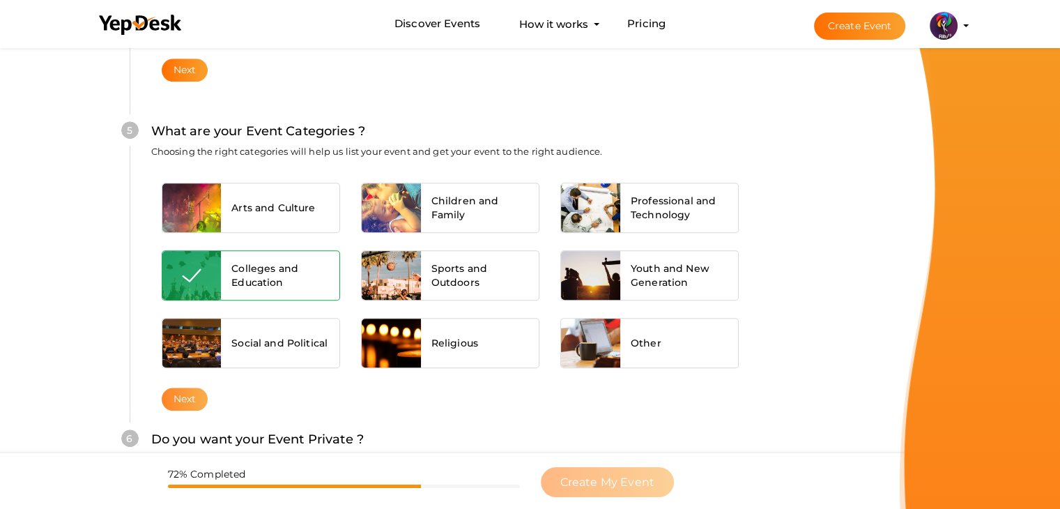
click at [180, 396] on button "Next" at bounding box center [185, 398] width 47 height 23
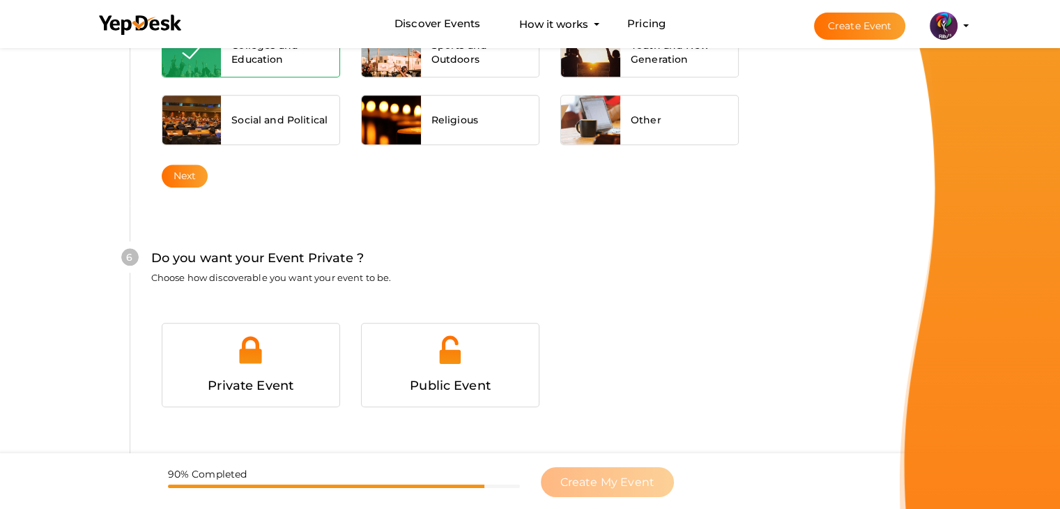
scroll to position [1360, 0]
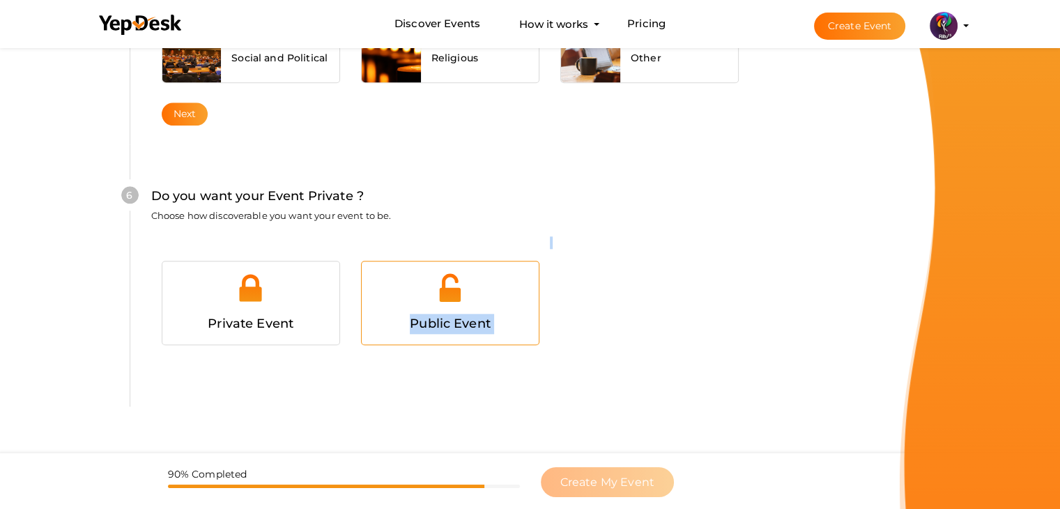
drag, startPoint x: 581, startPoint y: 279, endPoint x: 492, endPoint y: 295, distance: 90.6
click at [492, 295] on div "Private Event Public Event" at bounding box center [450, 300] width 599 height 128
click at [492, 295] on div at bounding box center [450, 293] width 156 height 42
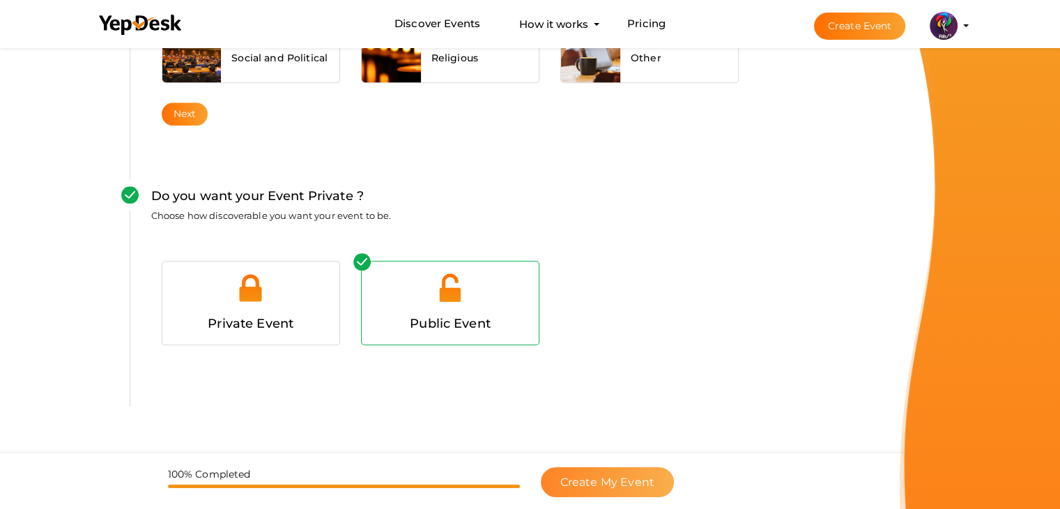
click at [630, 480] on span "Create My Event" at bounding box center [607, 481] width 94 height 13
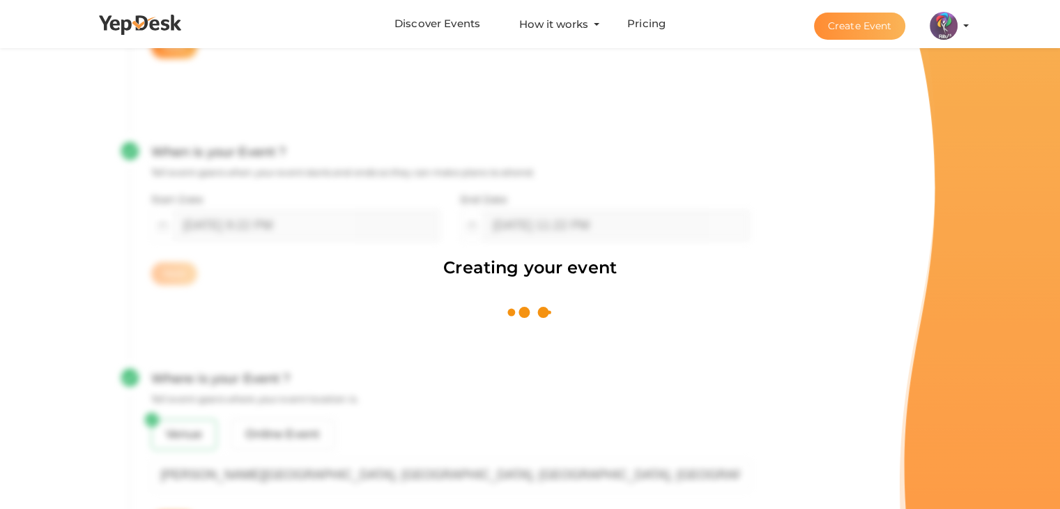
scroll to position [209, 0]
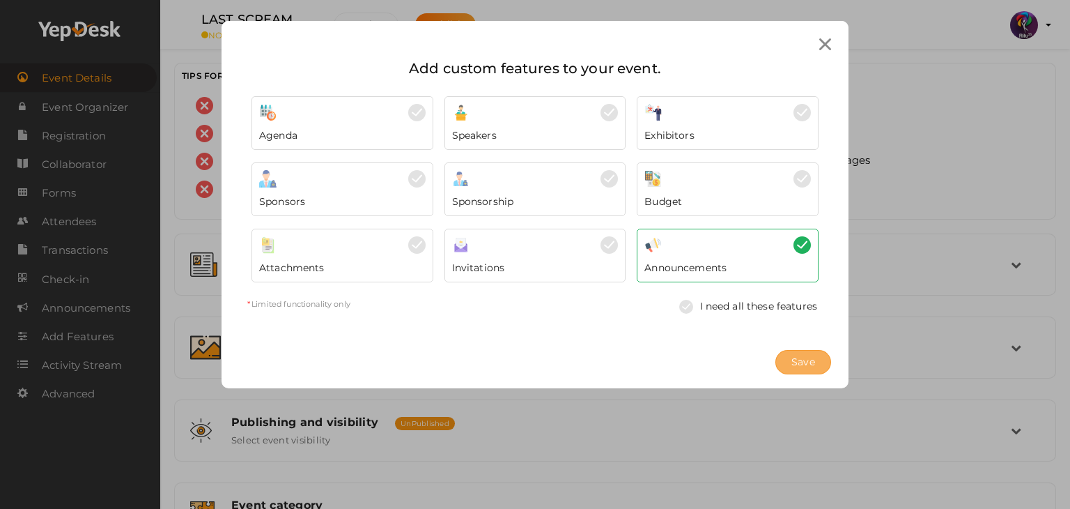
click at [808, 360] on span "Save" at bounding box center [804, 362] width 24 height 15
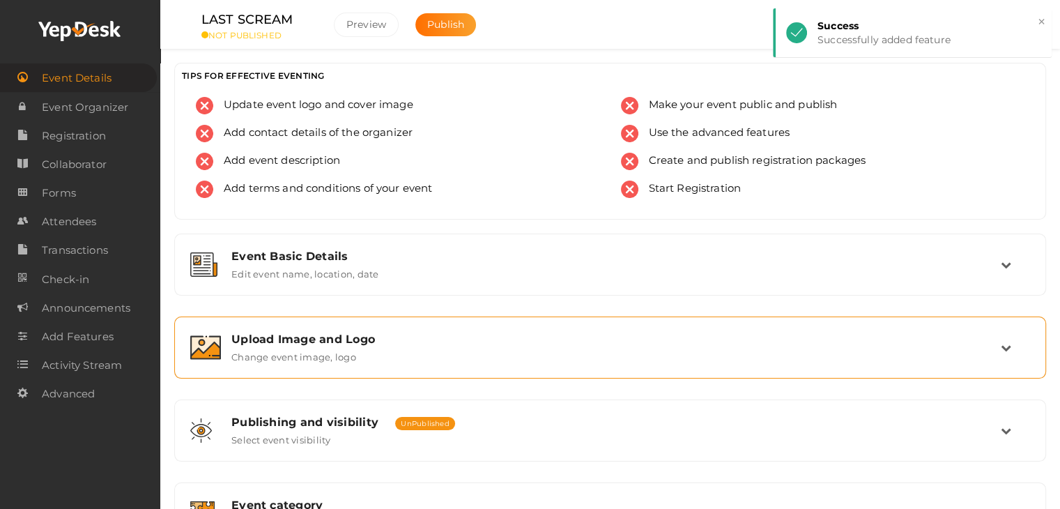
click at [298, 325] on div "Upload Image and Logo Change event image, logo" at bounding box center [610, 347] width 856 height 47
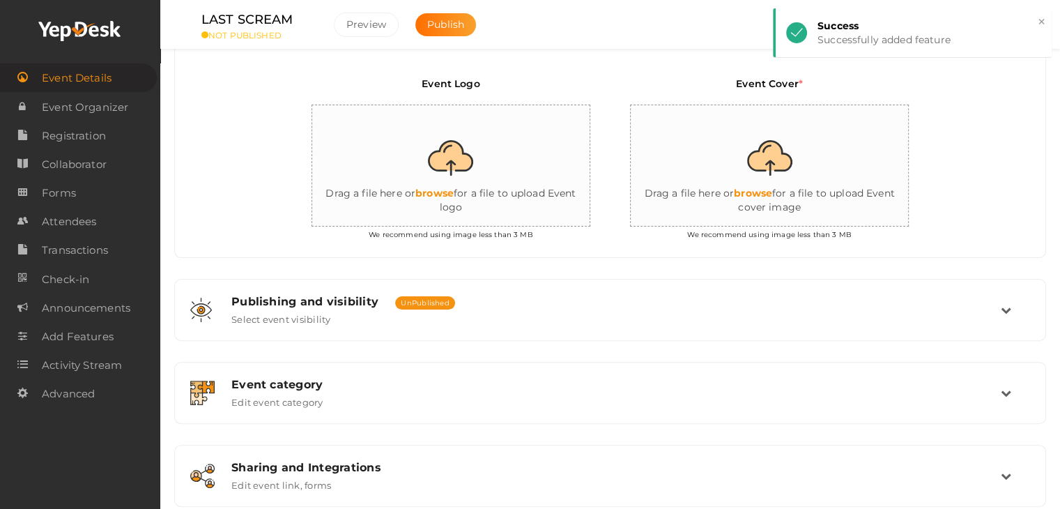
scroll to position [357, 0]
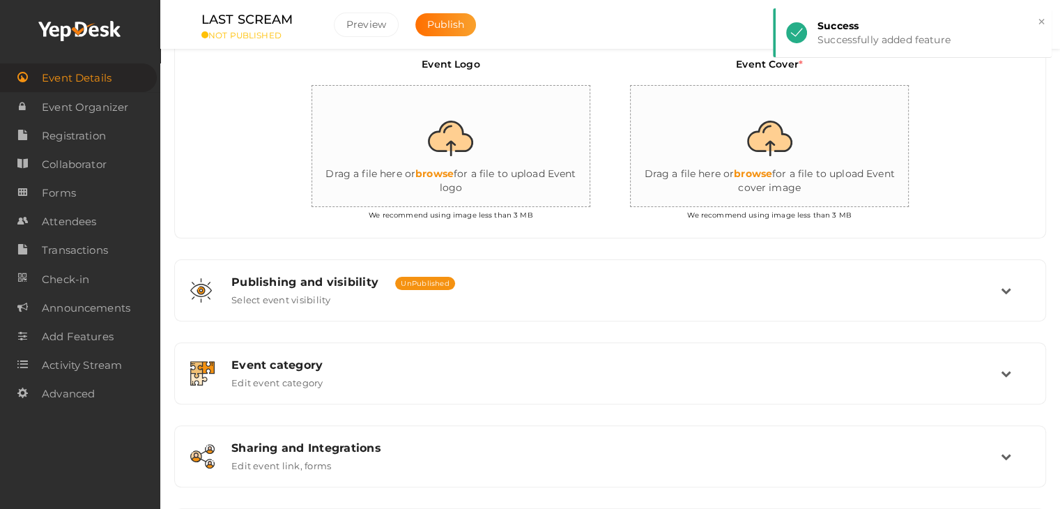
click at [456, 162] on input "file" at bounding box center [451, 147] width 279 height 122
type input "C:\fakepath\logo yepdesk (1).png"
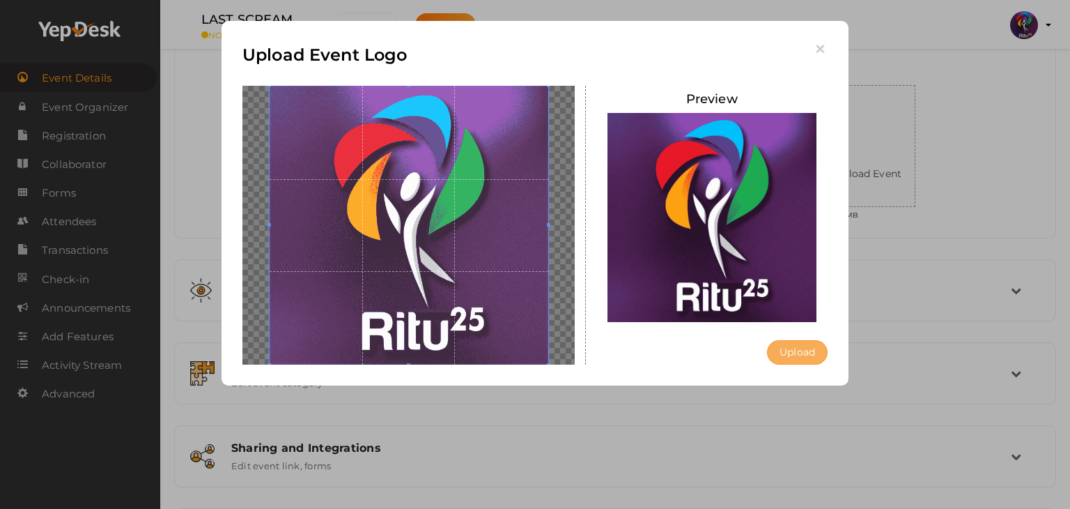
click at [798, 355] on button "Upload" at bounding box center [797, 352] width 61 height 24
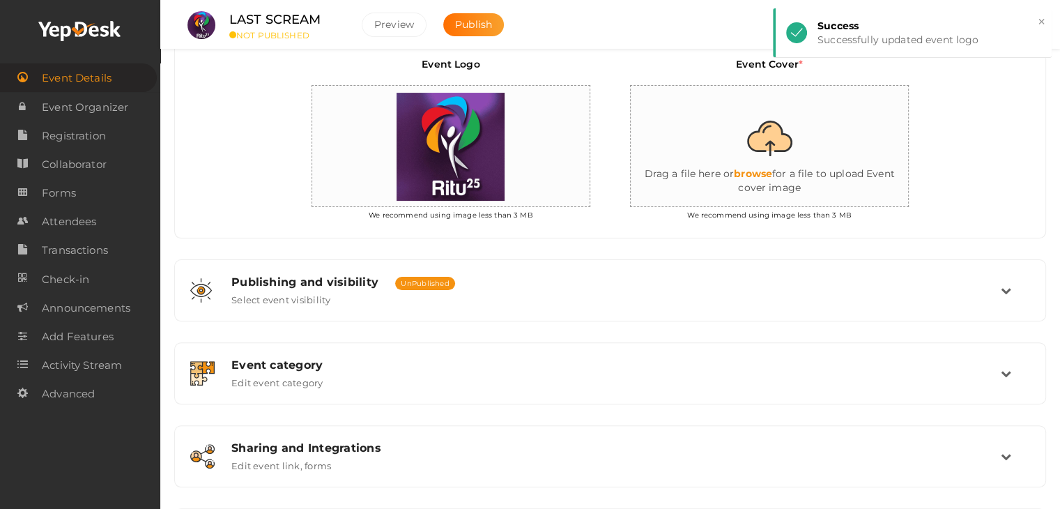
click at [758, 128] on input "file" at bounding box center [770, 147] width 279 height 122
type input "C:\fakepath\IMG-20251011-WA0137.jpg"
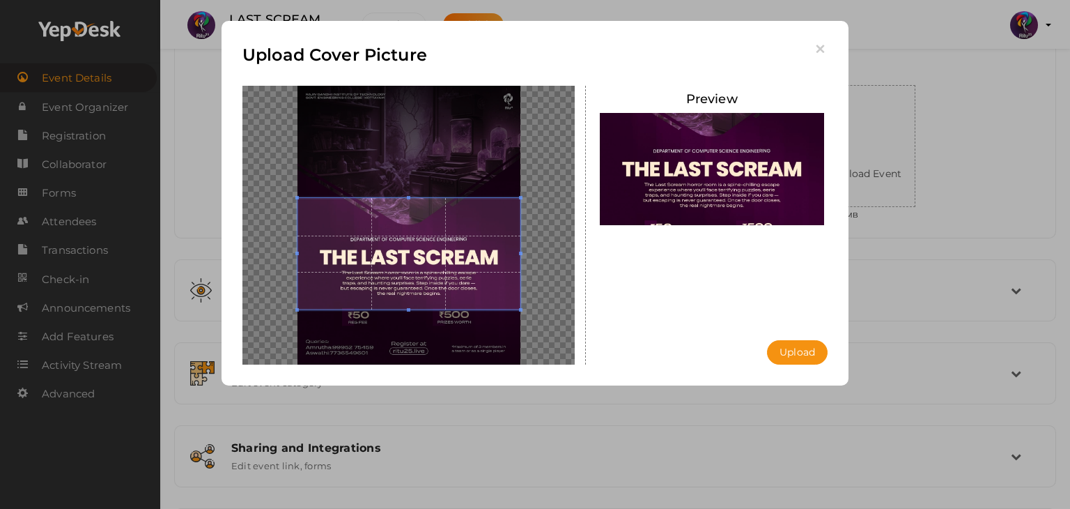
drag, startPoint x: 459, startPoint y: 257, endPoint x: 463, endPoint y: 272, distance: 15.2
click at [463, 272] on span at bounding box center [409, 253] width 223 height 111
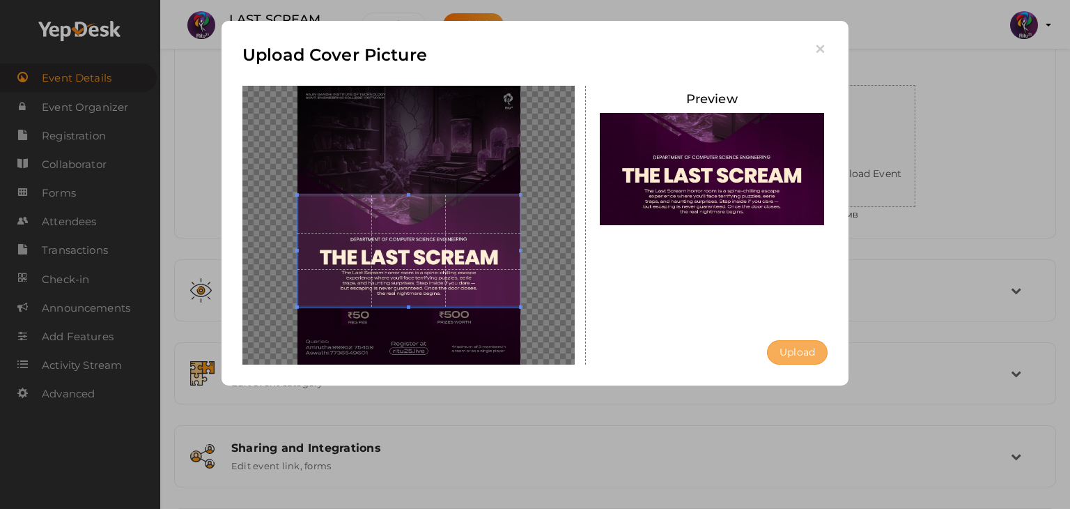
click at [817, 355] on button "Upload" at bounding box center [797, 352] width 61 height 24
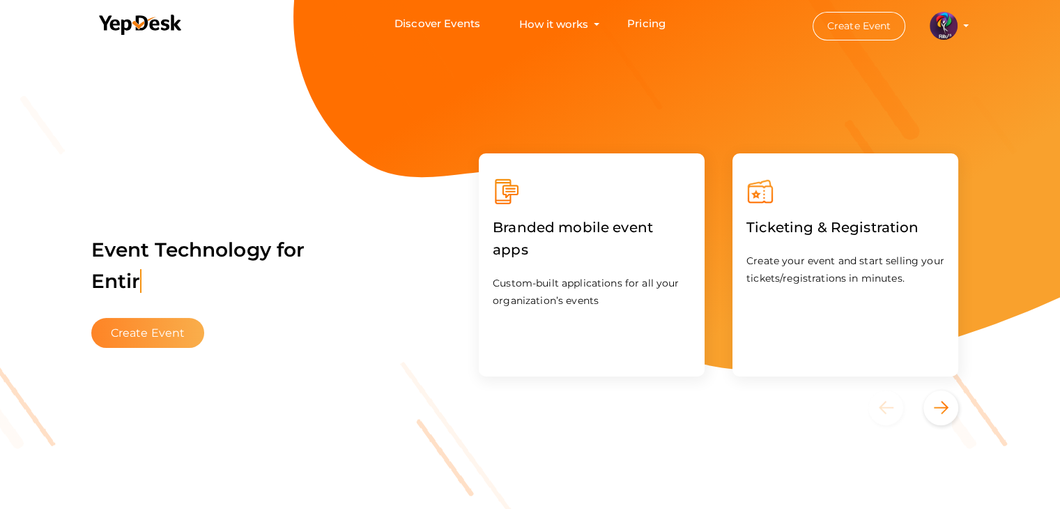
click at [176, 334] on button "Create Event" at bounding box center [148, 333] width 114 height 30
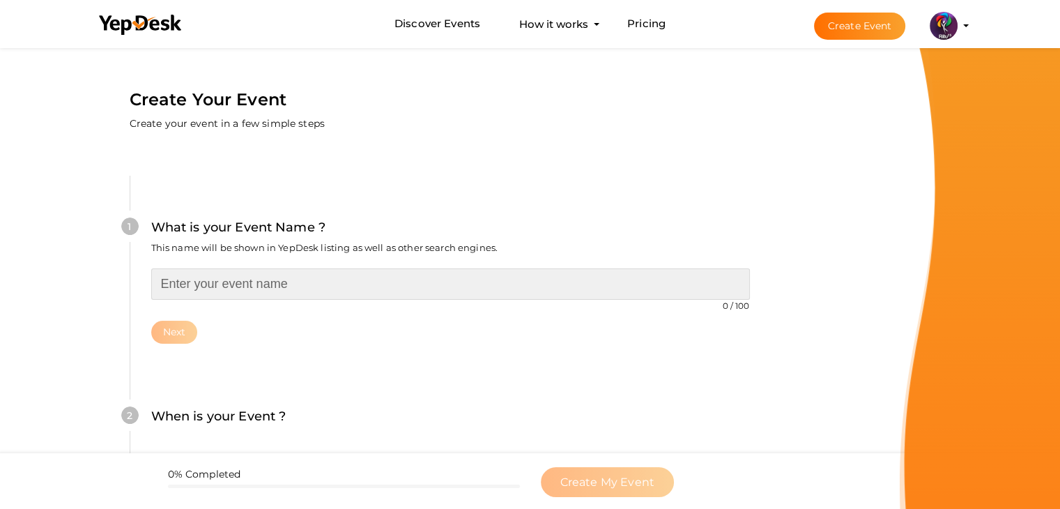
click at [254, 285] on input "text" at bounding box center [450, 283] width 599 height 31
type input "ACCOMODATION"
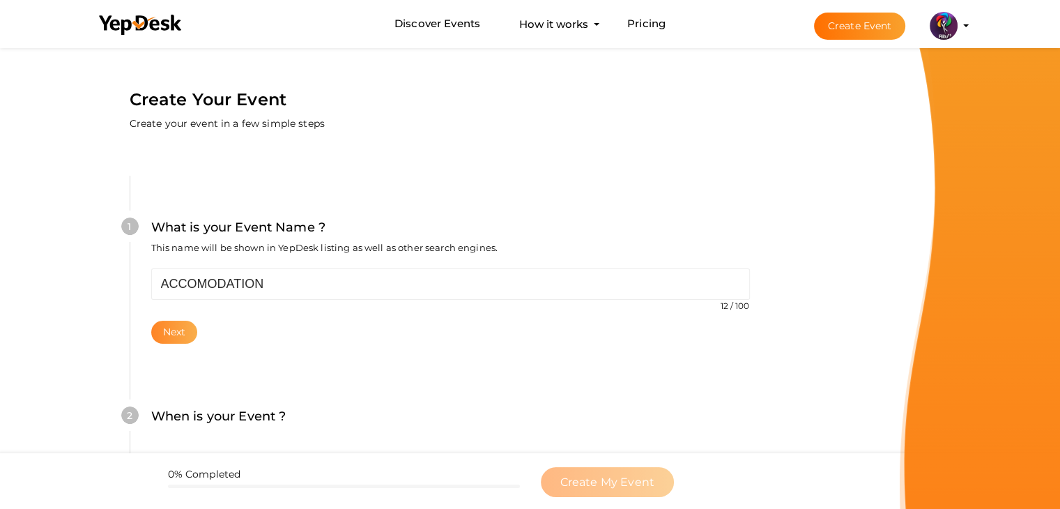
click at [163, 336] on button "Next" at bounding box center [174, 332] width 47 height 23
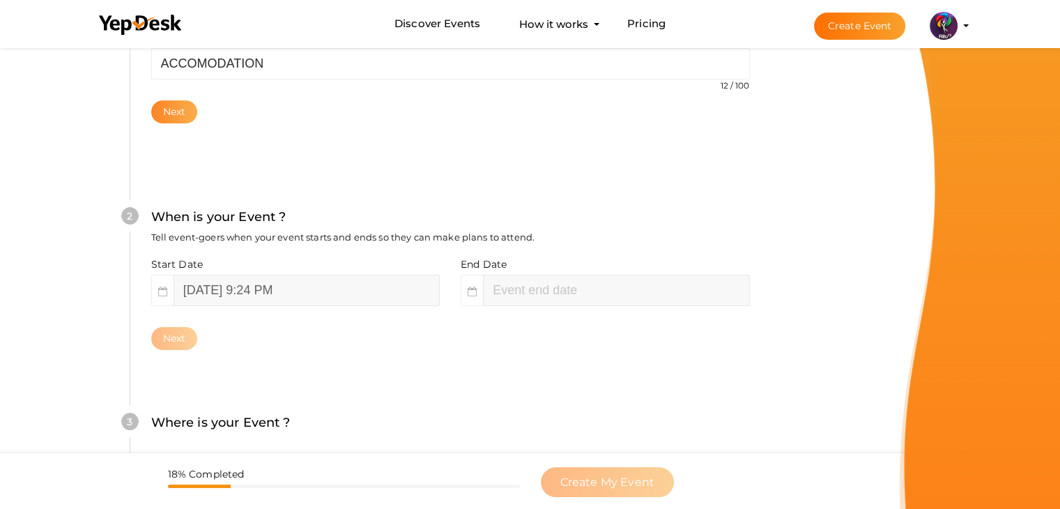
scroll to position [286, 0]
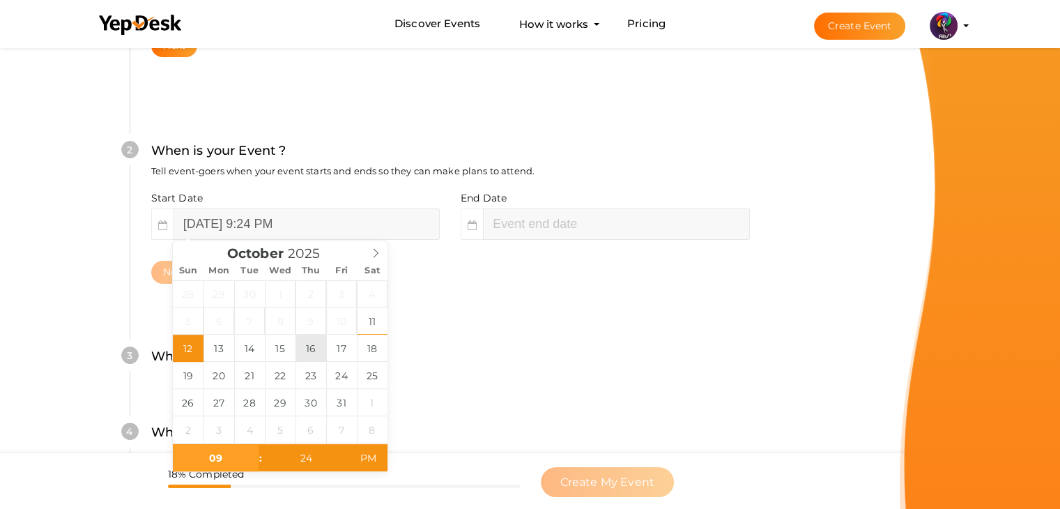
type input "[DATE] 9:24 PM"
type input "11"
type input "24"
click at [568, 226] on input "[DATE] 11:24 PM" at bounding box center [616, 223] width 266 height 31
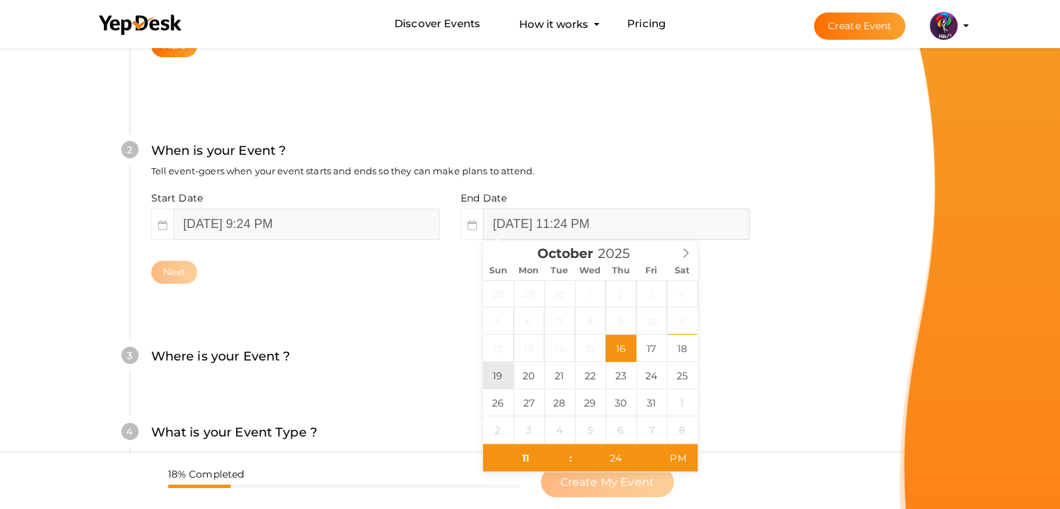
type input "[DATE] 11:24 PM"
click at [164, 267] on button "Next" at bounding box center [174, 272] width 47 height 23
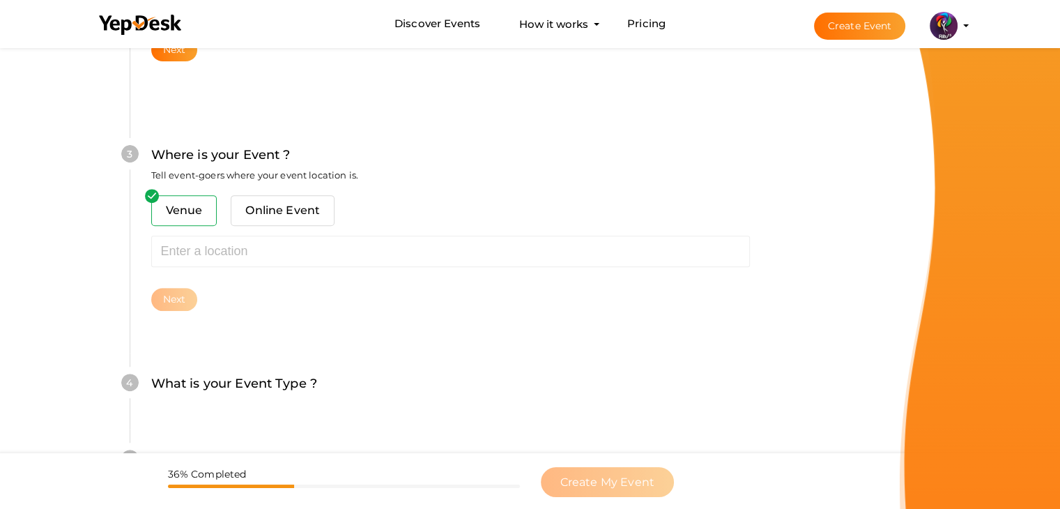
scroll to position [513, 0]
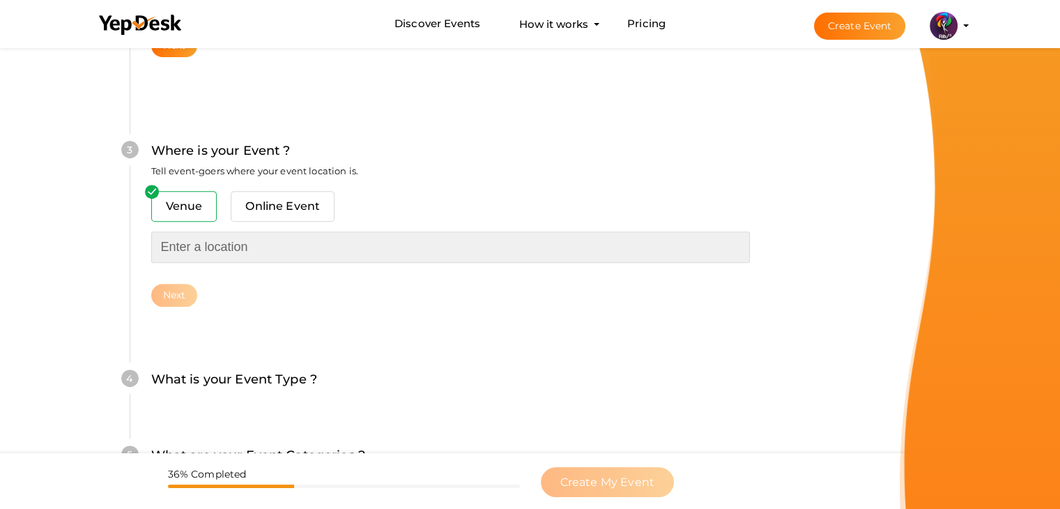
click at [237, 243] on input "text" at bounding box center [450, 246] width 599 height 31
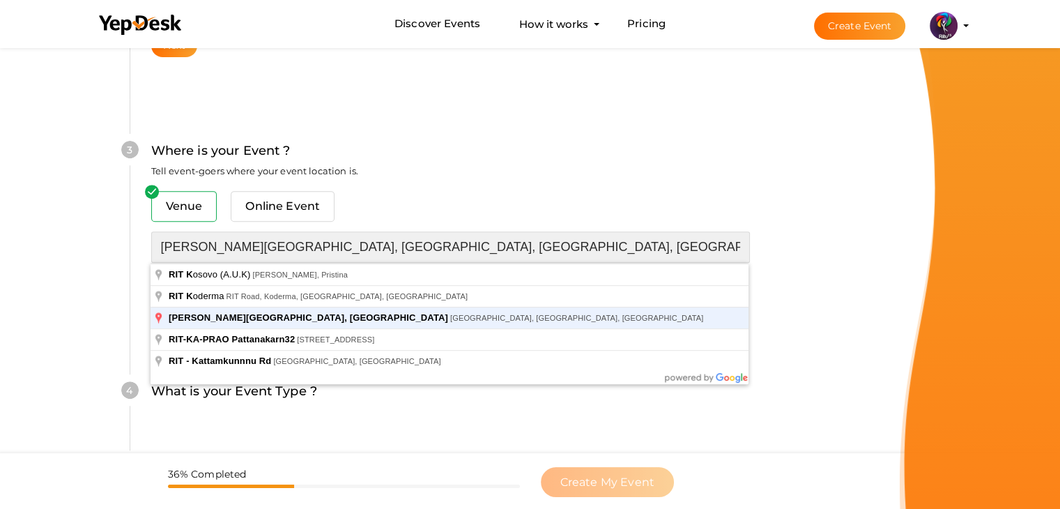
type input "[PERSON_NAME][GEOGRAPHIC_DATA], [GEOGRAPHIC_DATA], [GEOGRAPHIC_DATA], [GEOGRAPH…"
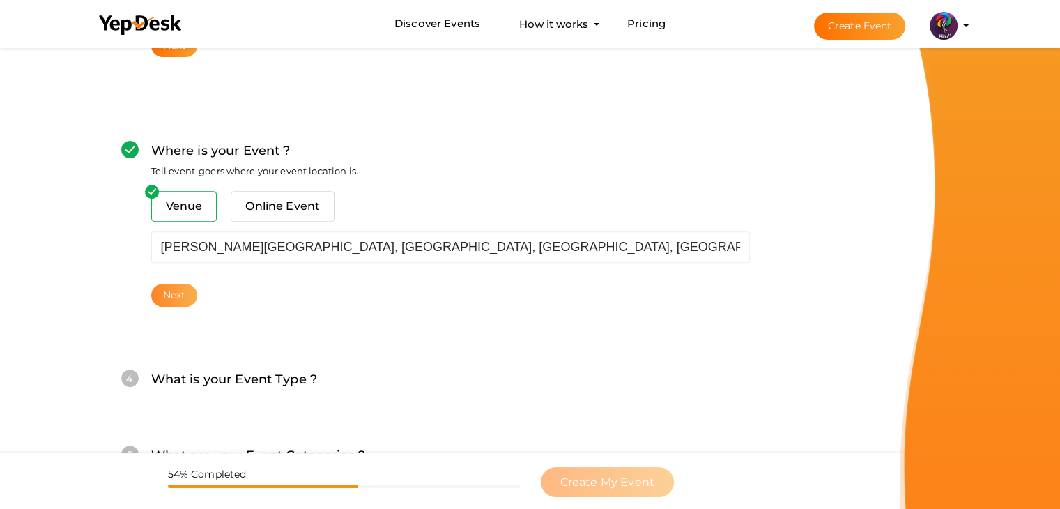
click at [183, 286] on button "Next" at bounding box center [174, 295] width 47 height 23
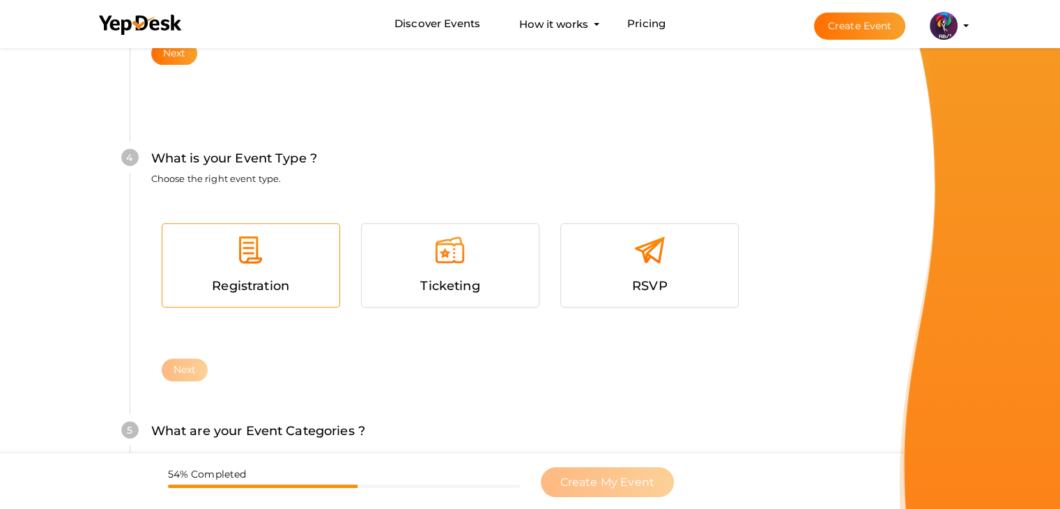
scroll to position [762, 0]
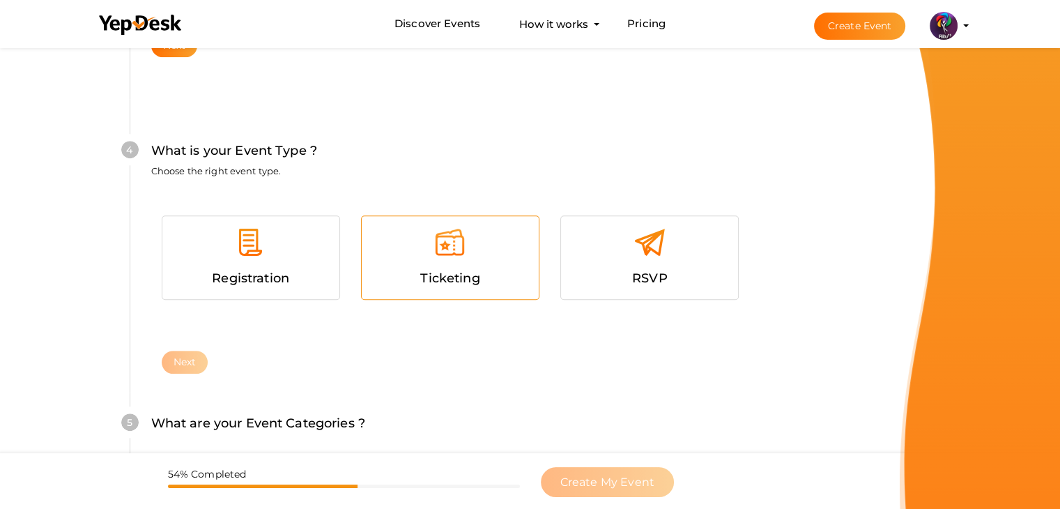
click at [461, 256] on img at bounding box center [449, 241] width 31 height 31
click at [178, 353] on button "Next" at bounding box center [185, 362] width 47 height 23
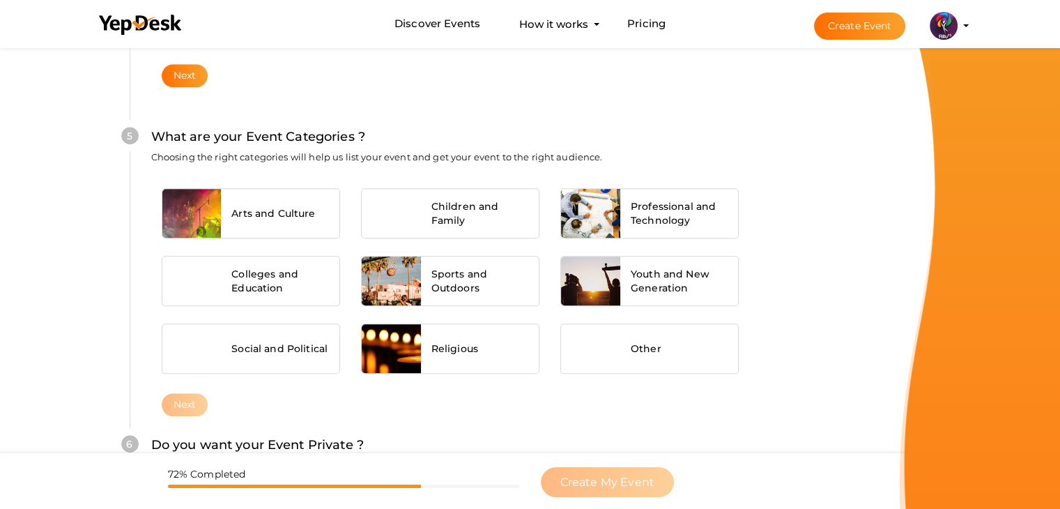
scroll to position [1054, 0]
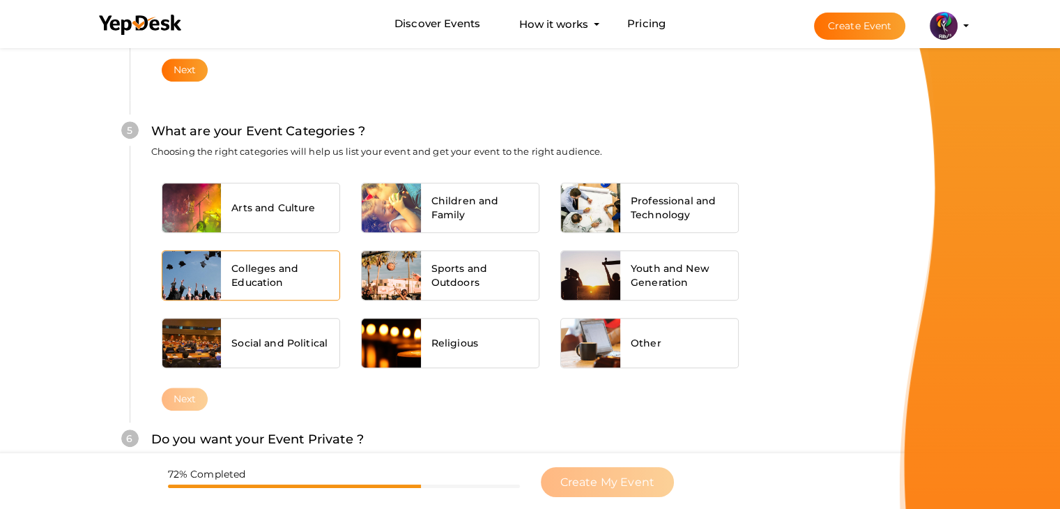
click at [256, 273] on span "Colleges and Education" at bounding box center [280, 275] width 98 height 28
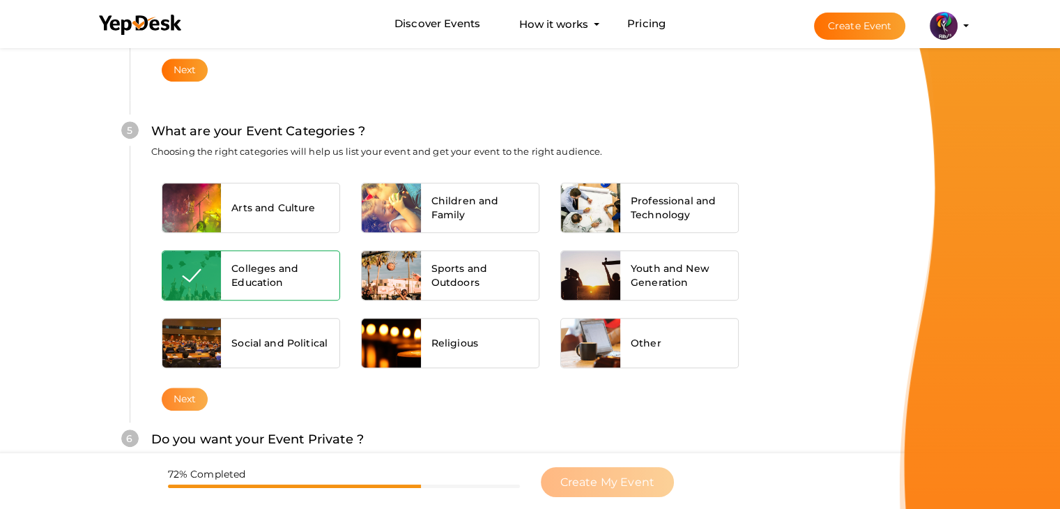
click at [193, 391] on button "Next" at bounding box center [185, 398] width 47 height 23
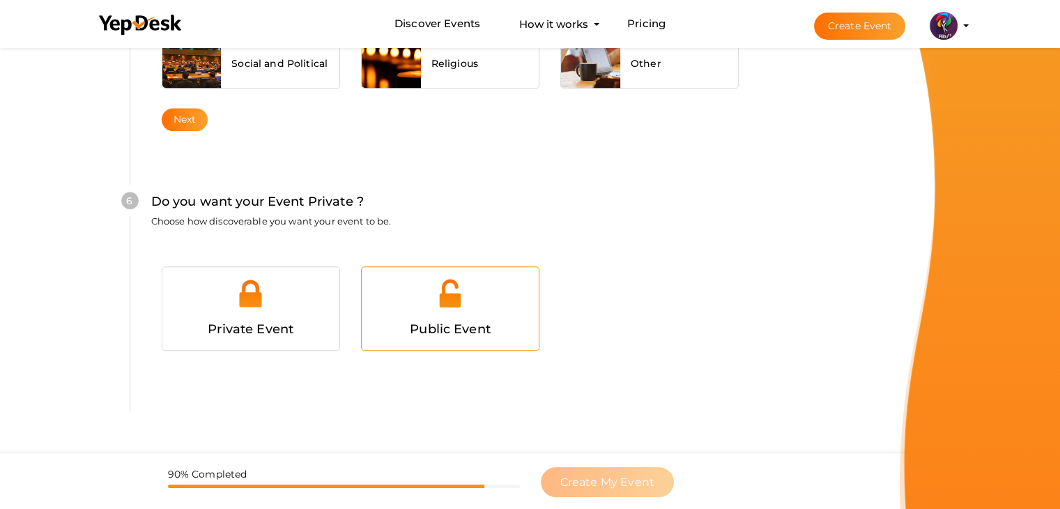
scroll to position [1360, 0]
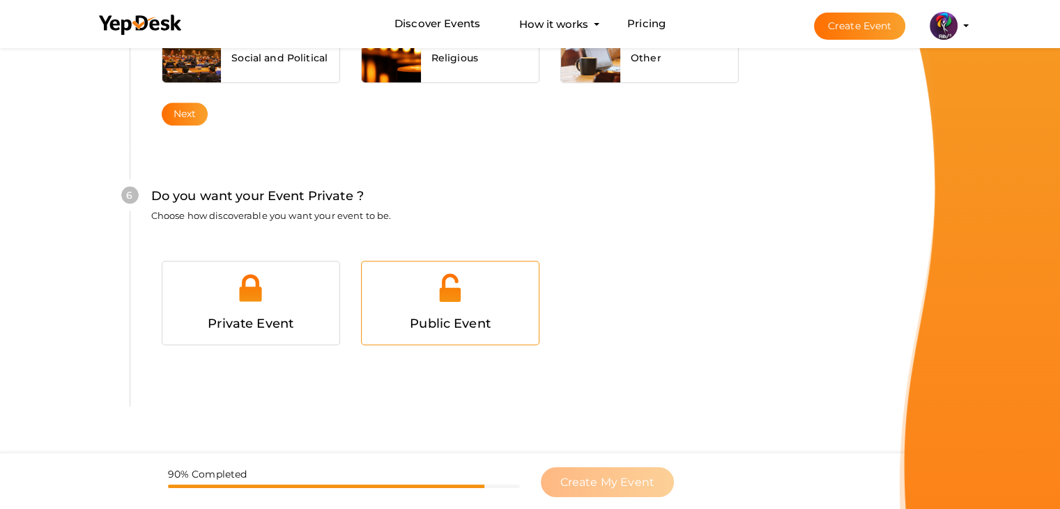
click at [486, 302] on div at bounding box center [450, 293] width 156 height 42
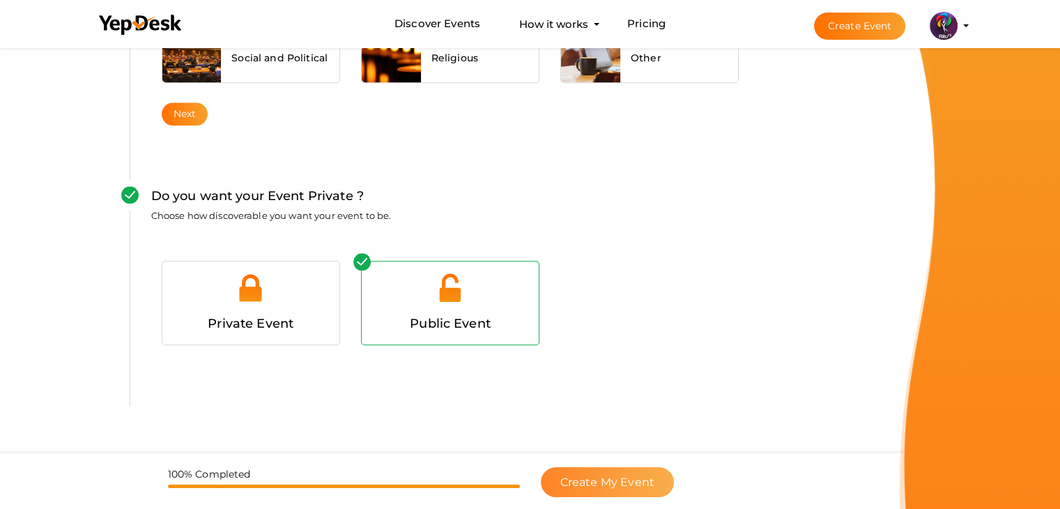
click at [639, 477] on span "Create My Event" at bounding box center [607, 481] width 94 height 13
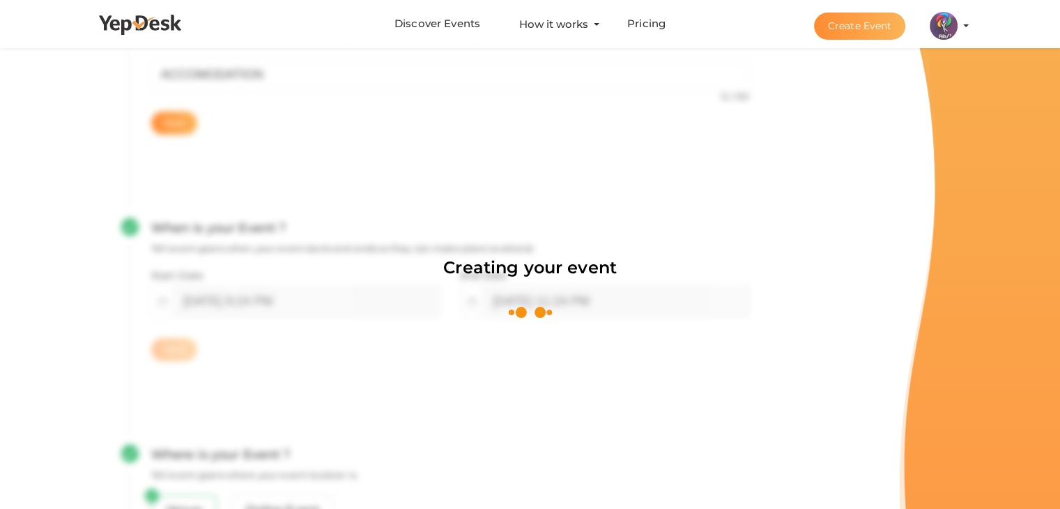
scroll to position [209, 0]
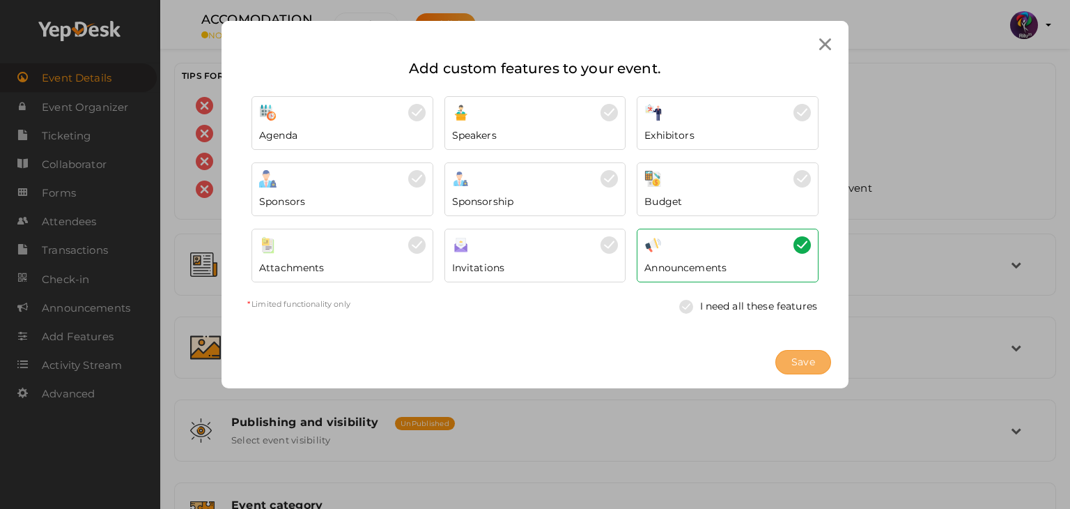
click at [795, 351] on button "Save" at bounding box center [804, 362] width 56 height 24
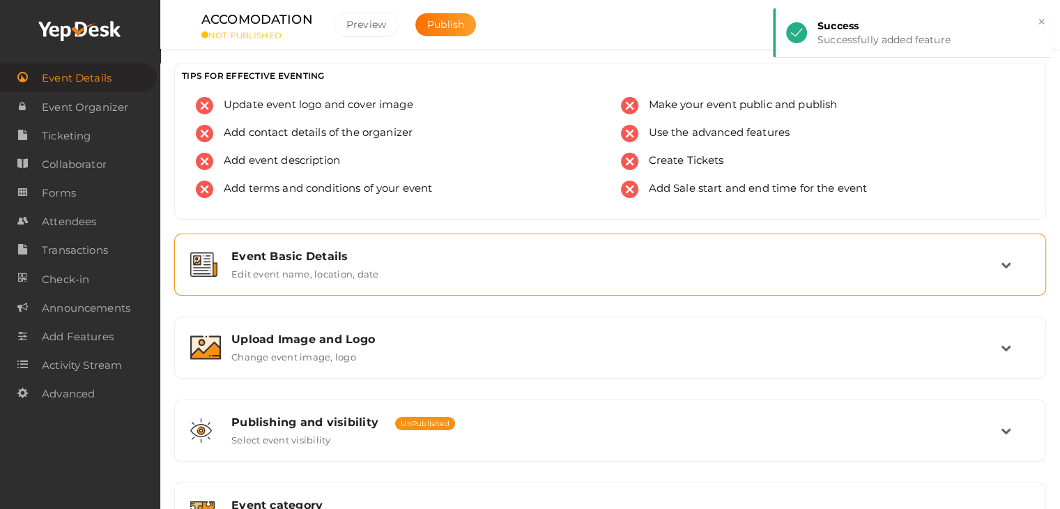
click at [554, 279] on div "Event Basic Details Edit event name, location, date" at bounding box center [610, 264] width 856 height 47
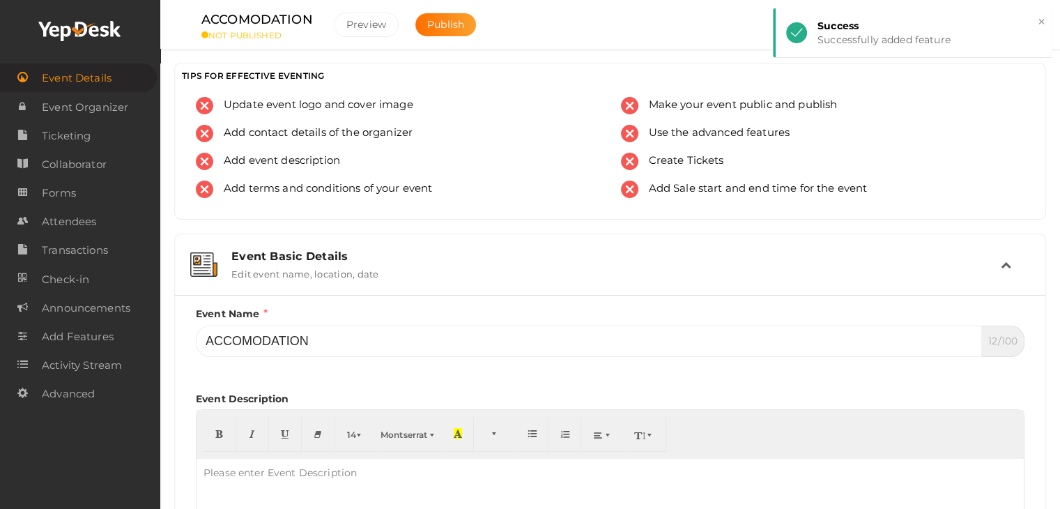
click at [511, 263] on div "Event Basic Details Edit event name, location, date" at bounding box center [611, 264] width 780 height 30
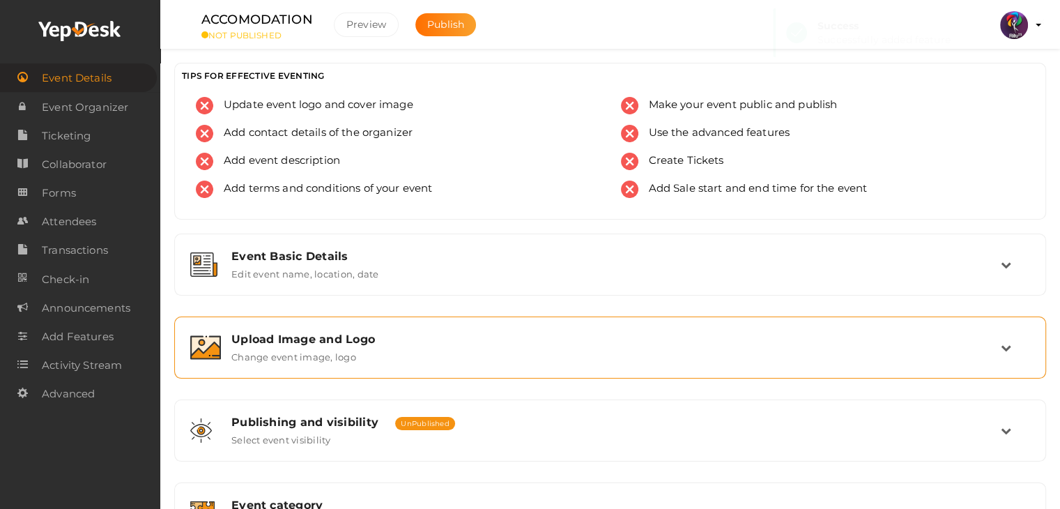
click at [507, 336] on div "Upload Image and Logo" at bounding box center [615, 338] width 769 height 13
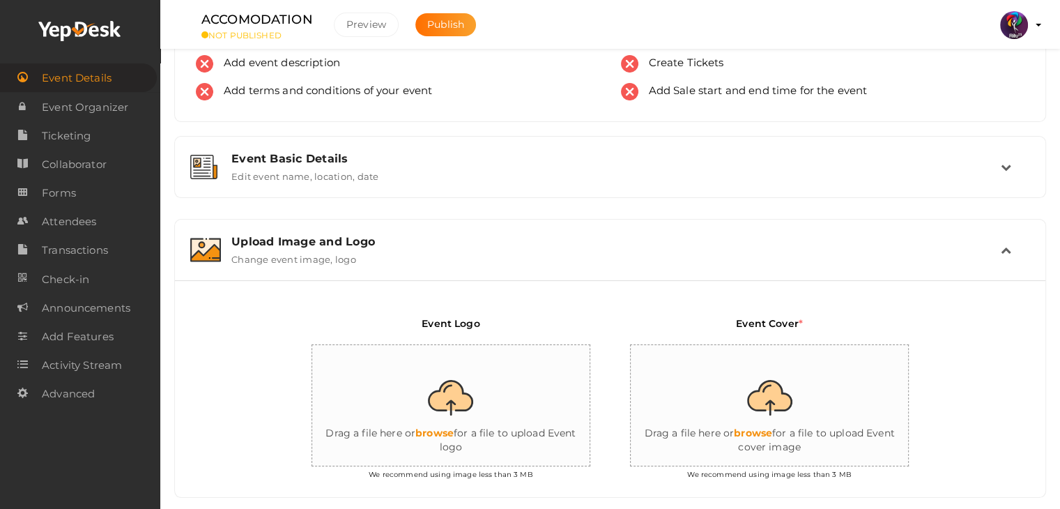
scroll to position [98, 0]
click at [478, 393] on input "file" at bounding box center [451, 406] width 279 height 122
type input "C:\fakepath\Accomadation.jpg"
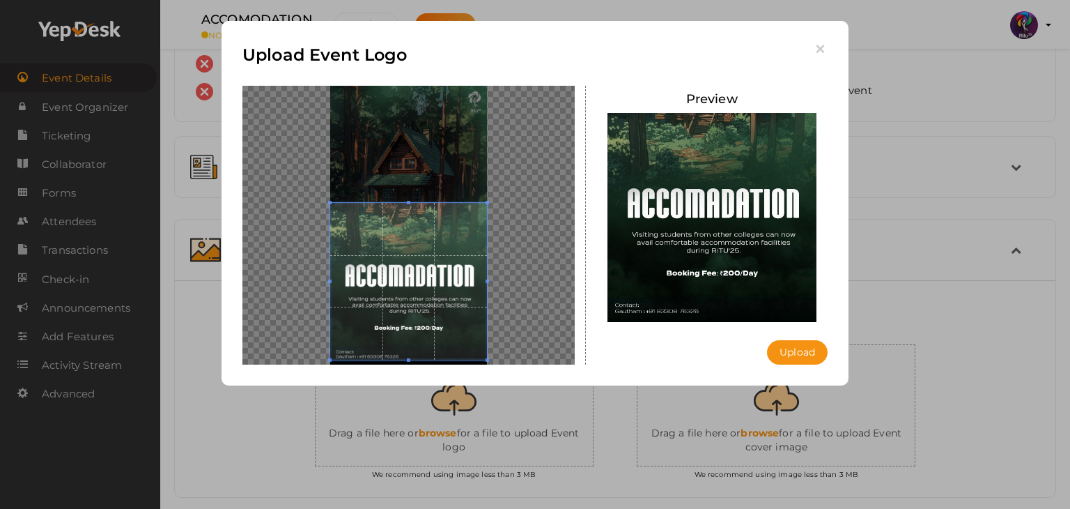
drag, startPoint x: 376, startPoint y: 229, endPoint x: 378, endPoint y: 285, distance: 55.8
click at [378, 285] on span at bounding box center [408, 281] width 157 height 157
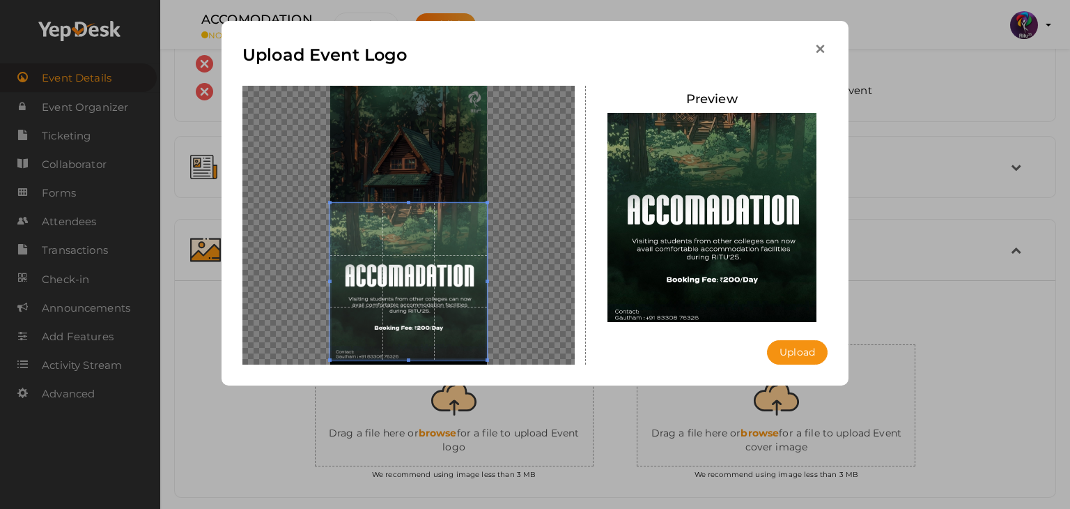
click at [817, 51] on icon "button" at bounding box center [820, 49] width 15 height 15
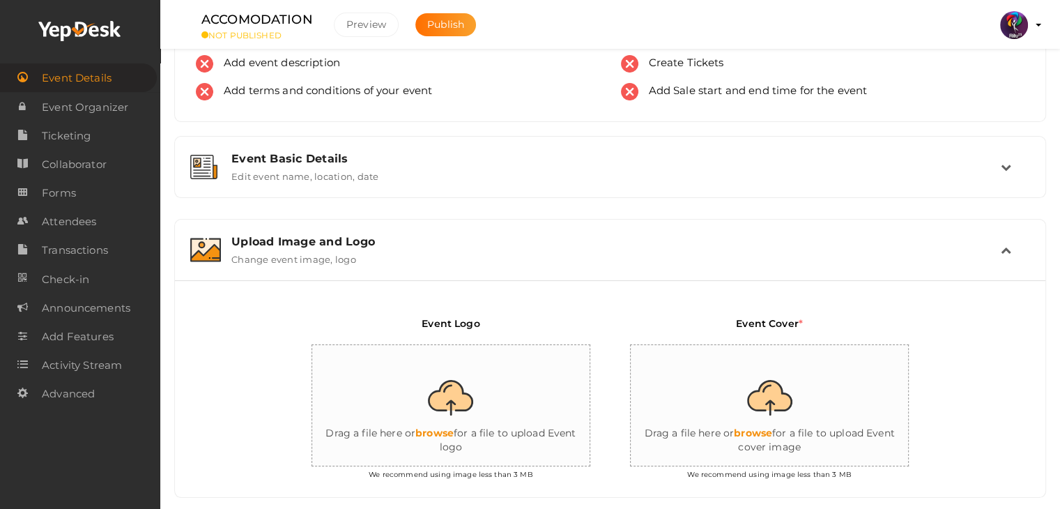
click at [456, 439] on input "file" at bounding box center [451, 406] width 279 height 122
type input "C:\fakepath\logo yepdesk (1).png"
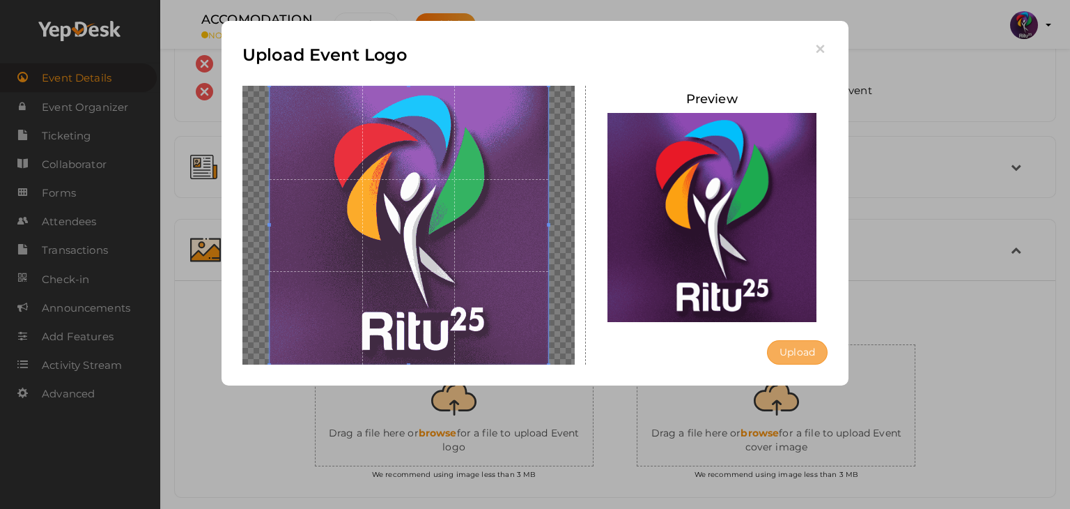
click at [803, 348] on button "Upload" at bounding box center [797, 352] width 61 height 24
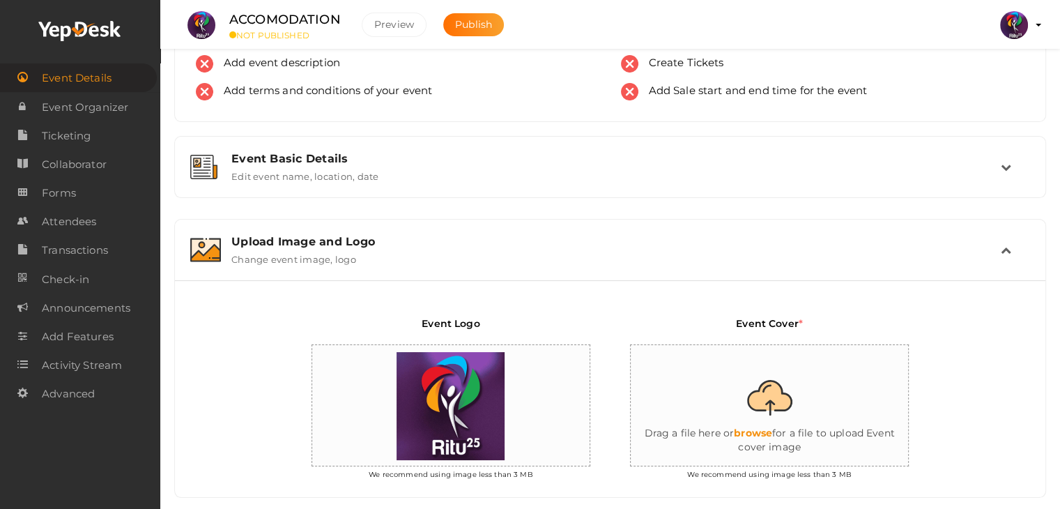
click at [739, 385] on input "file" at bounding box center [770, 406] width 279 height 122
type input "C:\fakepath\Accomadation.jpg"
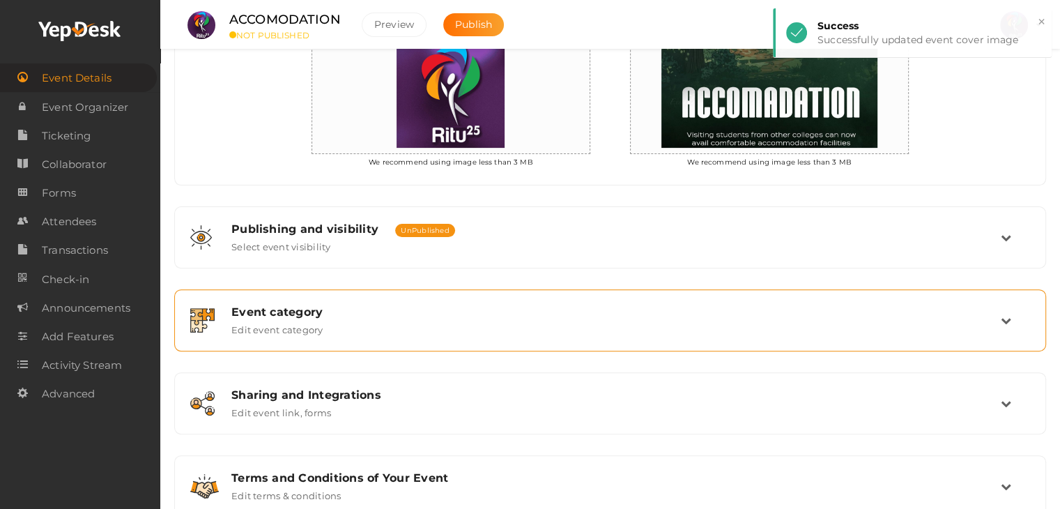
scroll to position [450, 0]
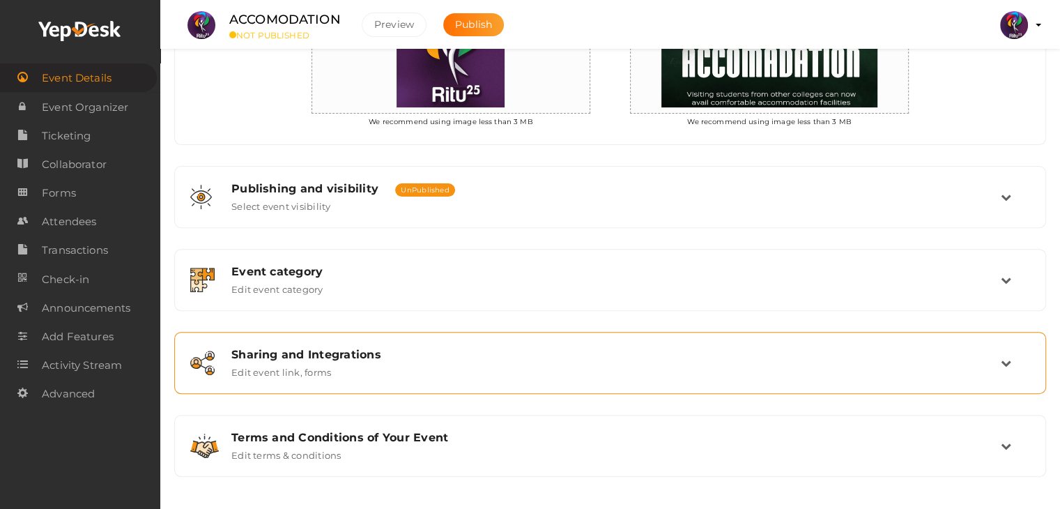
click at [682, 351] on div "Sharing and Integrations" at bounding box center [615, 354] width 769 height 13
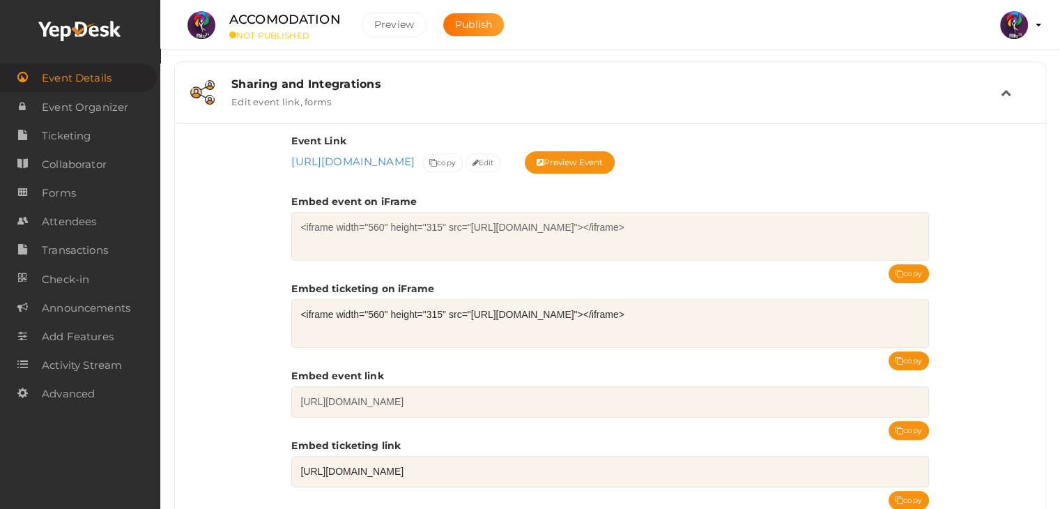
scroll to position [505, 0]
click at [608, 88] on div "Sharing and Integrations Edit event link, forms" at bounding box center [611, 91] width 780 height 30
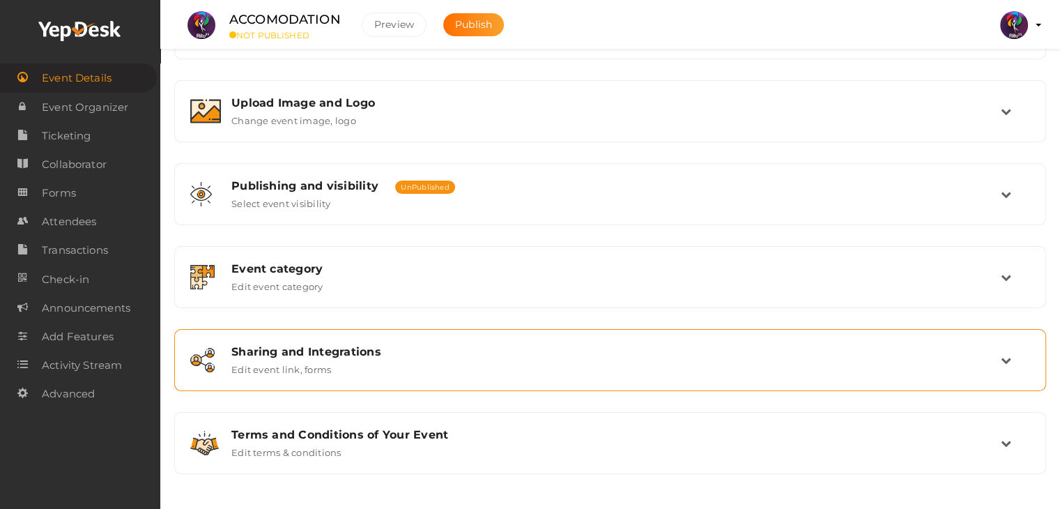
scroll to position [235, 0]
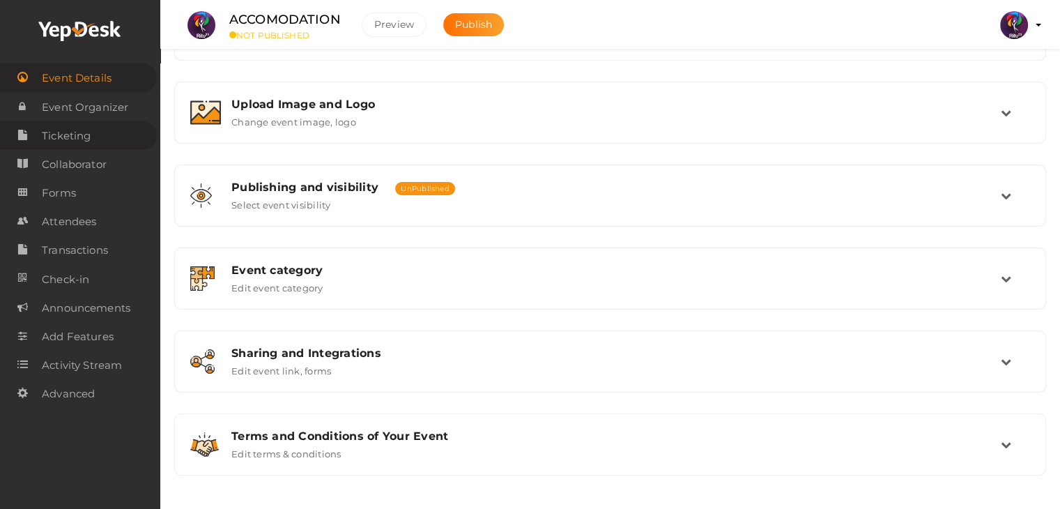
click at [109, 132] on link "Ticketing" at bounding box center [78, 135] width 157 height 29
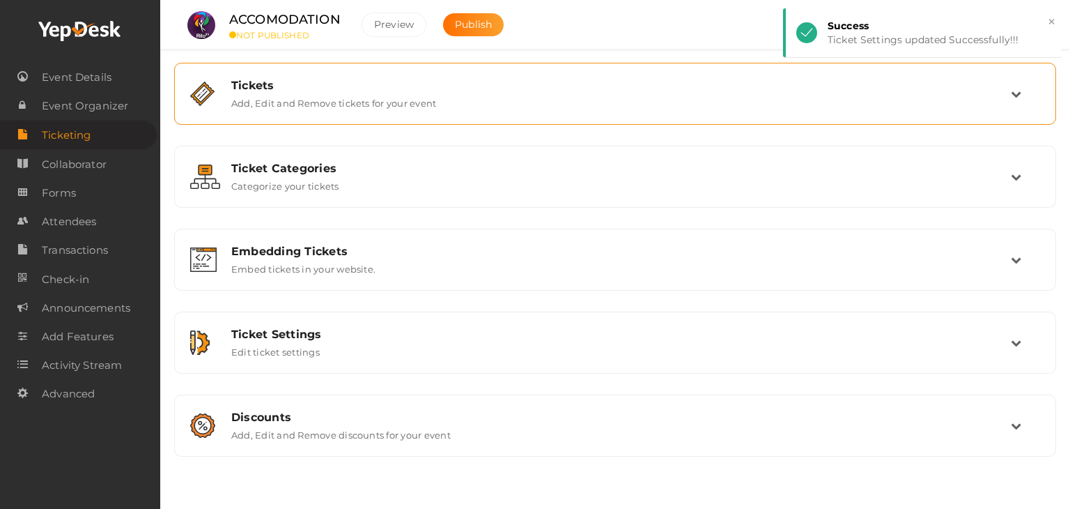
click at [859, 80] on div "Tickets" at bounding box center [621, 85] width 780 height 13
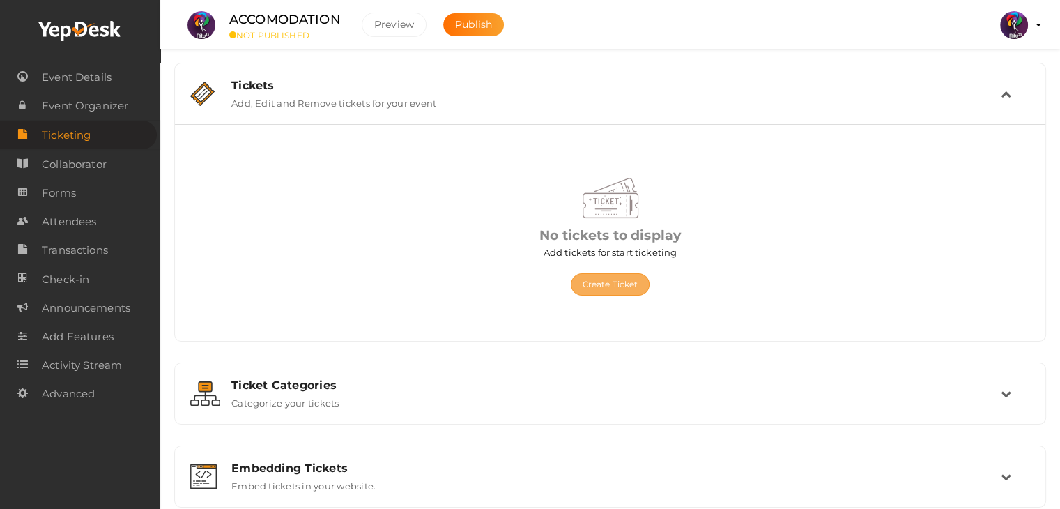
click at [624, 291] on button "Create Ticket" at bounding box center [610, 284] width 79 height 22
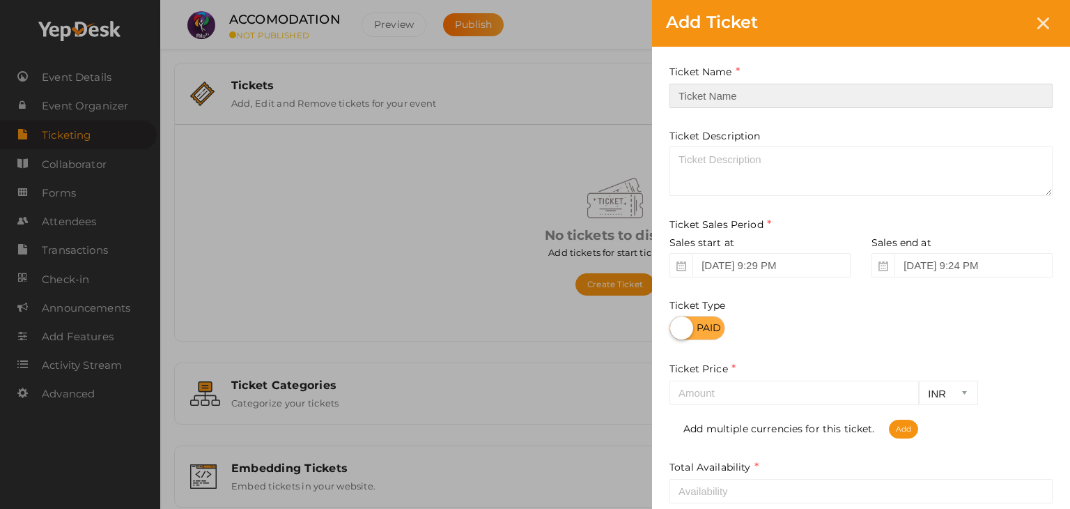
click at [741, 90] on input "text" at bounding box center [861, 96] width 383 height 24
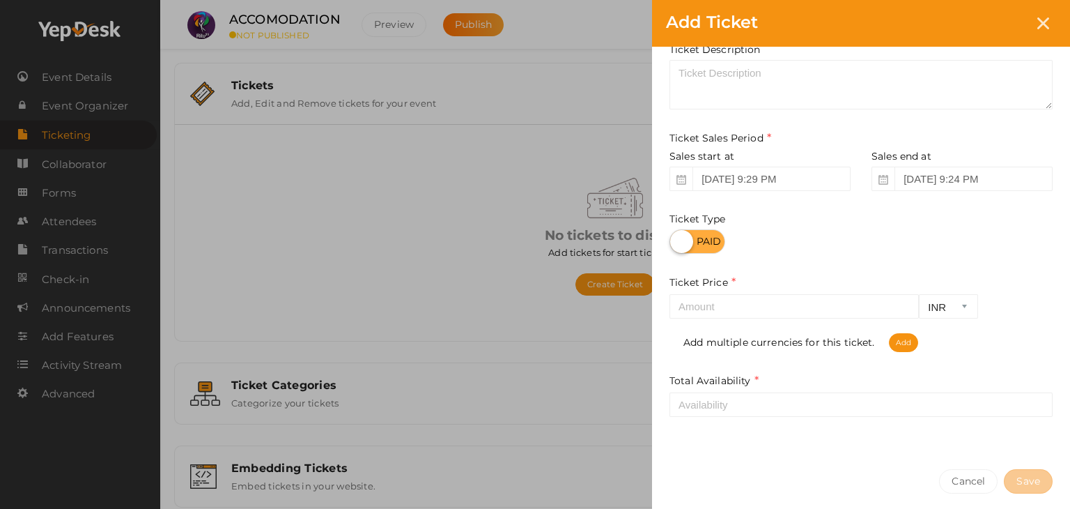
type input "Accomodation Reg"
click at [796, 309] on input "number" at bounding box center [794, 306] width 249 height 24
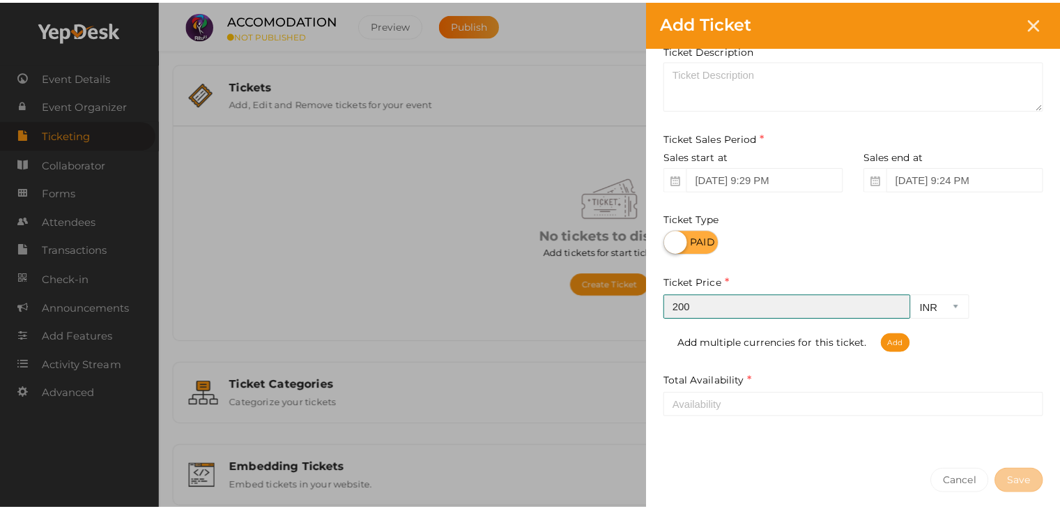
scroll to position [146, 0]
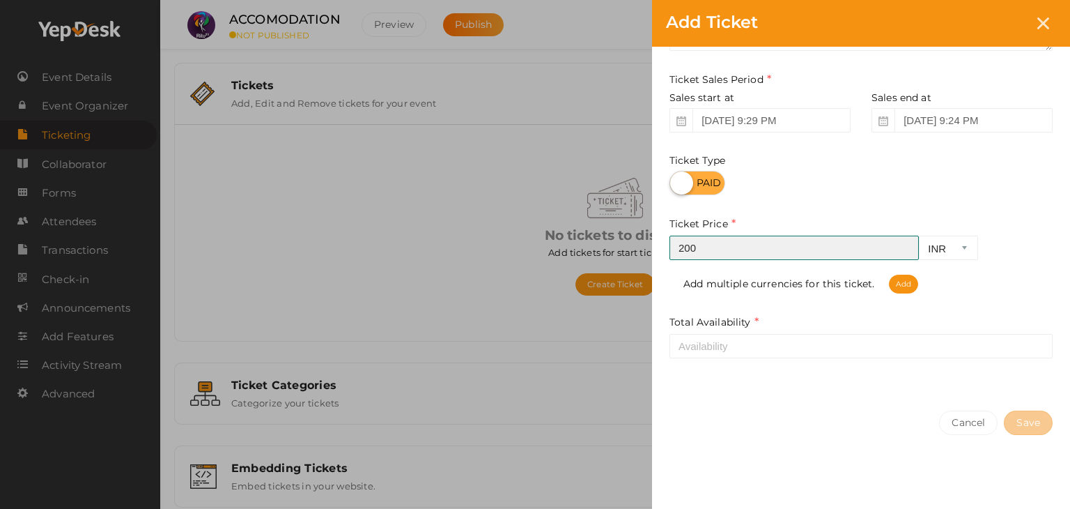
type input "200"
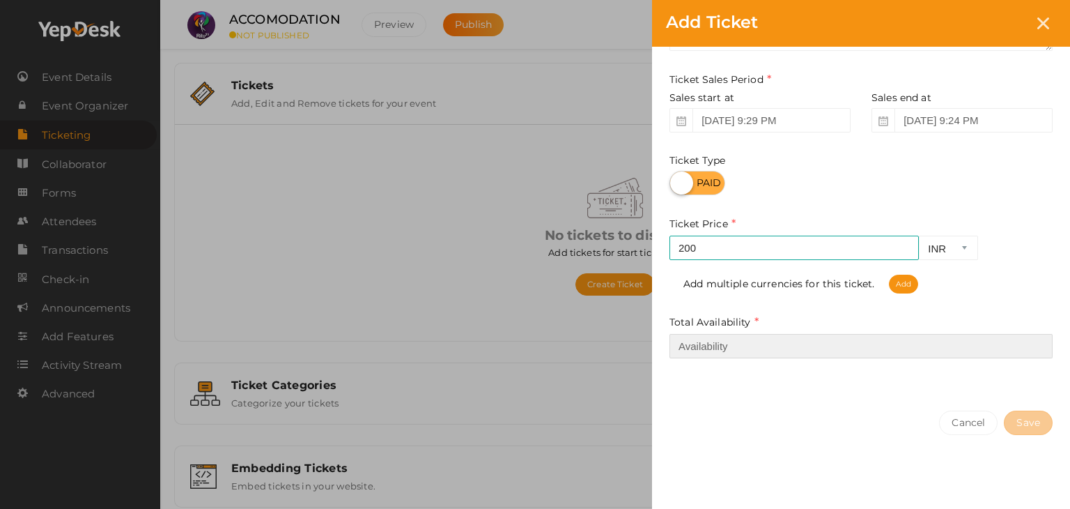
click at [890, 357] on input "number" at bounding box center [861, 346] width 383 height 24
type input "2"
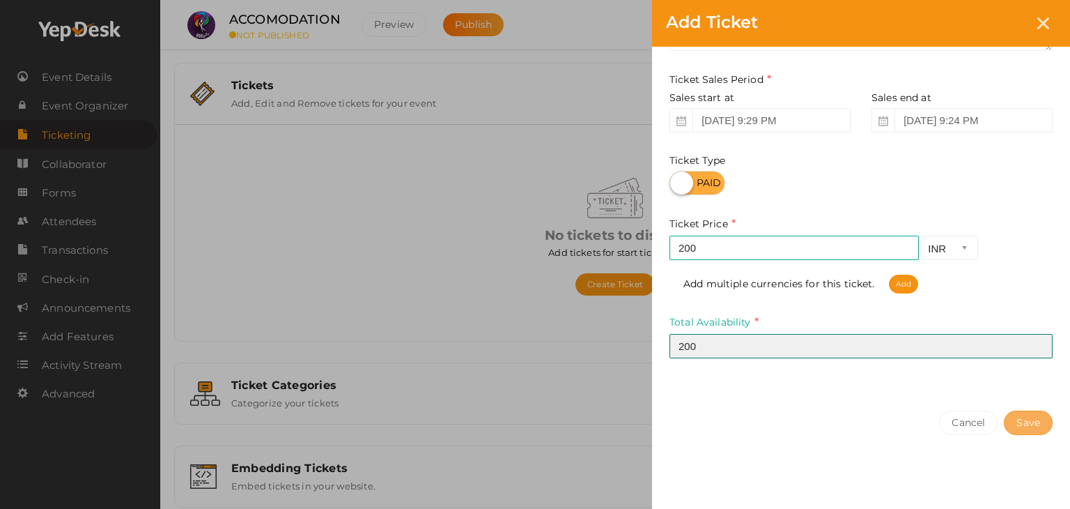
type input "200"
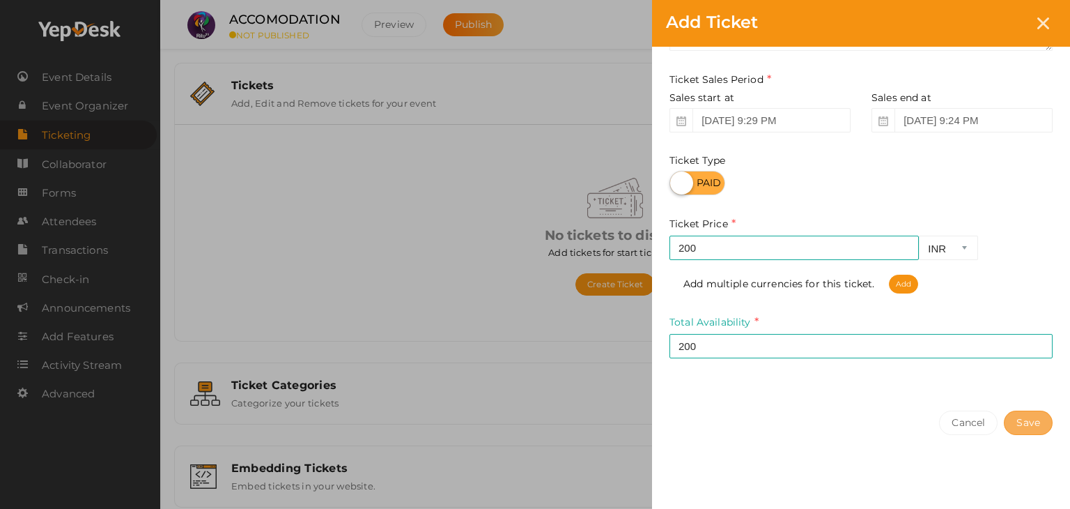
click at [1042, 423] on button "Save" at bounding box center [1028, 422] width 49 height 24
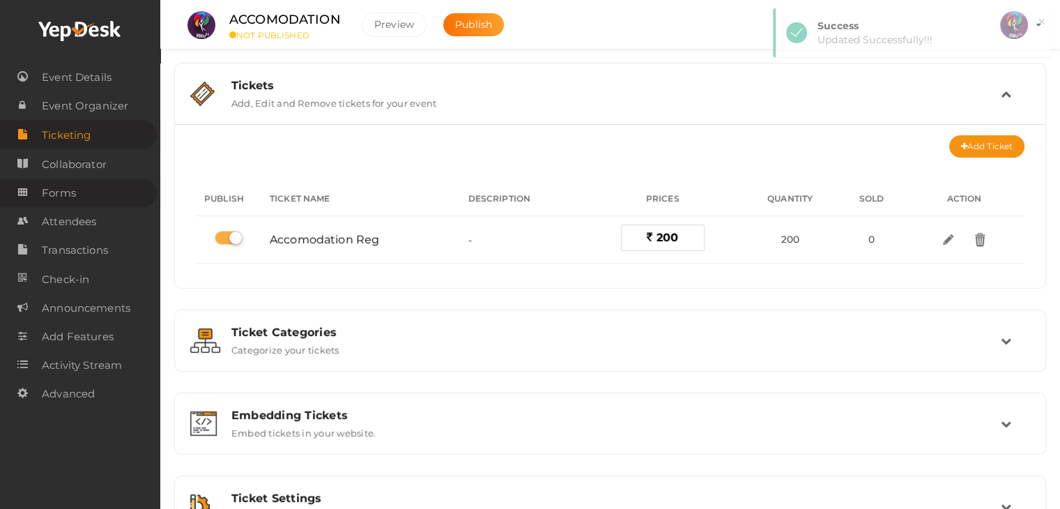
click at [132, 184] on link "Forms" at bounding box center [78, 192] width 157 height 29
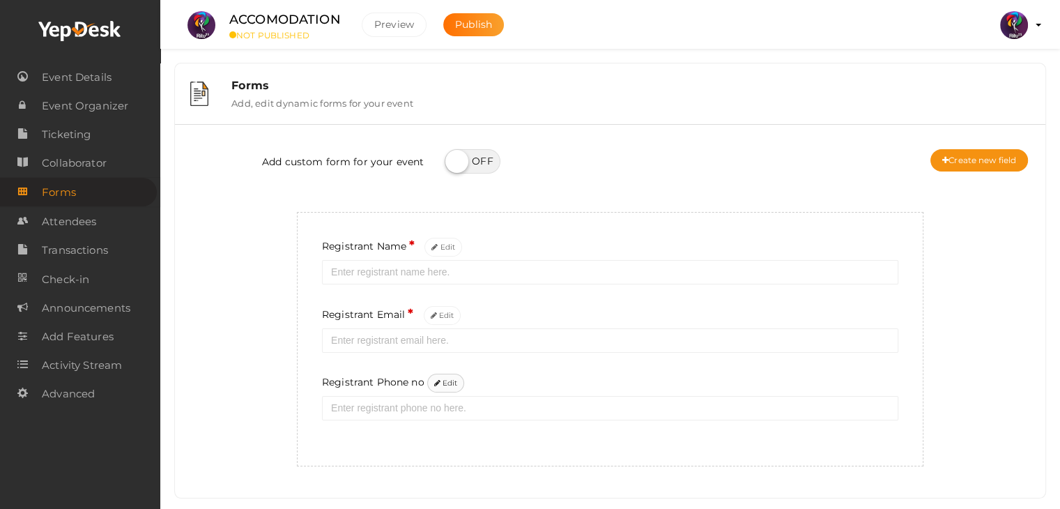
click at [453, 385] on button "Edit" at bounding box center [446, 383] width 38 height 19
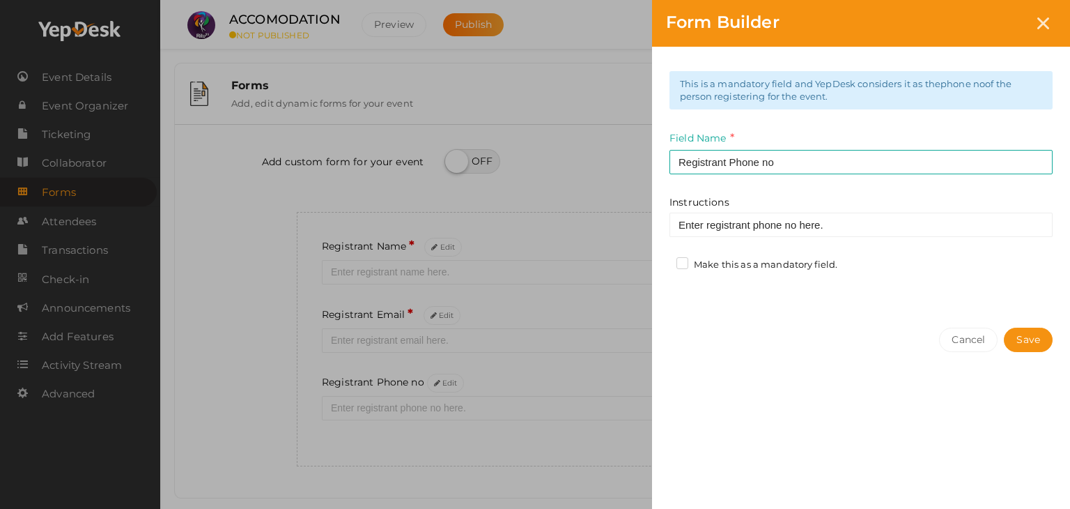
click at [815, 263] on label "Make this as a mandatory field." at bounding box center [757, 265] width 161 height 14
click at [663, 261] on input "Make this as a mandatory field." at bounding box center [663, 261] width 0 height 0
click at [1016, 339] on button "Save" at bounding box center [1028, 340] width 49 height 24
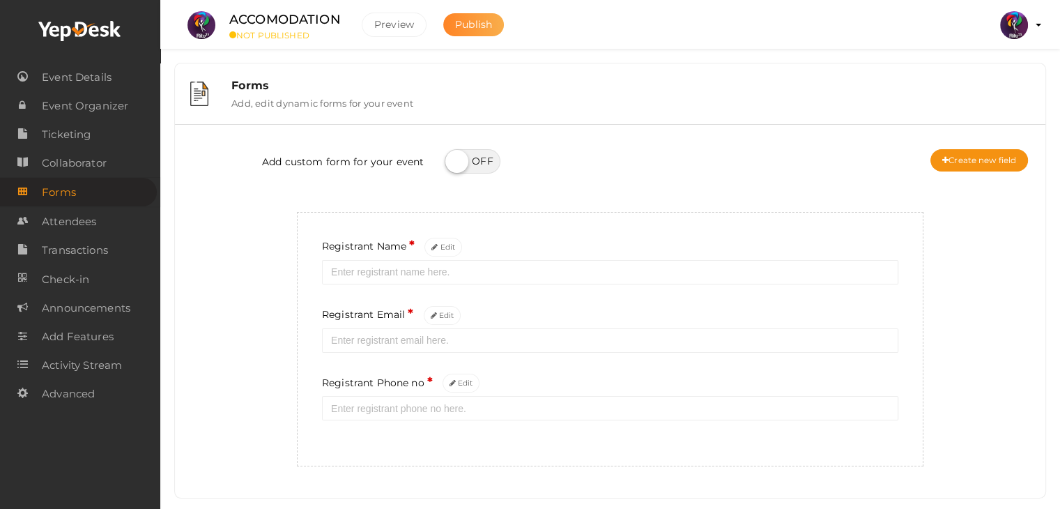
click at [485, 23] on span "Publish" at bounding box center [473, 24] width 37 height 13
click at [94, 134] on link "Ticketing" at bounding box center [78, 134] width 157 height 29
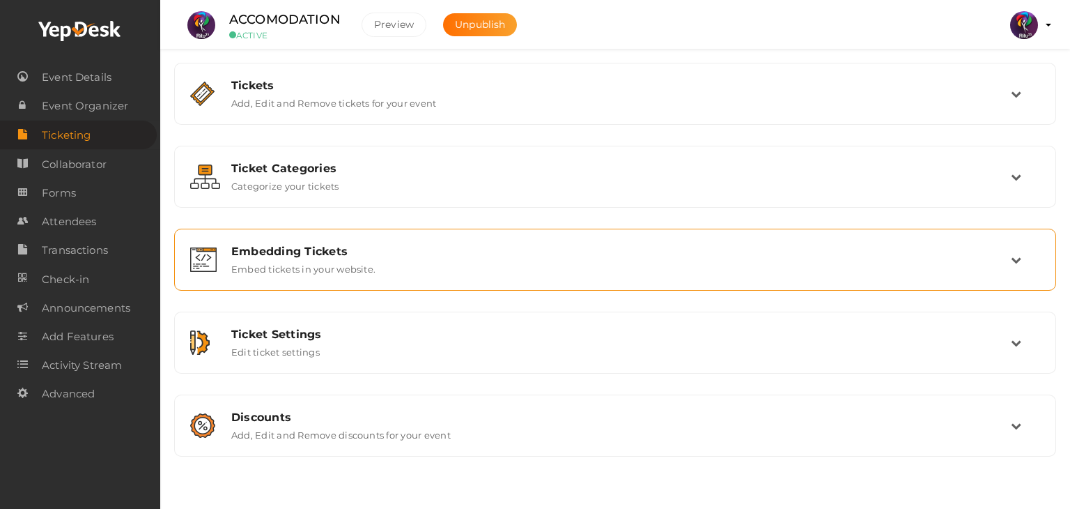
click at [566, 260] on div "Embedding Tickets Embed tickets in your website." at bounding box center [616, 260] width 790 height 30
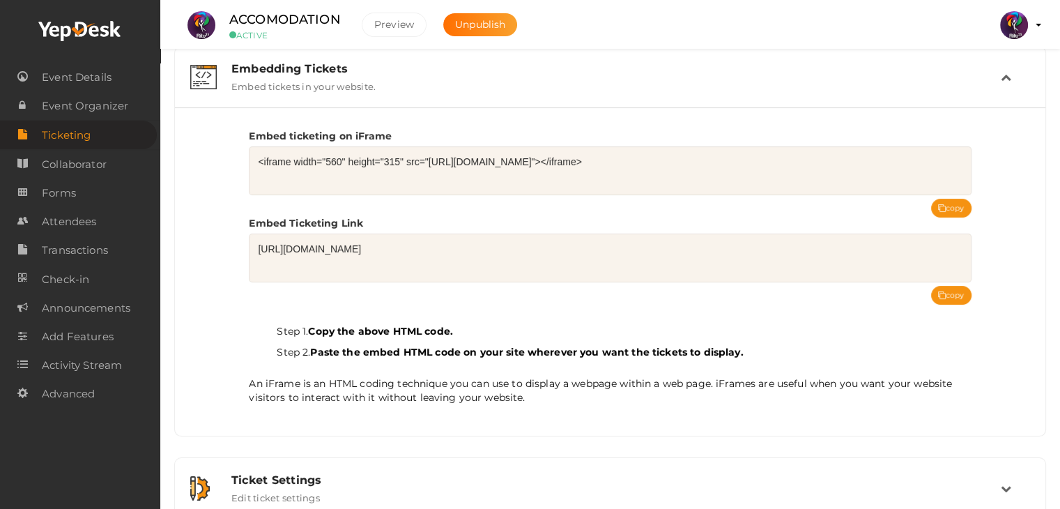
scroll to position [174, 0]
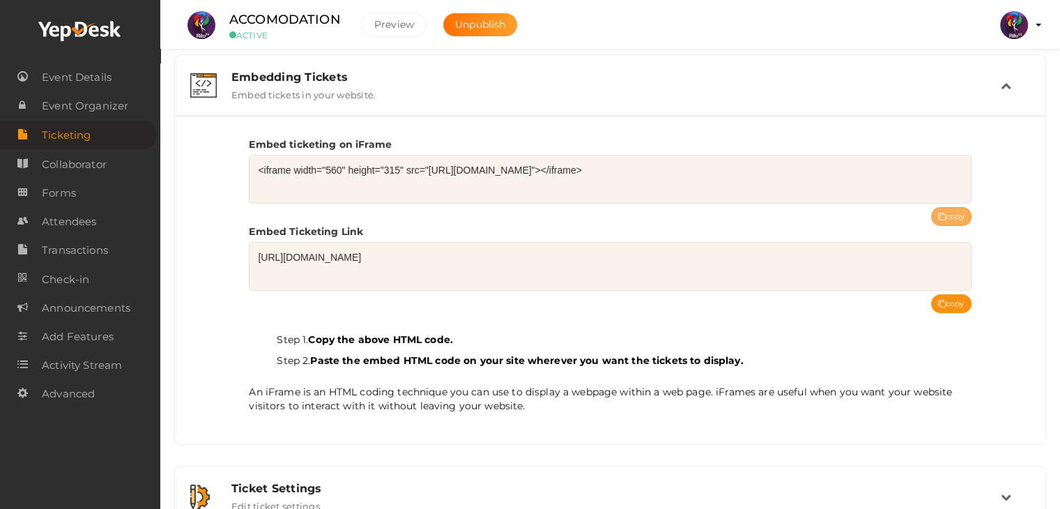
click at [938, 213] on icon at bounding box center [942, 217] width 8 height 8
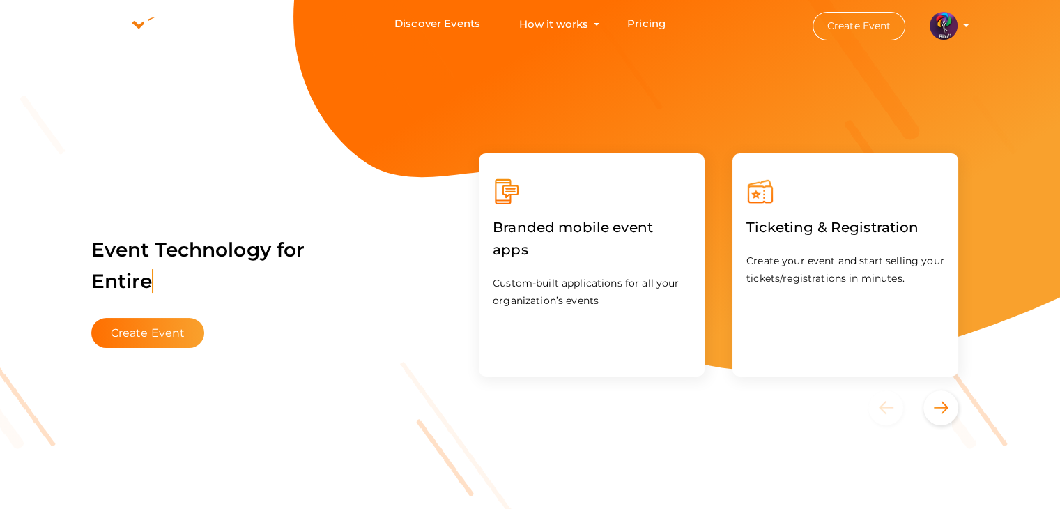
click at [836, 22] on button "Create Event" at bounding box center [859, 26] width 93 height 29
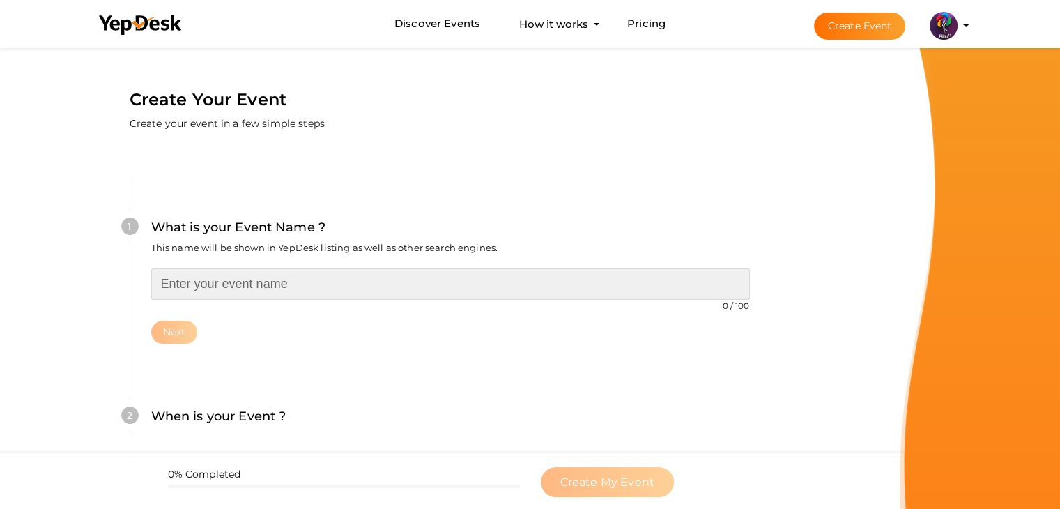
click at [299, 288] on input "text" at bounding box center [450, 283] width 599 height 31
type input "Beyond Code"
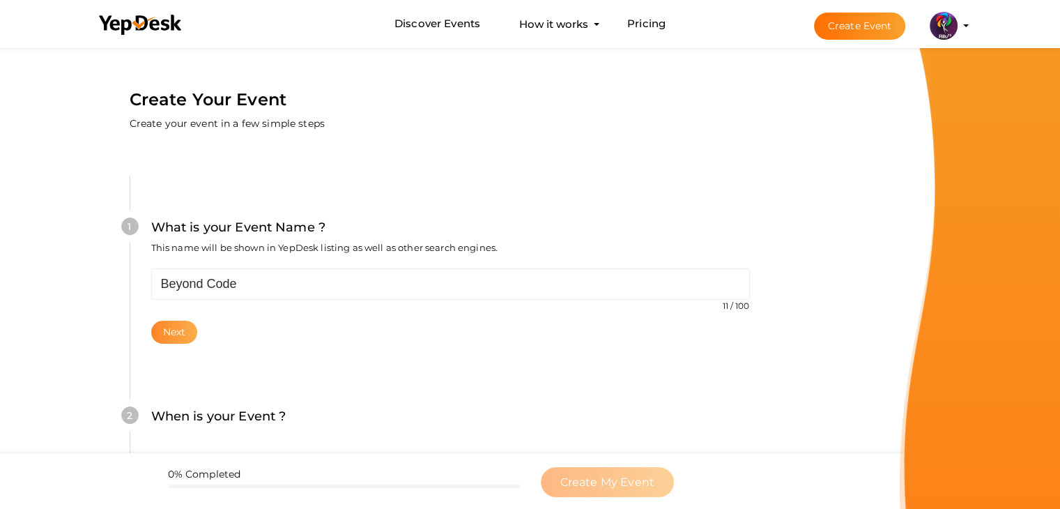
click at [190, 324] on button "Next" at bounding box center [174, 332] width 47 height 23
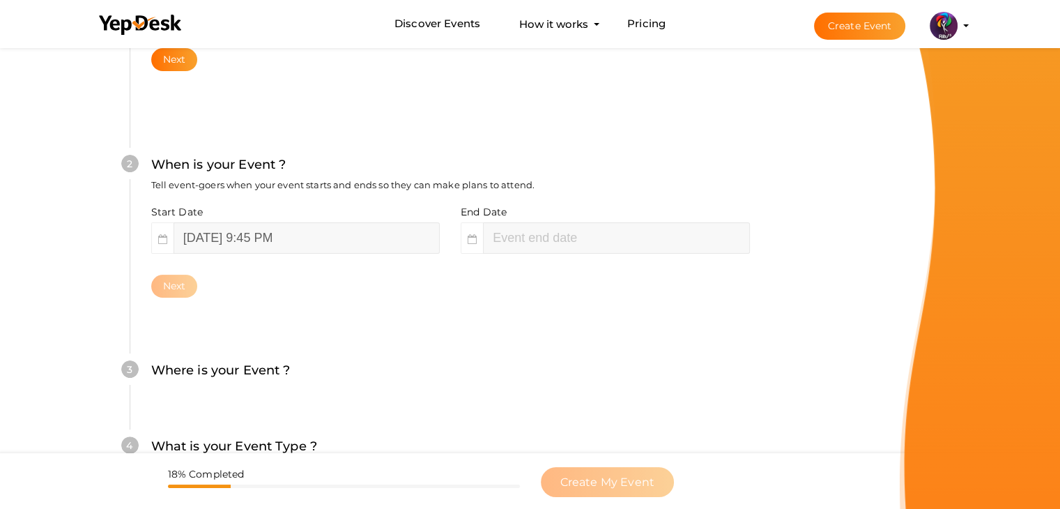
scroll to position [286, 0]
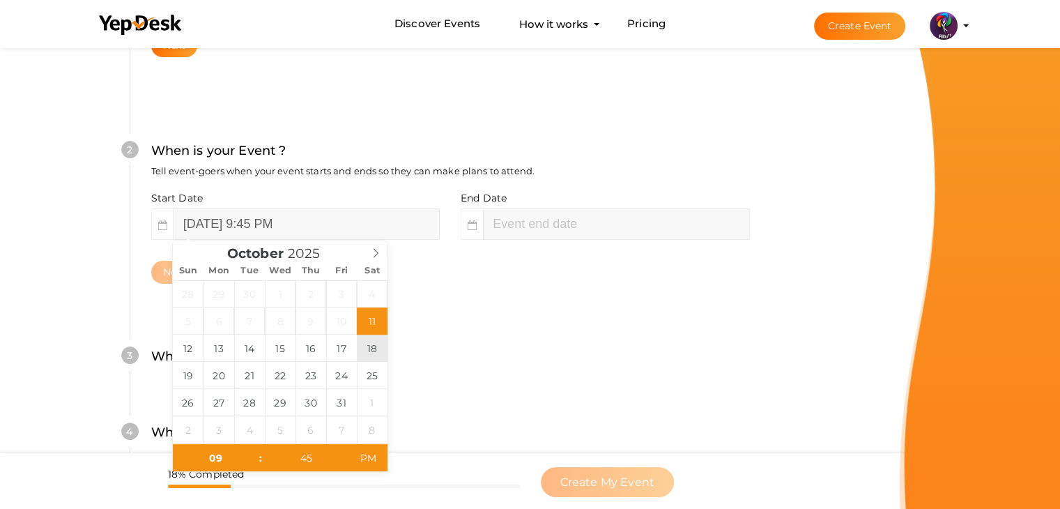
type input "[DATE] 9:45 PM"
type input "11"
type input "45"
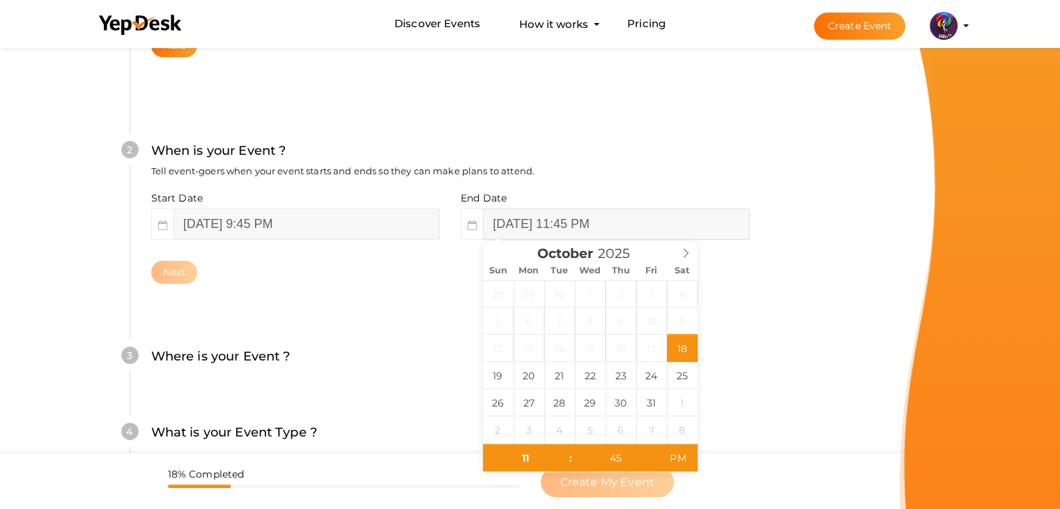
click at [532, 237] on input "[DATE] 11:45 PM" at bounding box center [616, 223] width 266 height 31
type input "[DATE] 11:45 PM"
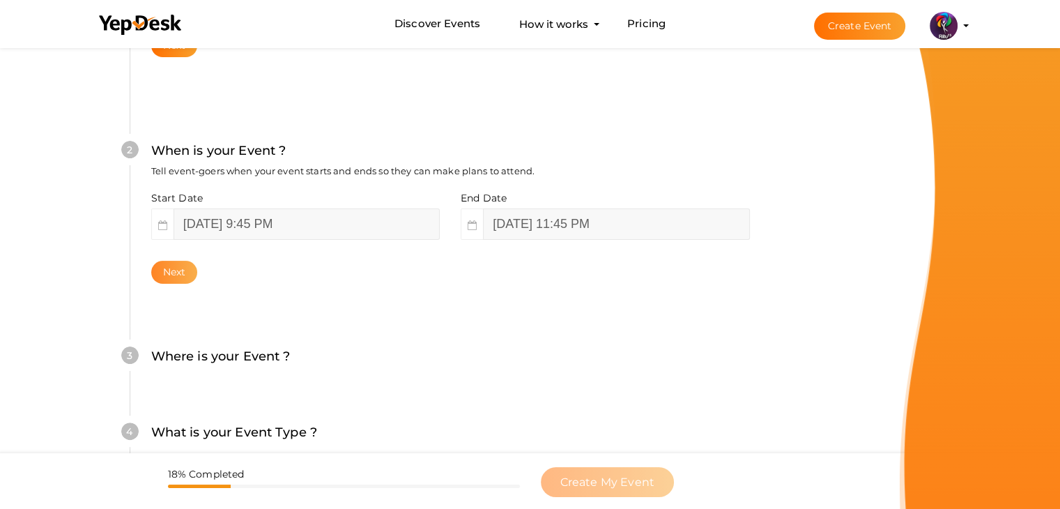
click at [178, 274] on button "Next" at bounding box center [174, 272] width 47 height 23
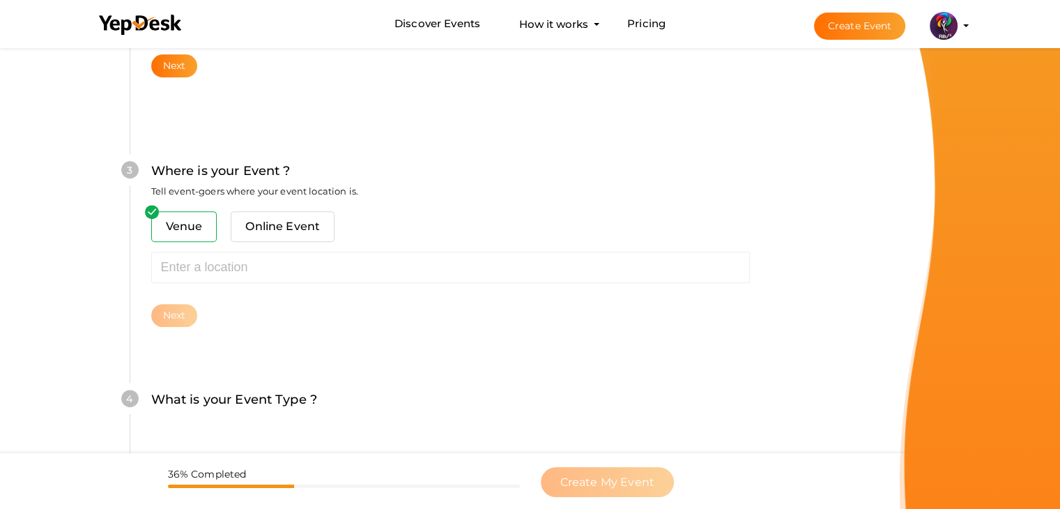
scroll to position [513, 0]
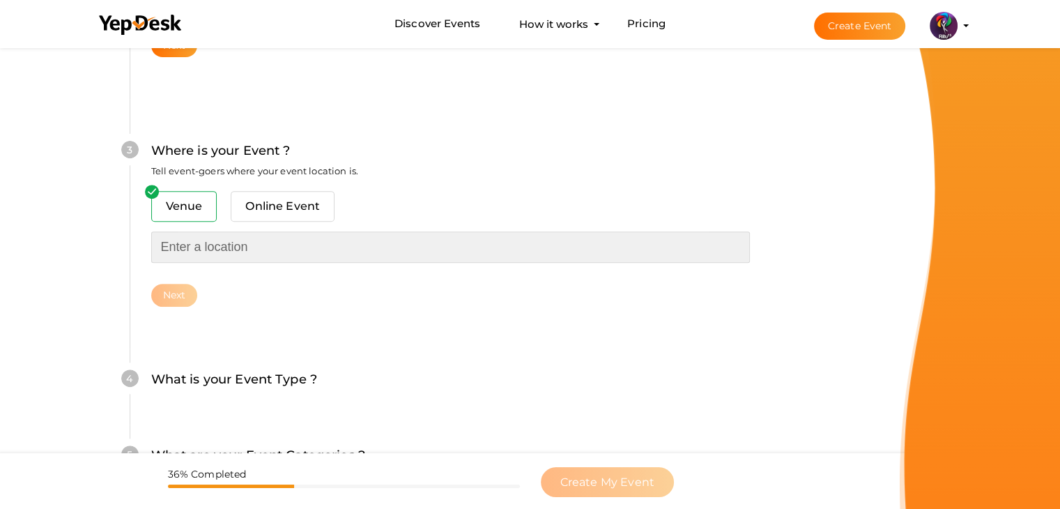
click at [251, 254] on input "text" at bounding box center [450, 246] width 599 height 31
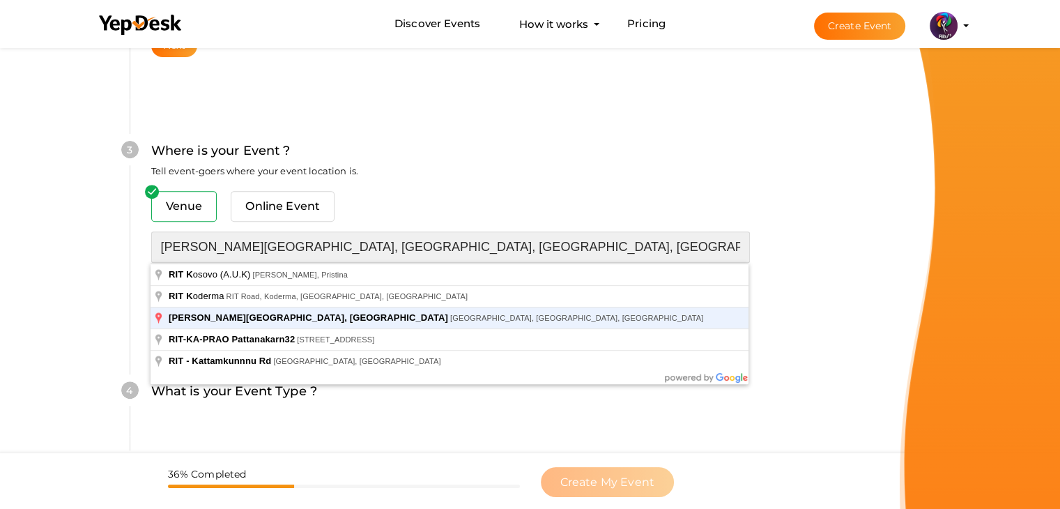
type input "[PERSON_NAME][GEOGRAPHIC_DATA], [GEOGRAPHIC_DATA], [GEOGRAPHIC_DATA], [GEOGRAPH…"
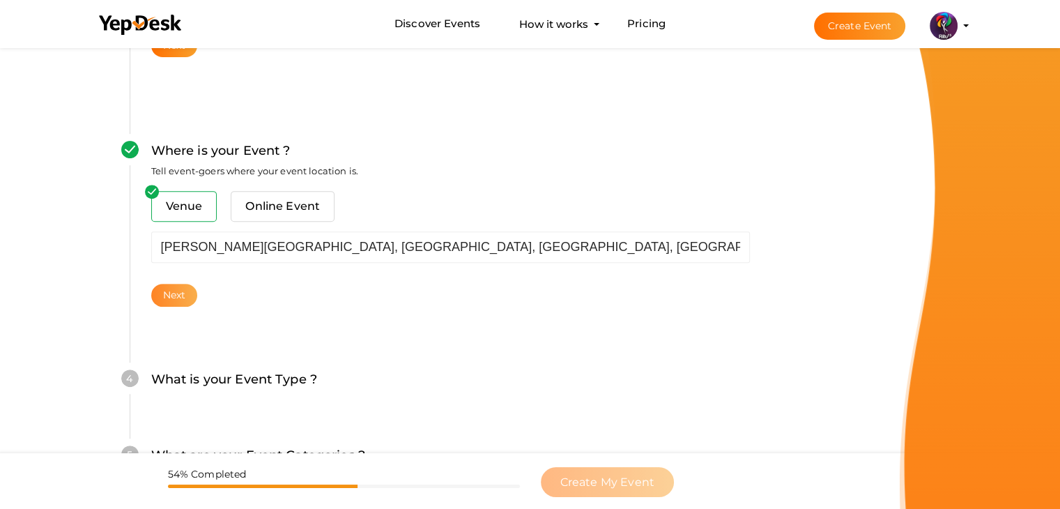
click at [189, 303] on button "Next" at bounding box center [174, 295] width 47 height 23
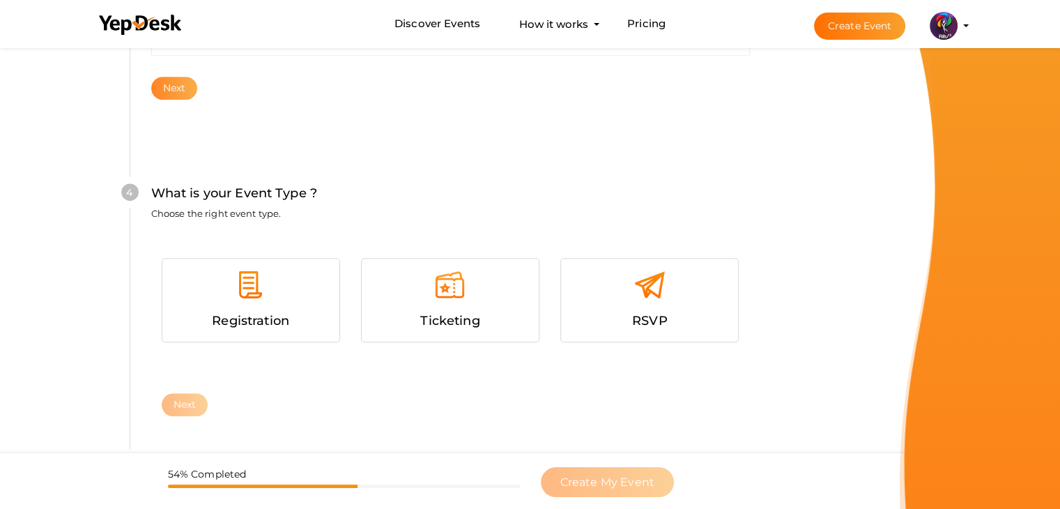
scroll to position [762, 0]
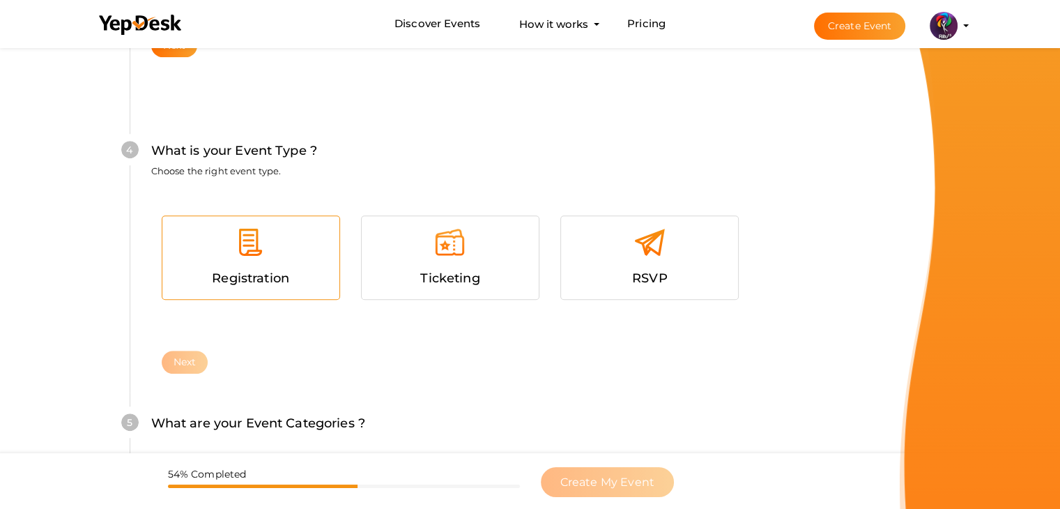
click at [248, 264] on div at bounding box center [251, 247] width 156 height 42
click at [190, 351] on button "Next" at bounding box center [185, 362] width 47 height 23
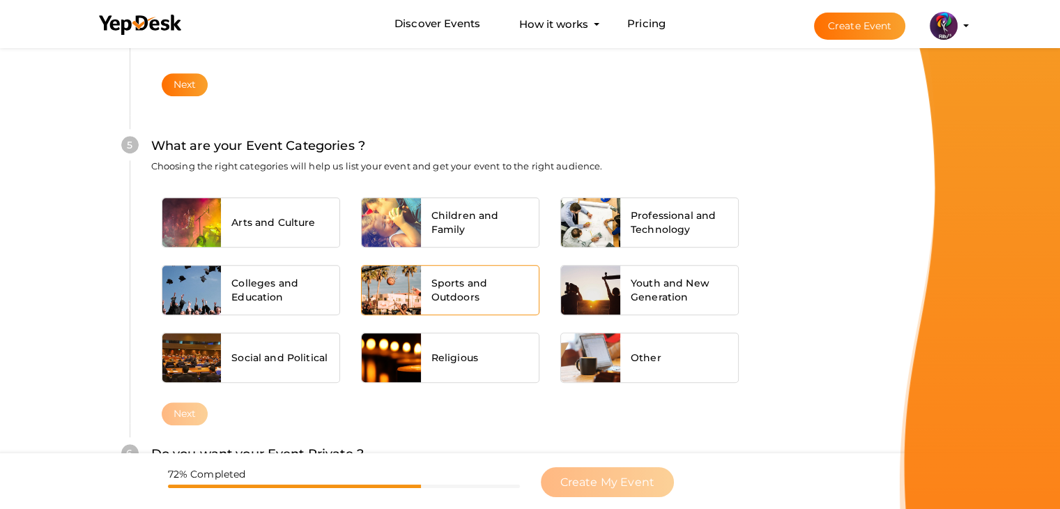
scroll to position [1054, 0]
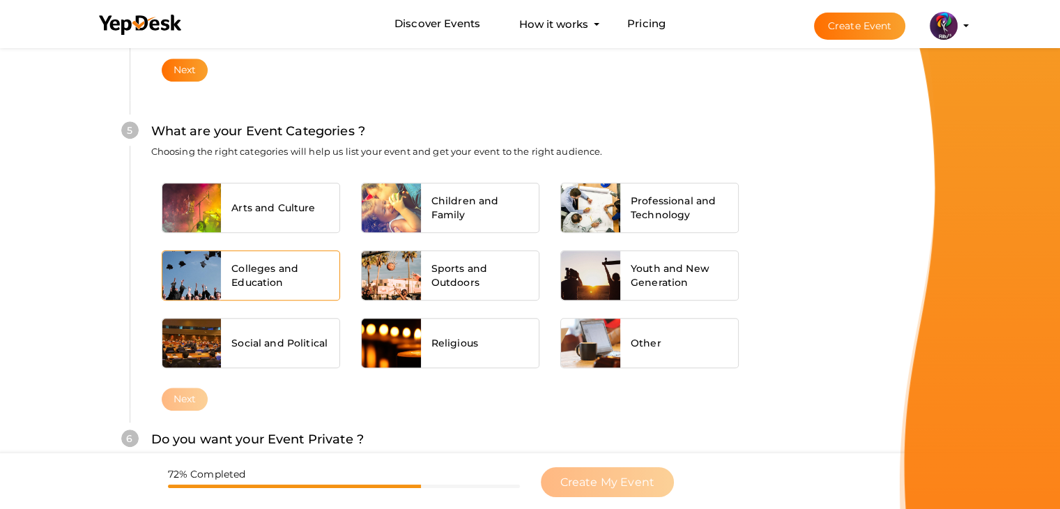
click at [303, 268] on span "Colleges and Education" at bounding box center [280, 275] width 98 height 28
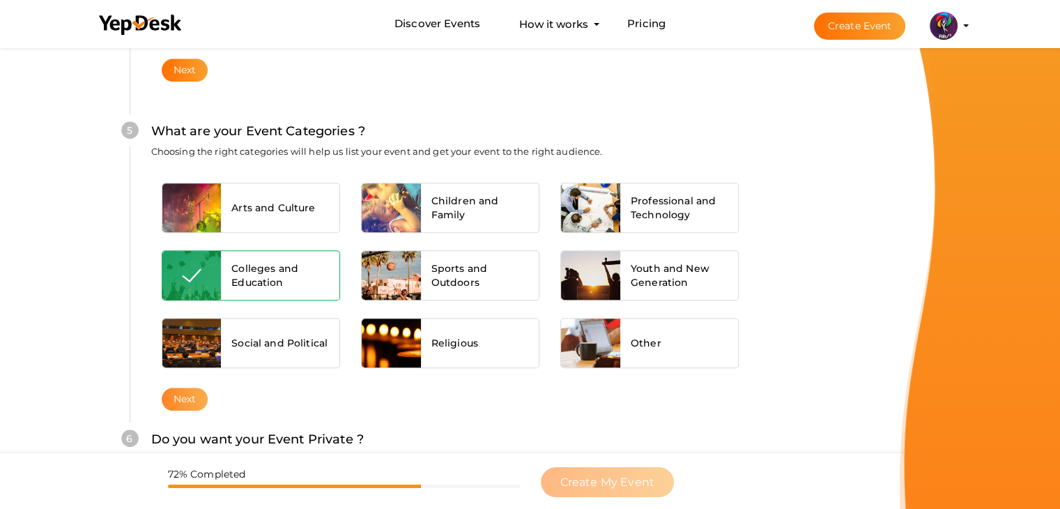
click at [190, 392] on button "Next" at bounding box center [185, 398] width 47 height 23
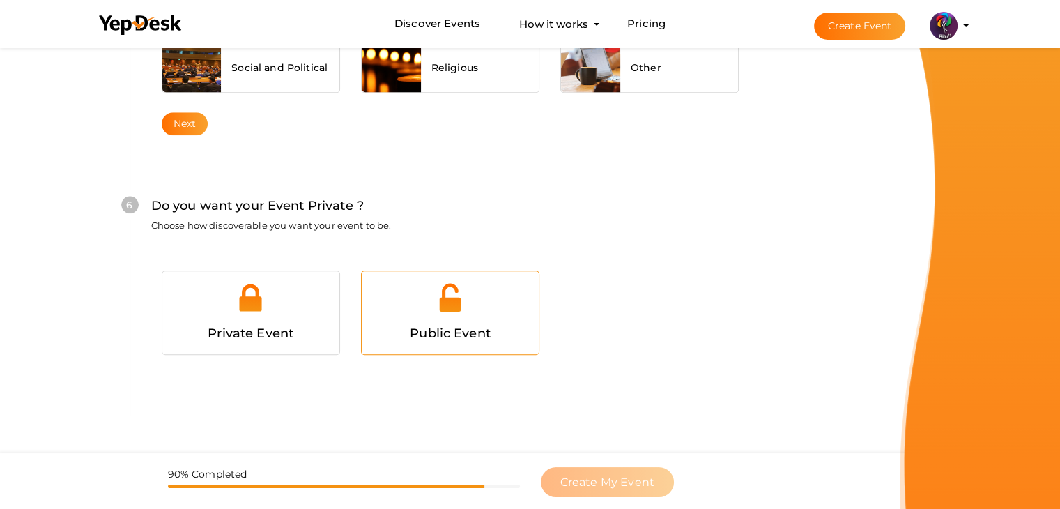
scroll to position [1360, 0]
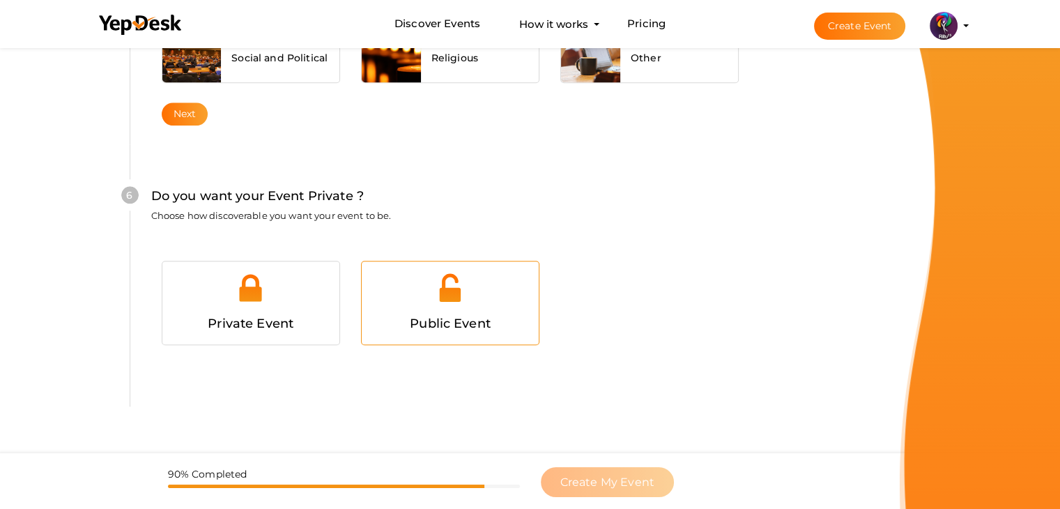
click at [501, 291] on div at bounding box center [450, 293] width 156 height 42
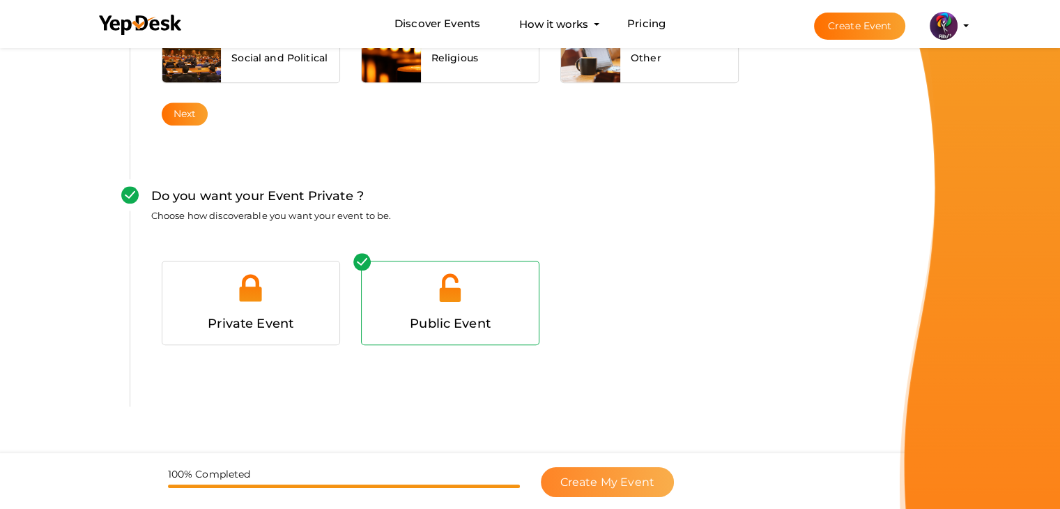
click at [610, 487] on span "Create My Event" at bounding box center [607, 481] width 94 height 13
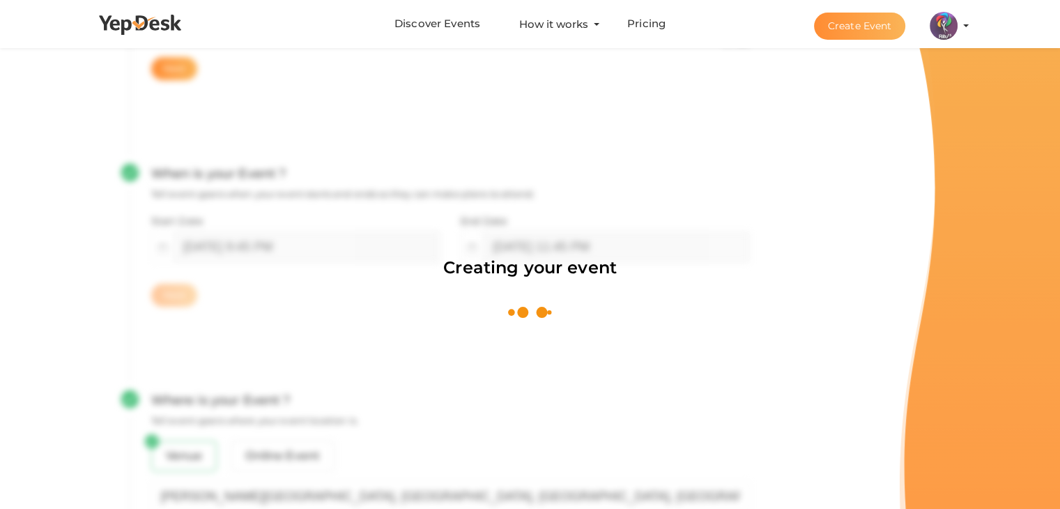
scroll to position [209, 0]
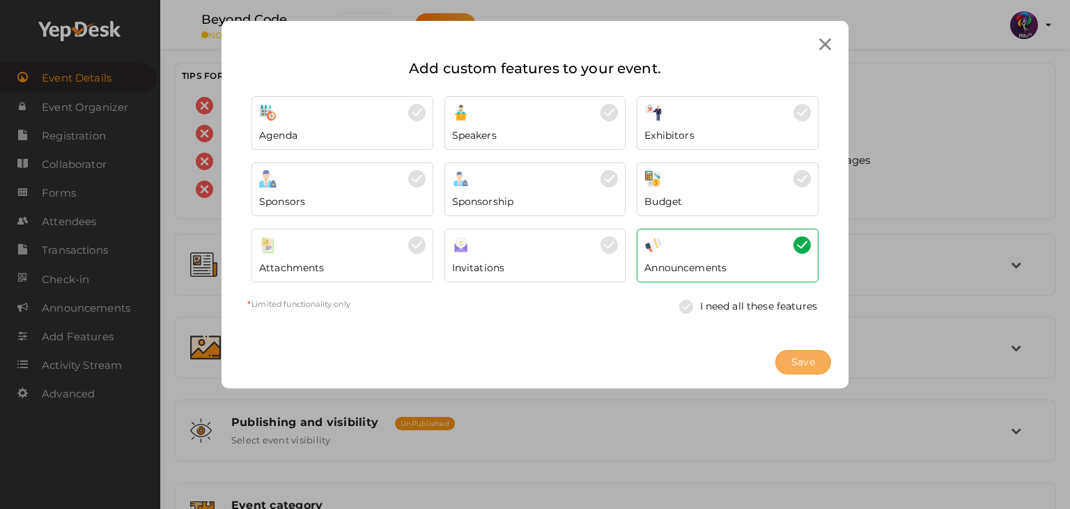
click at [806, 363] on span "Save" at bounding box center [804, 362] width 24 height 15
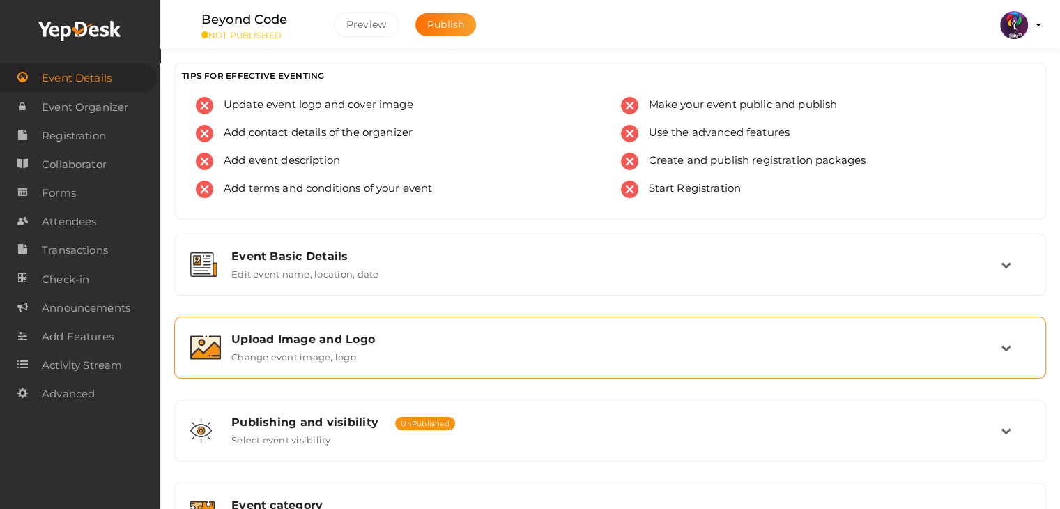
click at [806, 363] on div "Upload Image and Logo Change event image, logo" at bounding box center [610, 347] width 856 height 47
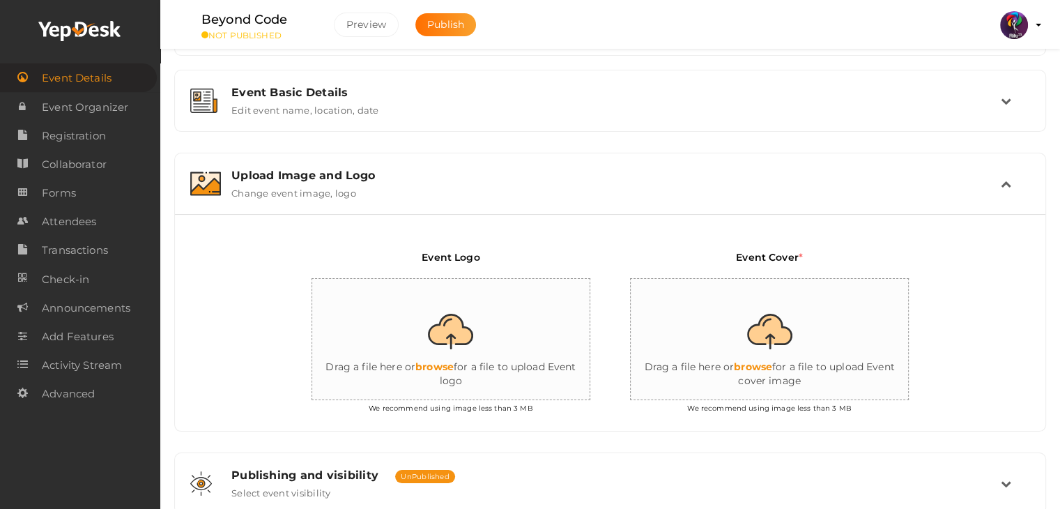
scroll to position [164, 0]
click at [461, 325] on input "file" at bounding box center [451, 339] width 279 height 122
type input "C:\fakepath\logo yepdesk (1).png"
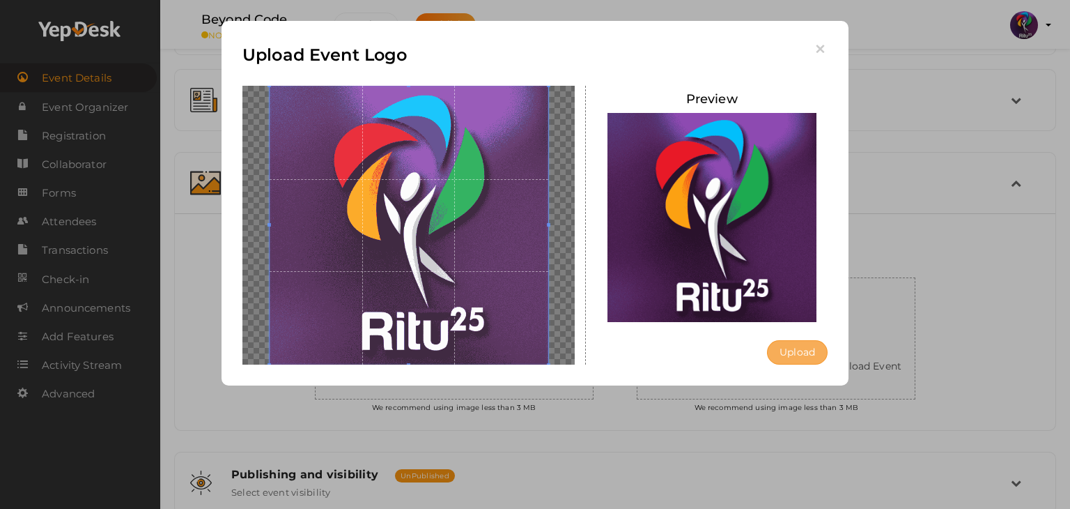
click at [806, 344] on button "Upload" at bounding box center [797, 352] width 61 height 24
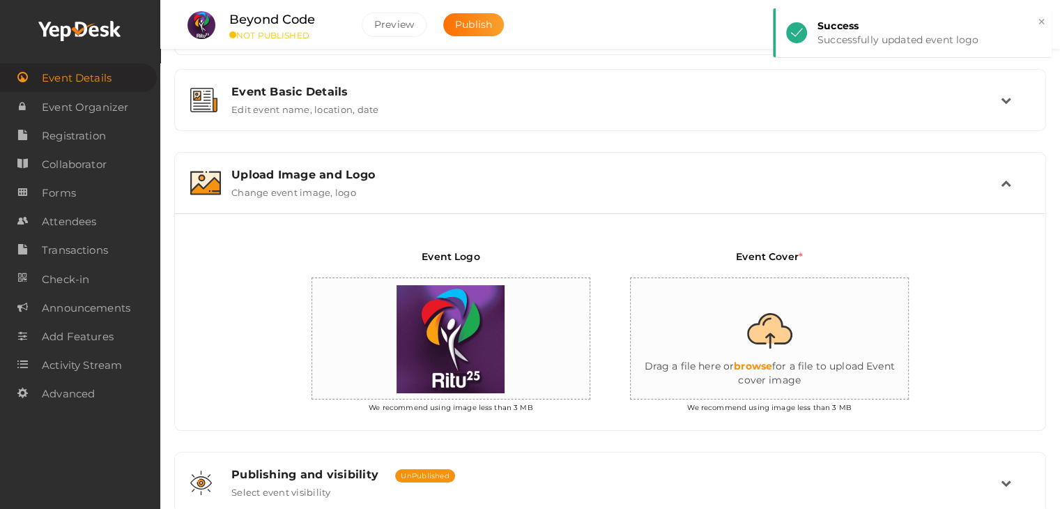
click at [785, 355] on input "file" at bounding box center [770, 339] width 279 height 122
type input "C:\fakepath\IMG-20251011-WA0138.jpg"
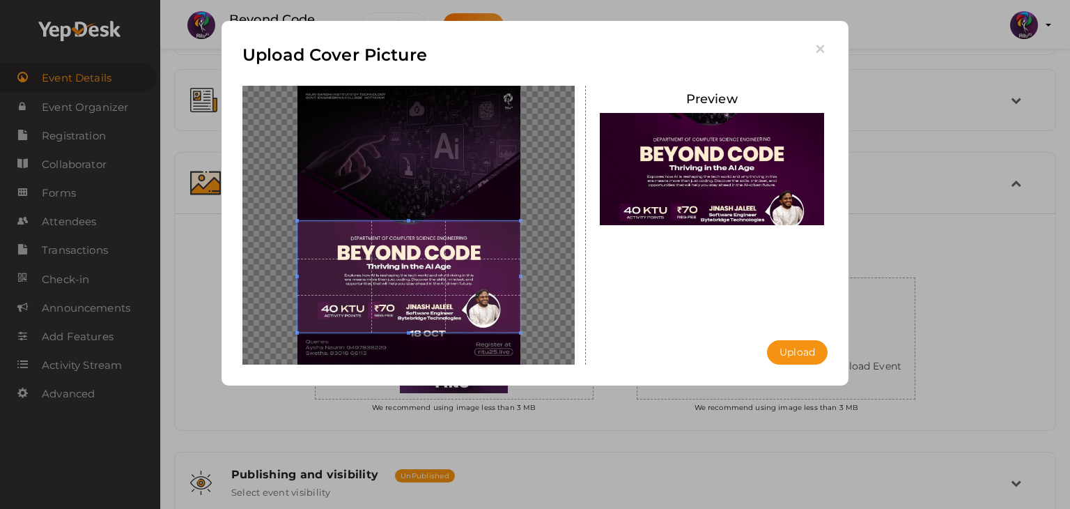
drag, startPoint x: 415, startPoint y: 246, endPoint x: 429, endPoint y: 291, distance: 46.5
click at [429, 291] on span at bounding box center [409, 276] width 223 height 111
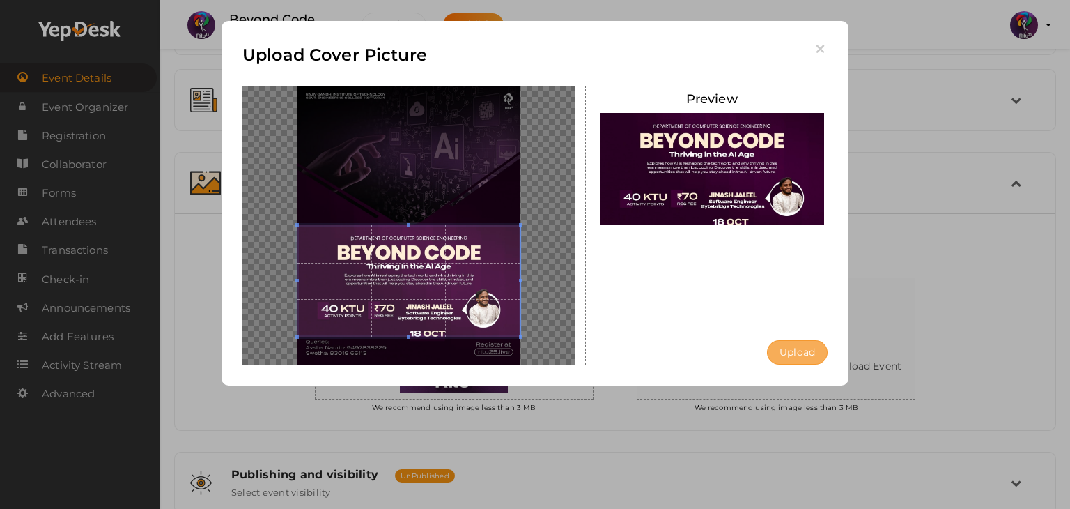
click at [809, 341] on button "Upload" at bounding box center [797, 352] width 61 height 24
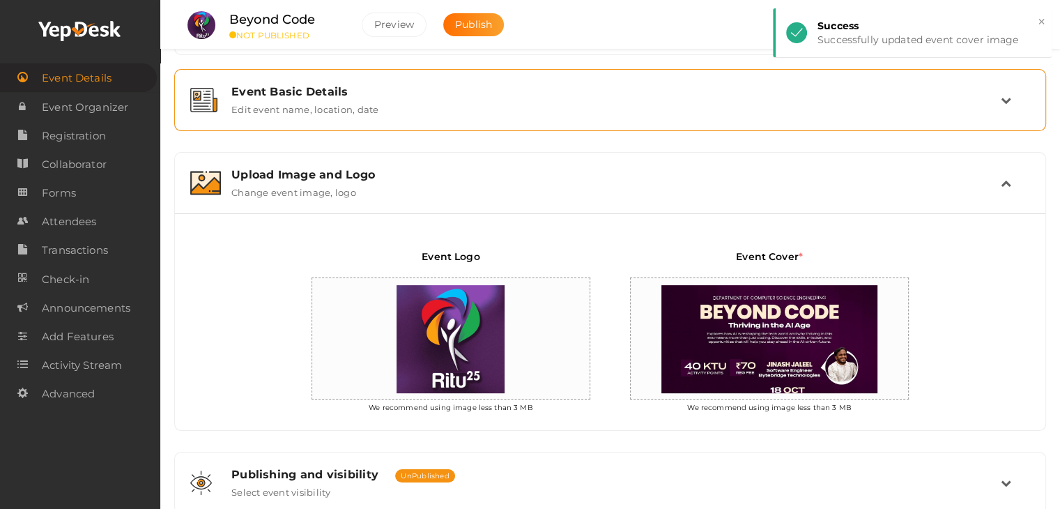
click at [376, 129] on div "Event Basic Details Edit event name, location, date" at bounding box center [610, 100] width 872 height 62
click at [376, 120] on div "Event Basic Details Edit event name, location, date" at bounding box center [610, 100] width 856 height 47
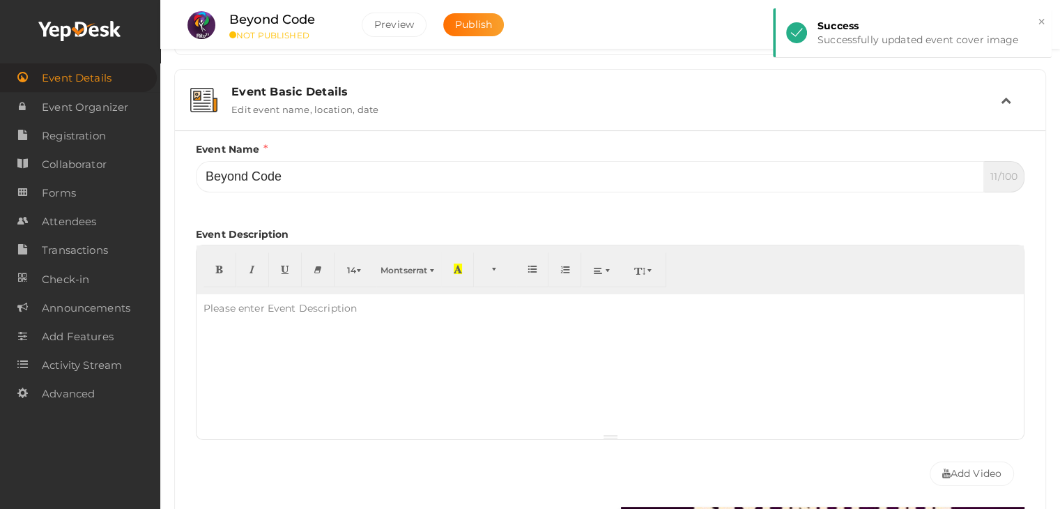
click at [376, 120] on div "Event Basic Details Edit event name, location, date" at bounding box center [610, 100] width 856 height 47
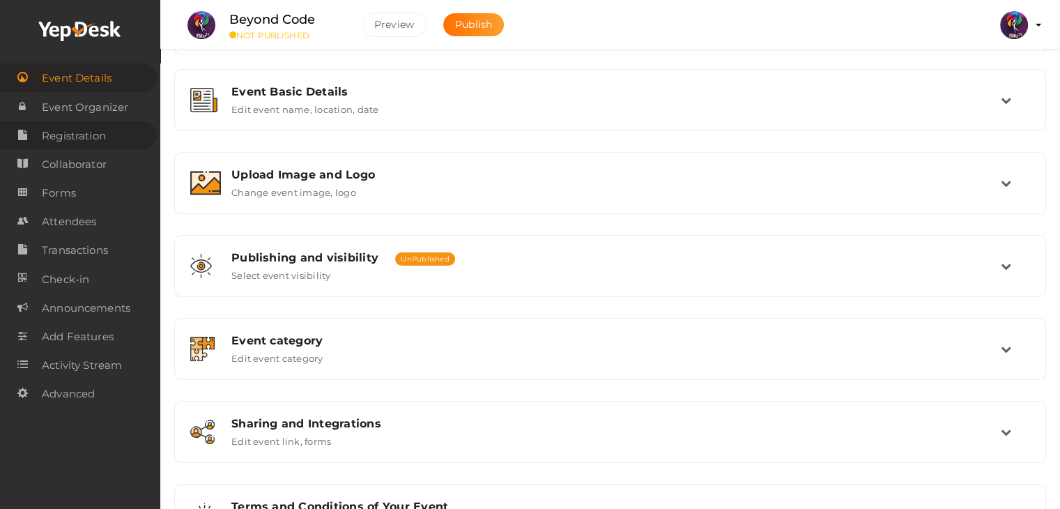
click at [102, 136] on span "Registration" at bounding box center [74, 136] width 64 height 28
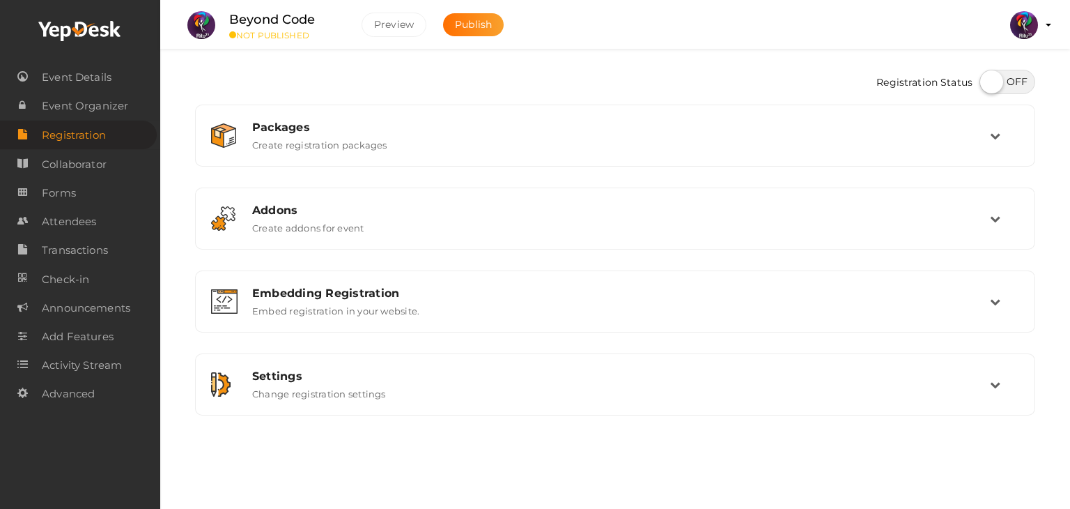
click at [1001, 72] on label at bounding box center [1008, 82] width 56 height 24
click at [989, 72] on input "checkbox" at bounding box center [984, 76] width 9 height 9
checkbox input "true"
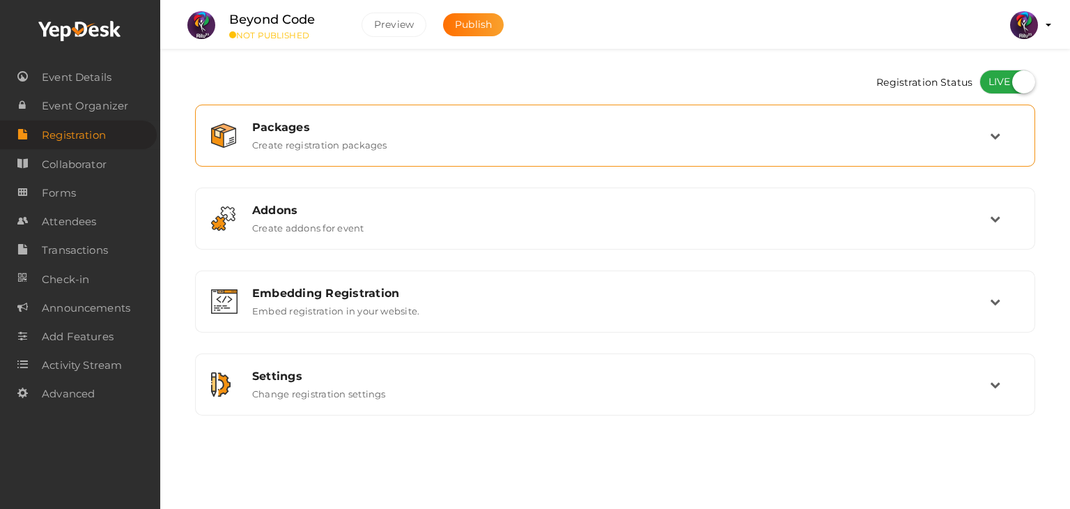
click at [995, 141] on td at bounding box center [1004, 136] width 29 height 30
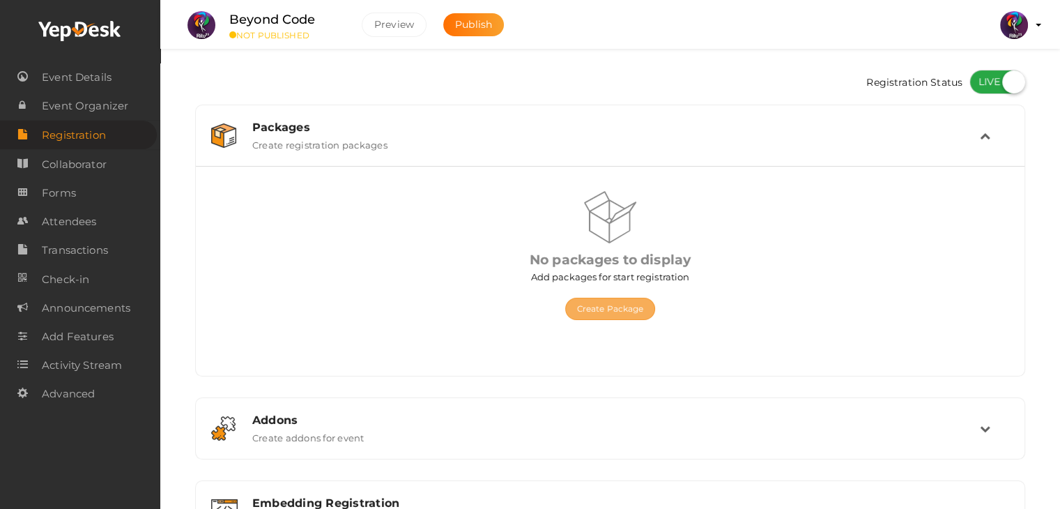
click at [625, 313] on button "Create Package" at bounding box center [610, 309] width 91 height 22
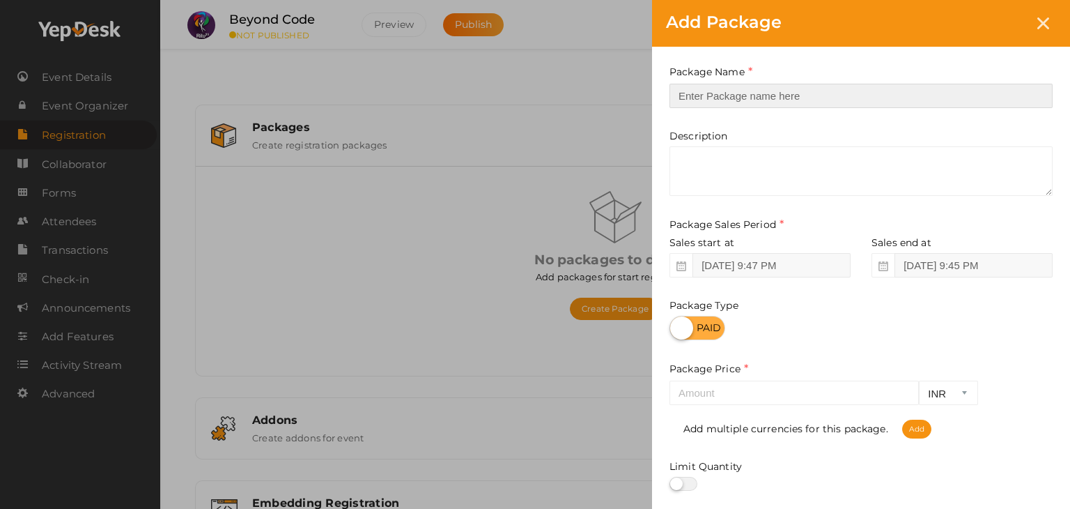
click at [822, 93] on input "text" at bounding box center [861, 96] width 383 height 24
type input "Registration"
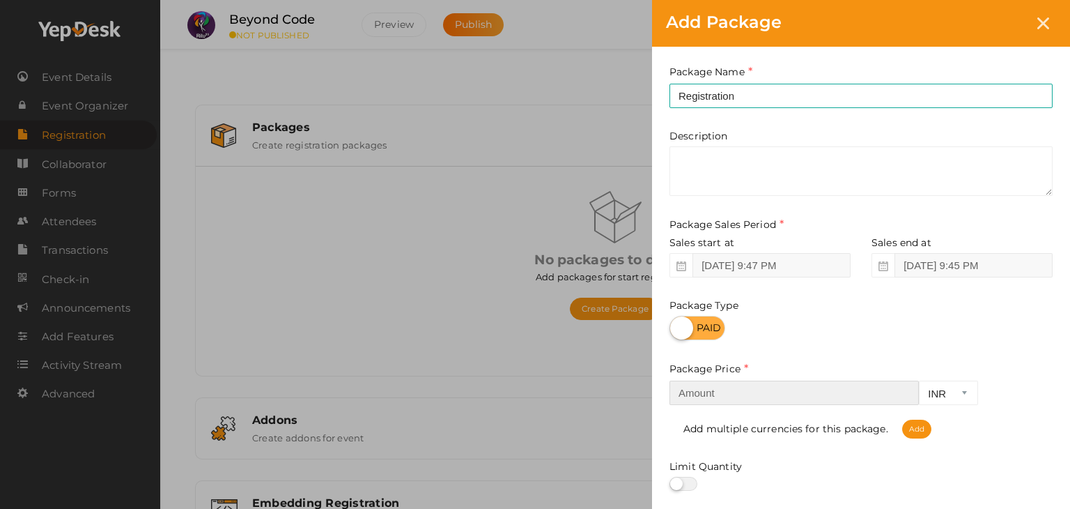
click at [789, 396] on input "number" at bounding box center [794, 392] width 249 height 24
type input "2"
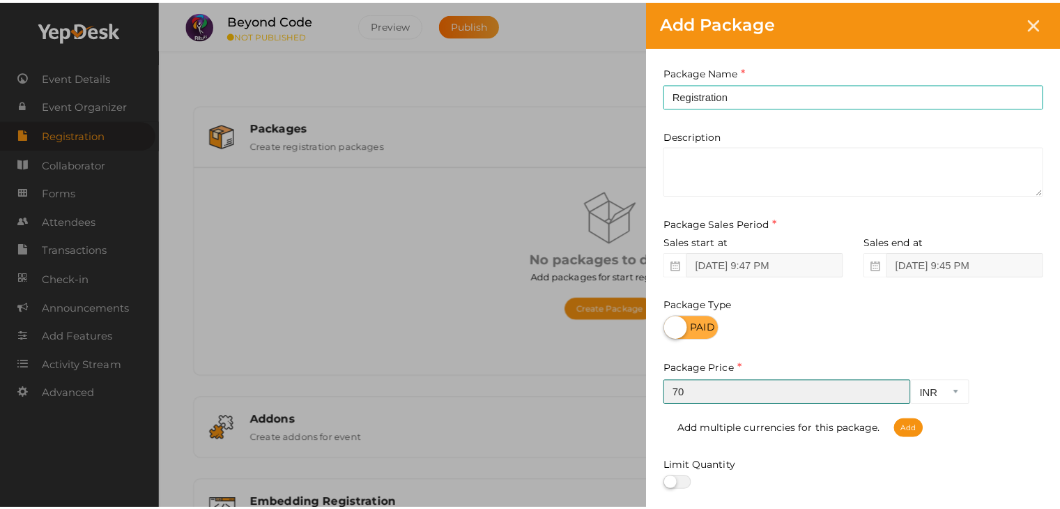
scroll to position [173, 0]
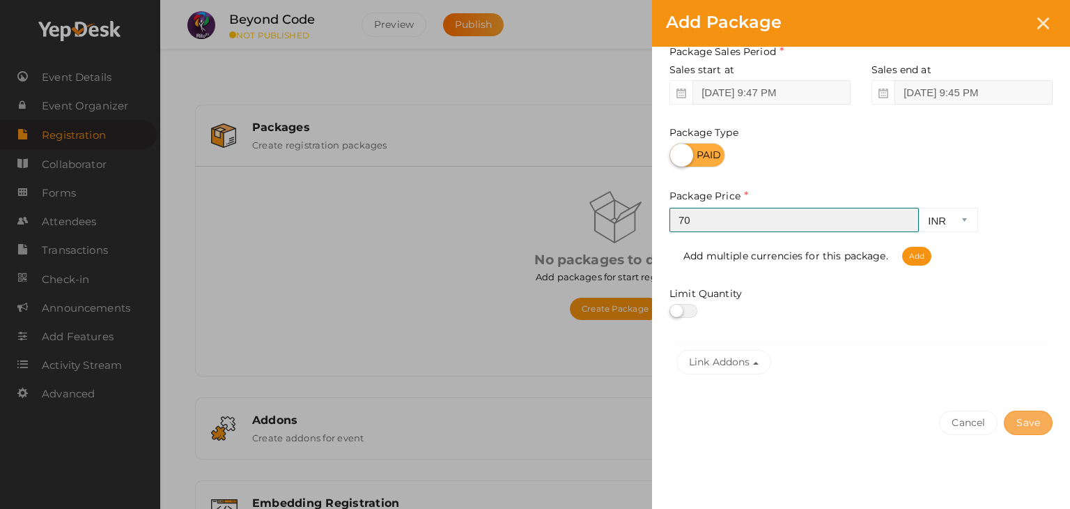
type input "70"
click at [1023, 421] on button "Save" at bounding box center [1028, 422] width 49 height 24
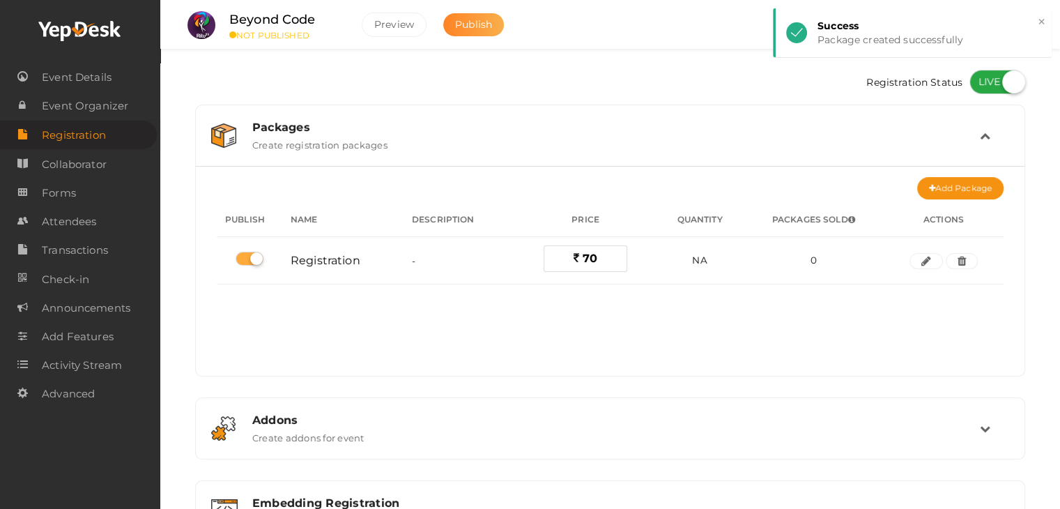
click at [482, 23] on span "Publish" at bounding box center [473, 24] width 37 height 13
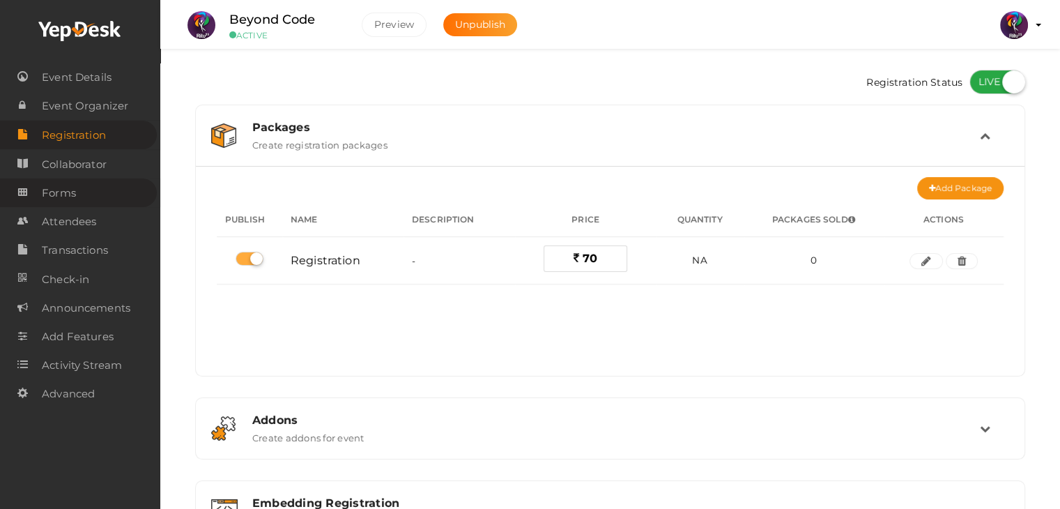
click at [73, 194] on span "Forms" at bounding box center [59, 193] width 34 height 28
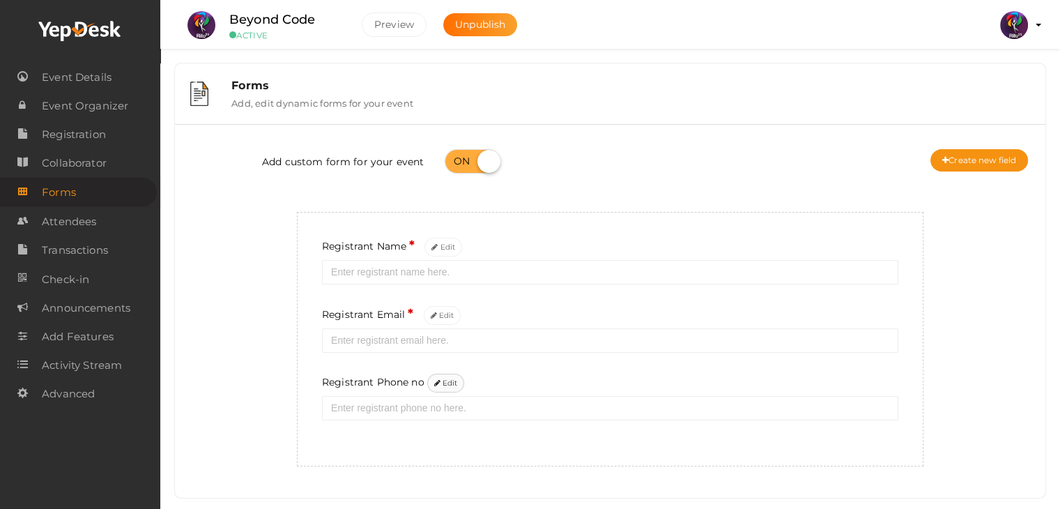
click at [453, 383] on button "Edit" at bounding box center [446, 383] width 38 height 19
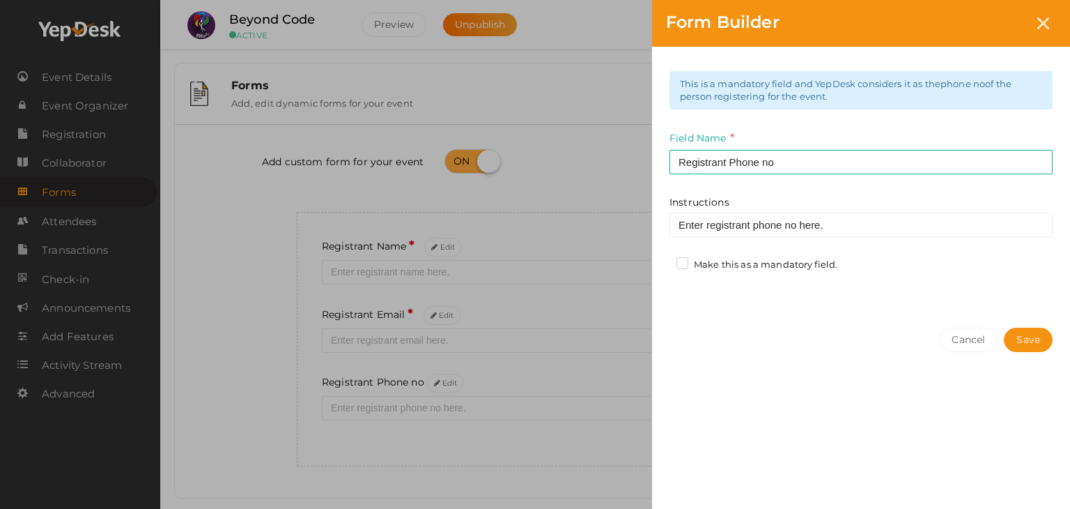
click at [826, 263] on label "Make this as a mandatory field." at bounding box center [757, 265] width 161 height 14
click at [663, 261] on input "Make this as a mandatory field." at bounding box center [663, 261] width 0 height 0
click at [1037, 344] on button "Save" at bounding box center [1028, 340] width 49 height 24
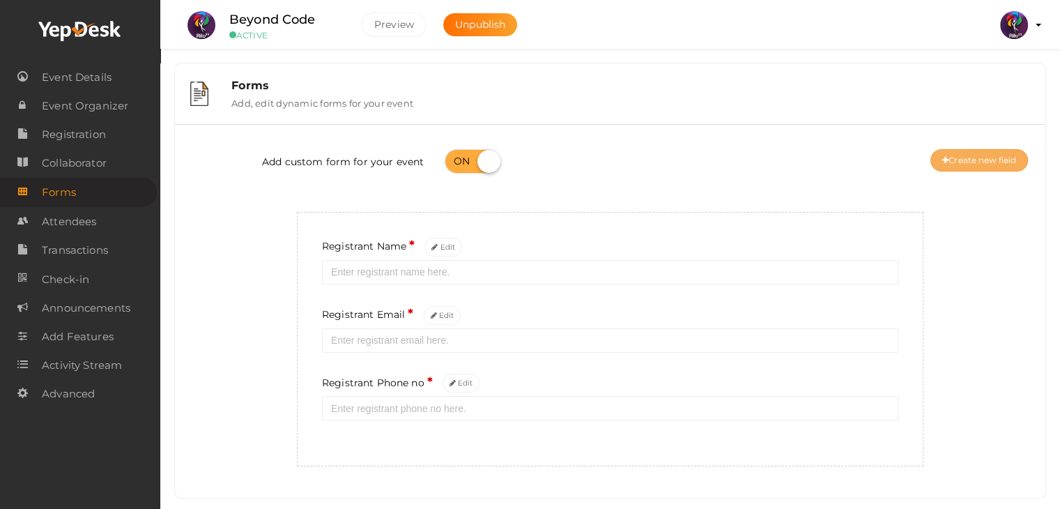
click at [1012, 154] on button "Create new field" at bounding box center [979, 160] width 98 height 22
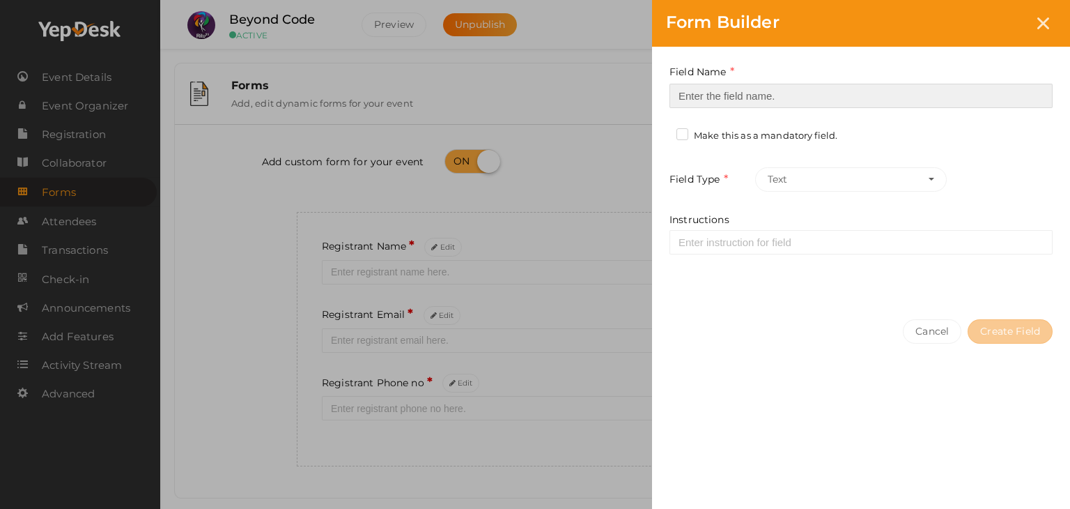
click at [749, 87] on input at bounding box center [861, 96] width 383 height 24
type input "Registrant College"
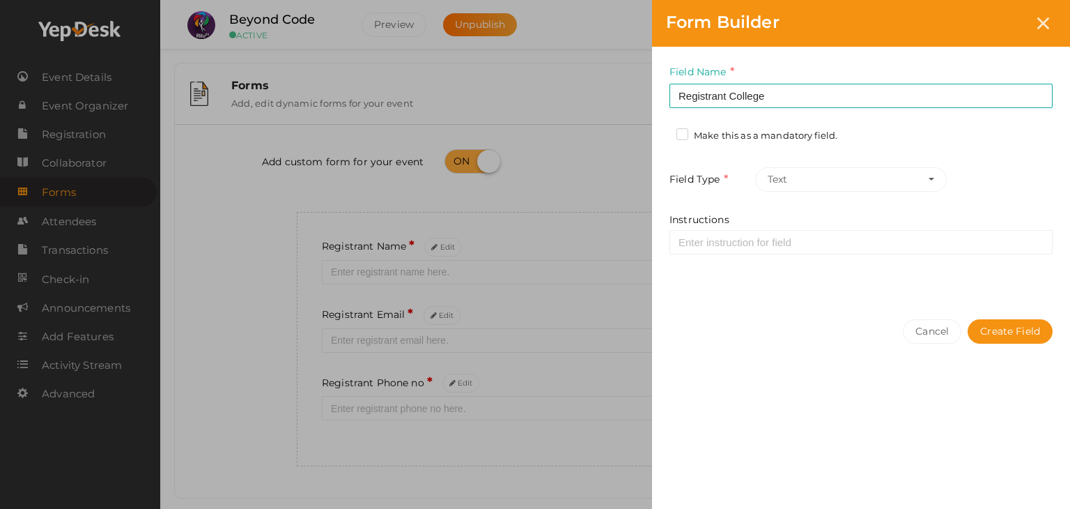
click at [761, 138] on label "Make this as a mandatory field." at bounding box center [757, 136] width 161 height 14
click at [663, 132] on input "Make this as a mandatory field." at bounding box center [663, 132] width 0 height 0
click at [1024, 331] on button "Create Field" at bounding box center [1010, 331] width 85 height 24
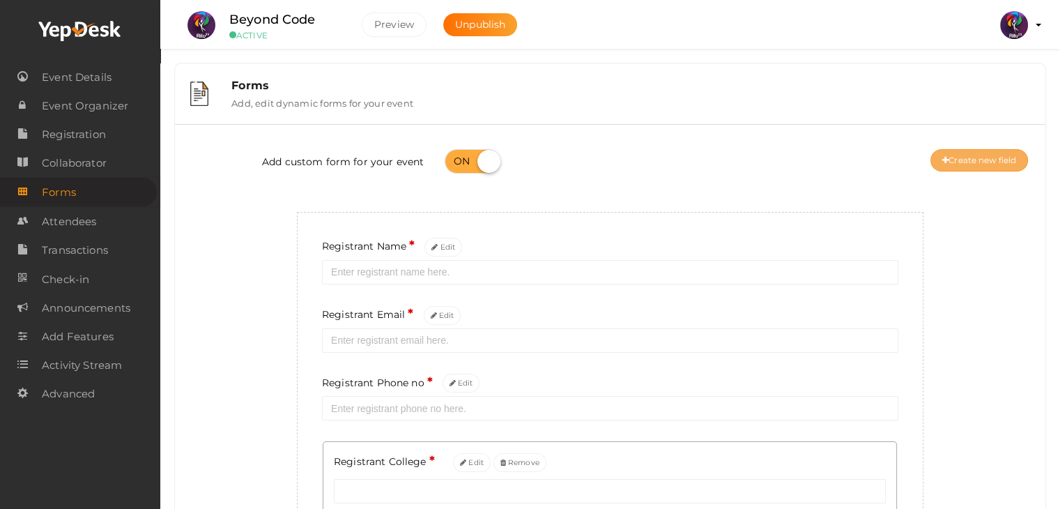
click at [989, 162] on button "Create new field" at bounding box center [979, 160] width 98 height 22
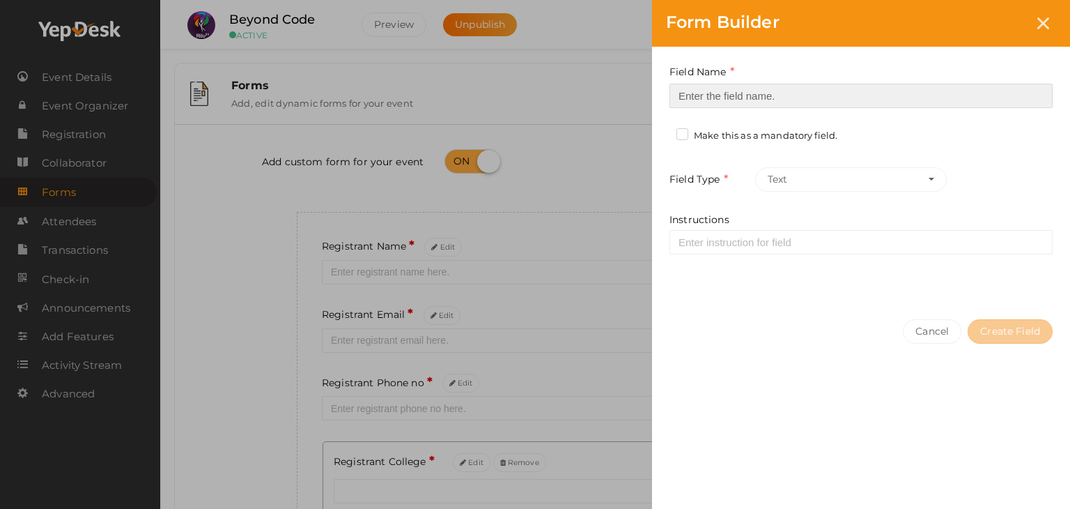
click at [816, 95] on input at bounding box center [861, 96] width 383 height 24
type input "Refferal ID"
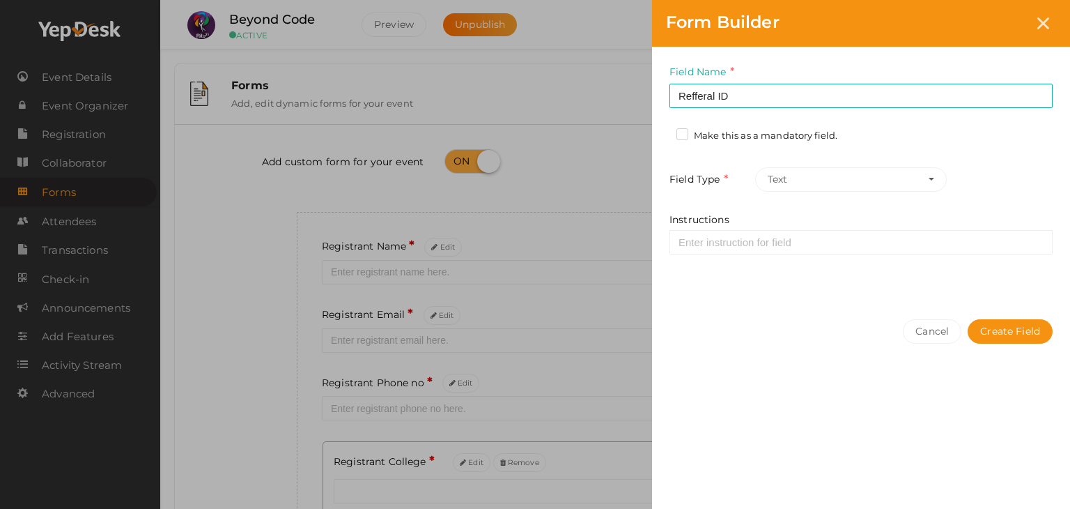
click at [777, 132] on label "Make this as a mandatory field." at bounding box center [757, 136] width 161 height 14
click at [663, 132] on input "Make this as a mandatory field." at bounding box center [663, 132] width 0 height 0
click at [683, 129] on label "Make this as a mandatory field." at bounding box center [757, 136] width 161 height 14
click at [663, 132] on input "Make this as a mandatory field." at bounding box center [663, 132] width 0 height 0
click at [1006, 323] on button "Create Field" at bounding box center [1010, 331] width 85 height 24
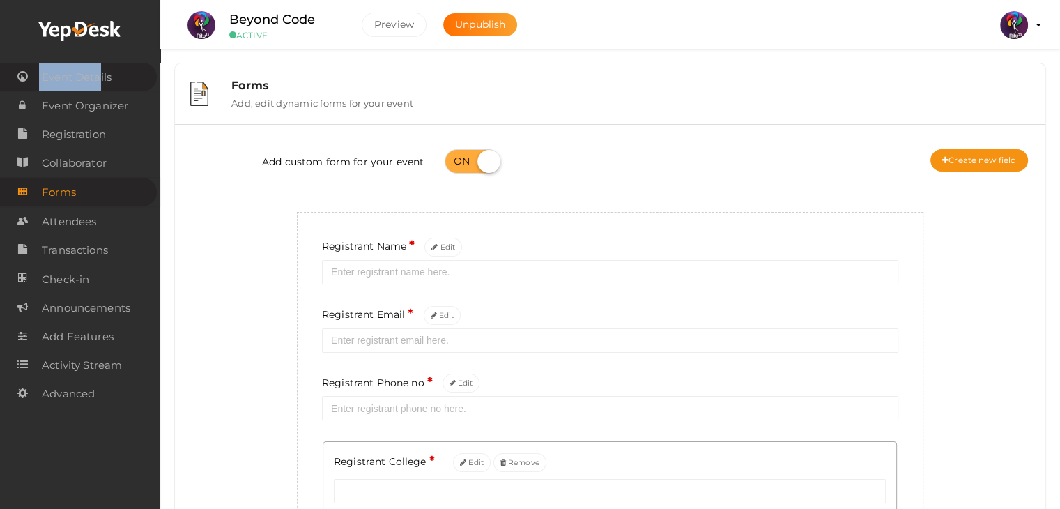
drag, startPoint x: 92, startPoint y: 59, endPoint x: 100, endPoint y: 76, distance: 18.7
click at [100, 76] on div "Event Details Event Organizer RSVP Ticketing Registration Event Agenda Timeslot…" at bounding box center [80, 254] width 160 height 509
click at [100, 76] on span "Event Details" at bounding box center [77, 77] width 70 height 28
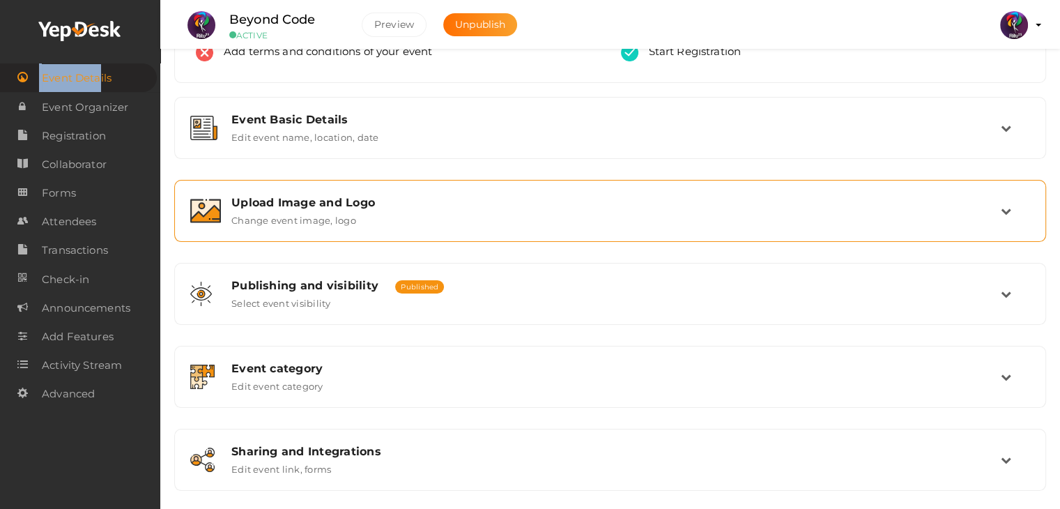
scroll to position [141, 0]
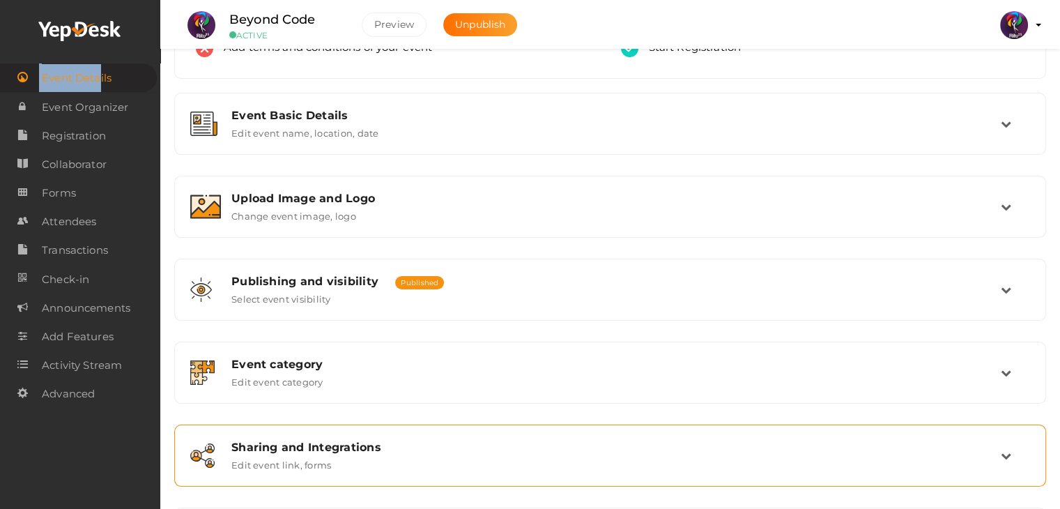
click at [475, 453] on div "Sharing and Integrations Edit event link, forms" at bounding box center [611, 455] width 780 height 30
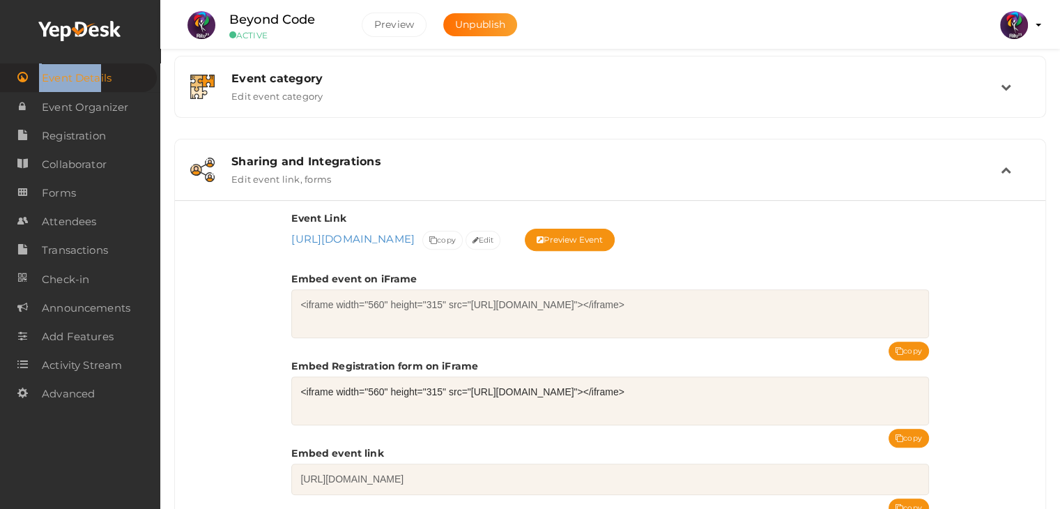
scroll to position [426, 0]
click at [895, 431] on button "copy" at bounding box center [908, 438] width 40 height 19
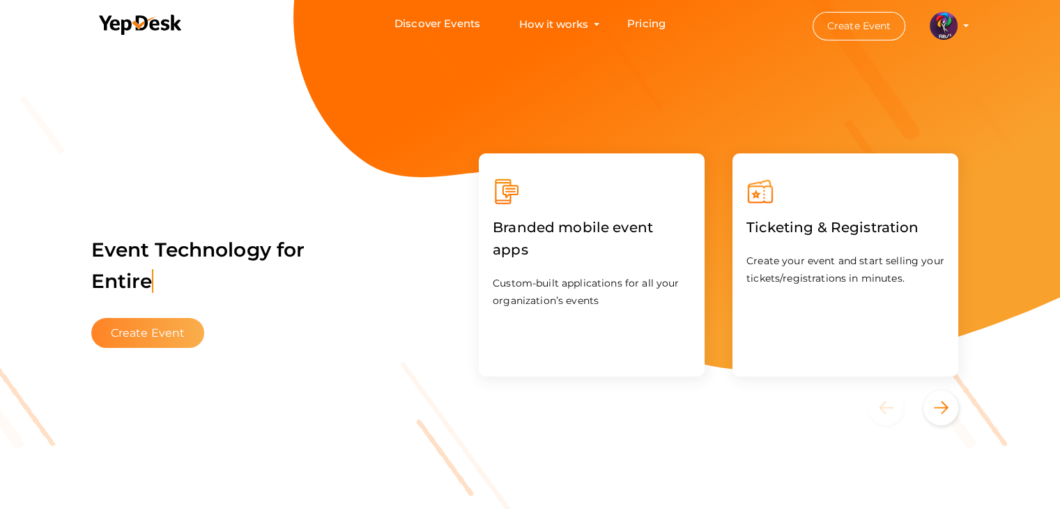
click at [145, 341] on button "Create Event" at bounding box center [148, 333] width 114 height 30
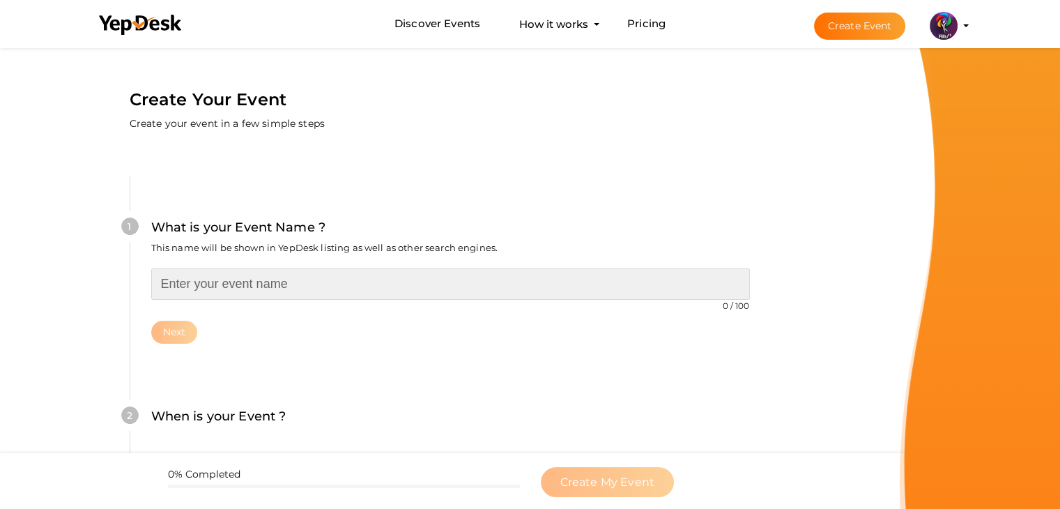
click at [237, 285] on input "text" at bounding box center [450, 283] width 599 height 31
type input "MEMEIFy"
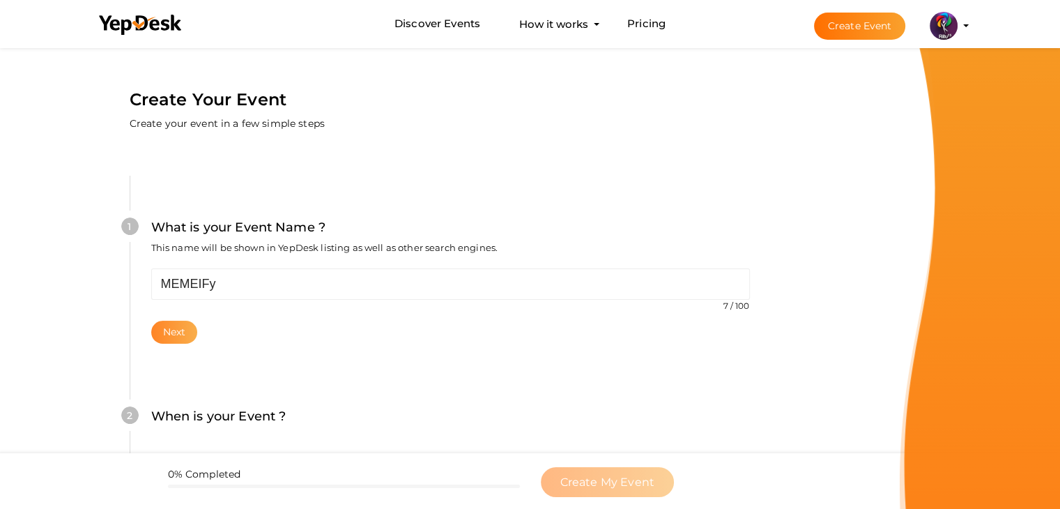
click at [190, 323] on button "Next" at bounding box center [174, 332] width 47 height 23
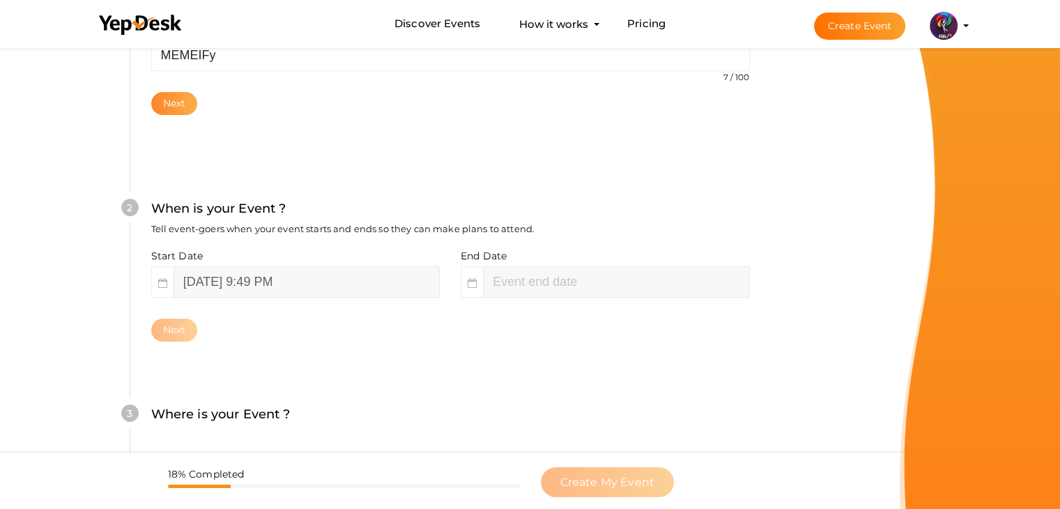
scroll to position [286, 0]
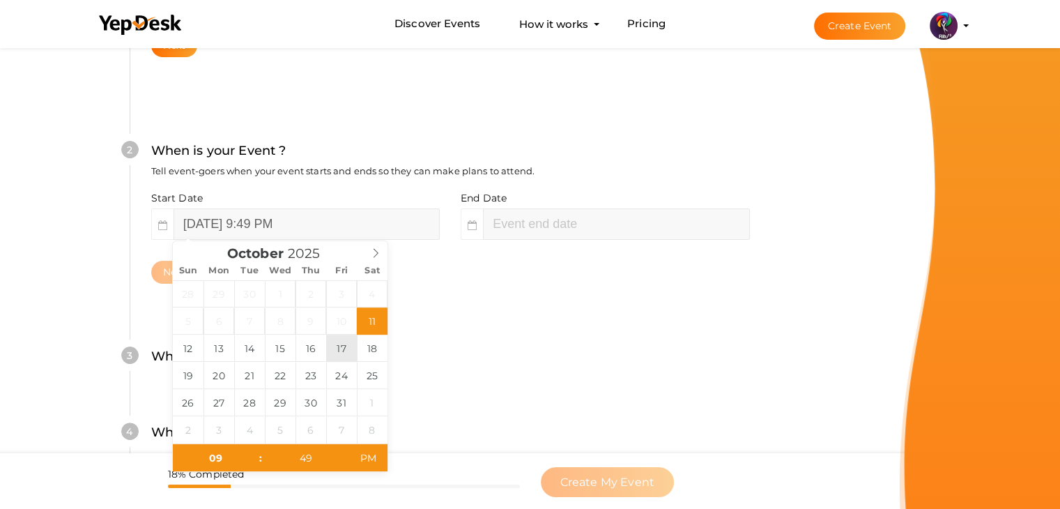
type input "[DATE] 9:49 PM"
type input "11"
type input "49"
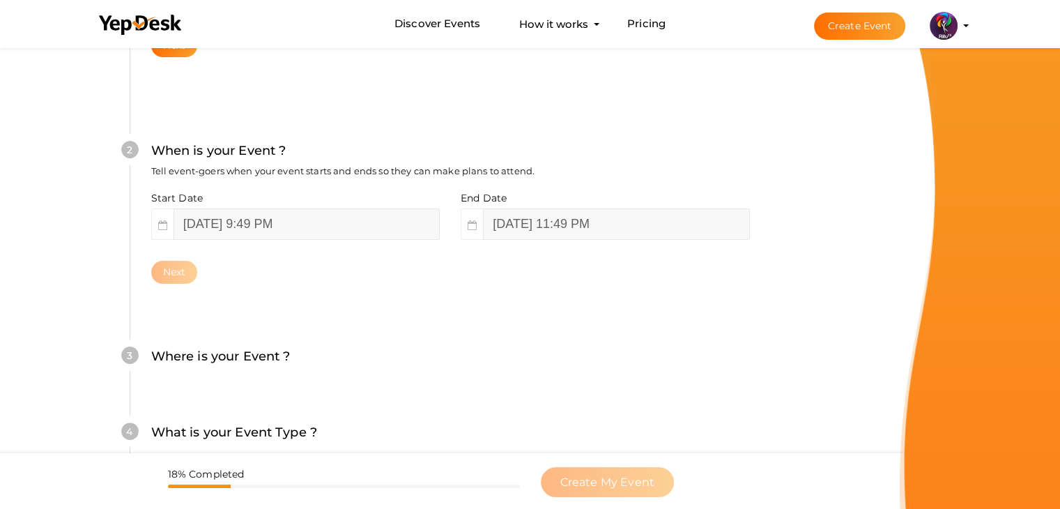
click at [479, 288] on div "2 When is your Event ? Tell event-goers when your event starts and ends so they…" at bounding box center [450, 212] width 641 height 226
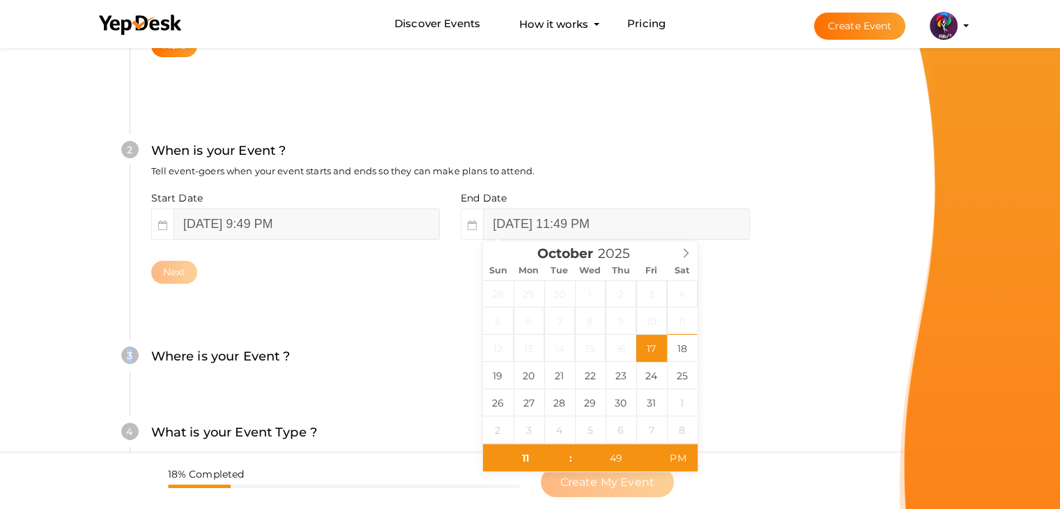
click at [479, 288] on div "2 When is your Event ? Tell event-goers when your event starts and ends so they…" at bounding box center [450, 212] width 641 height 226
type input "[DATE] 11:49 PM"
drag, startPoint x: 662, startPoint y: 338, endPoint x: 200, endPoint y: 290, distance: 464.5
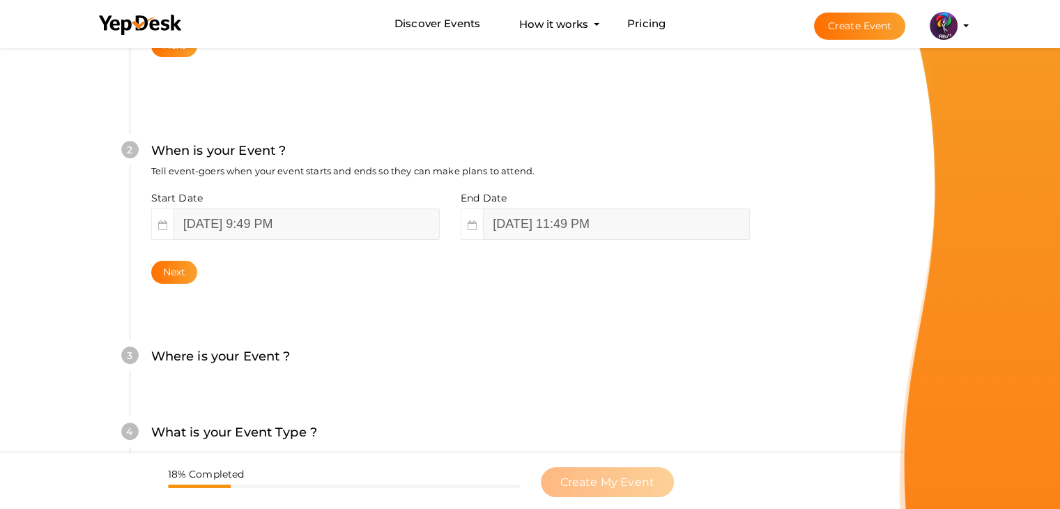
click at [195, 283] on div "2 When is your Event ? Tell event-goers when your event starts and ends so they…" at bounding box center [450, 212] width 641 height 226
click at [192, 279] on button "Next" at bounding box center [174, 272] width 47 height 23
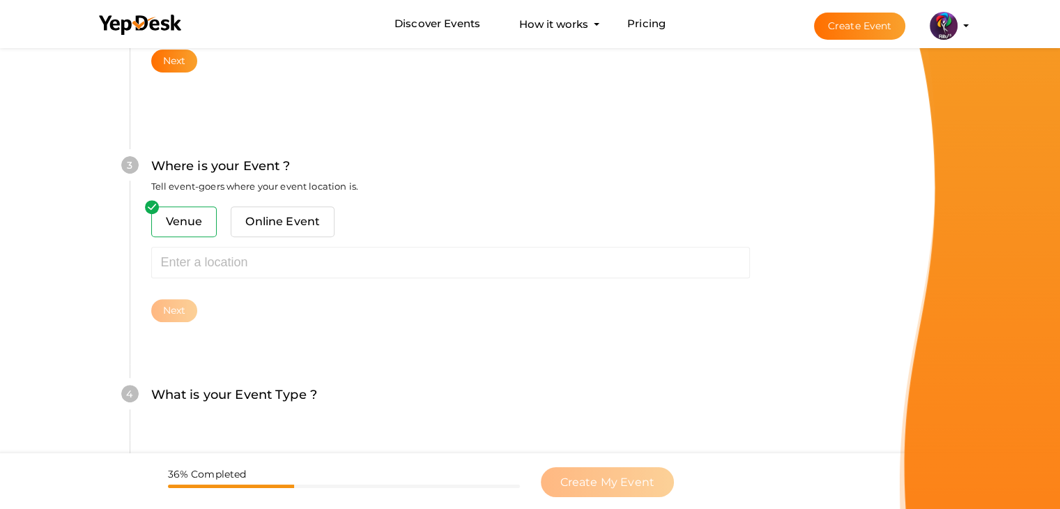
scroll to position [513, 0]
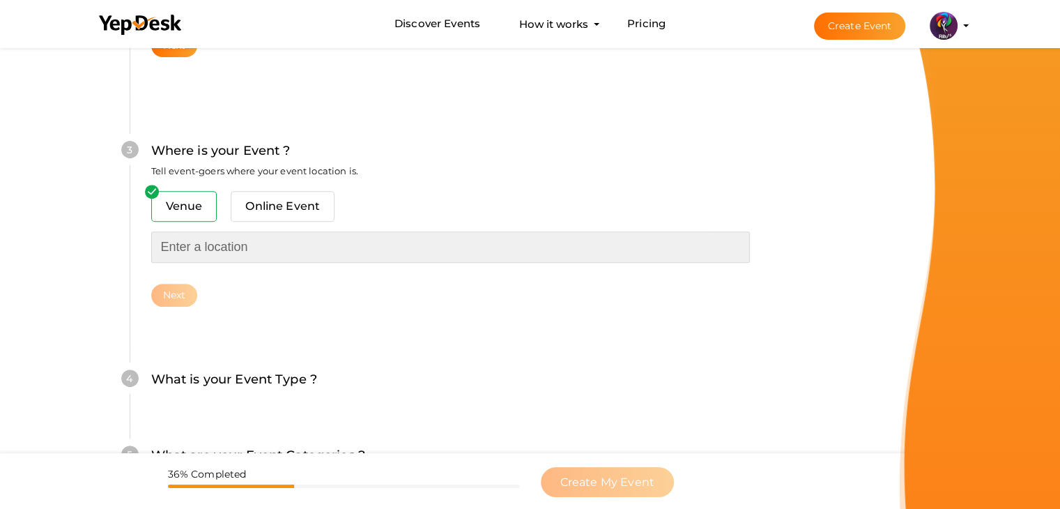
click at [289, 236] on input "text" at bounding box center [450, 246] width 599 height 31
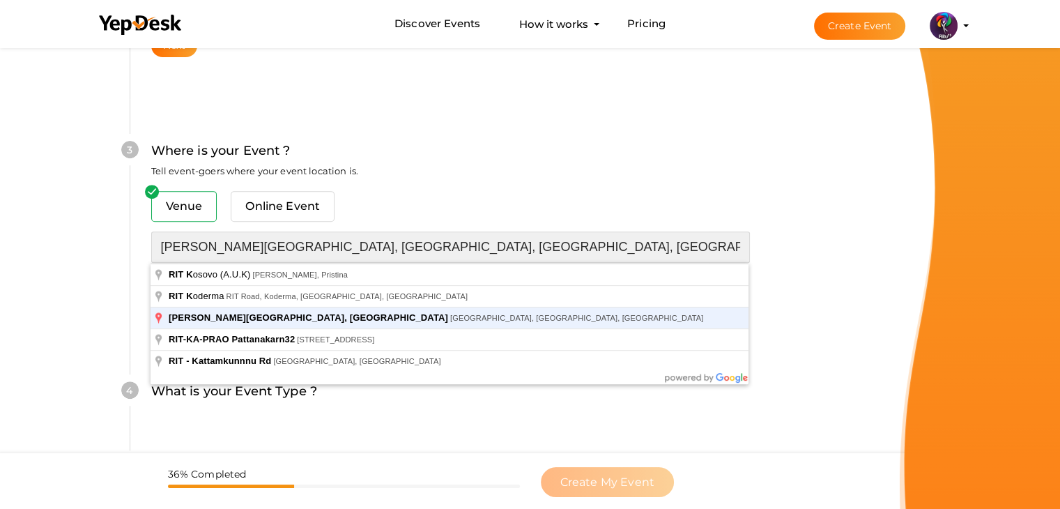
type input "[PERSON_NAME][GEOGRAPHIC_DATA], [GEOGRAPHIC_DATA], [GEOGRAPHIC_DATA], [GEOGRAPH…"
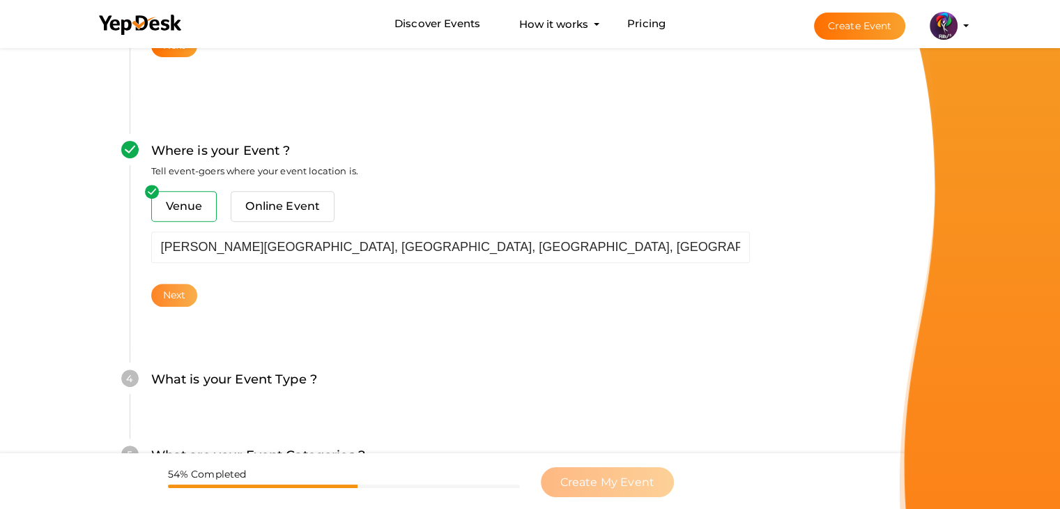
click at [171, 298] on button "Next" at bounding box center [174, 295] width 47 height 23
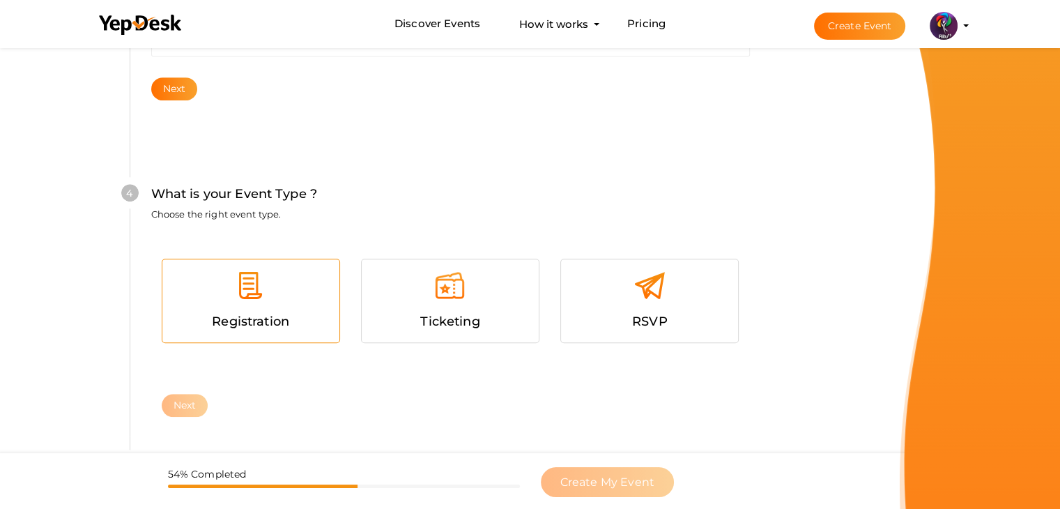
scroll to position [762, 0]
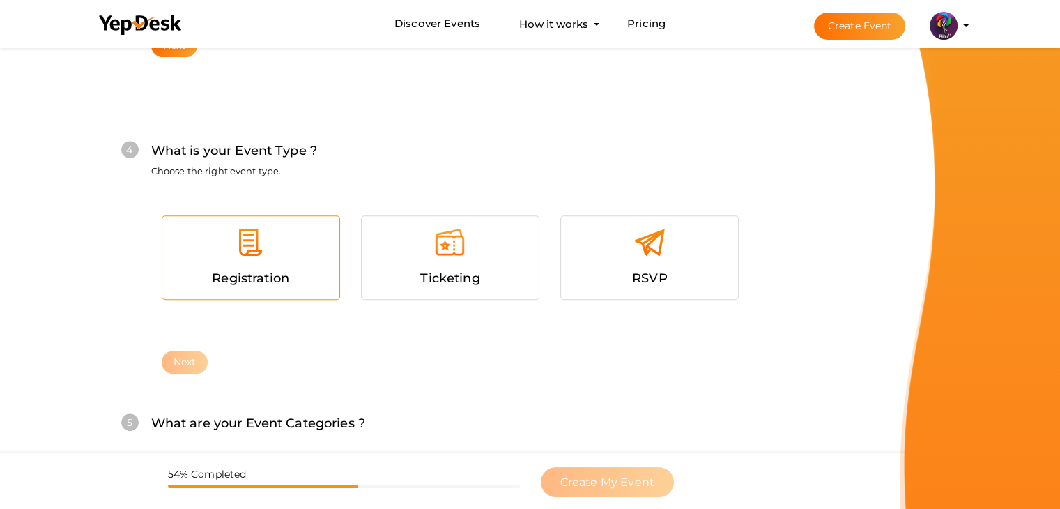
click at [259, 216] on div "Registration" at bounding box center [250, 257] width 177 height 83
click at [183, 357] on button "Next" at bounding box center [185, 362] width 47 height 23
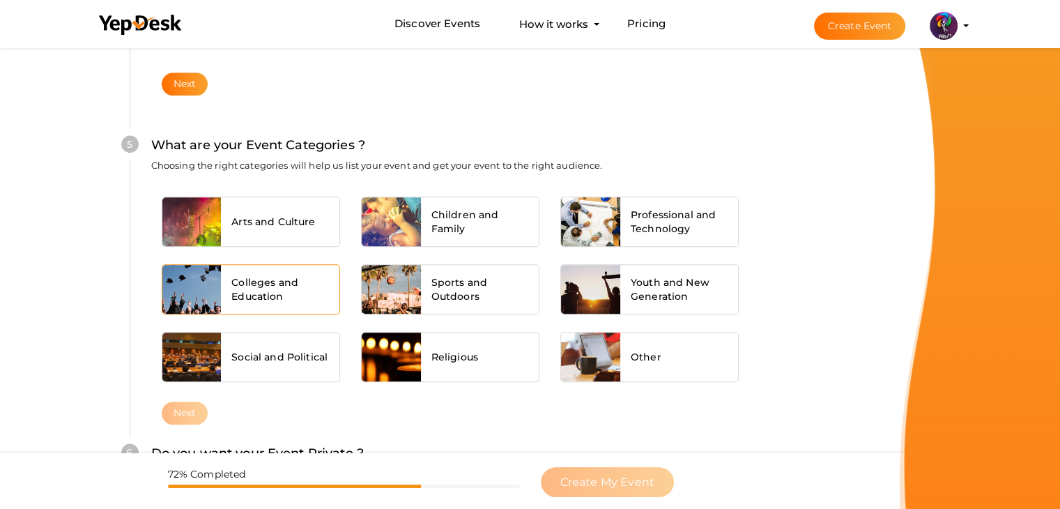
scroll to position [1054, 0]
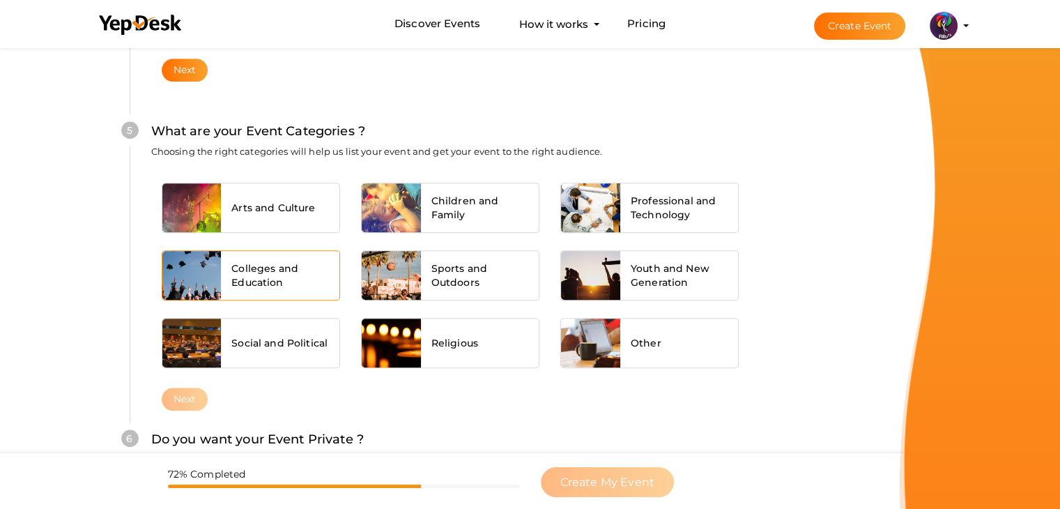
click at [326, 251] on div "Colleges and Education" at bounding box center [280, 275] width 118 height 49
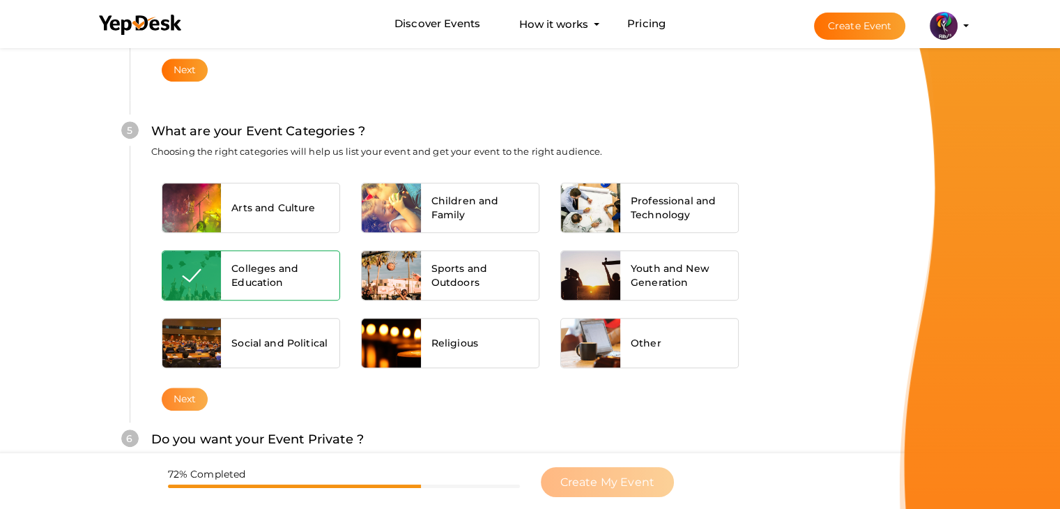
click at [193, 398] on button "Next" at bounding box center [185, 398] width 47 height 23
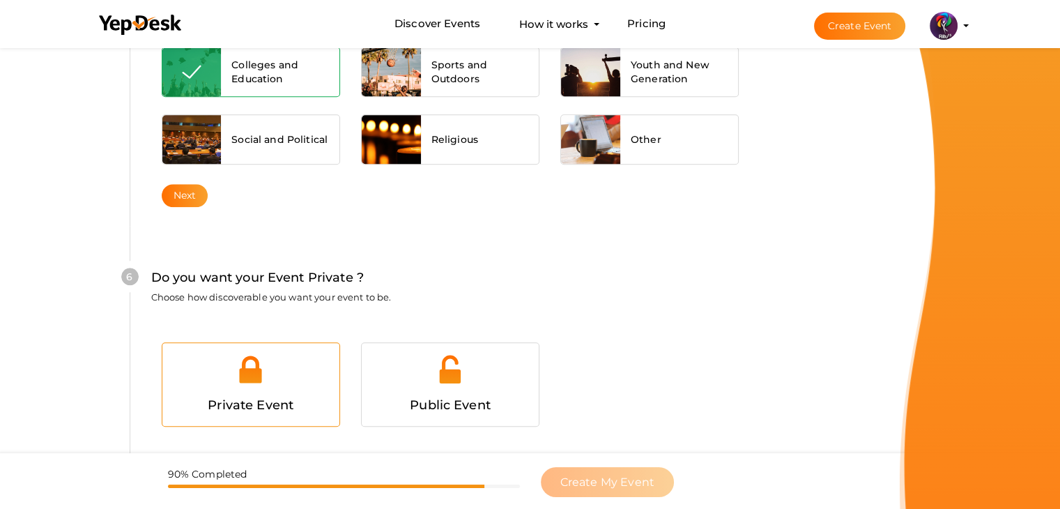
scroll to position [1360, 0]
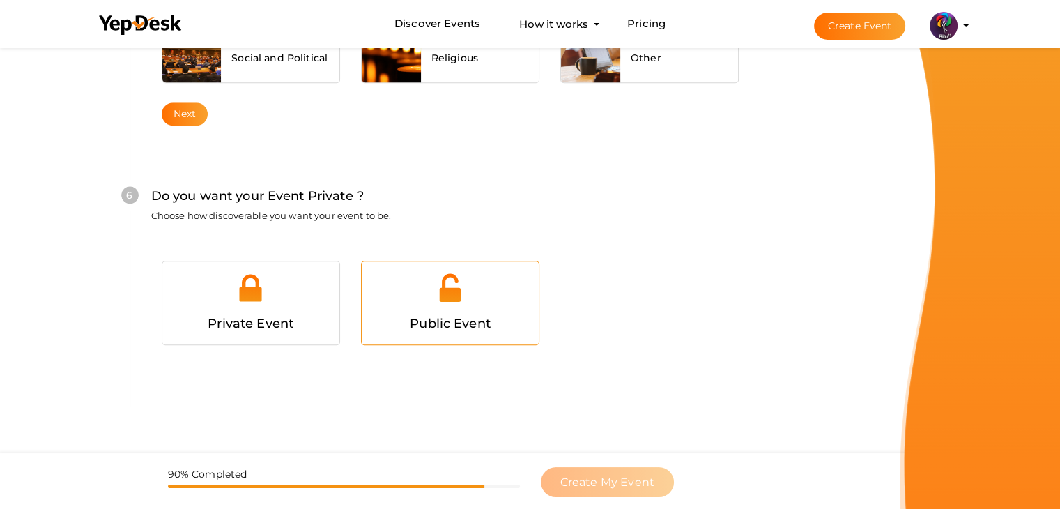
click at [454, 272] on img at bounding box center [449, 287] width 31 height 31
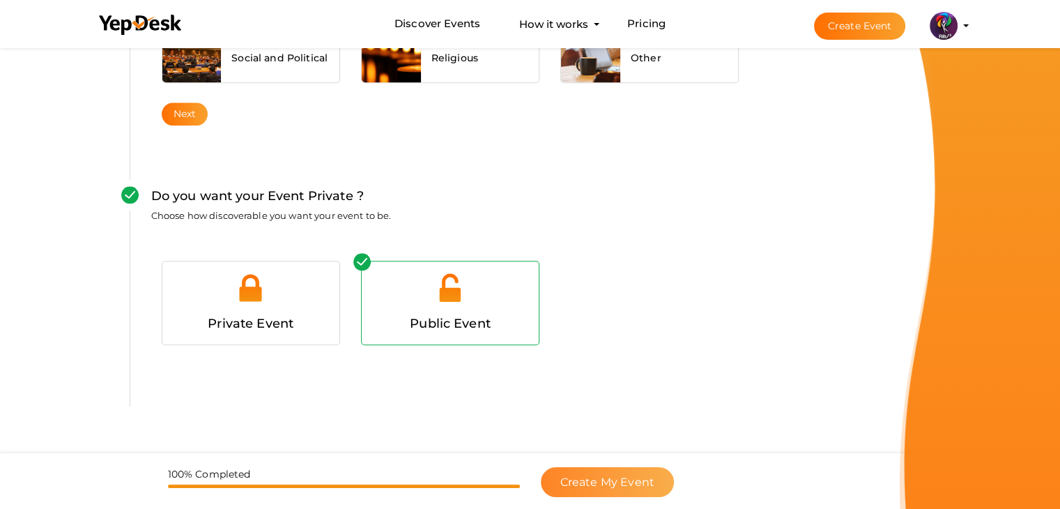
click at [633, 477] on span "Create My Event" at bounding box center [607, 481] width 94 height 13
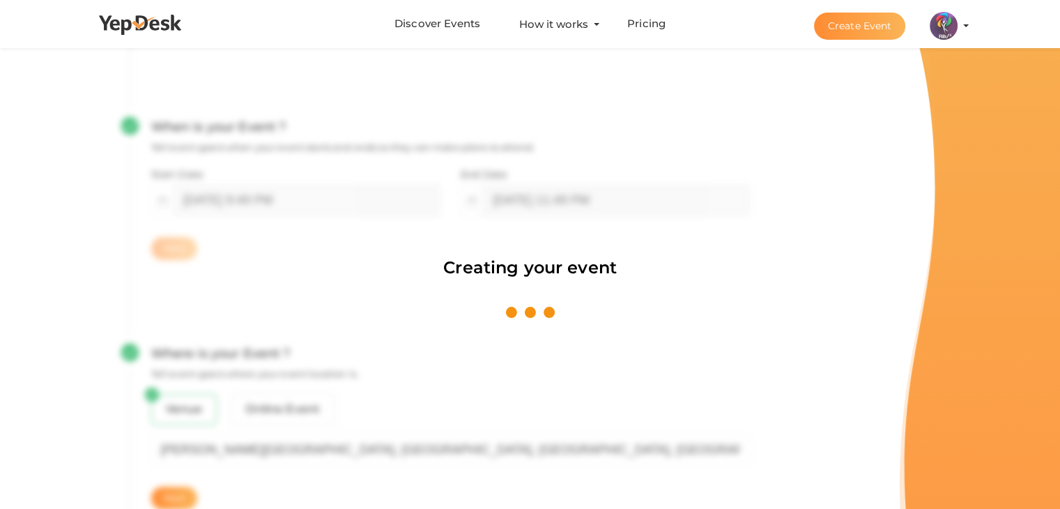
scroll to position [209, 0]
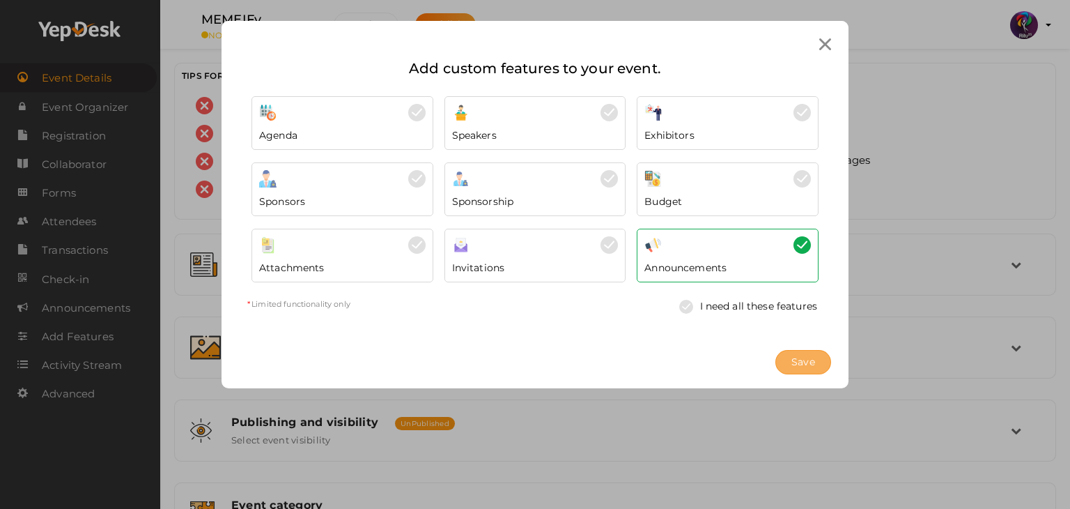
click at [788, 364] on button "Save" at bounding box center [804, 362] width 56 height 24
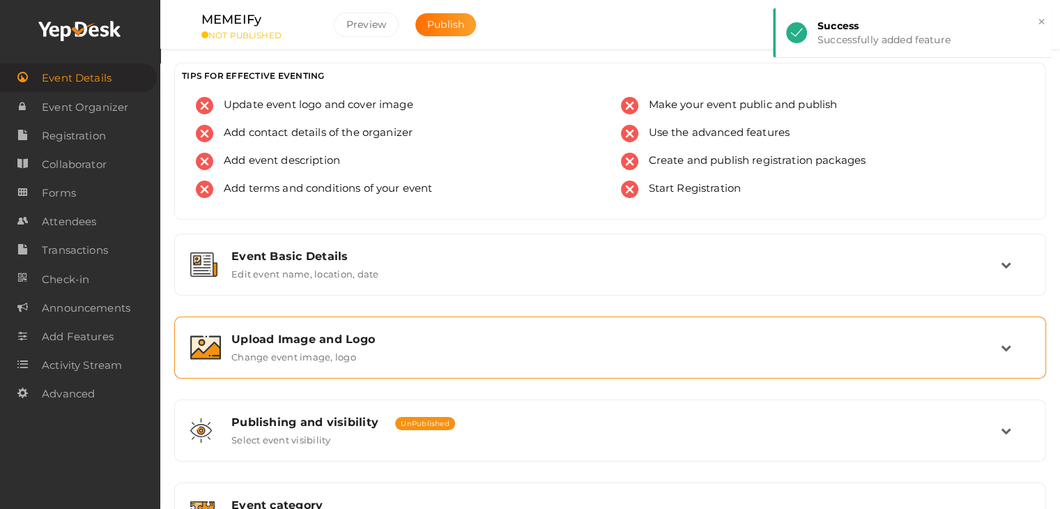
click at [495, 342] on div "Upload Image and Logo" at bounding box center [615, 338] width 769 height 13
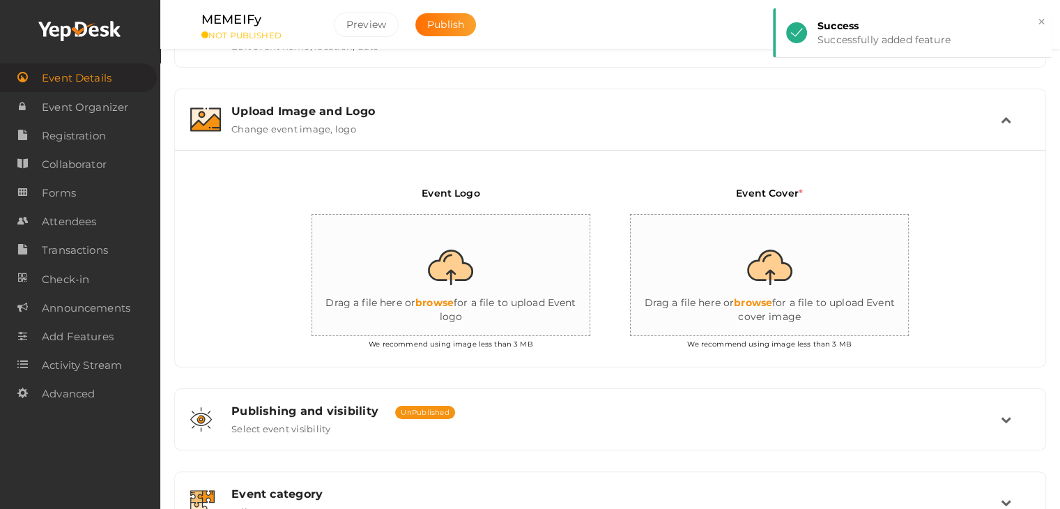
scroll to position [229, 0]
click at [477, 297] on input "file" at bounding box center [451, 275] width 279 height 122
type input "C:\fakepath\logo yepdesk (1).png"
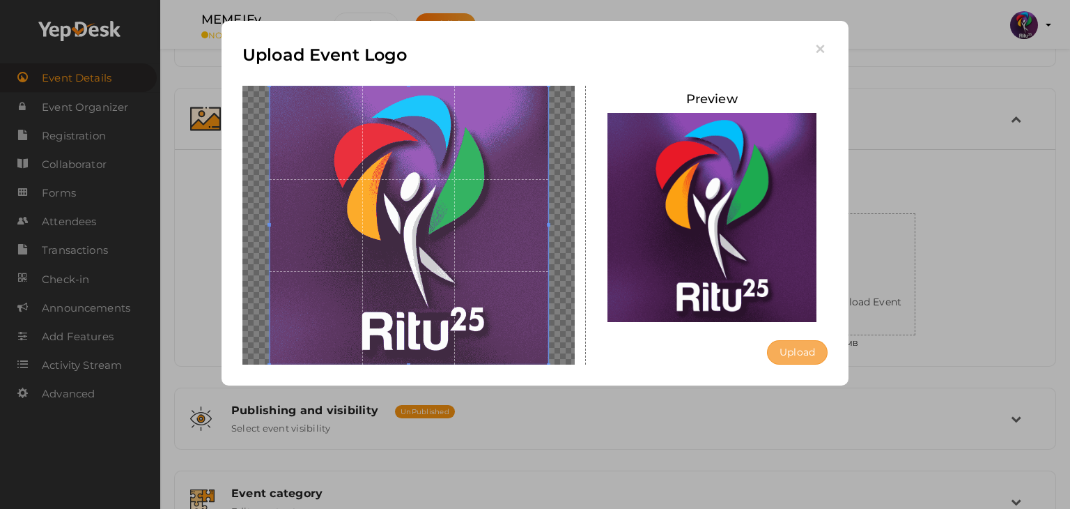
click at [814, 355] on button "Upload" at bounding box center [797, 352] width 61 height 24
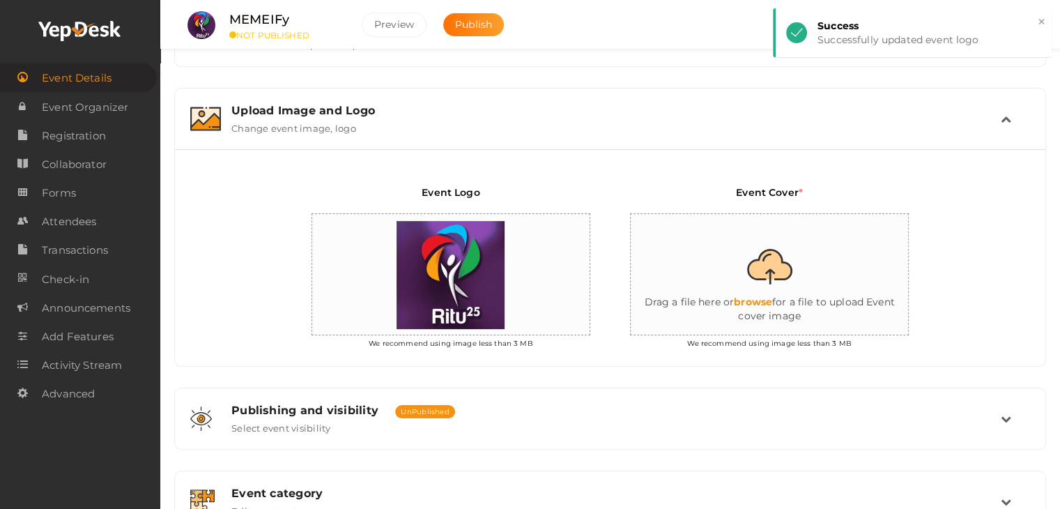
click at [835, 311] on input "file" at bounding box center [770, 275] width 279 height 122
type input "C:\fakepath\IMG-20251011-WA0129.jpg"
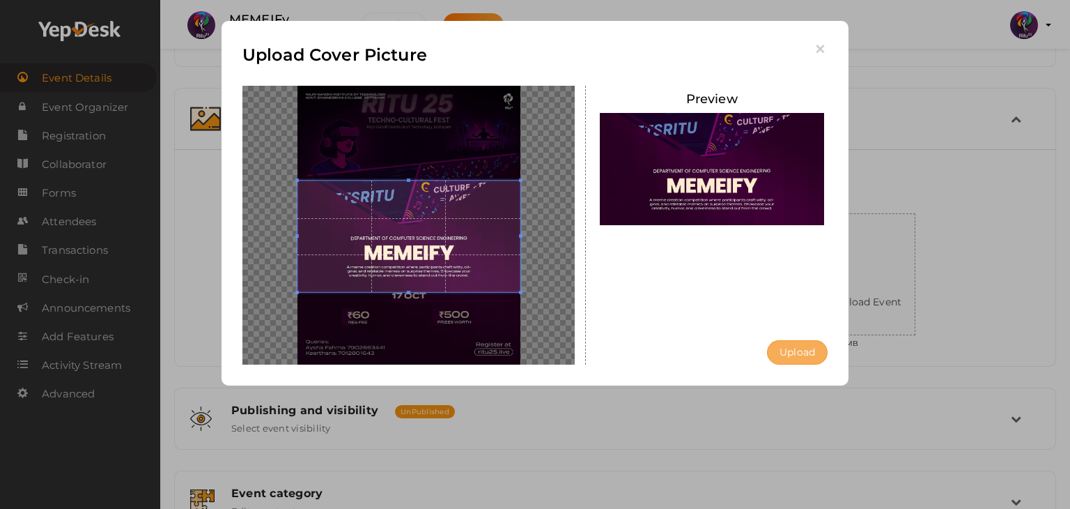
click at [803, 343] on button "Upload" at bounding box center [797, 352] width 61 height 24
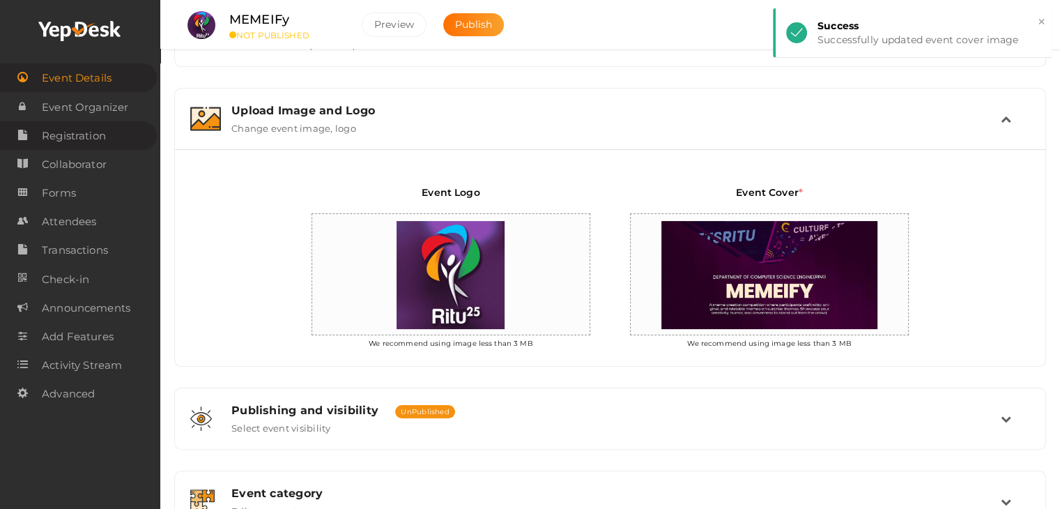
click at [94, 137] on span "Registration" at bounding box center [74, 136] width 64 height 28
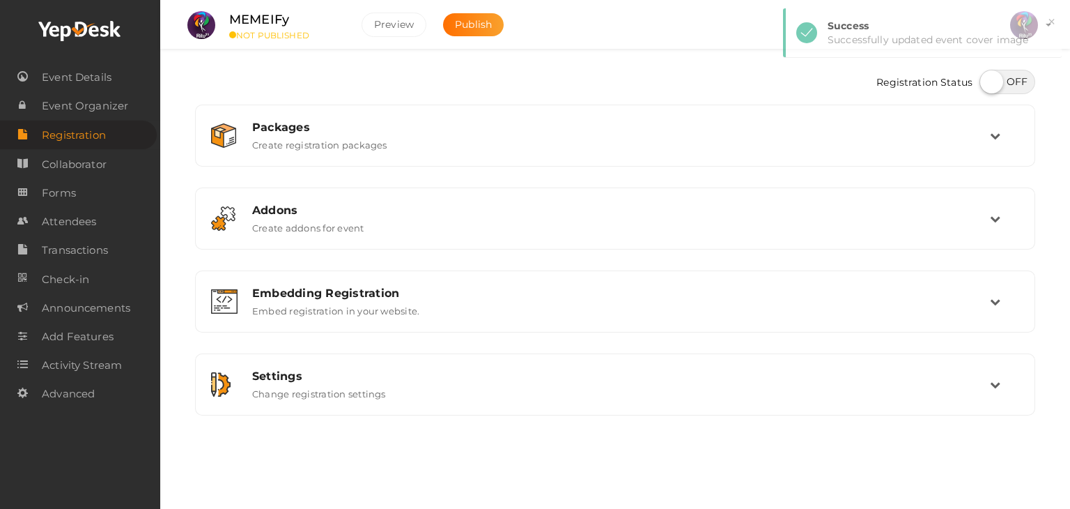
click at [996, 90] on label at bounding box center [1008, 82] width 56 height 24
click at [989, 82] on input "checkbox" at bounding box center [984, 76] width 9 height 9
checkbox input "true"
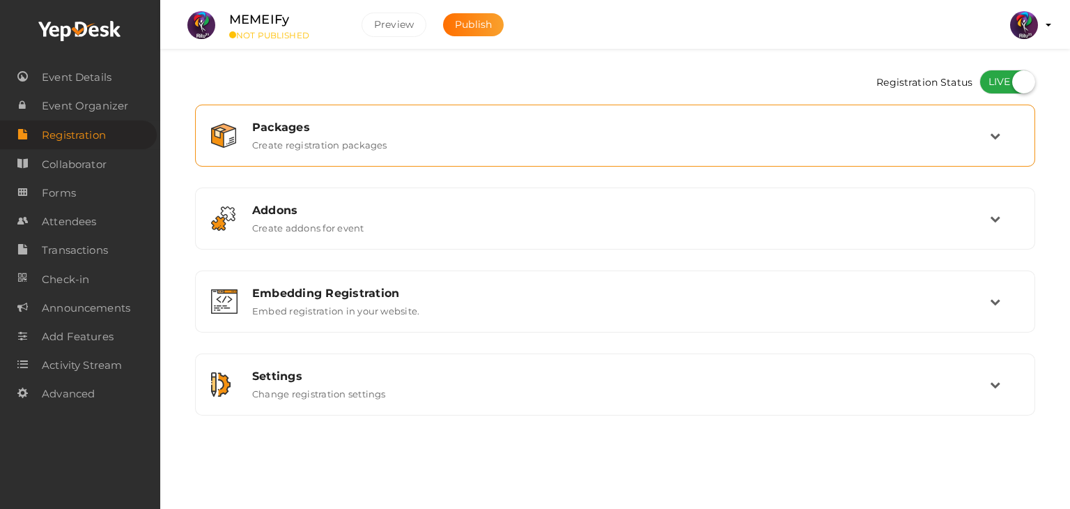
click at [919, 159] on div "Packages Create registration packages" at bounding box center [615, 136] width 840 height 62
click at [968, 127] on div "Packages" at bounding box center [621, 127] width 738 height 13
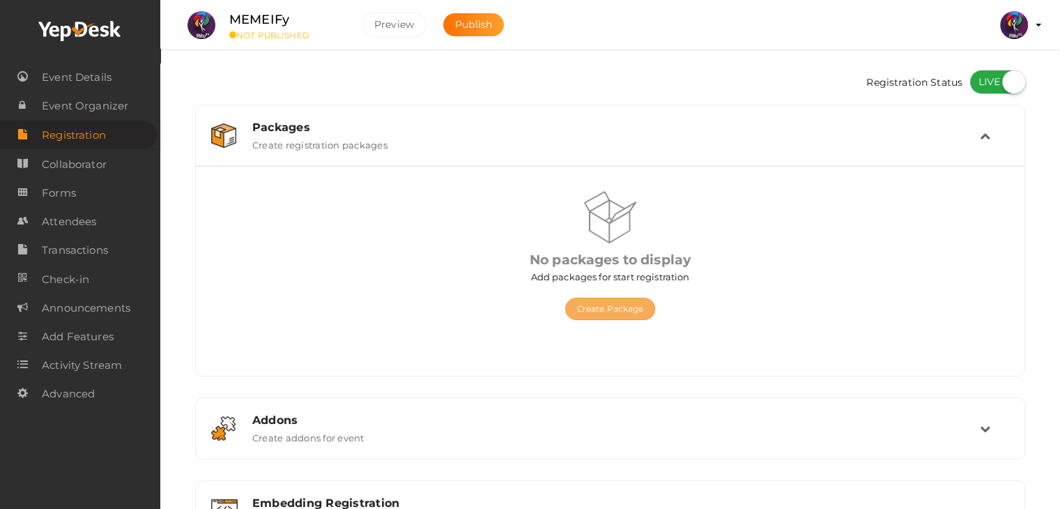
click at [610, 302] on button "Create Package" at bounding box center [610, 309] width 91 height 22
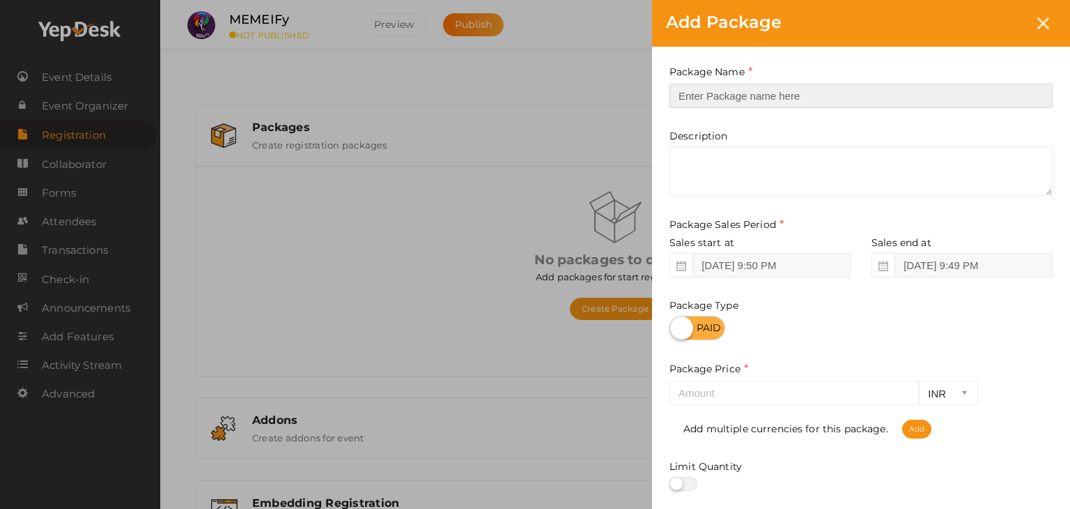
click at [728, 92] on input "text" at bounding box center [861, 96] width 383 height 24
type input "Registration"
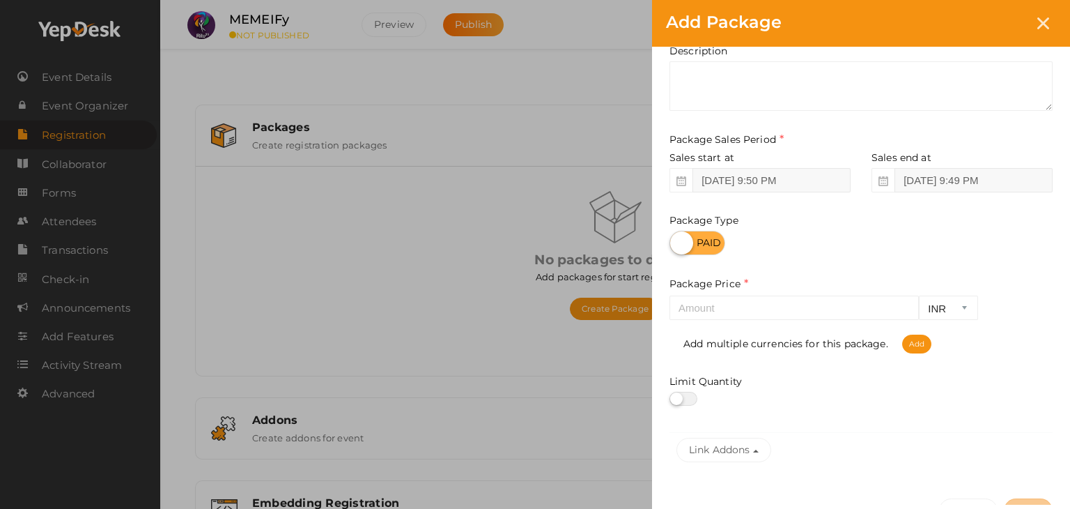
scroll to position [86, 0]
click at [779, 309] on input "number" at bounding box center [794, 306] width 249 height 24
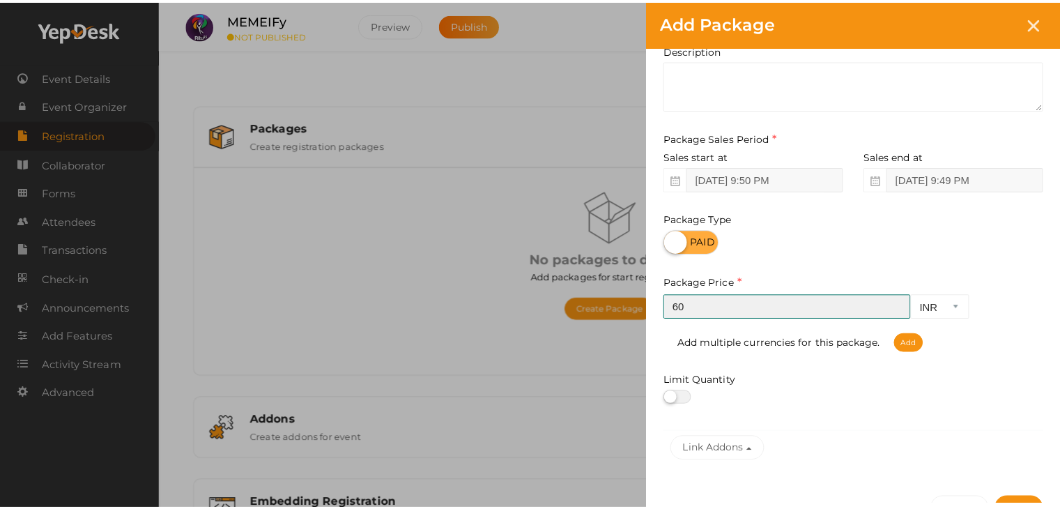
scroll to position [173, 0]
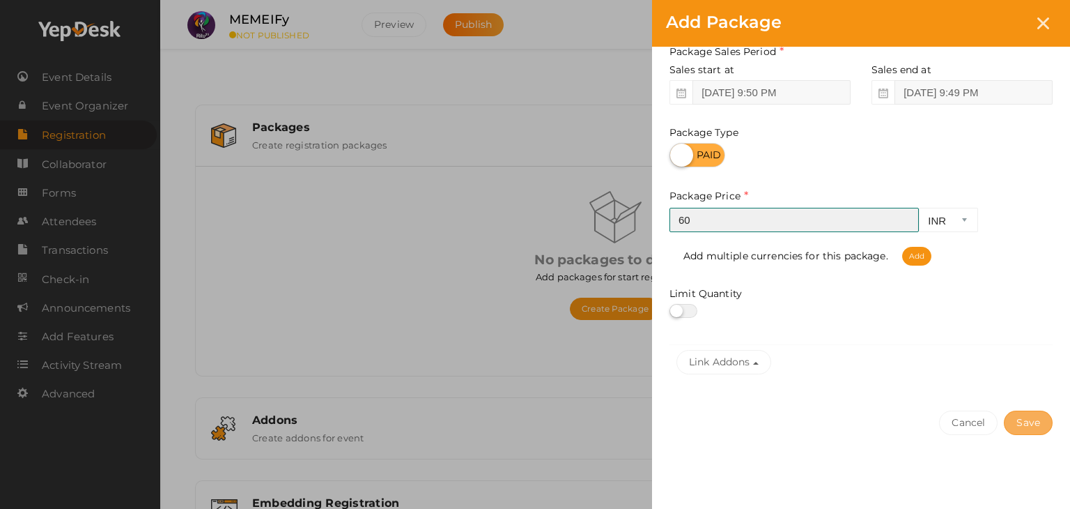
type input "60"
click at [1031, 415] on button "Save" at bounding box center [1028, 422] width 49 height 24
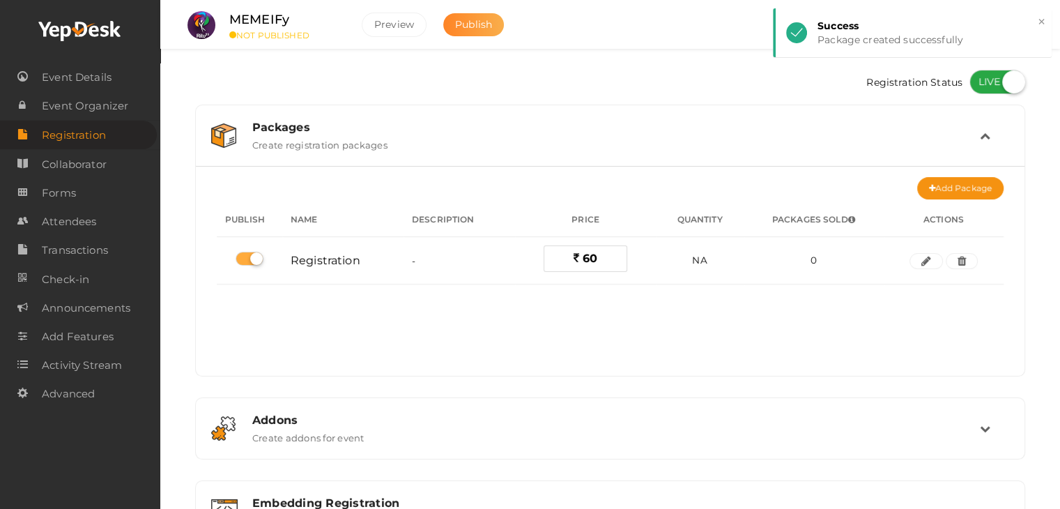
click at [479, 22] on span "Publish" at bounding box center [473, 24] width 37 height 13
click at [81, 192] on link "Forms" at bounding box center [78, 192] width 157 height 29
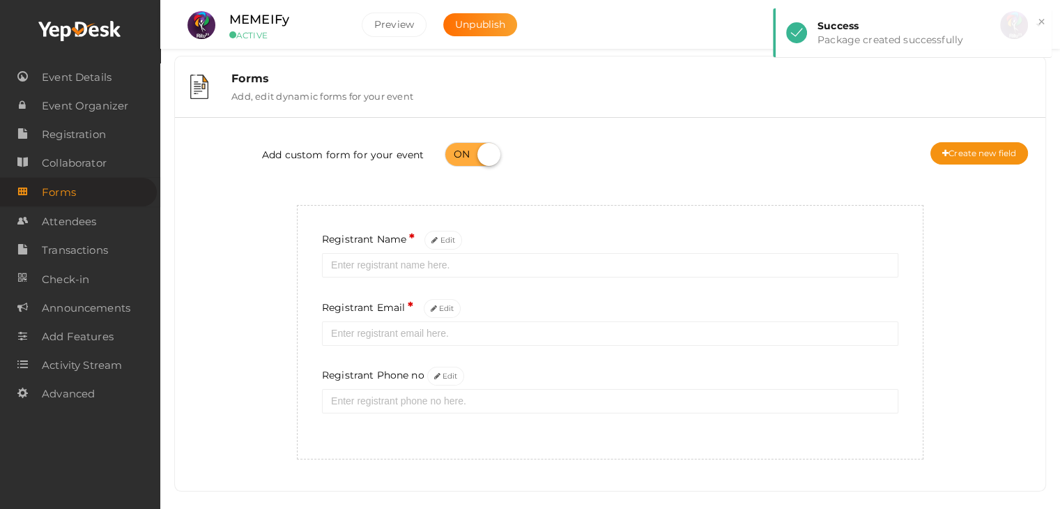
scroll to position [11, 0]
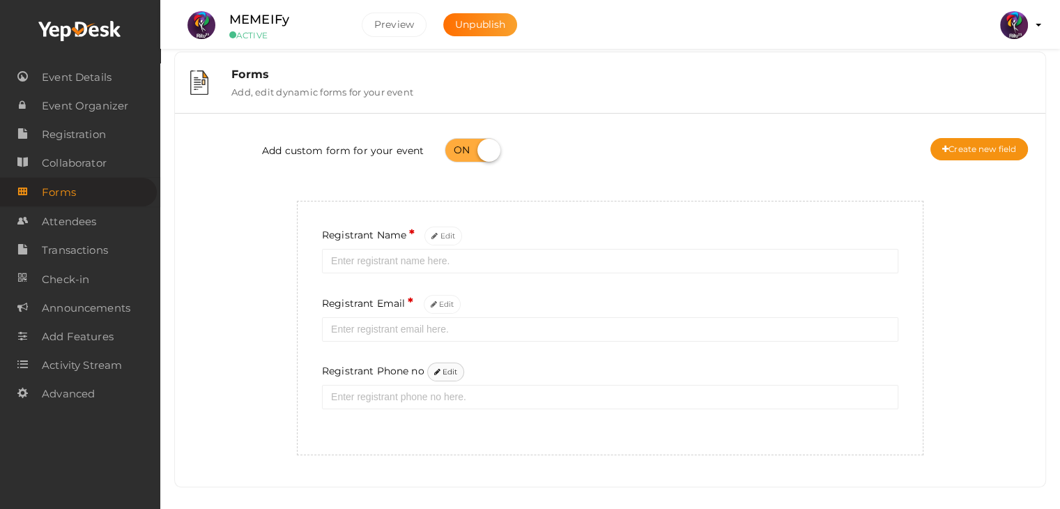
click at [439, 375] on icon at bounding box center [437, 373] width 6 height 8
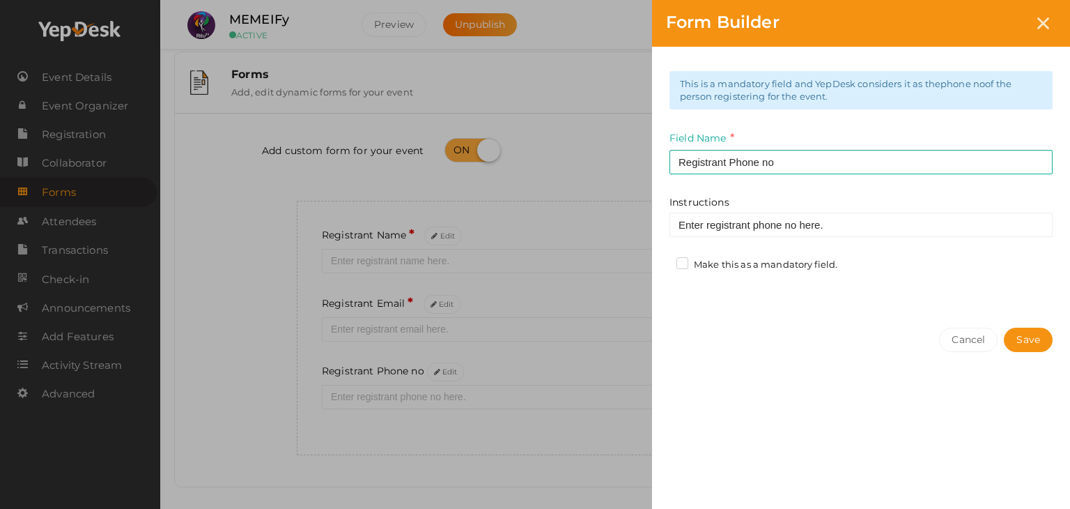
click at [782, 269] on label "Make this as a mandatory field." at bounding box center [757, 265] width 161 height 14
click at [663, 261] on input "Make this as a mandatory field." at bounding box center [663, 261] width 0 height 0
click at [1017, 334] on button "Save" at bounding box center [1028, 340] width 49 height 24
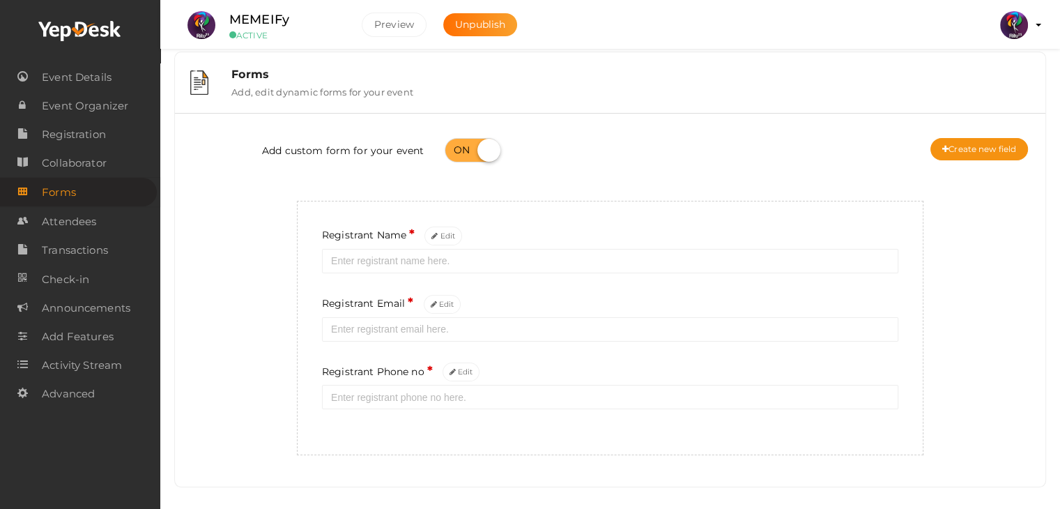
click at [993, 137] on div "Add custom form for your event Create new field" at bounding box center [609, 152] width 849 height 56
click at [993, 141] on button "Create new field" at bounding box center [979, 149] width 98 height 22
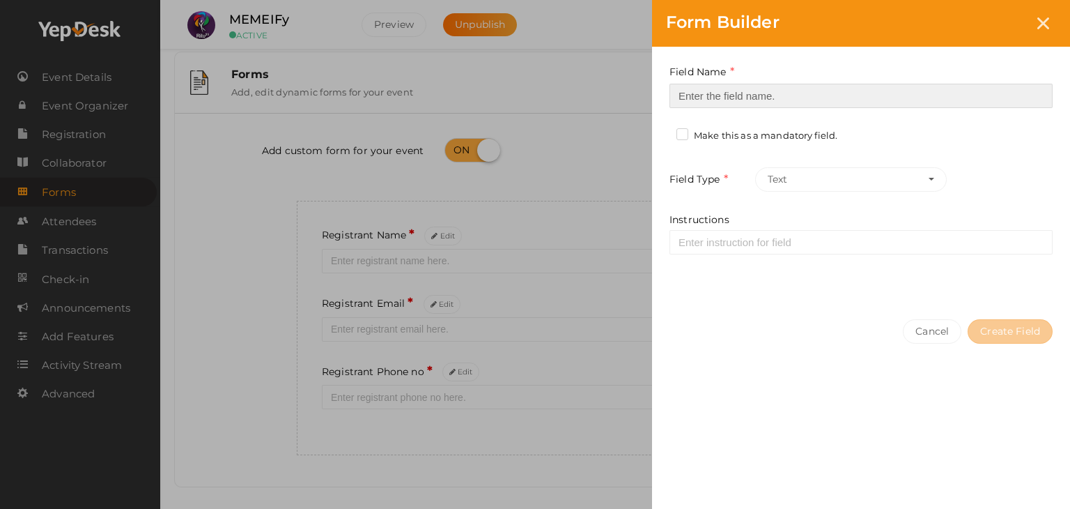
click at [897, 87] on input at bounding box center [861, 96] width 383 height 24
type input "Registrant College"
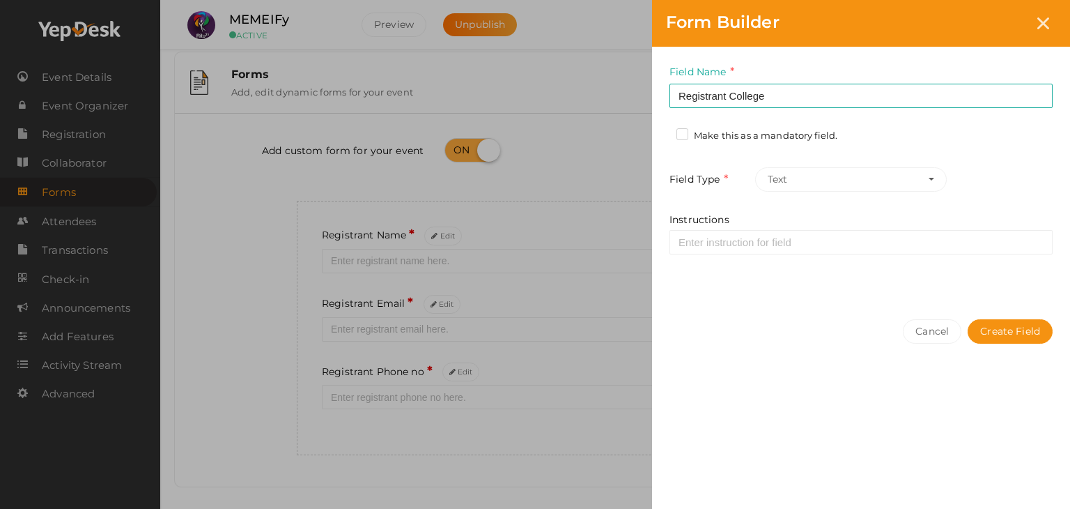
click at [828, 130] on div "Field Name Registrant College Required. Form field name already used. Make this…" at bounding box center [861, 176] width 418 height 259
click at [828, 130] on label "Make this as a mandatory field." at bounding box center [757, 136] width 161 height 14
click at [663, 132] on input "Make this as a mandatory field." at bounding box center [663, 132] width 0 height 0
click at [1024, 325] on button "Create Field" at bounding box center [1010, 331] width 85 height 24
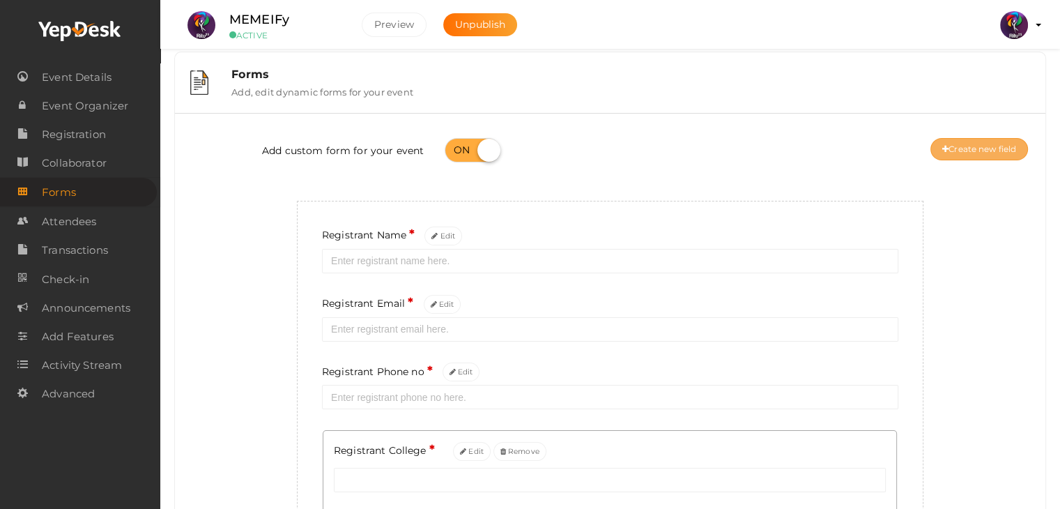
click at [996, 154] on button "Create new field" at bounding box center [979, 149] width 98 height 22
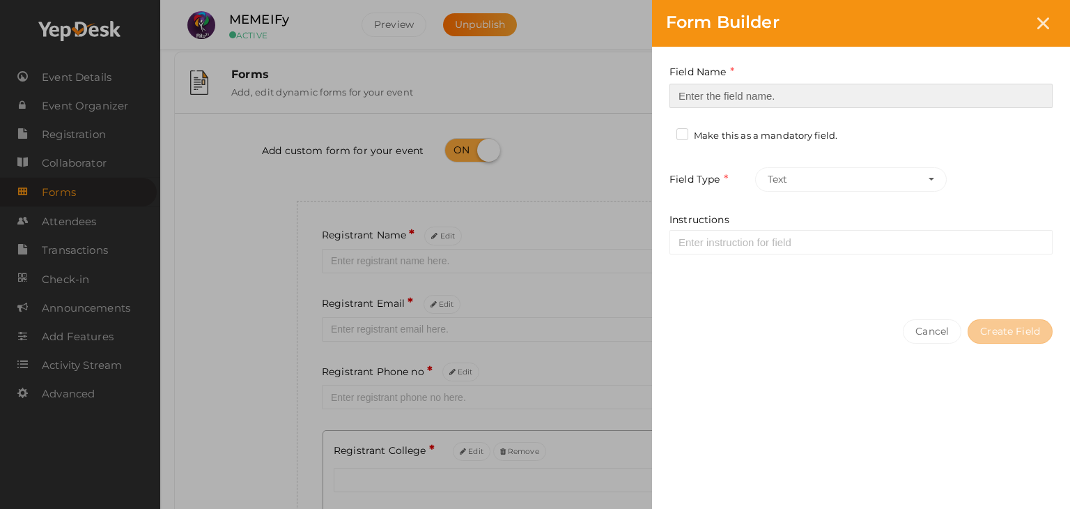
click at [822, 91] on input at bounding box center [861, 96] width 383 height 24
type input "Refferal ID"
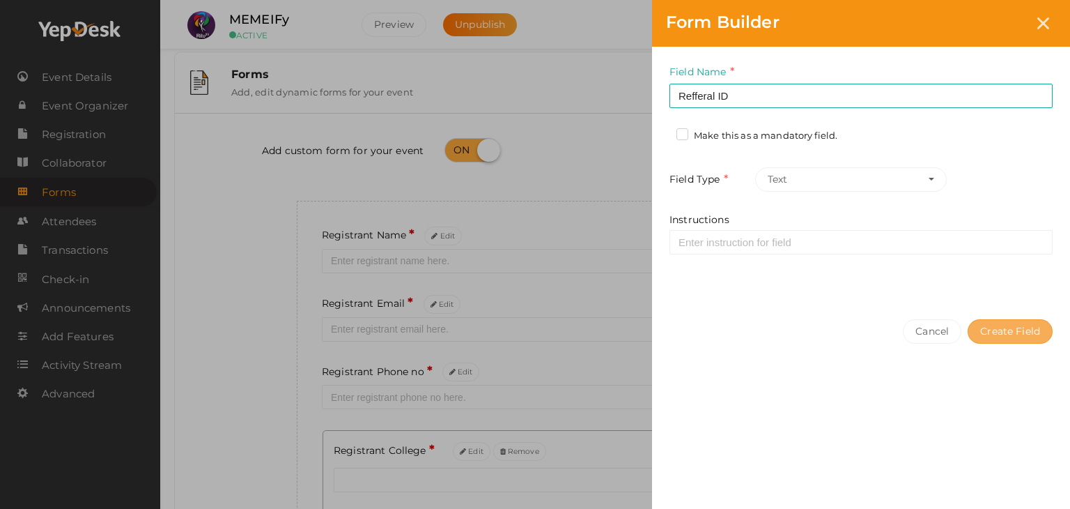
click at [997, 332] on button "Create Field" at bounding box center [1010, 331] width 85 height 24
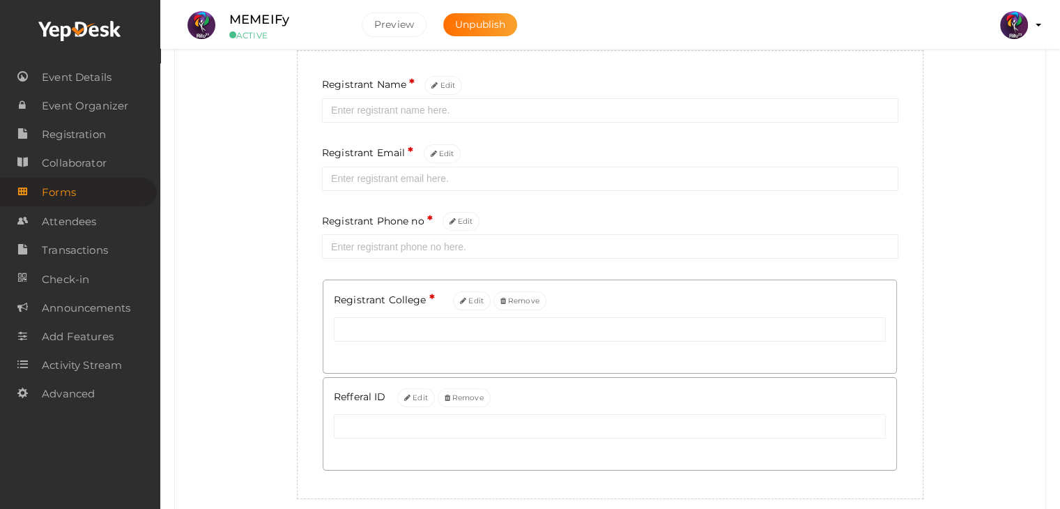
scroll to position [164, 0]
click at [118, 132] on link "Registration" at bounding box center [78, 134] width 157 height 29
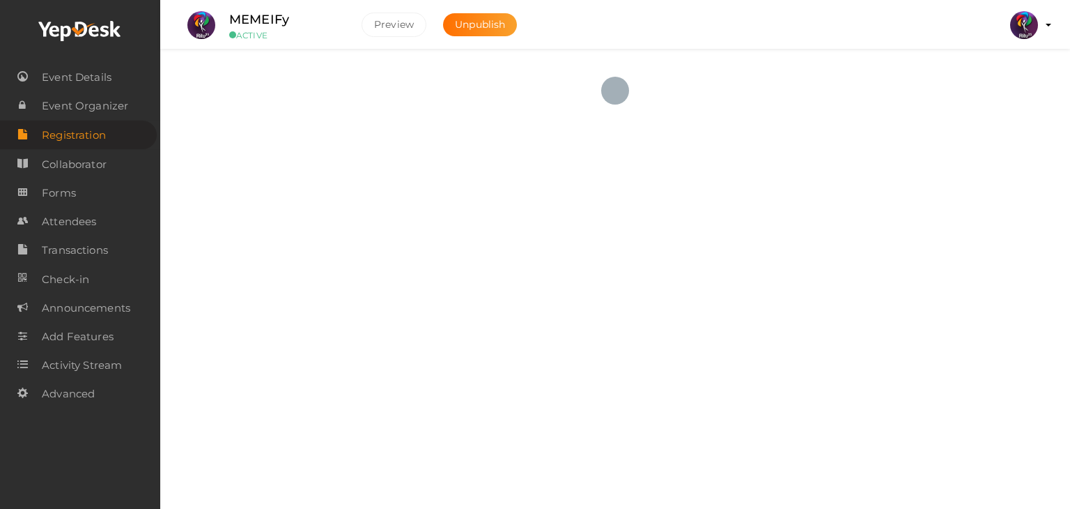
checkbox input "true"
type textarea "<iframe width="560" height="315" src="https://www.yepdesk.com/embed/open-regist…"
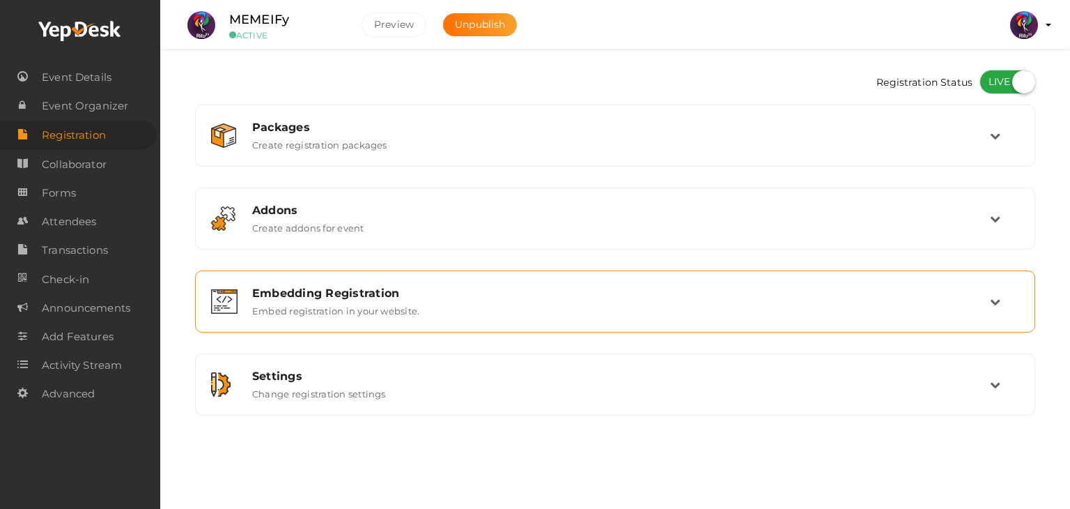
click at [438, 284] on div "Embedding Registration Embed registration in your website." at bounding box center [615, 301] width 825 height 47
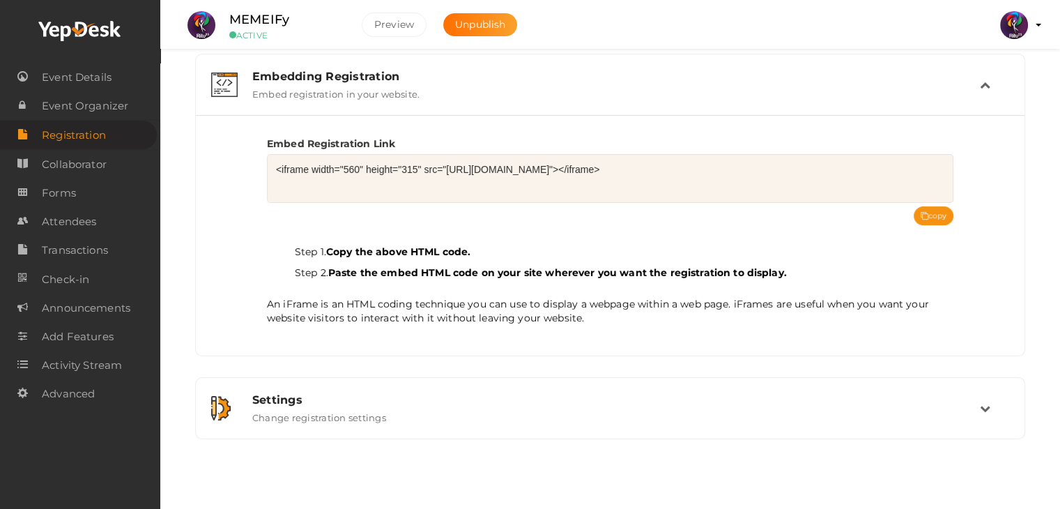
scroll to position [216, 0]
click at [927, 211] on button "copy" at bounding box center [934, 216] width 40 height 19
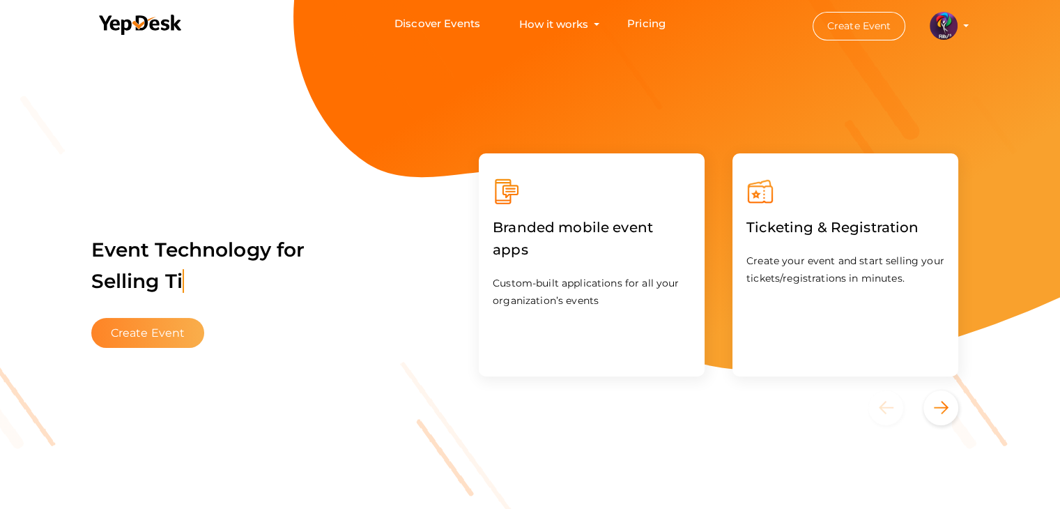
click at [176, 323] on button "Create Event" at bounding box center [148, 333] width 114 height 30
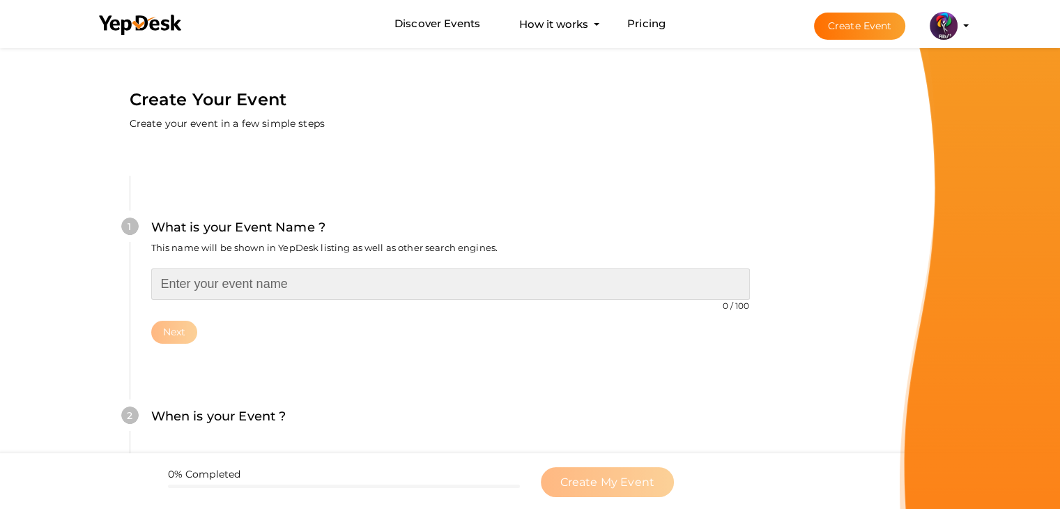
click at [249, 278] on input "text" at bounding box center [450, 283] width 599 height 31
type input "PIXEL PITCH"
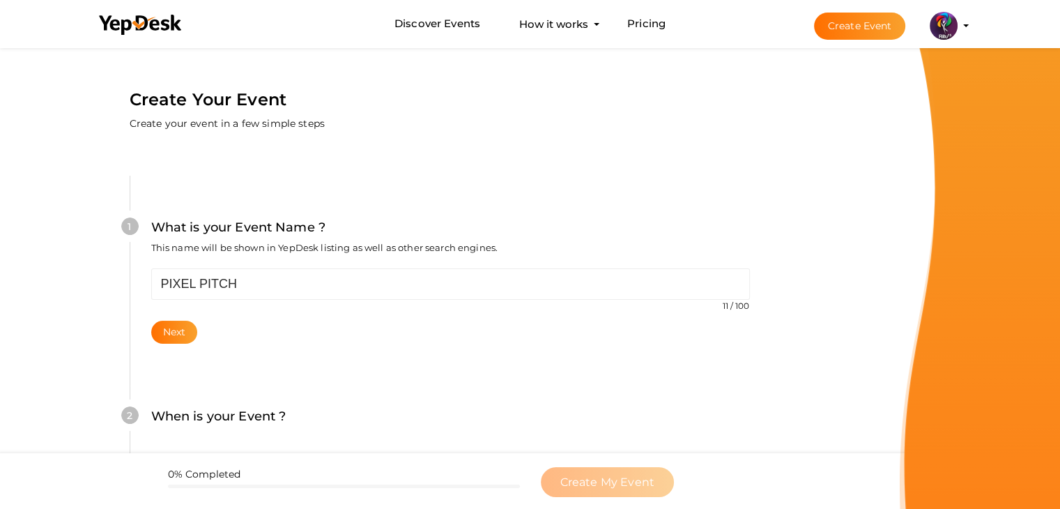
click at [183, 318] on div "PIXEL PITCH 11 / 100 Invalid event name event name length exceeded Required. Ne…" at bounding box center [450, 305] width 599 height 75
click at [184, 323] on button "Next" at bounding box center [174, 332] width 47 height 23
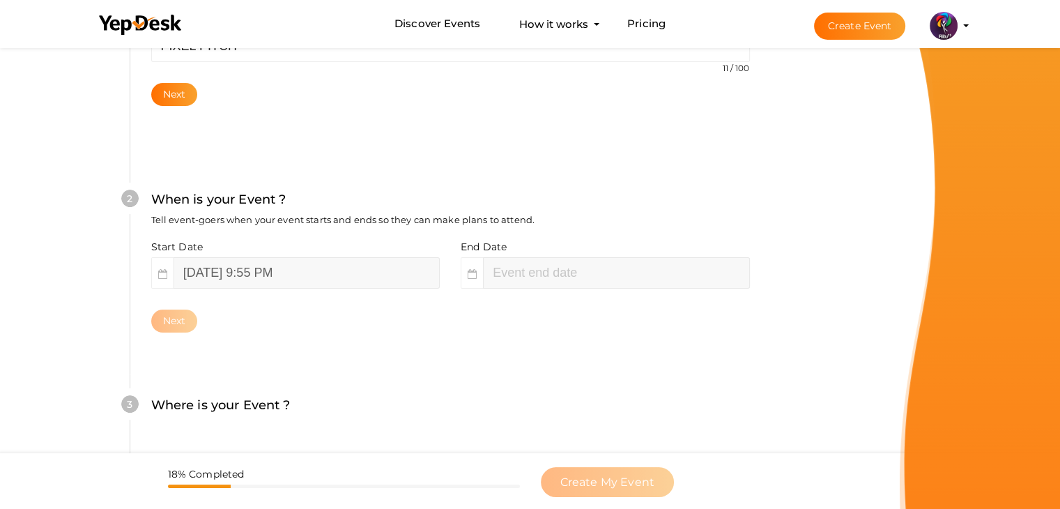
scroll to position [286, 0]
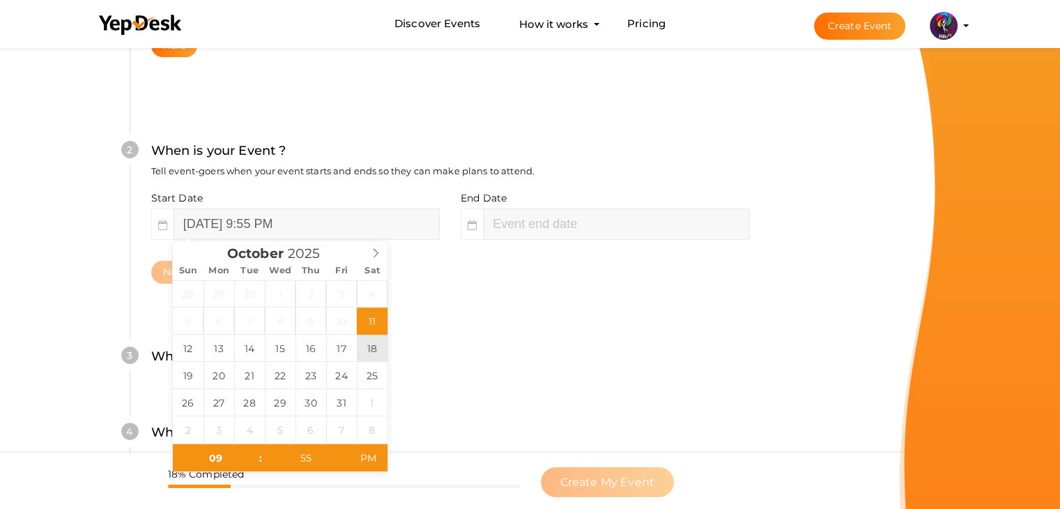
type input "[DATE] 9:55 PM"
type input "11"
type input "55"
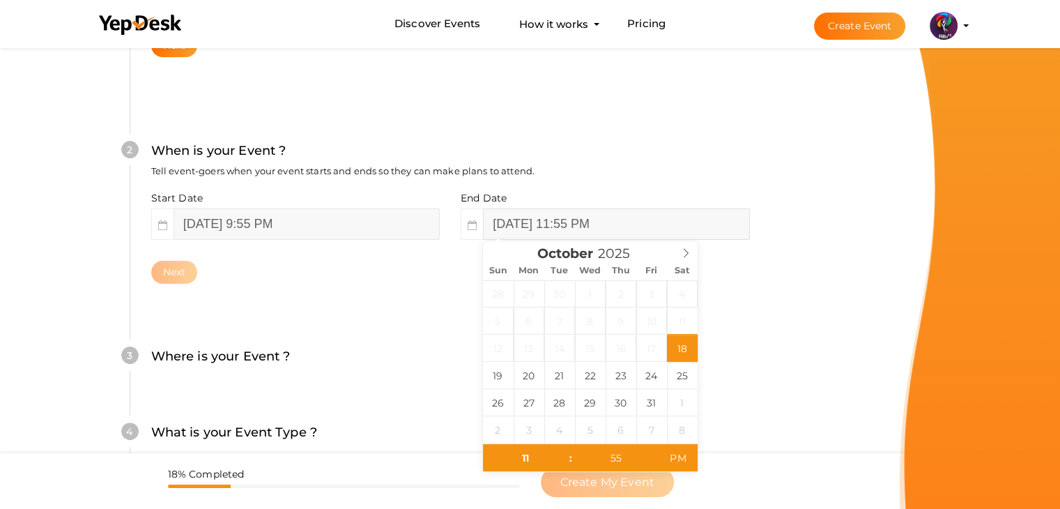
click at [516, 224] on input "[DATE] 11:55 PM" at bounding box center [616, 223] width 266 height 31
type input "[DATE] 11:55 PM"
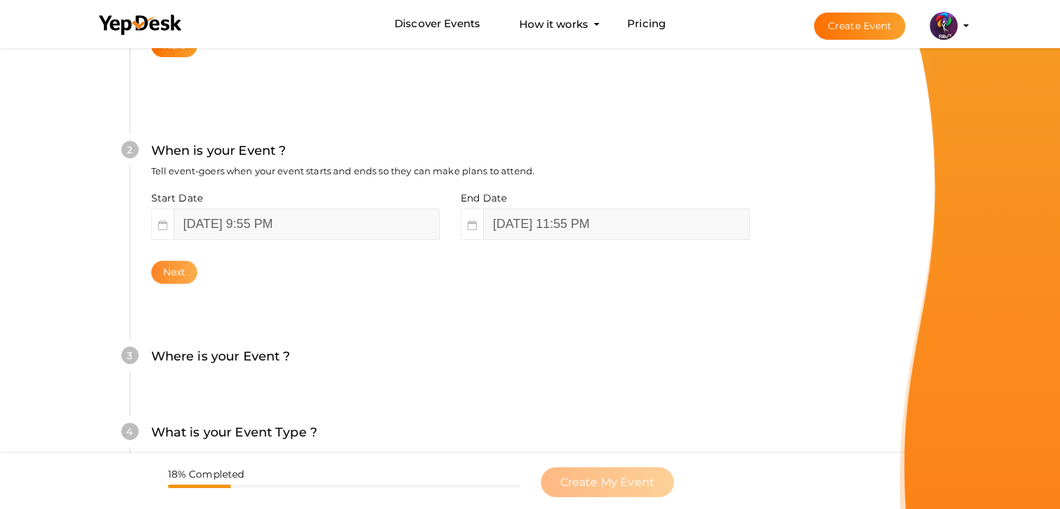
click at [195, 272] on button "Next" at bounding box center [174, 272] width 47 height 23
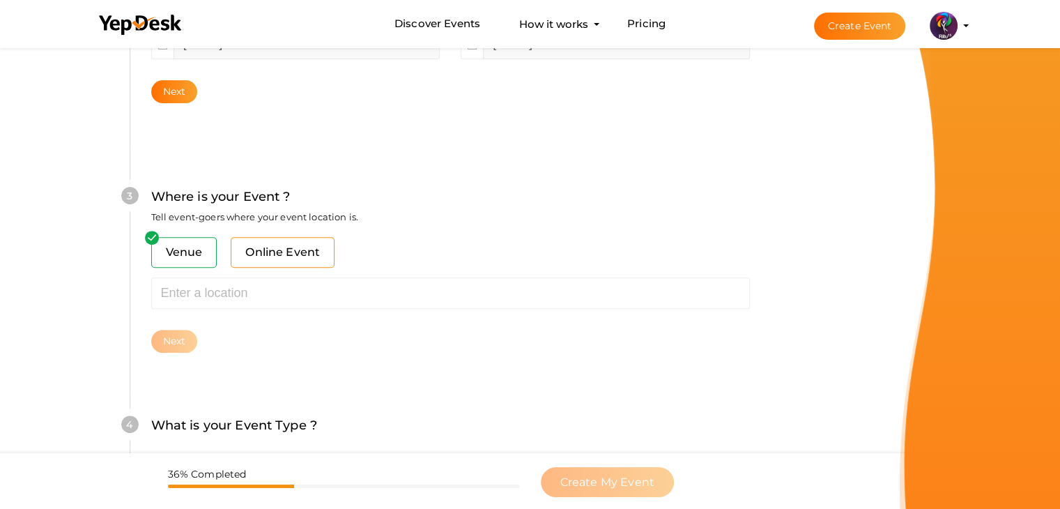
scroll to position [513, 0]
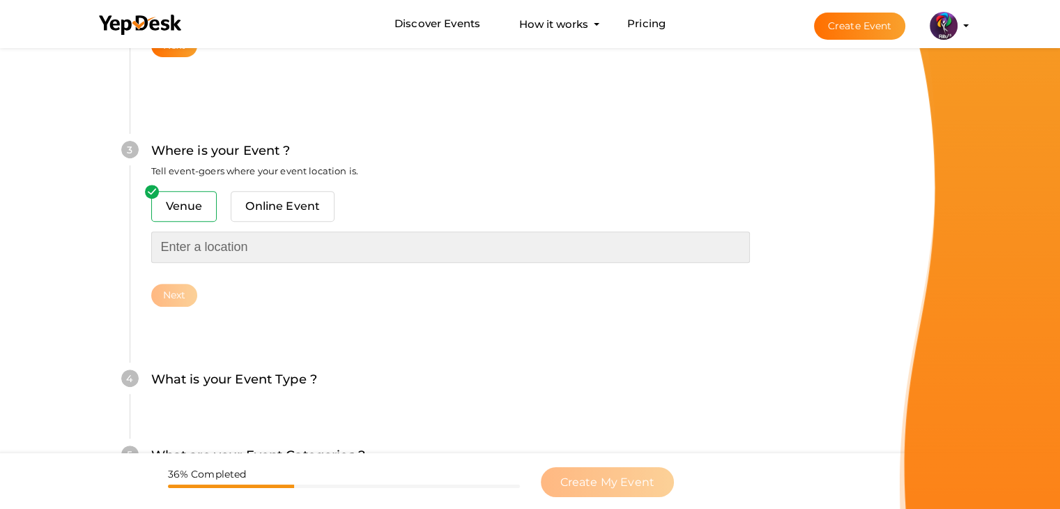
click at [254, 251] on input "text" at bounding box center [450, 246] width 599 height 31
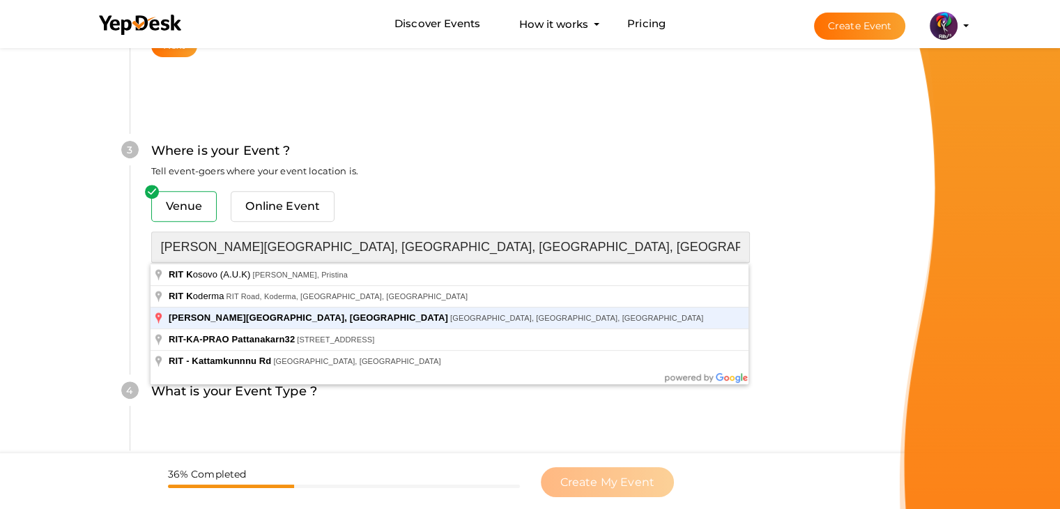
type input "[PERSON_NAME][GEOGRAPHIC_DATA], [GEOGRAPHIC_DATA], [GEOGRAPHIC_DATA], [GEOGRAPH…"
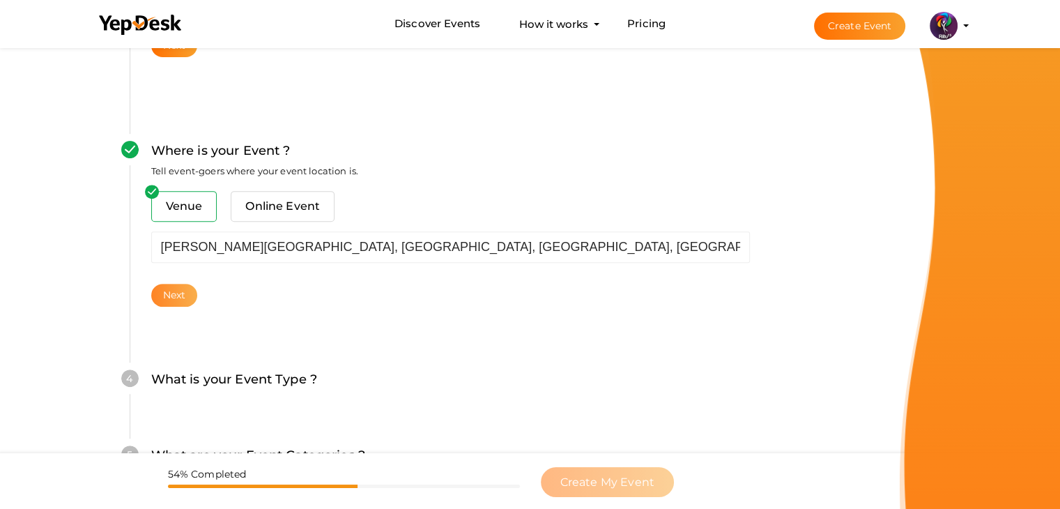
drag, startPoint x: 176, startPoint y: 282, endPoint x: 184, endPoint y: 291, distance: 11.3
click at [184, 291] on div "Venue Online Event [PERSON_NAME][GEOGRAPHIC_DATA], [GEOGRAPHIC_DATA], [GEOGRAPH…" at bounding box center [450, 249] width 599 height 116
click at [184, 291] on button "Next" at bounding box center [174, 295] width 47 height 23
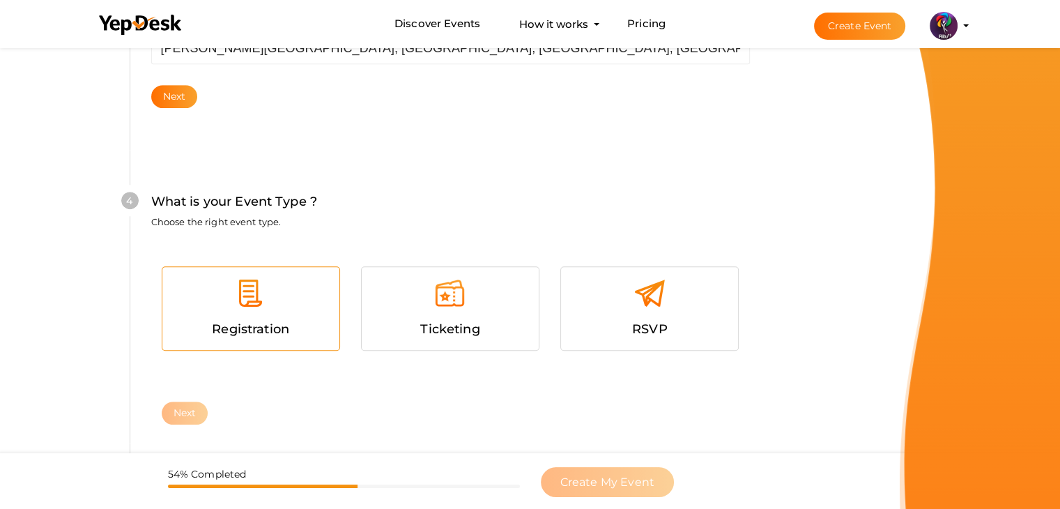
scroll to position [762, 0]
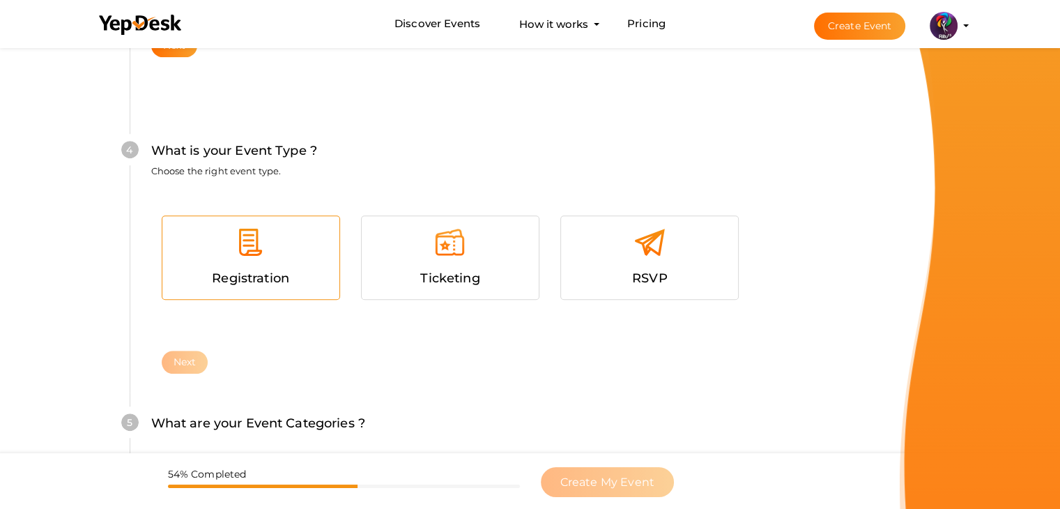
click at [323, 260] on div at bounding box center [251, 247] width 156 height 42
click at [169, 371] on button "Next" at bounding box center [185, 362] width 47 height 23
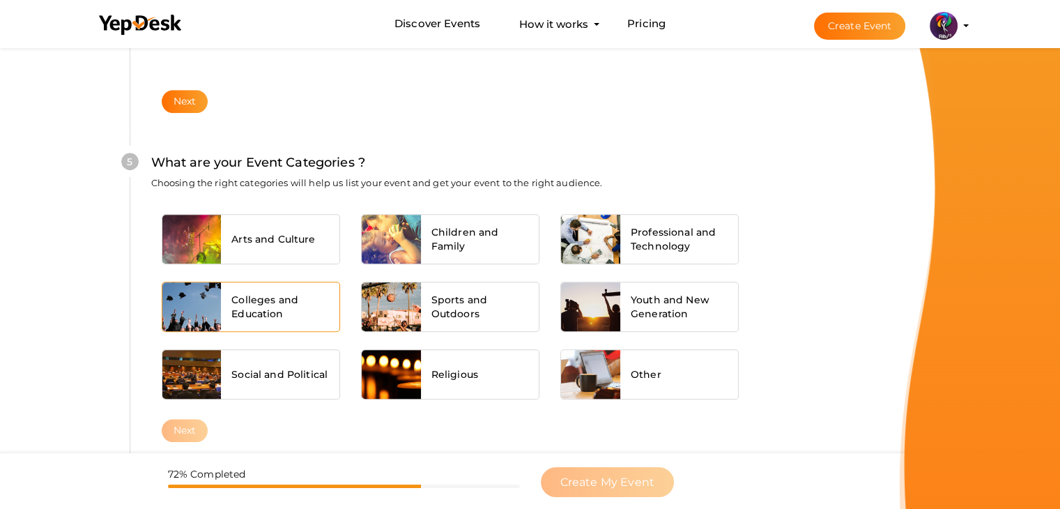
scroll to position [1054, 0]
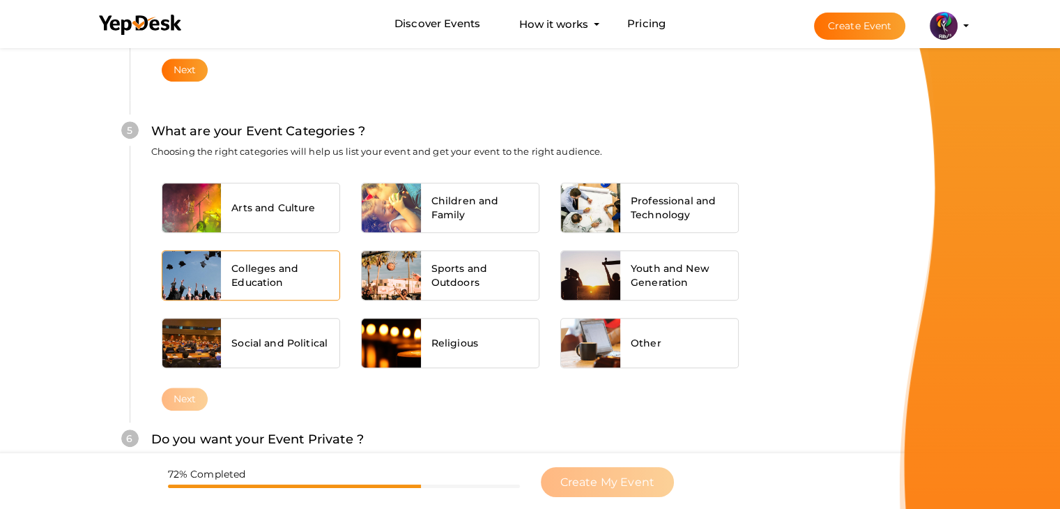
click at [273, 277] on span "Colleges and Education" at bounding box center [280, 275] width 98 height 28
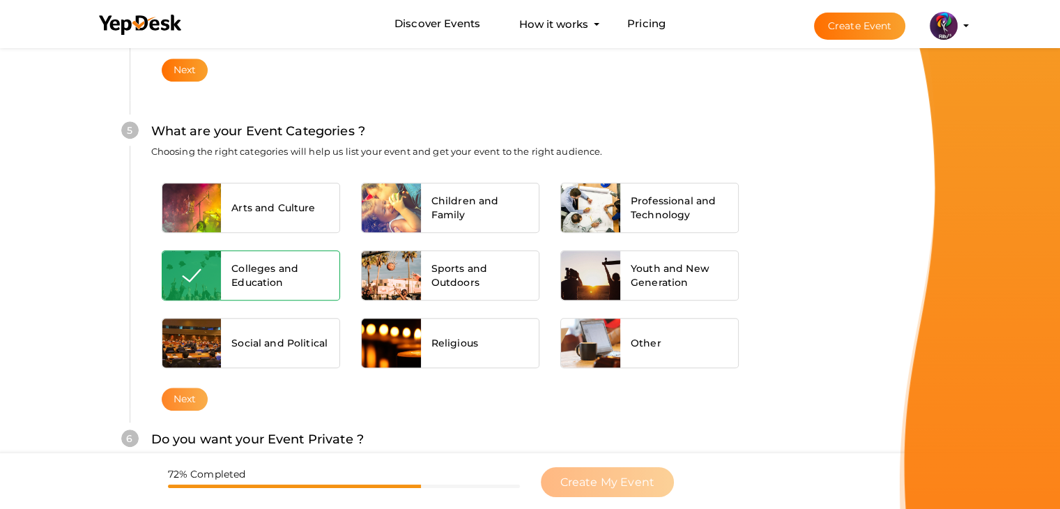
click at [192, 387] on button "Next" at bounding box center [185, 398] width 47 height 23
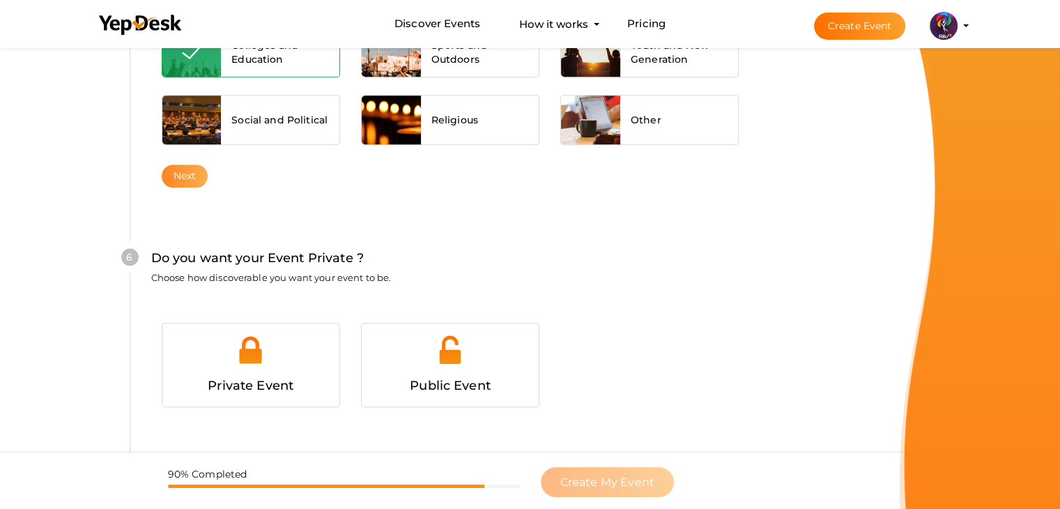
scroll to position [1360, 0]
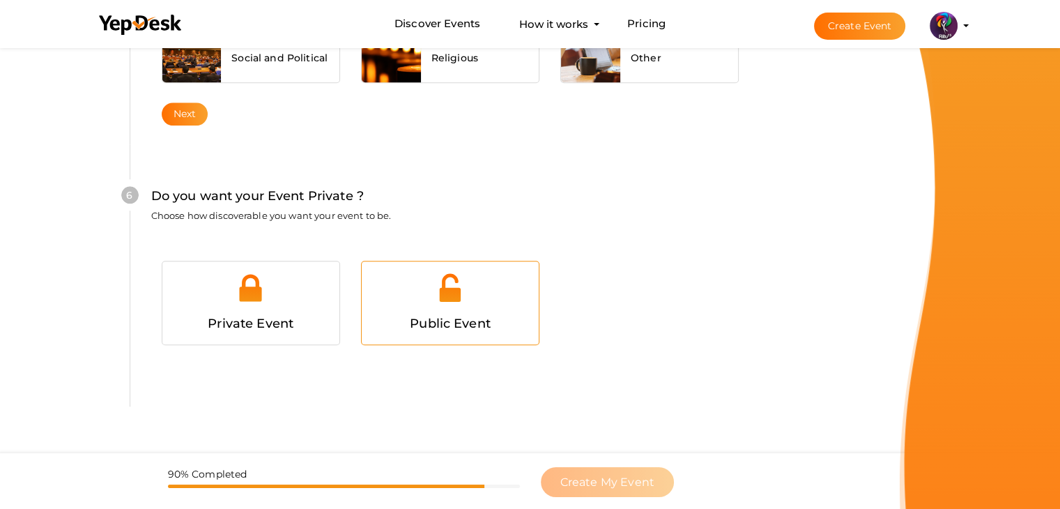
click at [470, 272] on div at bounding box center [450, 293] width 156 height 42
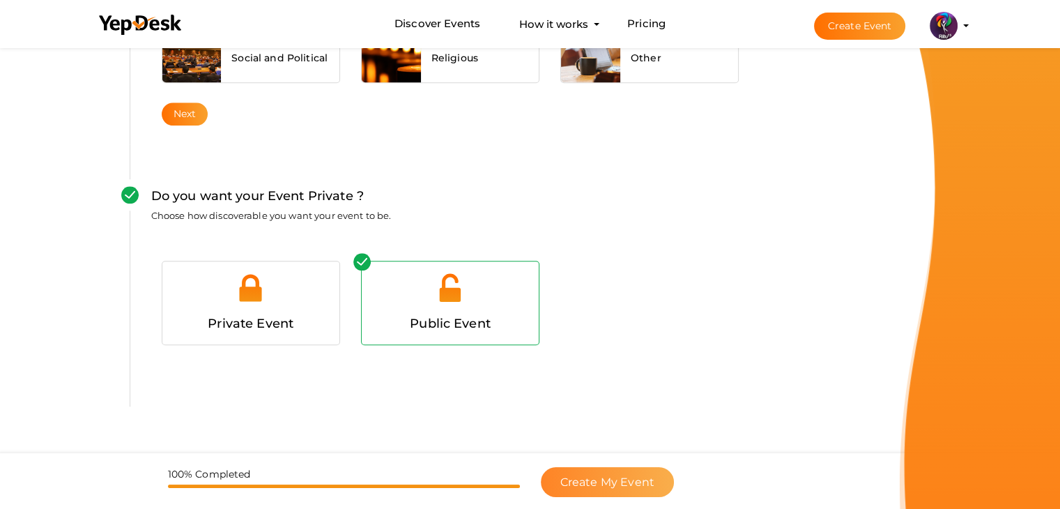
click at [648, 475] on span "Create My Event" at bounding box center [607, 481] width 94 height 13
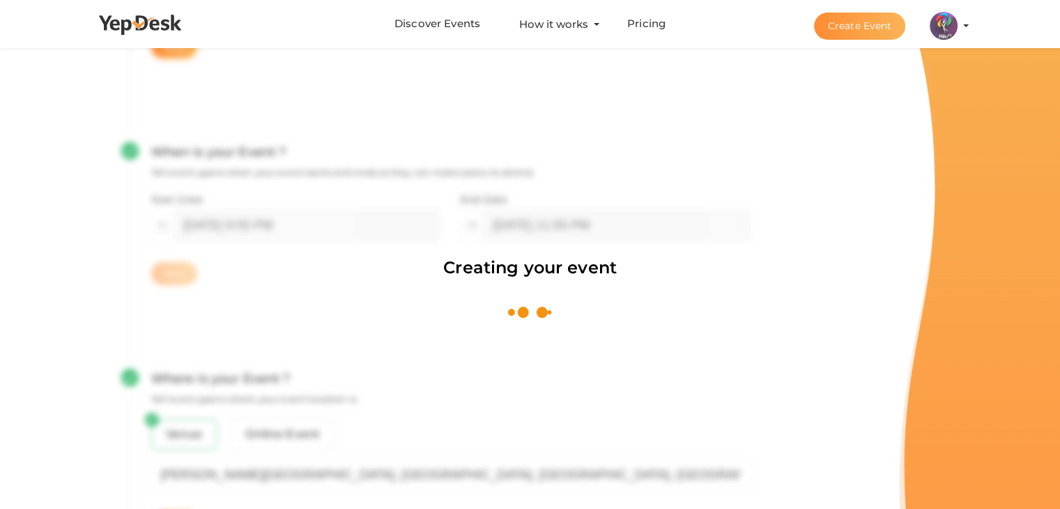
scroll to position [209, 0]
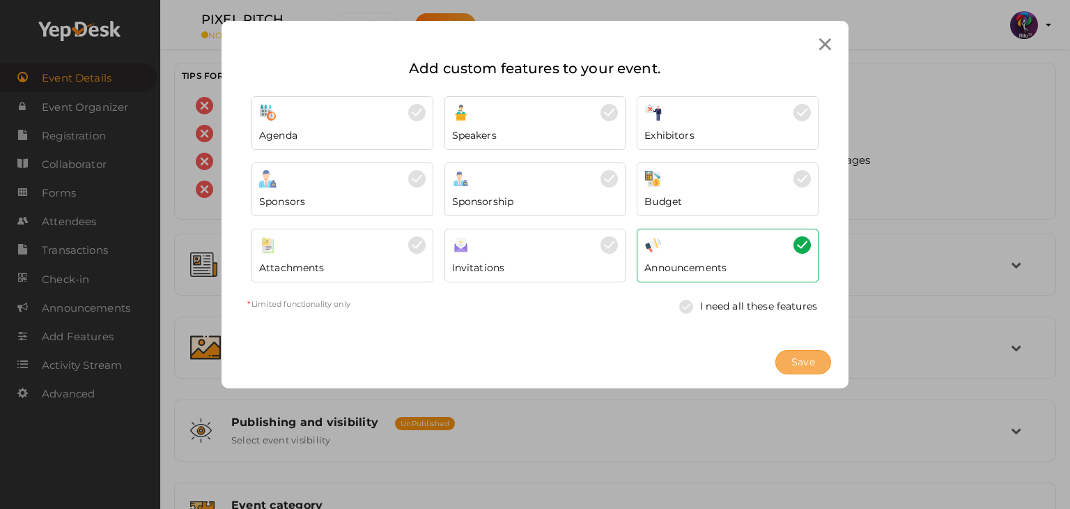
click at [803, 365] on span "Save" at bounding box center [804, 362] width 24 height 15
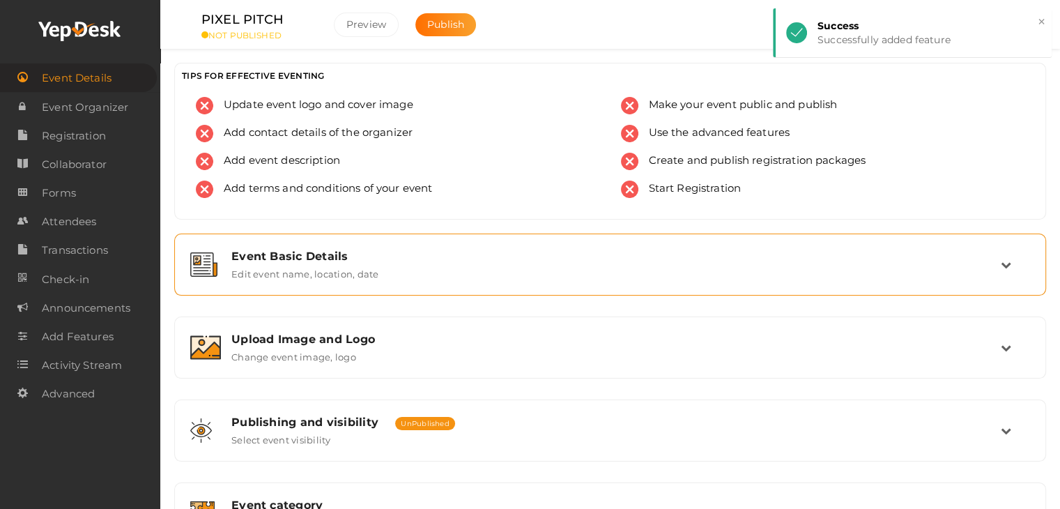
click at [427, 271] on div "Event Basic Details Edit event name, location, date" at bounding box center [611, 264] width 780 height 30
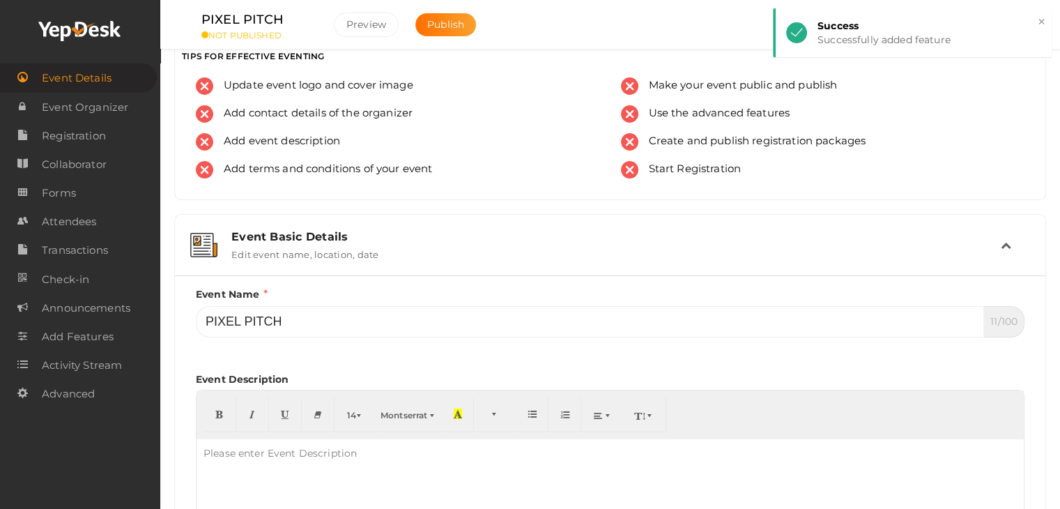
scroll to position [21, 0]
click at [430, 256] on div "Event Basic Details Edit event name, location, date" at bounding box center [611, 244] width 780 height 30
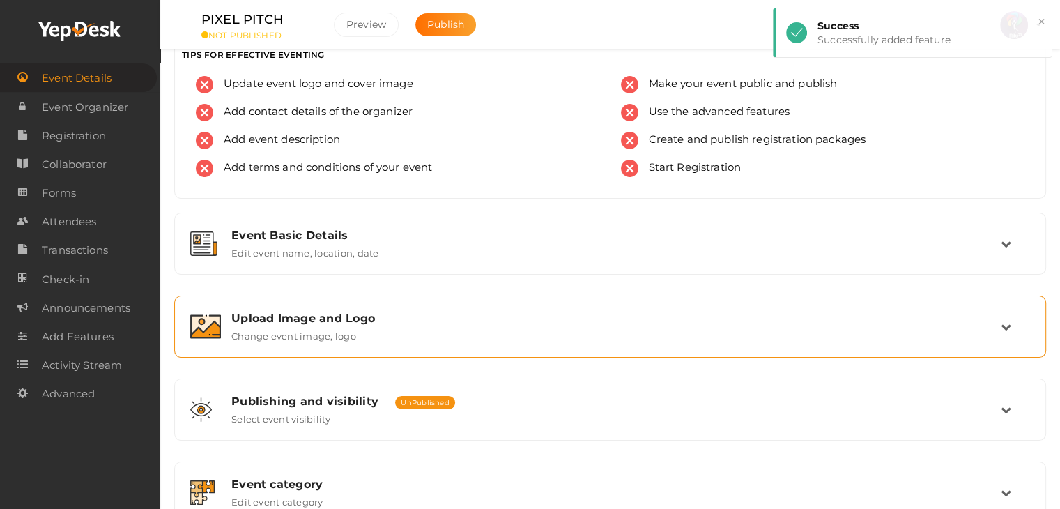
click at [424, 348] on div "Upload Image and Logo Change event image, logo" at bounding box center [610, 326] width 856 height 47
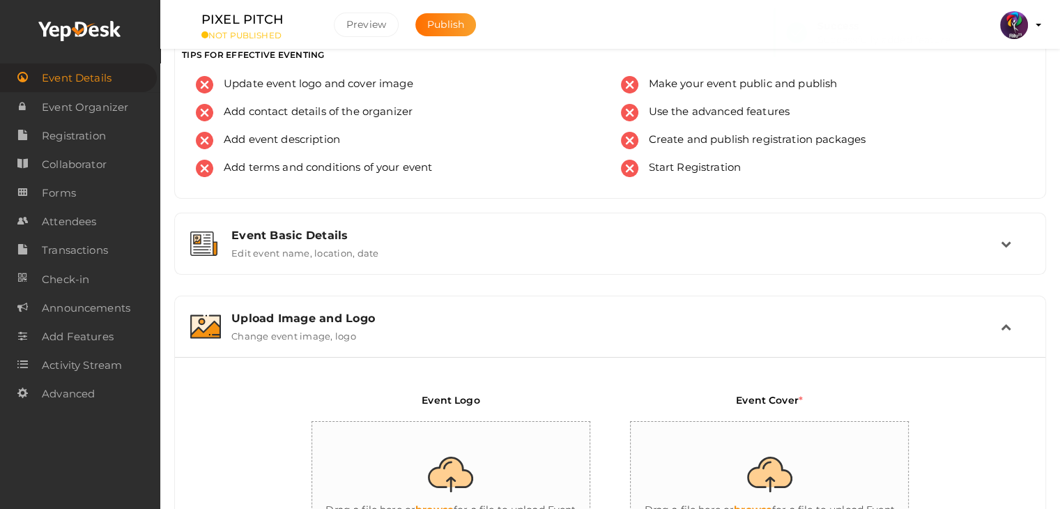
click at [480, 441] on input "file" at bounding box center [451, 483] width 279 height 122
type input "C:\fakepath\logo yepdesk (1).png"
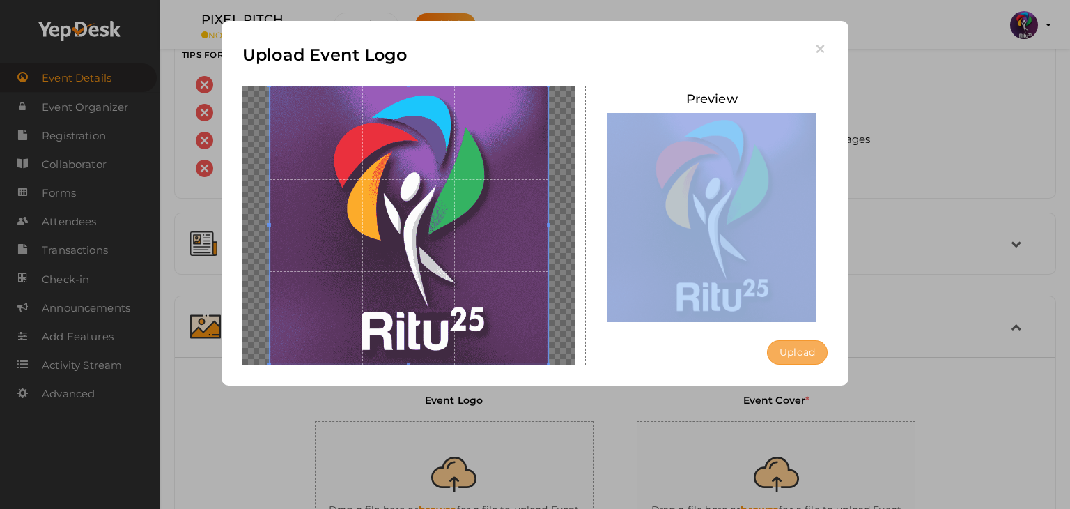
drag, startPoint x: 802, startPoint y: 337, endPoint x: 811, endPoint y: 357, distance: 22.1
click at [811, 357] on div "Preview Upload" at bounding box center [712, 225] width 232 height 279
click at [811, 357] on button "Upload" at bounding box center [797, 352] width 61 height 24
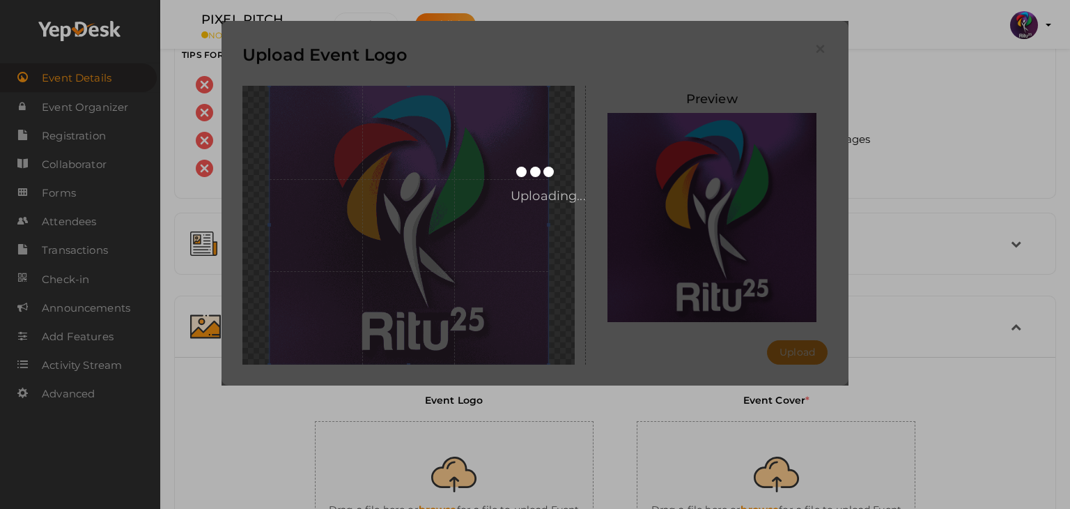
click at [780, 452] on div "Upload Event Logo [GEOGRAPHIC_DATA] Upload Uploading..." at bounding box center [535, 254] width 1070 height 509
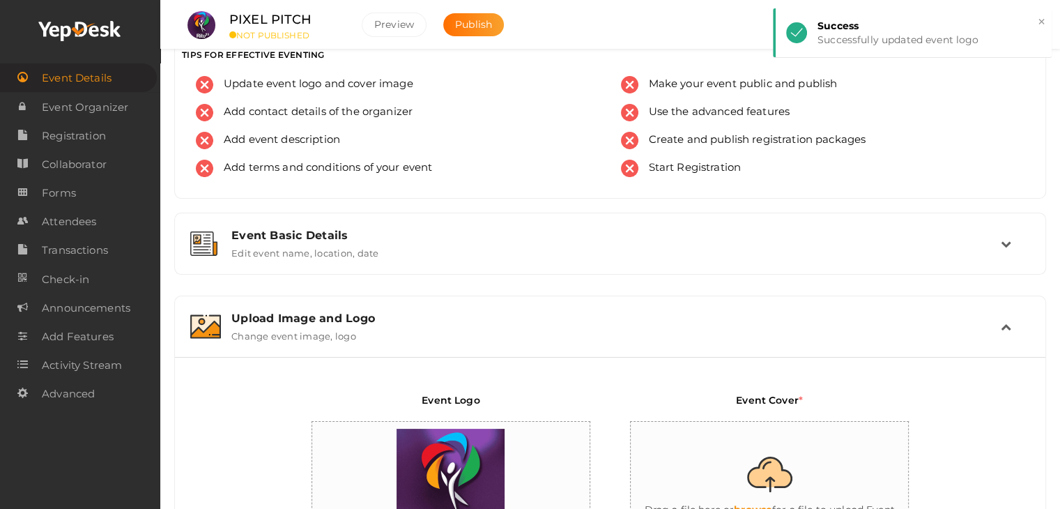
click at [780, 452] on input "file" at bounding box center [770, 483] width 279 height 122
type input "C:\fakepath\IMG-20251011-WA0140.jpg"
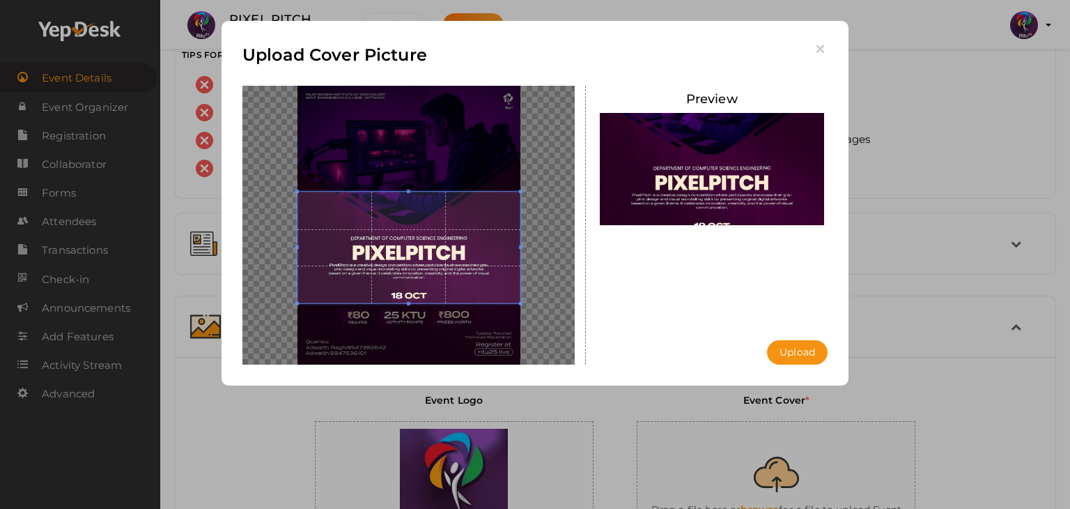
drag, startPoint x: 477, startPoint y: 285, endPoint x: 479, endPoint y: 300, distance: 15.5
click at [479, 300] on span at bounding box center [409, 247] width 223 height 111
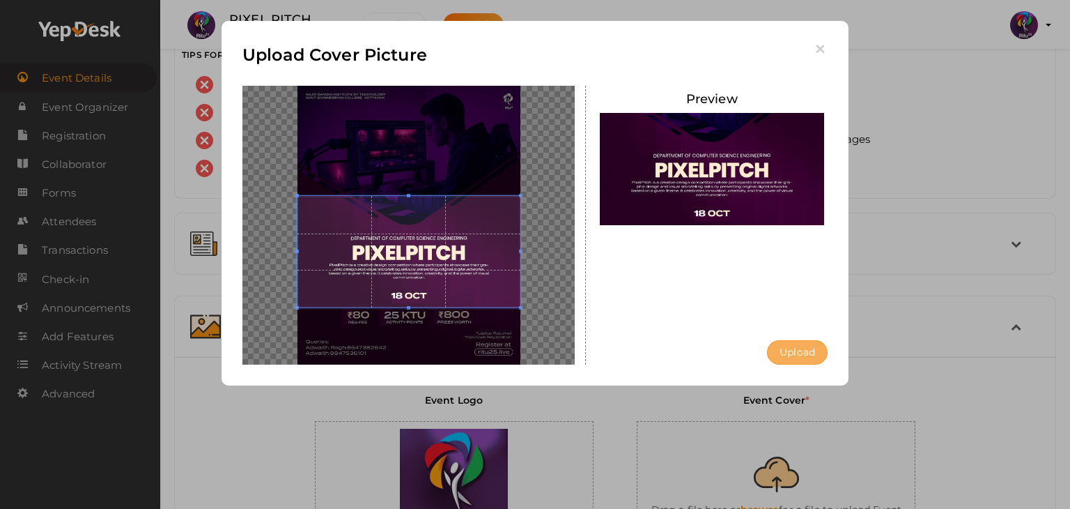
click at [813, 360] on button "Upload" at bounding box center [797, 352] width 61 height 24
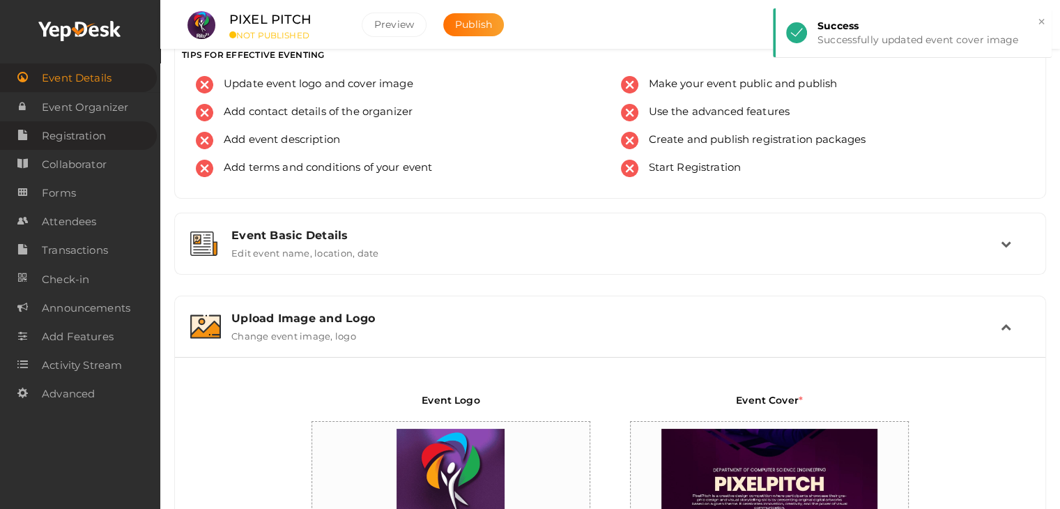
click at [114, 141] on link "Registration" at bounding box center [78, 135] width 157 height 29
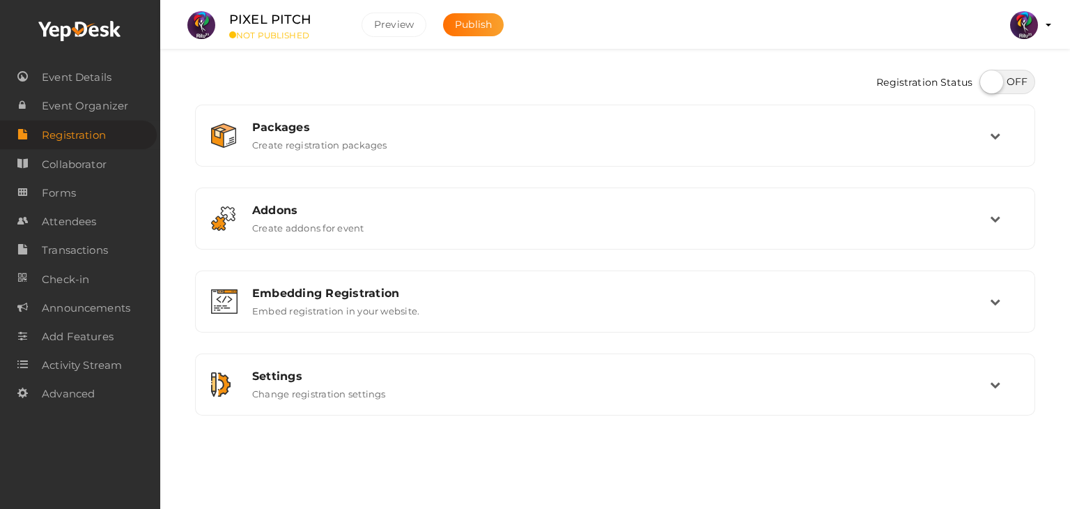
click at [992, 84] on label at bounding box center [1008, 82] width 56 height 24
click at [989, 82] on input "checkbox" at bounding box center [984, 76] width 9 height 9
checkbox input "true"
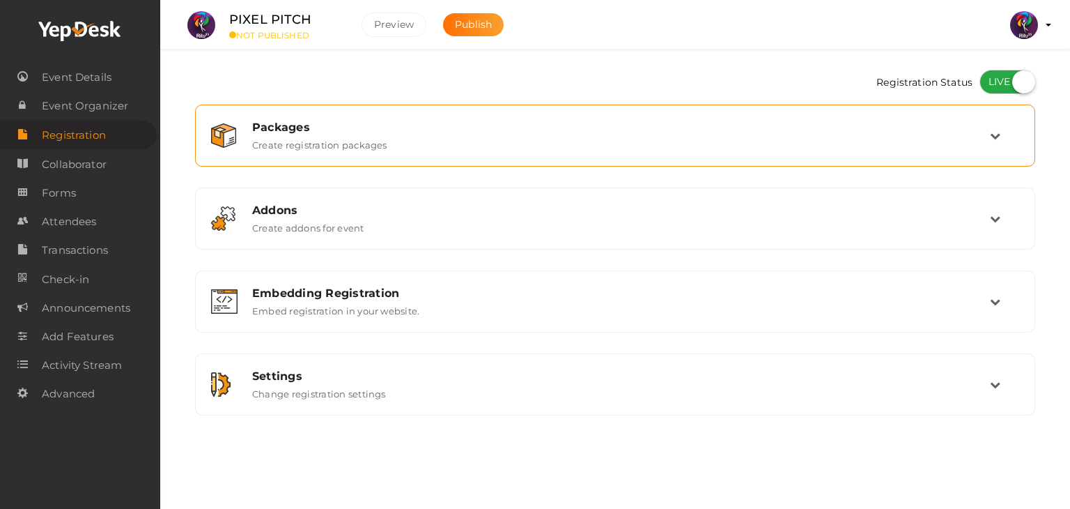
click at [976, 112] on div "Packages Create registration packages" at bounding box center [615, 135] width 825 height 47
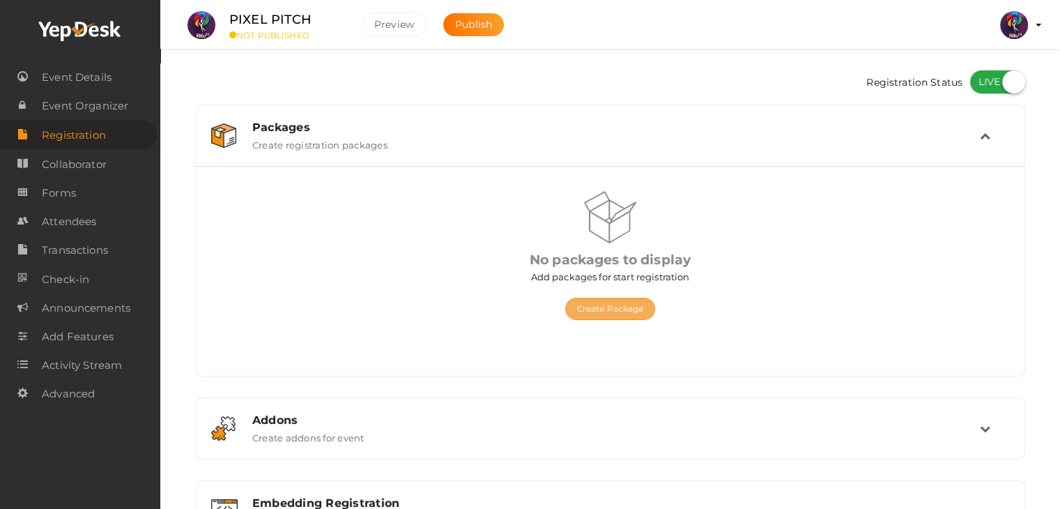
click at [613, 302] on button "Create Package" at bounding box center [610, 309] width 91 height 22
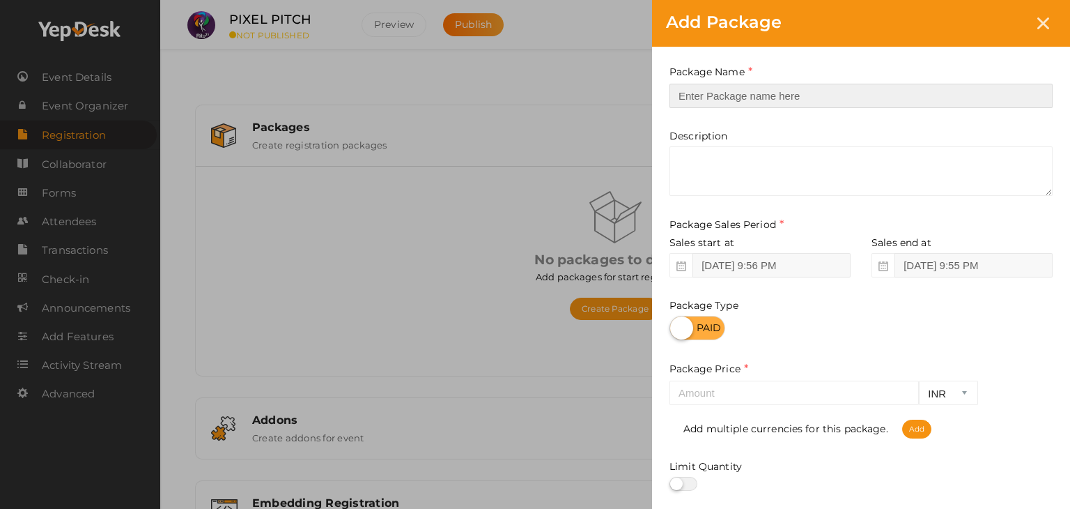
click at [755, 101] on input "text" at bounding box center [861, 96] width 383 height 24
type input "Registration"
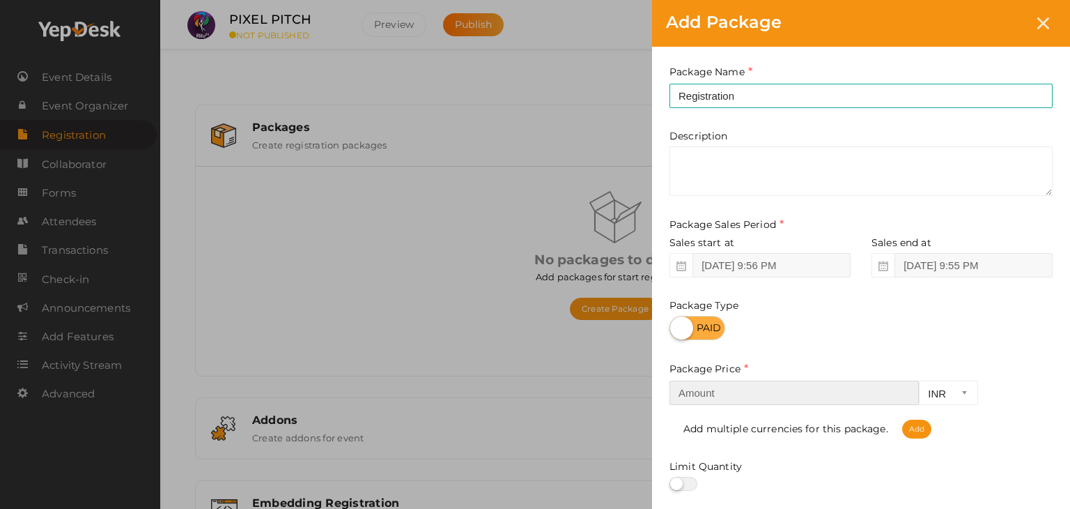
click at [734, 401] on input "number" at bounding box center [794, 392] width 249 height 24
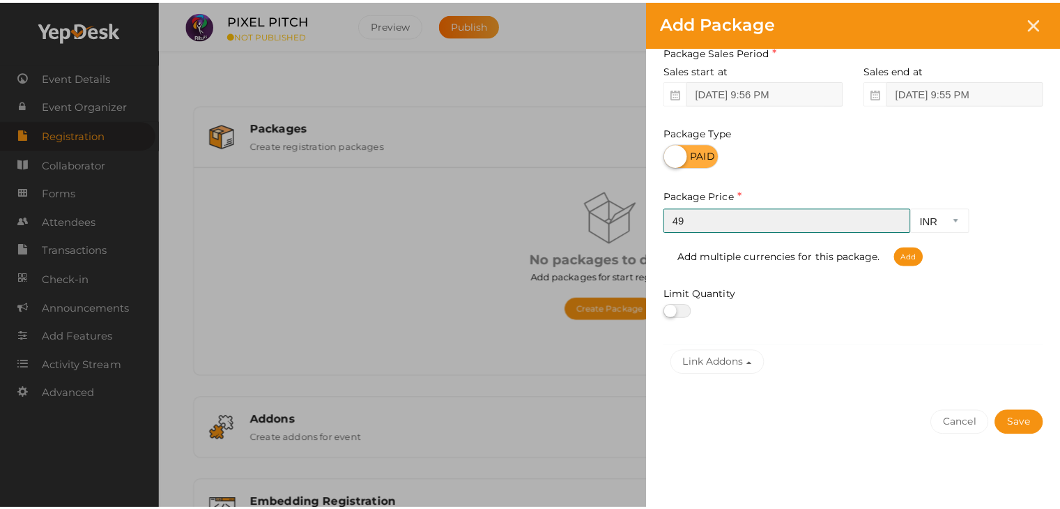
scroll to position [173, 0]
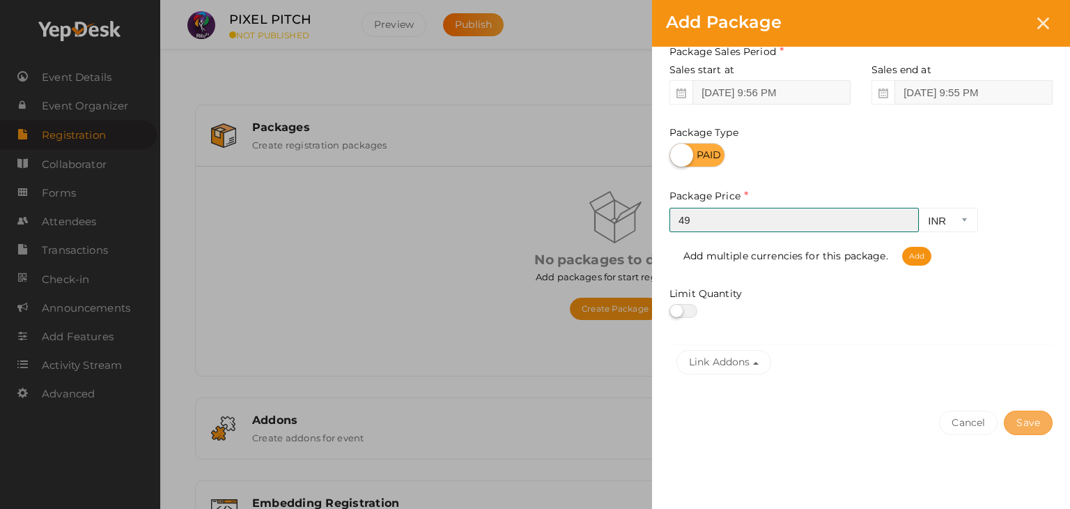
type input "49"
click at [1019, 416] on button "Save" at bounding box center [1028, 422] width 49 height 24
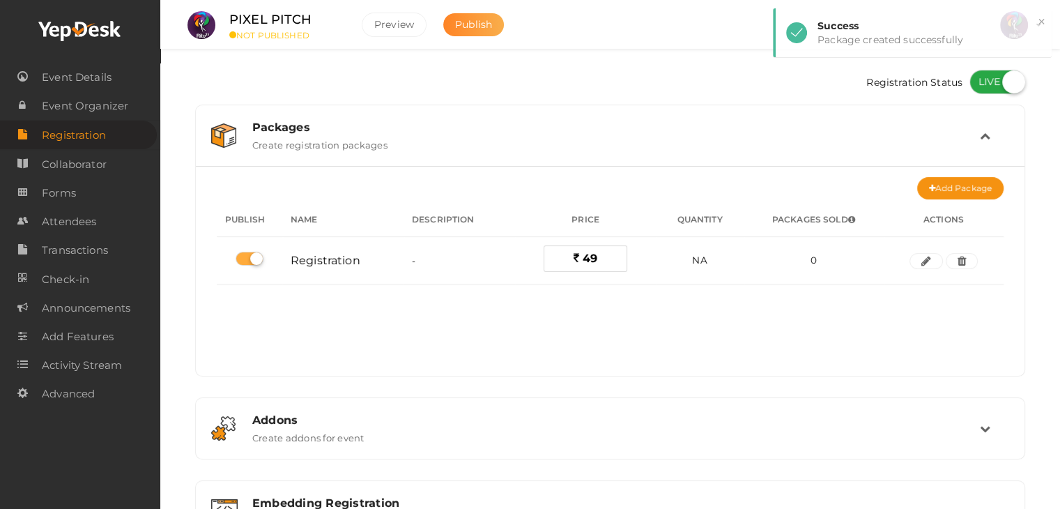
click at [481, 20] on span "Publish" at bounding box center [473, 24] width 37 height 13
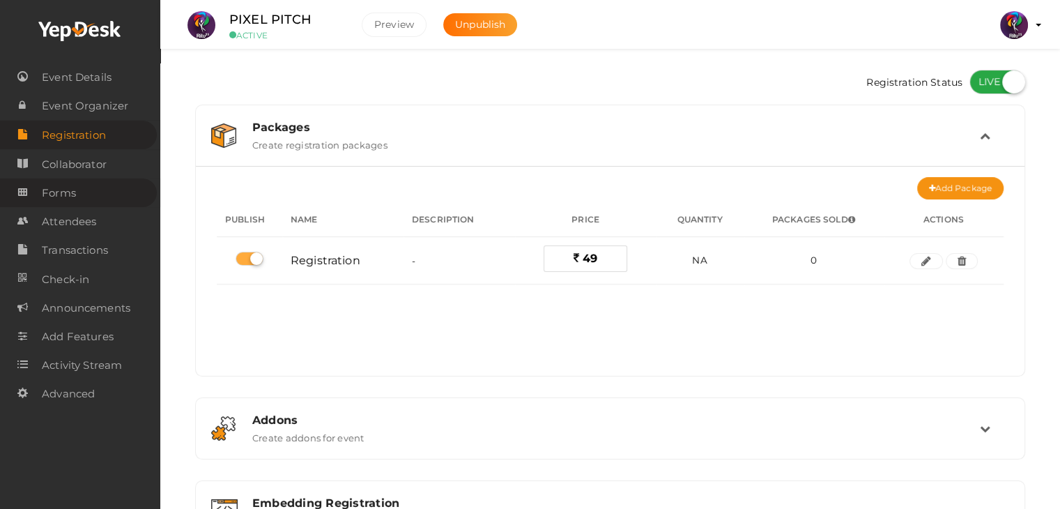
click at [105, 185] on link "Forms" at bounding box center [78, 192] width 157 height 29
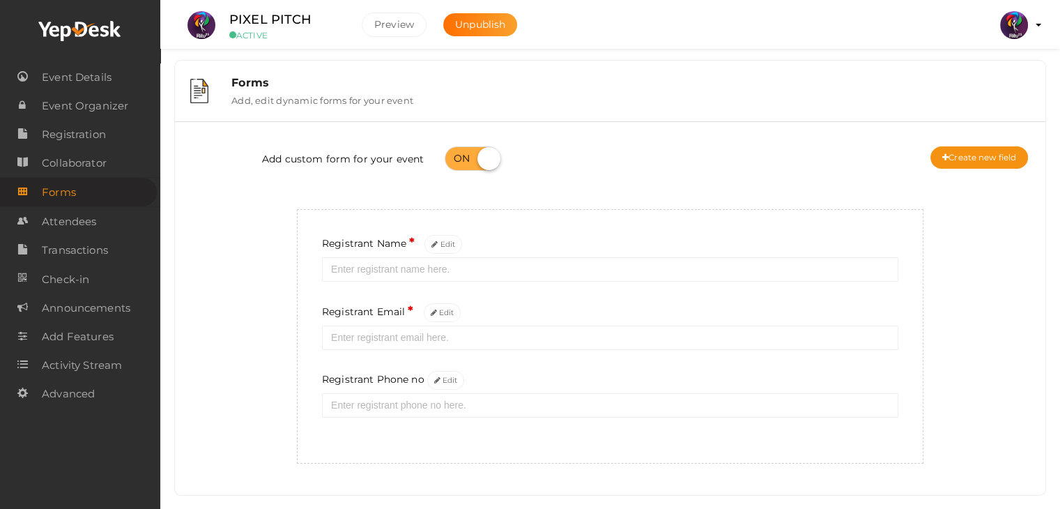
scroll to position [11, 0]
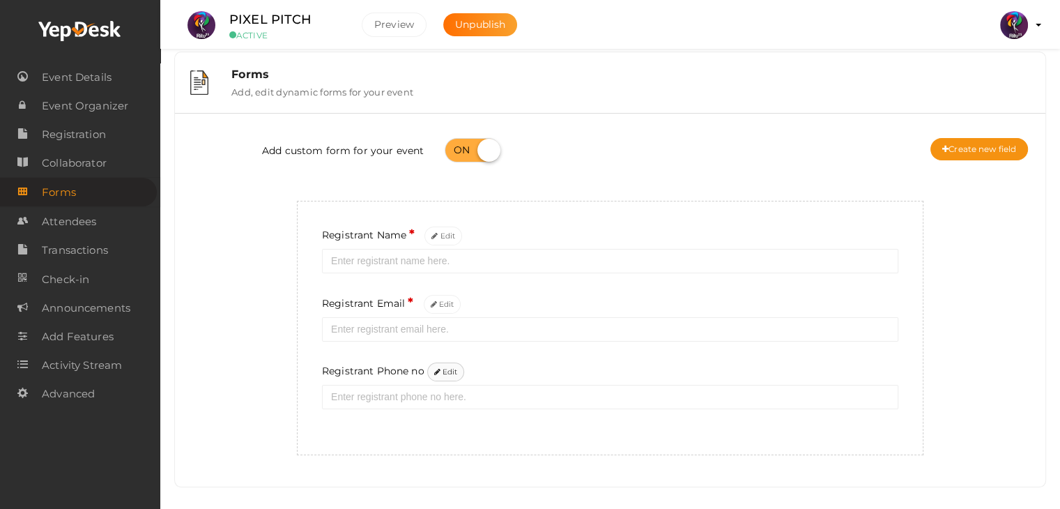
click at [437, 374] on icon at bounding box center [437, 373] width 6 height 8
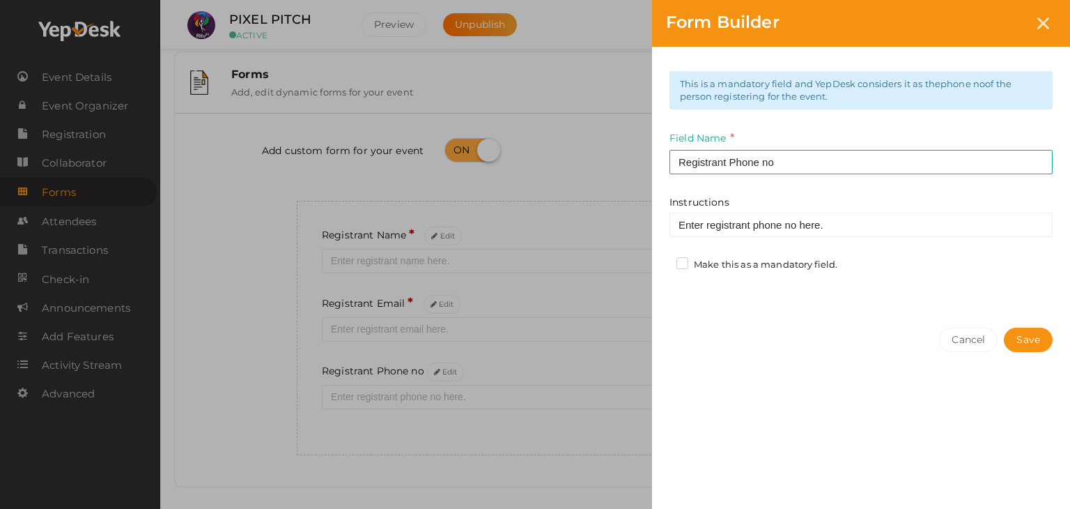
click at [750, 261] on label "Make this as a mandatory field." at bounding box center [757, 265] width 161 height 14
click at [663, 261] on input "Make this as a mandatory field." at bounding box center [663, 261] width 0 height 0
click at [1030, 341] on button "Save" at bounding box center [1028, 340] width 49 height 24
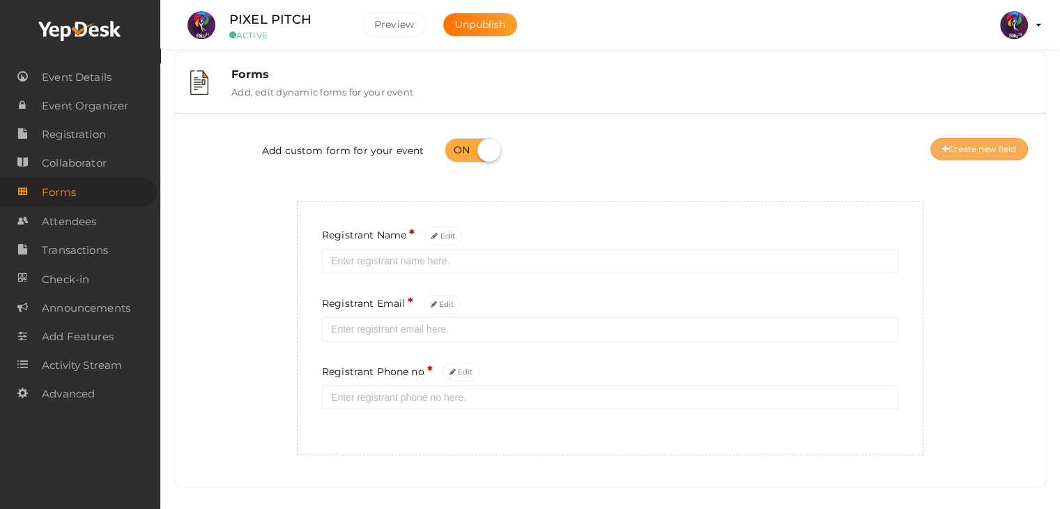
click at [1008, 152] on button "Create new field" at bounding box center [979, 149] width 98 height 22
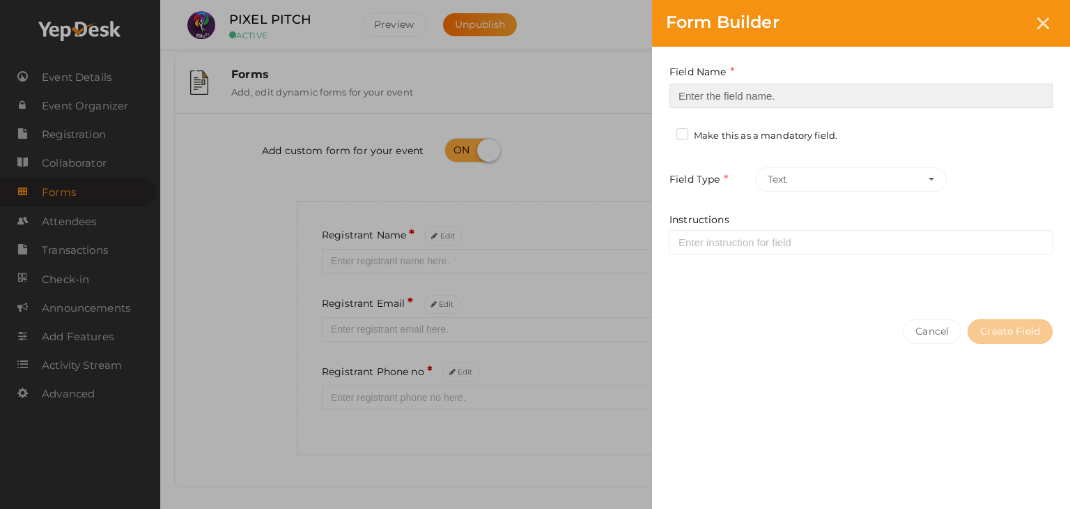
click at [884, 89] on input at bounding box center [861, 96] width 383 height 24
type input "Registrant College"
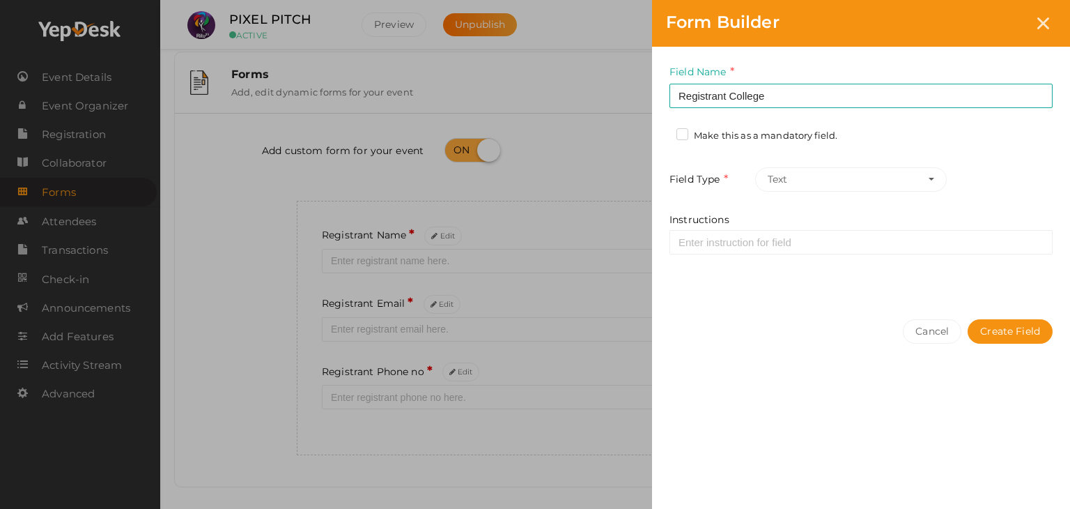
click at [797, 139] on label "Make this as a mandatory field." at bounding box center [757, 136] width 161 height 14
click at [663, 132] on input "Make this as a mandatory field." at bounding box center [663, 132] width 0 height 0
click at [1009, 335] on button "Create Field" at bounding box center [1010, 331] width 85 height 24
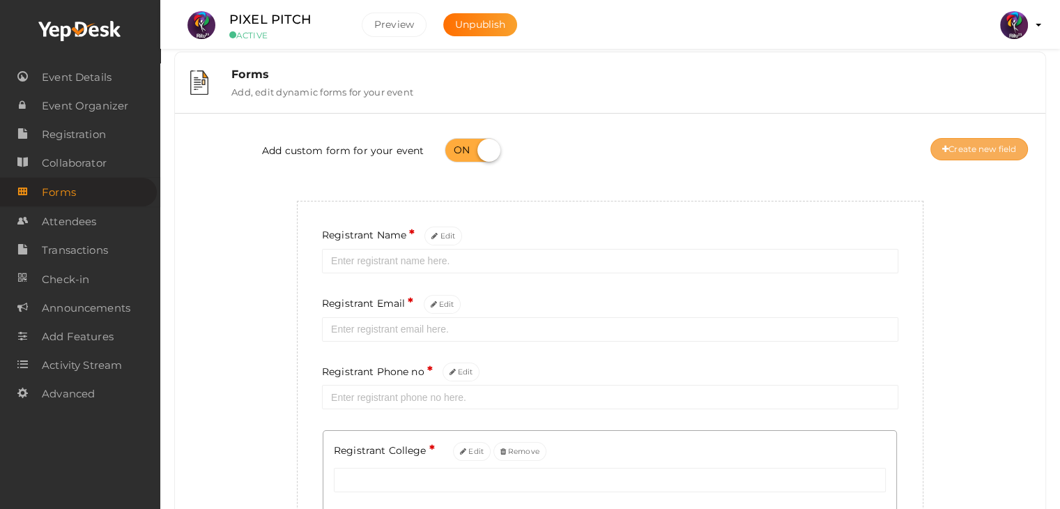
click at [987, 138] on button "Create new field" at bounding box center [979, 149] width 98 height 22
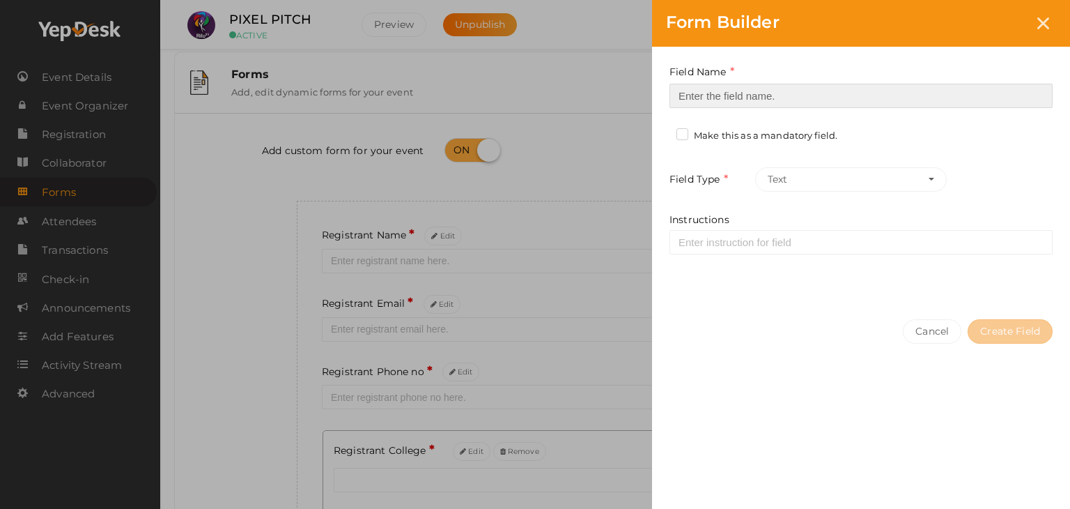
click at [877, 87] on input at bounding box center [861, 96] width 383 height 24
type input "Refferal ID"
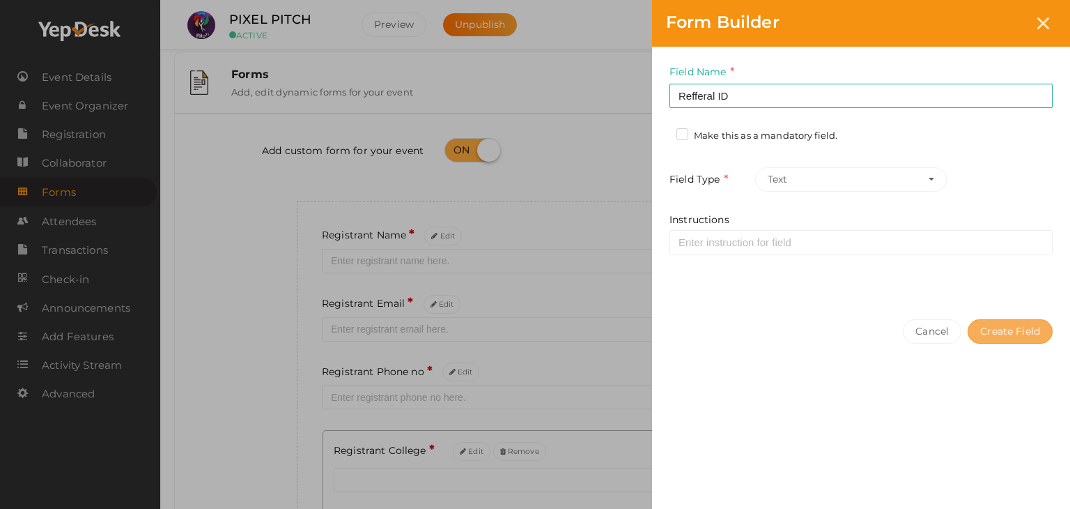
click at [1005, 330] on button "Create Field" at bounding box center [1010, 331] width 85 height 24
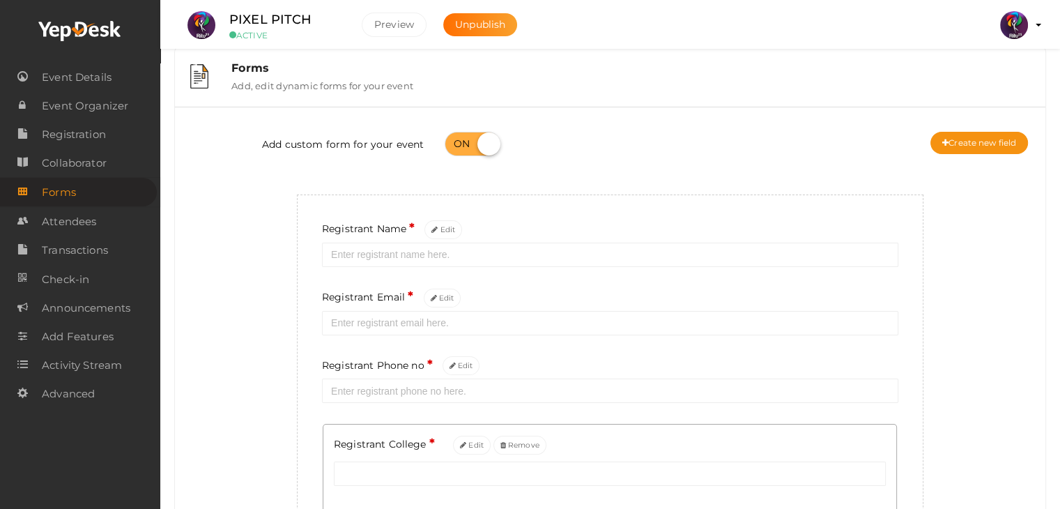
scroll to position [0, 0]
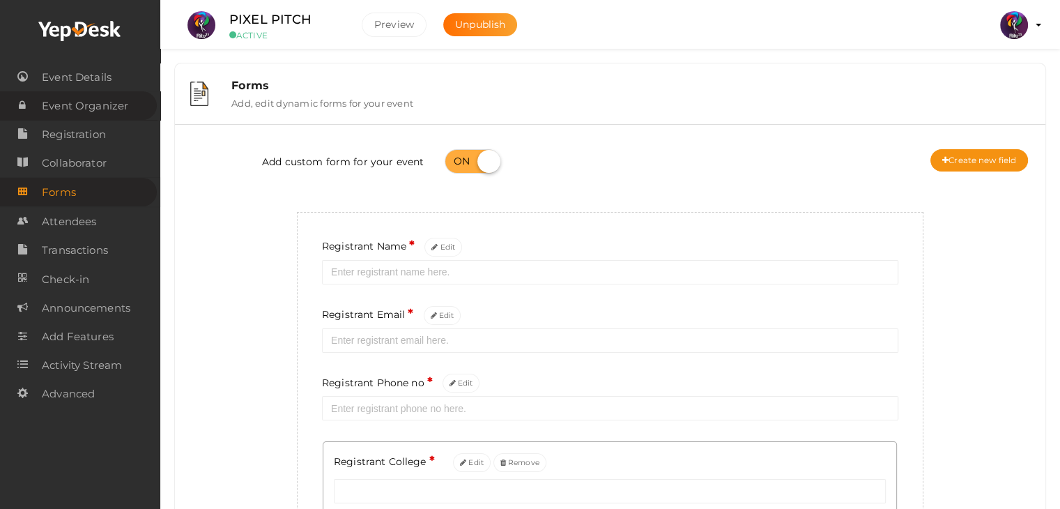
click at [111, 118] on span "Event Organizer" at bounding box center [85, 106] width 86 height 28
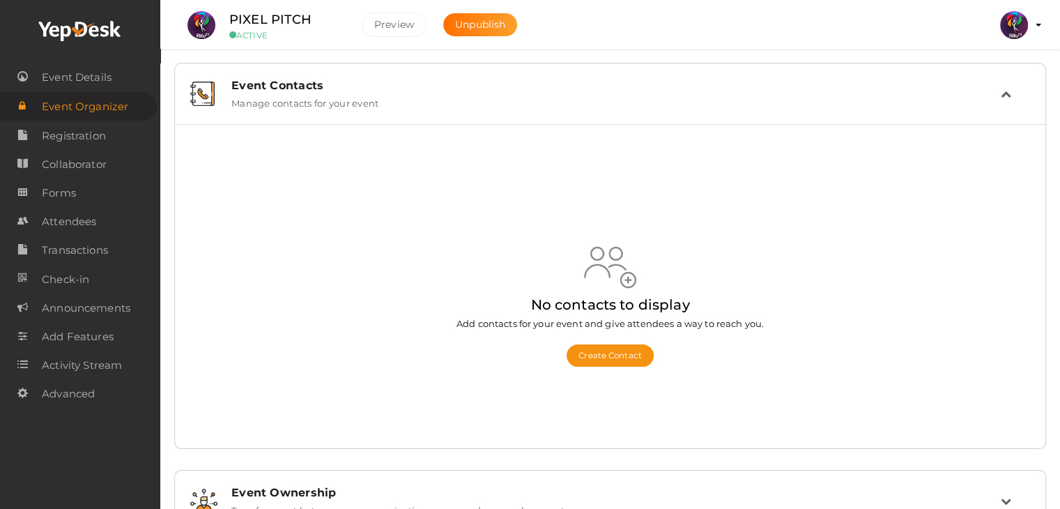
click at [108, 134] on link "Registration" at bounding box center [80, 135] width 160 height 29
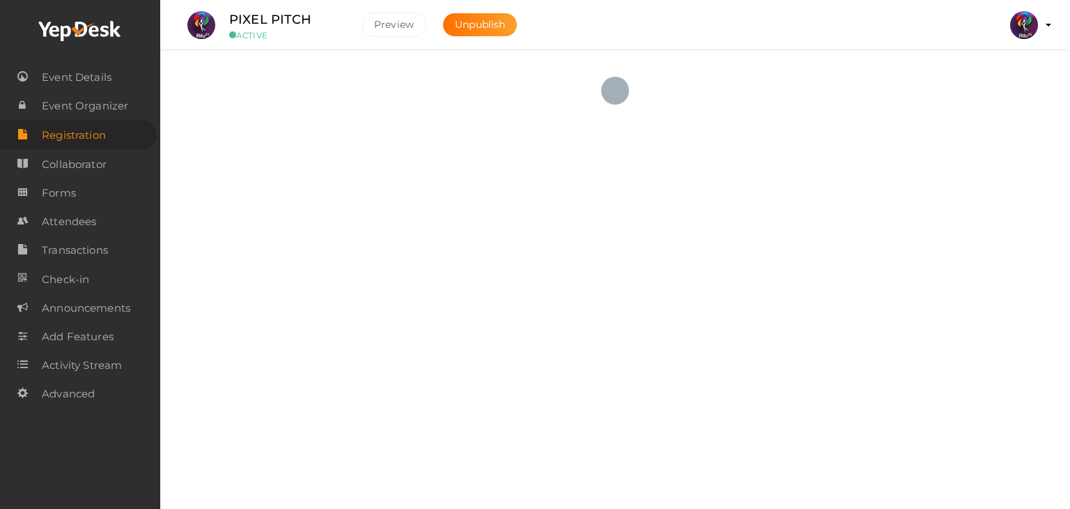
click at [108, 134] on link "Registration" at bounding box center [78, 135] width 157 height 29
checkbox input "true"
type textarea "<iframe width="560" height="315" src="https://www.yepdesk.com/embed/open-regist…"
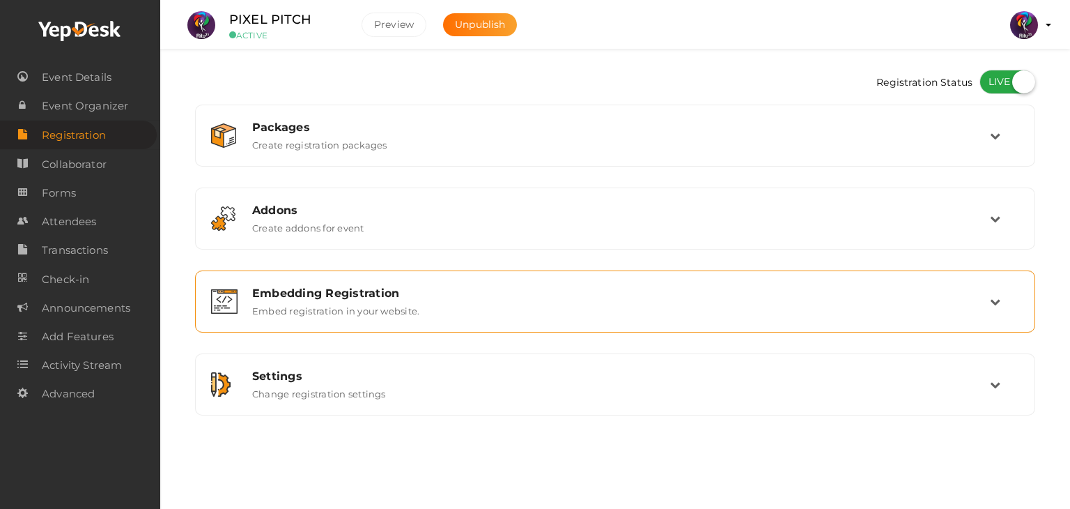
click at [1005, 298] on td at bounding box center [1004, 301] width 29 height 30
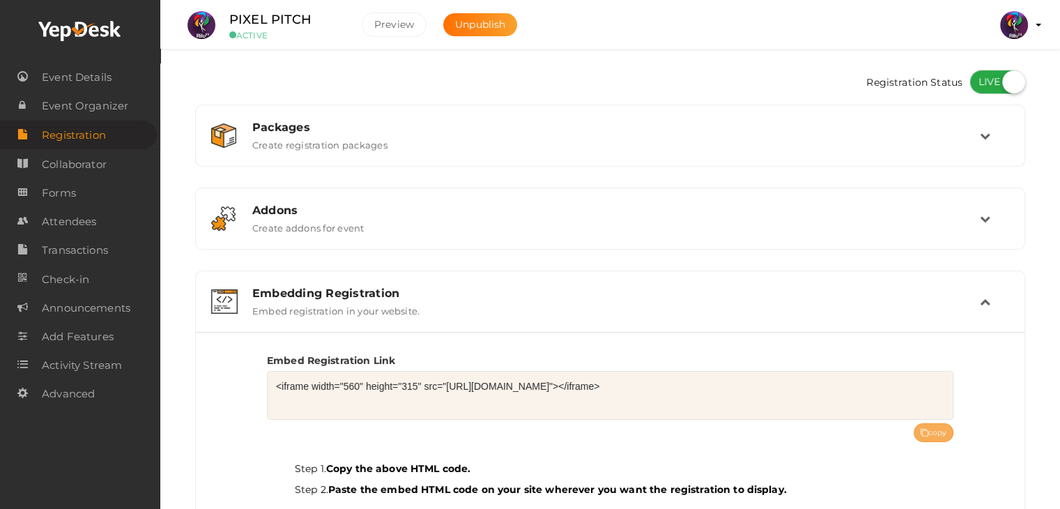
click at [925, 430] on icon at bounding box center [925, 433] width 8 height 8
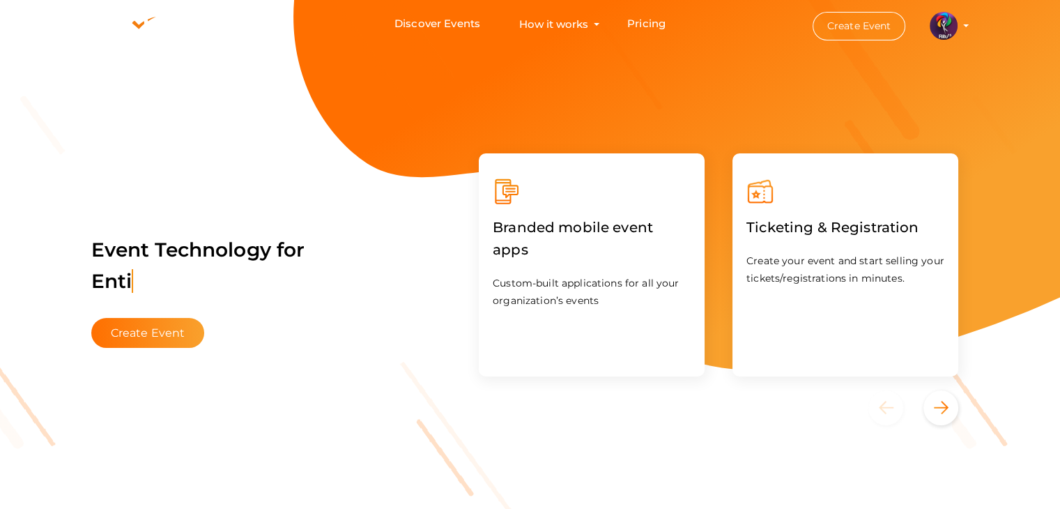
click at [893, 15] on button "Create Event" at bounding box center [859, 26] width 93 height 29
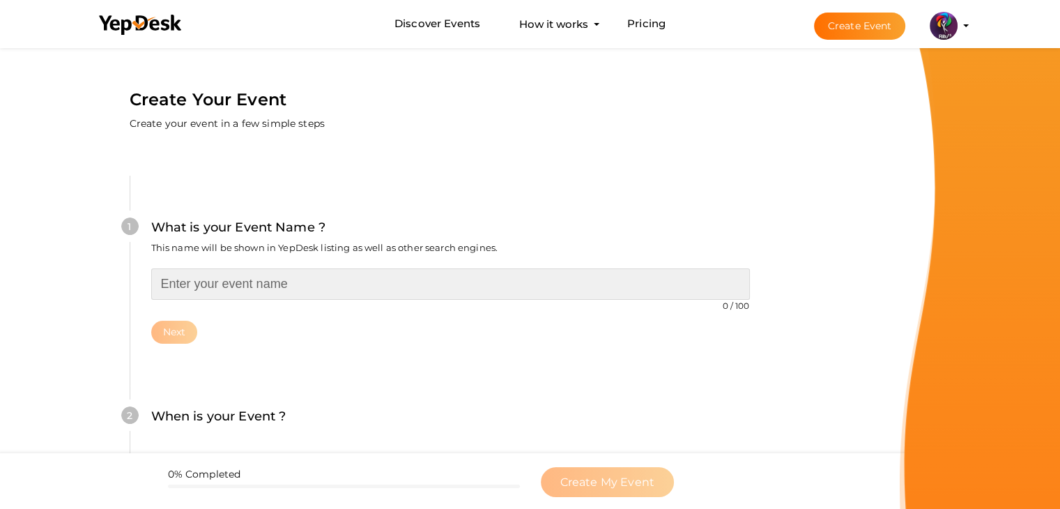
click at [261, 278] on input "text" at bounding box center [450, 283] width 599 height 31
type input "D"
type input "FIREWALL"
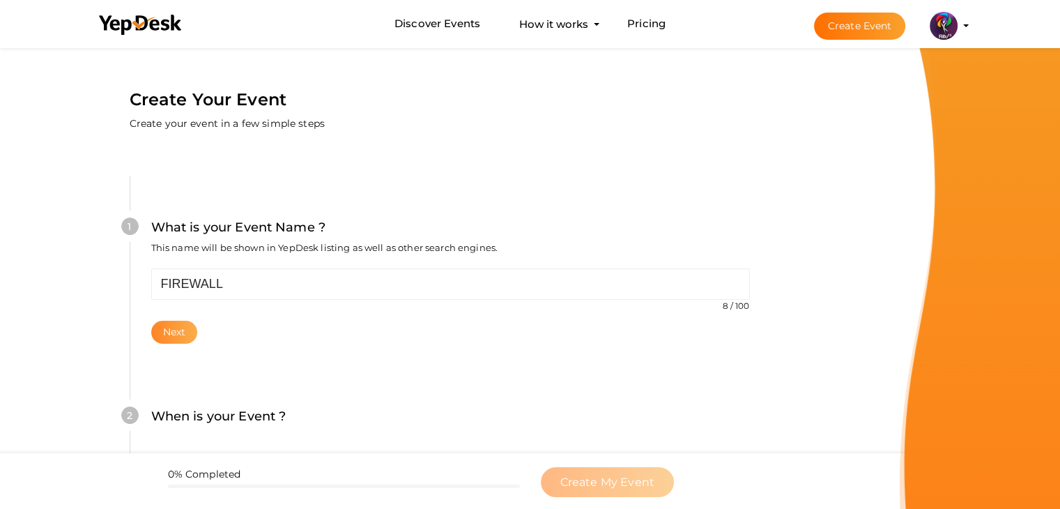
click at [169, 338] on button "Next" at bounding box center [174, 332] width 47 height 23
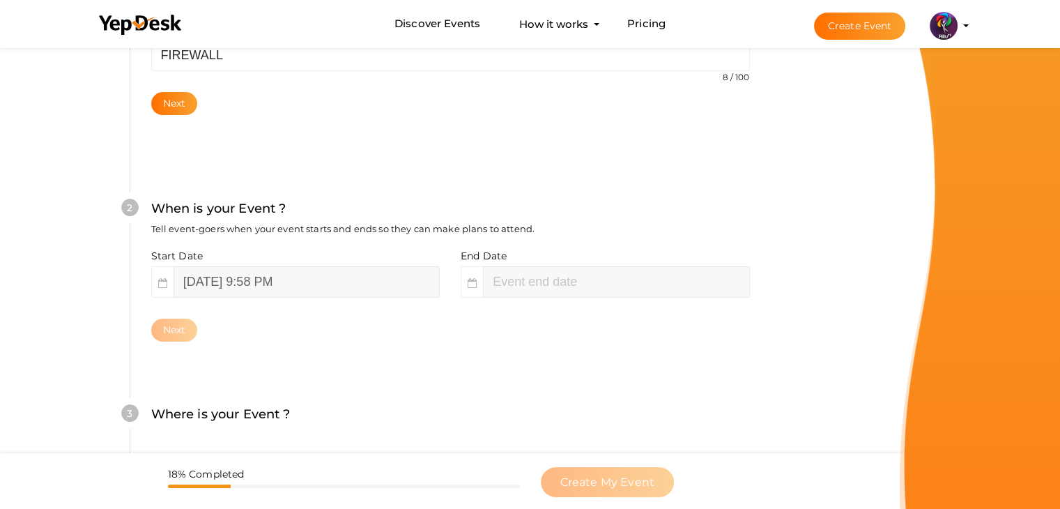
scroll to position [286, 0]
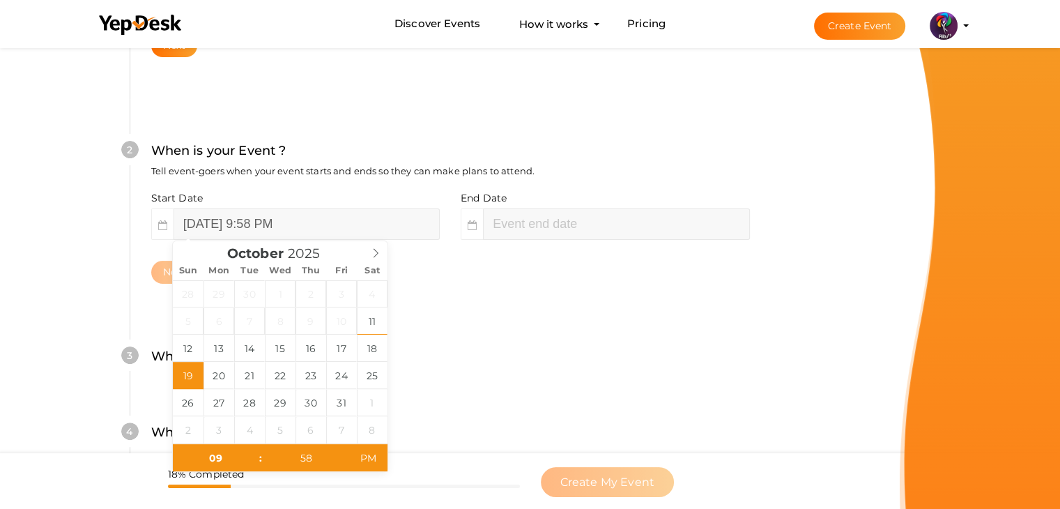
type input "[DATE] 9:58 PM"
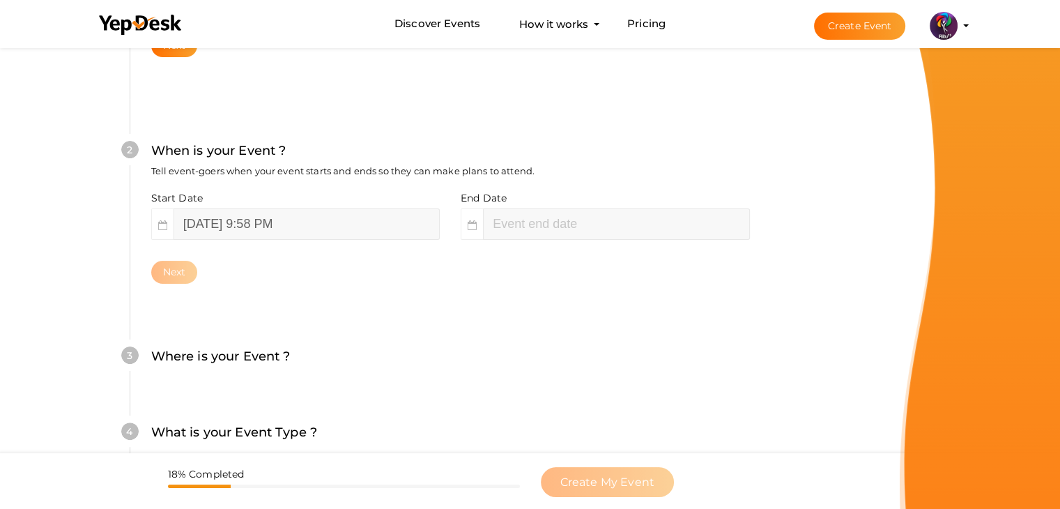
type input "11"
type input "58"
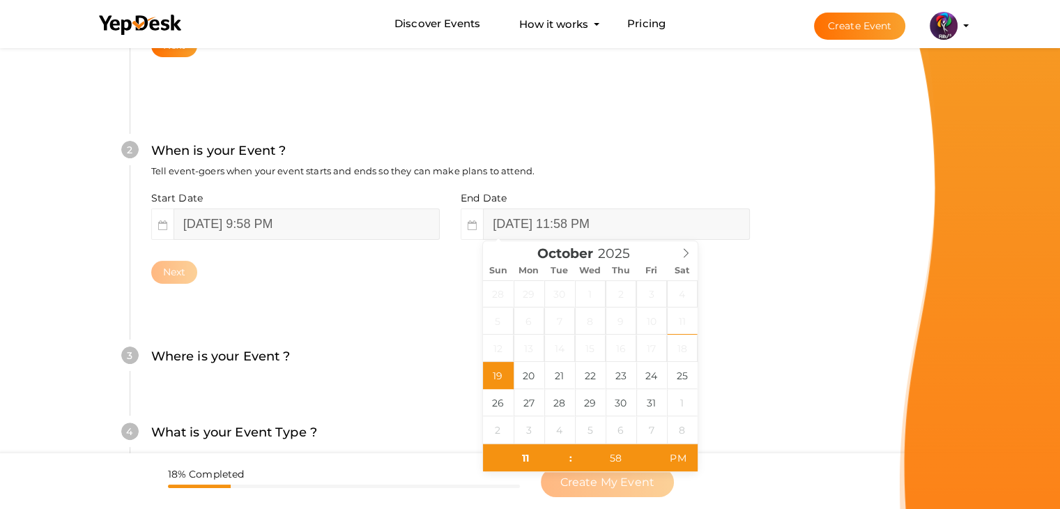
drag, startPoint x: 568, startPoint y: 286, endPoint x: 567, endPoint y: 218, distance: 68.3
click at [567, 218] on div "2 When is your Event ? Tell event-goers when your event starts and ends so they…" at bounding box center [450, 212] width 641 height 226
drag, startPoint x: 521, startPoint y: 380, endPoint x: 493, endPoint y: 376, distance: 28.1
type input "October 19, 2025 11:58 PM"
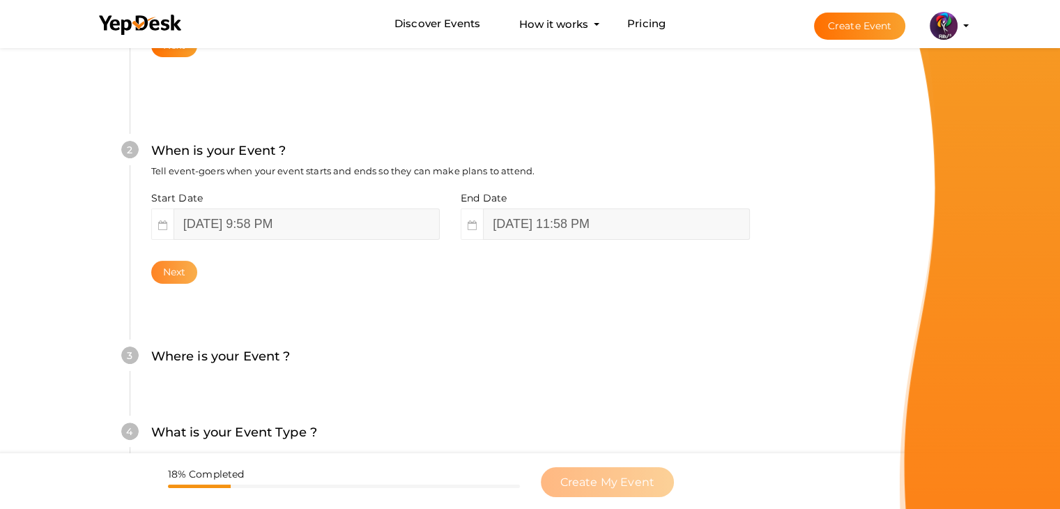
click at [183, 268] on button "Next" at bounding box center [174, 272] width 47 height 23
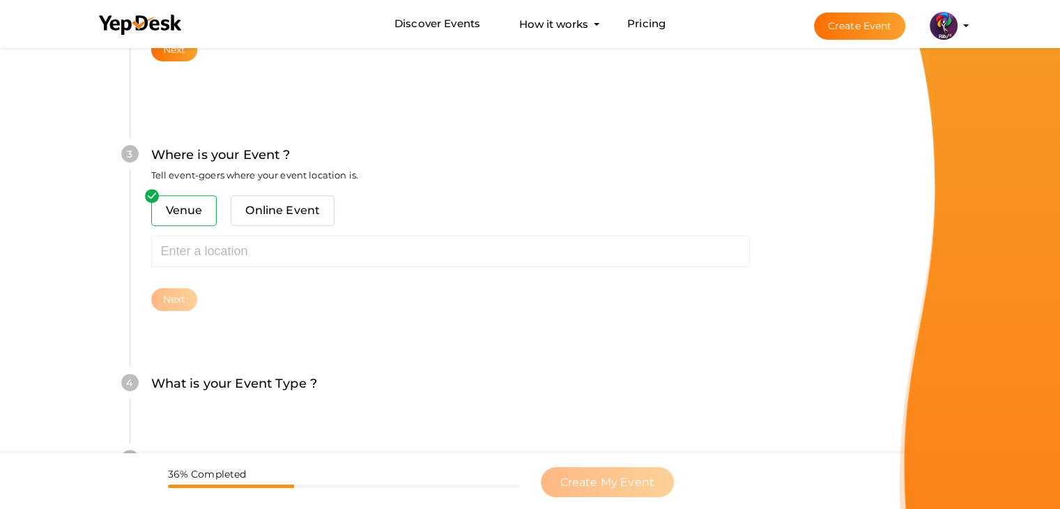
scroll to position [513, 0]
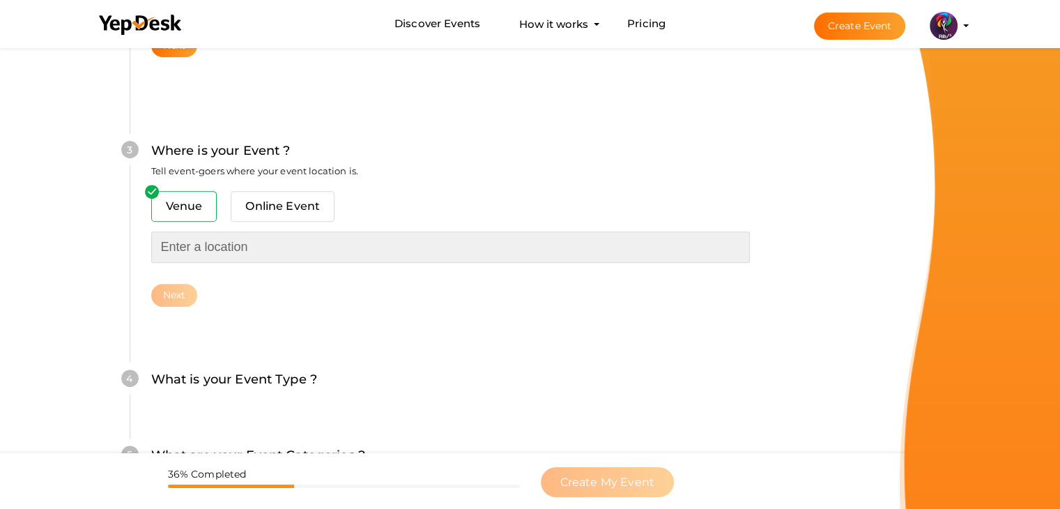
click at [217, 254] on input "text" at bounding box center [450, 246] width 599 height 31
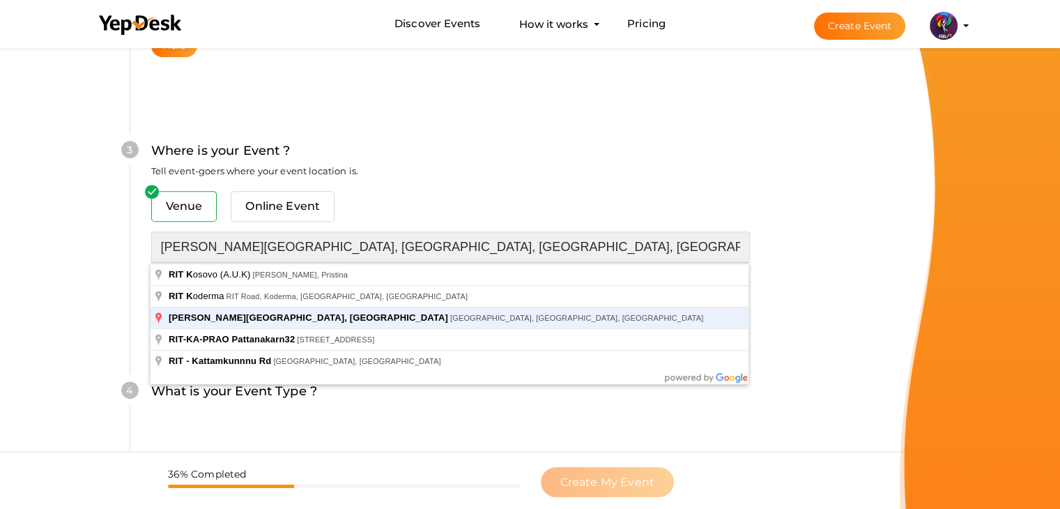
type input "[PERSON_NAME][GEOGRAPHIC_DATA], [GEOGRAPHIC_DATA], [GEOGRAPHIC_DATA], [GEOGRAPH…"
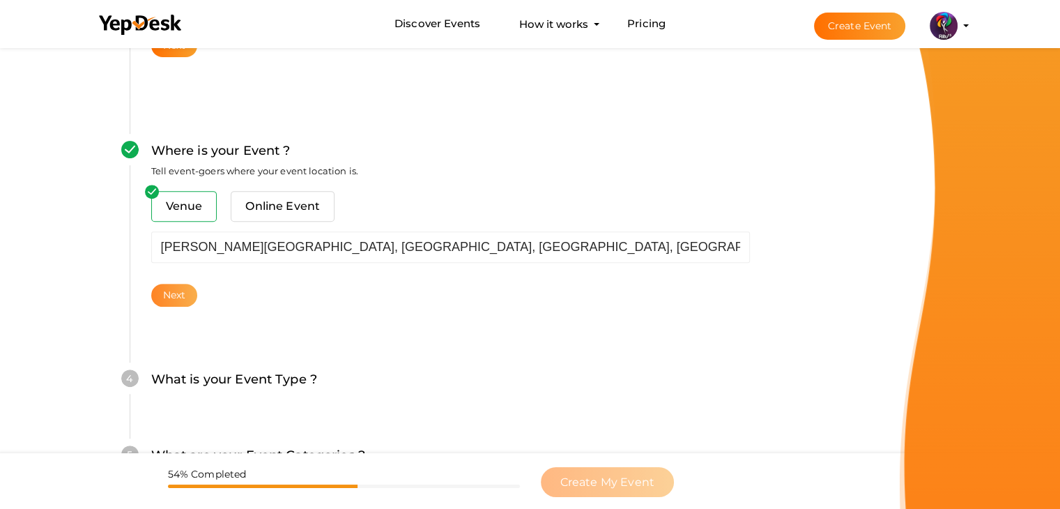
click at [174, 294] on button "Next" at bounding box center [174, 295] width 47 height 23
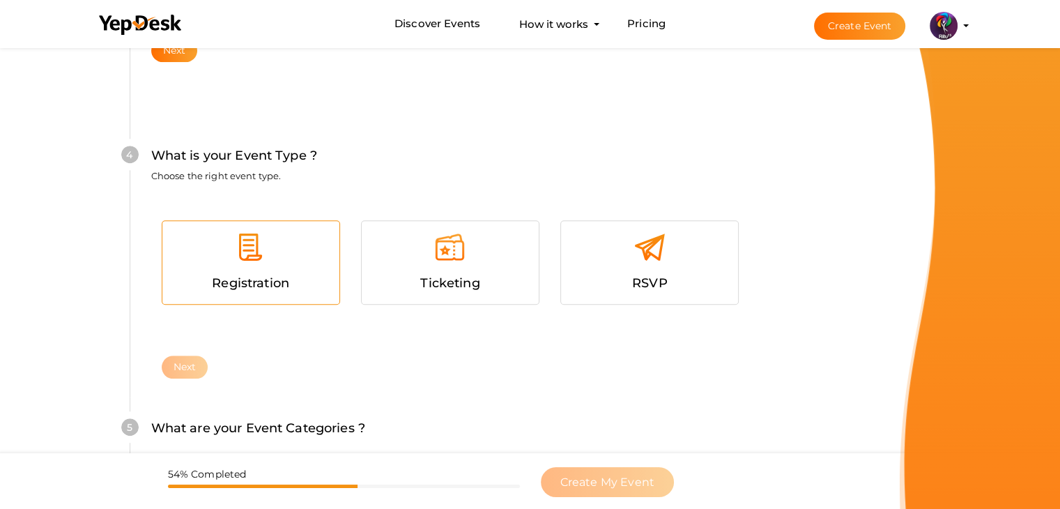
scroll to position [762, 0]
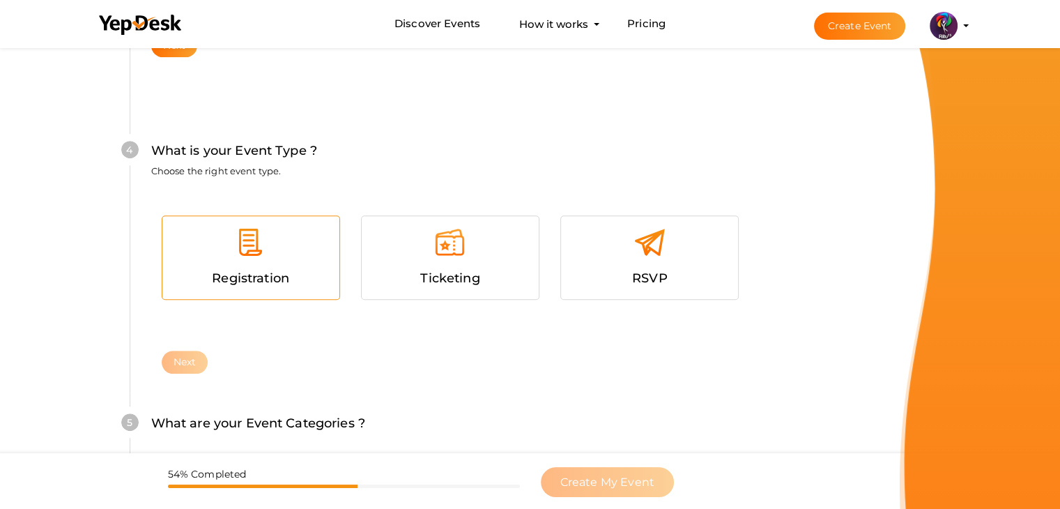
click at [303, 270] on div "Registration" at bounding box center [251, 278] width 156 height 20
click at [197, 357] on button "Next" at bounding box center [185, 362] width 47 height 23
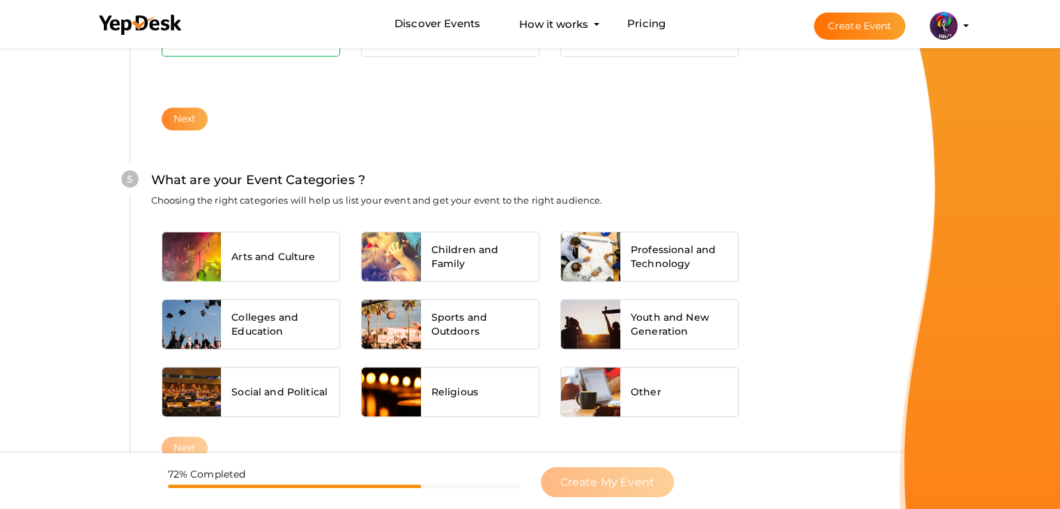
scroll to position [1054, 0]
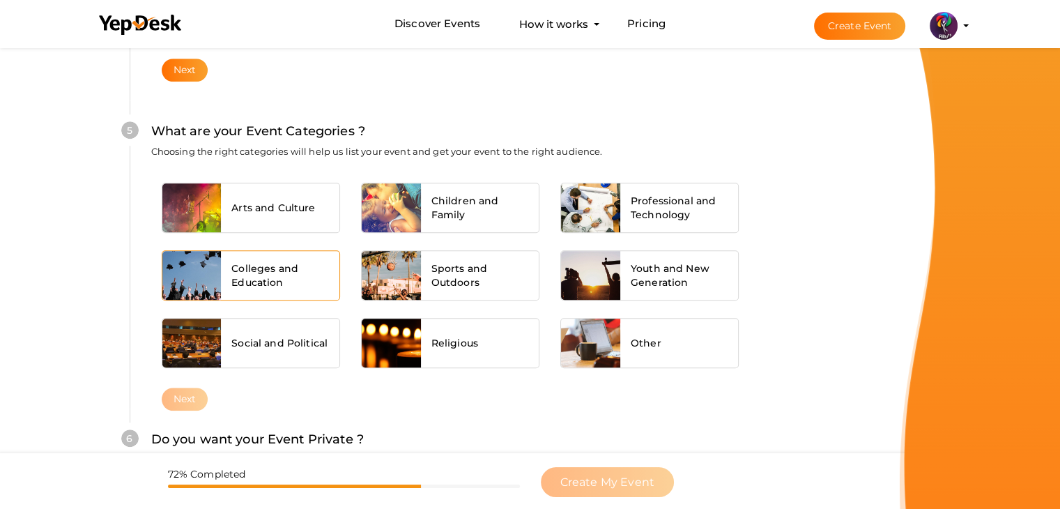
click at [287, 258] on div "Colleges and Education" at bounding box center [280, 275] width 118 height 49
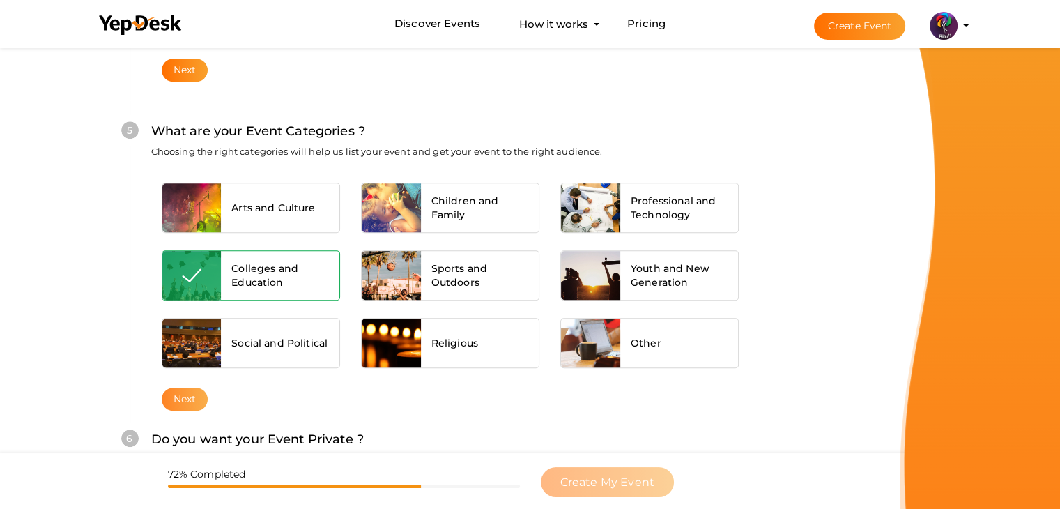
click at [187, 387] on button "Next" at bounding box center [185, 398] width 47 height 23
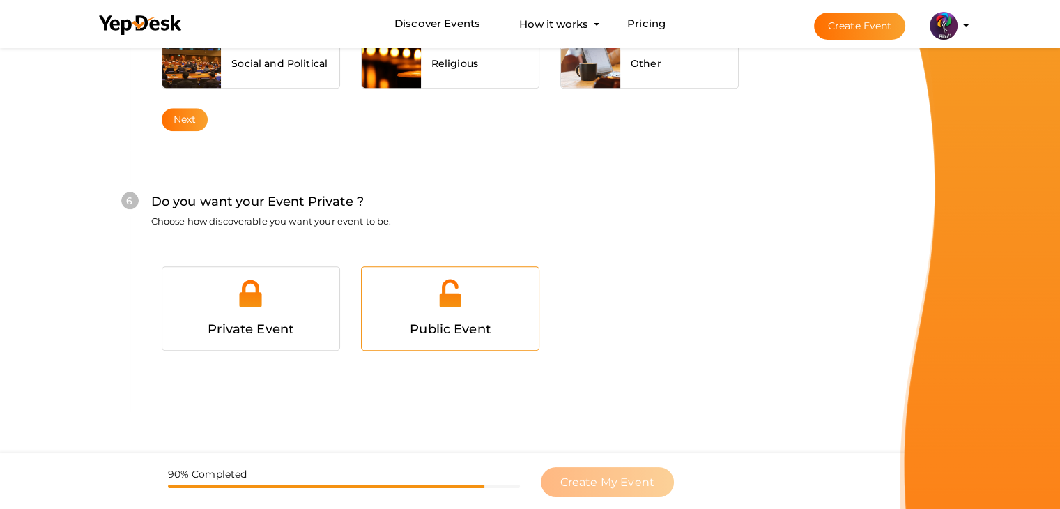
scroll to position [1360, 0]
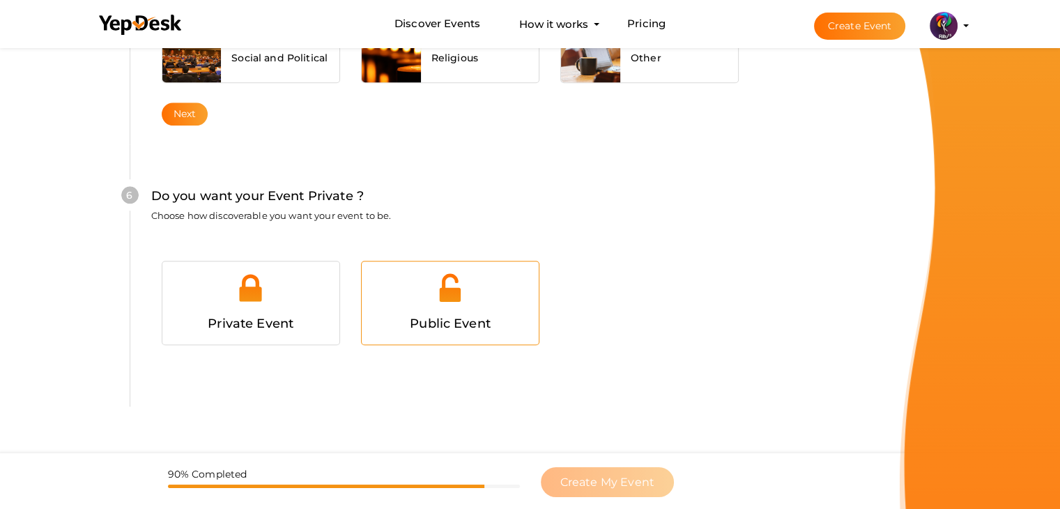
click at [483, 282] on div at bounding box center [450, 293] width 156 height 42
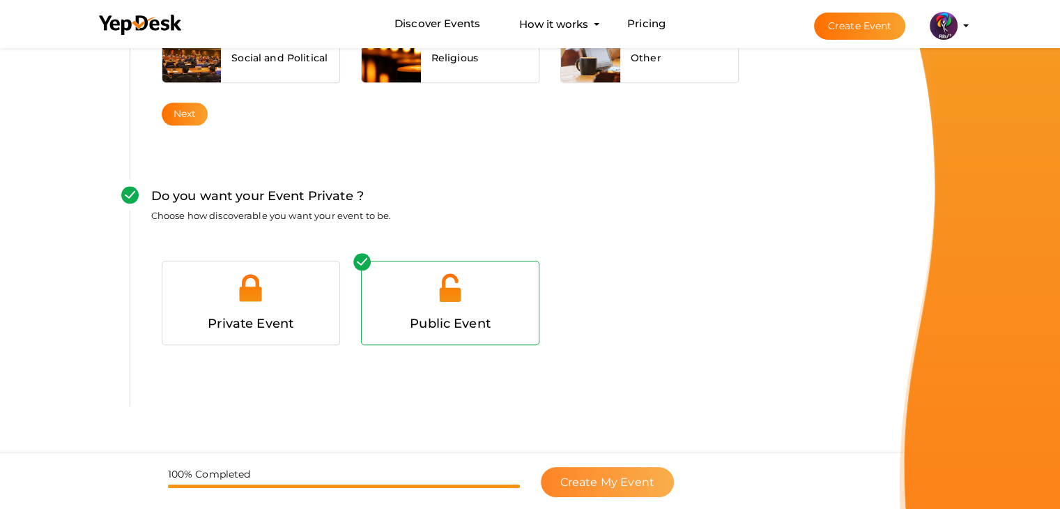
click at [592, 474] on button "Create My Event" at bounding box center [607, 482] width 133 height 30
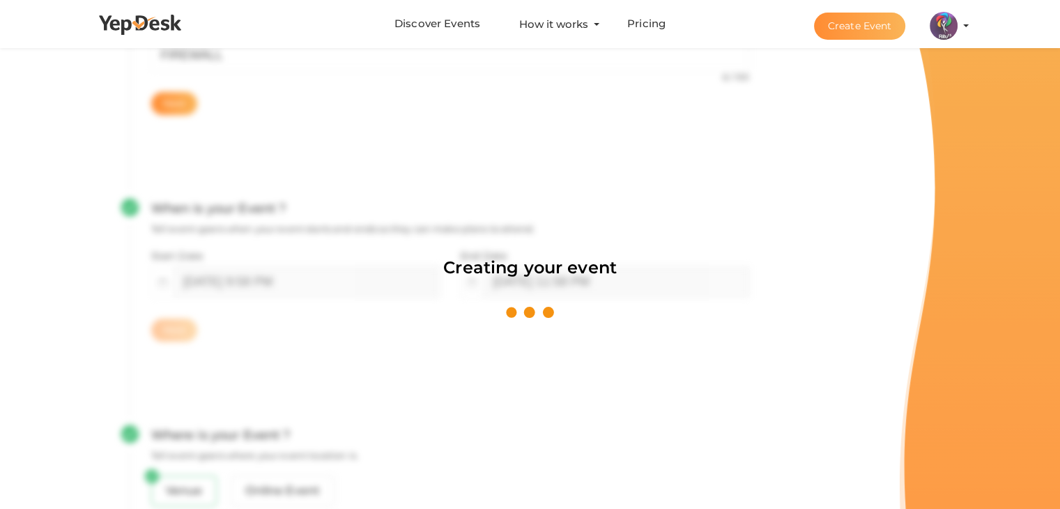
scroll to position [209, 0]
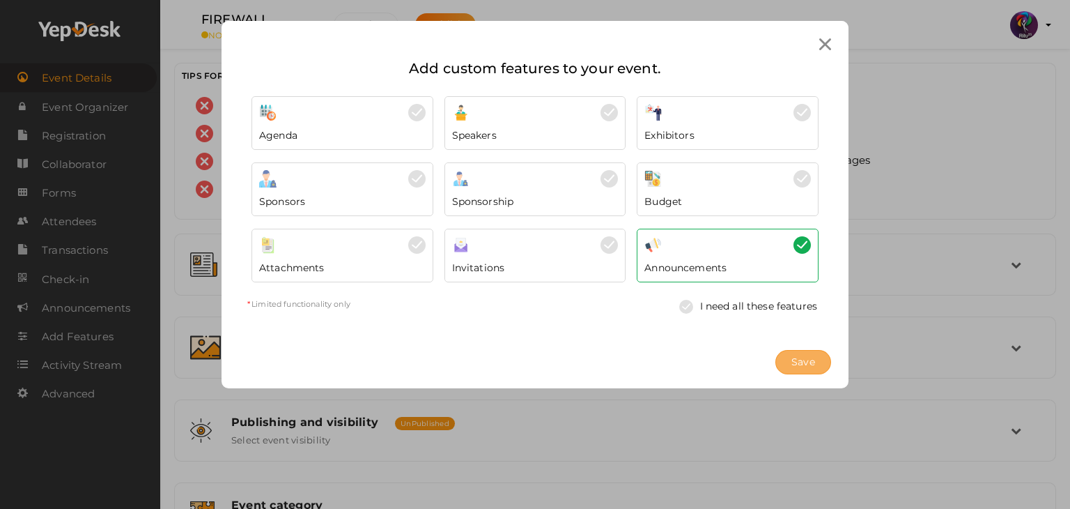
click at [802, 357] on span "Save" at bounding box center [804, 362] width 24 height 15
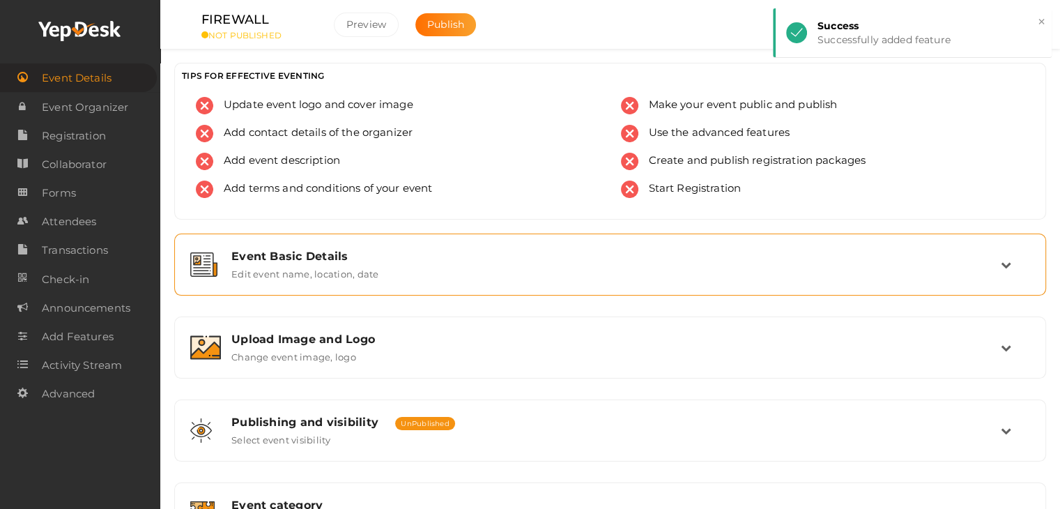
click at [850, 256] on div "Event Basic Details" at bounding box center [615, 255] width 769 height 13
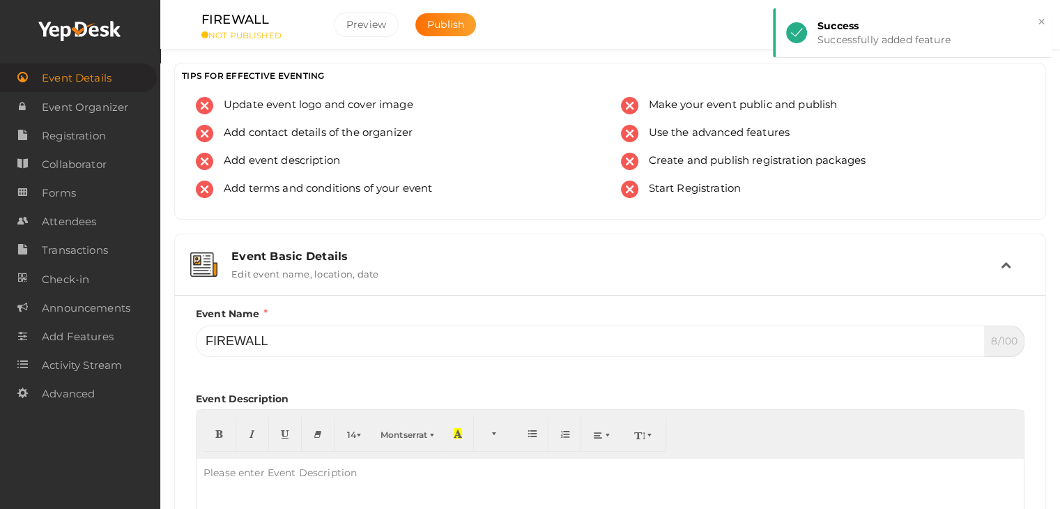
click at [812, 256] on div "Event Basic Details" at bounding box center [615, 255] width 769 height 13
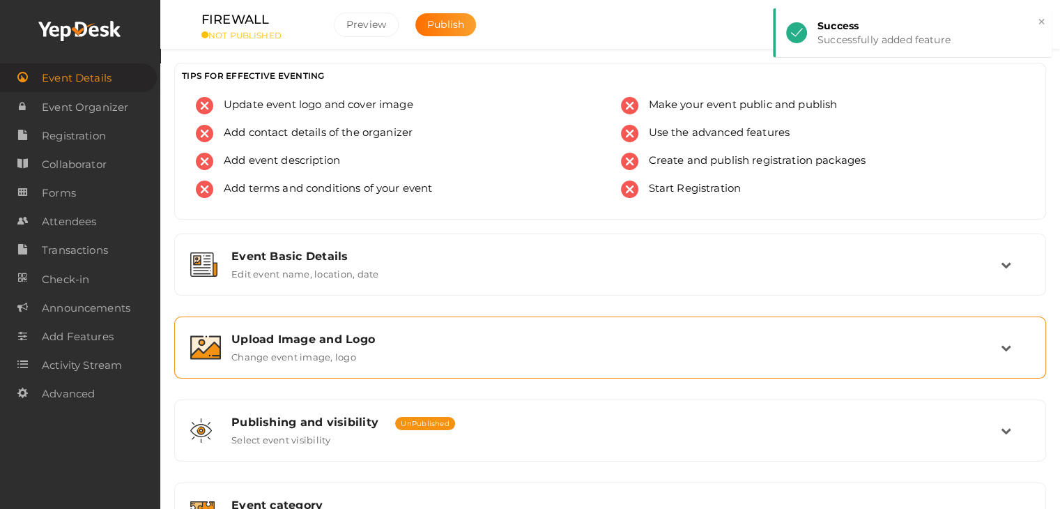
click at [446, 346] on div "Upload Image and Logo Change event image, logo" at bounding box center [611, 347] width 780 height 30
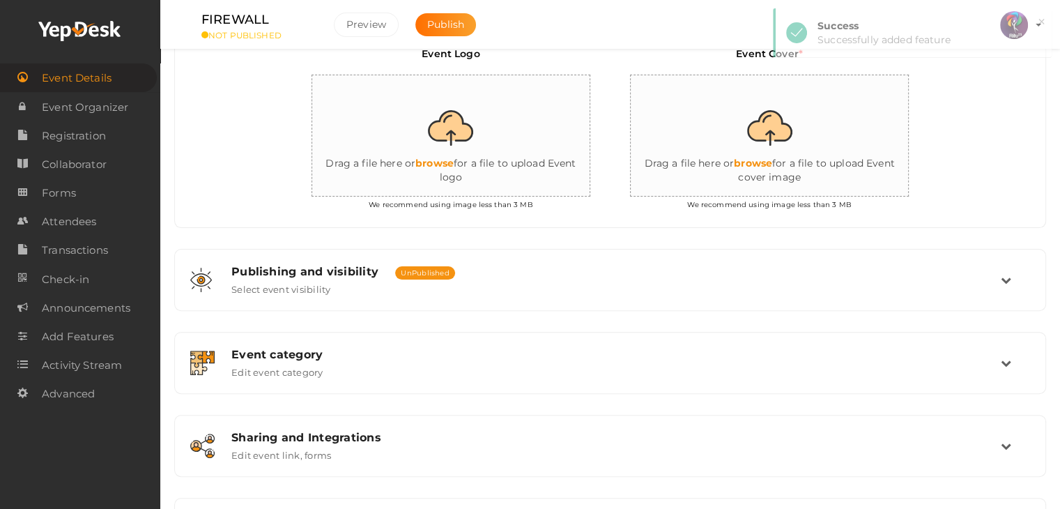
scroll to position [372, 0]
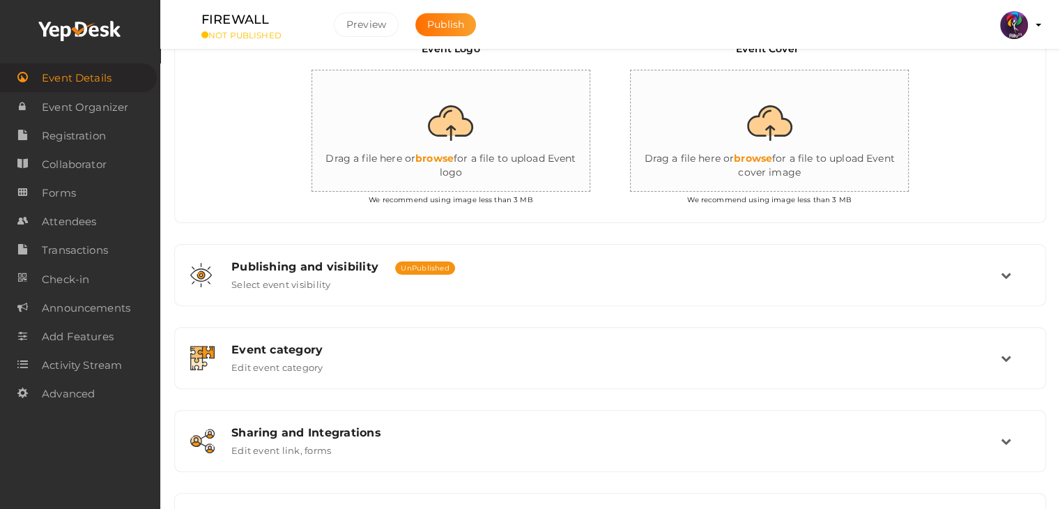
click at [475, 185] on input "file" at bounding box center [451, 131] width 279 height 122
type input "C:\fakepath\logo yepdesk (1).png"
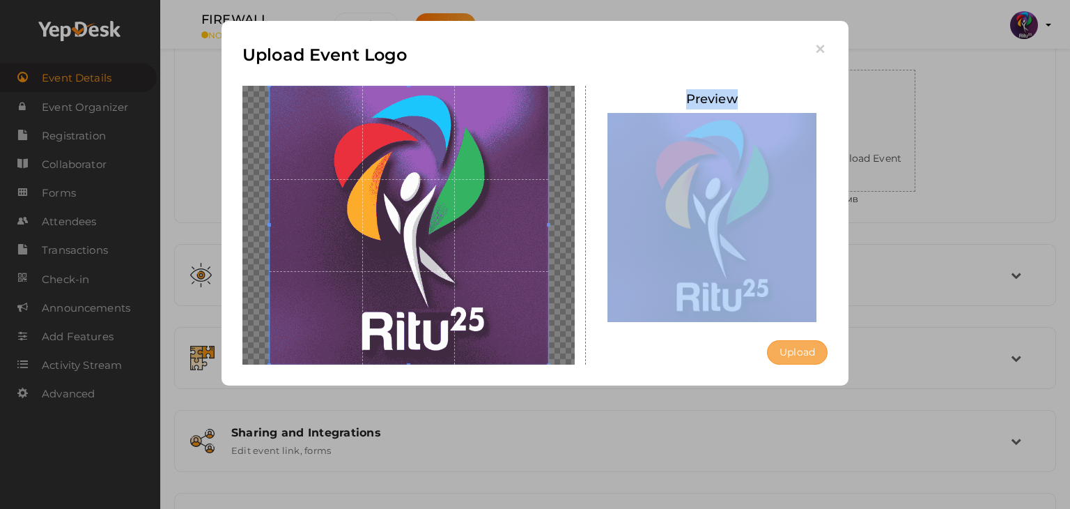
drag, startPoint x: 795, startPoint y: 366, endPoint x: 798, endPoint y: 358, distance: 8.2
click at [798, 358] on div "Upload Event Logo Preview Upload Uploading..." at bounding box center [535, 203] width 627 height 364
click at [798, 358] on button "Upload" at bounding box center [797, 352] width 61 height 24
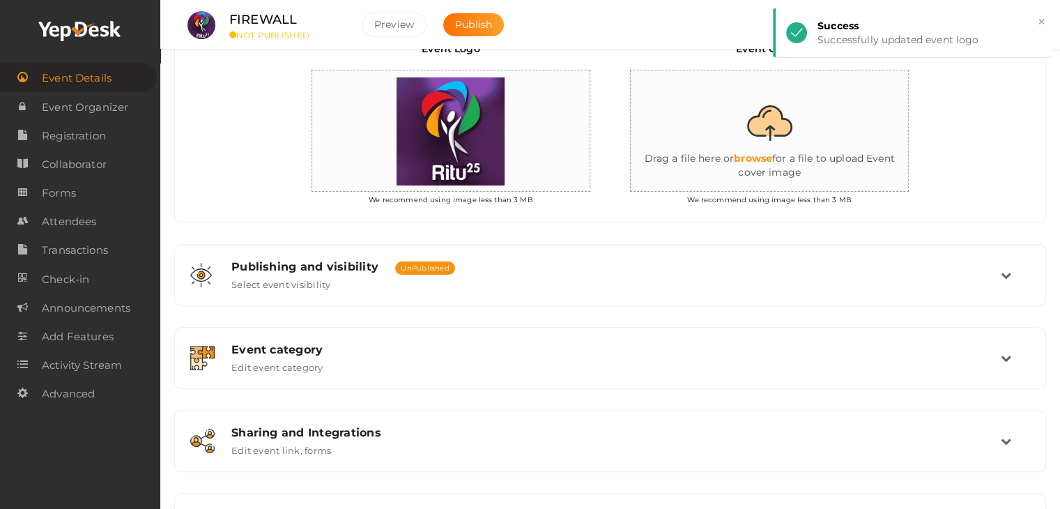
click at [740, 165] on input "file" at bounding box center [770, 131] width 279 height 122
type input "C:\fakepath\IMG-20251011-WA0132.jpg"
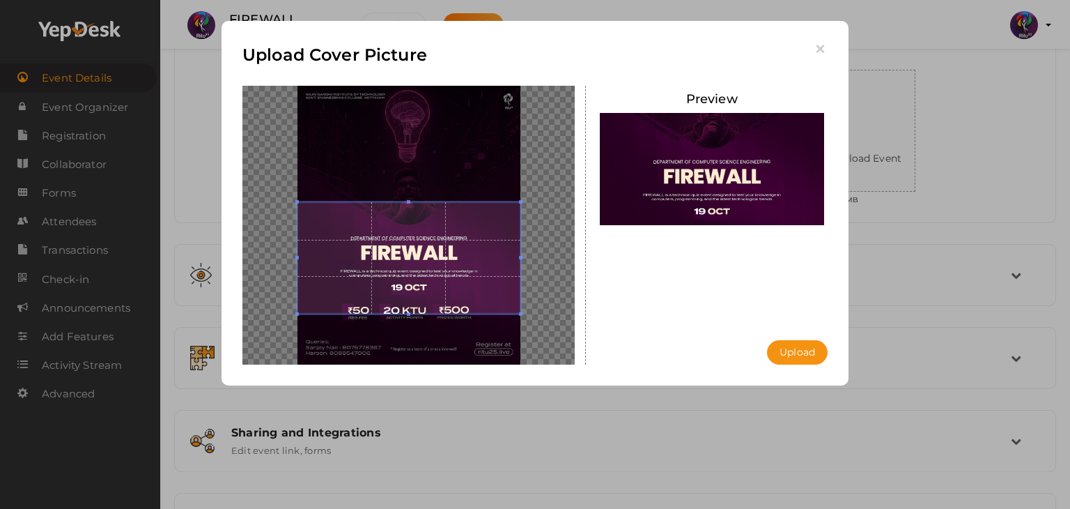
drag, startPoint x: 441, startPoint y: 265, endPoint x: 449, endPoint y: 286, distance: 23.2
click at [449, 286] on span at bounding box center [409, 257] width 223 height 111
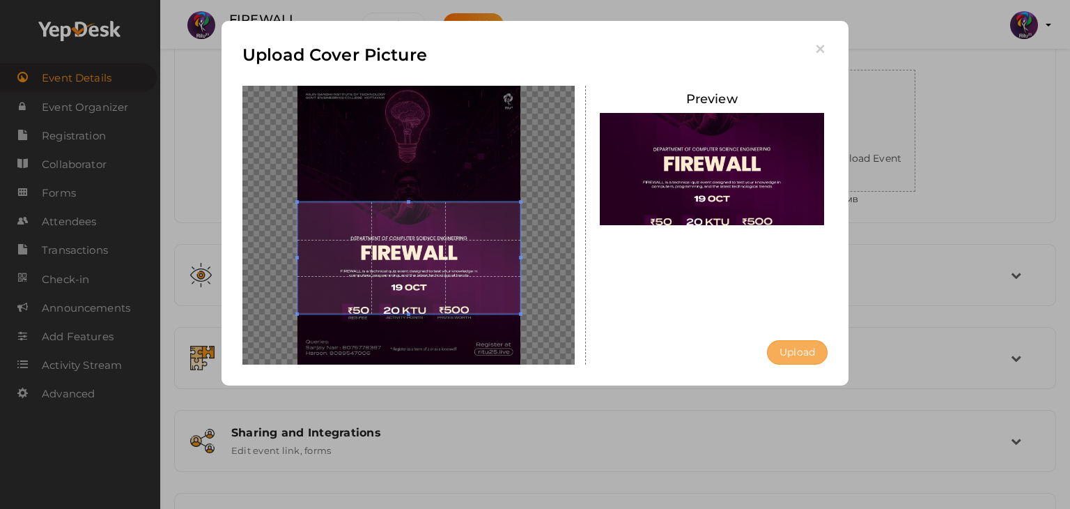
click at [792, 349] on button "Upload" at bounding box center [797, 352] width 61 height 24
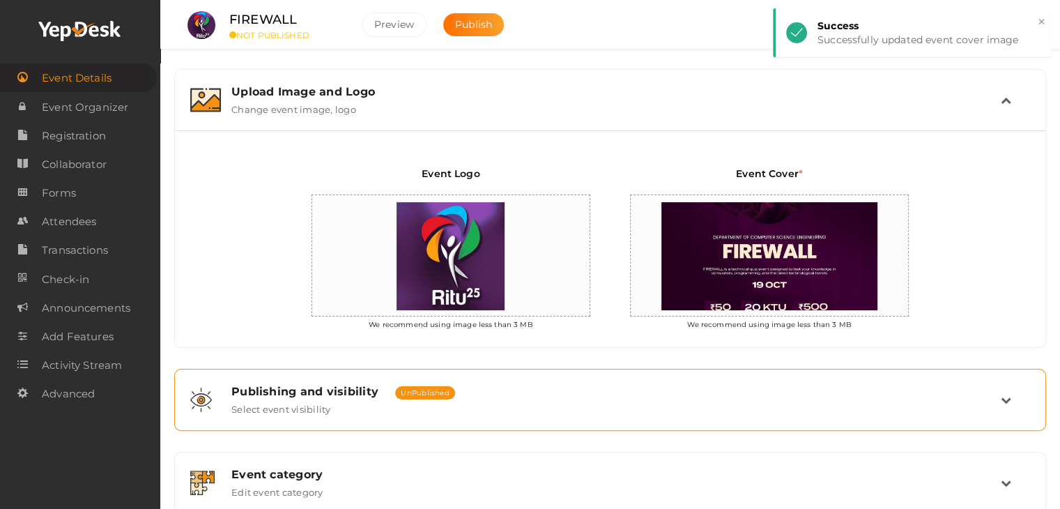
scroll to position [248, 0]
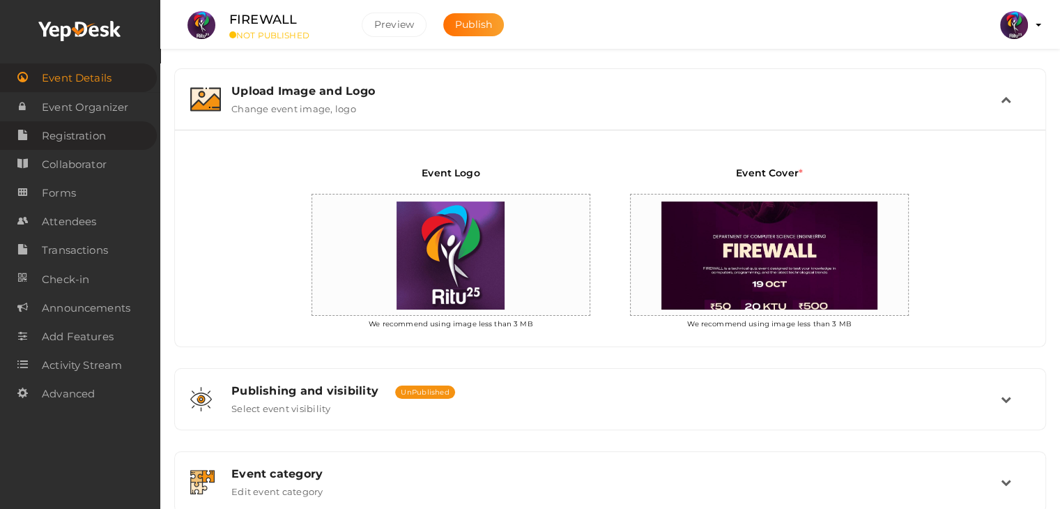
click at [102, 134] on span "Registration" at bounding box center [74, 136] width 64 height 28
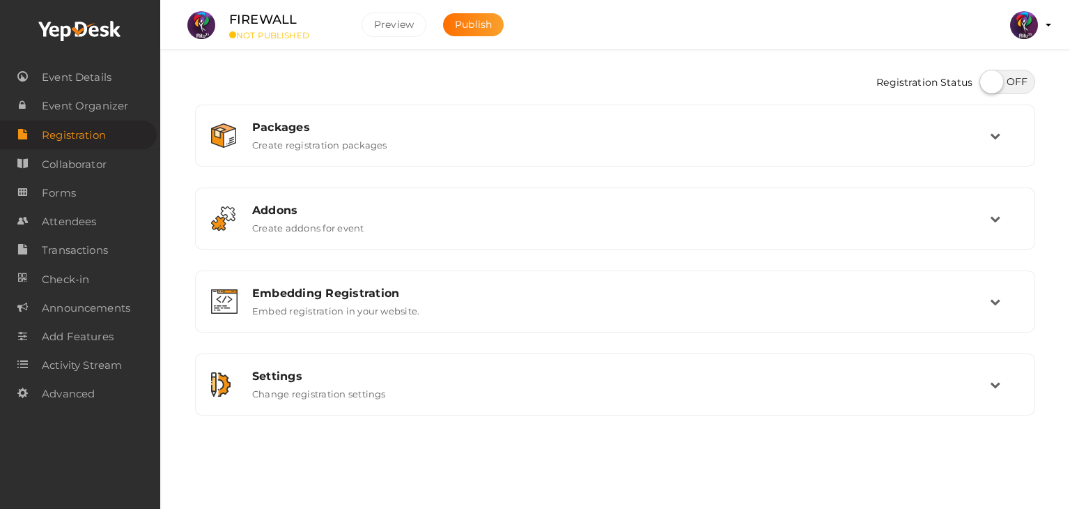
click at [994, 75] on label at bounding box center [1008, 82] width 56 height 24
click at [989, 75] on input "checkbox" at bounding box center [984, 76] width 9 height 9
checkbox input "true"
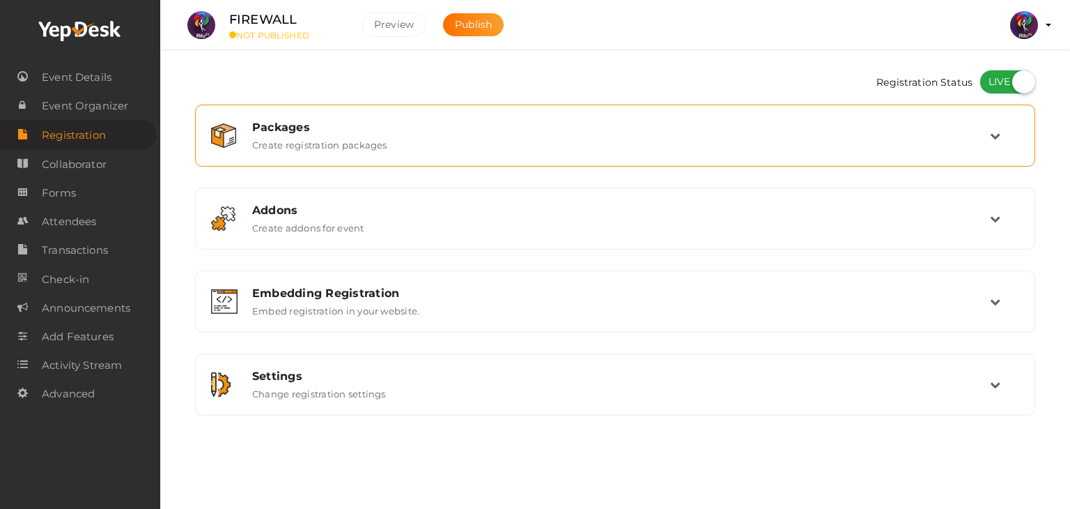
click at [953, 121] on div "Packages" at bounding box center [621, 127] width 738 height 13
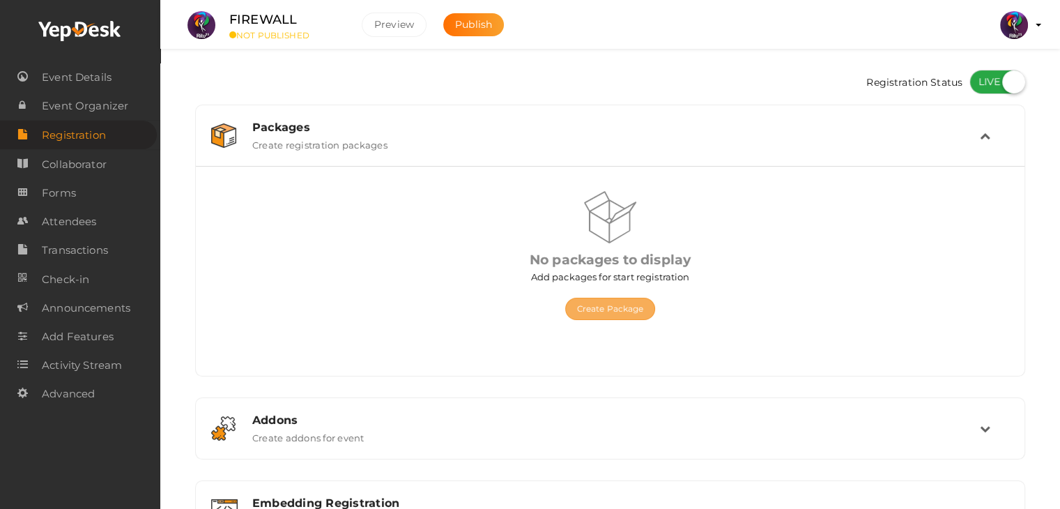
click at [606, 307] on button "Create Package" at bounding box center [610, 309] width 91 height 22
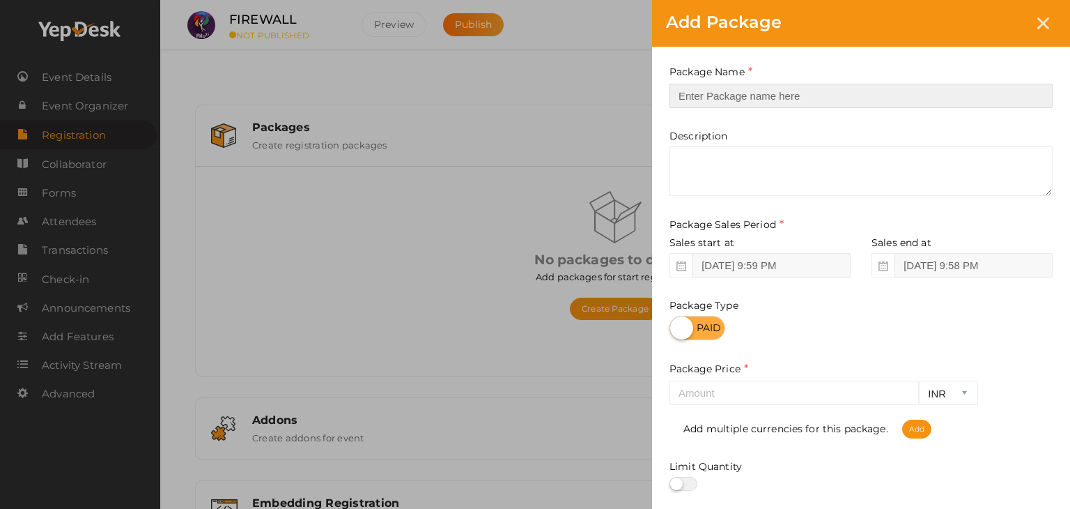
click at [730, 84] on input "text" at bounding box center [861, 96] width 383 height 24
type input "Registration"
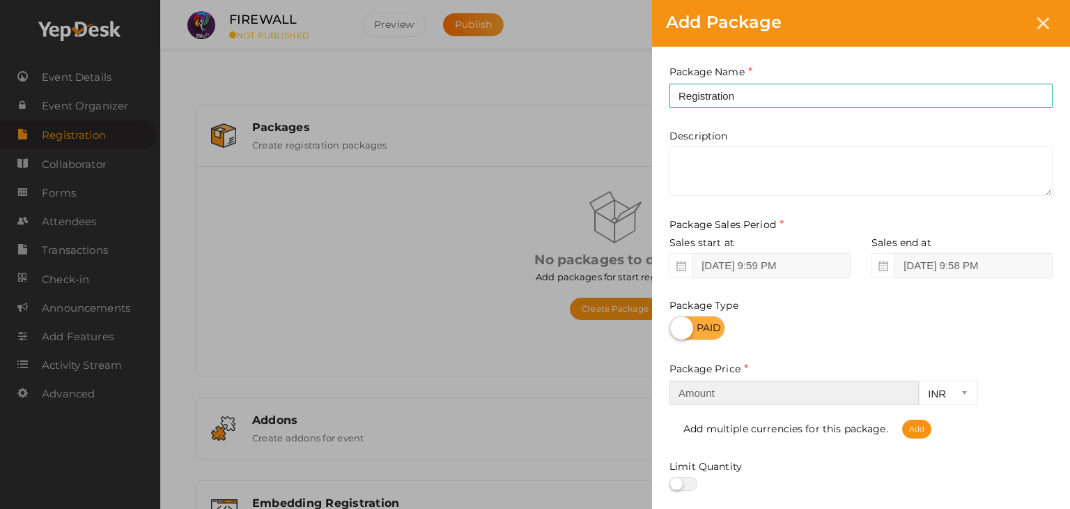
click at [746, 396] on input "number" at bounding box center [794, 392] width 249 height 24
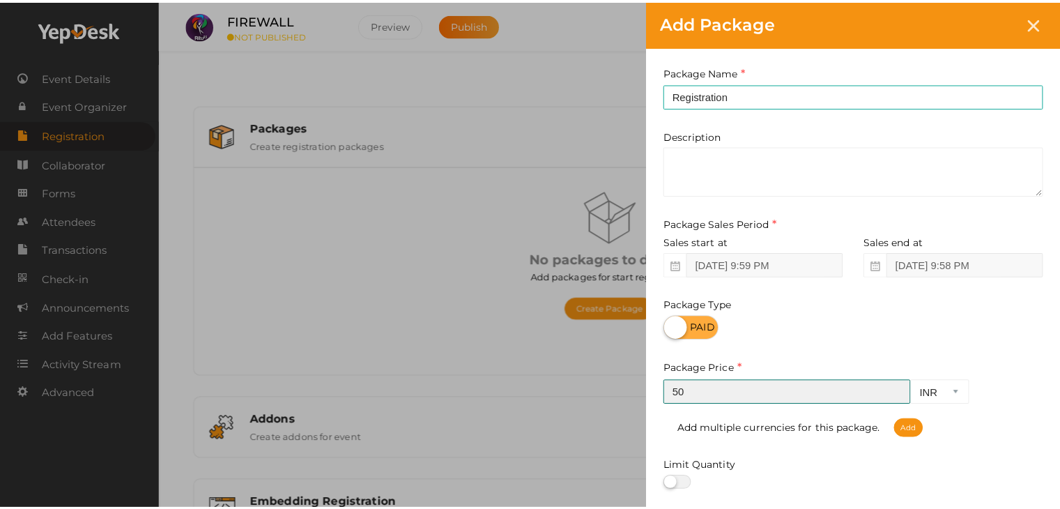
scroll to position [173, 0]
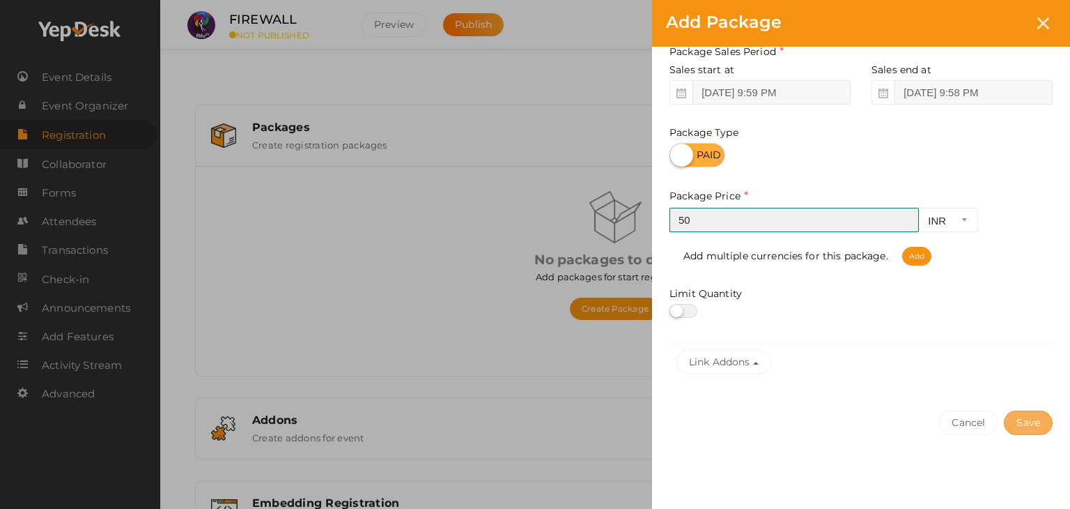
type input "50"
click at [1014, 427] on button "Save" at bounding box center [1028, 422] width 49 height 24
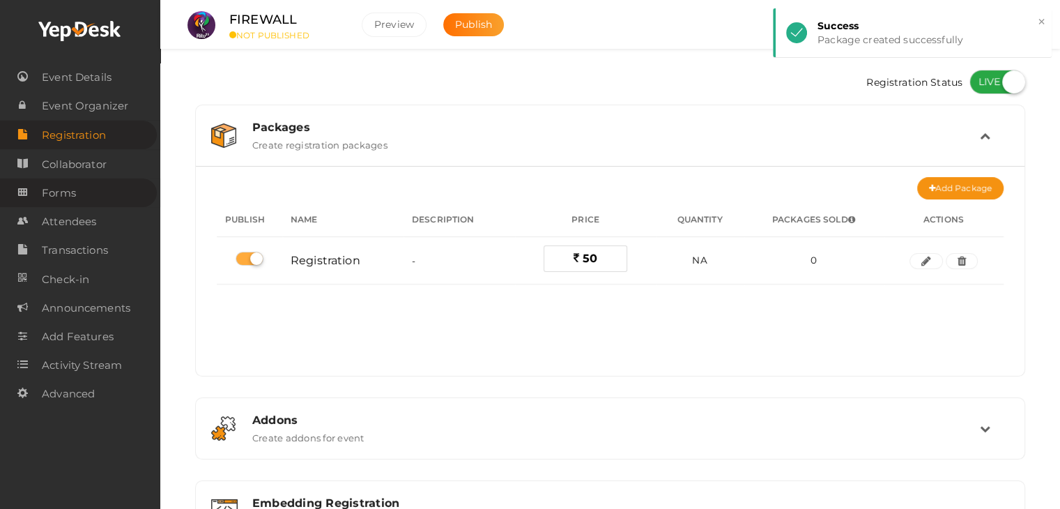
click at [127, 185] on link "Forms" at bounding box center [78, 192] width 157 height 29
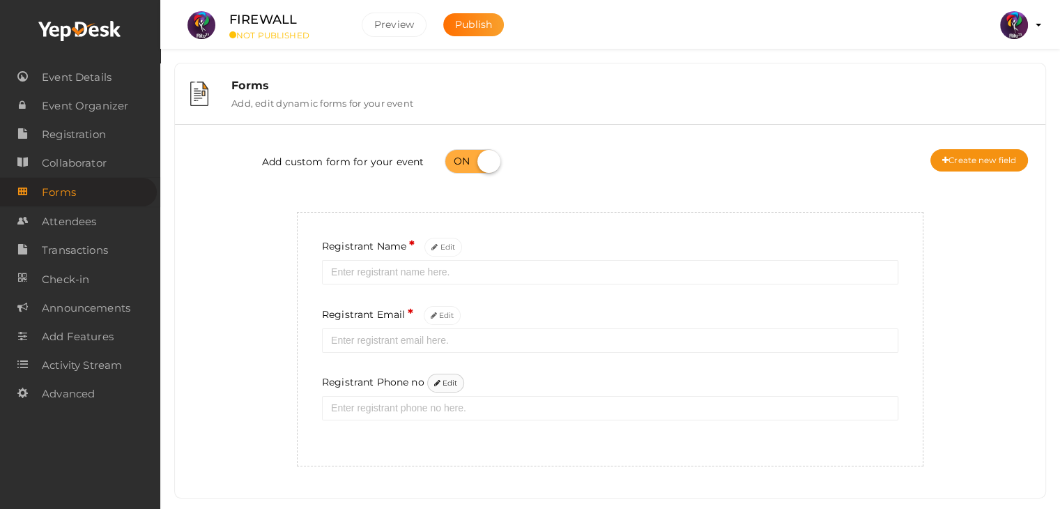
click at [455, 380] on button "Edit" at bounding box center [446, 383] width 38 height 19
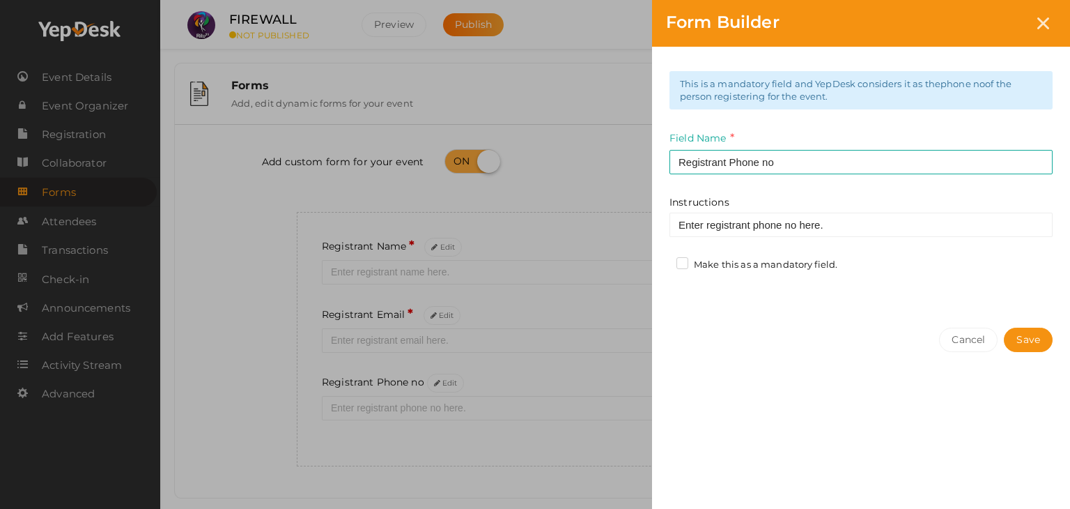
click at [686, 265] on label "Make this as a mandatory field." at bounding box center [757, 265] width 161 height 14
click at [663, 261] on input "Make this as a mandatory field." at bounding box center [663, 261] width 0 height 0
click at [1035, 328] on button "Save" at bounding box center [1028, 340] width 49 height 24
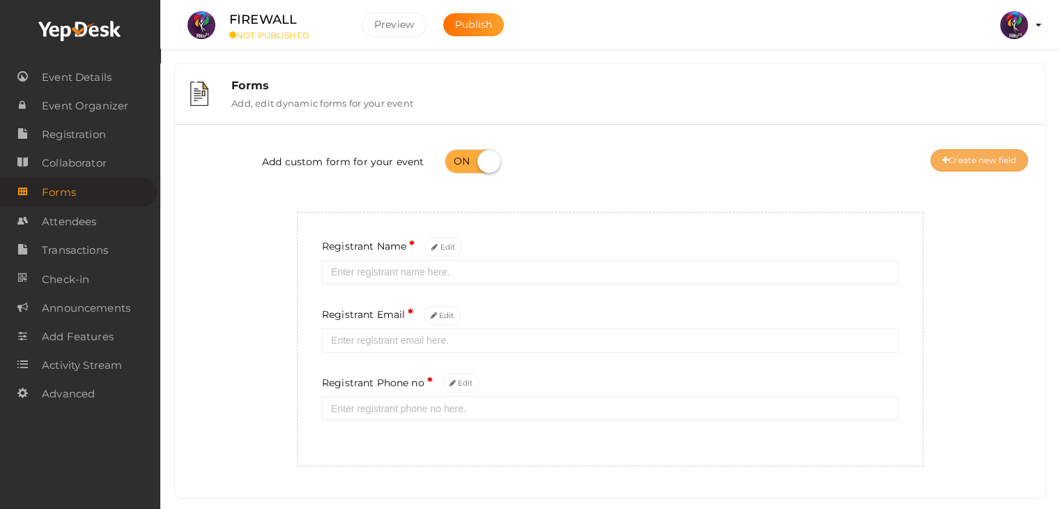
click at [983, 152] on button "Create new field" at bounding box center [979, 160] width 98 height 22
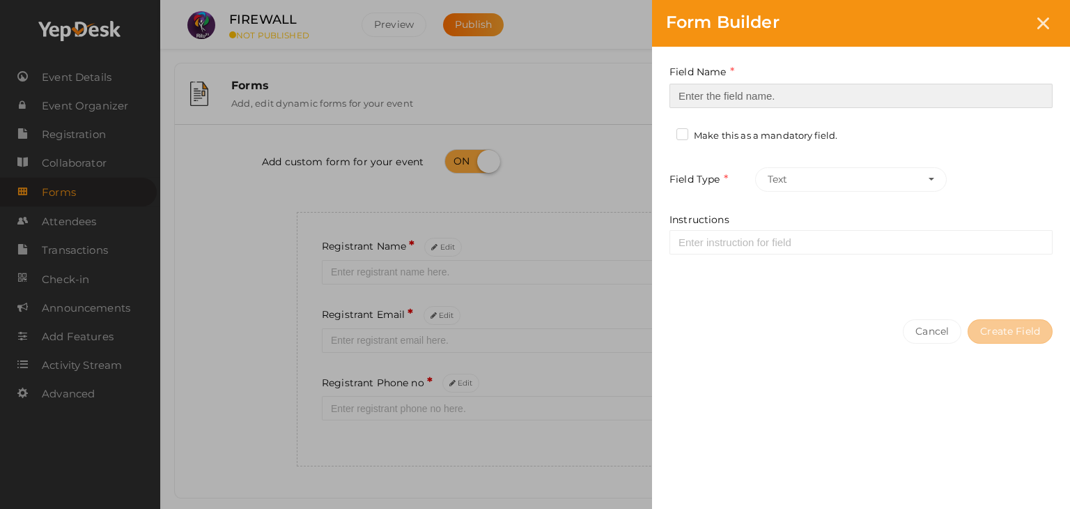
click at [719, 104] on input at bounding box center [861, 96] width 383 height 24
type input "Registrant College"
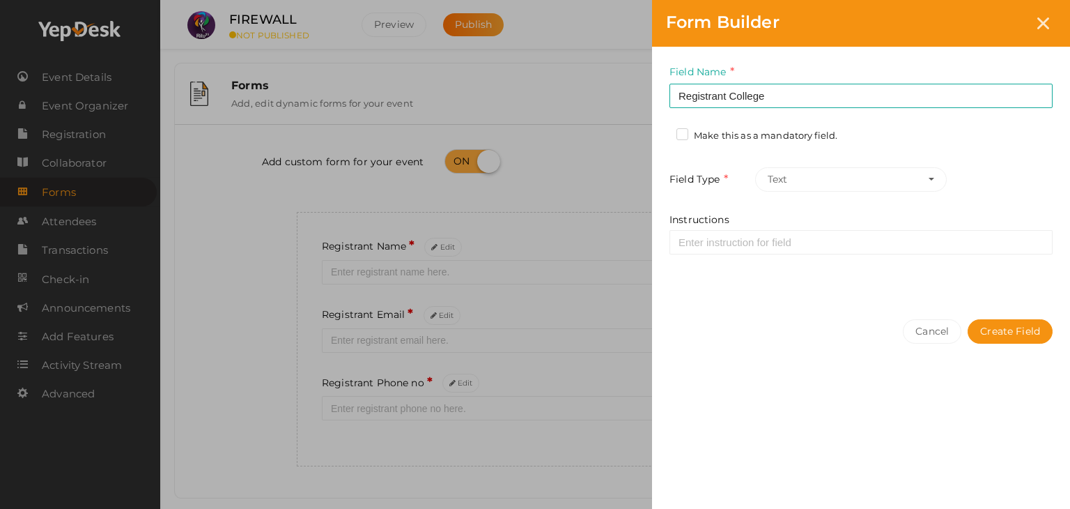
click at [680, 132] on label "Make this as a mandatory field." at bounding box center [757, 136] width 161 height 14
click at [663, 132] on input "Make this as a mandatory field." at bounding box center [663, 132] width 0 height 0
click at [1016, 332] on button "Create Field" at bounding box center [1010, 331] width 85 height 24
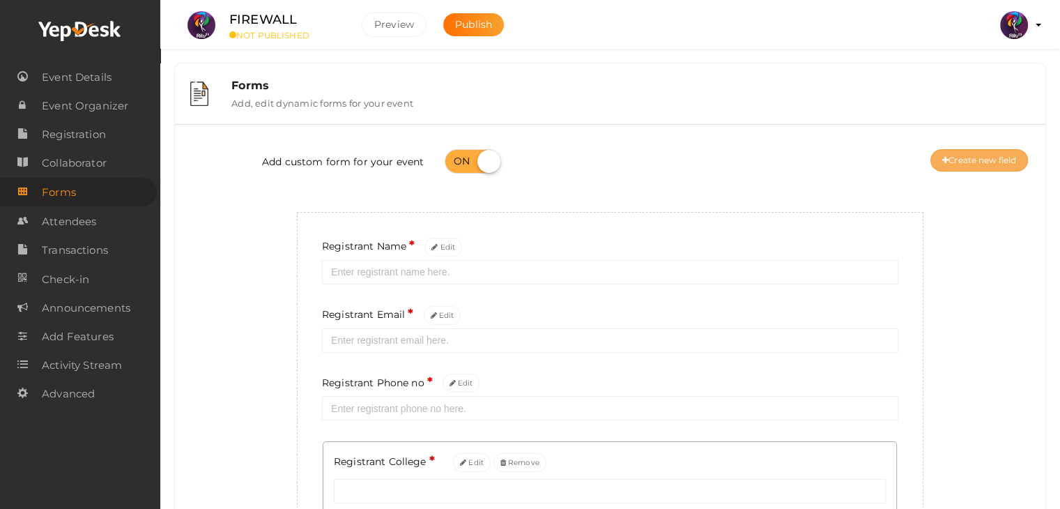
click at [990, 160] on button "Create new field" at bounding box center [979, 160] width 98 height 22
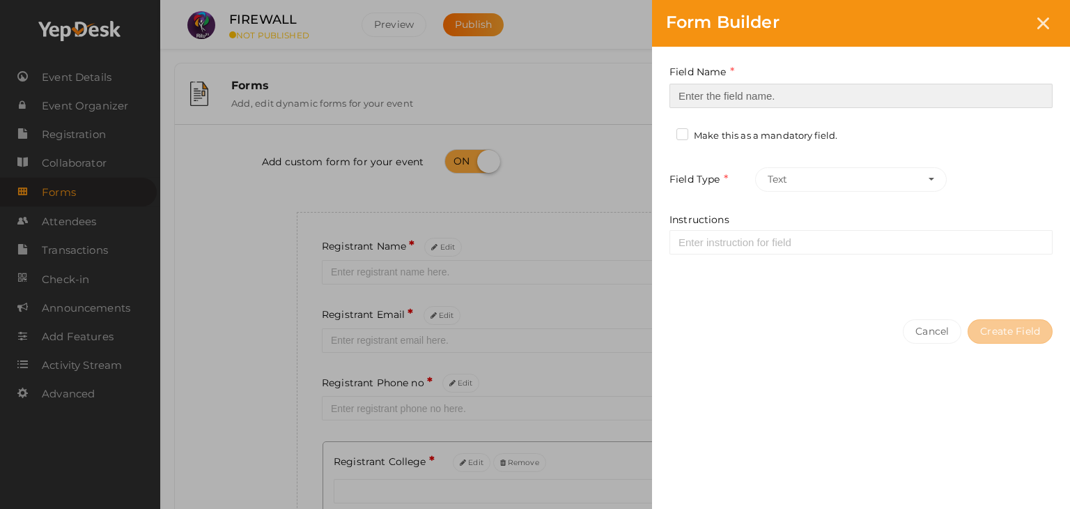
click at [840, 99] on input at bounding box center [861, 96] width 383 height 24
type input "Refferal ID"
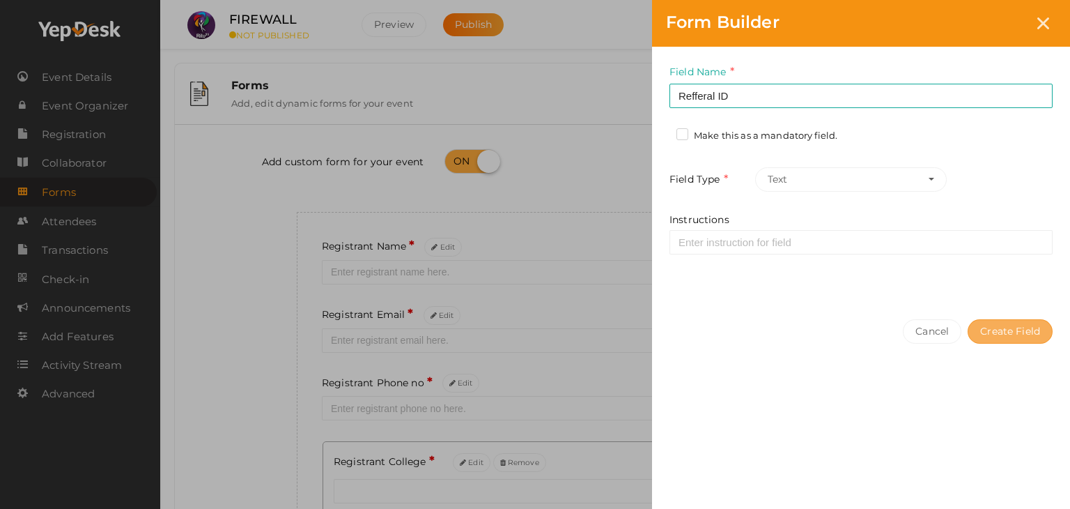
click at [986, 325] on button "Create Field" at bounding box center [1010, 331] width 85 height 24
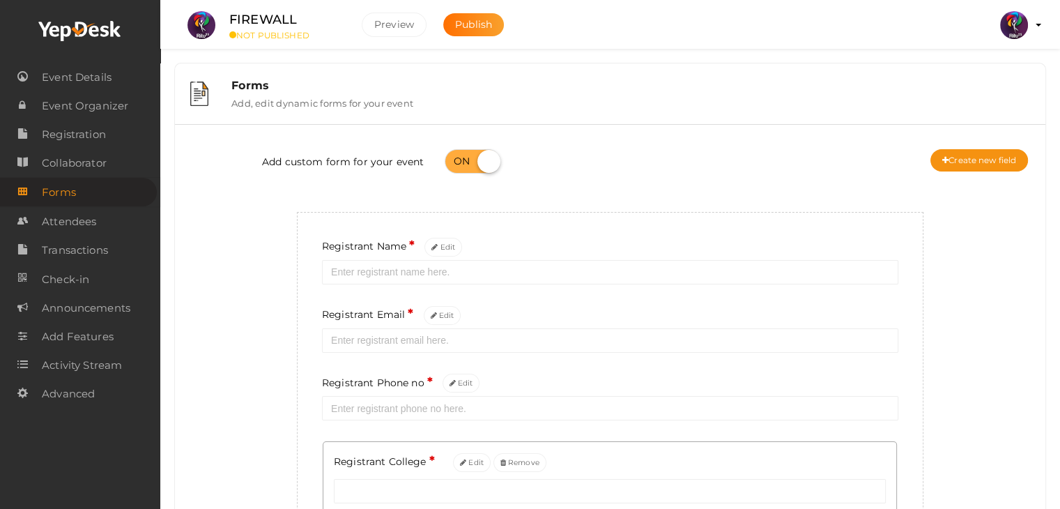
scroll to position [220, 0]
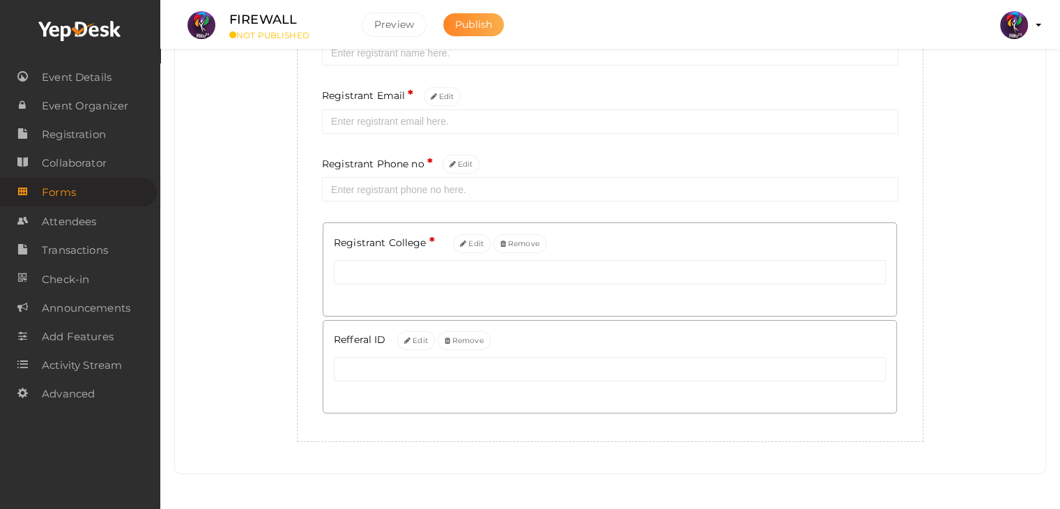
click at [477, 26] on span "Publish" at bounding box center [473, 24] width 37 height 13
click at [107, 141] on link "Registration" at bounding box center [78, 134] width 157 height 29
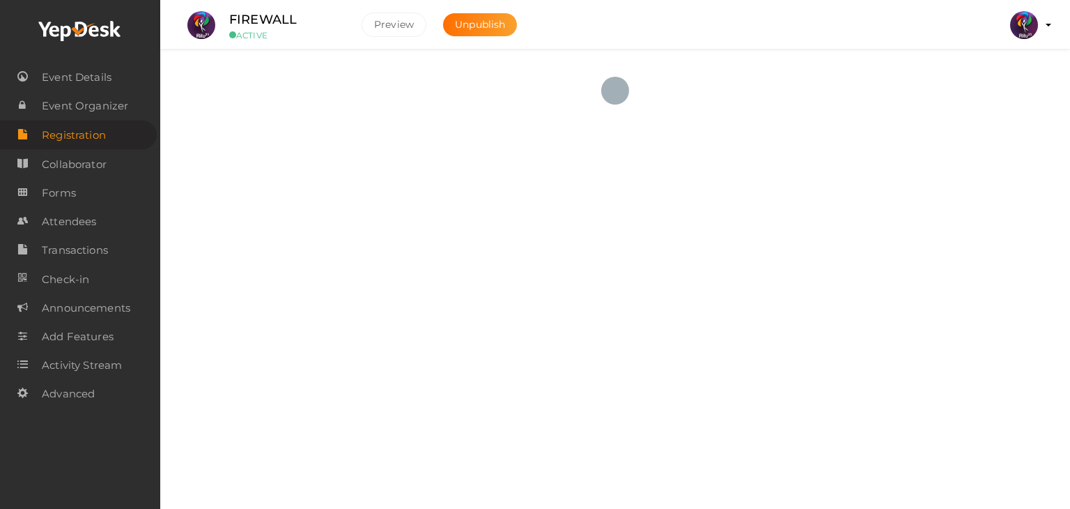
checkbox input "true"
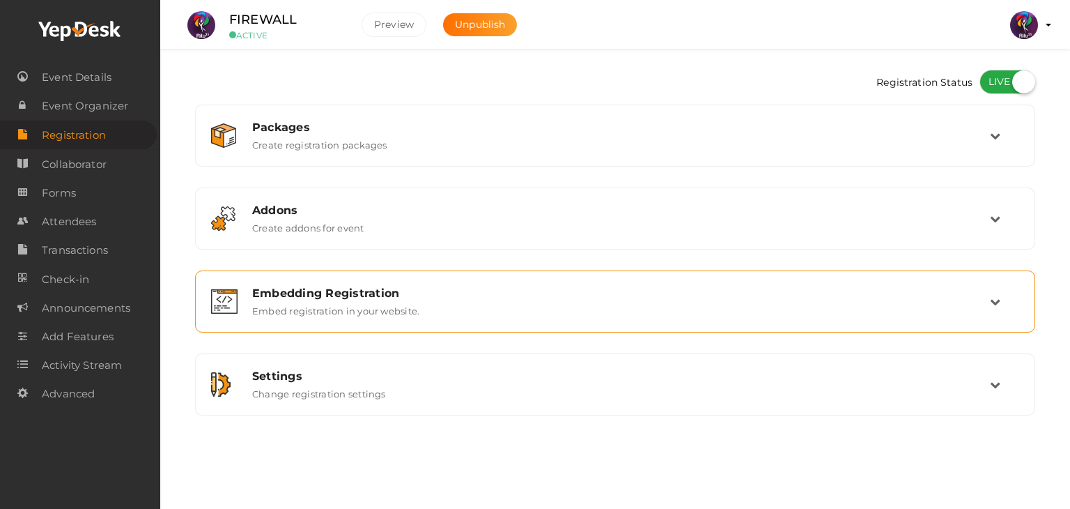
click at [360, 325] on div "Embedding Registration Embed registration in your website." at bounding box center [615, 301] width 840 height 62
click at [479, 317] on div "Embedding Registration Embed registration in your website." at bounding box center [615, 301] width 825 height 47
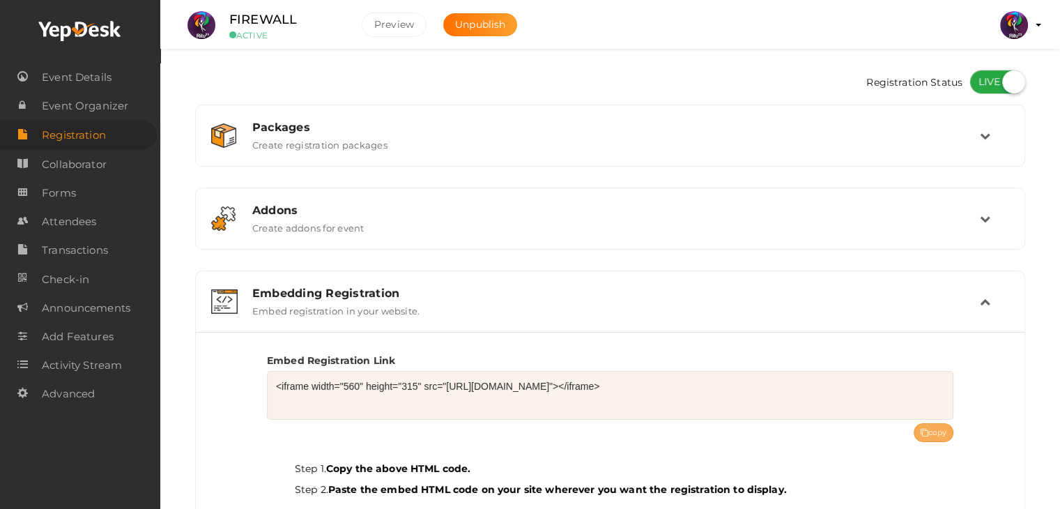
click at [930, 424] on button "copy" at bounding box center [934, 432] width 40 height 19
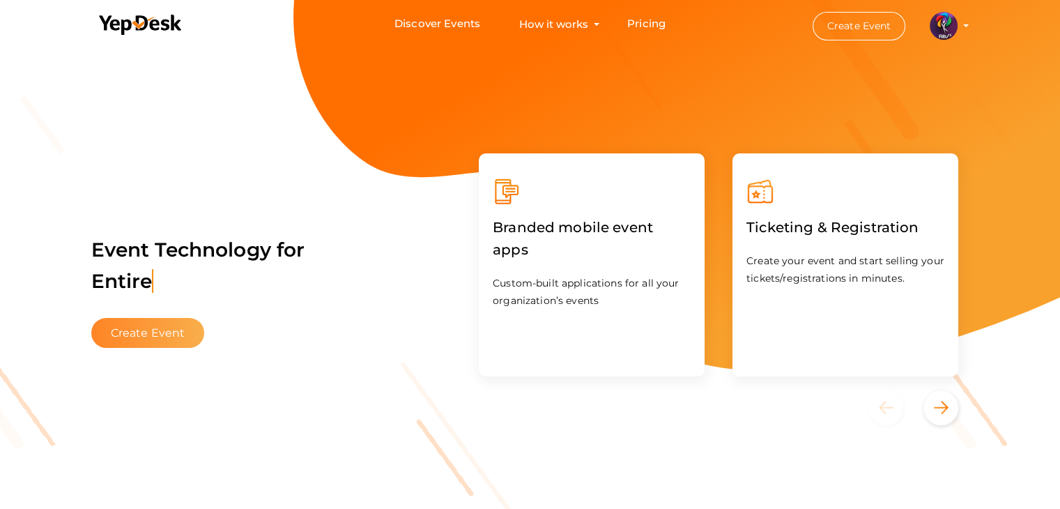
click at [167, 332] on button "Create Event" at bounding box center [148, 333] width 114 height 30
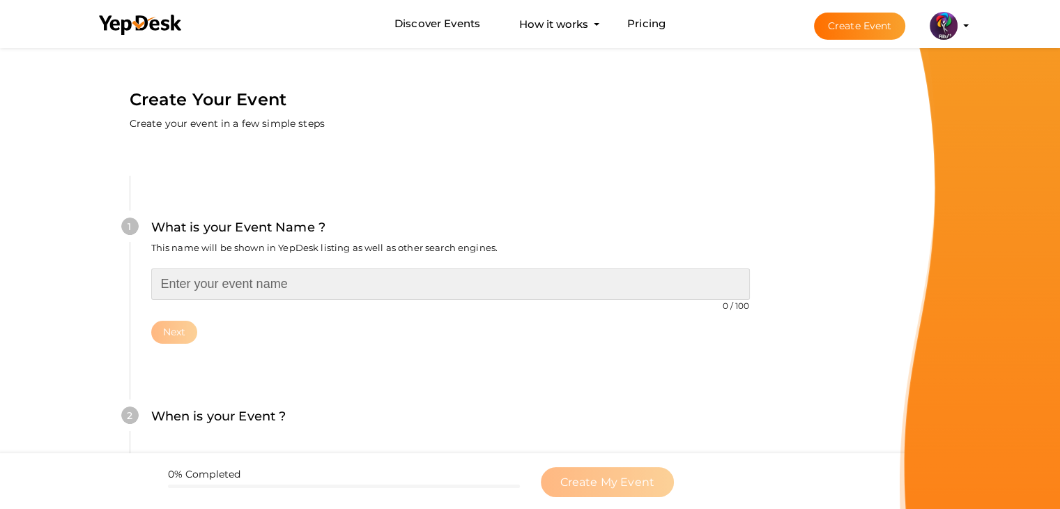
click at [208, 275] on input "text" at bounding box center [450, 283] width 599 height 31
type input "Sketch to Screen UI/UX"
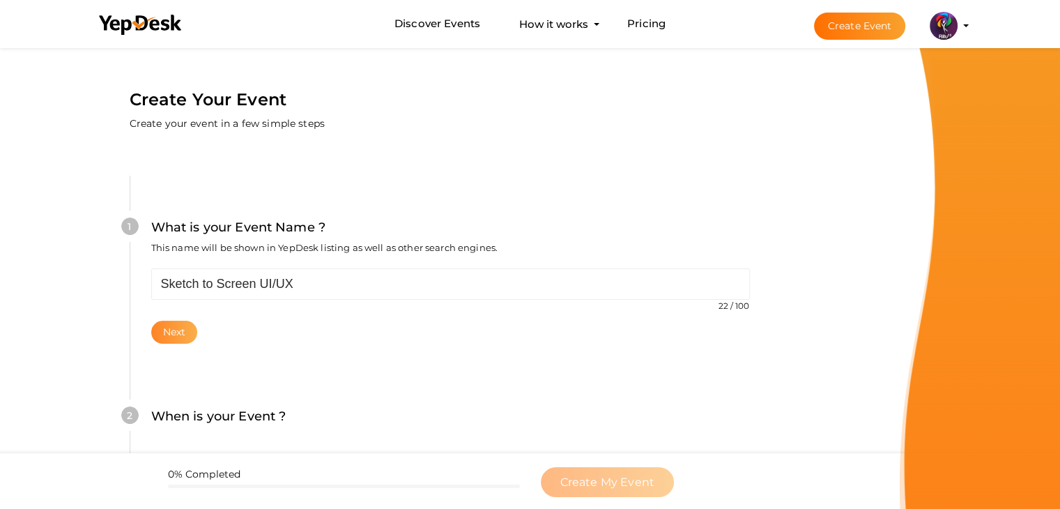
click at [166, 329] on button "Next" at bounding box center [174, 332] width 47 height 23
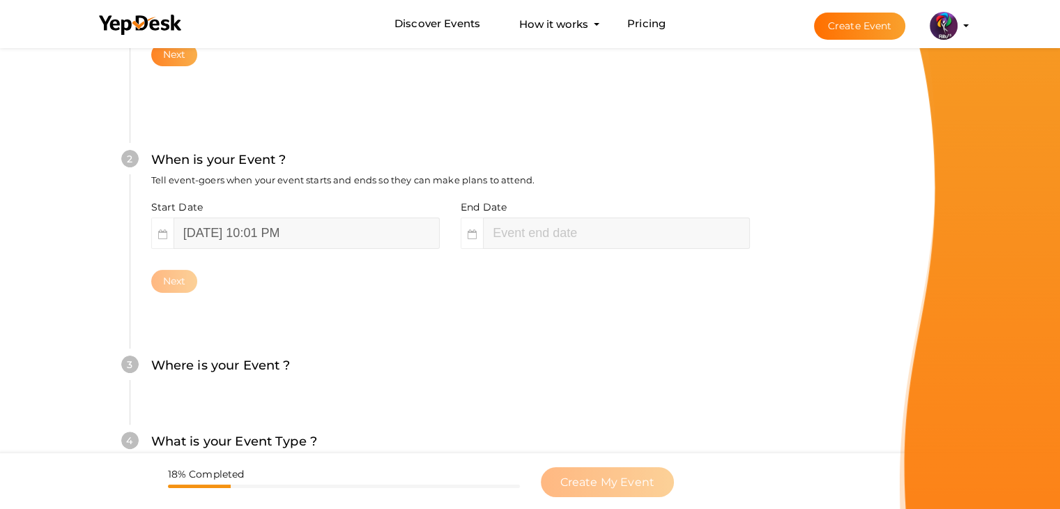
scroll to position [286, 0]
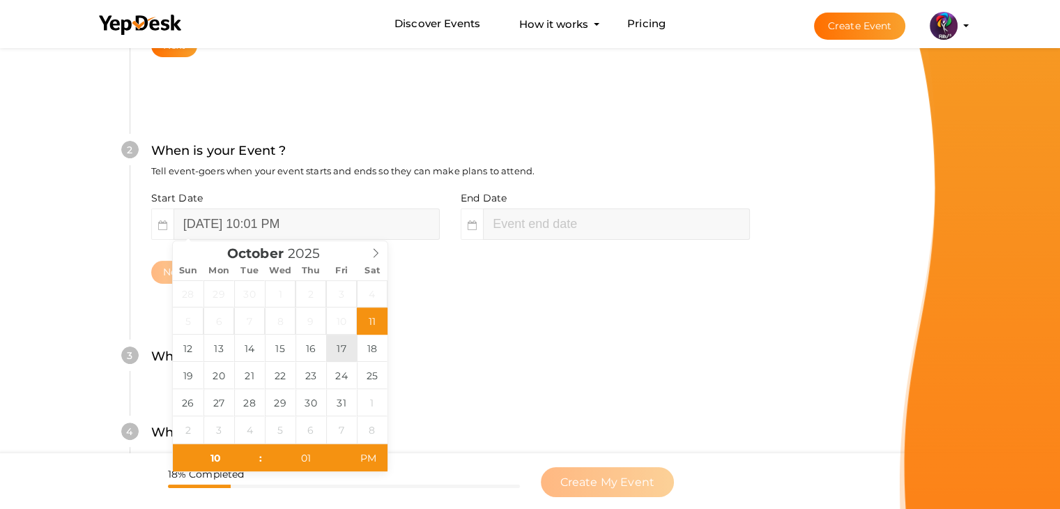
type input "[DATE] 10:01 PM"
type input "01"
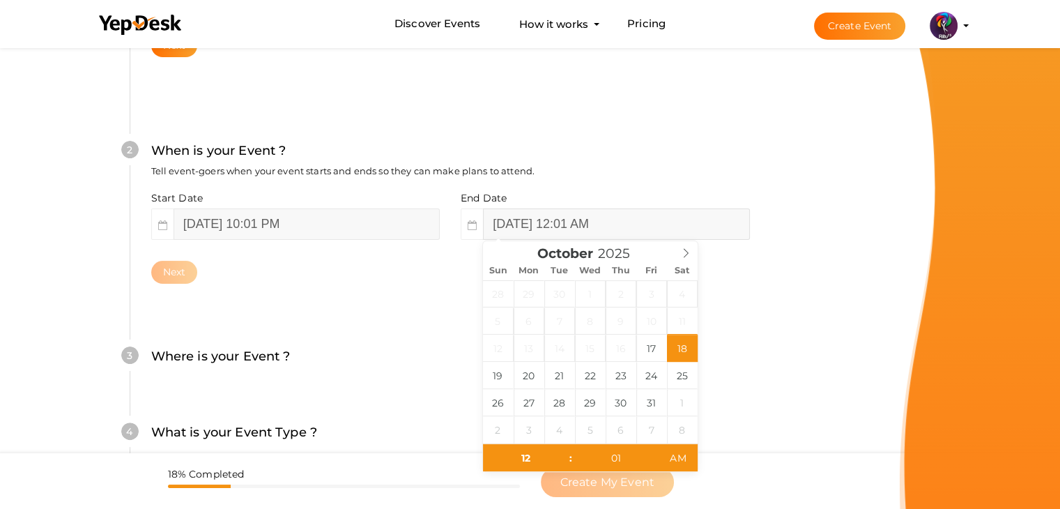
click at [537, 213] on input "[DATE] 12:01 AM" at bounding box center [616, 223] width 266 height 31
type input "[DATE] 12:01 AM"
drag, startPoint x: 680, startPoint y: 366, endPoint x: 657, endPoint y: 350, distance: 28.0
type input "10"
type input "31"
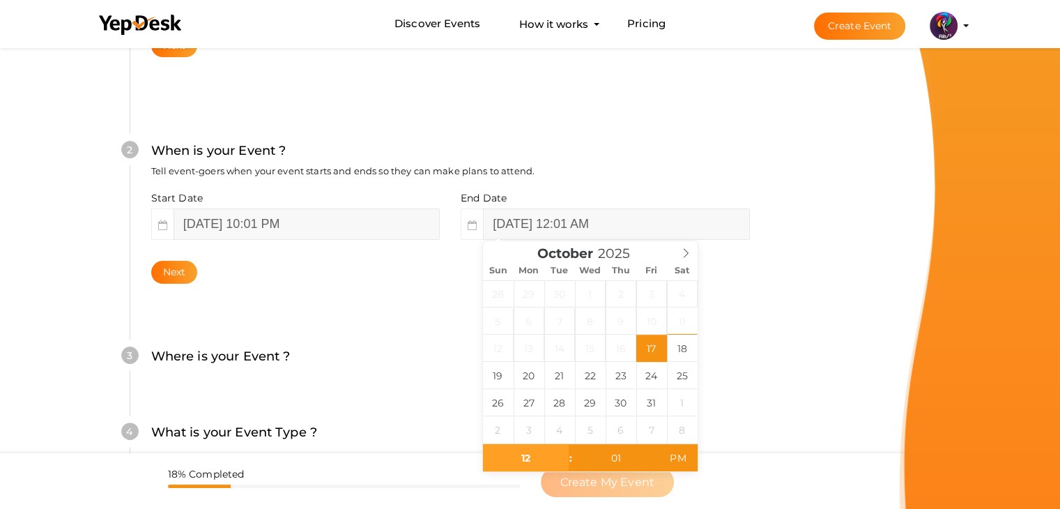
type input "[DATE] 10:31 PM"
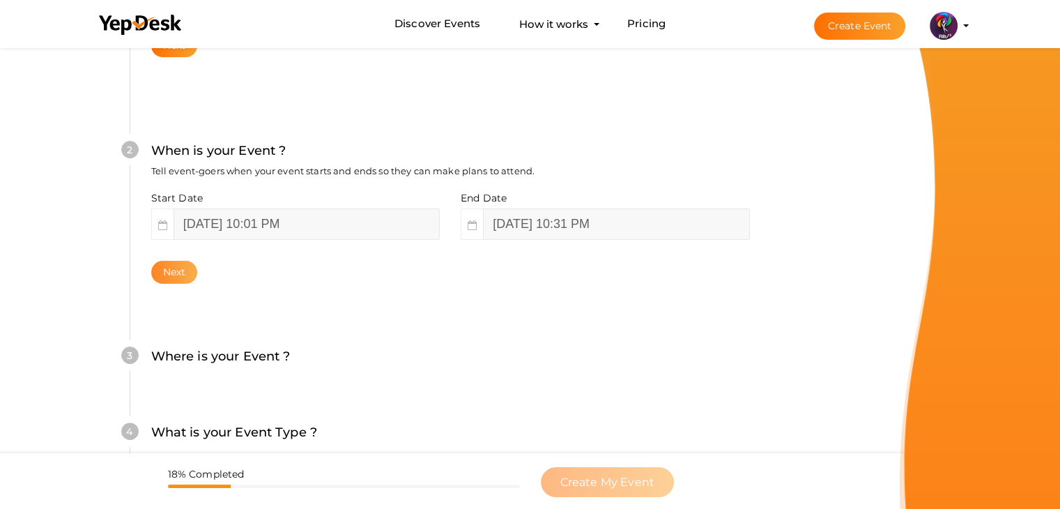
click at [185, 263] on button "Next" at bounding box center [174, 272] width 47 height 23
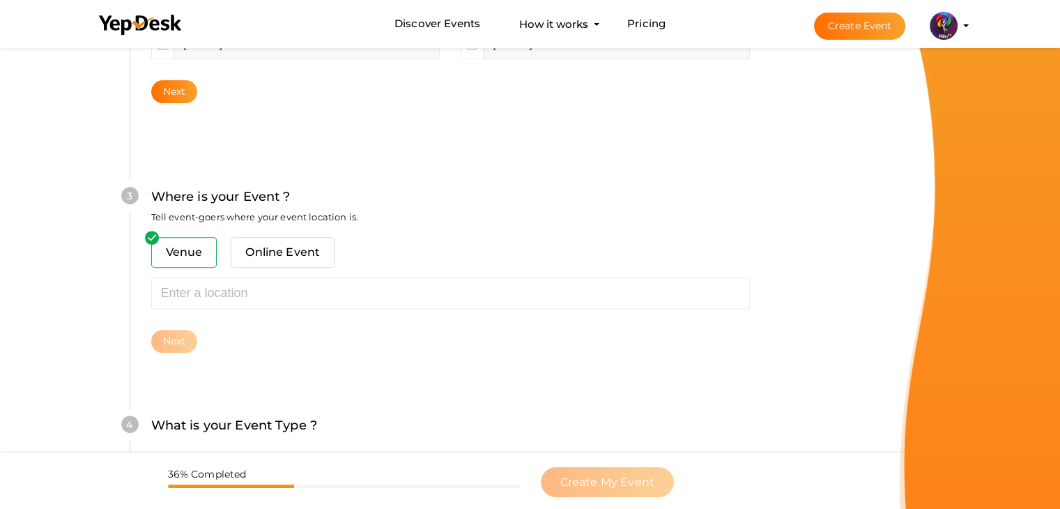
scroll to position [513, 0]
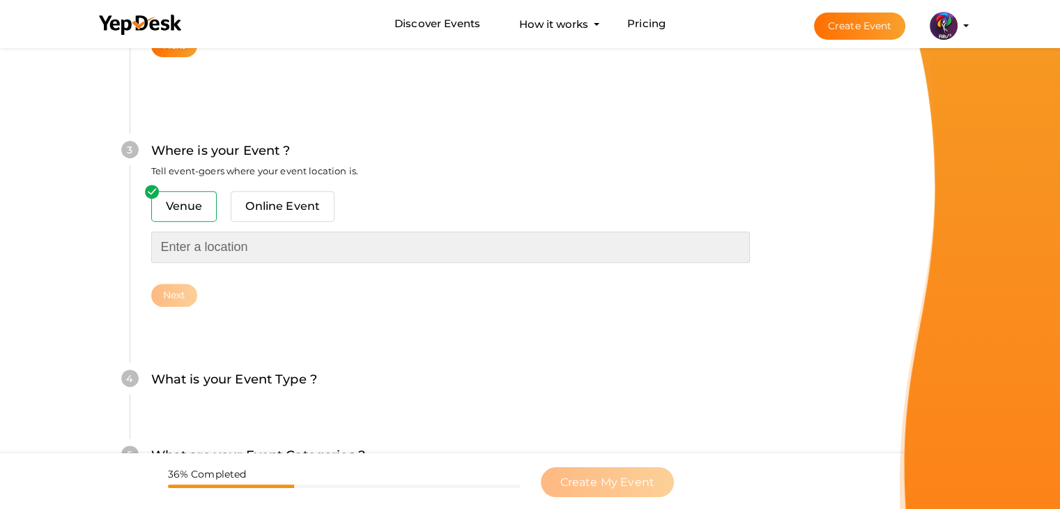
click at [259, 252] on input "text" at bounding box center [450, 246] width 599 height 31
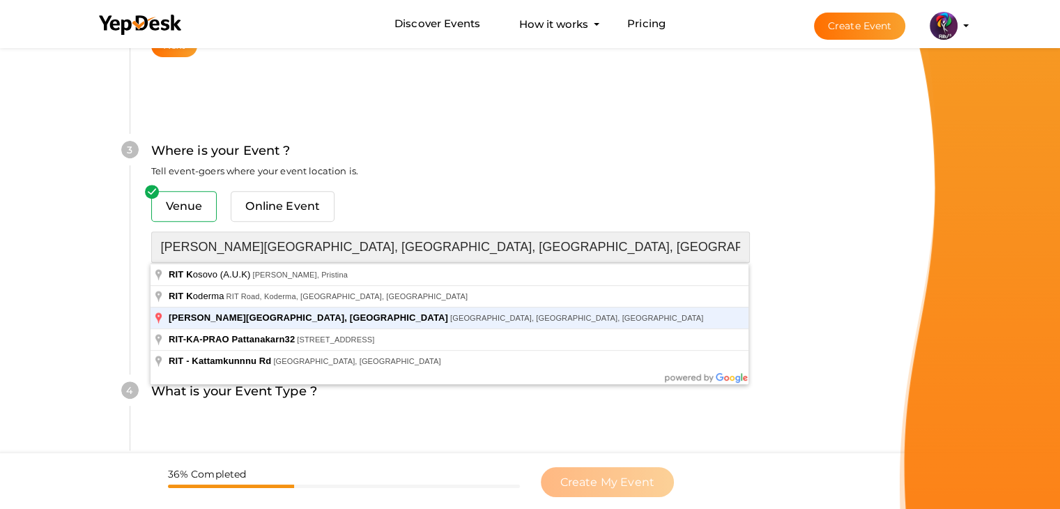
type input "[PERSON_NAME][GEOGRAPHIC_DATA], [GEOGRAPHIC_DATA], [GEOGRAPHIC_DATA], [GEOGRAPH…"
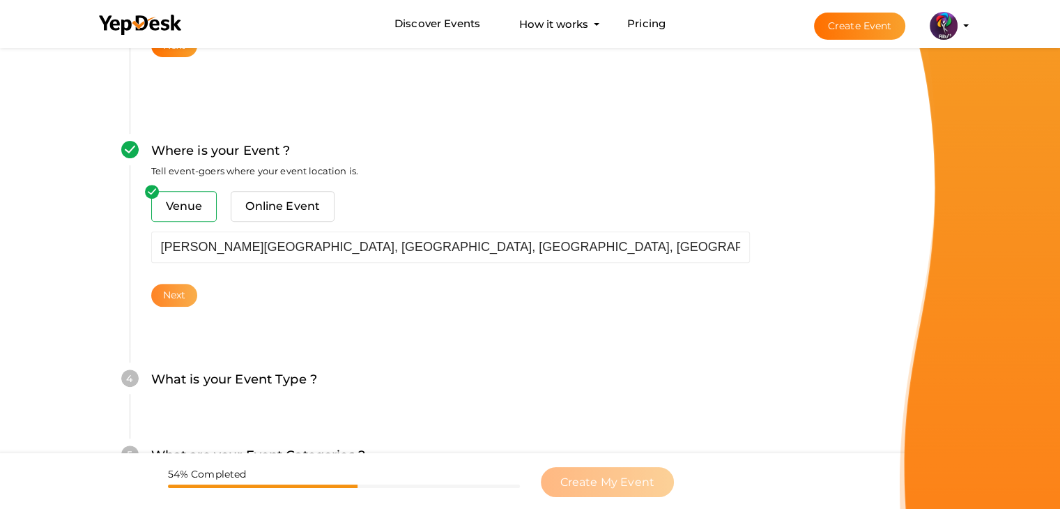
click at [169, 296] on button "Next" at bounding box center [174, 295] width 47 height 23
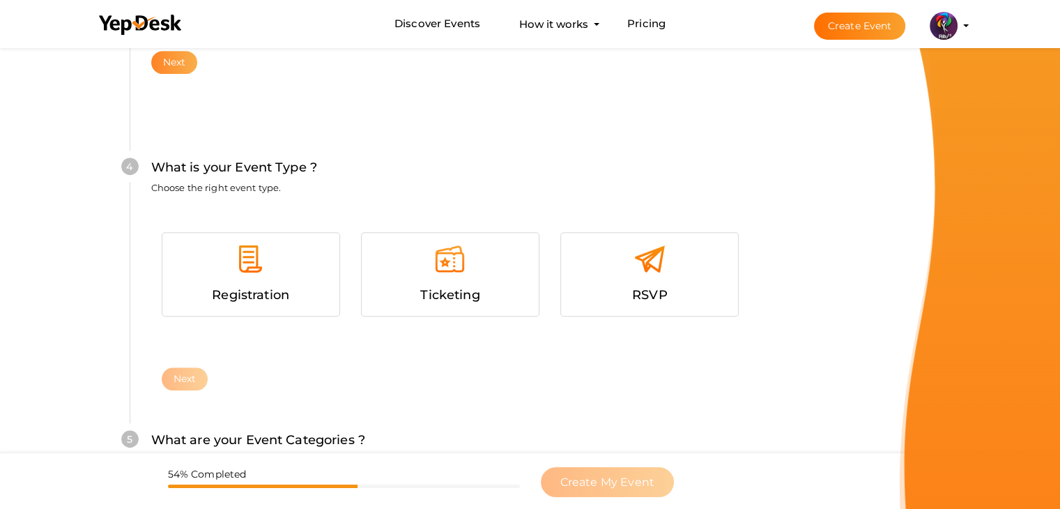
scroll to position [762, 0]
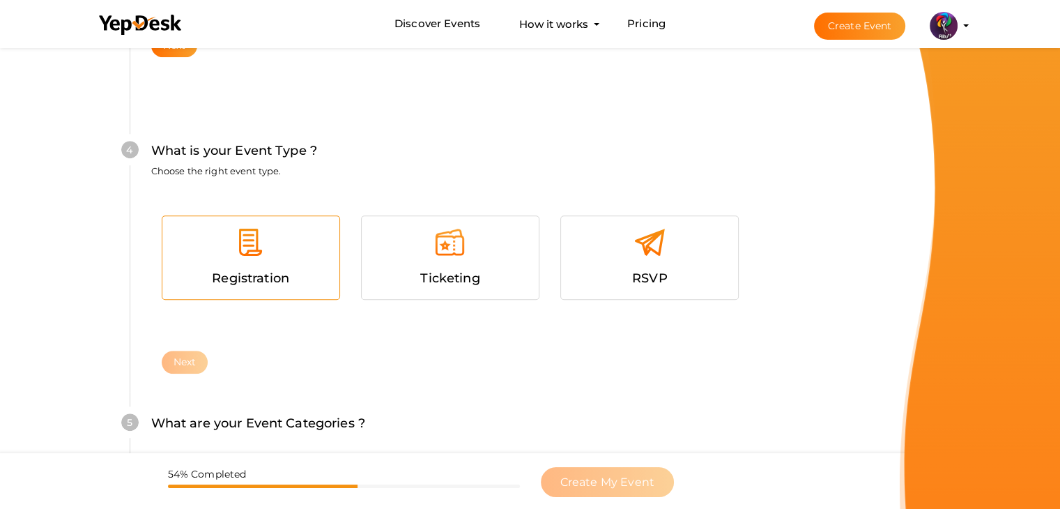
click at [226, 273] on span "Registration" at bounding box center [250, 277] width 77 height 15
click at [195, 370] on button "Next" at bounding box center [185, 362] width 47 height 23
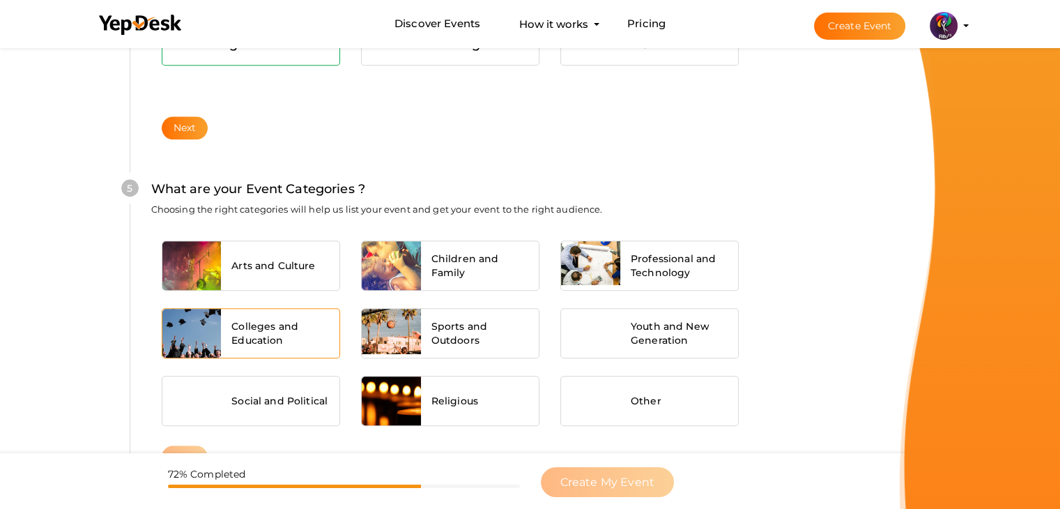
scroll to position [1054, 0]
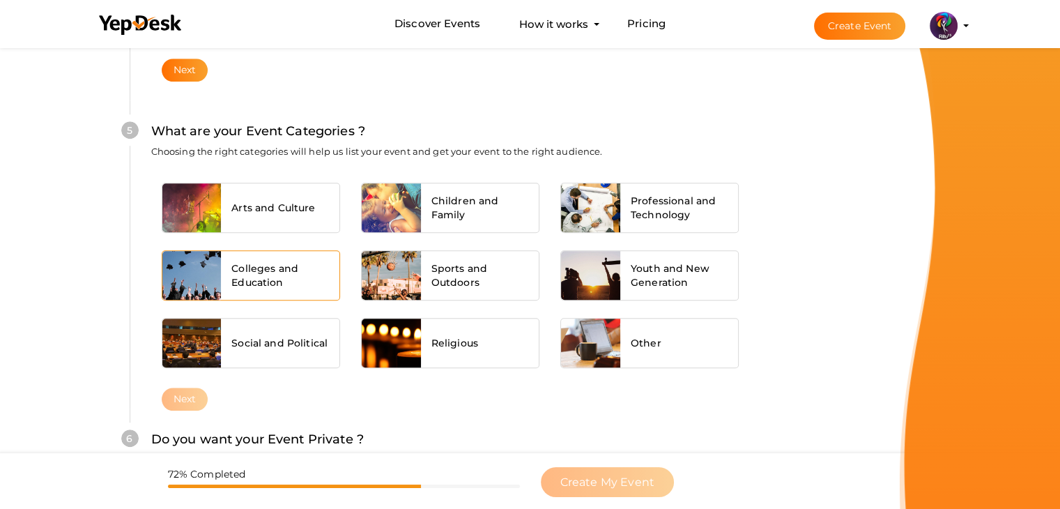
click at [325, 252] on div "Colleges and Education" at bounding box center [280, 275] width 118 height 49
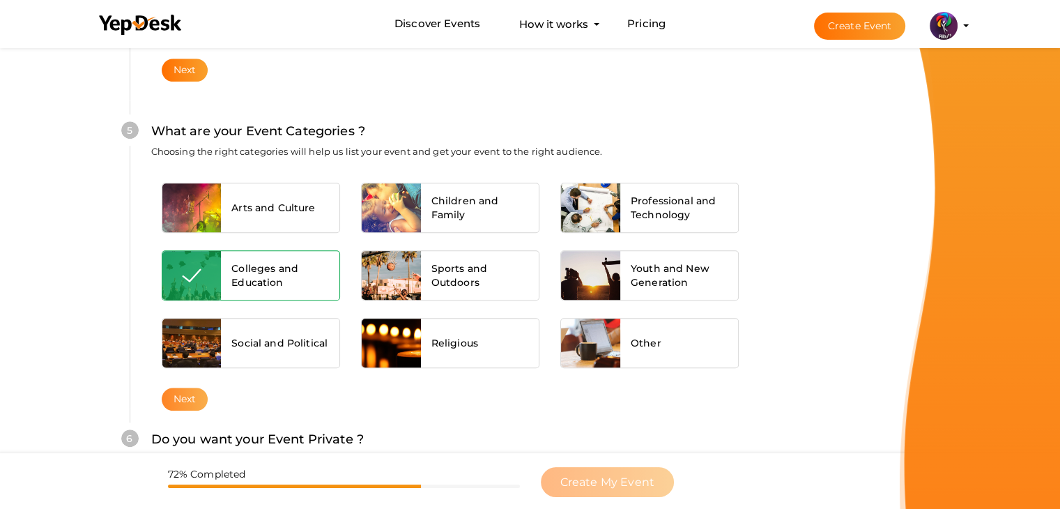
click at [176, 406] on button "Next" at bounding box center [185, 398] width 47 height 23
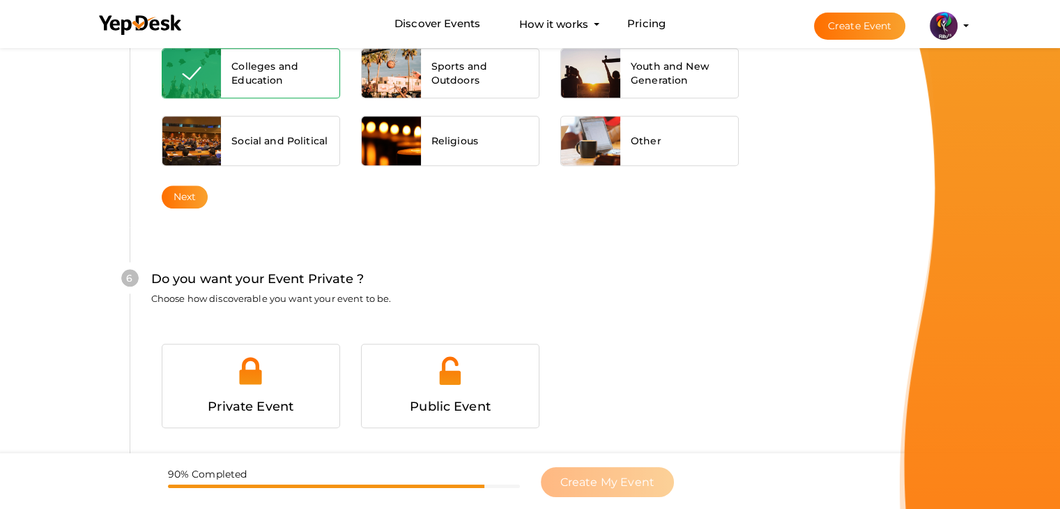
scroll to position [1360, 0]
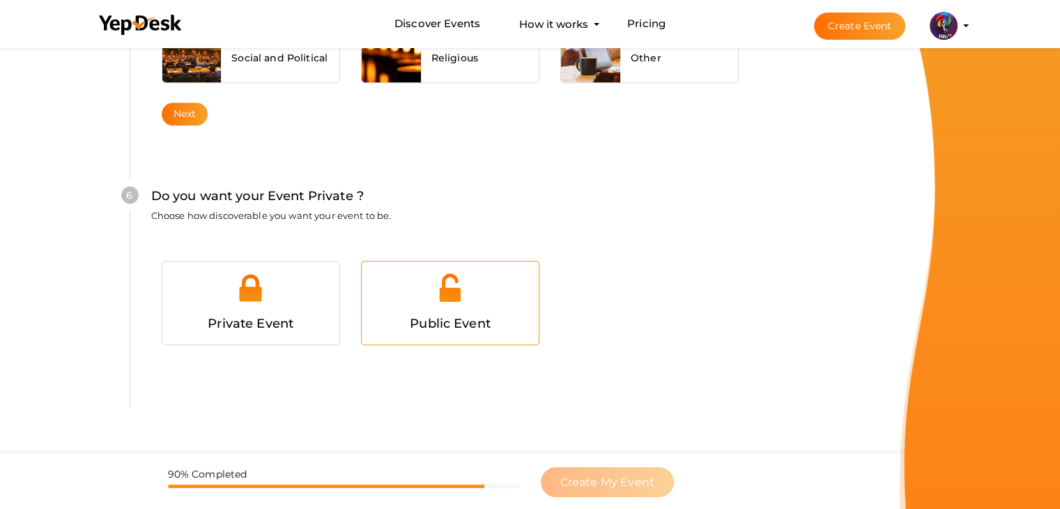
click at [399, 307] on div at bounding box center [450, 293] width 156 height 42
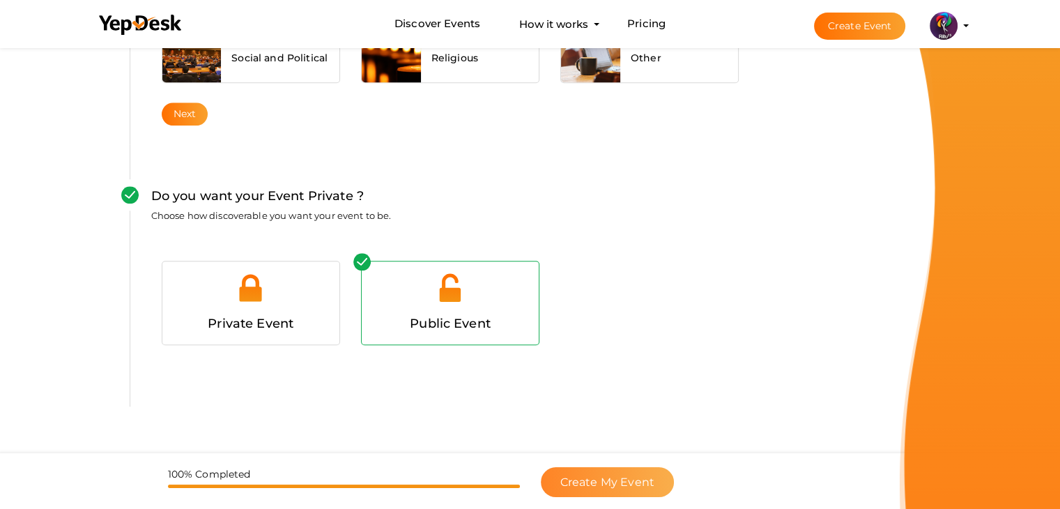
click at [643, 479] on span "Create My Event" at bounding box center [607, 481] width 94 height 13
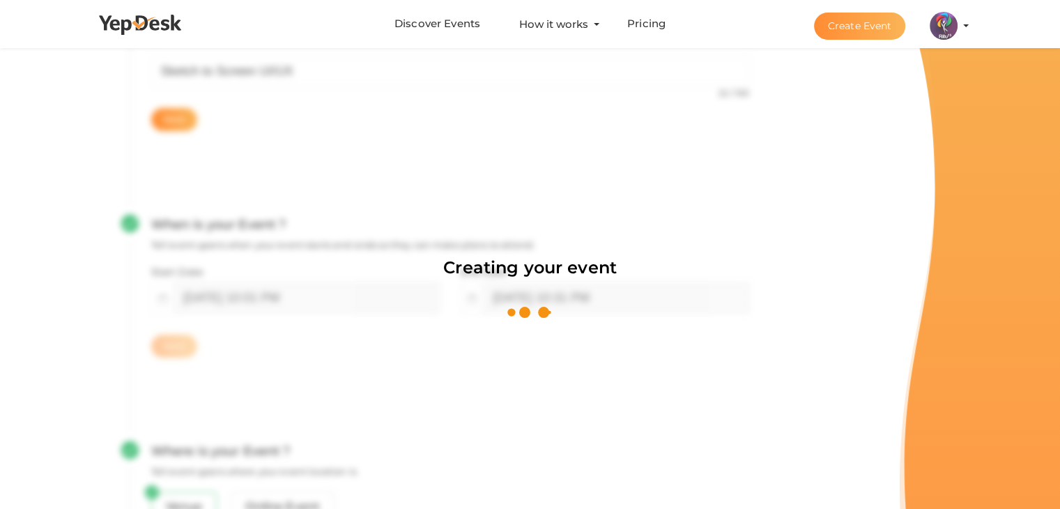
scroll to position [209, 0]
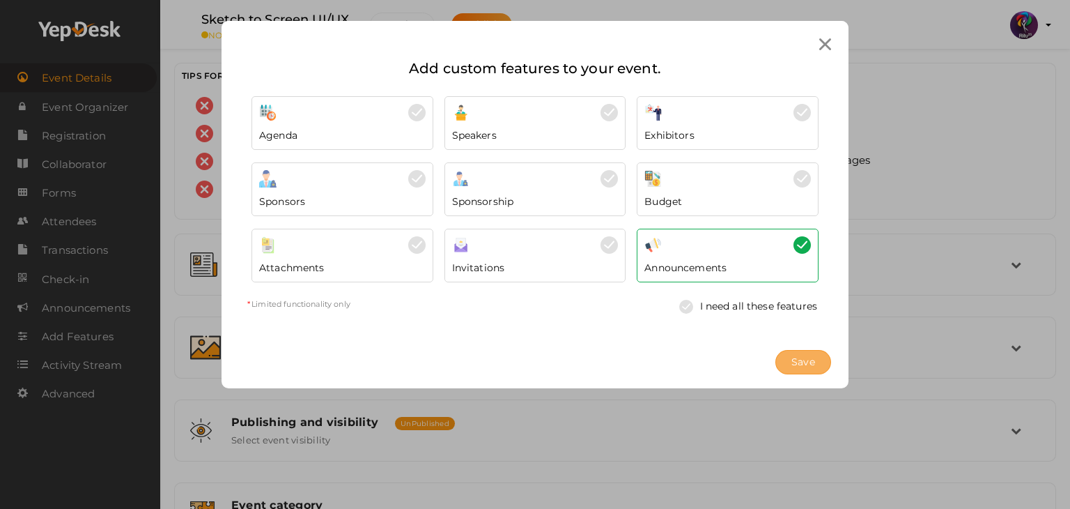
click at [830, 363] on button "Save" at bounding box center [804, 362] width 56 height 24
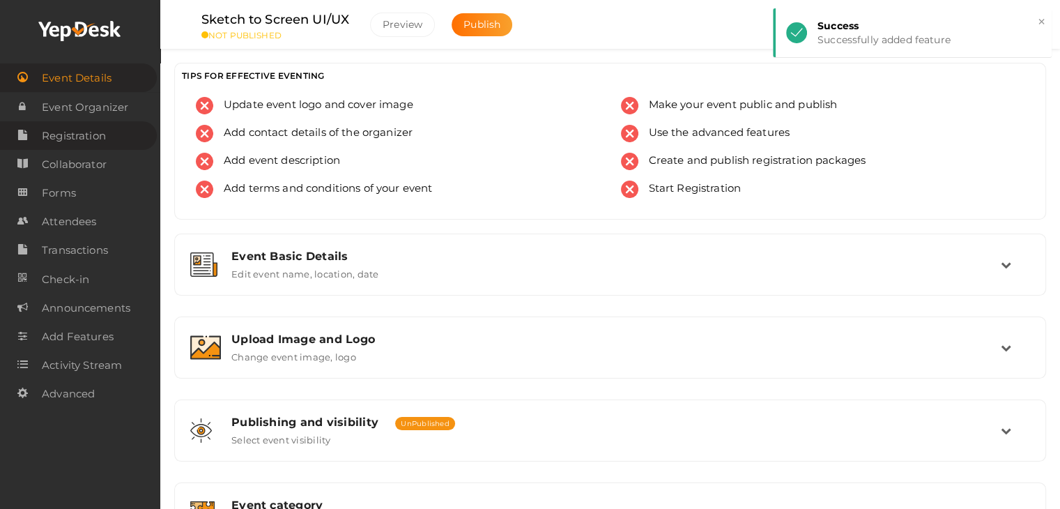
click at [100, 141] on span "Registration" at bounding box center [74, 136] width 64 height 28
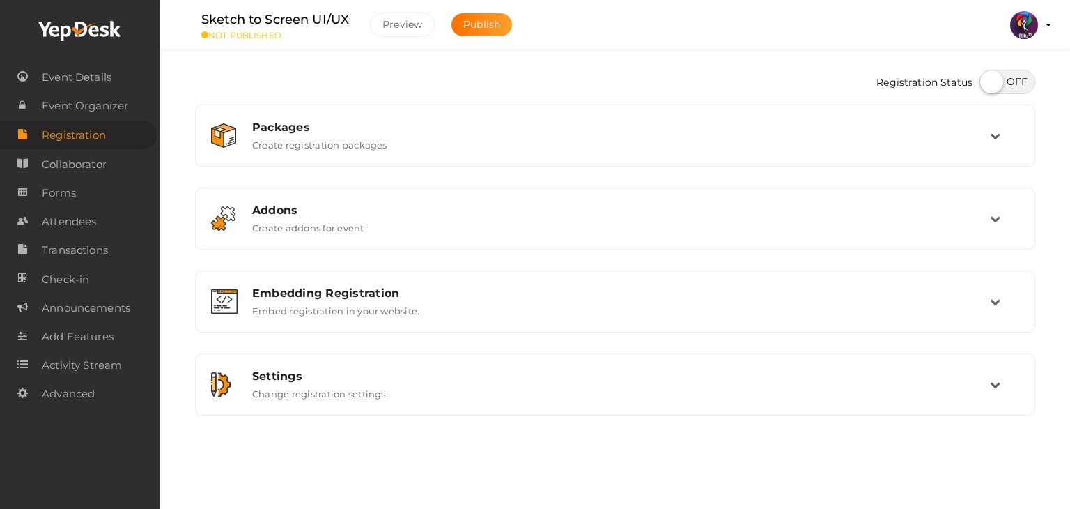
click at [995, 80] on label at bounding box center [1008, 82] width 56 height 24
click at [989, 80] on input "checkbox" at bounding box center [984, 76] width 9 height 9
checkbox input "true"
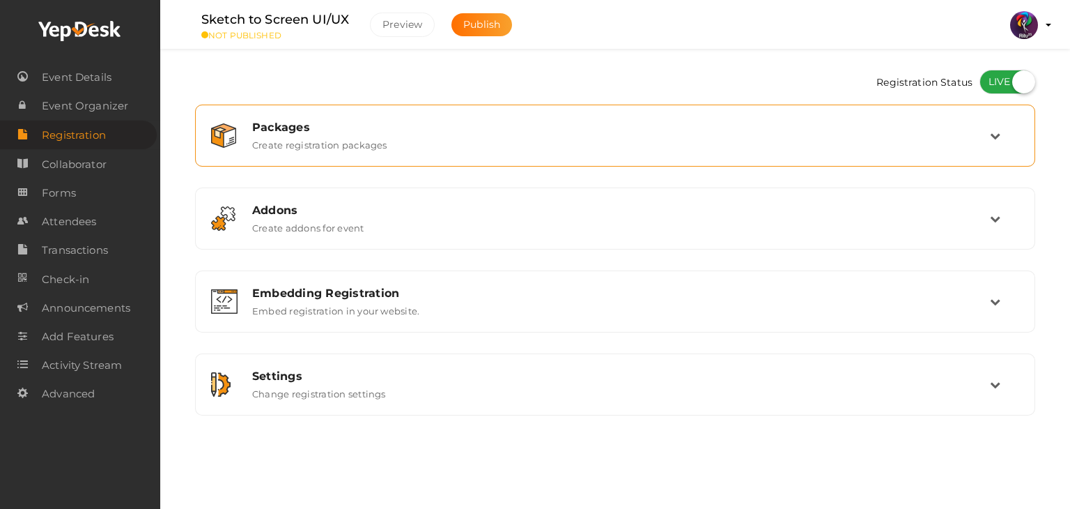
click at [983, 146] on div "Packages Create registration packages" at bounding box center [616, 136] width 748 height 30
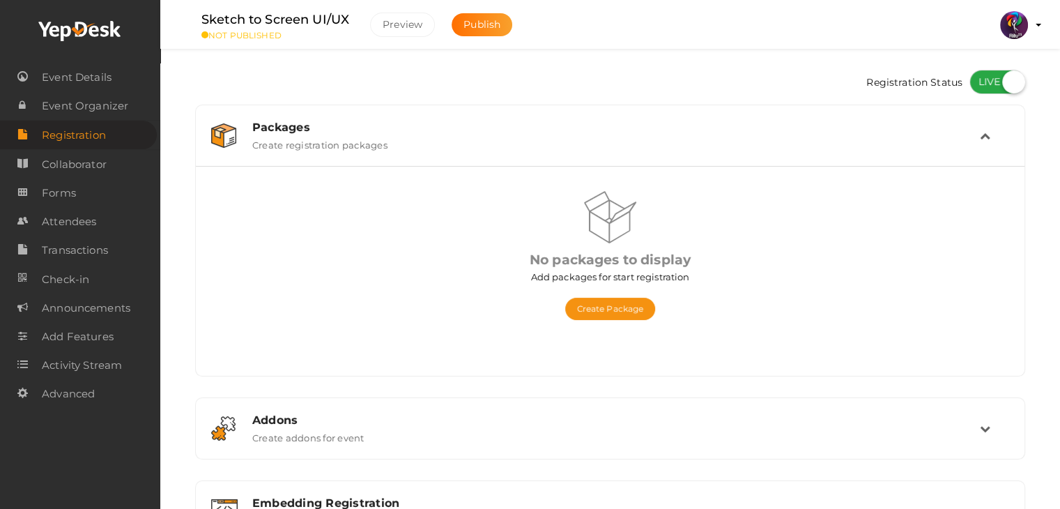
click at [983, 146] on td at bounding box center [994, 136] width 29 height 30
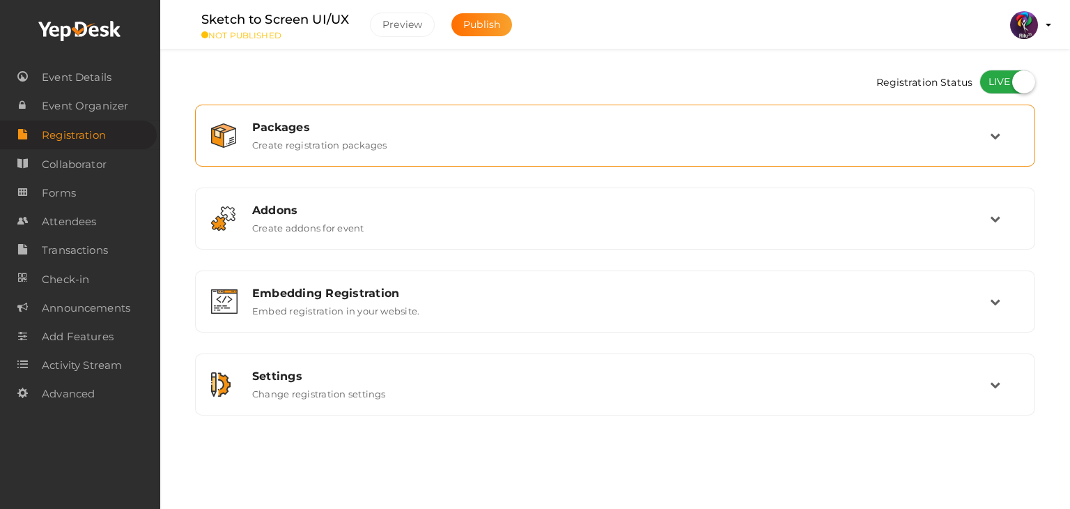
click at [983, 146] on div "Packages Create registration packages" at bounding box center [616, 136] width 748 height 30
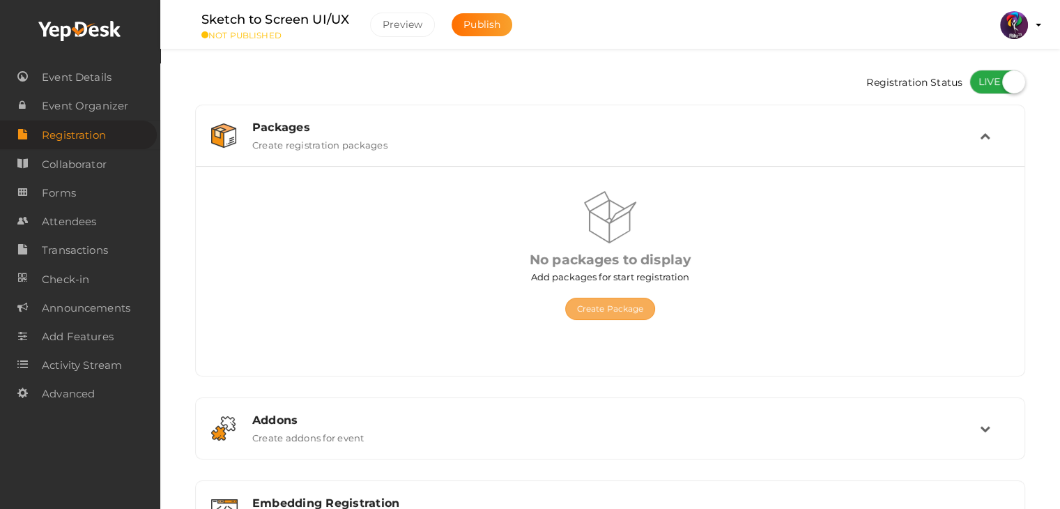
click at [625, 305] on button "Create Package" at bounding box center [610, 309] width 91 height 22
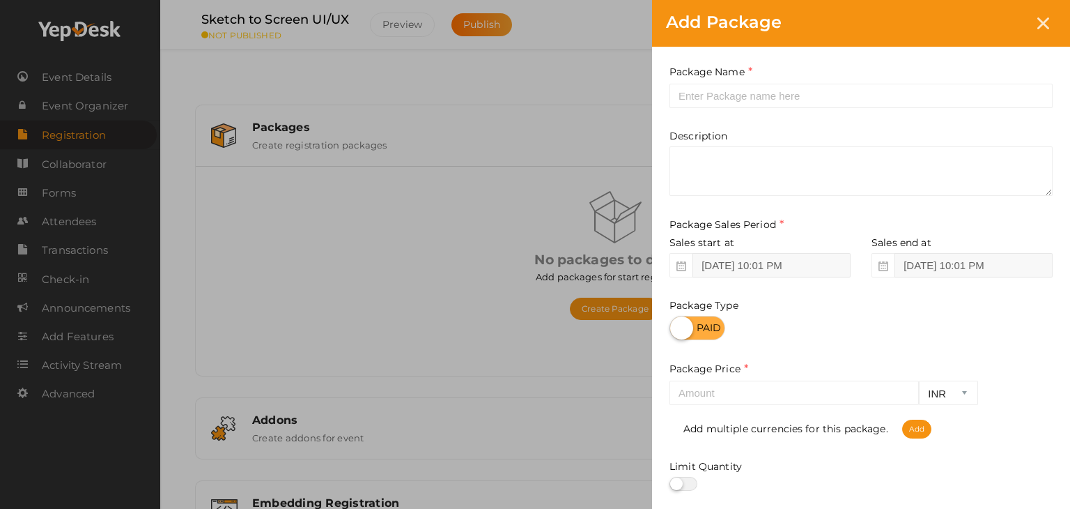
click at [759, 77] on div "Package Name This field is Required. Package Name already used." at bounding box center [861, 86] width 383 height 44
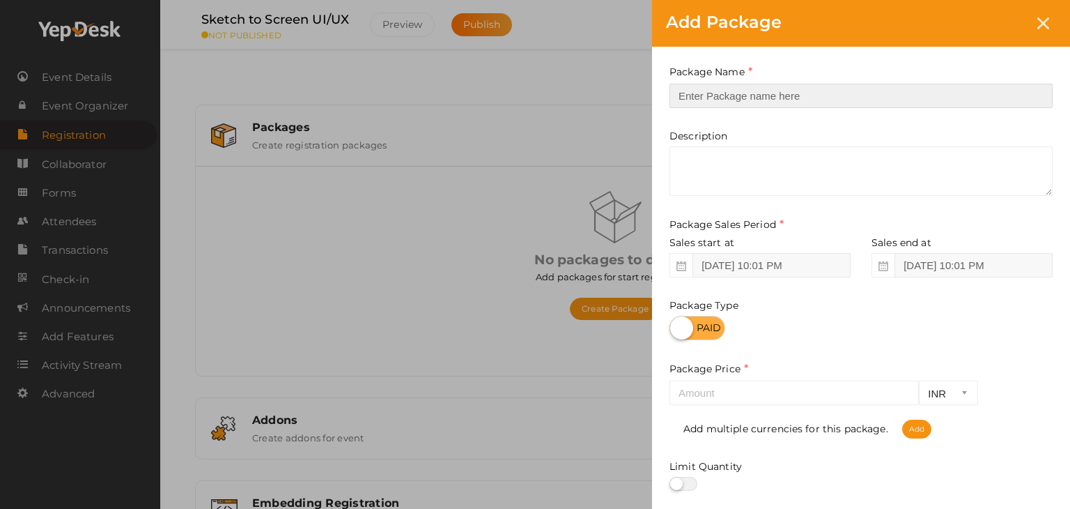
click at [766, 90] on input "text" at bounding box center [861, 96] width 383 height 24
type input "Registration"
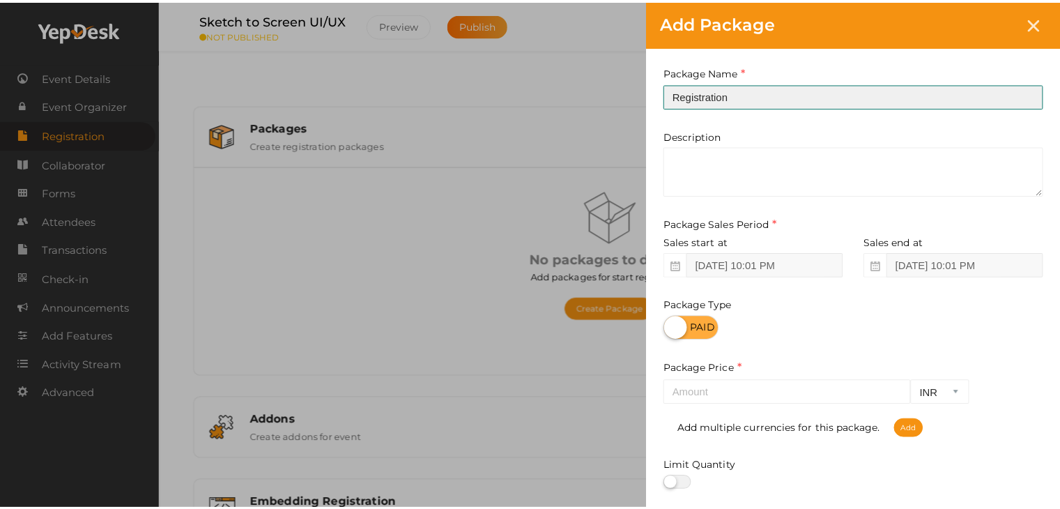
scroll to position [173, 0]
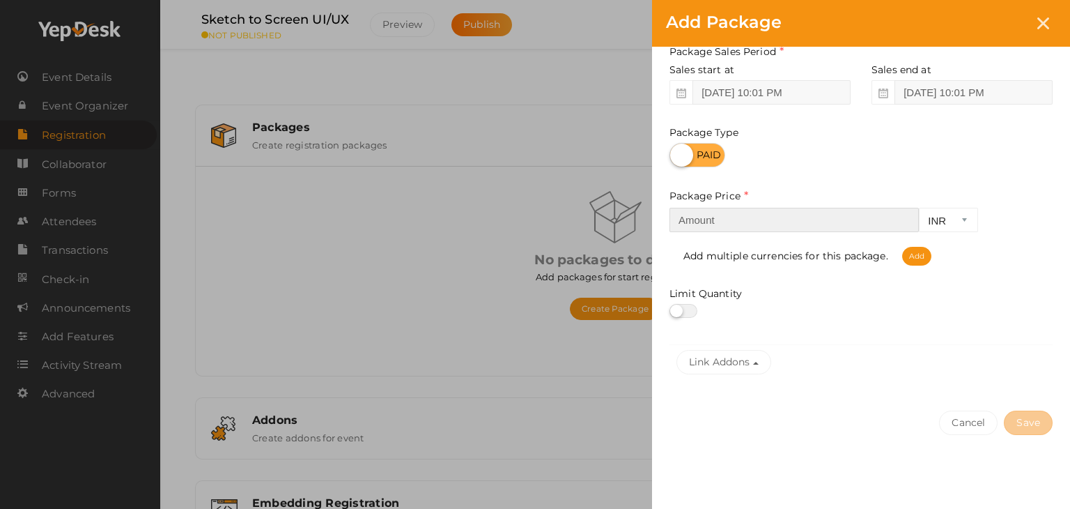
click at [836, 223] on input "number" at bounding box center [794, 220] width 249 height 24
type input "150"
click at [1028, 419] on button "Save" at bounding box center [1028, 422] width 49 height 24
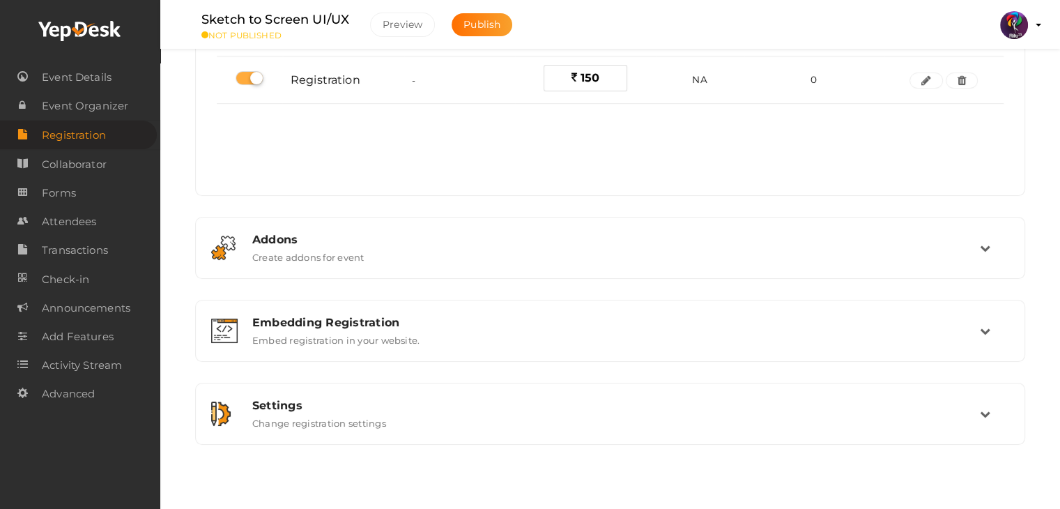
scroll to position [185, 0]
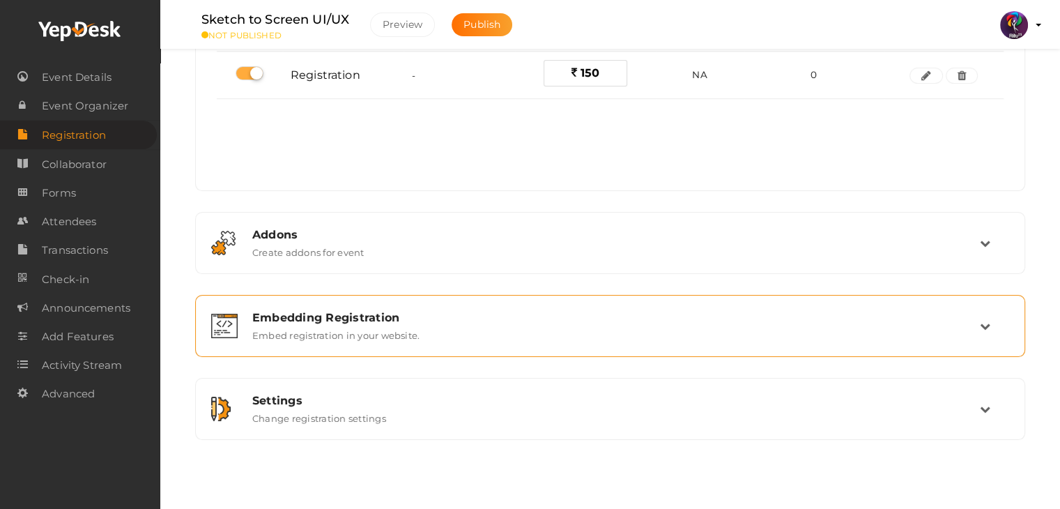
click at [534, 344] on div "Embedding Registration Embed registration in your website." at bounding box center [610, 325] width 815 height 47
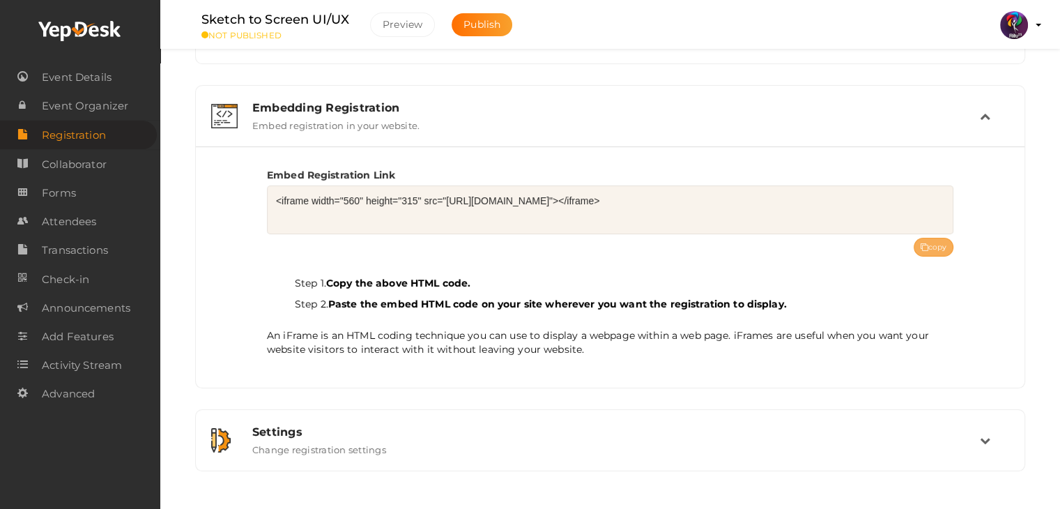
click at [928, 243] on button "copy" at bounding box center [934, 247] width 40 height 19
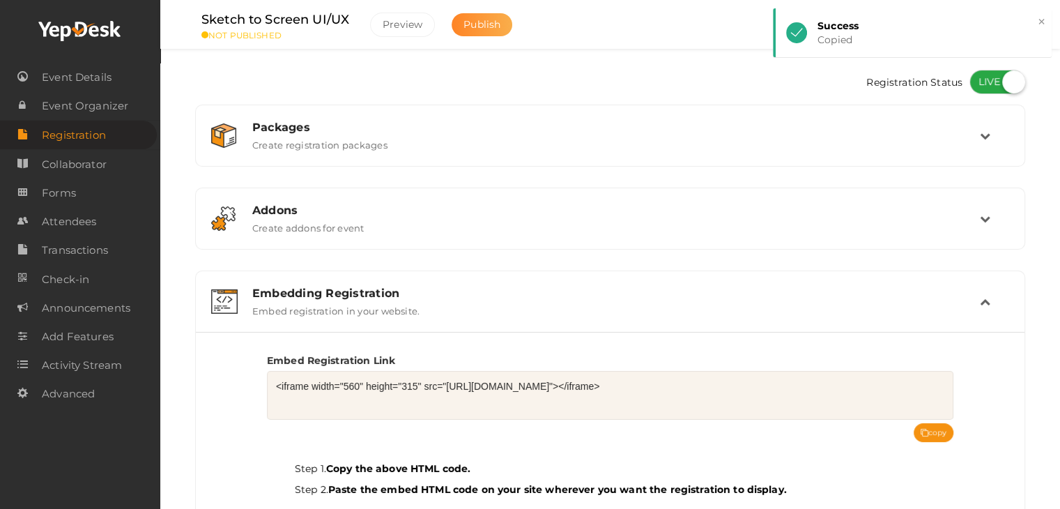
click at [486, 23] on span "Publish" at bounding box center [481, 24] width 37 height 13
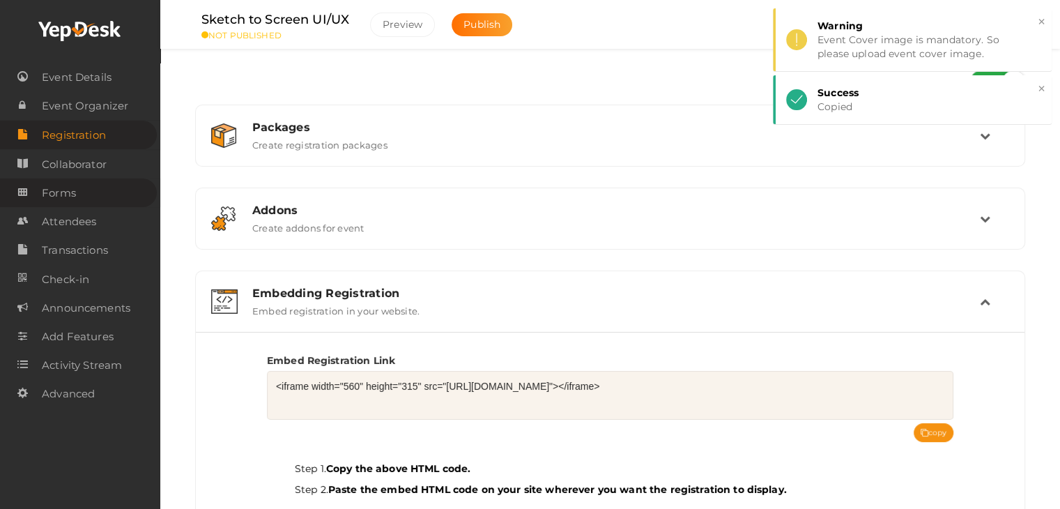
click at [45, 185] on span "Forms" at bounding box center [59, 193] width 34 height 28
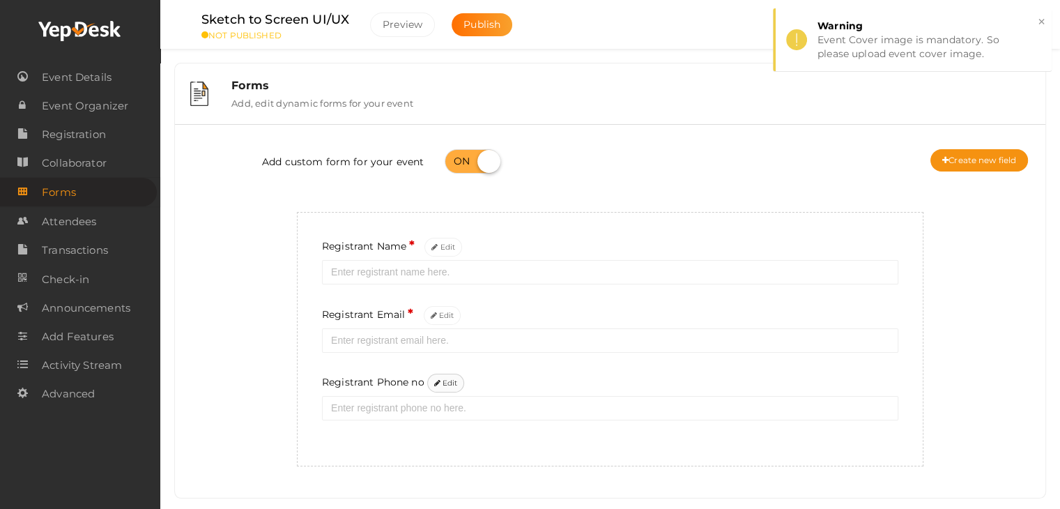
click at [450, 392] on button "Edit" at bounding box center [446, 383] width 38 height 19
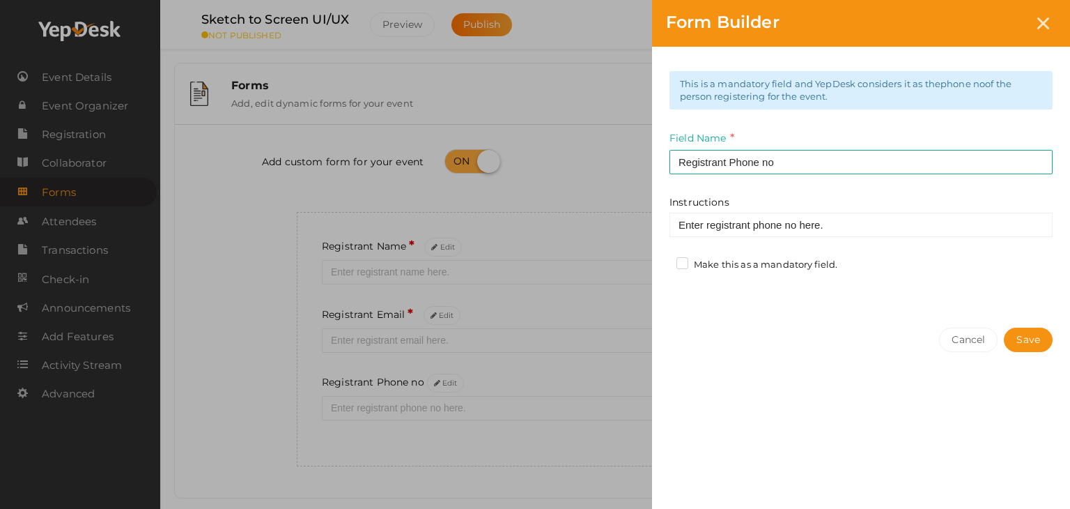
click at [741, 263] on label "Make this as a mandatory field." at bounding box center [757, 265] width 161 height 14
click at [663, 261] on input "Make this as a mandatory field." at bounding box center [663, 261] width 0 height 0
click at [1016, 334] on button "Save" at bounding box center [1028, 340] width 49 height 24
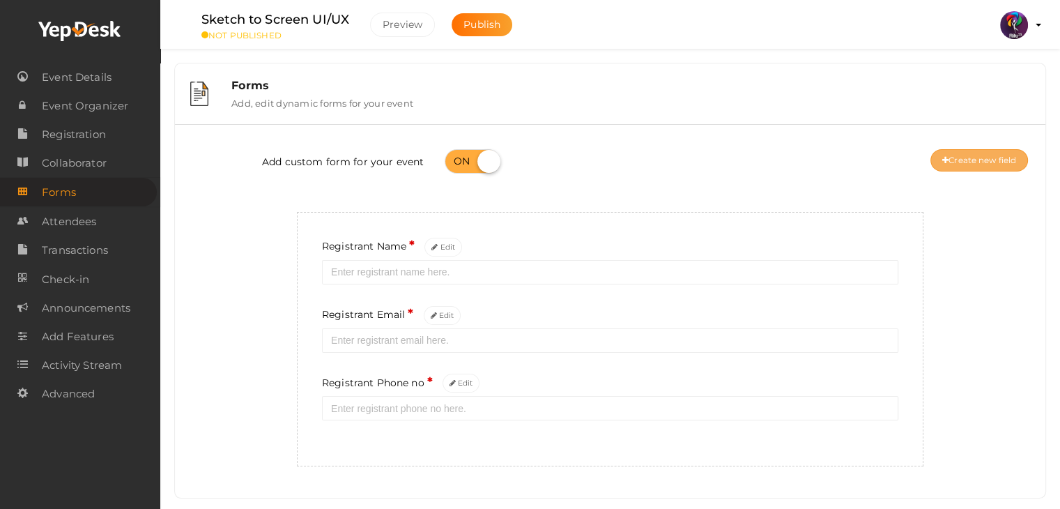
click at [1003, 166] on button "Create new field" at bounding box center [979, 160] width 98 height 22
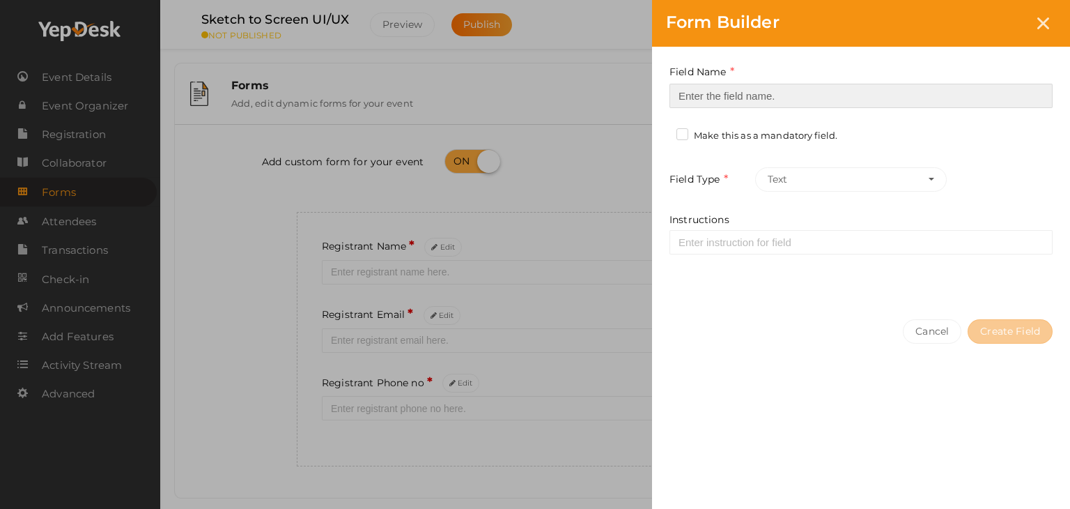
click at [771, 98] on input at bounding box center [861, 96] width 383 height 24
type input "Registrant College"
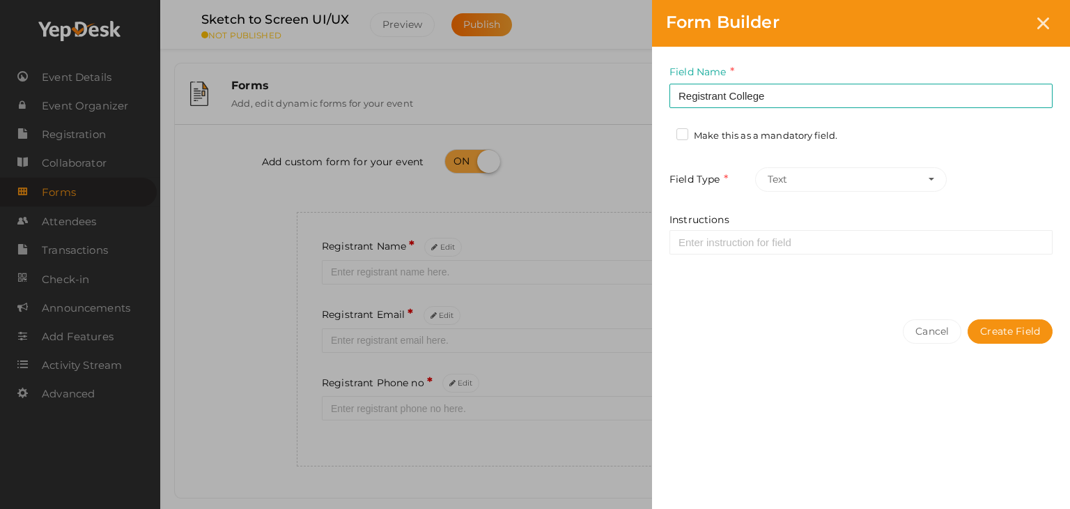
click at [775, 132] on label "Make this as a mandatory field." at bounding box center [757, 136] width 161 height 14
click at [663, 132] on input "Make this as a mandatory field." at bounding box center [663, 132] width 0 height 0
click at [1023, 335] on div "Cancel Create Field" at bounding box center [861, 359] width 418 height 108
click at [1023, 335] on button "Create Field" at bounding box center [1010, 331] width 85 height 24
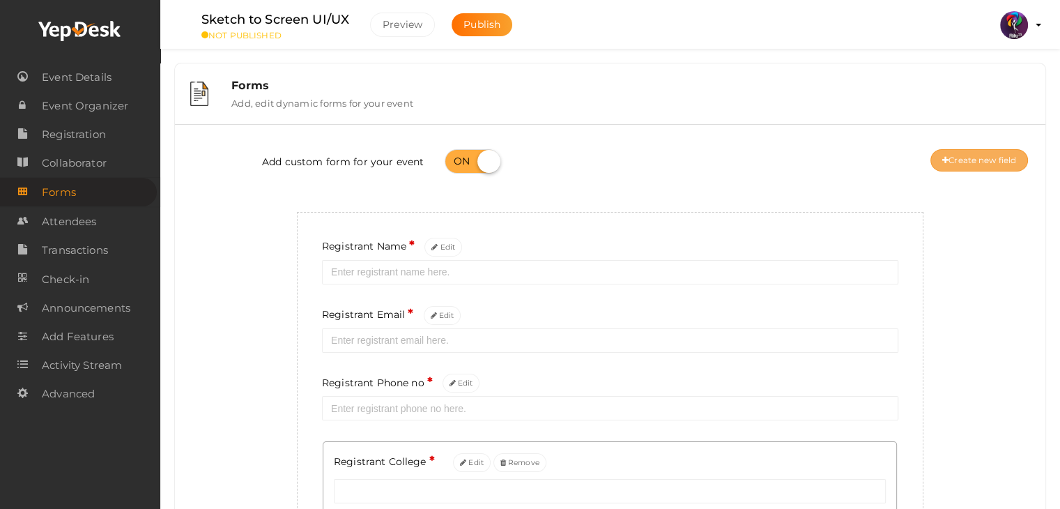
click at [941, 167] on button "Create new field" at bounding box center [979, 160] width 98 height 22
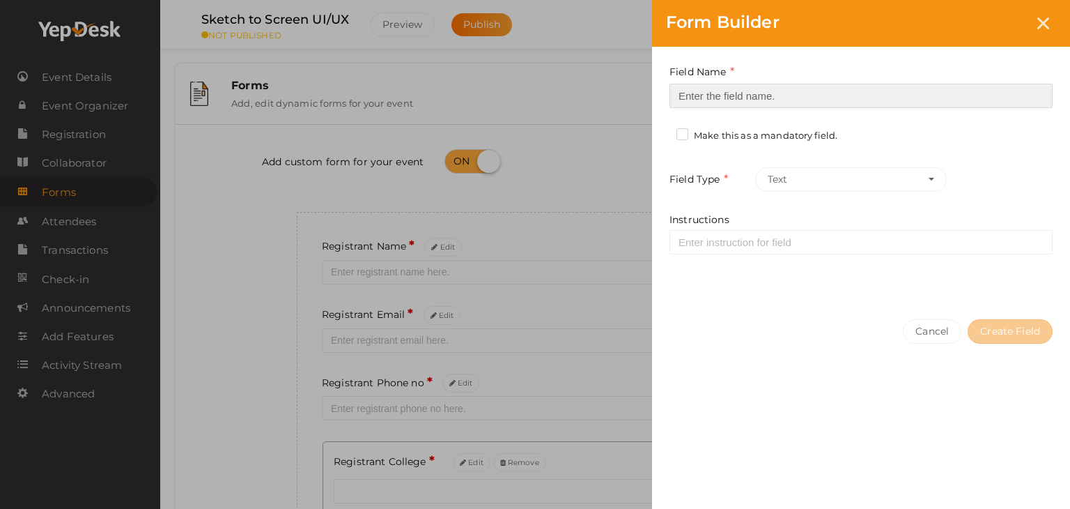
click at [793, 100] on input at bounding box center [861, 96] width 383 height 24
type input "Refferal ID"
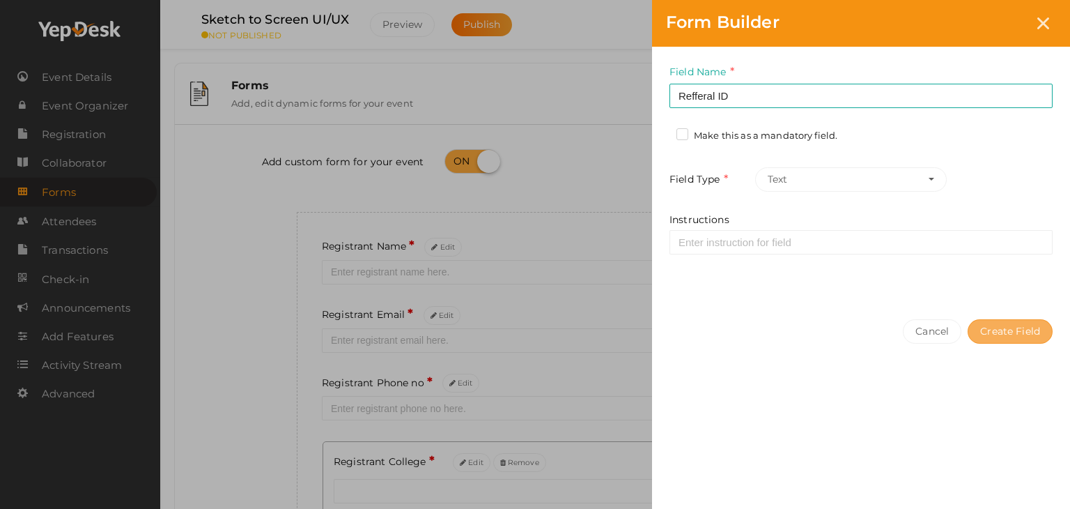
click at [1015, 330] on button "Create Field" at bounding box center [1010, 331] width 85 height 24
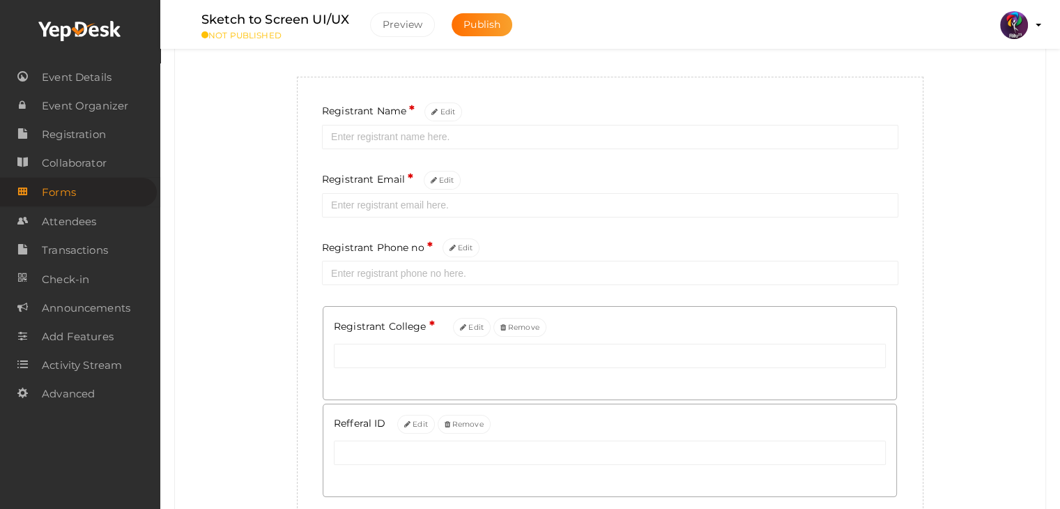
scroll to position [137, 0]
click at [930, 295] on div "Add custom form for your event Create new field Registrant Name * Edit Registra…" at bounding box center [609, 261] width 849 height 525
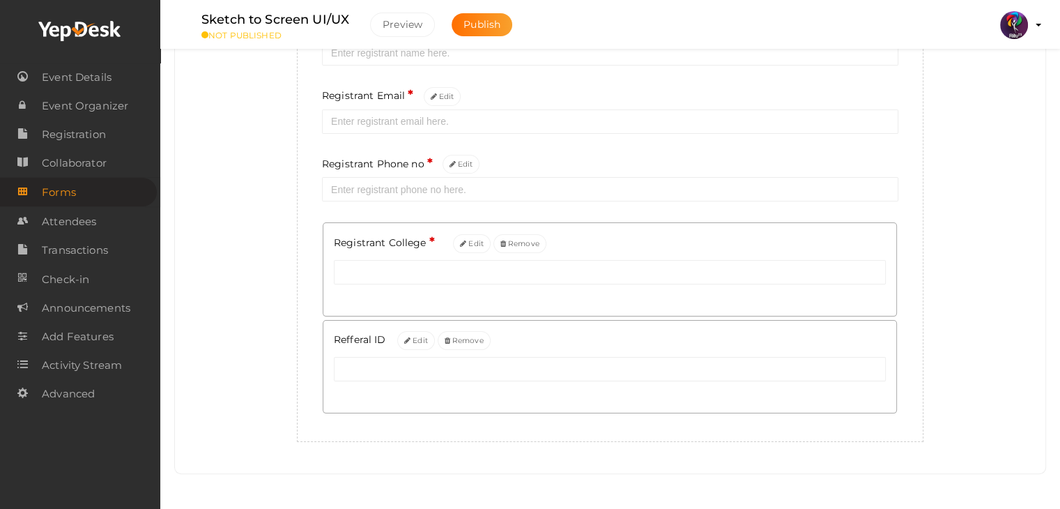
scroll to position [0, 0]
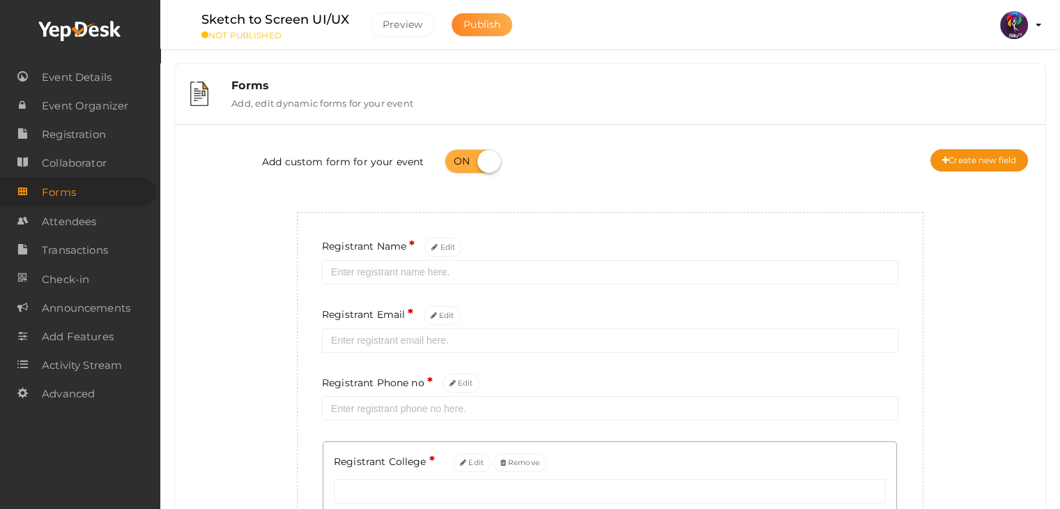
click at [489, 26] on span "Publish" at bounding box center [481, 24] width 37 height 13
click at [91, 86] on span "Event Details" at bounding box center [77, 77] width 70 height 28
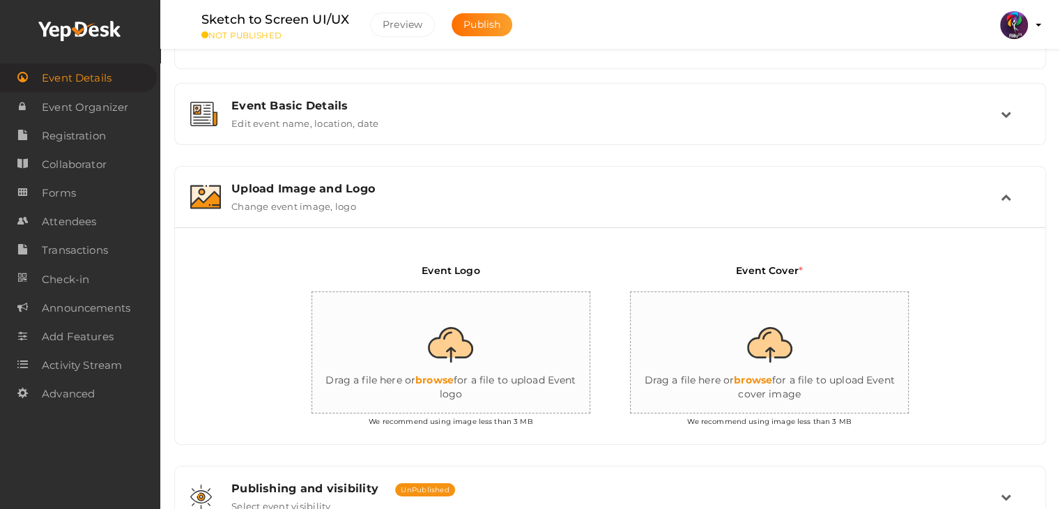
scroll to position [153, 0]
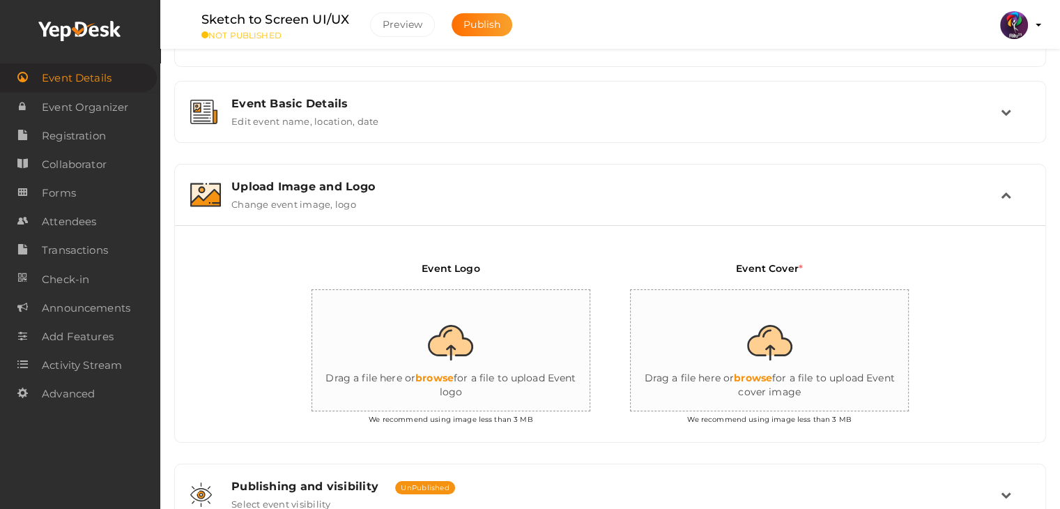
click at [479, 335] on input "file" at bounding box center [451, 351] width 279 height 122
type input "C:\fakepath\logo yepdesk (1).png"
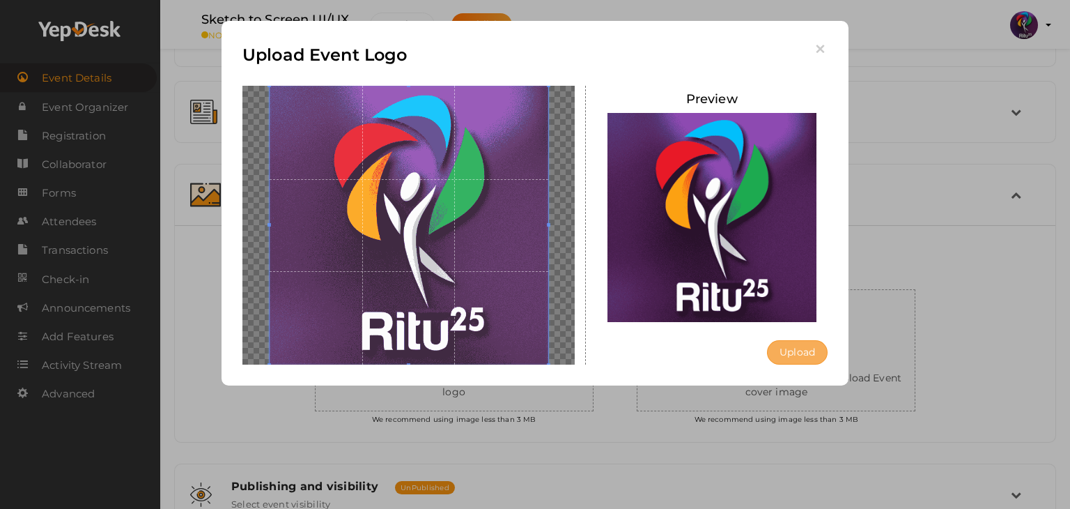
click at [800, 347] on button "Upload" at bounding box center [797, 352] width 61 height 24
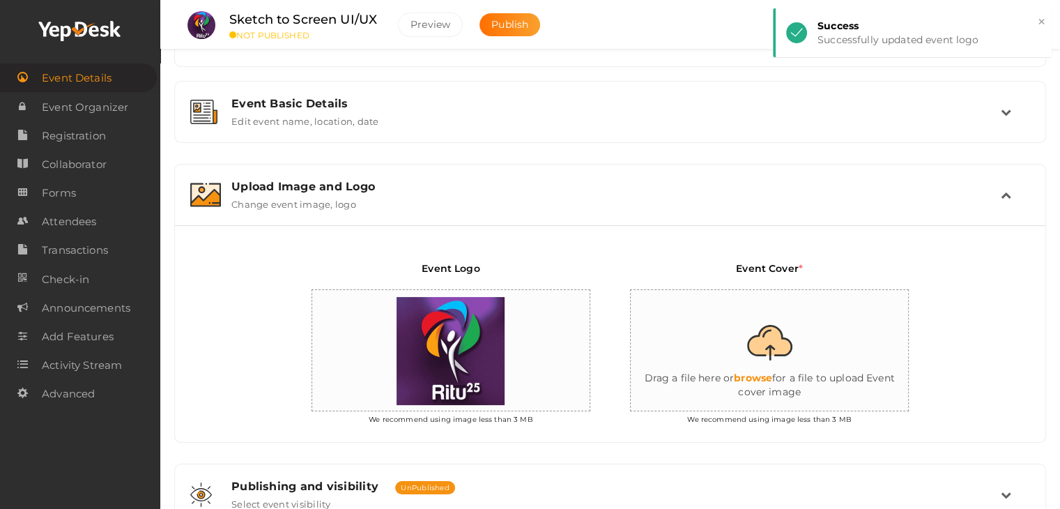
click at [781, 355] on input "file" at bounding box center [770, 351] width 279 height 122
type input "C:\fakepath\IMG-20251011-WA0139.jpg"
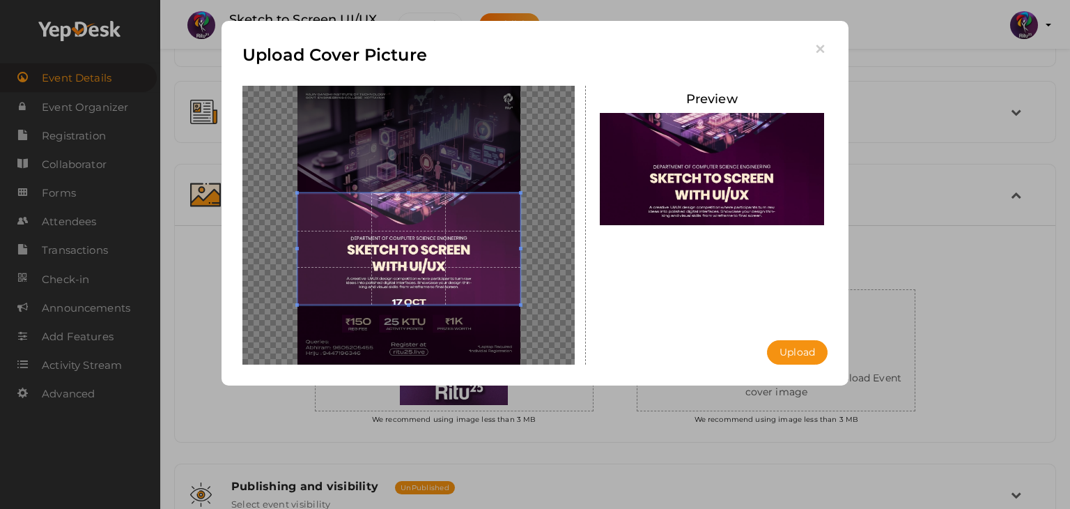
drag, startPoint x: 486, startPoint y: 238, endPoint x: 490, endPoint y: 258, distance: 20.5
click at [490, 258] on span at bounding box center [409, 248] width 223 height 111
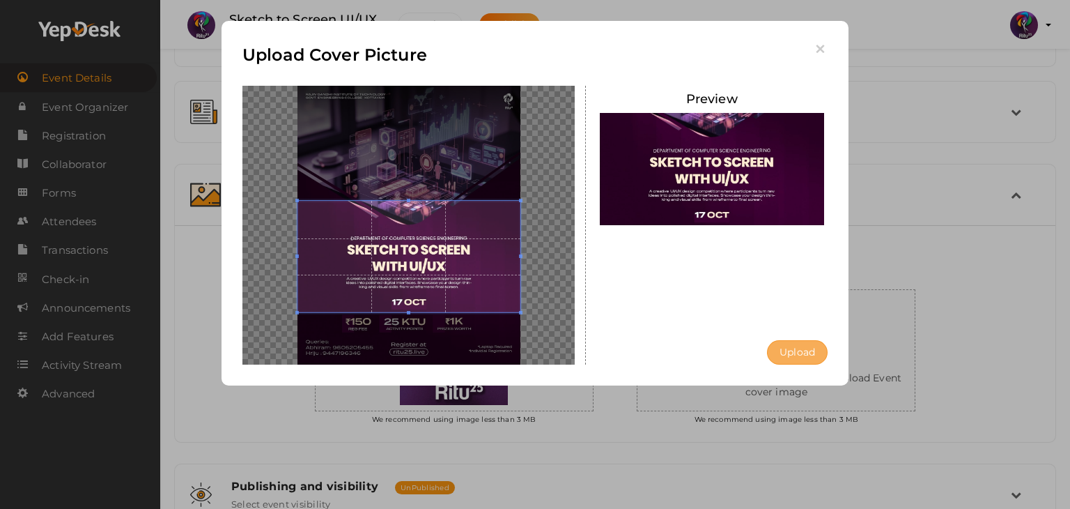
click at [783, 346] on button "Upload" at bounding box center [797, 352] width 61 height 24
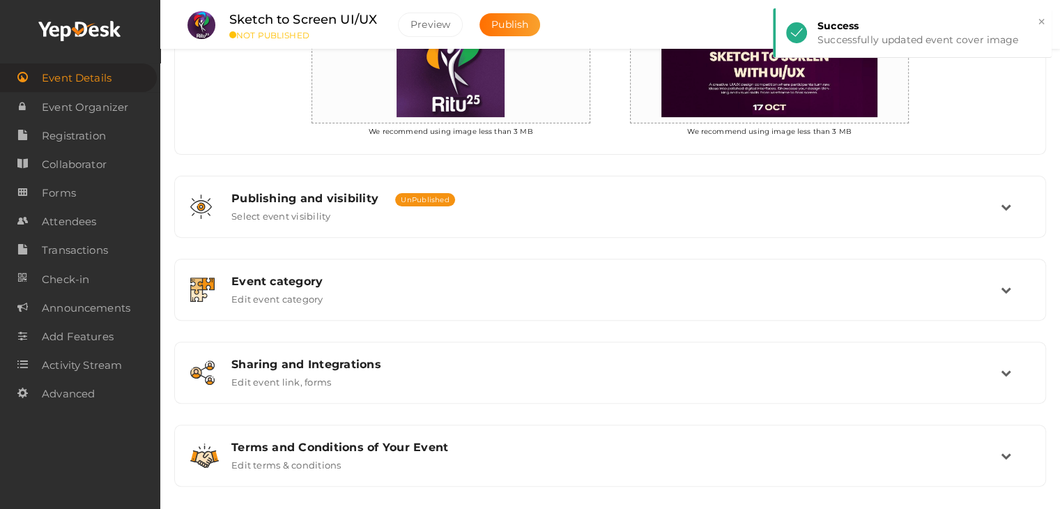
scroll to position [450, 0]
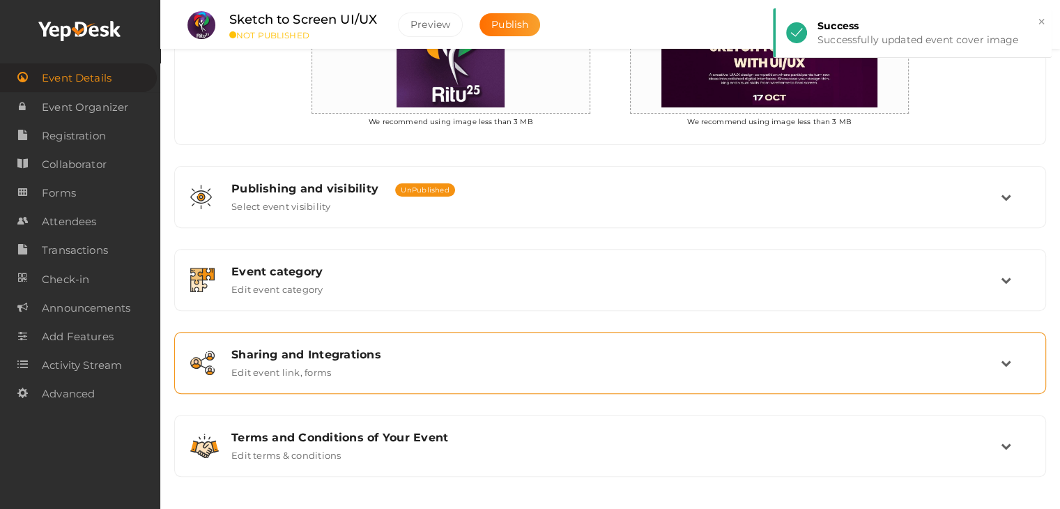
click at [530, 356] on div "Sharing and Integrations" at bounding box center [615, 354] width 769 height 13
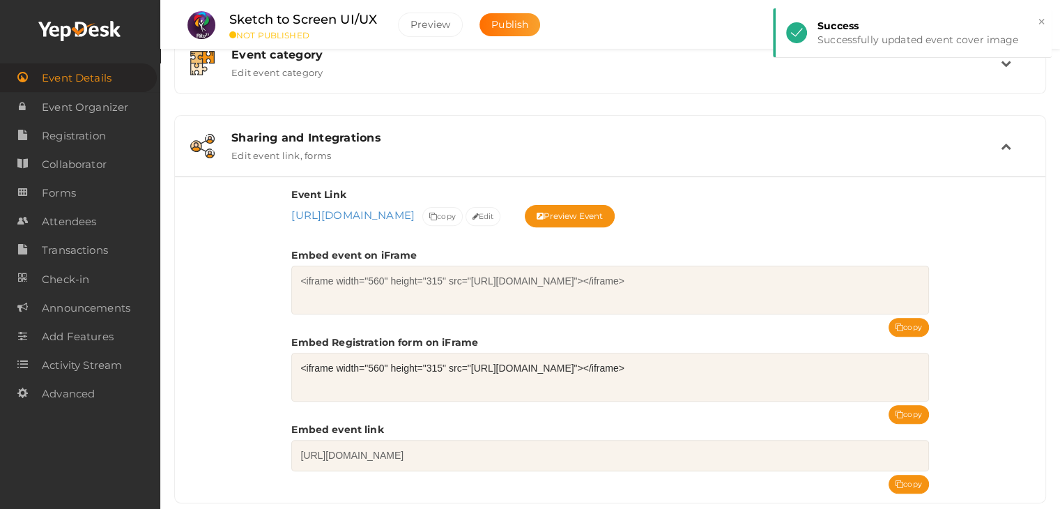
scroll to position [561, 0]
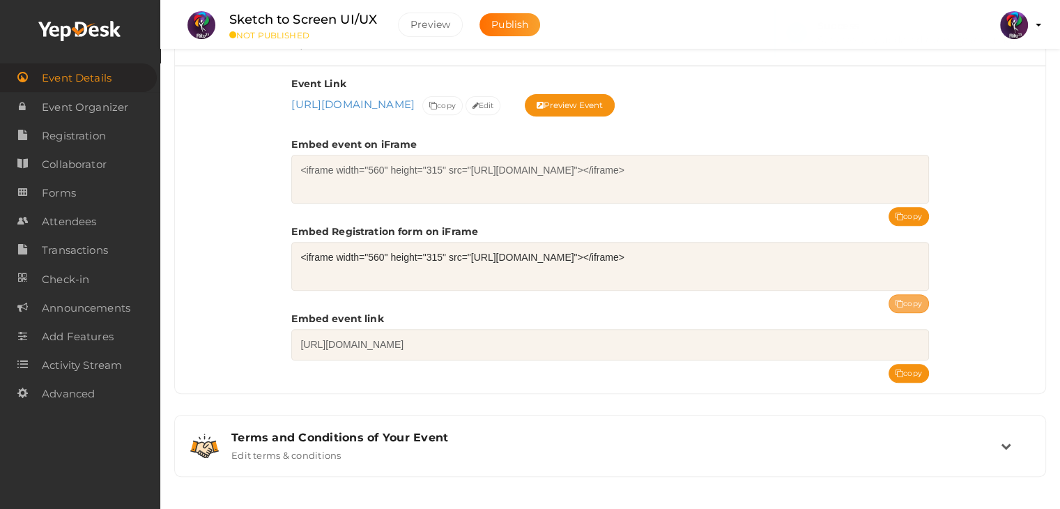
click at [903, 307] on button "copy" at bounding box center [908, 303] width 40 height 19
